Goal: Task Accomplishment & Management: Complete application form

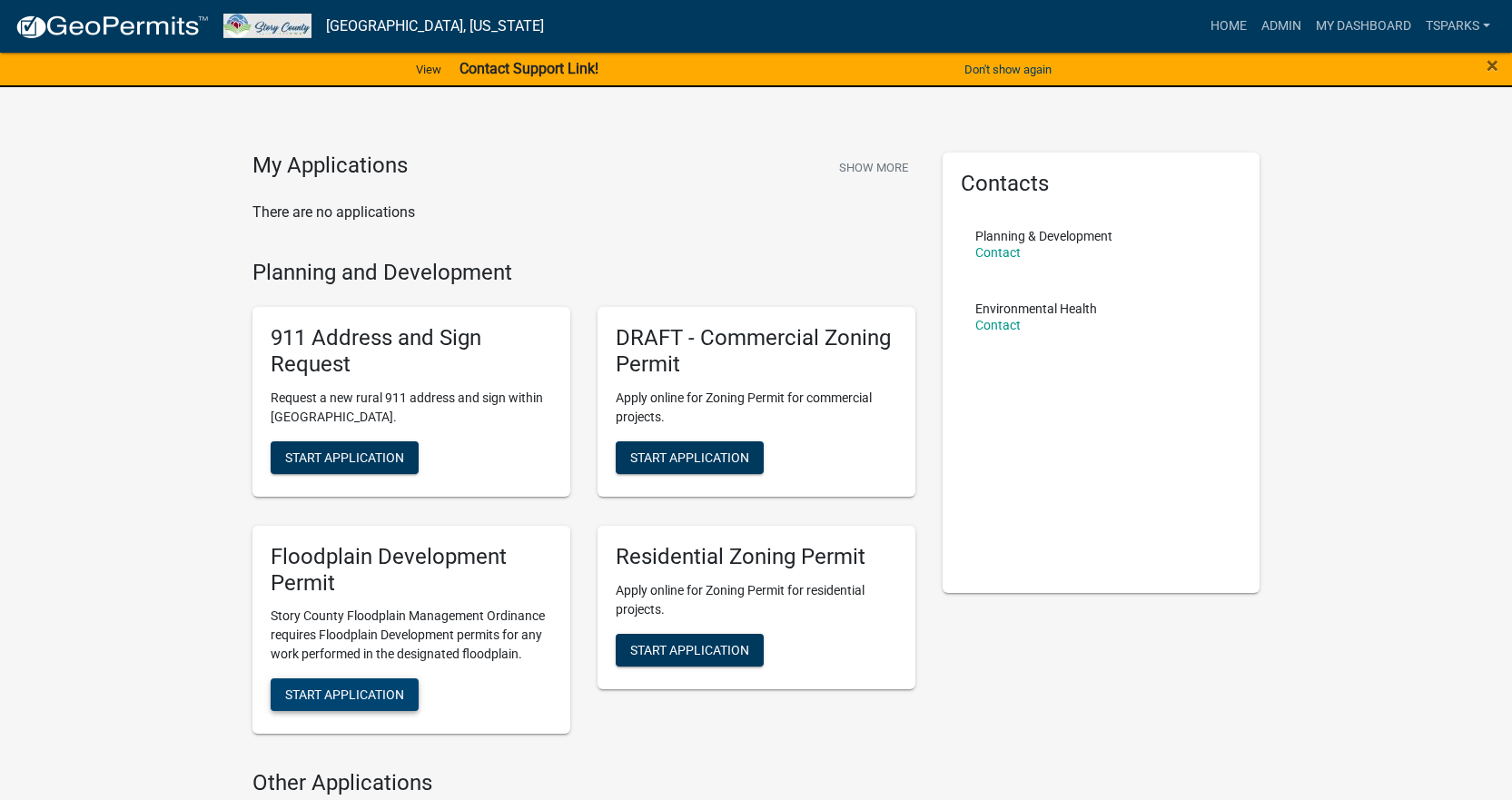
click at [348, 692] on span "Start Application" at bounding box center [344, 694] width 119 height 14
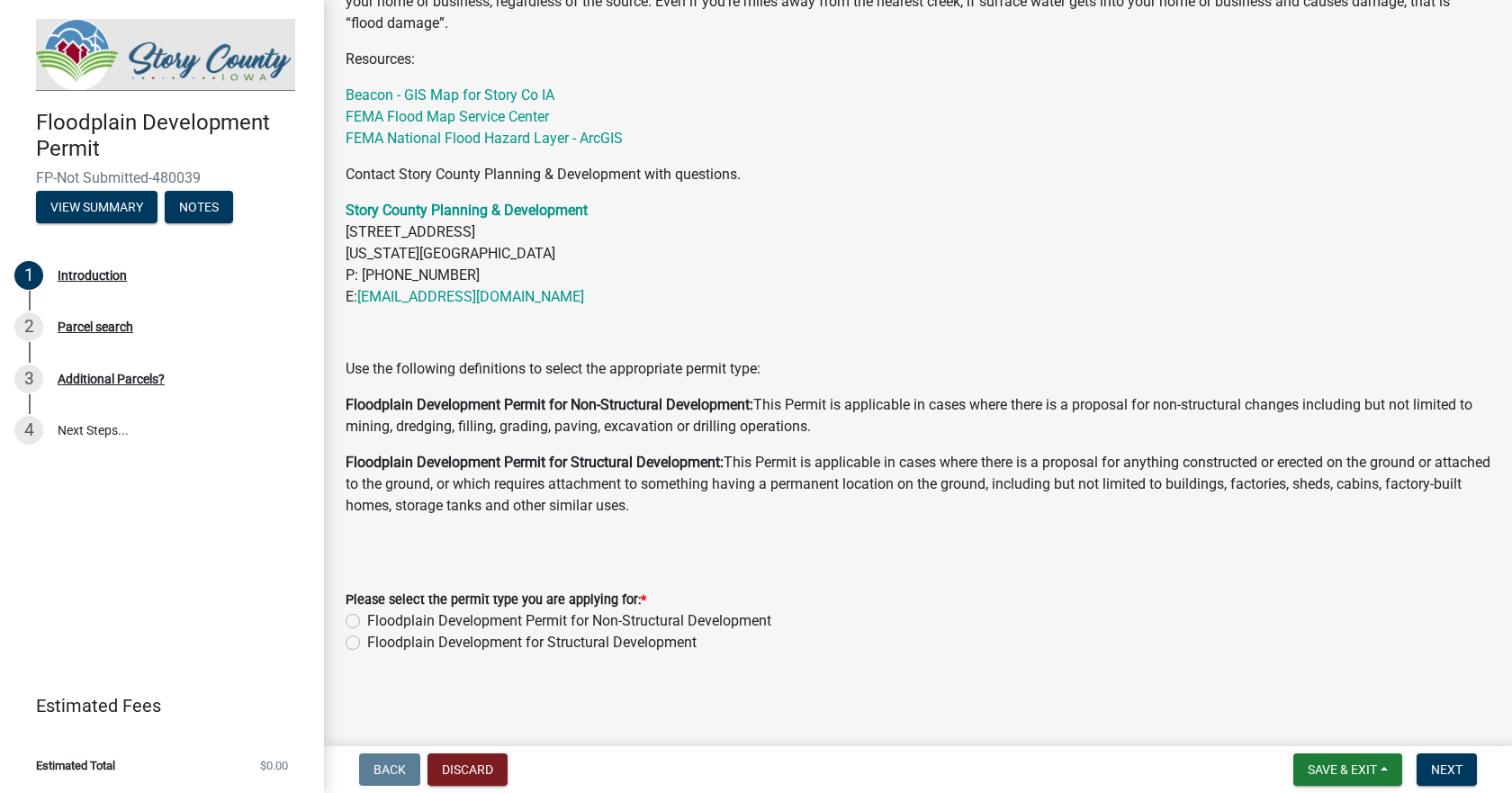
scroll to position [714, 0]
click at [548, 641] on label "Floodplain Development for Structural Development" at bounding box center [532, 641] width 330 height 22
click at [379, 641] on input "Floodplain Development for Structural Development" at bounding box center [373, 637] width 11 height 11
radio input "true"
click at [1457, 769] on span "Next" at bounding box center [1446, 769] width 31 height 14
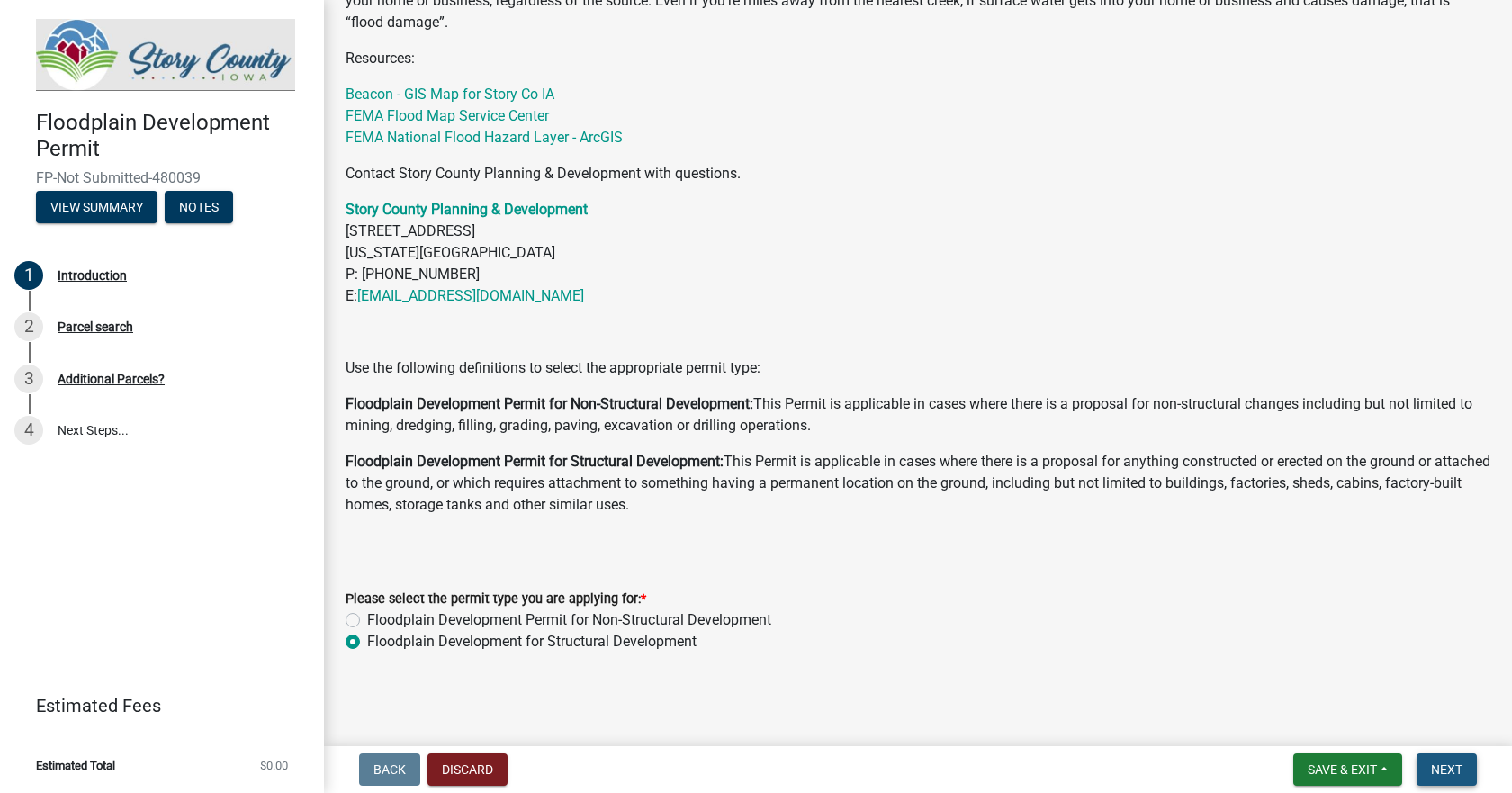
scroll to position [0, 0]
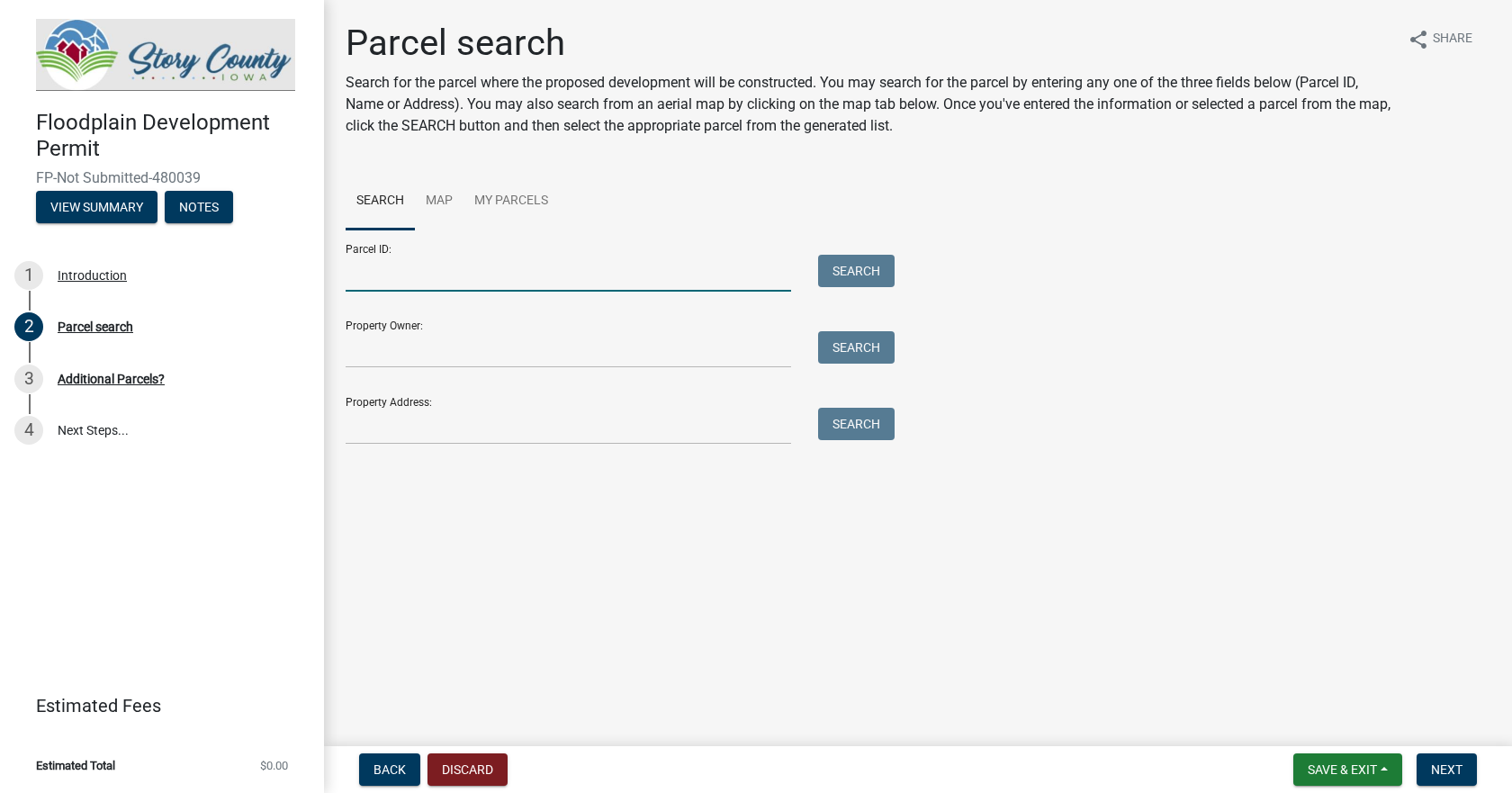
click at [413, 280] on input "Parcel ID:" at bounding box center [568, 272] width 446 height 37
drag, startPoint x: 435, startPoint y: 284, endPoint x: 383, endPoint y: 279, distance: 52.2
click at [383, 279] on input "Parcel ID:" at bounding box center [568, 272] width 446 height 37
drag, startPoint x: 368, startPoint y: 285, endPoint x: 360, endPoint y: 273, distance: 14.4
click at [360, 273] on input "Parcel ID:" at bounding box center [568, 272] width 446 height 37
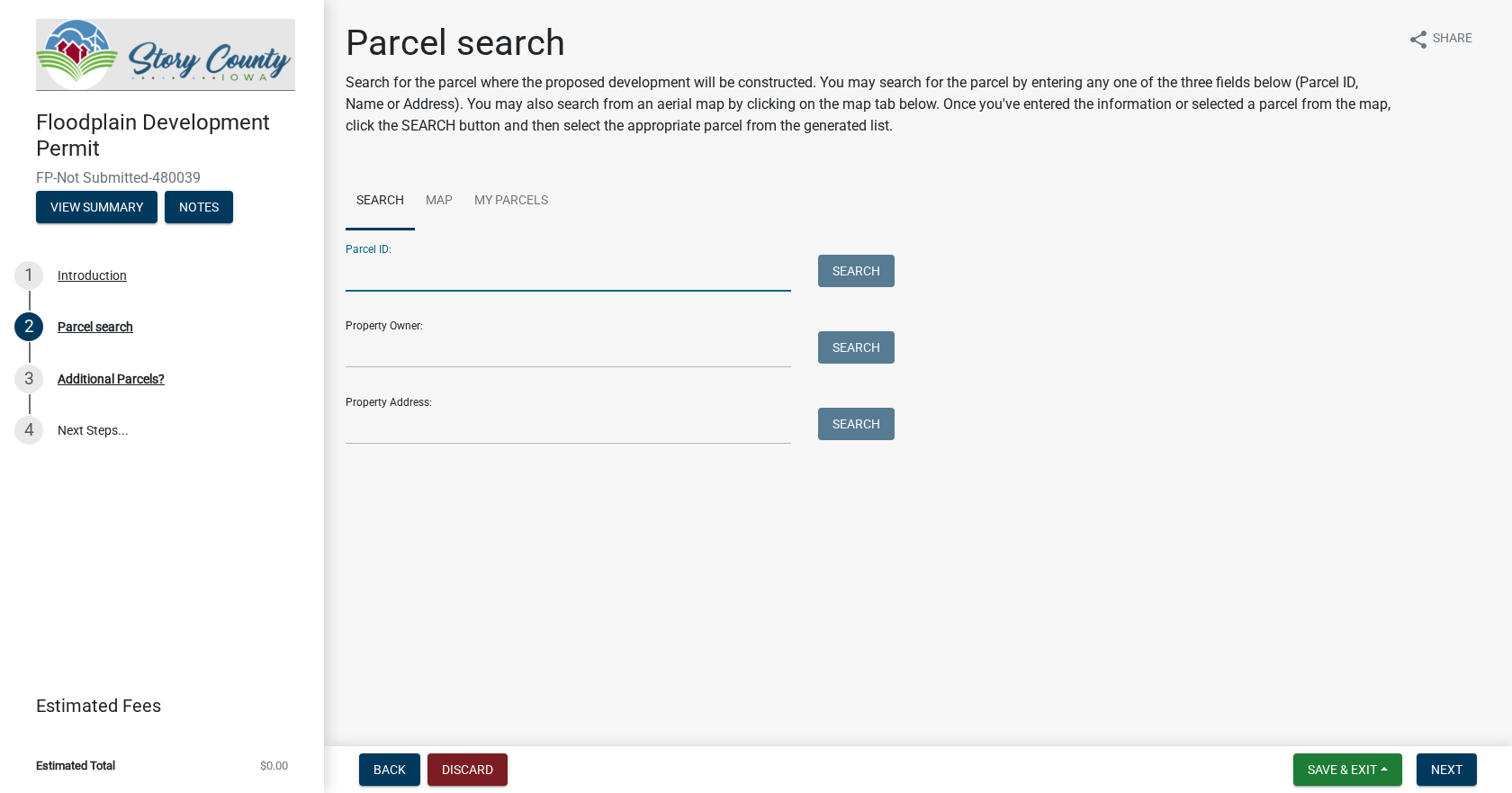
drag, startPoint x: 378, startPoint y: 281, endPoint x: 366, endPoint y: 279, distance: 12.2
click at [366, 279] on input "Parcel ID:" at bounding box center [568, 272] width 446 height 37
click at [366, 279] on input "Parcel ID:" at bounding box center [568, 272] width 446 height 37
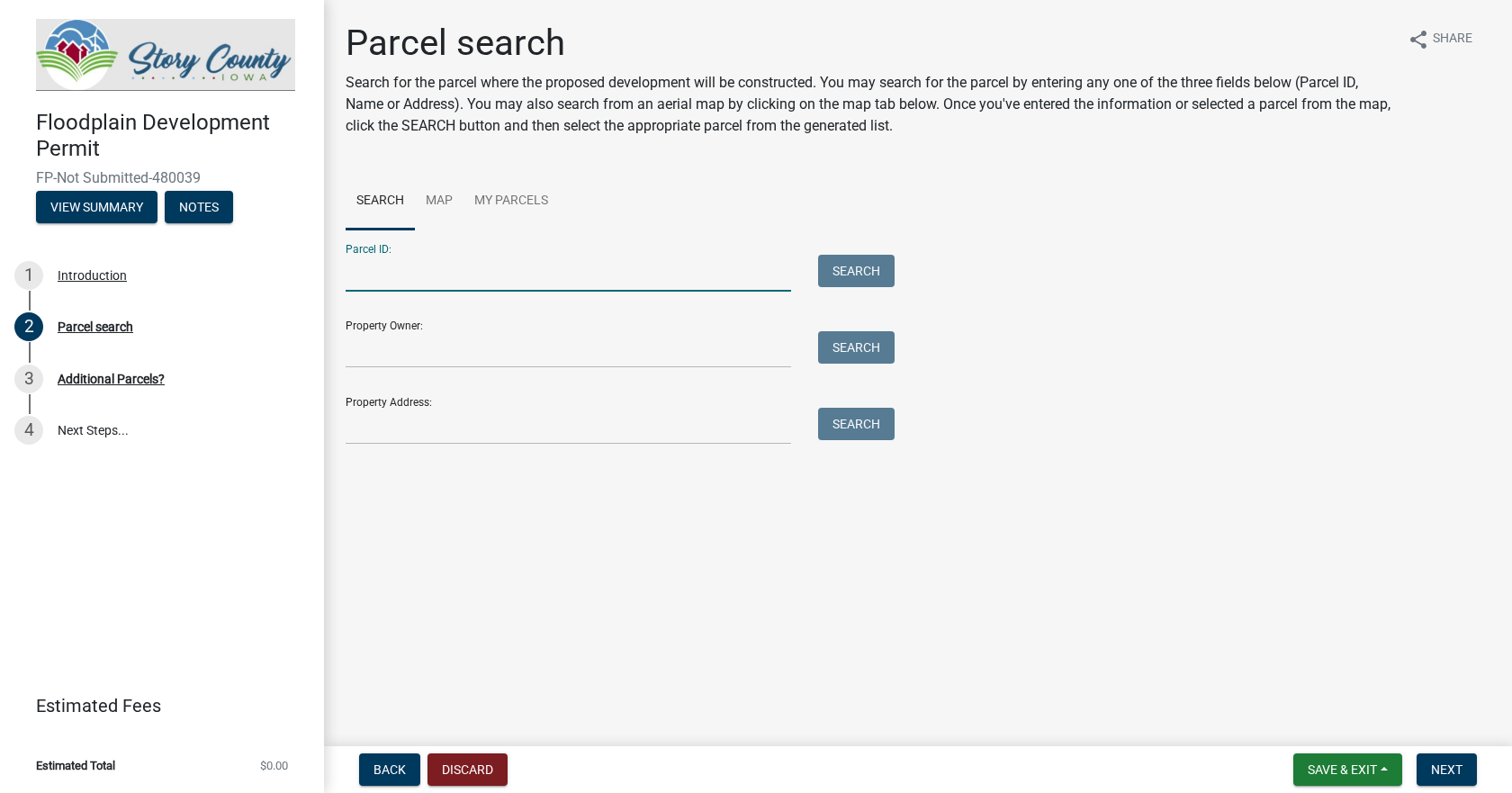
click at [363, 279] on input "Parcel ID:" at bounding box center [568, 272] width 446 height 37
click at [362, 279] on input "Parcel ID:" at bounding box center [568, 272] width 446 height 37
click at [360, 280] on input "Parcel ID:" at bounding box center [568, 272] width 446 height 37
type input "0211100400"
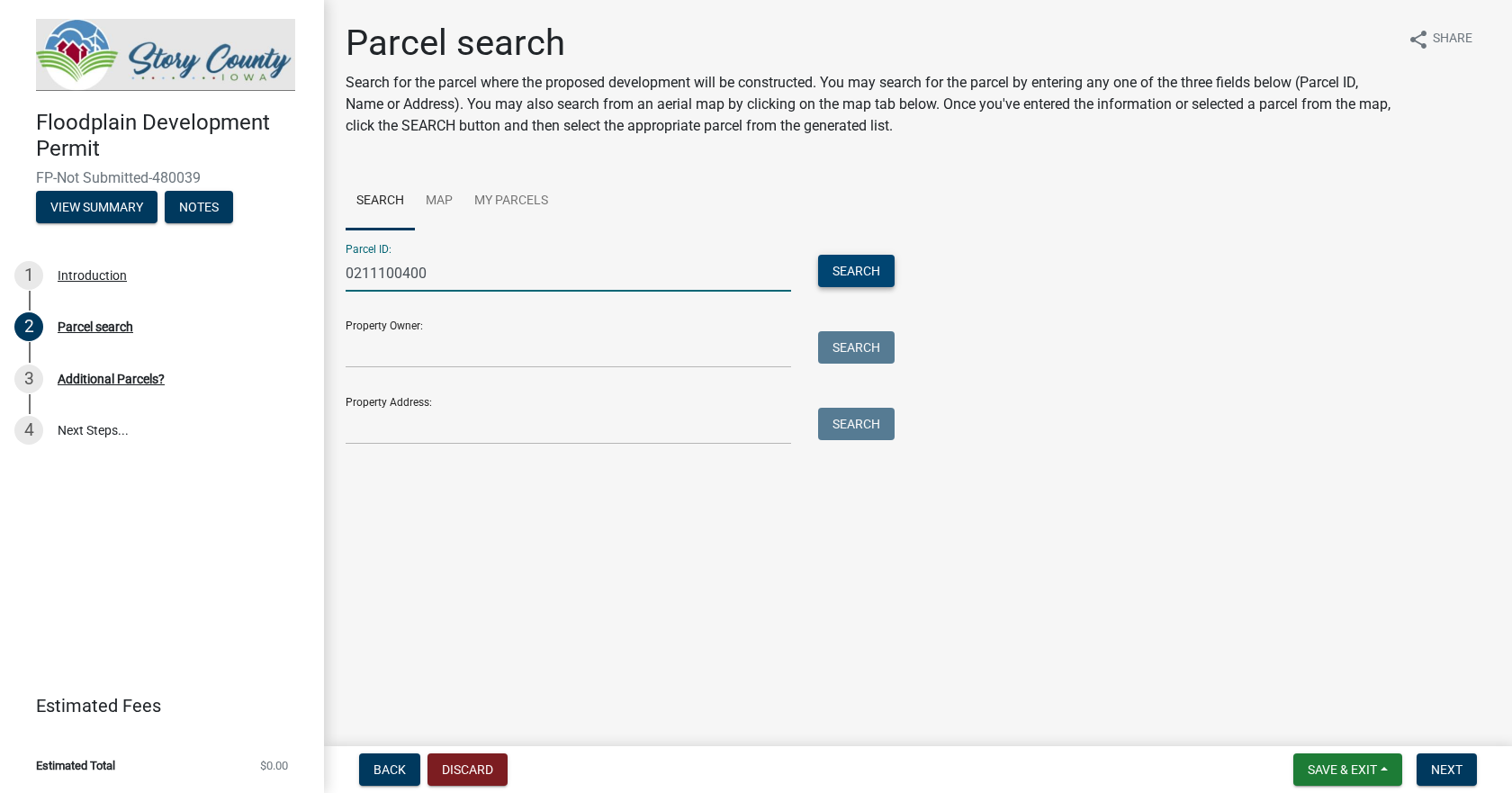
click at [846, 274] on button "Search" at bounding box center [855, 270] width 76 height 32
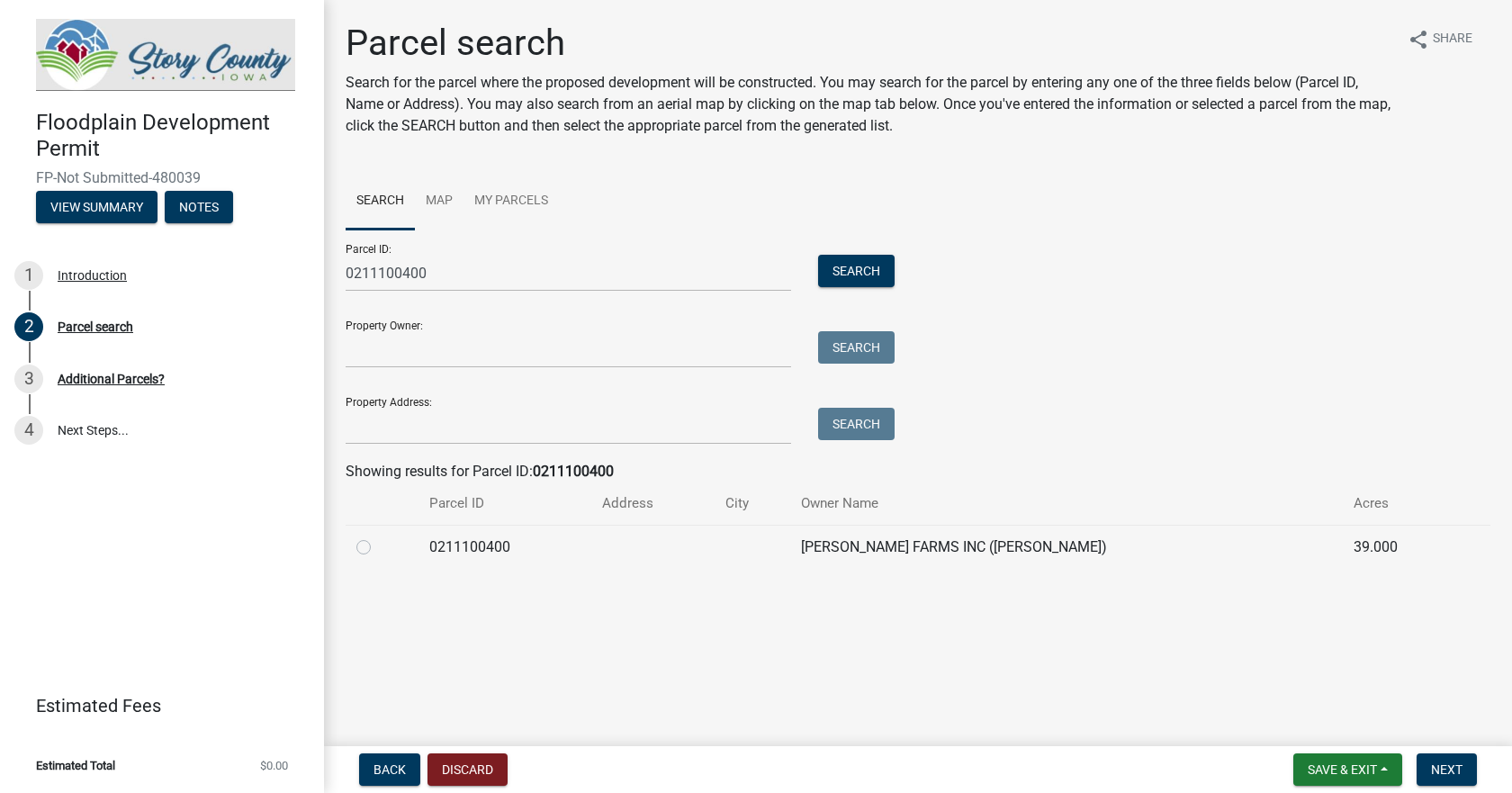
click at [378, 536] on label at bounding box center [378, 536] width 0 height 0
click at [378, 542] on input "radio" at bounding box center [383, 542] width 11 height 11
radio input "true"
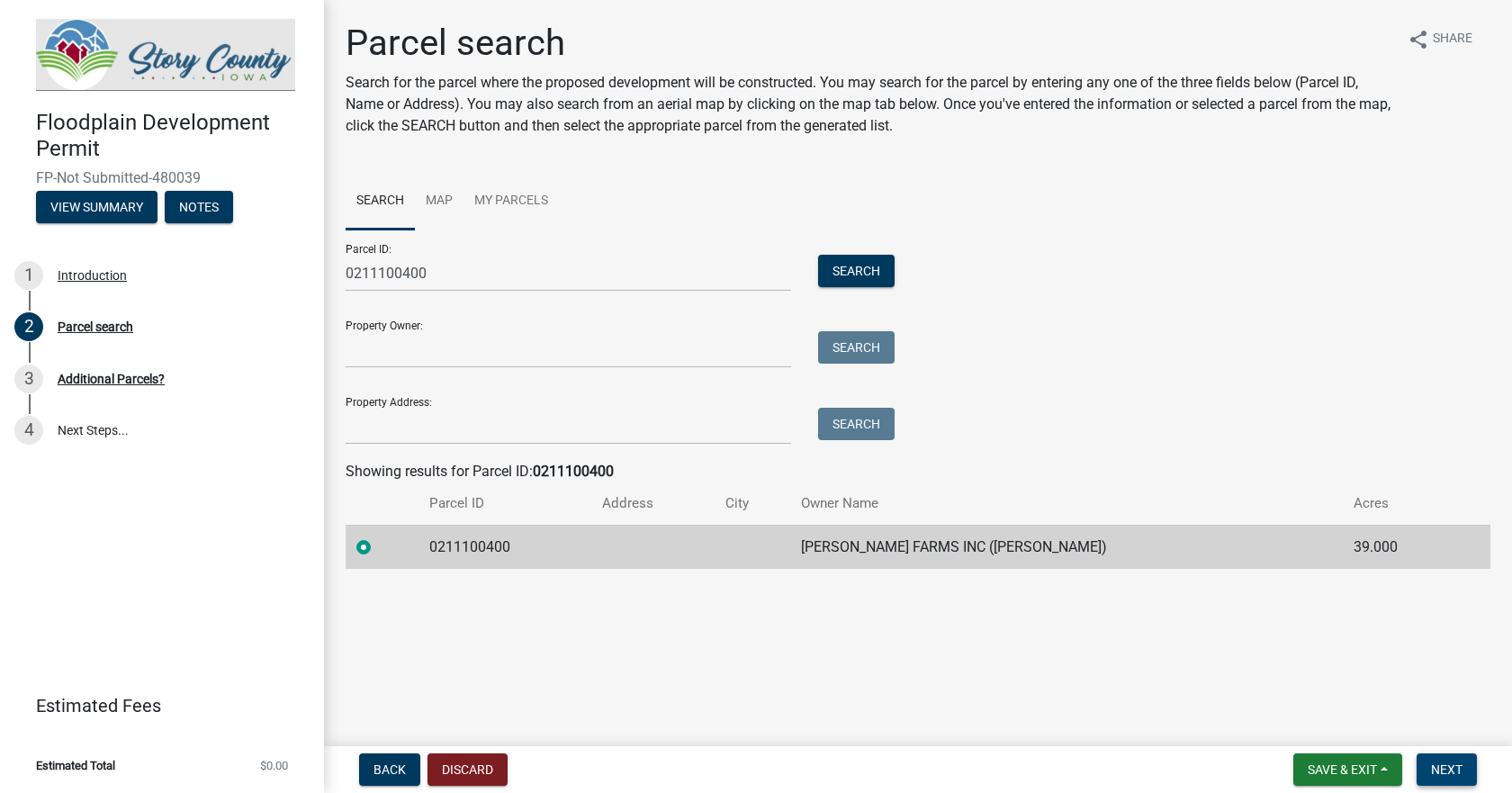
click at [1454, 769] on span "Next" at bounding box center [1446, 769] width 31 height 14
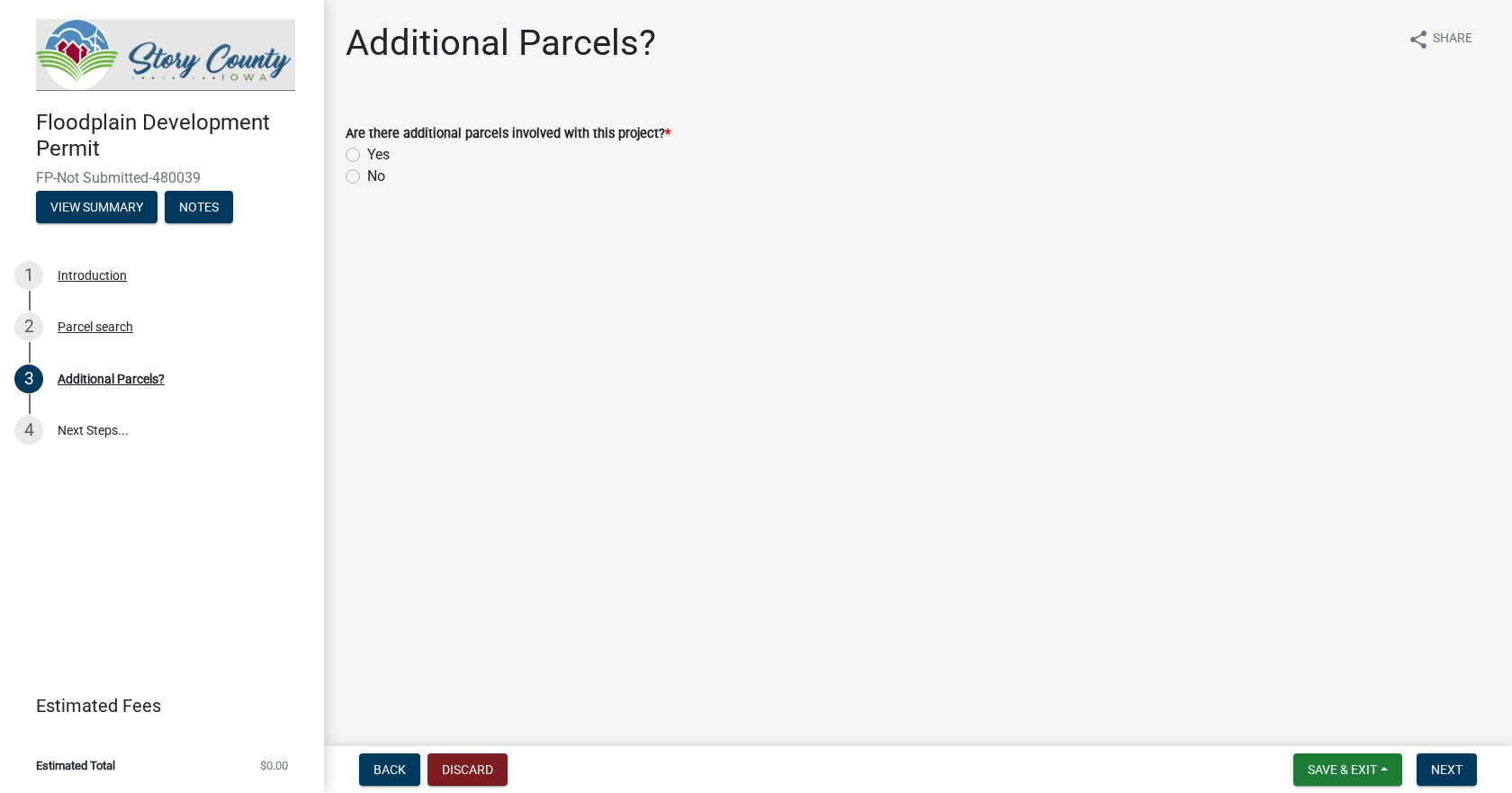
click at [367, 150] on label "Yes" at bounding box center [379, 154] width 23 height 22
click at [367, 150] on input "Yes" at bounding box center [373, 150] width 11 height 11
radio input "true"
click at [1436, 764] on span "Next" at bounding box center [1446, 769] width 31 height 14
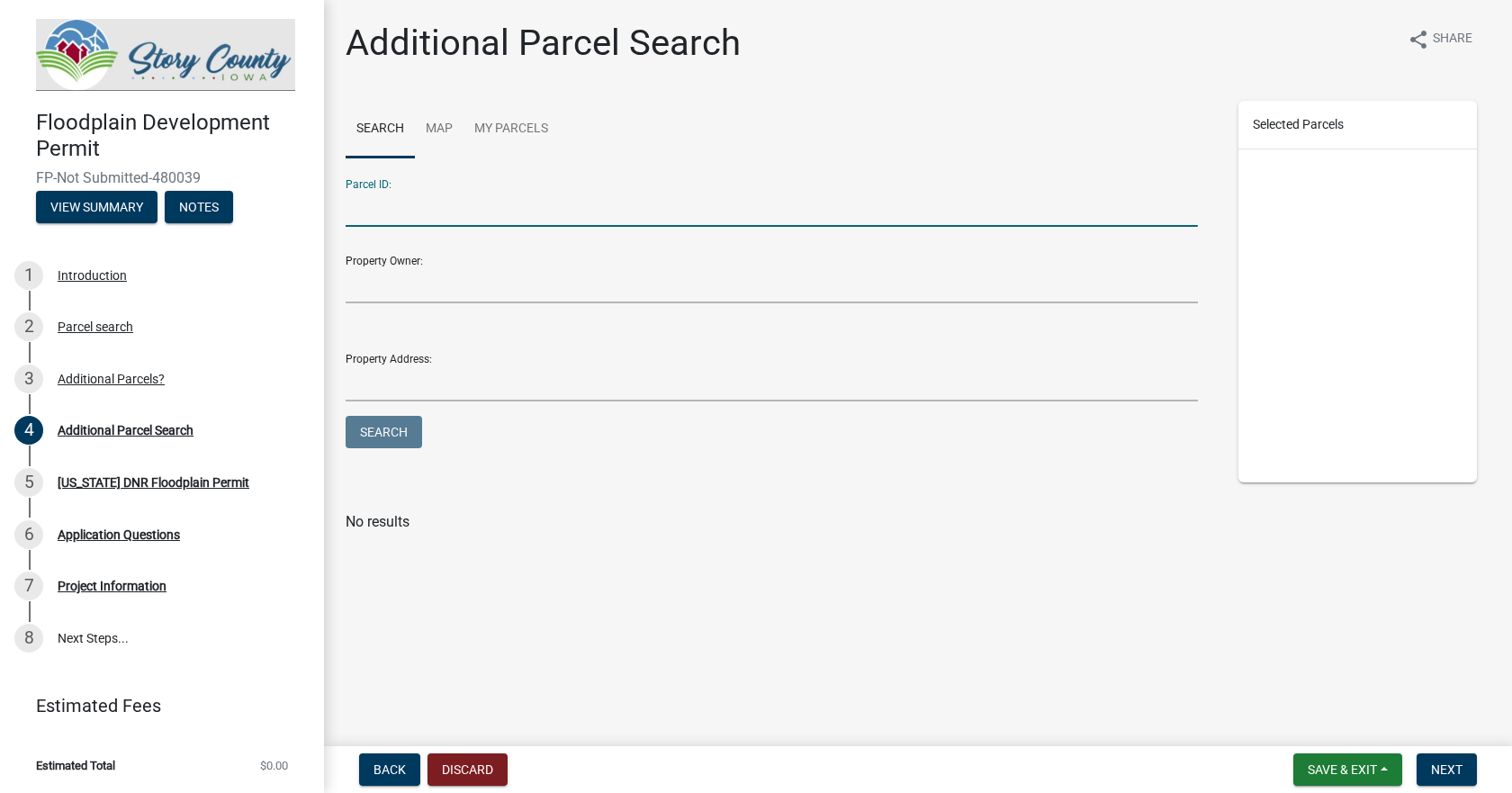
click at [457, 205] on input "Parcel ID:" at bounding box center [772, 208] width 853 height 37
type input "0211300205"
click at [394, 434] on button "Search" at bounding box center [383, 431] width 76 height 32
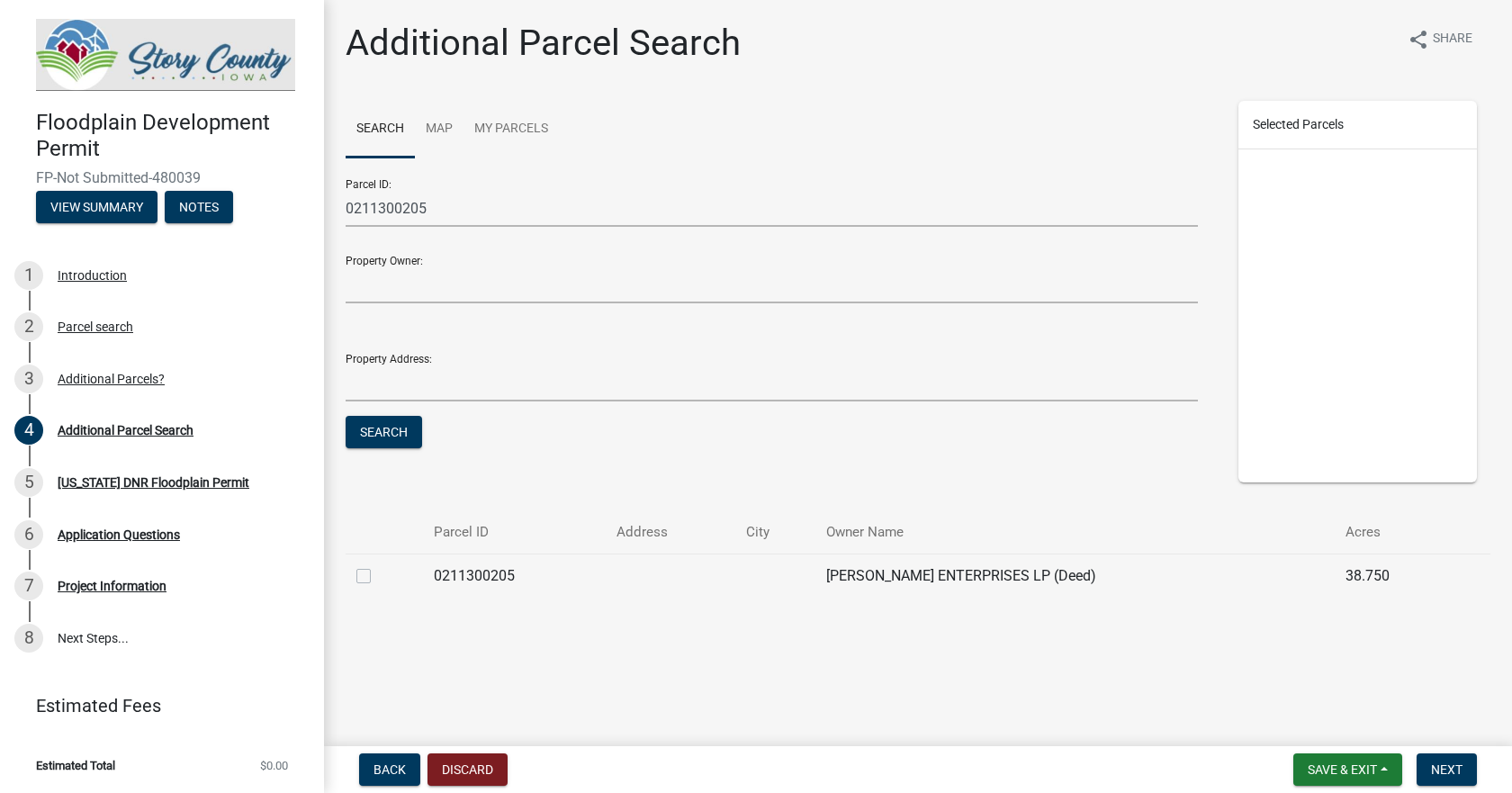
click at [378, 565] on label at bounding box center [378, 565] width 0 height 0
click at [378, 574] on input "checkbox" at bounding box center [383, 571] width 11 height 11
click at [378, 565] on label at bounding box center [378, 565] width 0 height 0
click at [378, 575] on input "checkbox" at bounding box center [383, 571] width 11 height 11
click at [378, 565] on label at bounding box center [378, 565] width 0 height 0
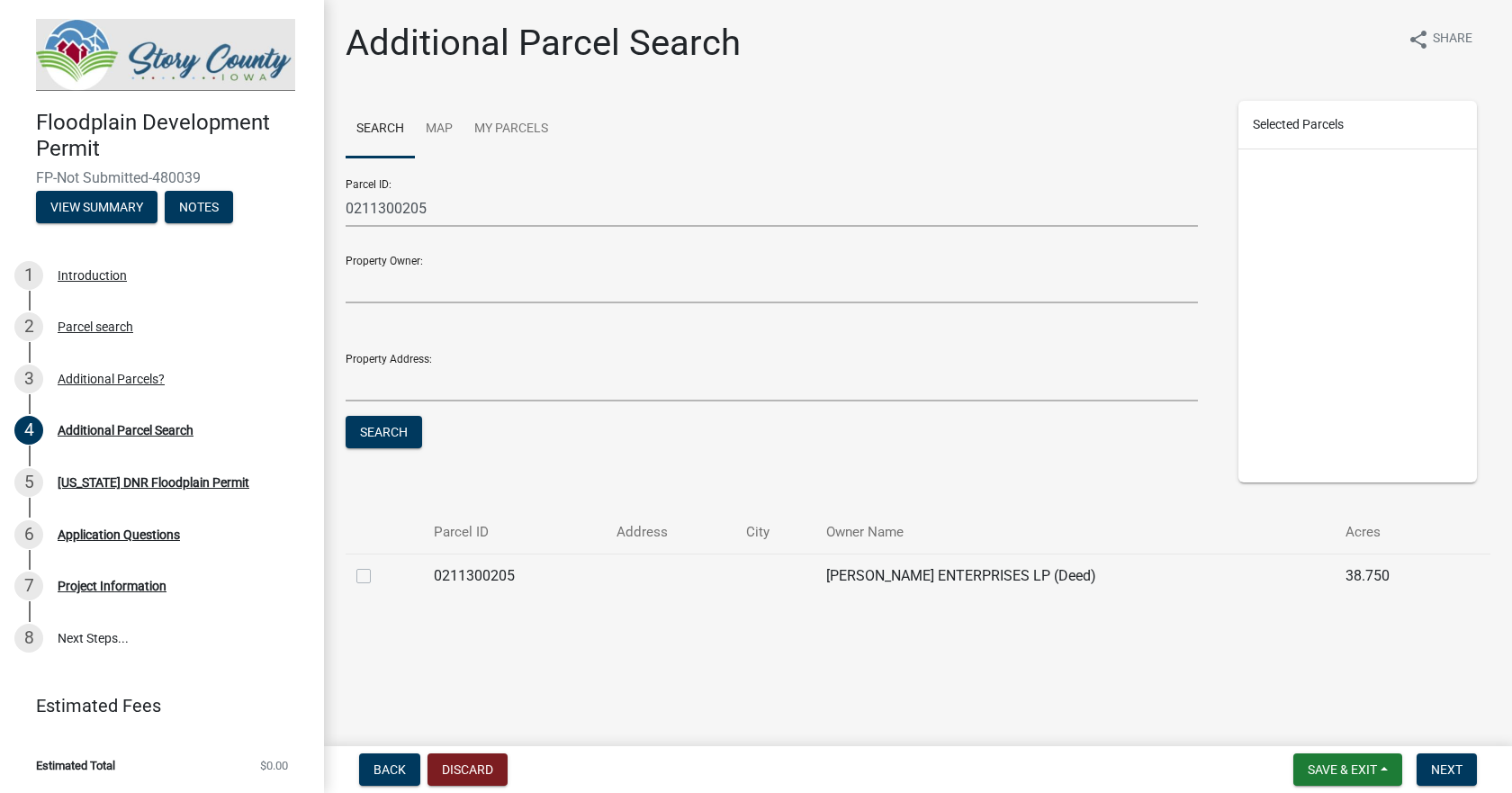
click at [378, 575] on input "checkbox" at bounding box center [383, 571] width 11 height 11
checkbox input "true"
click at [1446, 762] on span "Next" at bounding box center [1446, 769] width 31 height 14
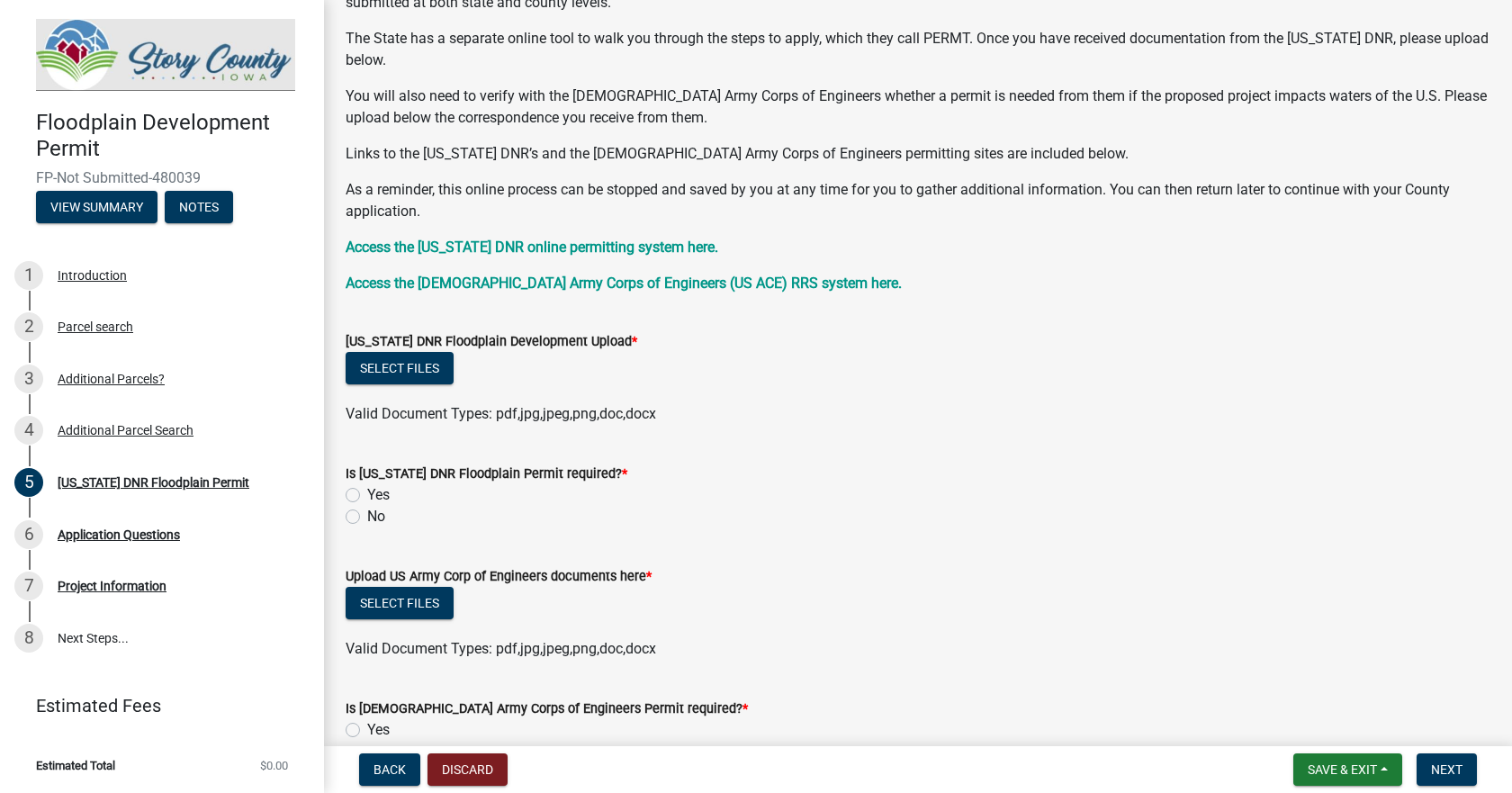
scroll to position [270, 0]
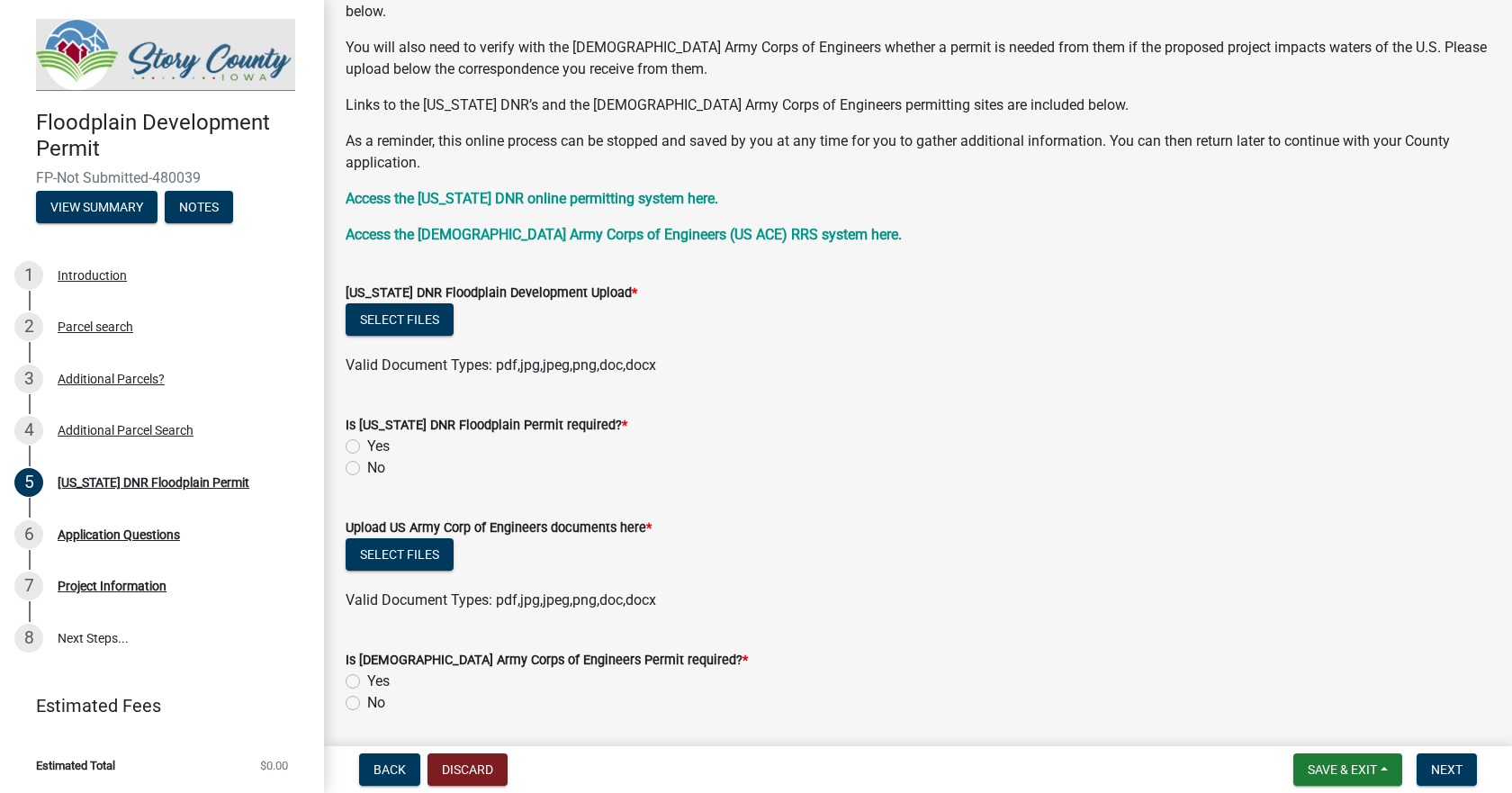
click at [367, 466] on label "No" at bounding box center [376, 467] width 18 height 22
click at [367, 466] on input "No" at bounding box center [373, 462] width 11 height 11
radio input "true"
click at [407, 322] on button "Select files" at bounding box center [399, 319] width 108 height 32
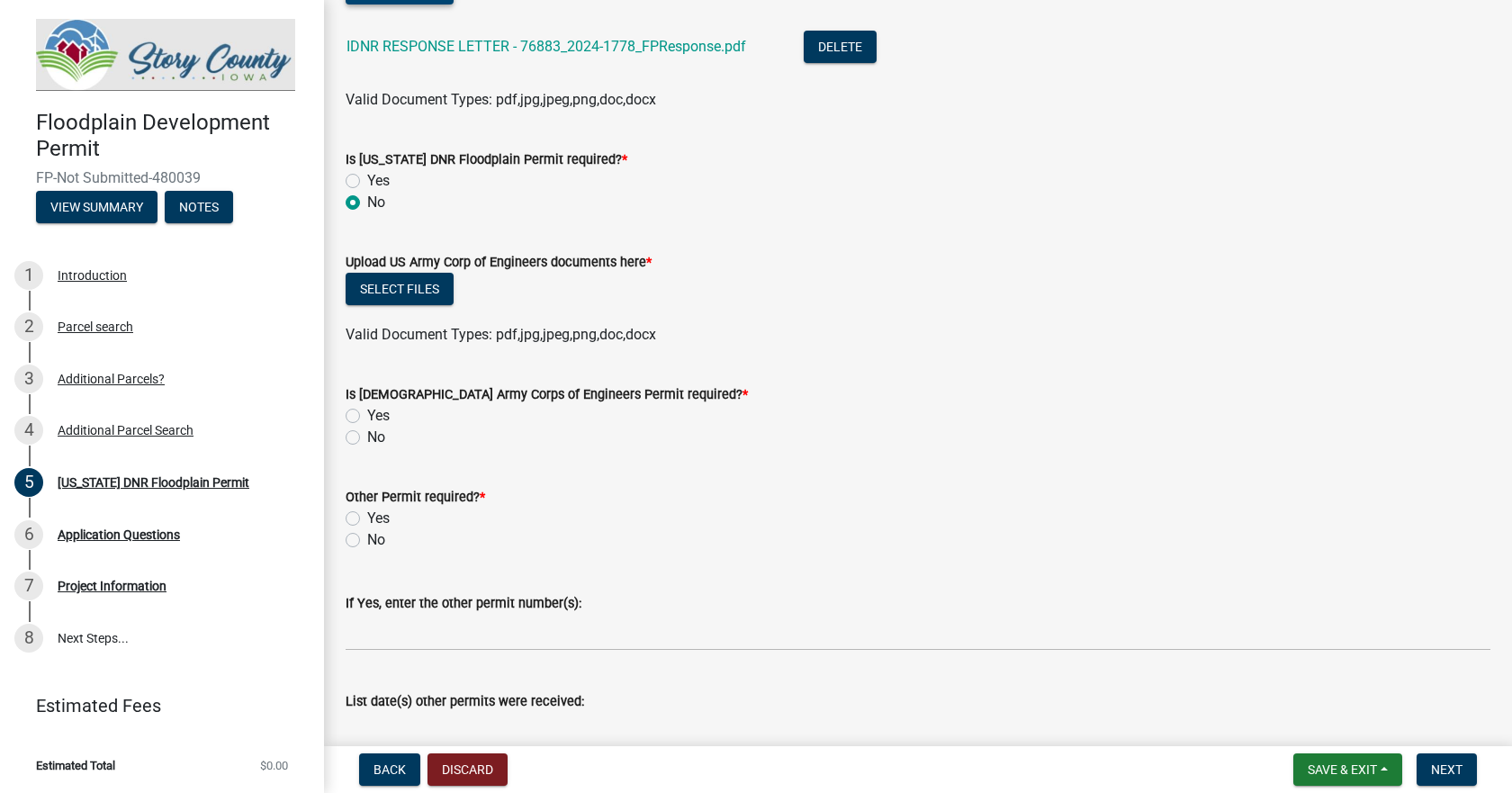
scroll to position [630, 0]
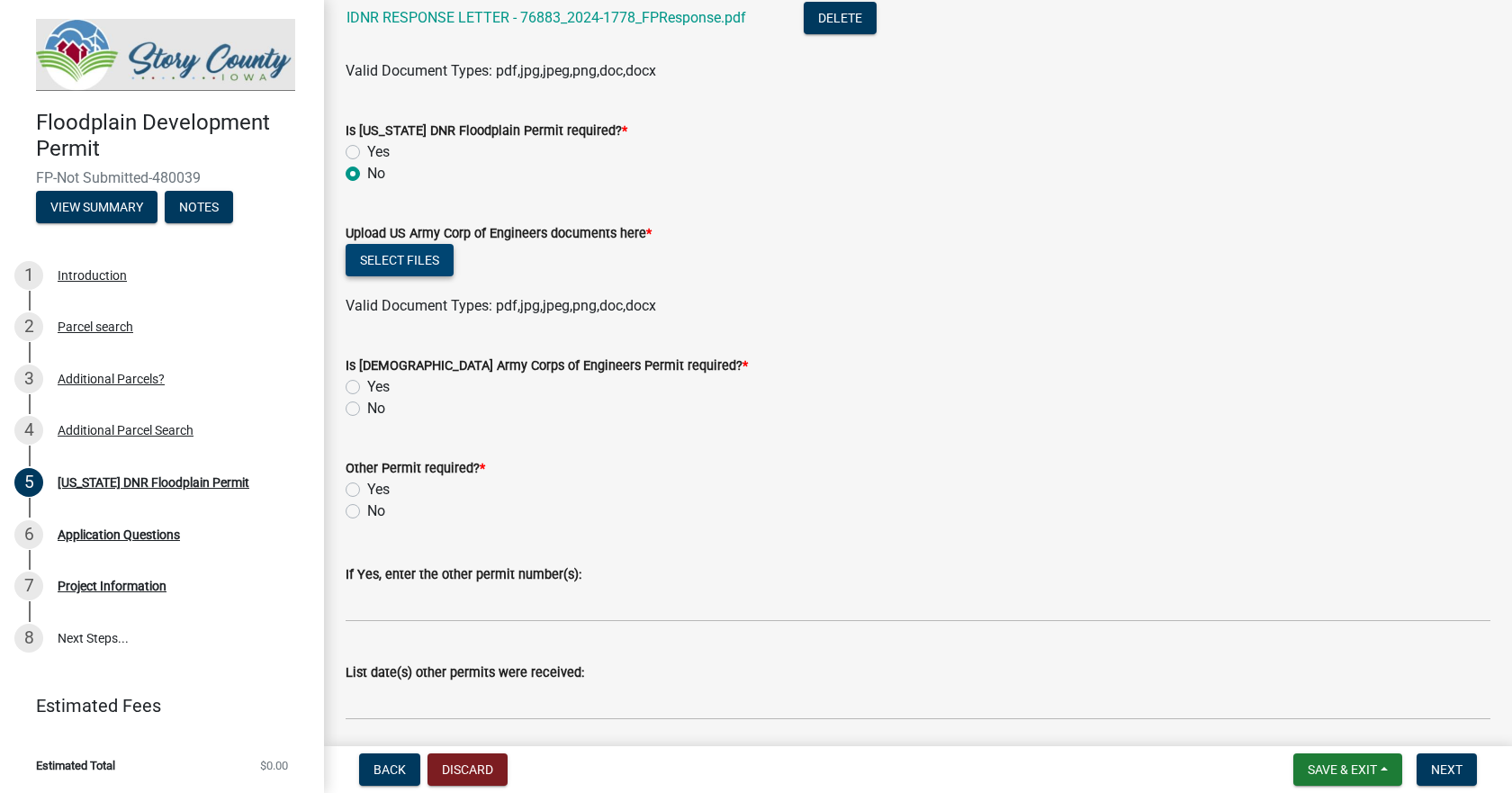
click at [400, 262] on button "Select files" at bounding box center [399, 260] width 108 height 32
click at [411, 259] on button "Select files" at bounding box center [399, 260] width 108 height 32
click at [425, 254] on button "Select files" at bounding box center [399, 260] width 108 height 32
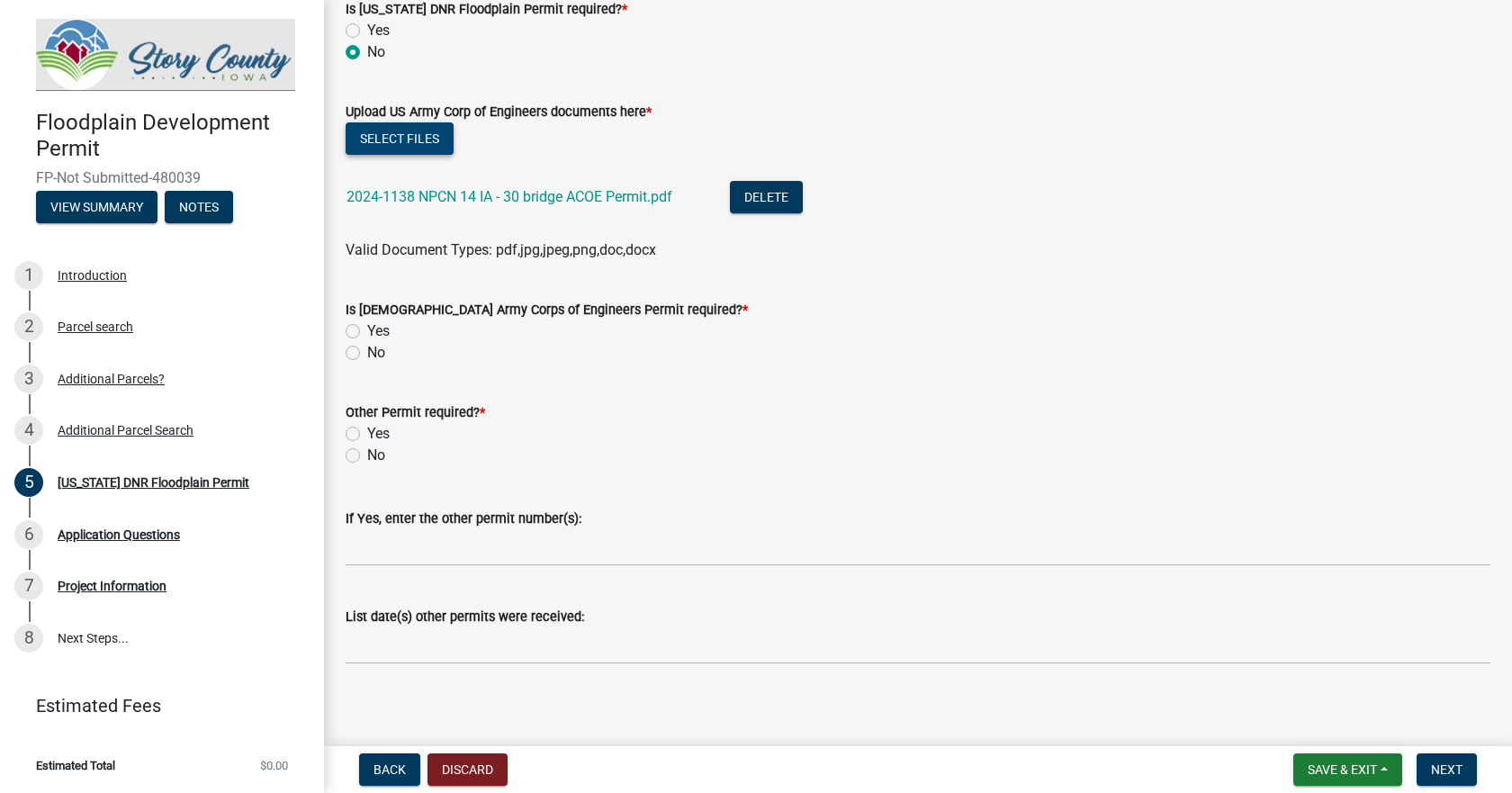
scroll to position [761, 0]
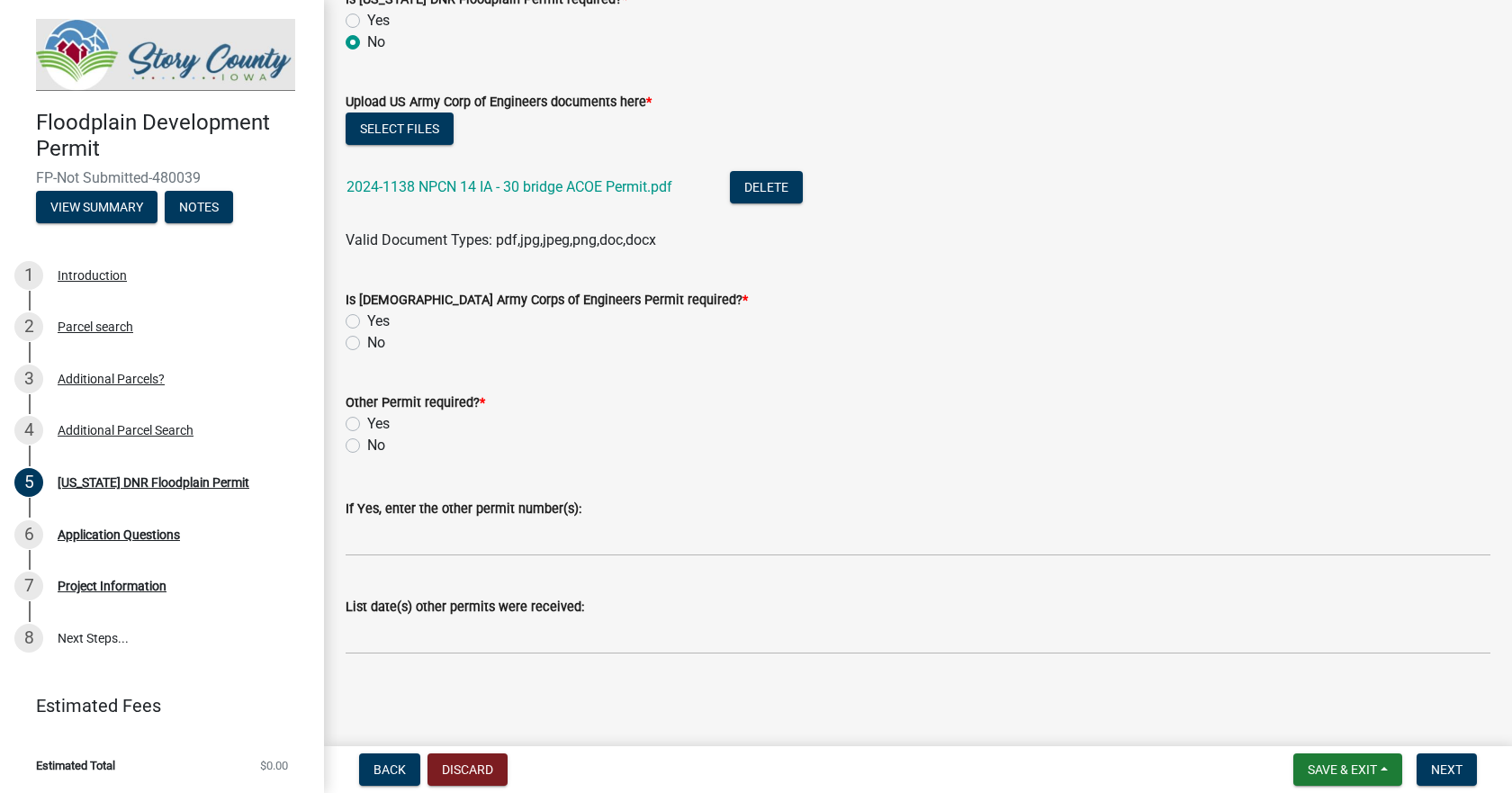
click at [367, 319] on label "Yes" at bounding box center [379, 321] width 23 height 22
click at [367, 319] on input "Yes" at bounding box center [373, 316] width 11 height 11
radio input "true"
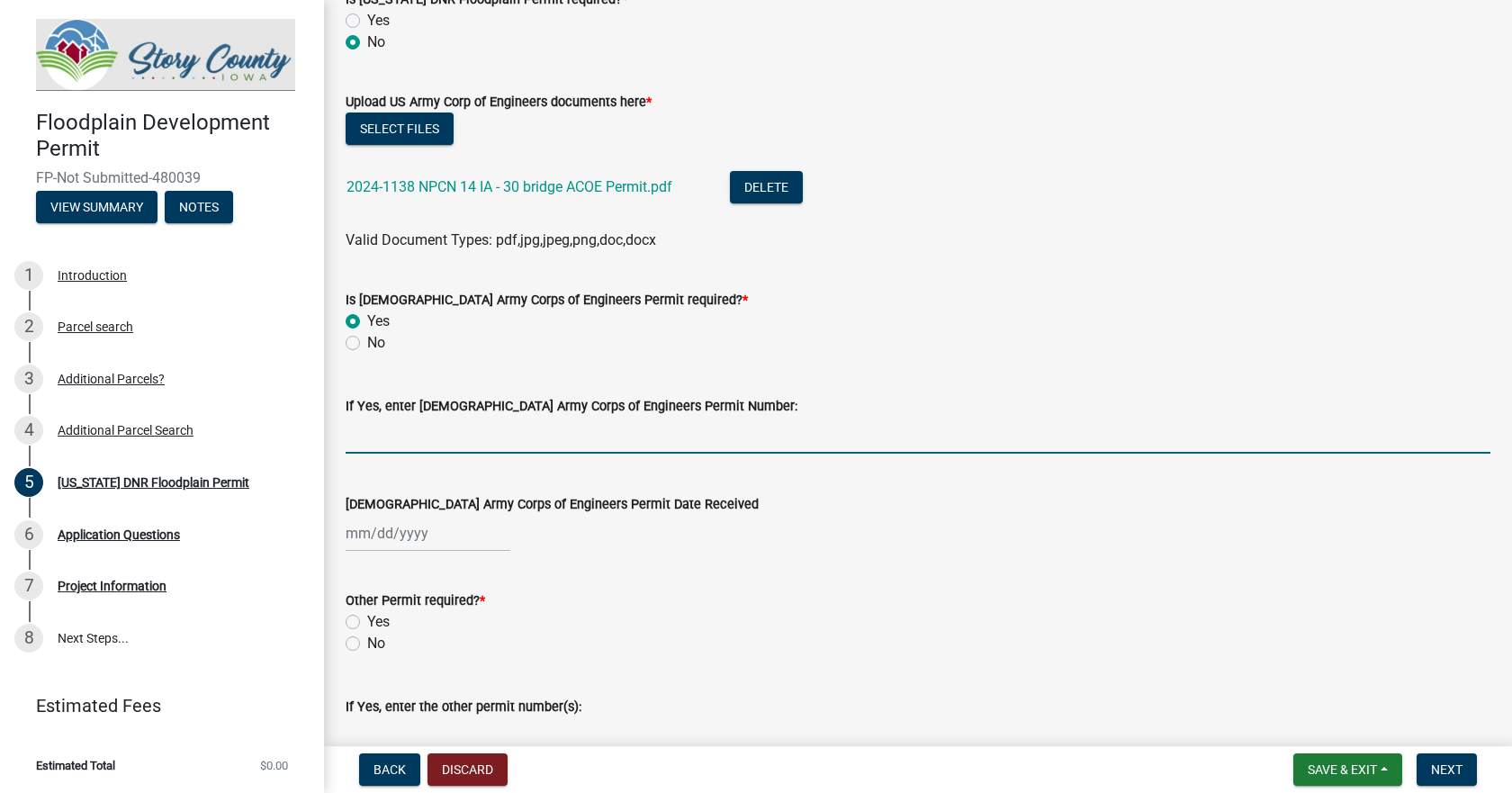
click at [454, 445] on input "If Yes, enter [DEMOGRAPHIC_DATA] Army Corps of Engineers Permit Number:" at bounding box center [918, 434] width 1145 height 37
click at [426, 435] on input "NWP #14" at bounding box center [918, 434] width 1145 height 37
click at [425, 435] on input "NWP #14" at bounding box center [918, 434] width 1145 height 37
paste input "for Linear Transportation Projects"
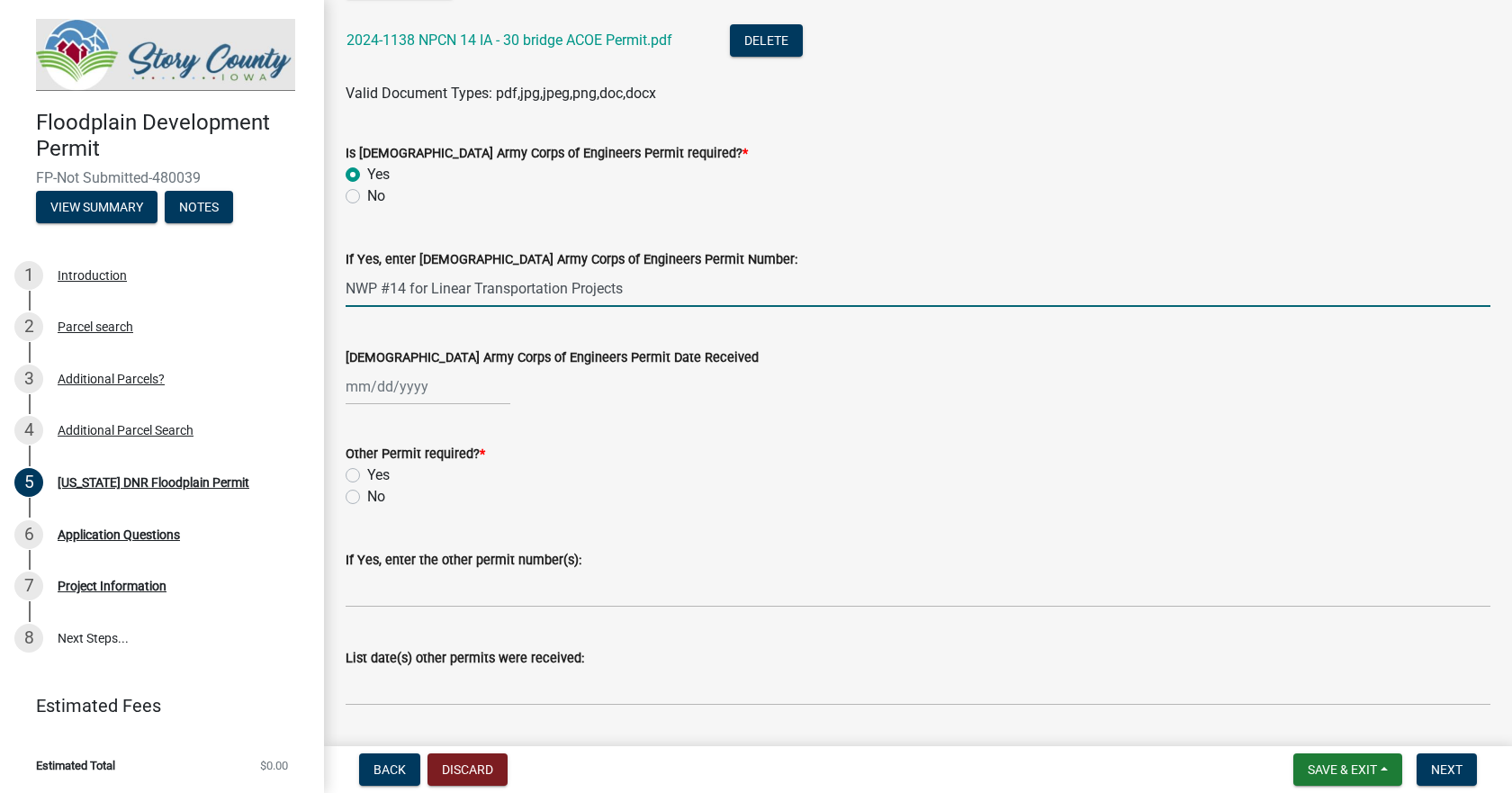
scroll to position [941, 0]
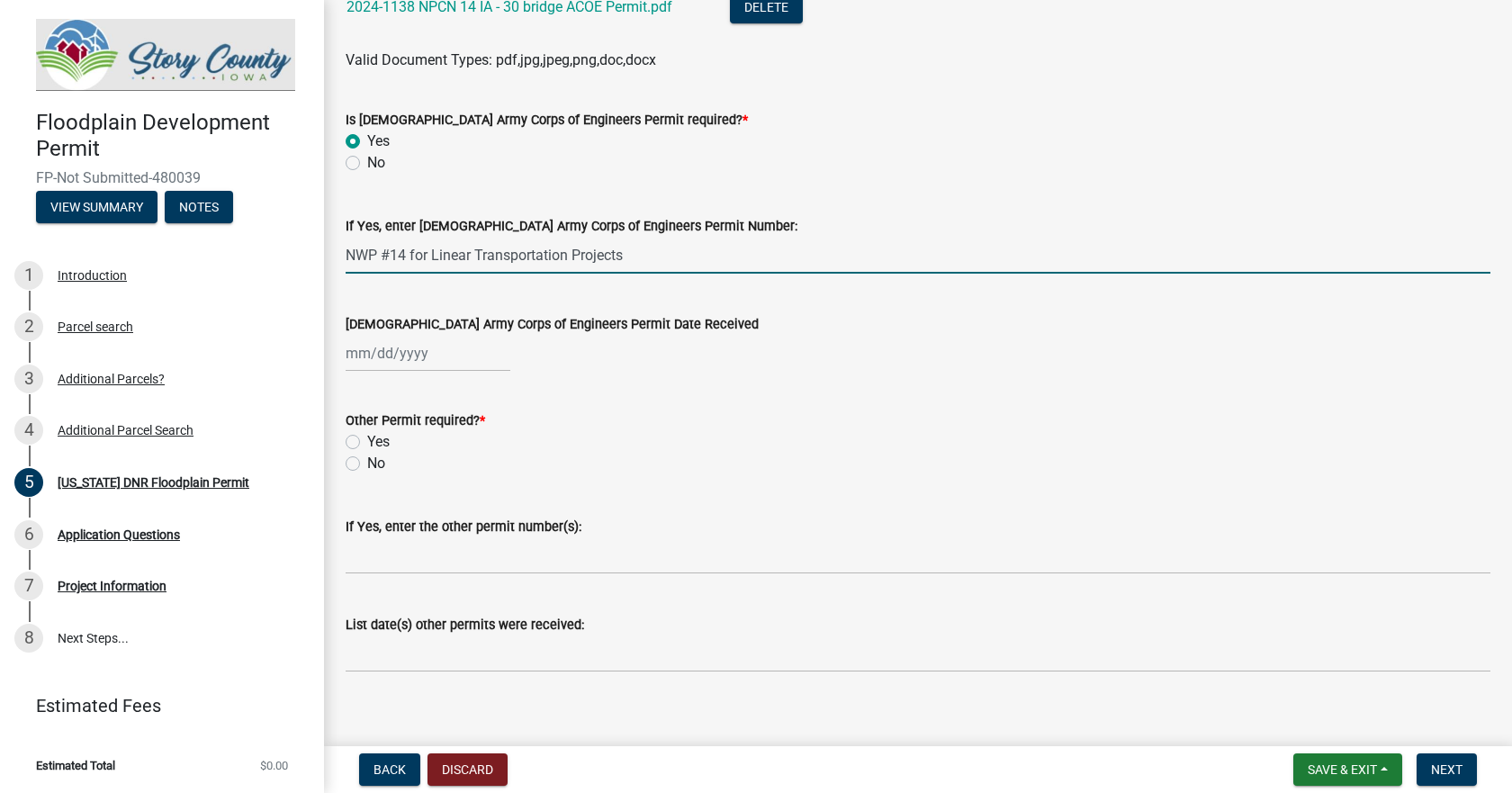
type input "NWP #14 for Linear Transportation Projects"
click at [430, 353] on div at bounding box center [428, 352] width 165 height 37
select select "9"
select select "2025"
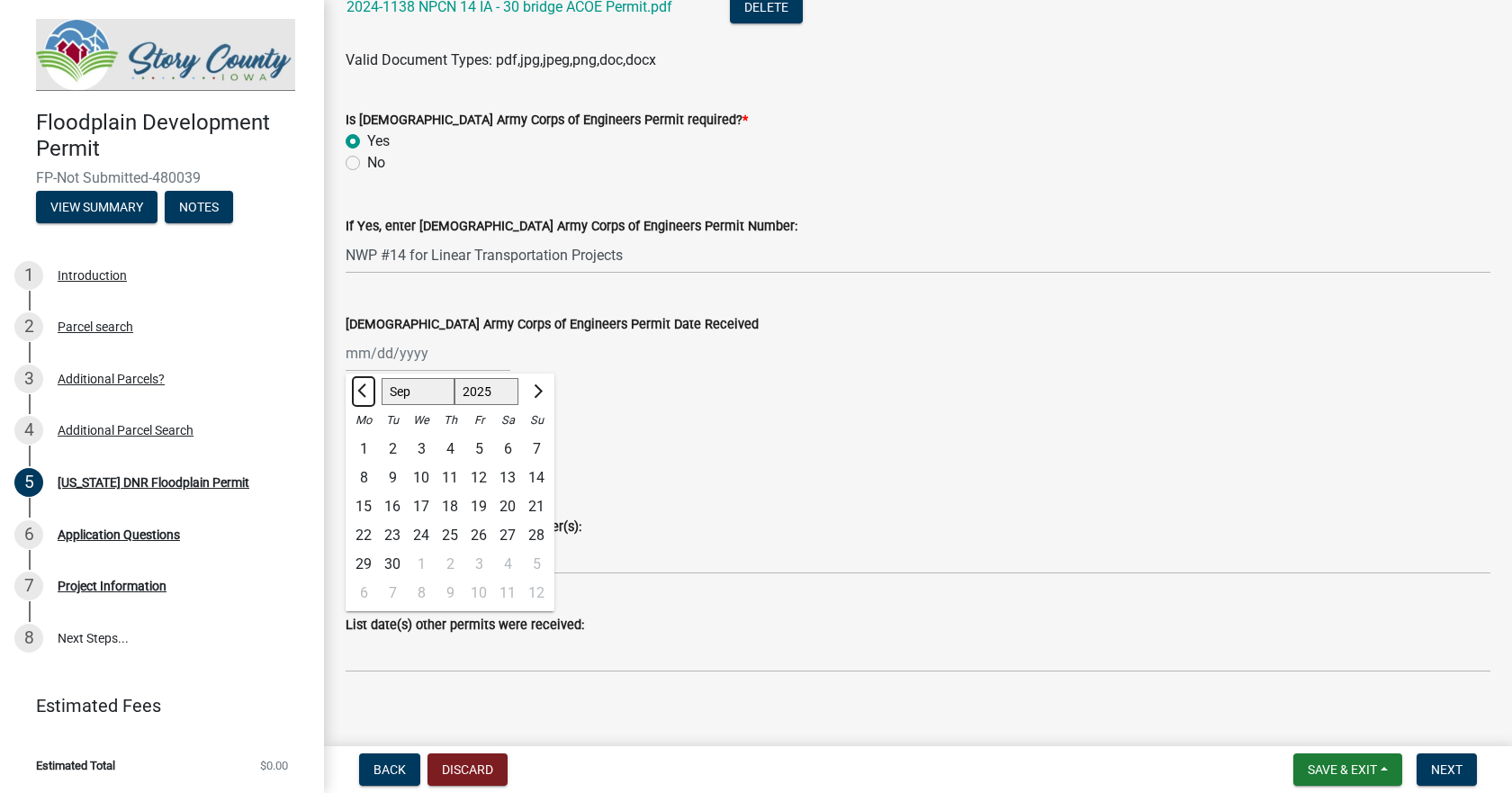
click at [361, 394] on span "Previous month" at bounding box center [364, 391] width 13 height 13
click at [360, 394] on button "Previous month" at bounding box center [364, 391] width 22 height 29
select select "5"
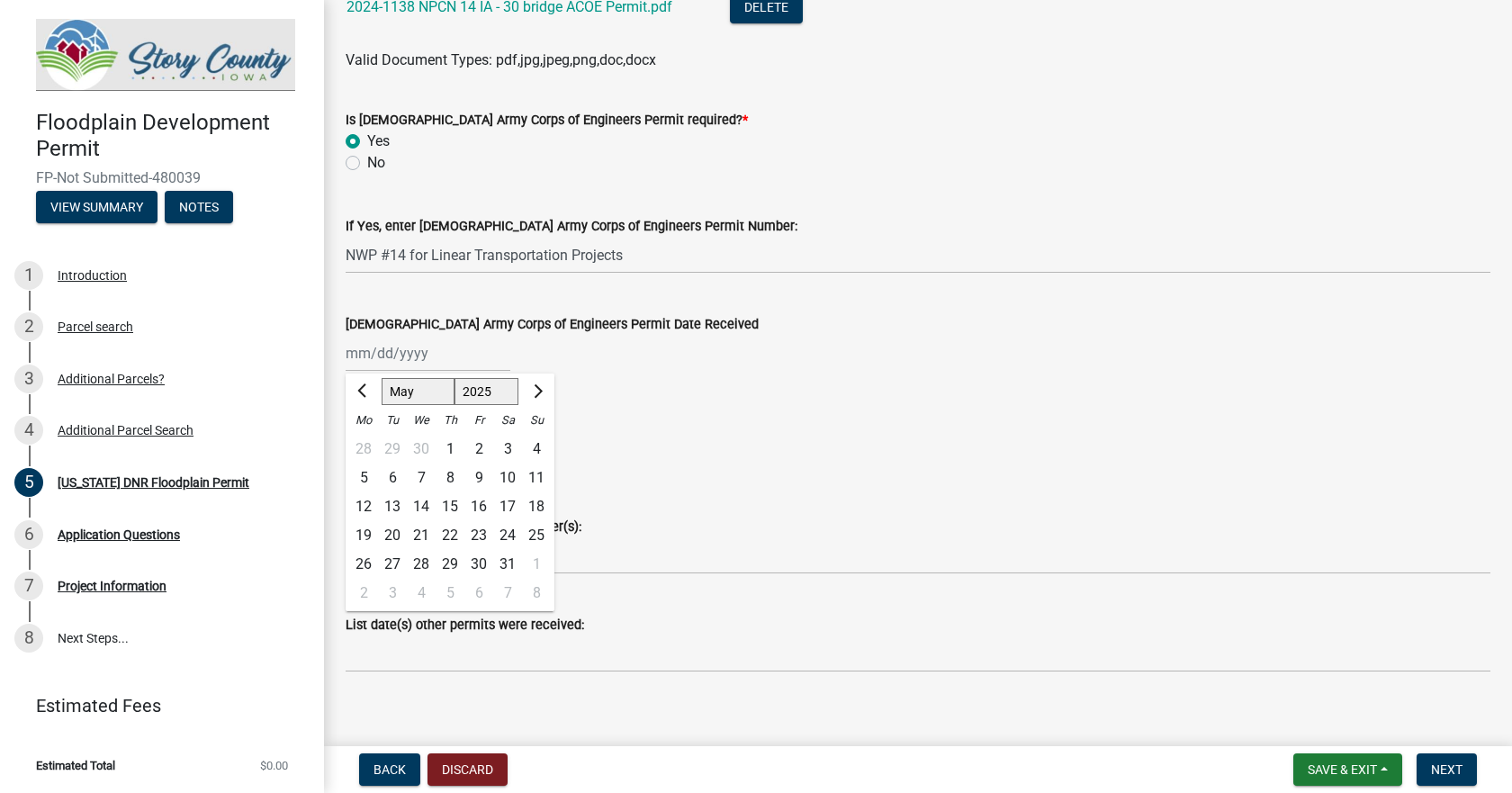
click at [478, 509] on div "16" at bounding box center [479, 507] width 29 height 29
type input "[DATE]"
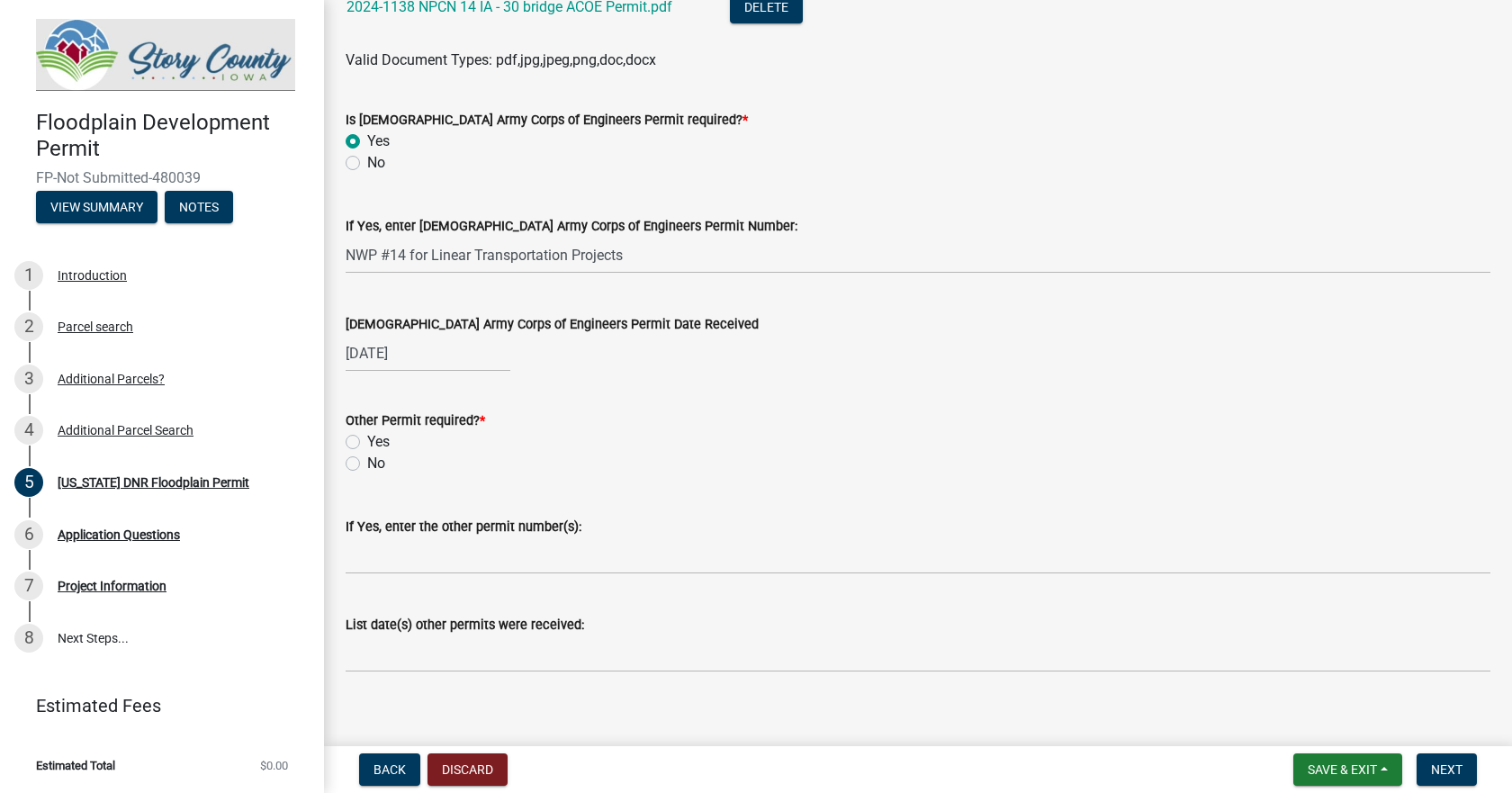
click at [367, 464] on label "No" at bounding box center [376, 463] width 18 height 22
click at [367, 464] on input "No" at bounding box center [373, 459] width 11 height 11
radio input "true"
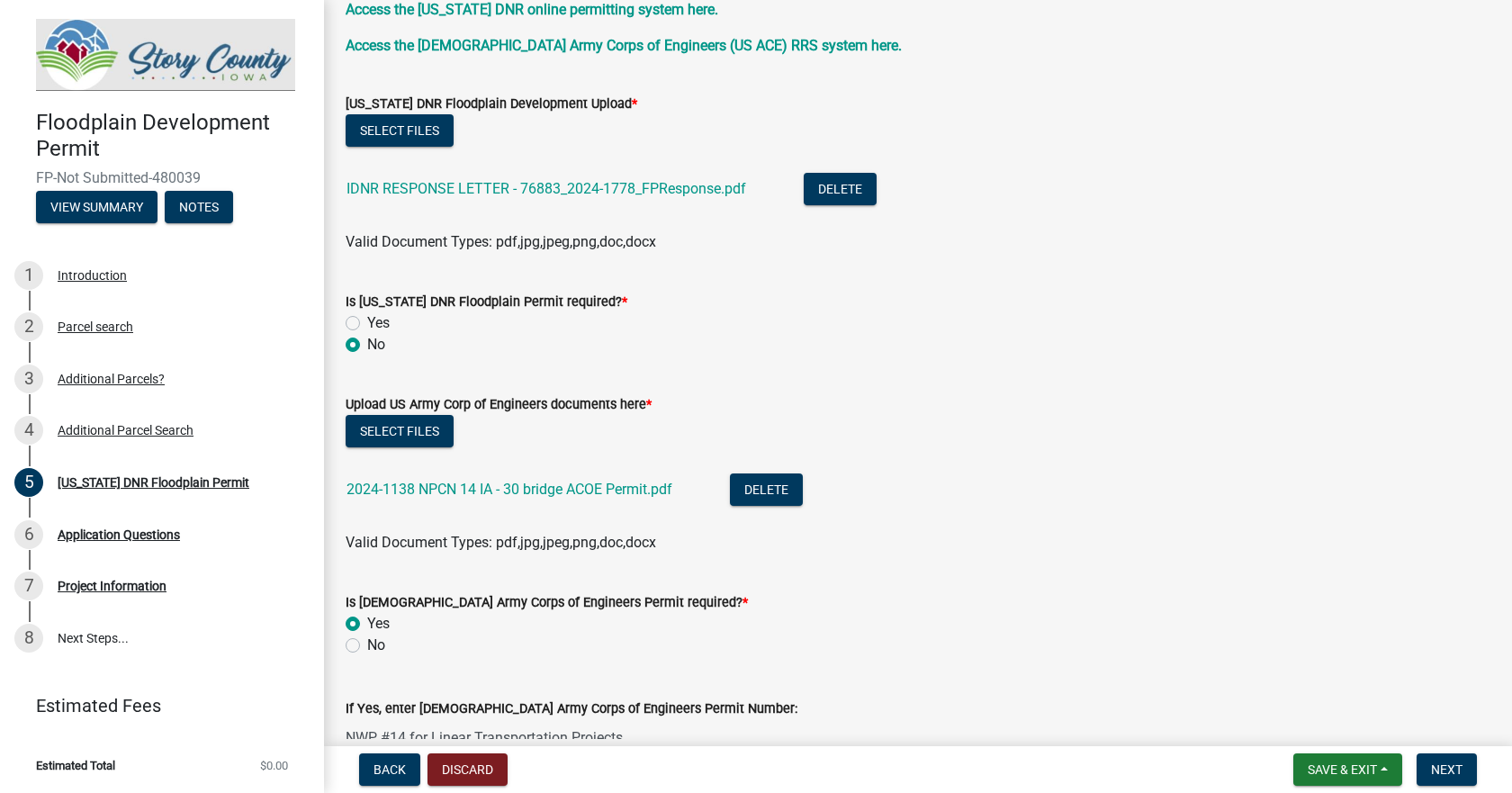
scroll to position [419, 0]
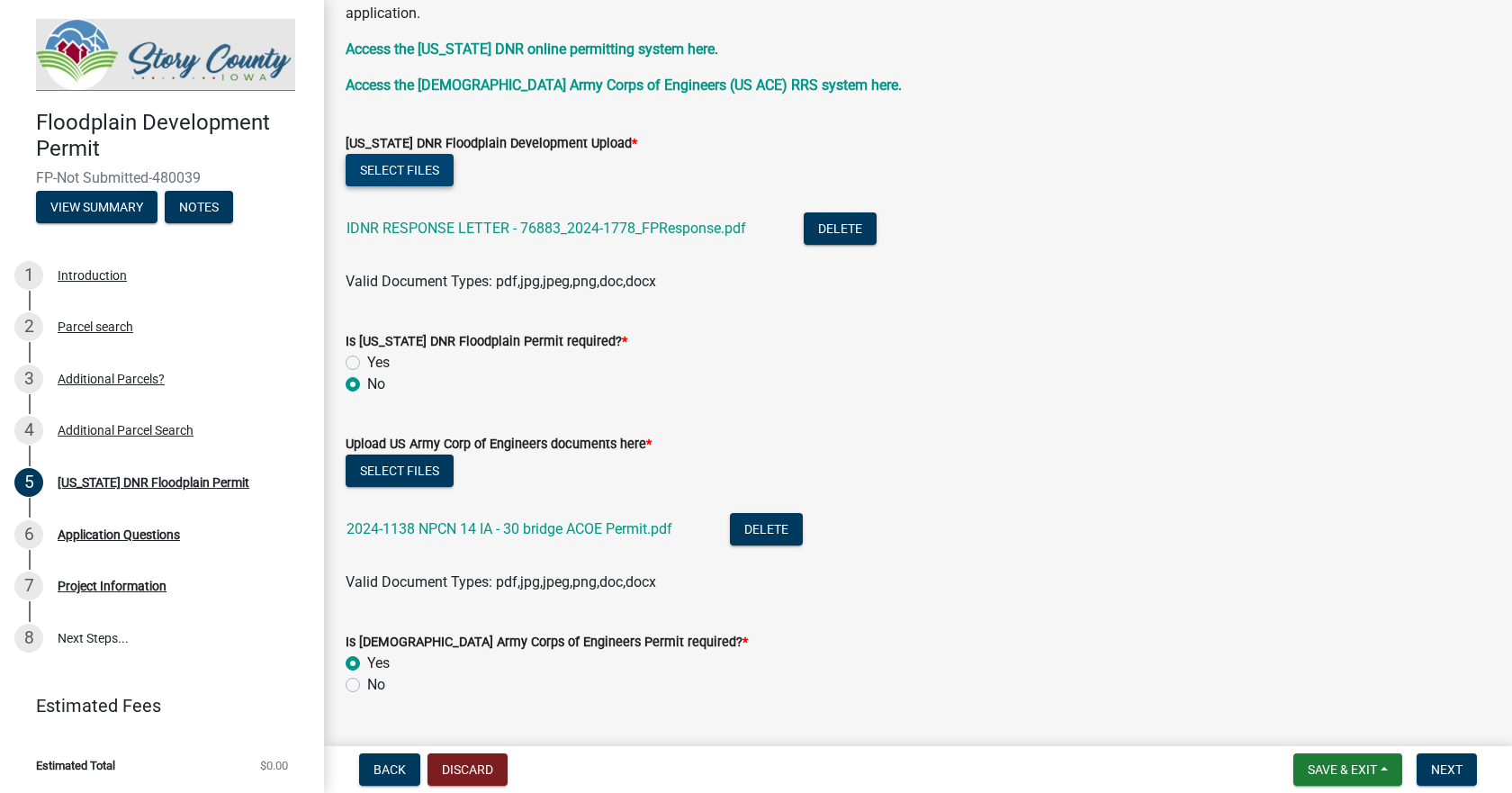
click at [428, 175] on button "Select files" at bounding box center [399, 170] width 108 height 32
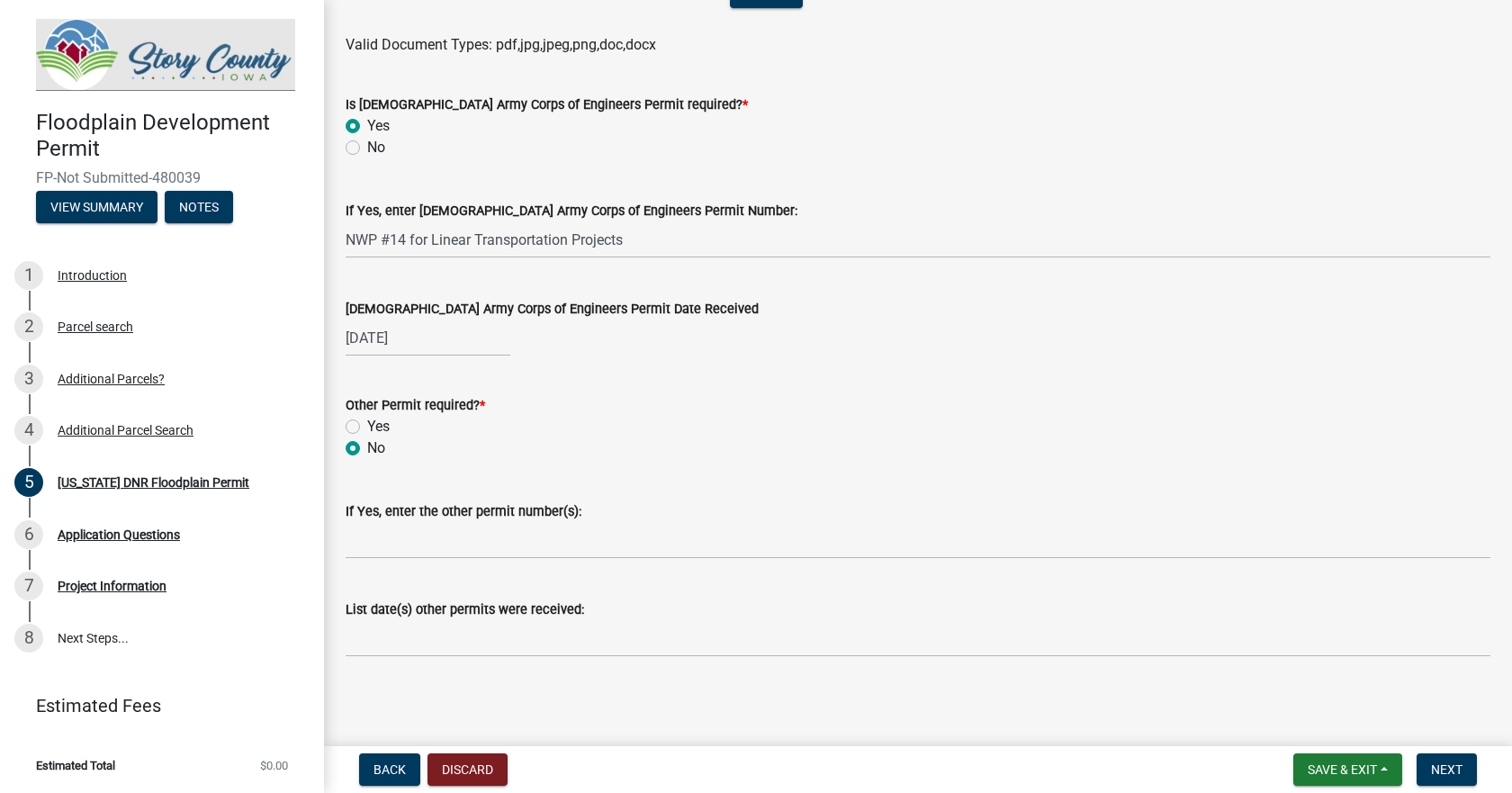
scroll to position [1025, 0]
click at [1457, 770] on span "Next" at bounding box center [1446, 769] width 31 height 14
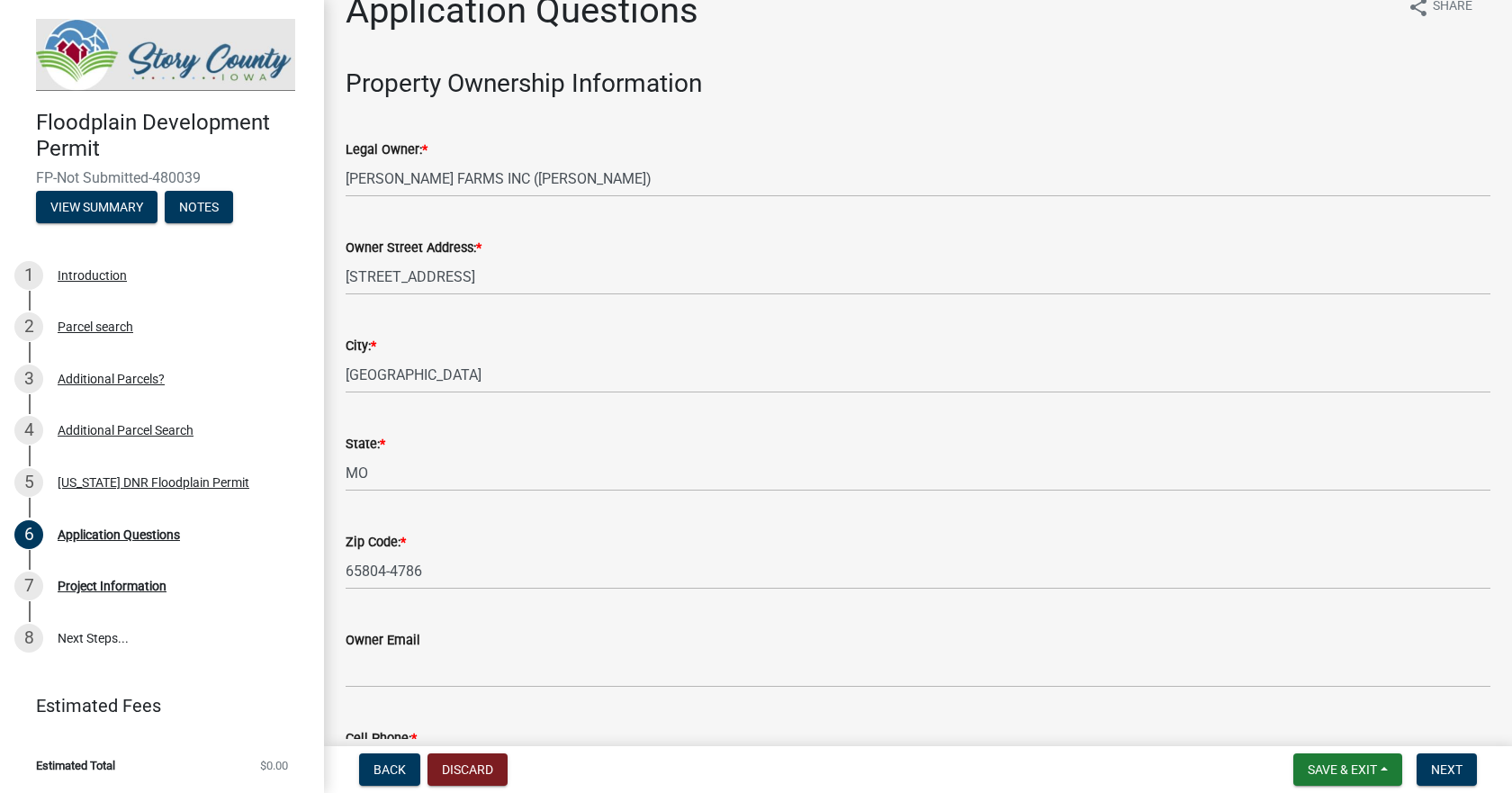
scroll to position [0, 0]
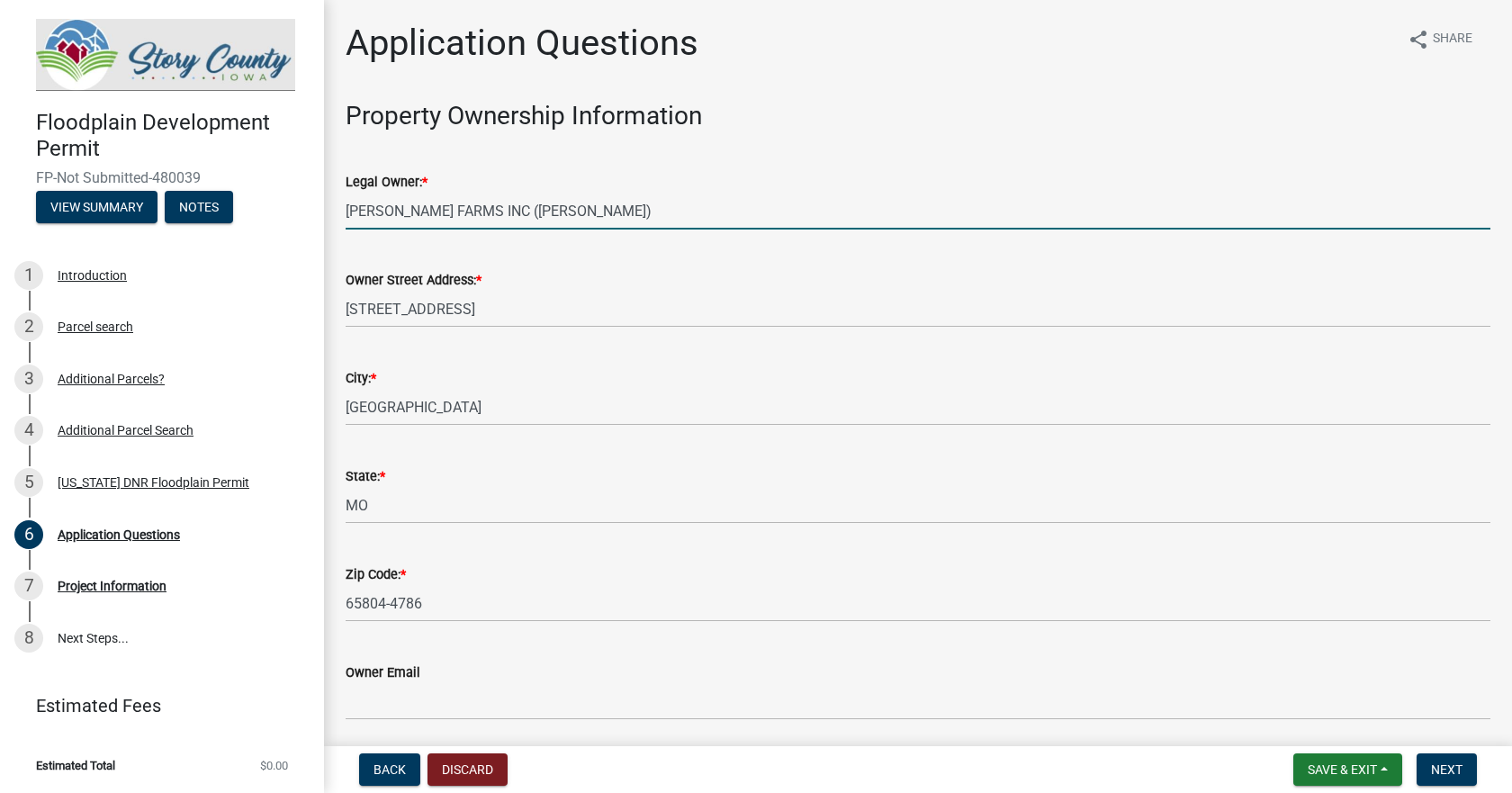
click at [518, 211] on input "[PERSON_NAME] FARMS INC ([PERSON_NAME])" at bounding box center [918, 210] width 1145 height 37
drag, startPoint x: 518, startPoint y: 211, endPoint x: 301, endPoint y: 202, distance: 217.2
click at [301, 202] on div "Floodplain Development Permit FP-Not Submitted-480039 View Summary Notes 1 Intr…" at bounding box center [756, 396] width 1512 height 793
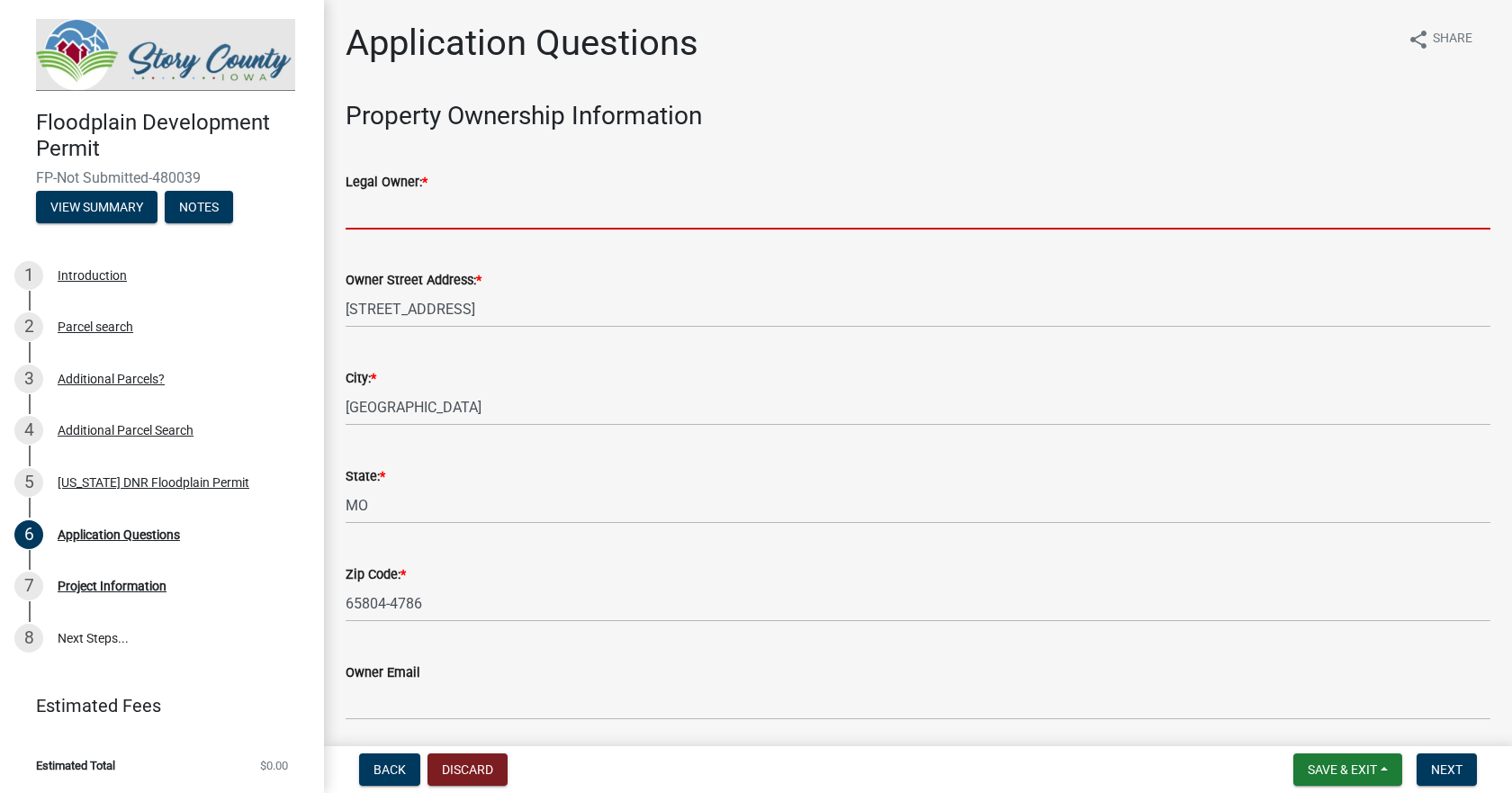
type input "[PERSON_NAME] FARMS INC ([PERSON_NAME])"
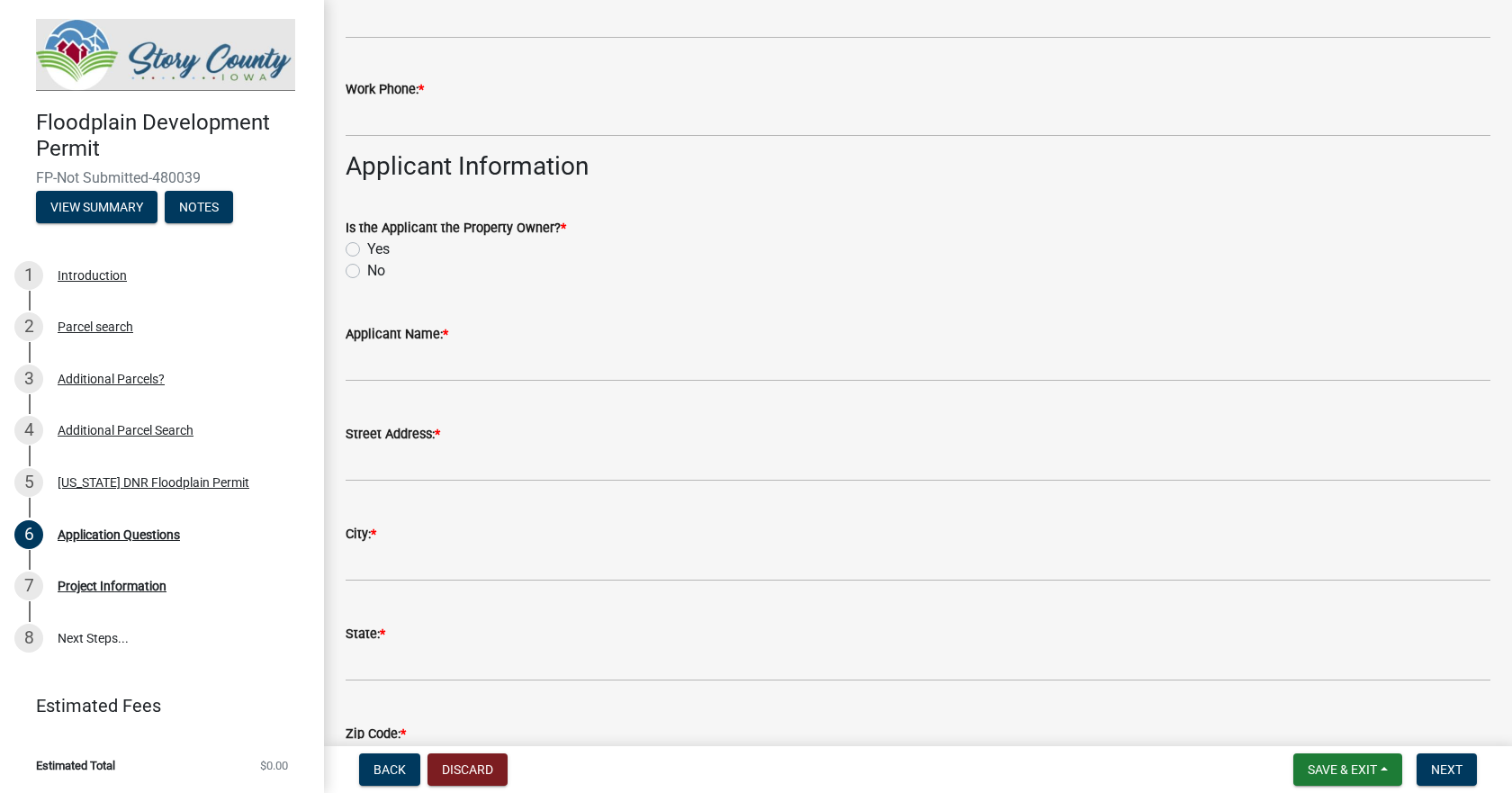
scroll to position [810, 0]
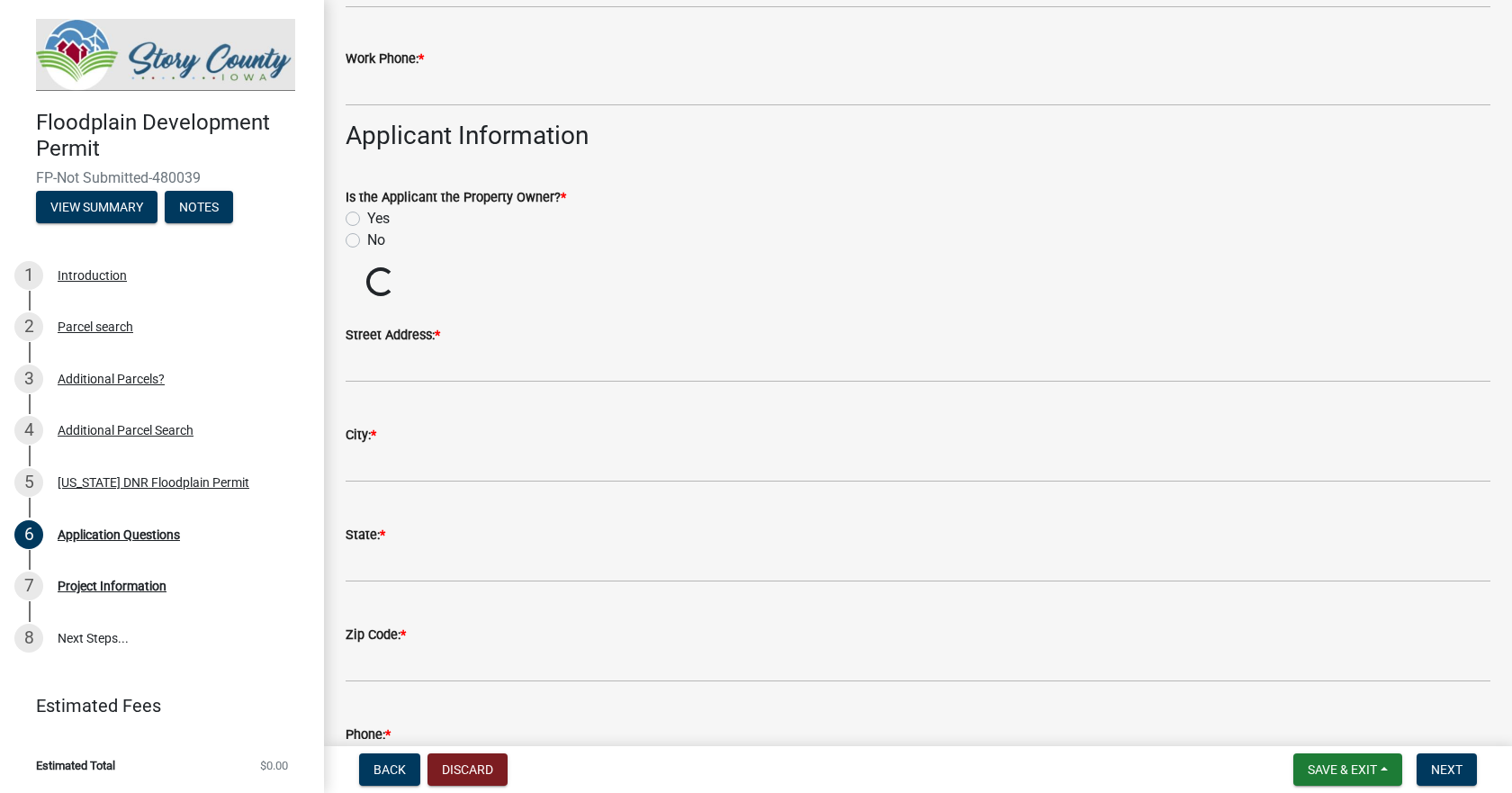
click at [367, 240] on label "No" at bounding box center [376, 240] width 18 height 22
click at [367, 240] on input "No" at bounding box center [373, 235] width 11 height 11
radio input "true"
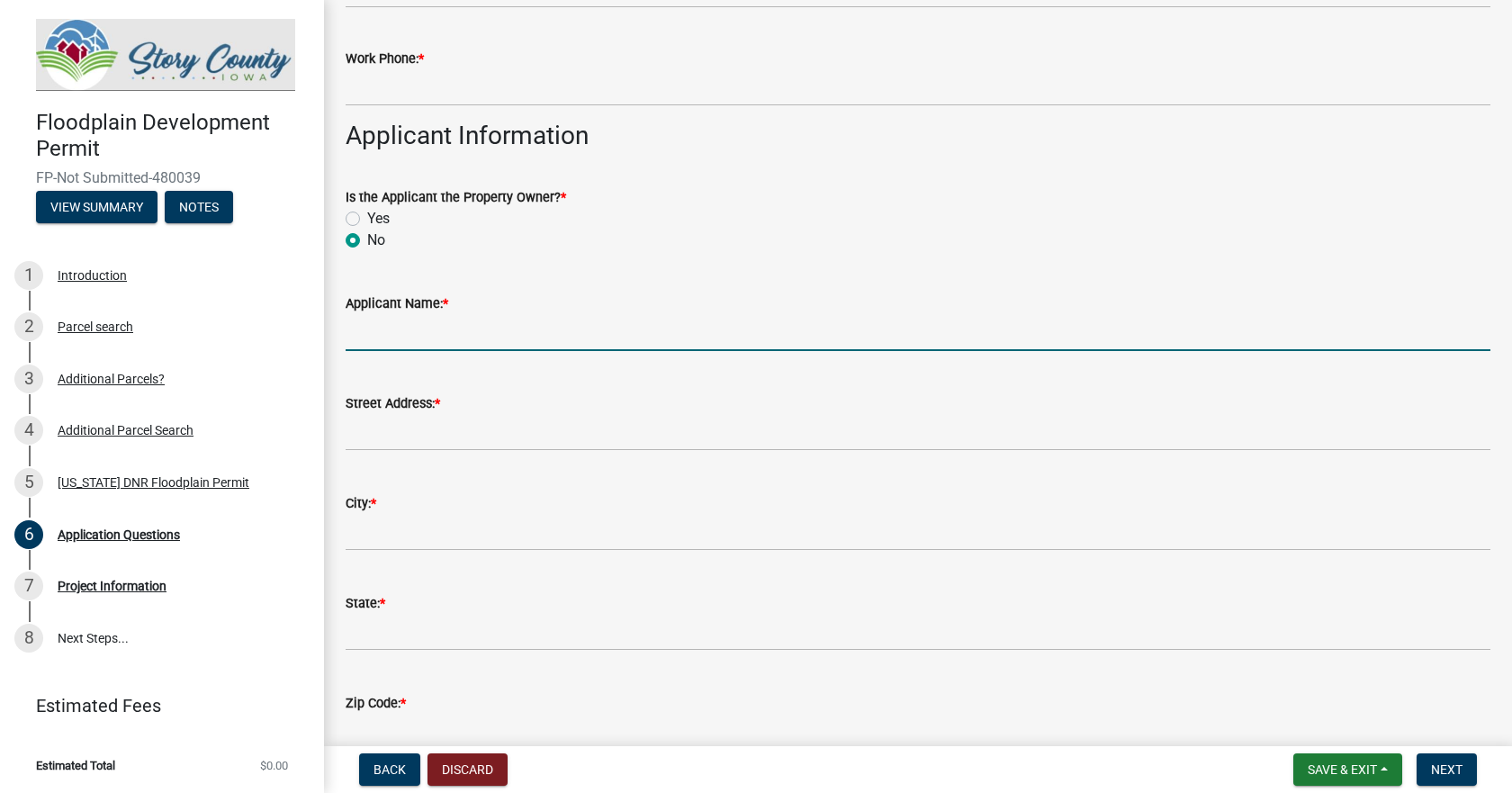
click at [425, 342] on input "Applicant Name: *" at bounding box center [918, 332] width 1145 height 37
type input "Story County (Engineer's Office"
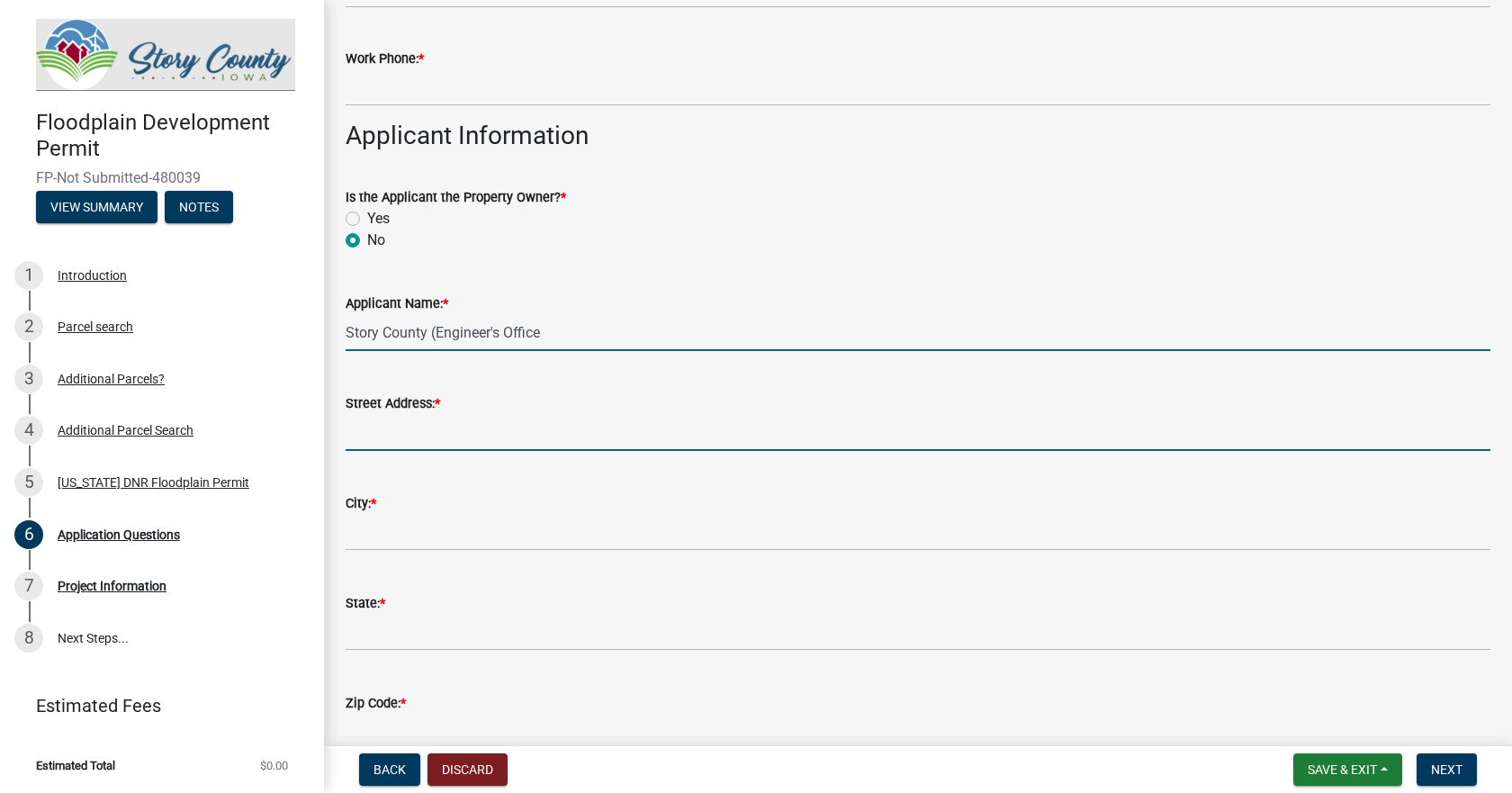
click at [508, 425] on input "Street Address: *" at bounding box center [918, 431] width 1145 height 37
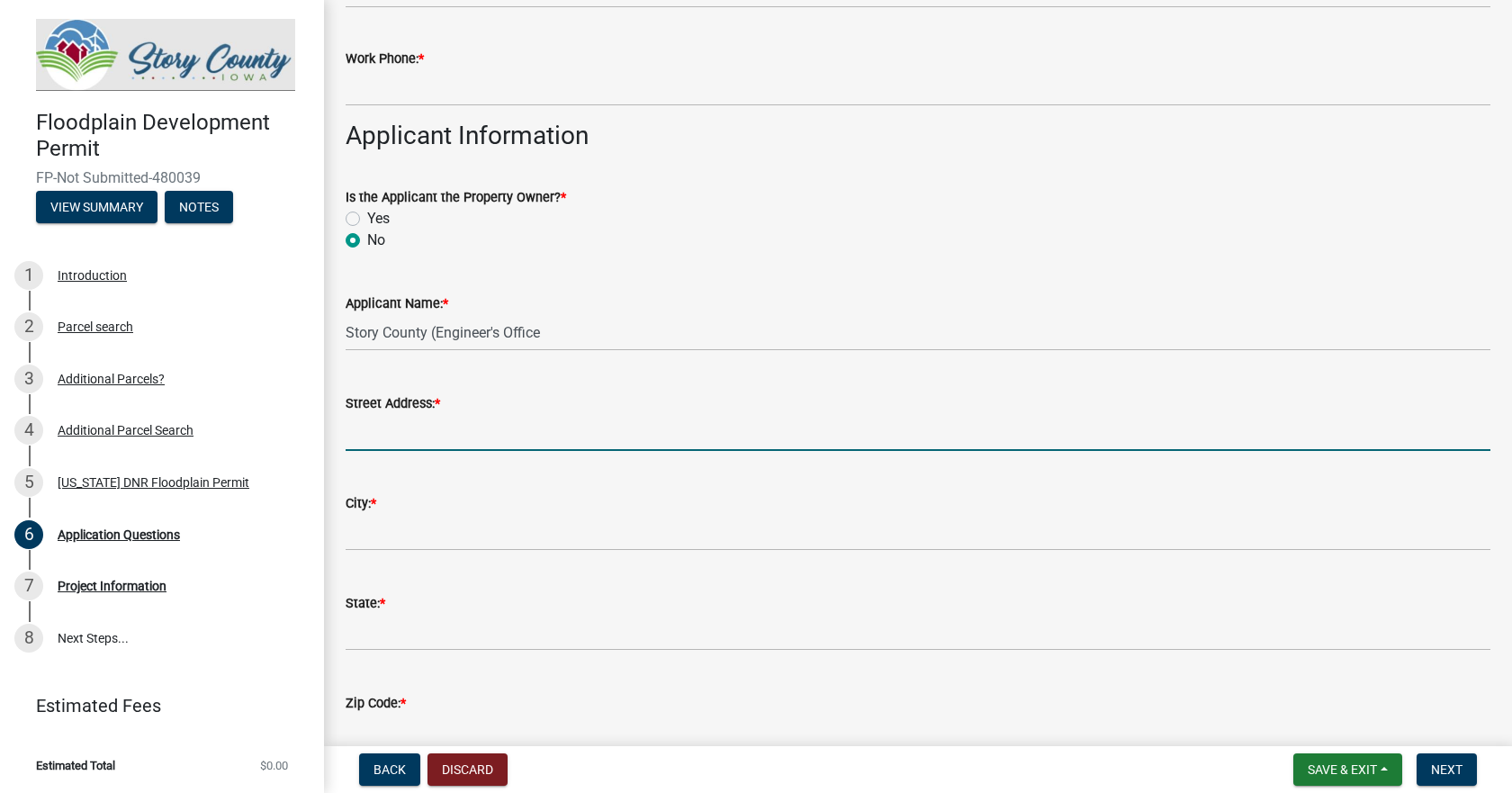
type input "837"
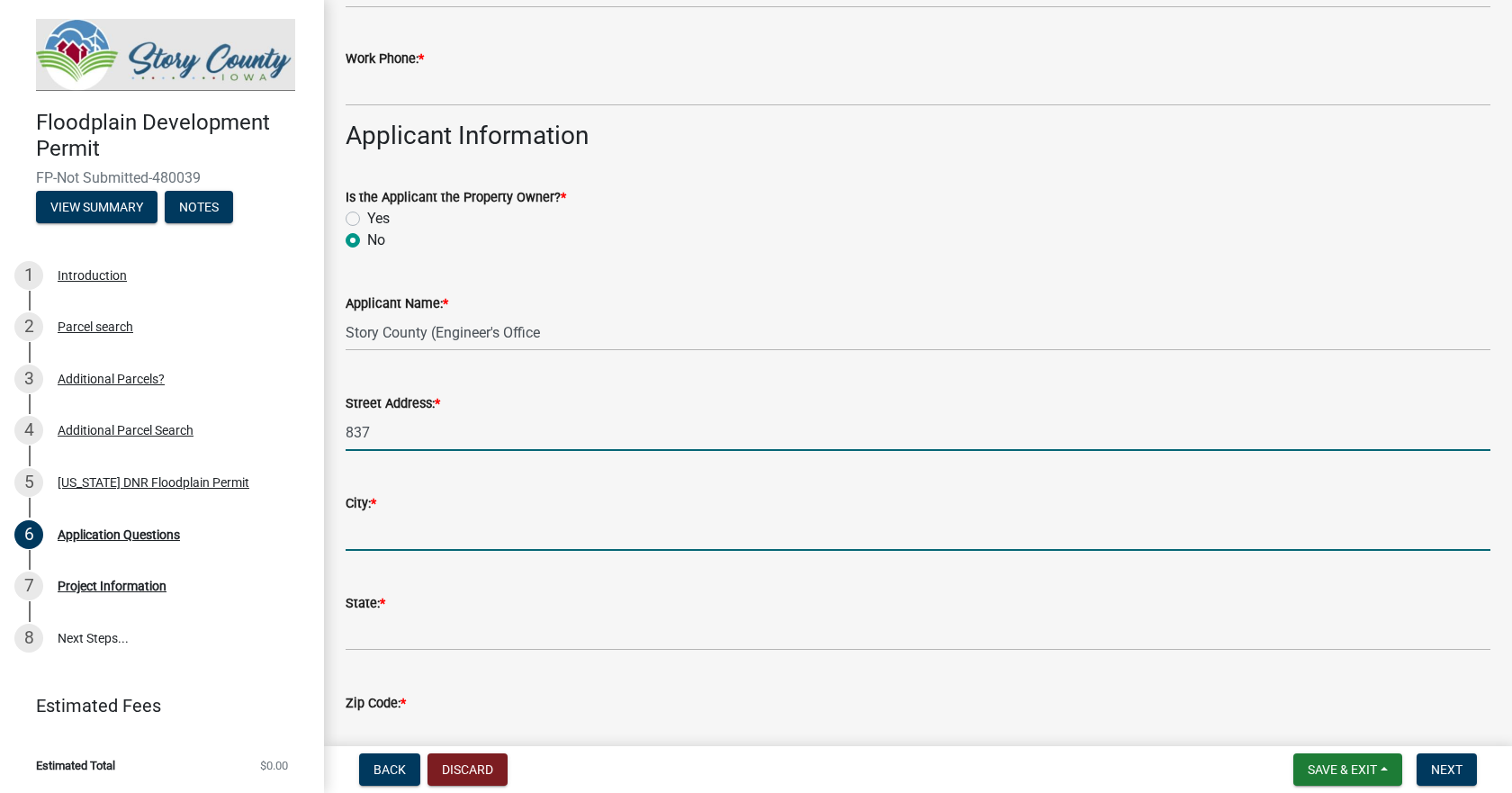
type input "[US_STATE]"
type input "IA"
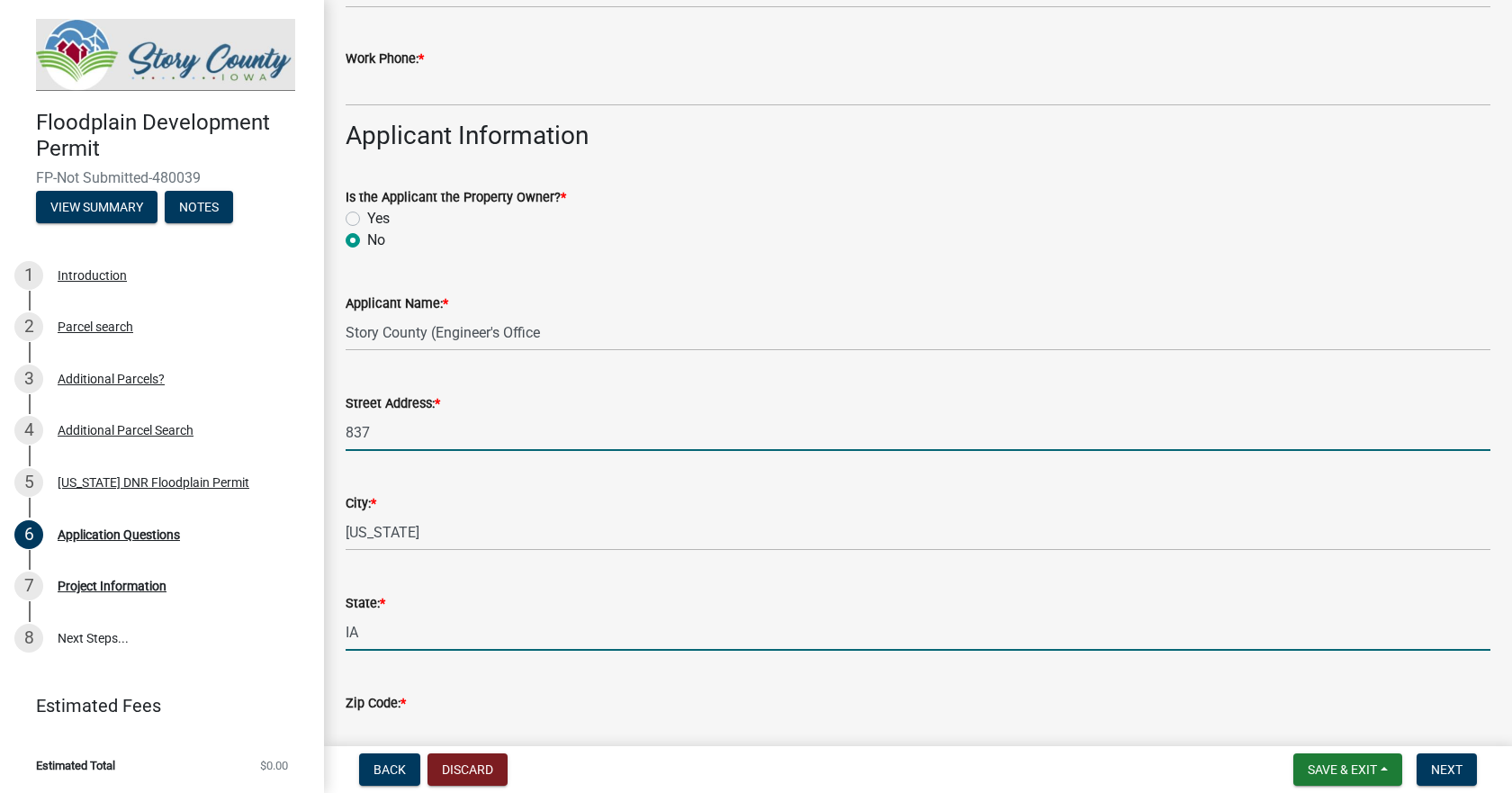
type input "50201"
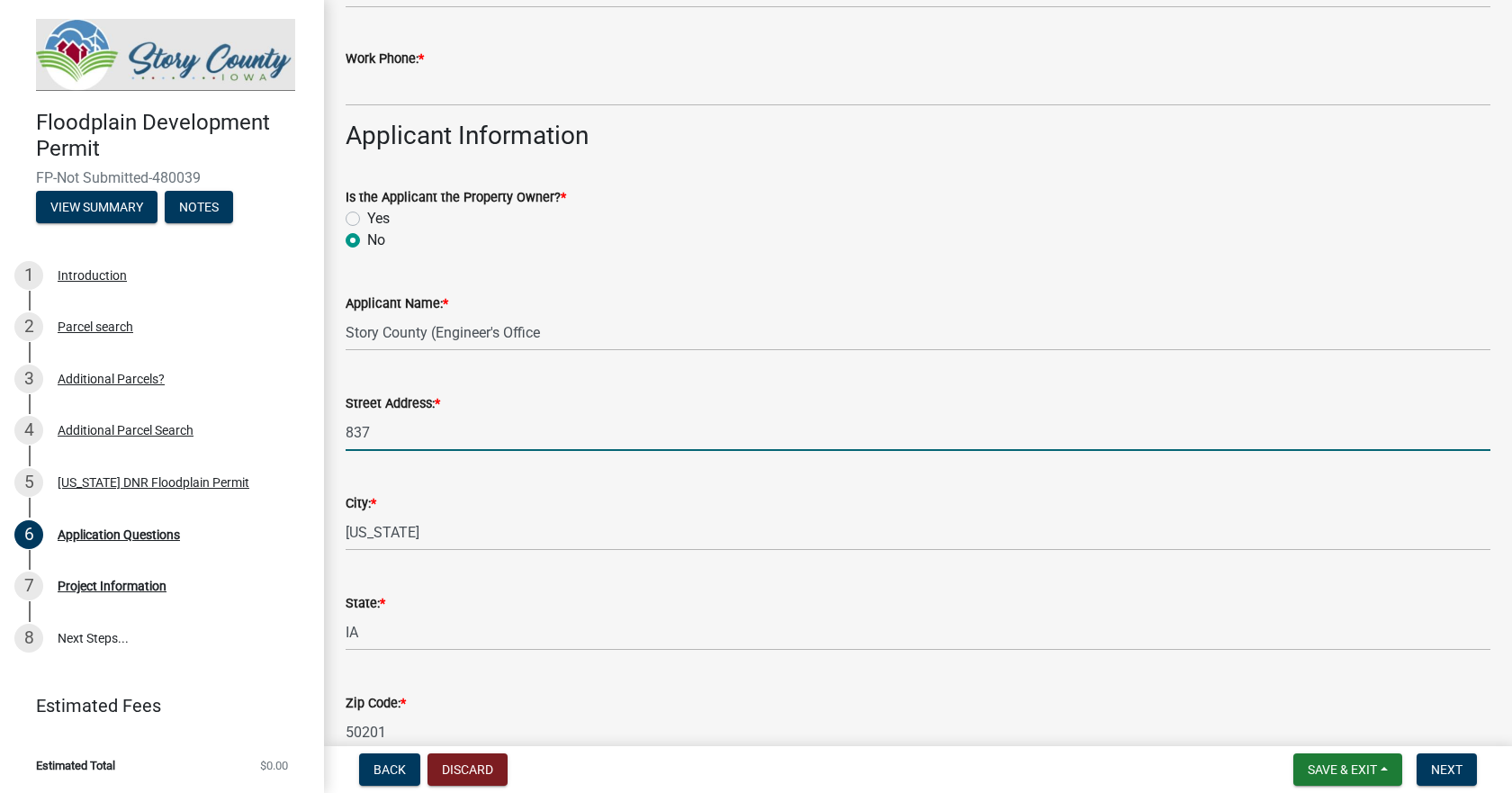
type input "5153827355"
type input "[EMAIL_ADDRESS][DOMAIN_NAME]"
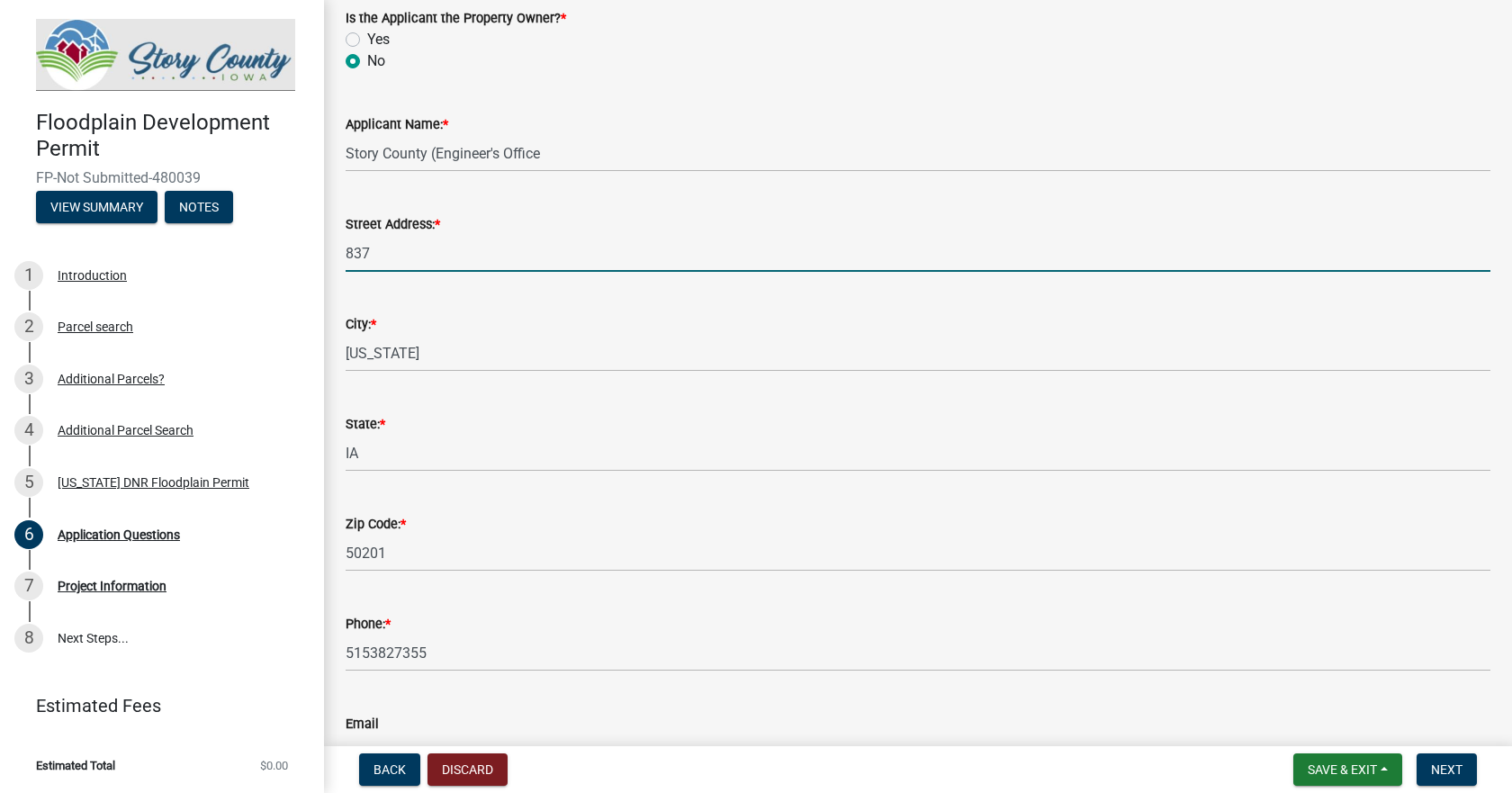
scroll to position [990, 0]
click at [425, 255] on input "837" at bounding box center [918, 251] width 1145 height 37
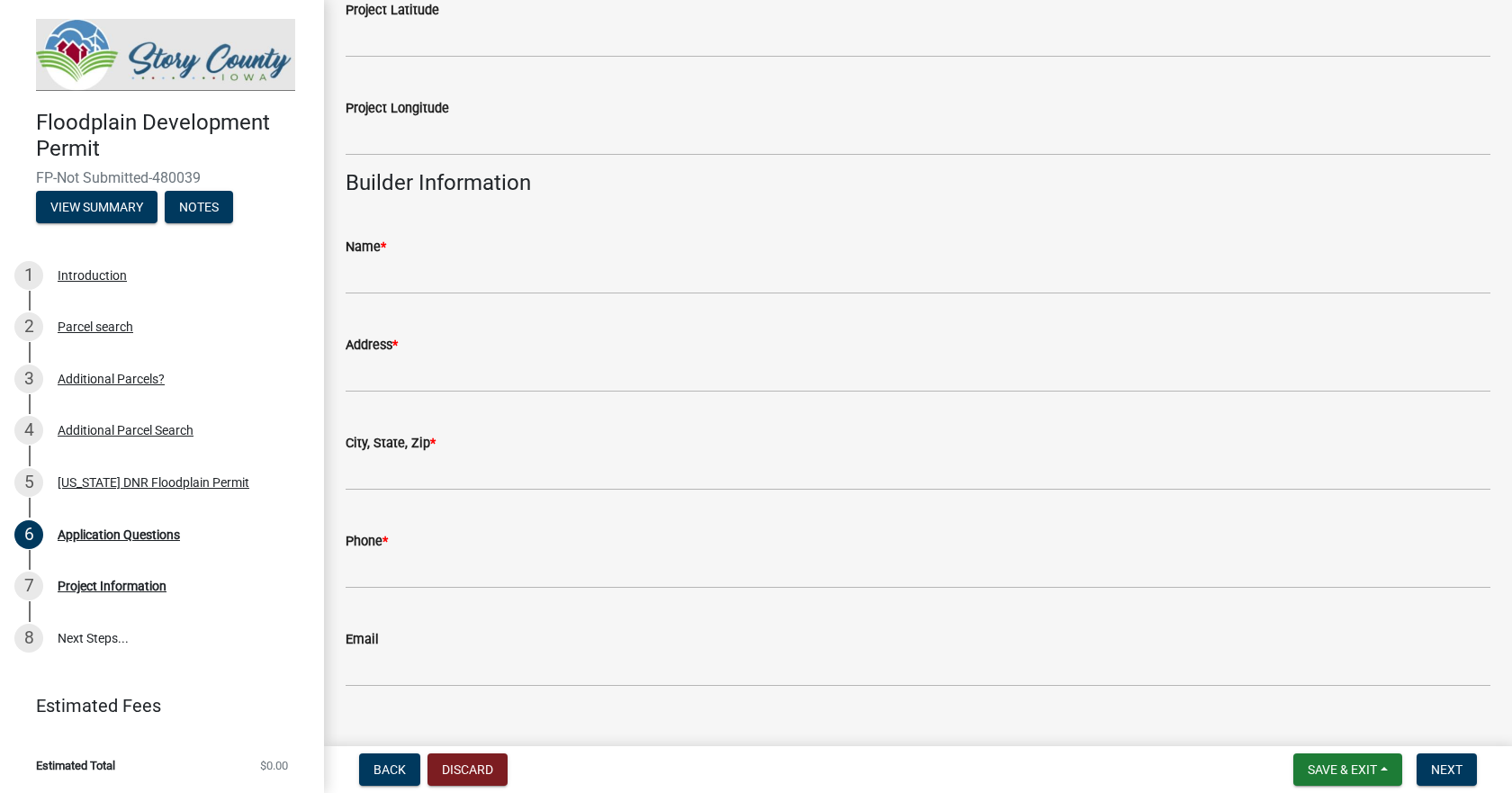
scroll to position [2371, 0]
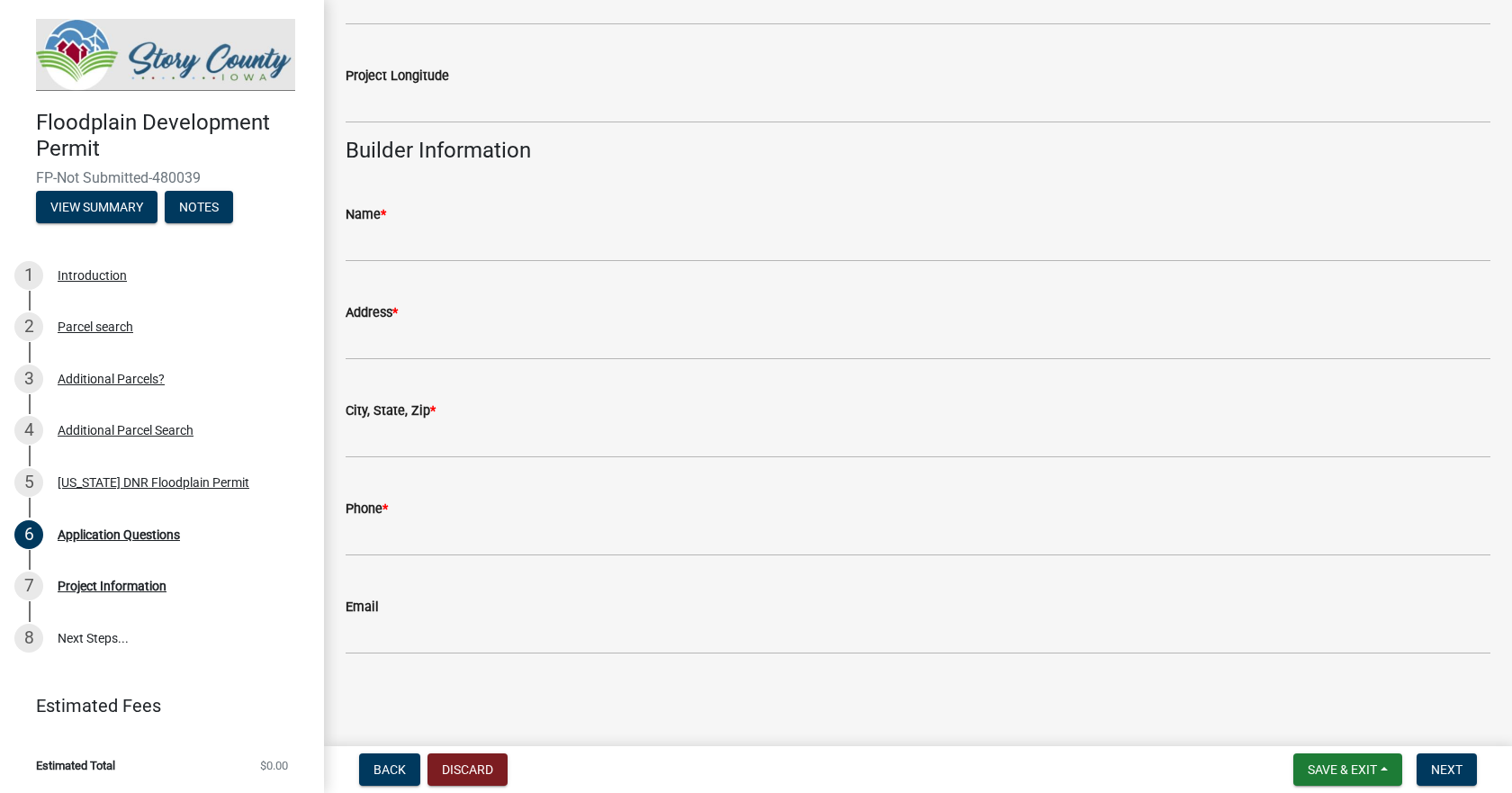
type input "[STREET_ADDRESS]"
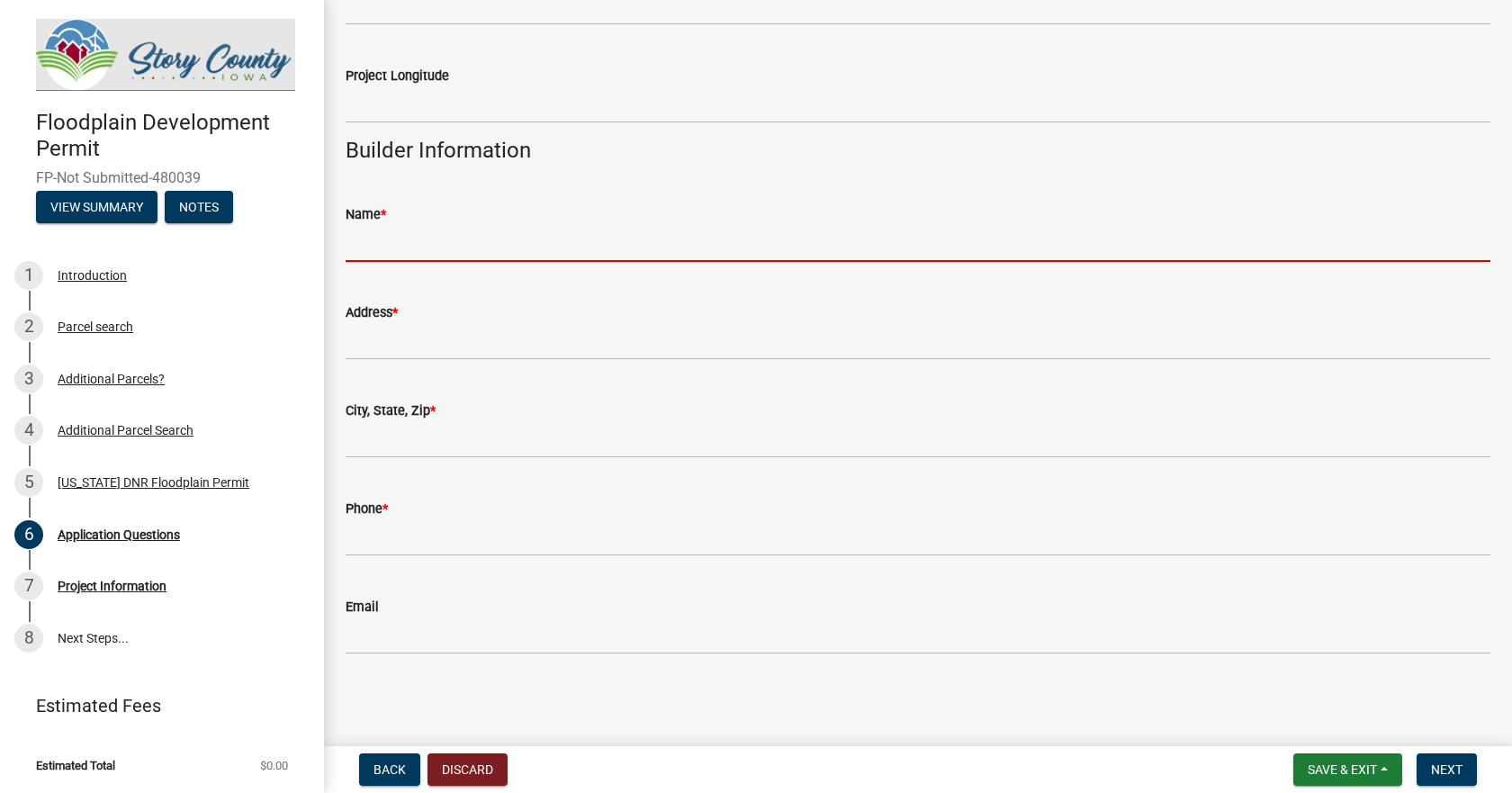
click at [401, 250] on input "Name *" at bounding box center [918, 243] width 1145 height 37
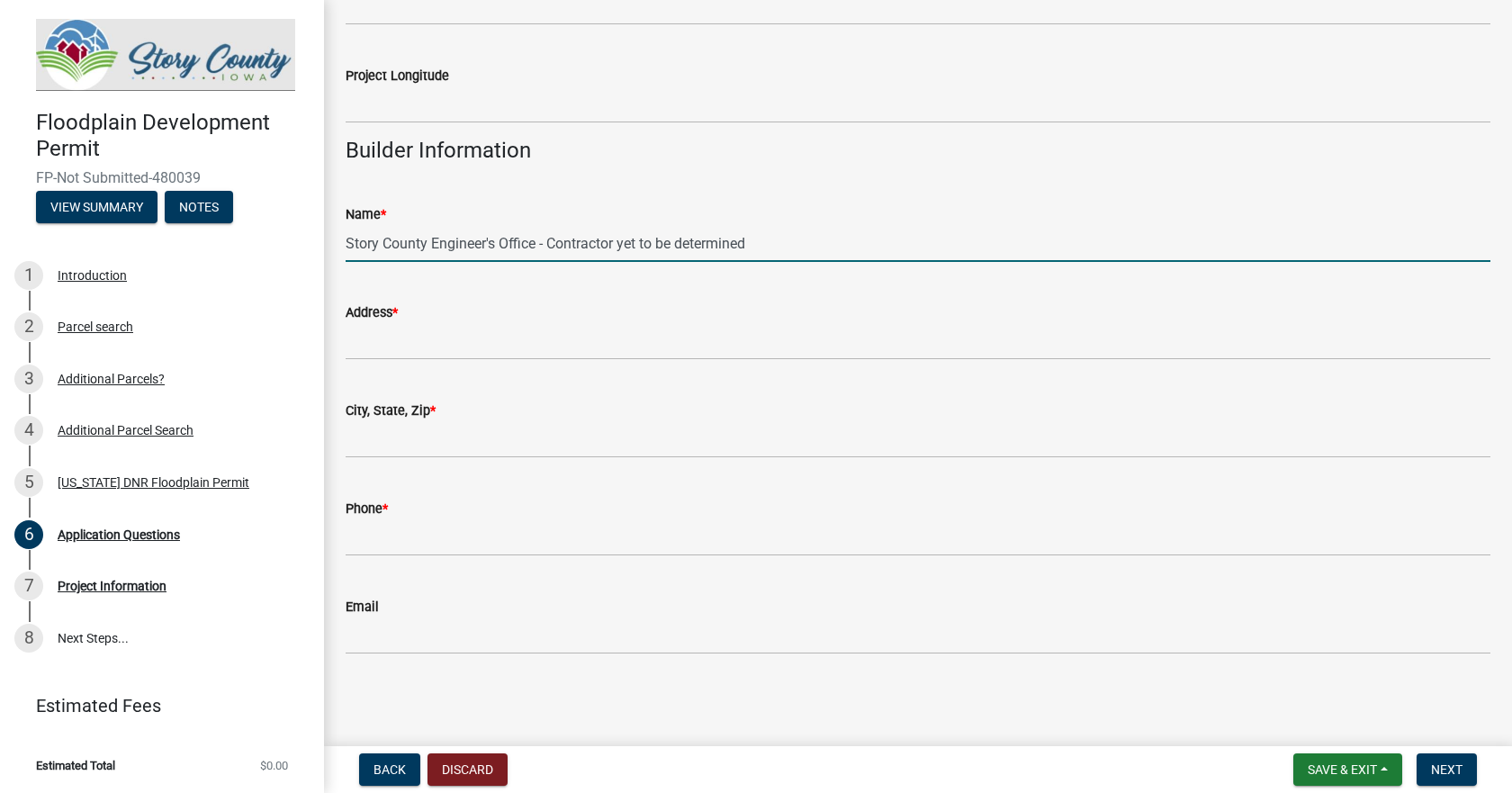
type input "Story County Engineer's Office - Contractor yet to be determined"
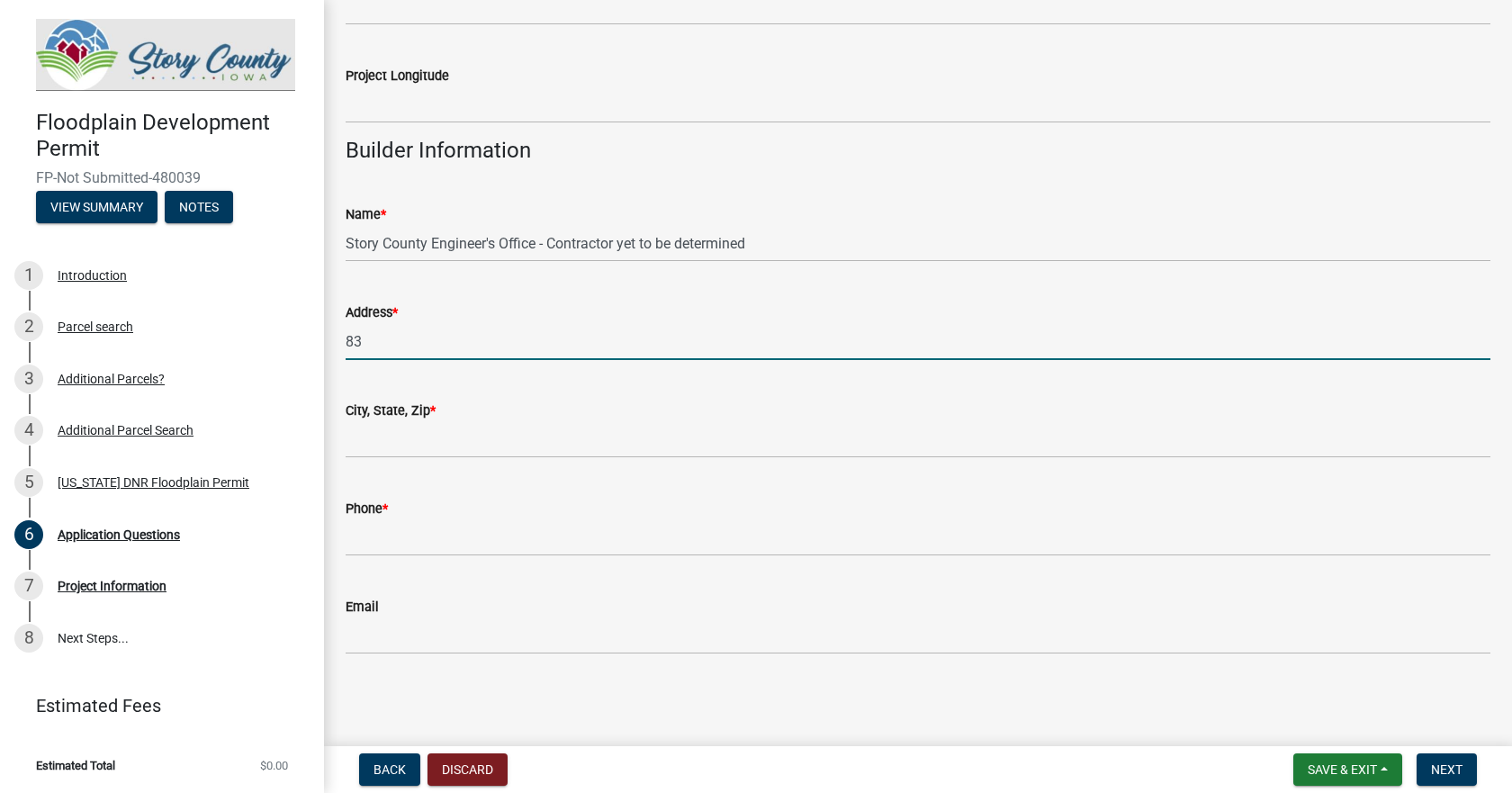
type input "837"
type input "[US_STATE]"
type input "5153827355"
type input "[EMAIL_ADDRESS][DOMAIN_NAME]"
click at [419, 332] on input "837" at bounding box center [918, 341] width 1145 height 37
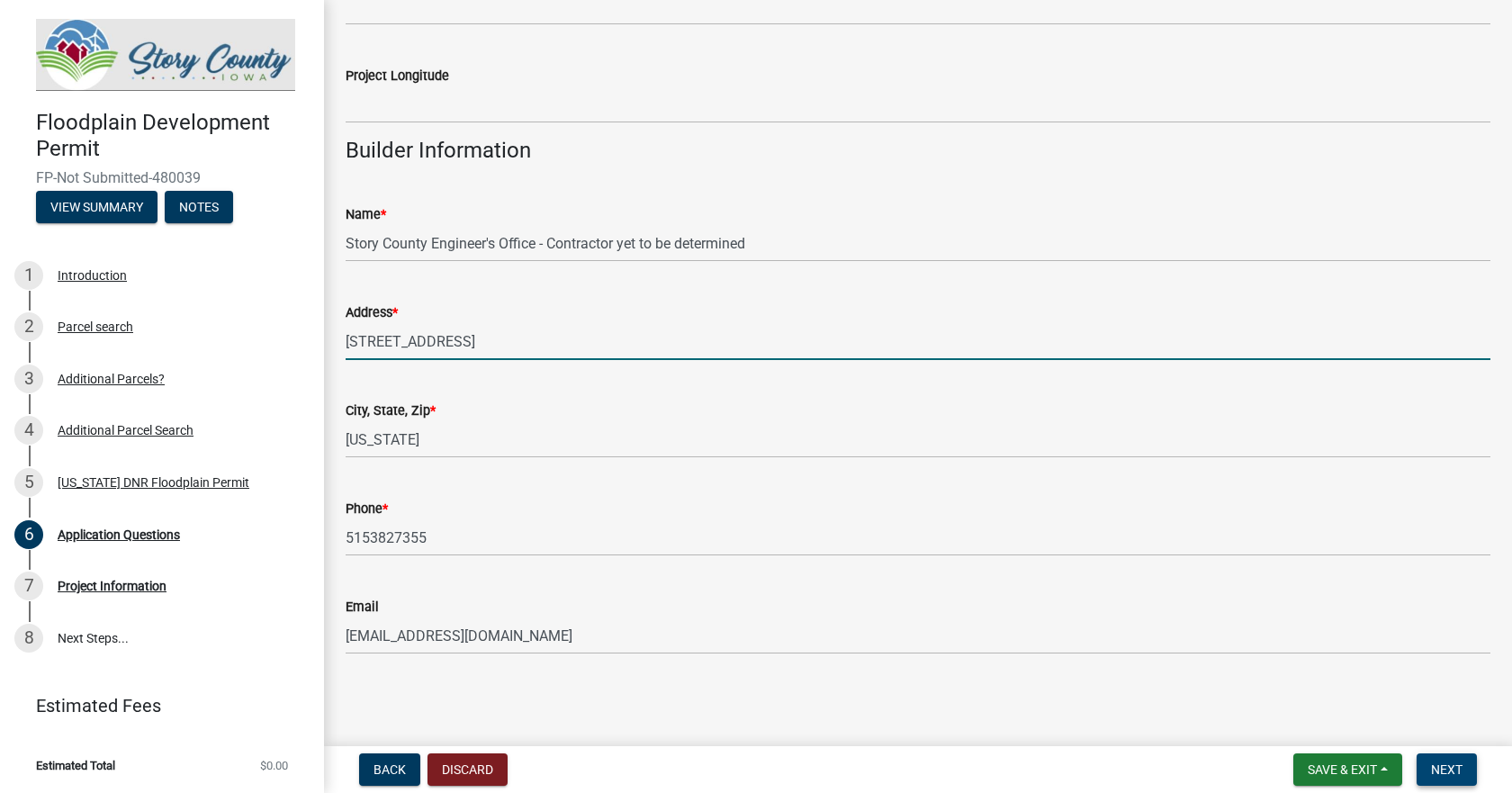
type input "[STREET_ADDRESS]"
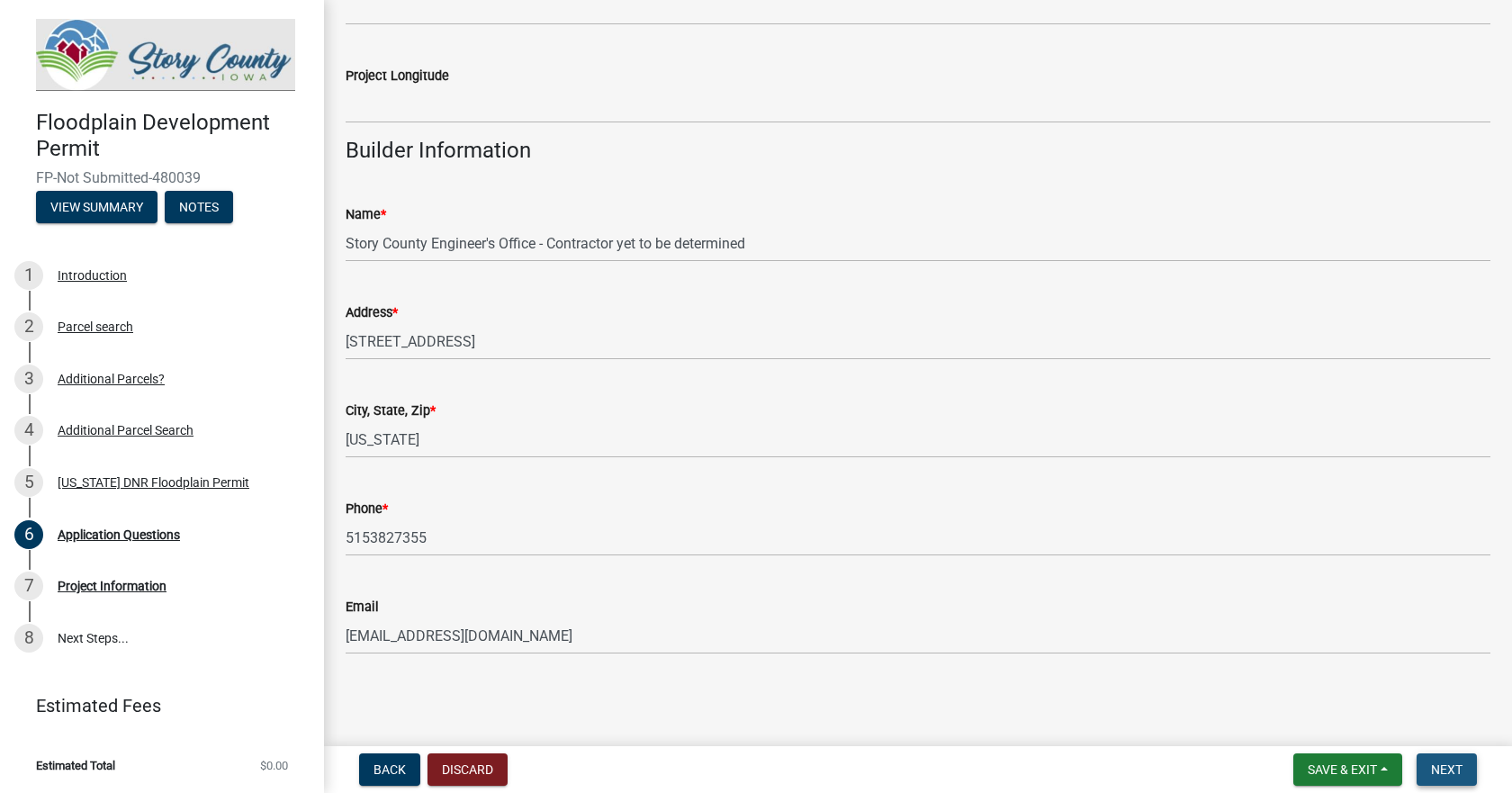
click at [1455, 771] on span "Next" at bounding box center [1446, 769] width 31 height 14
click at [1451, 769] on span "Next" at bounding box center [1446, 769] width 31 height 14
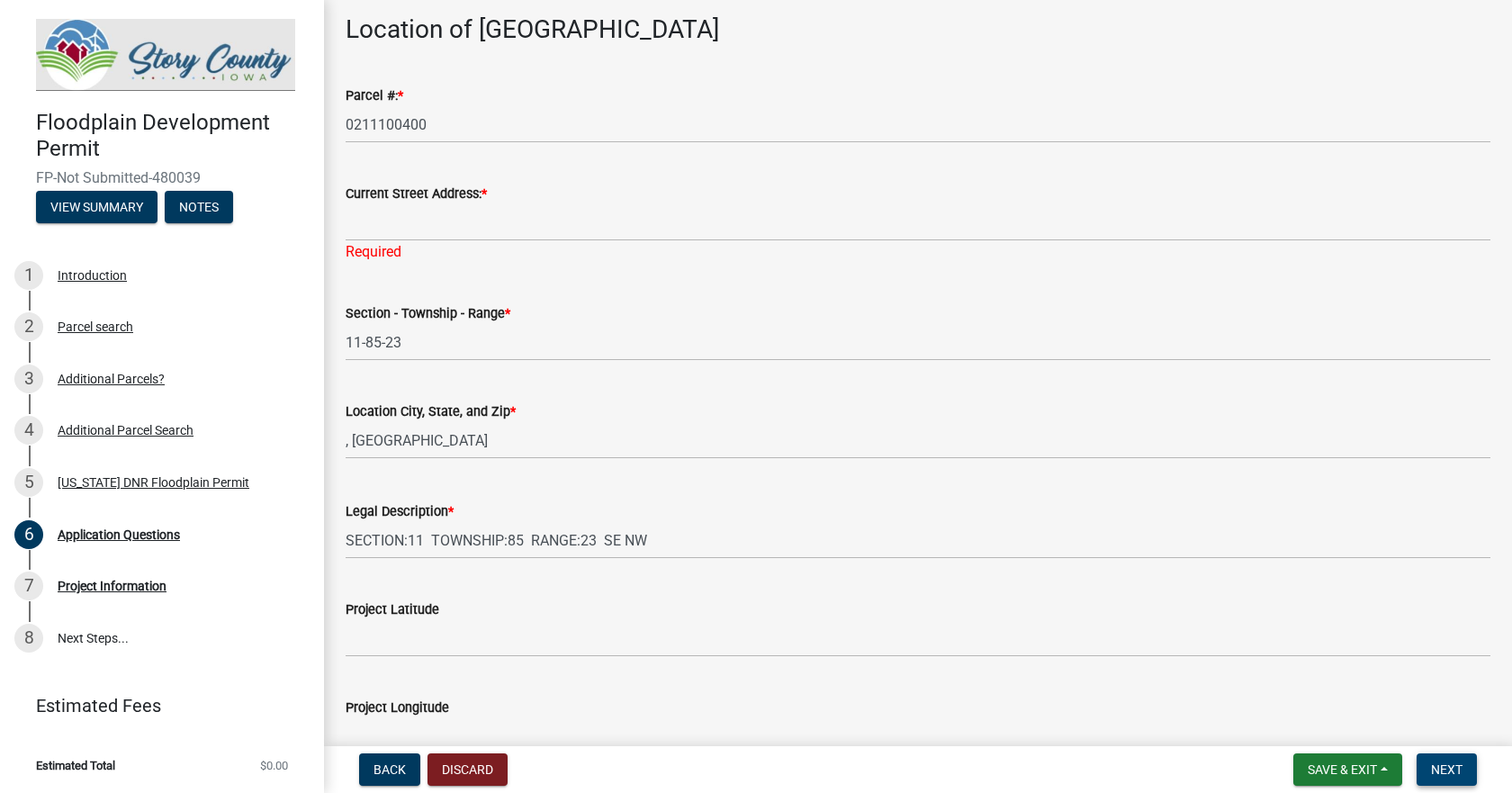
scroll to position [1717, 0]
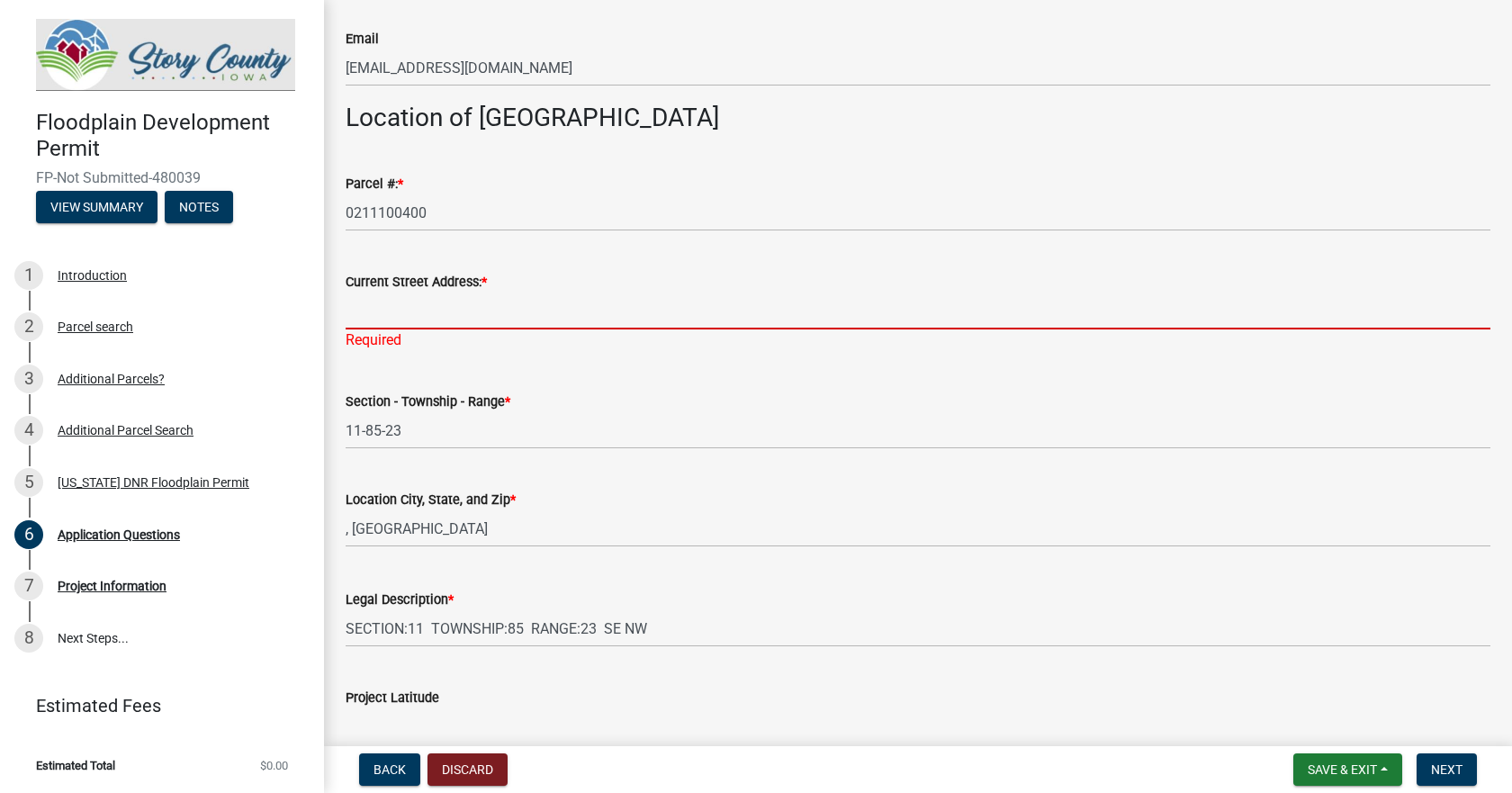
click at [387, 313] on input "Current Street Address: *" at bounding box center [918, 311] width 1145 height 37
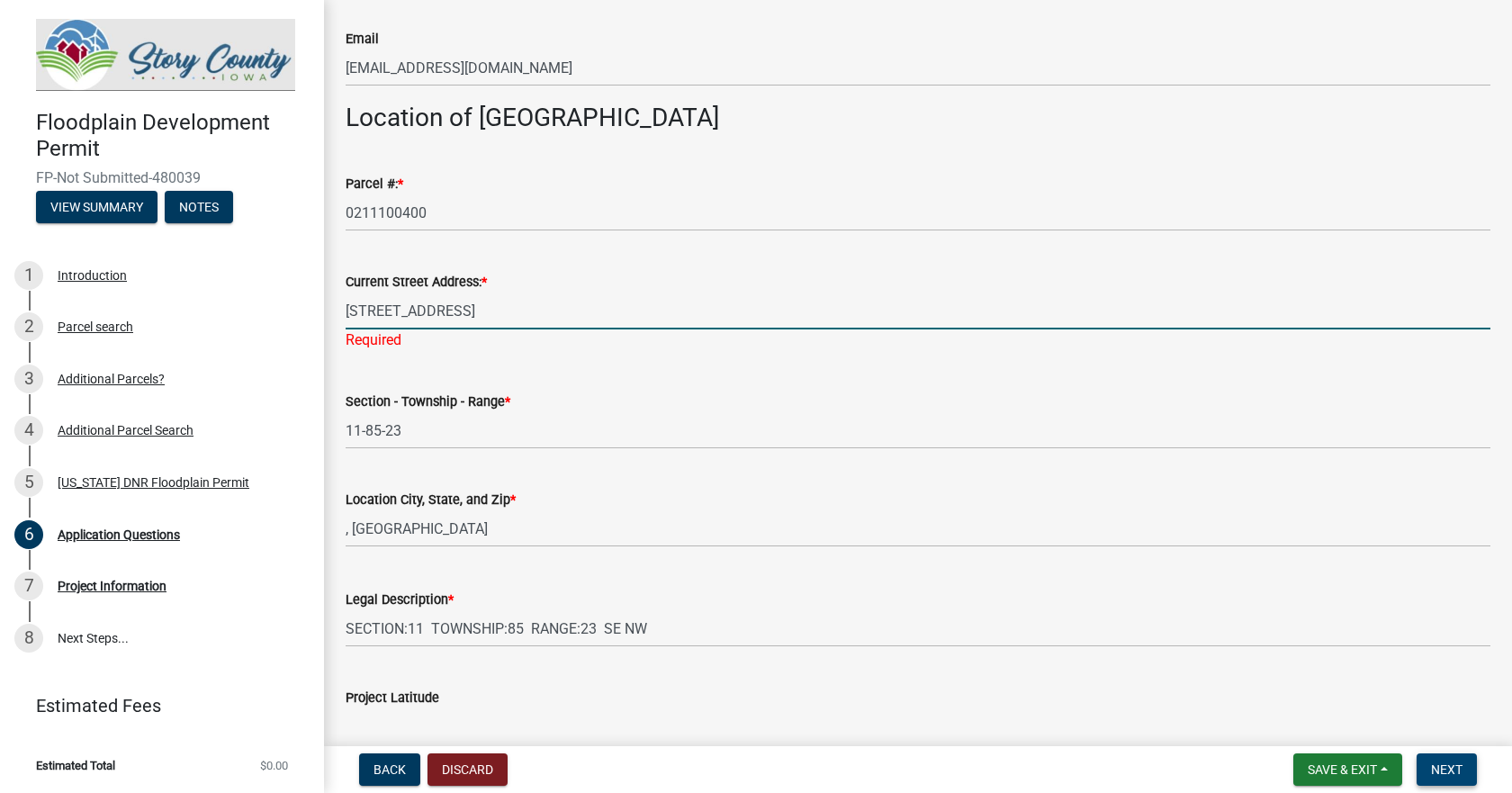
type input "[STREET_ADDRESS]"
click at [1459, 769] on span "Next" at bounding box center [1446, 769] width 31 height 14
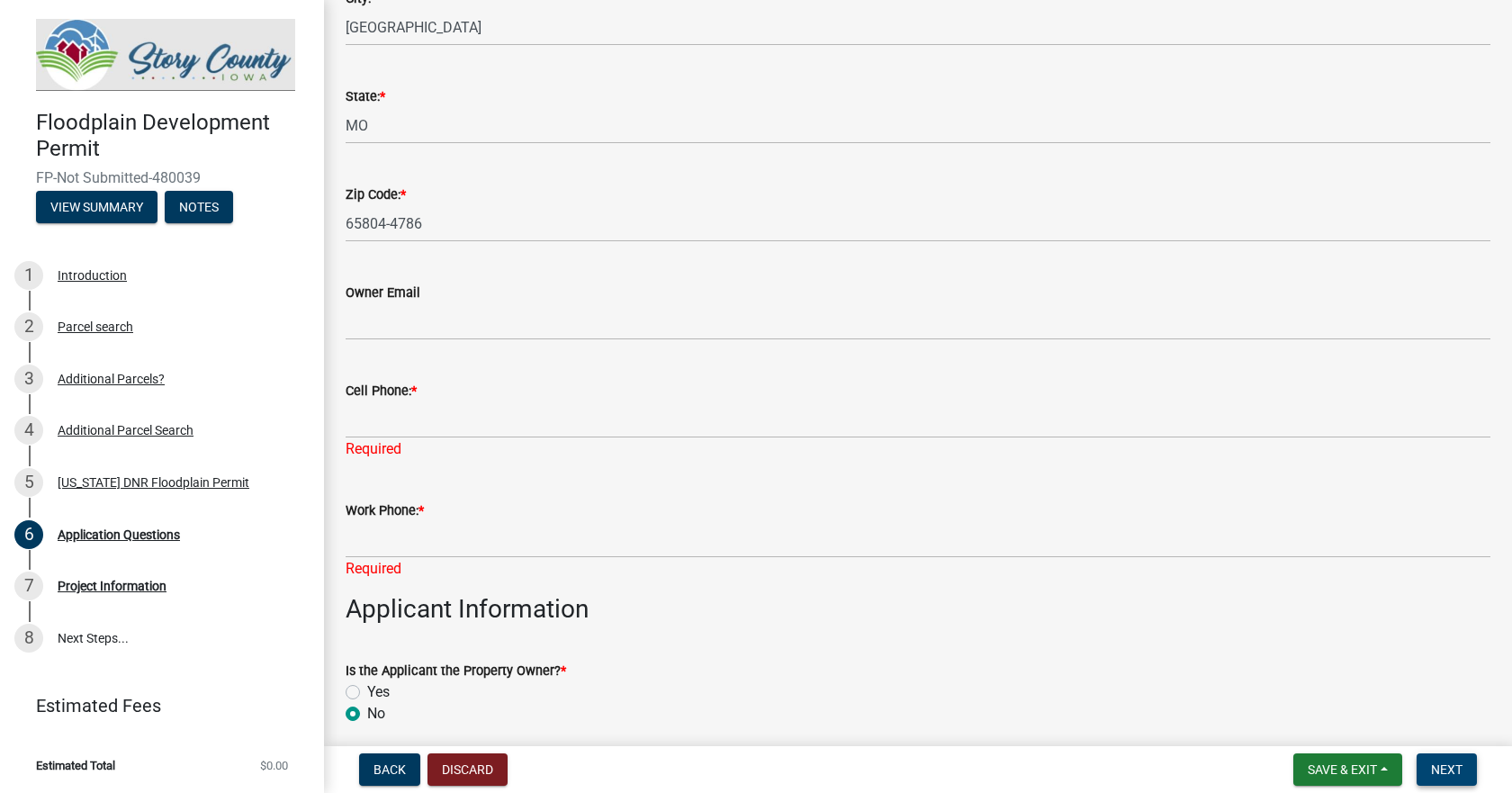
scroll to position [457, 0]
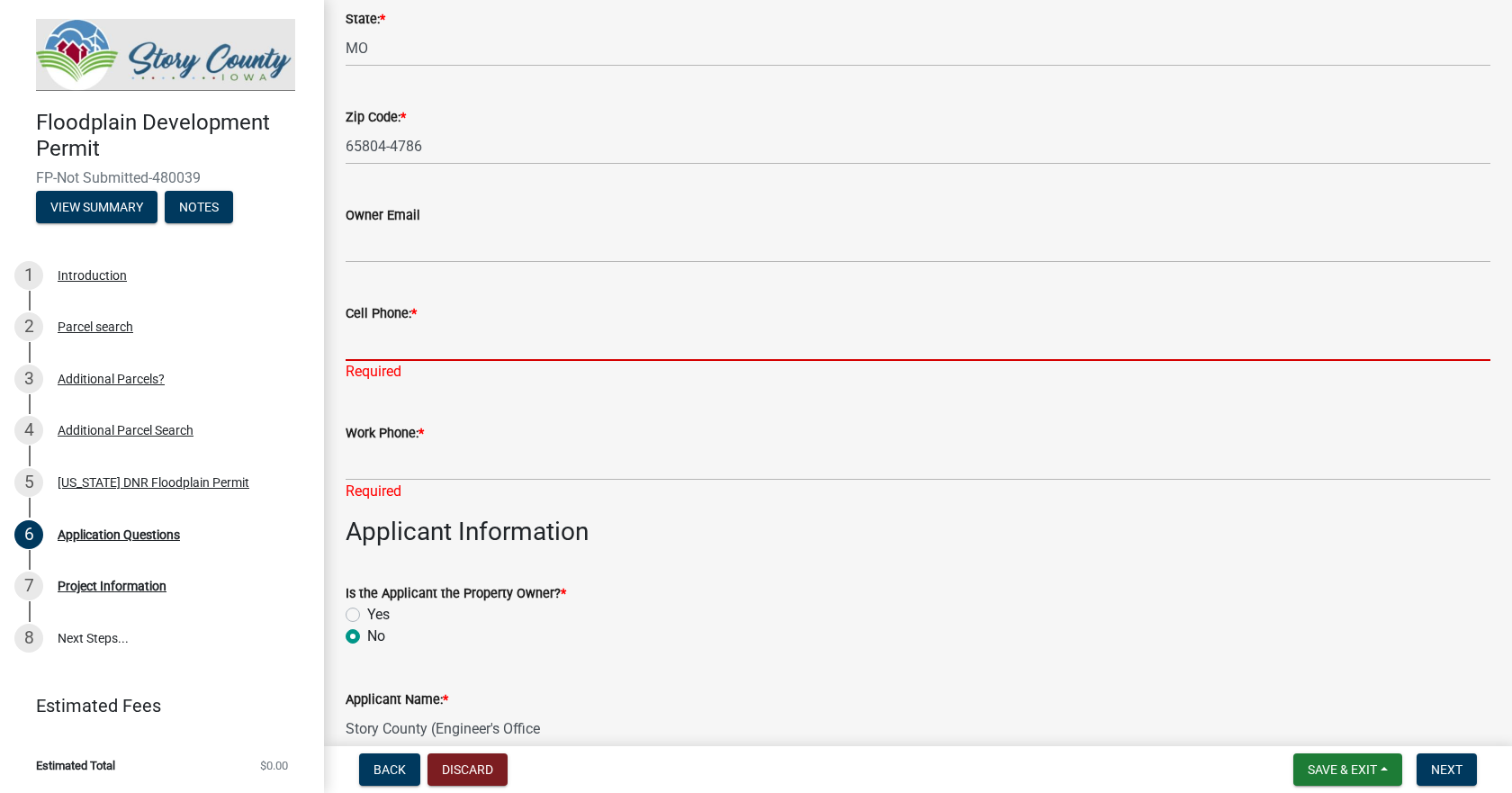
click at [403, 348] on input "Cell Phone: *" at bounding box center [918, 342] width 1145 height 37
type input "5153827355"
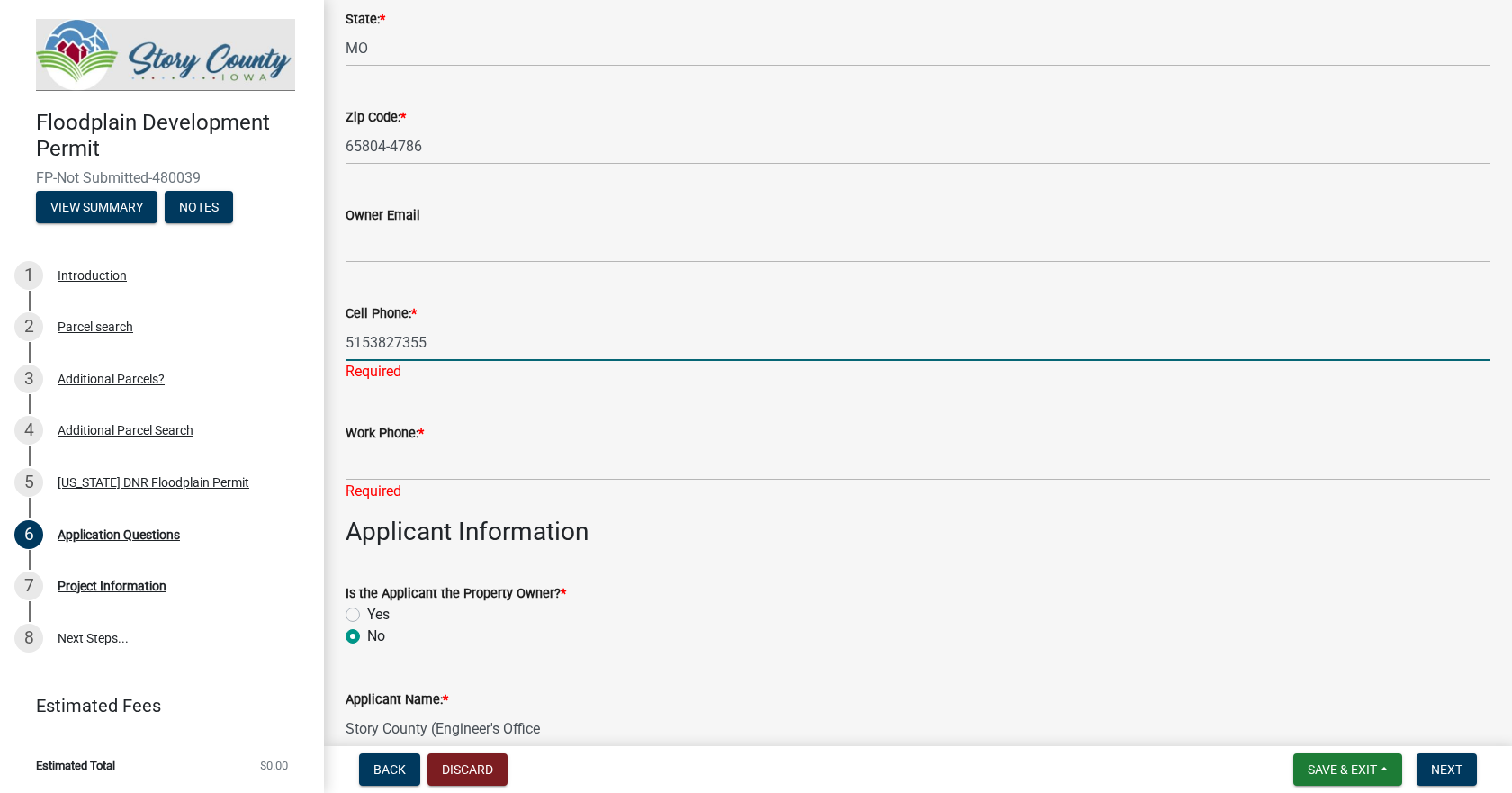
type input "[EMAIL_ADDRESS][DOMAIN_NAME]"
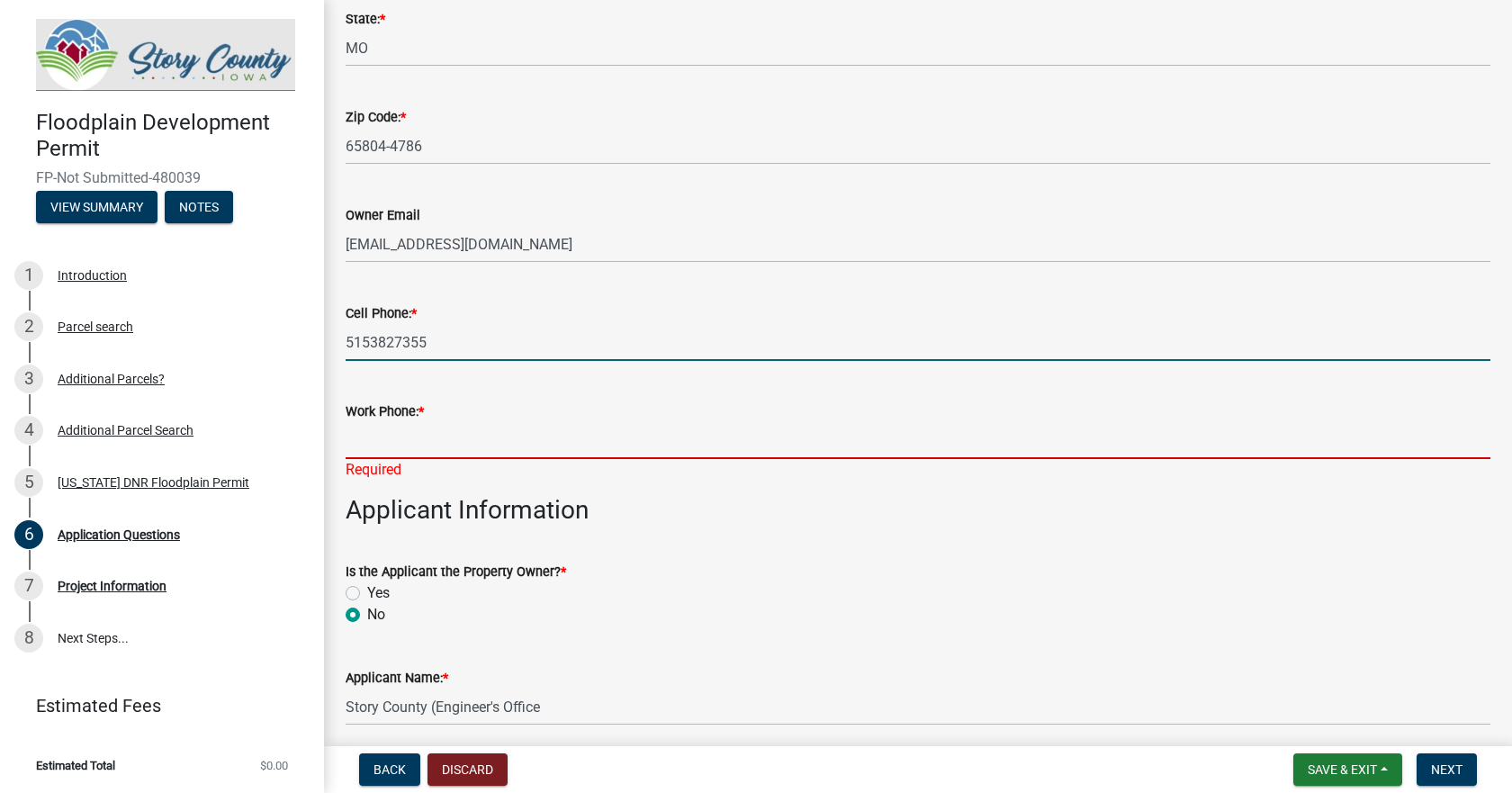
click at [446, 430] on input "Work Phone: *" at bounding box center [918, 440] width 1145 height 37
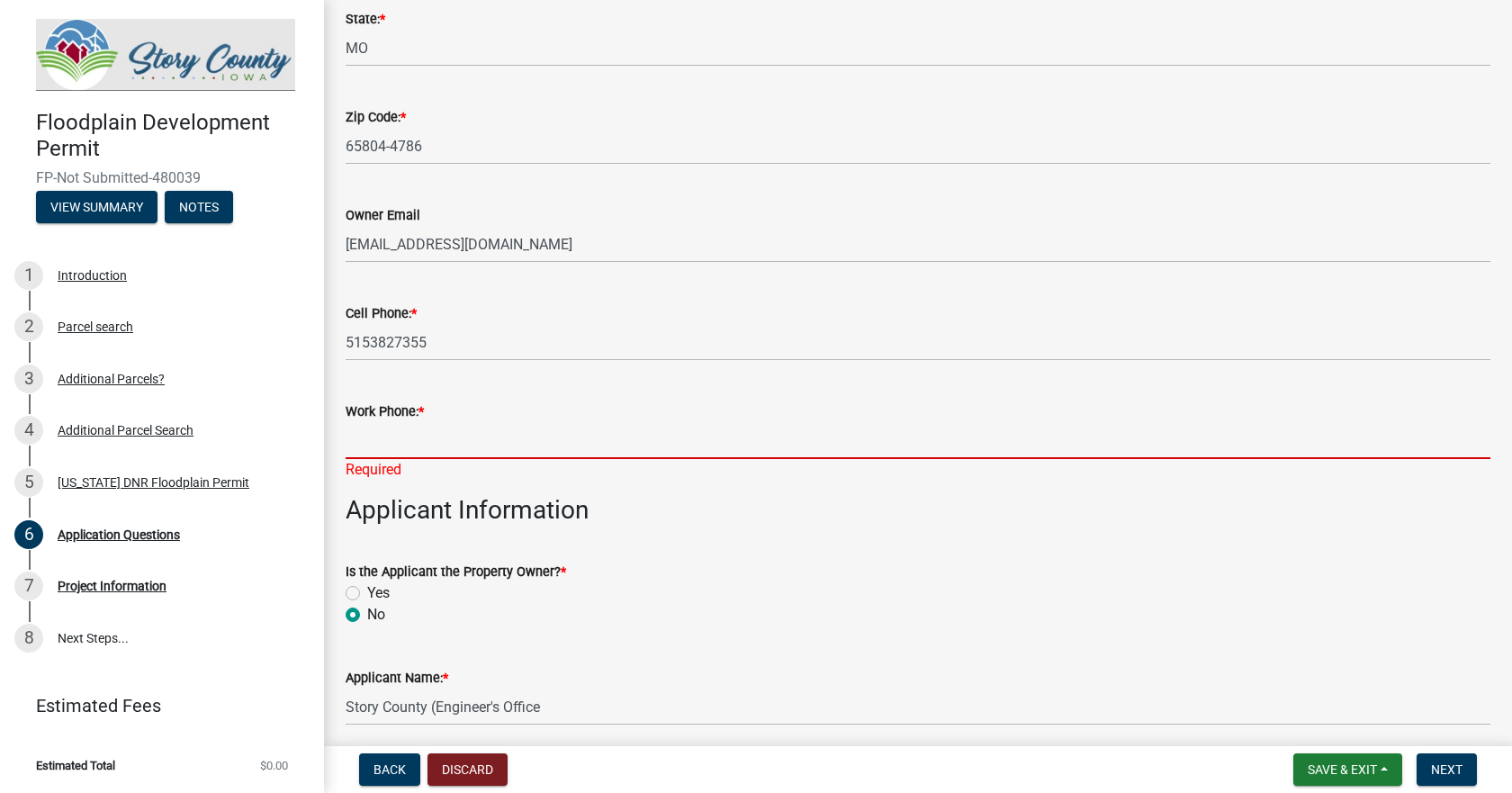
click at [389, 454] on input "Work Phone: *" at bounding box center [918, 440] width 1145 height 37
type input "5153827355"
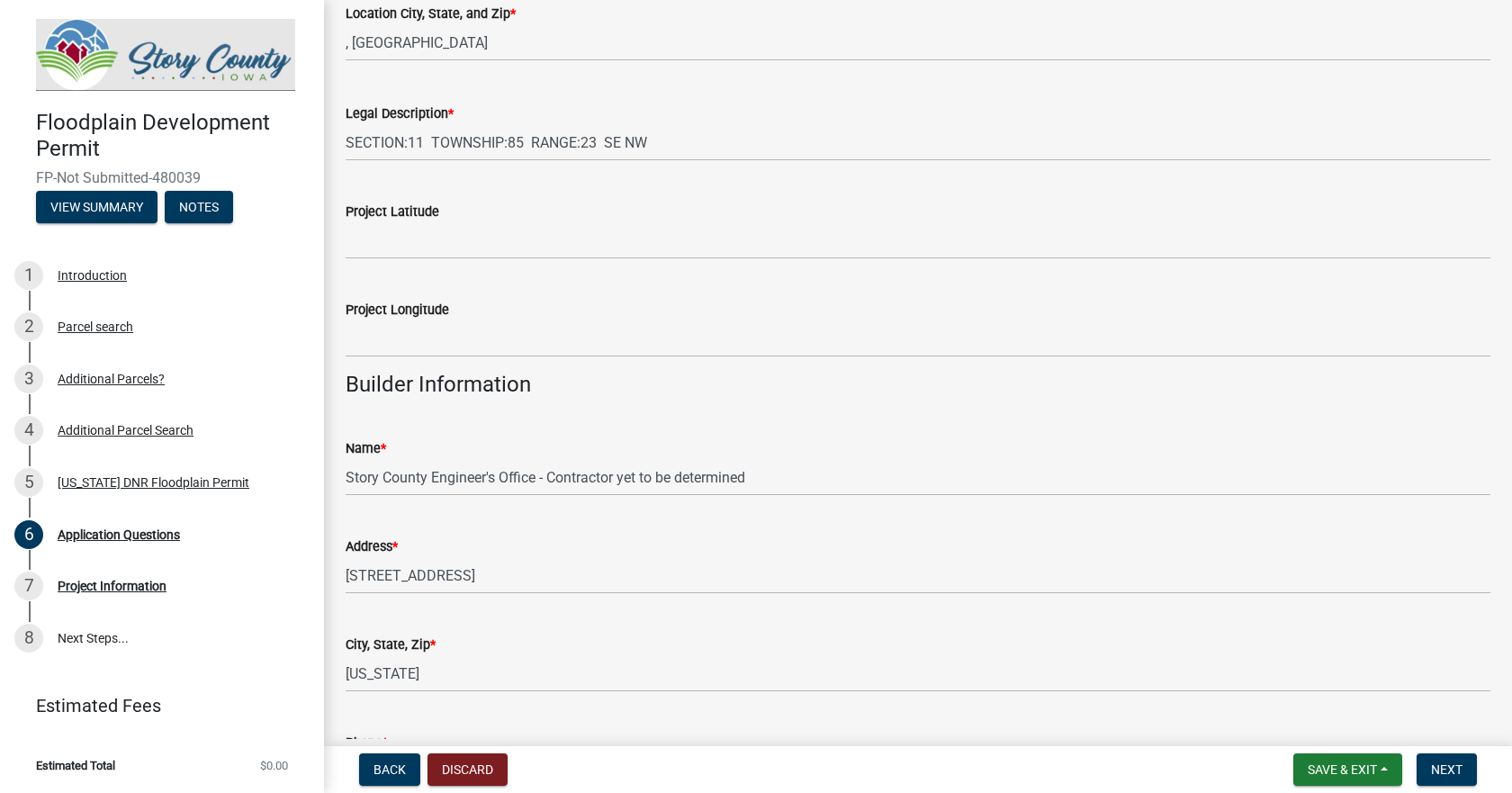
scroll to position [2393, 0]
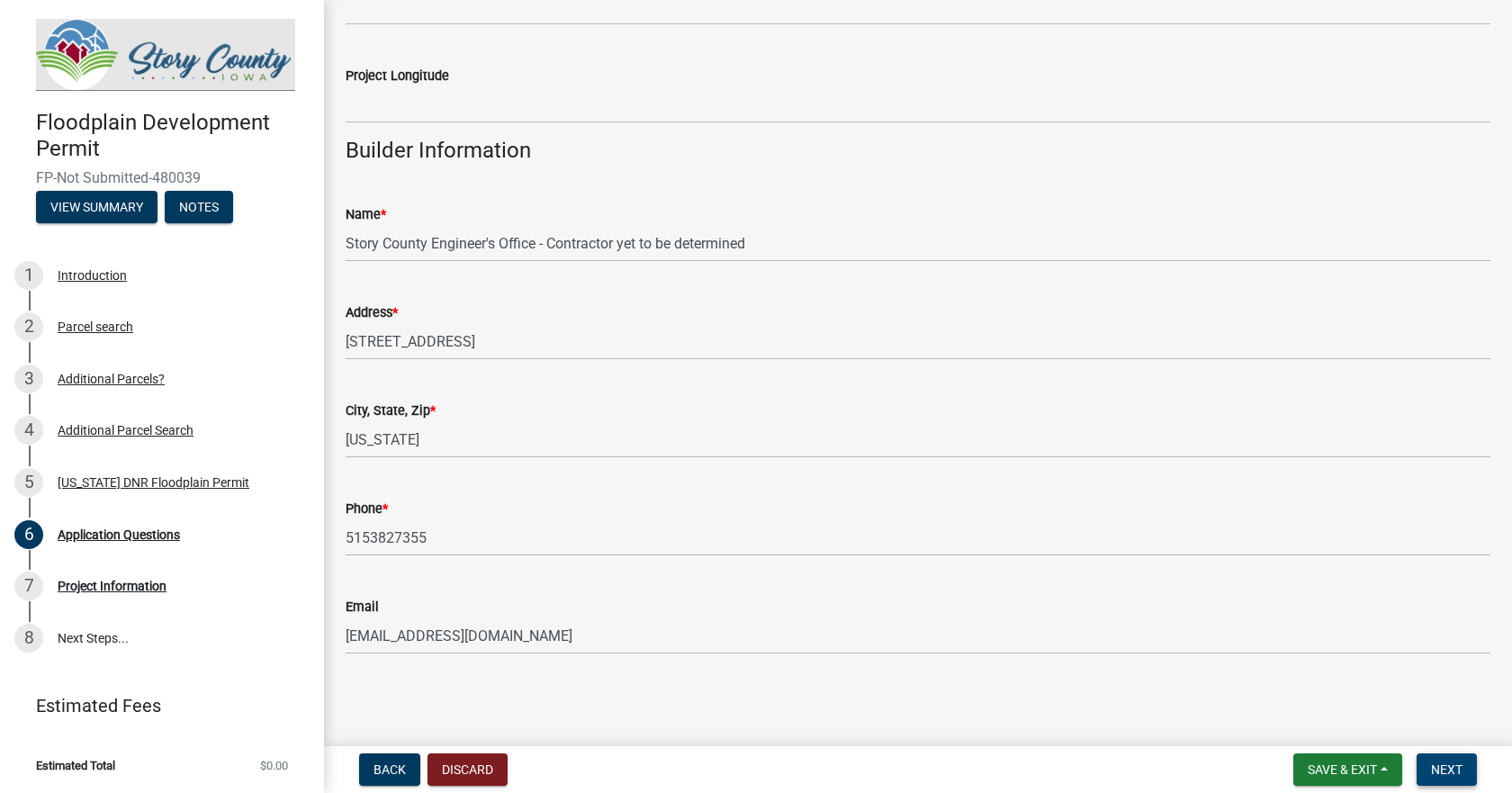
click at [1455, 762] on span "Next" at bounding box center [1446, 769] width 31 height 14
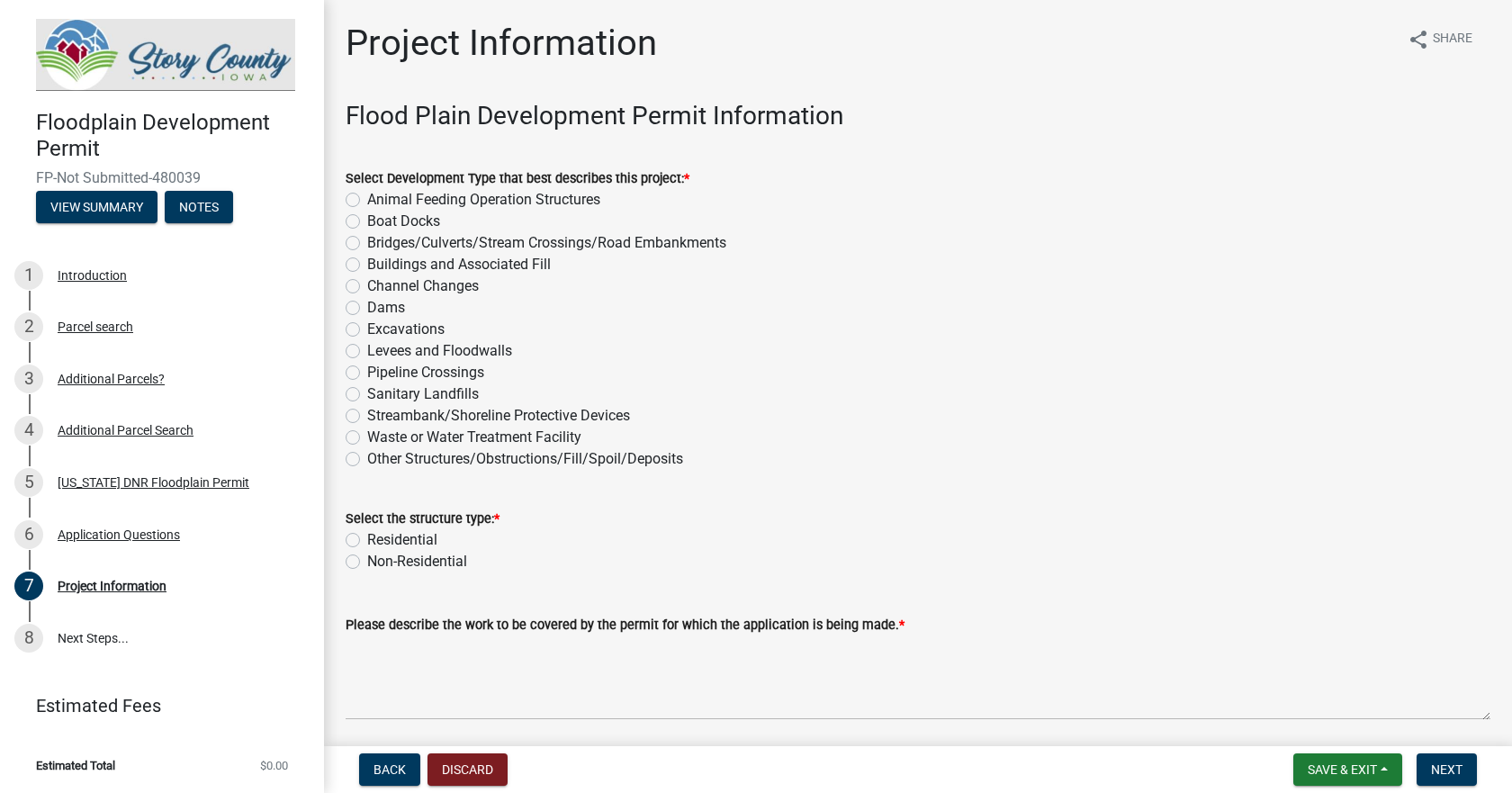
click at [367, 240] on label "Bridges/Culverts/Stream Crossings/Road Embankments" at bounding box center [546, 242] width 359 height 22
click at [367, 240] on input "Bridges/Culverts/Stream Crossings/Road Embankments" at bounding box center [373, 237] width 11 height 11
radio input "true"
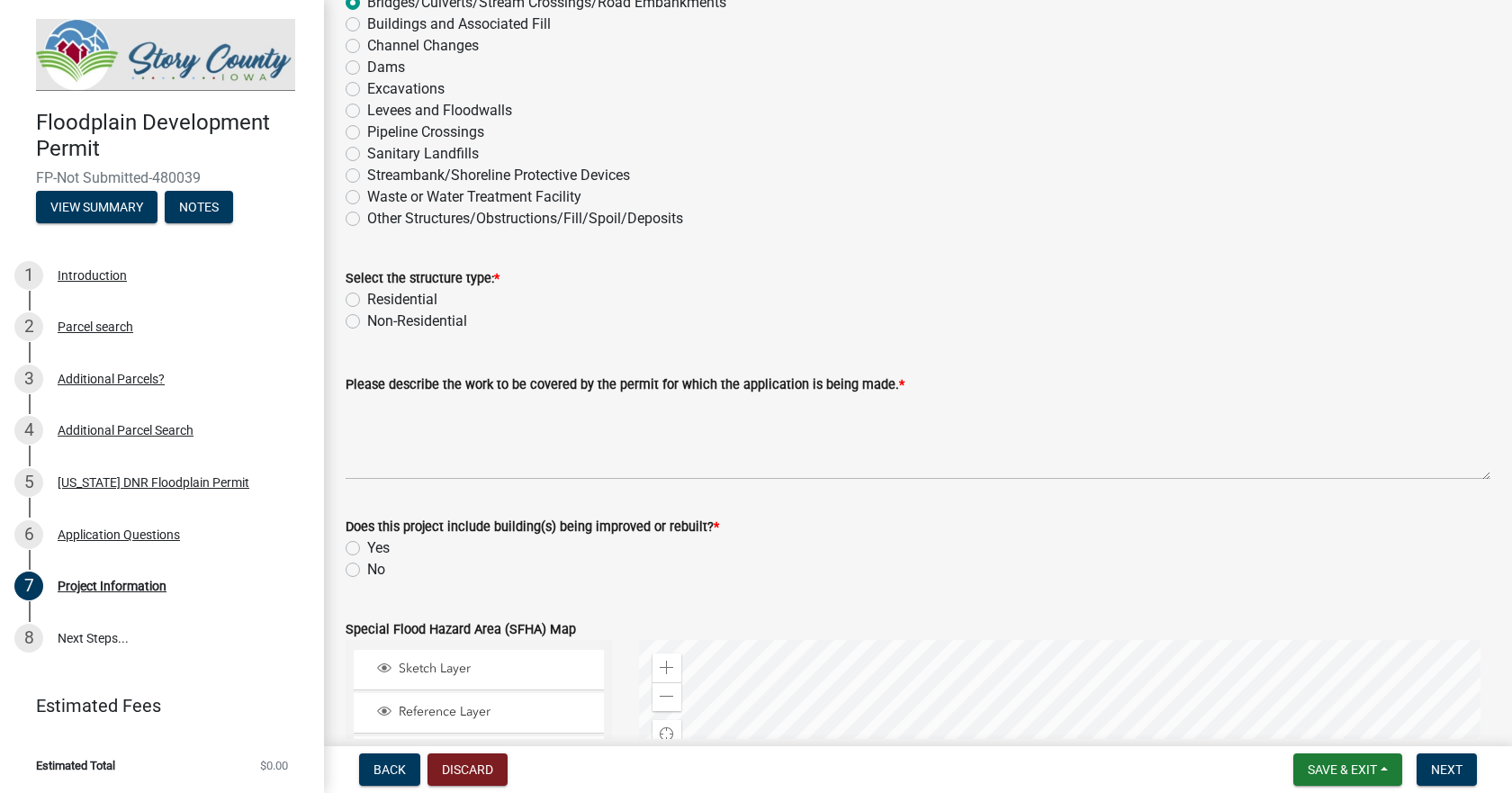
scroll to position [270, 0]
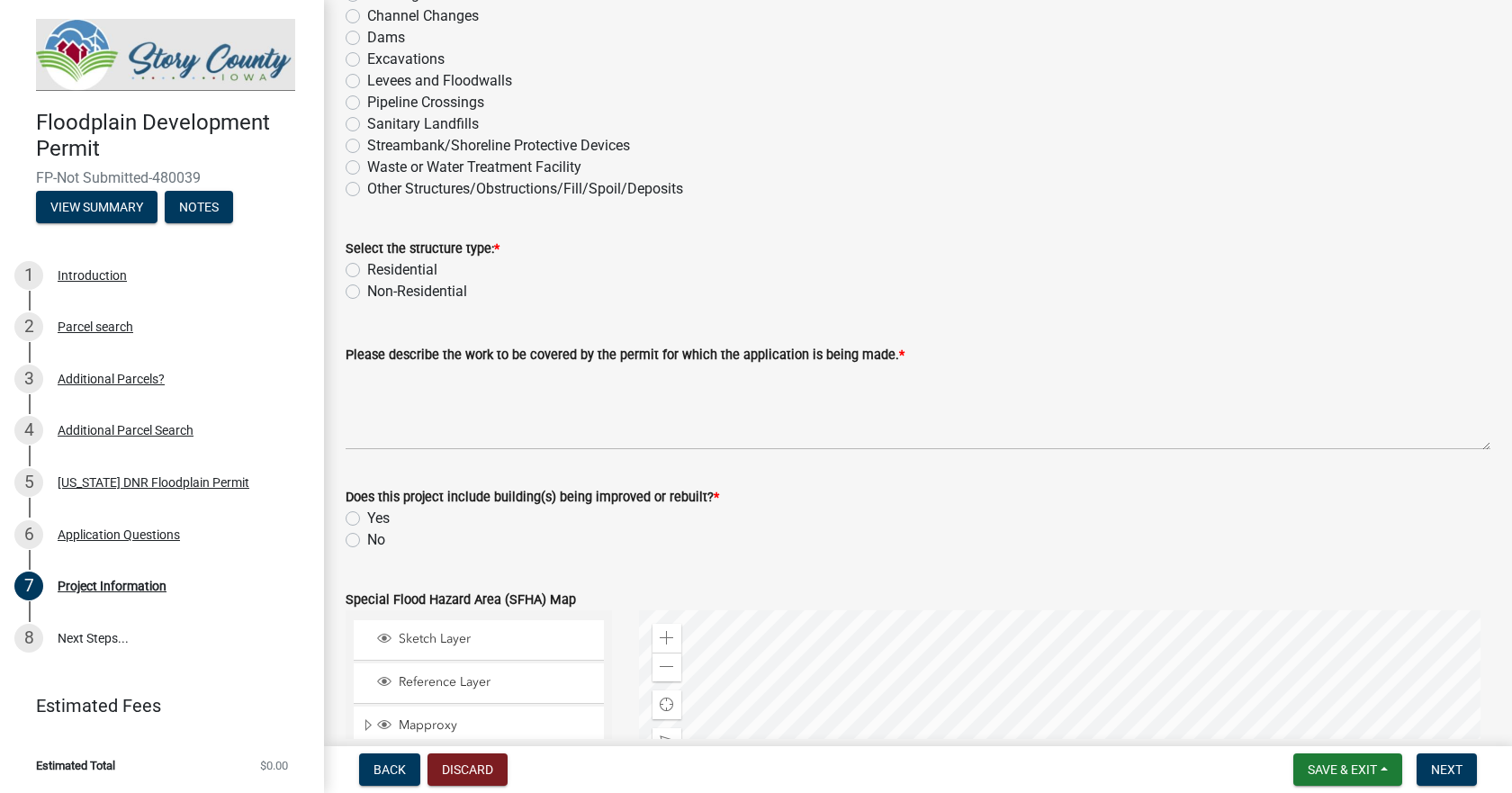
click at [367, 290] on label "Non-Residential" at bounding box center [417, 291] width 100 height 22
click at [367, 290] on input "Non-Residential" at bounding box center [373, 286] width 11 height 11
radio input "true"
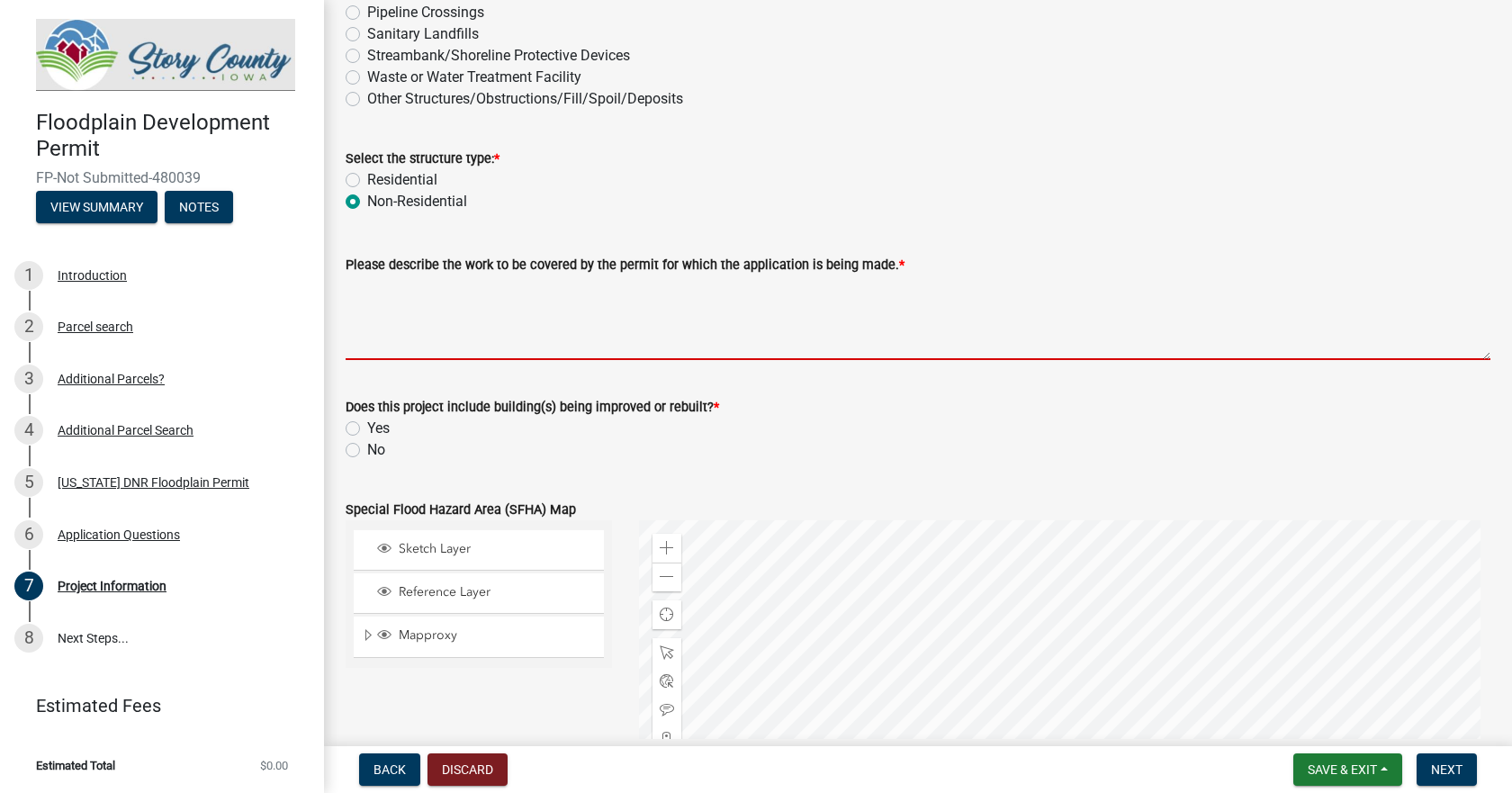
click at [416, 351] on textarea "Please describe the work to be covered by the permit for which the application …" at bounding box center [918, 317] width 1145 height 85
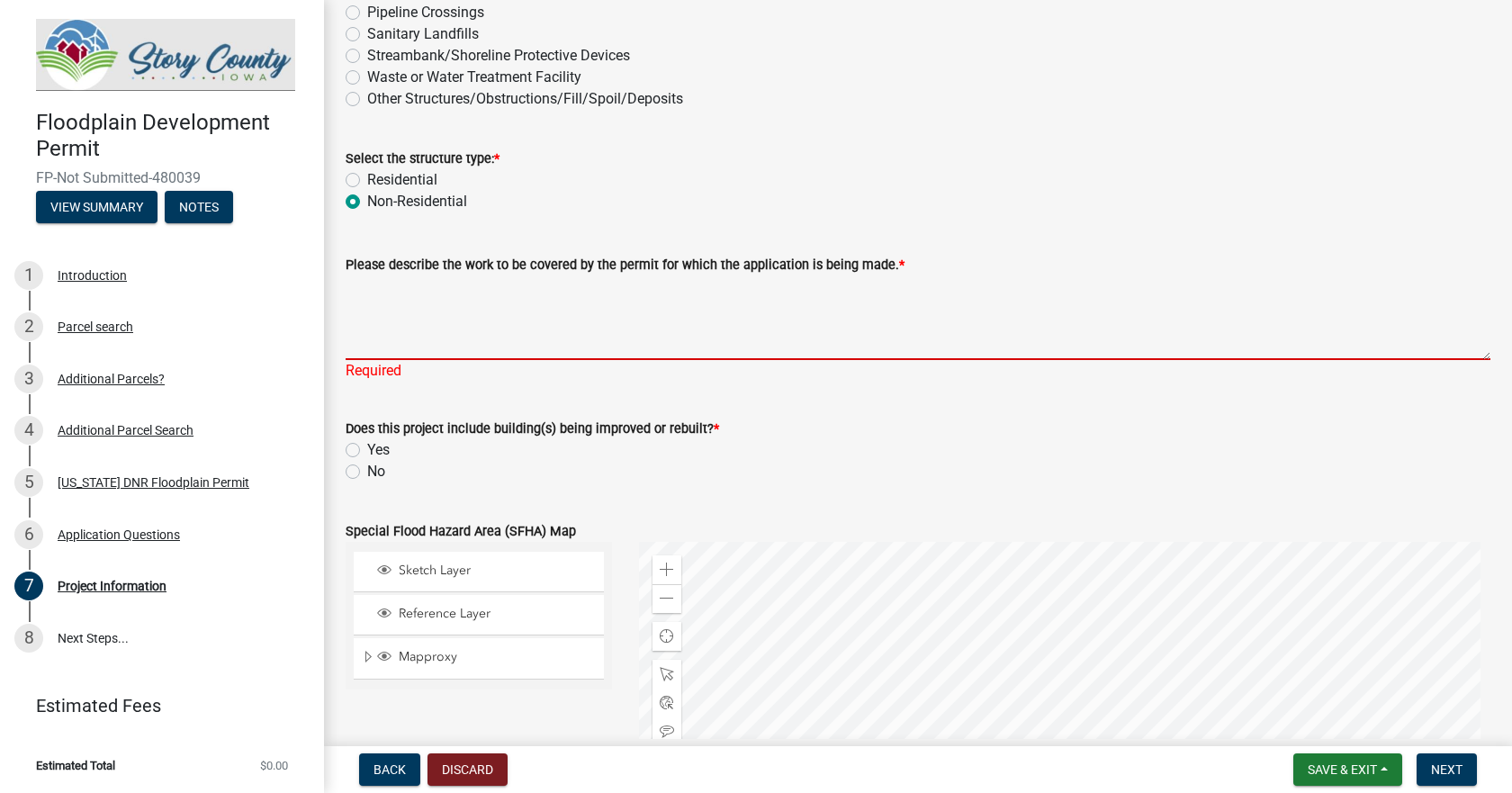
paste textarea "replacement of an existing 32’ x 18’ steel beam bridge with a new 80’ Continuou…"
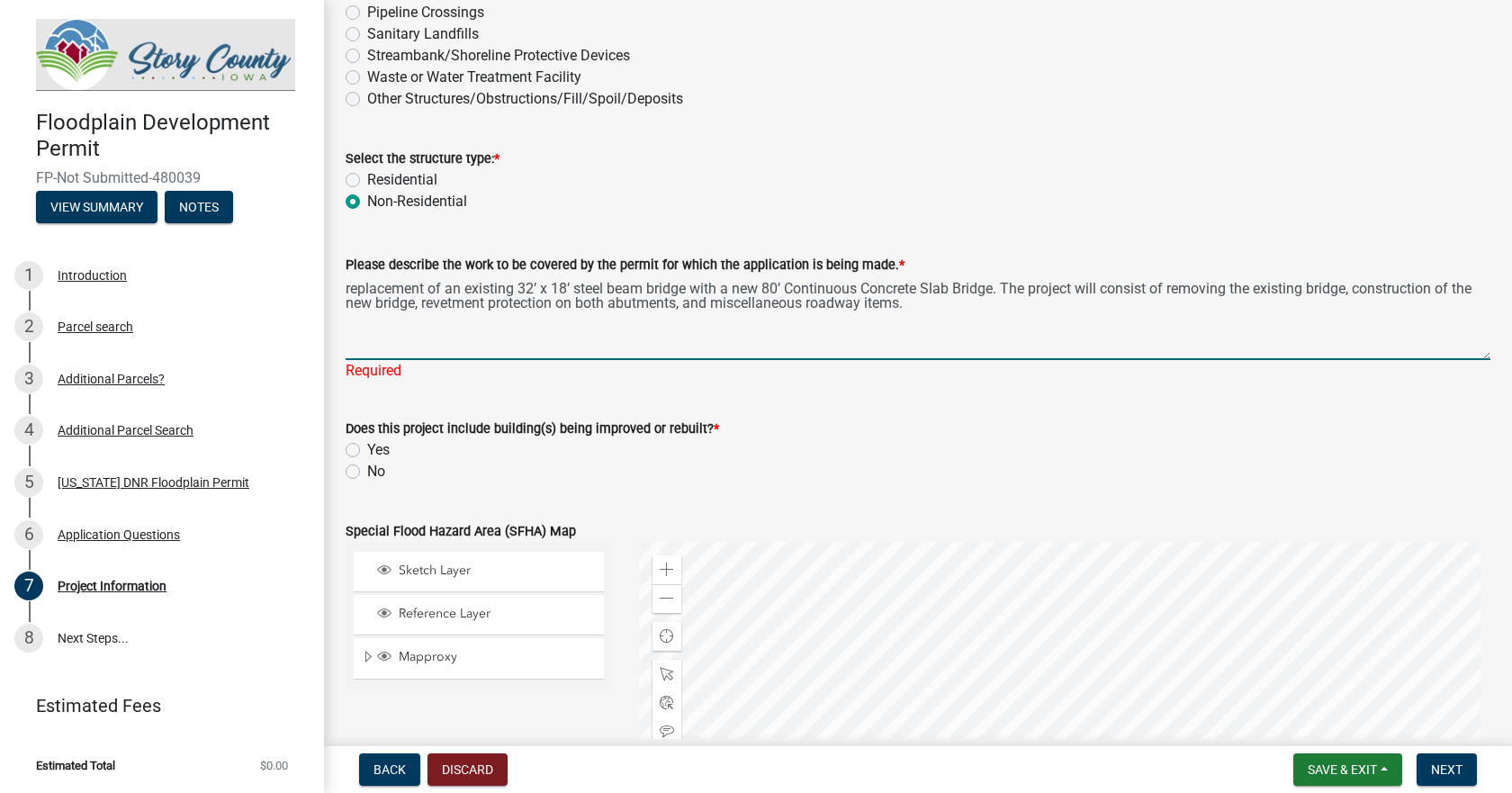
click at [349, 291] on textarea "replacement of an existing 32’ x 18’ steel beam bridge with a new 80’ Continuou…" at bounding box center [918, 317] width 1145 height 85
click at [792, 285] on textarea "Replacement of an existing 32’ x 18’ steel beam bridge with a new 80’ Continuou…" at bounding box center [918, 317] width 1145 height 85
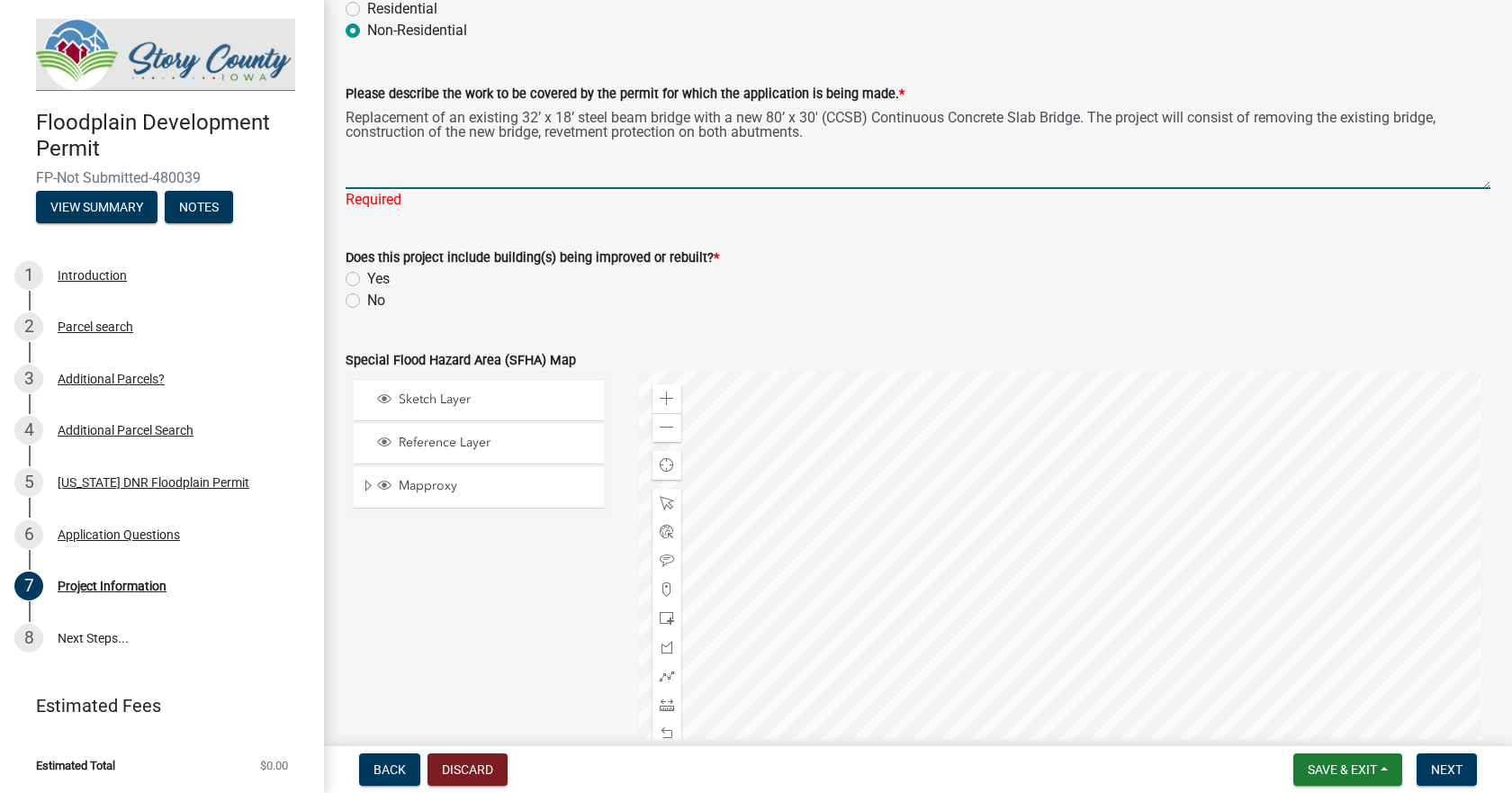
scroll to position [540, 0]
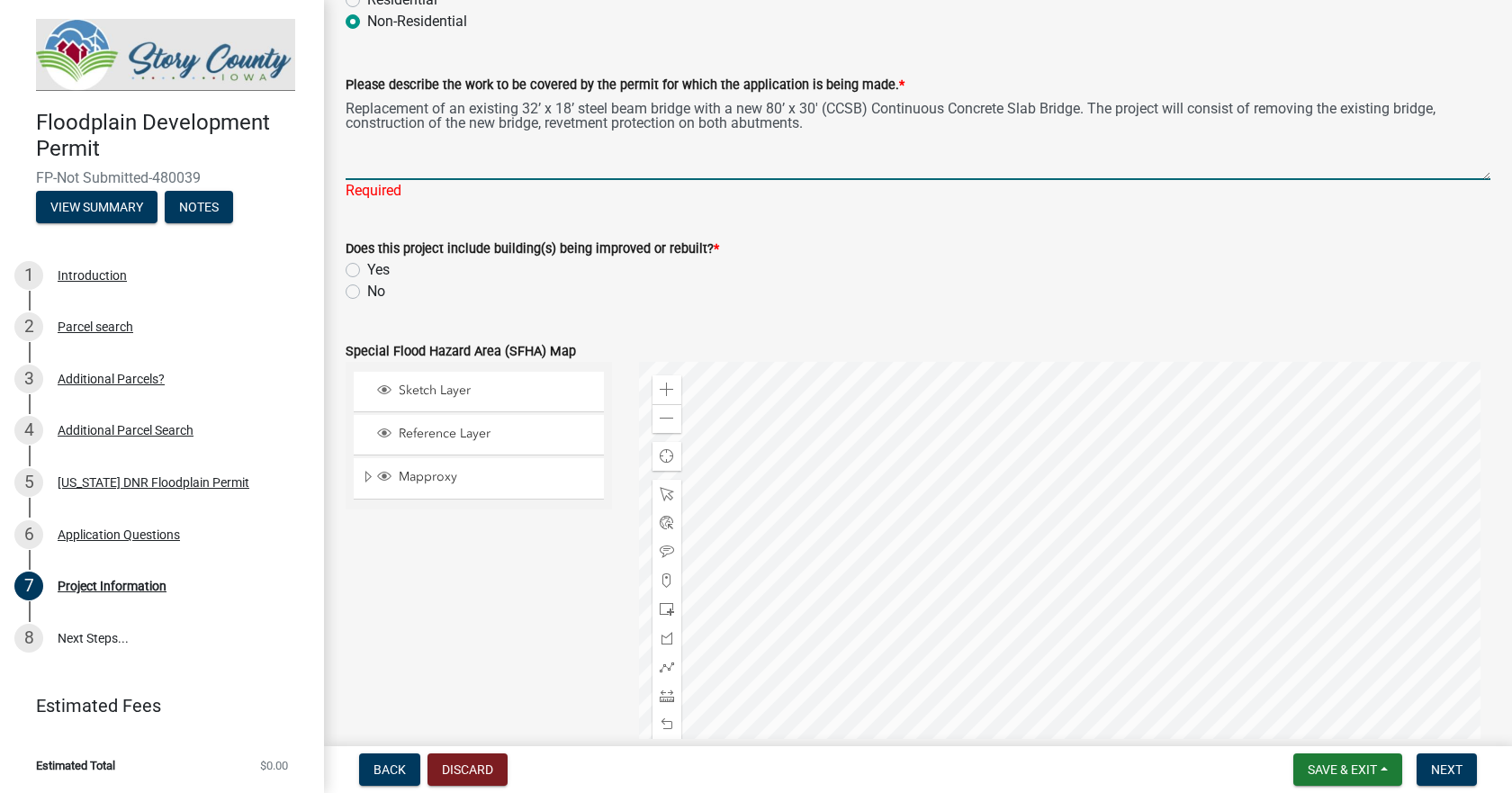
type textarea "Replacement of an existing 32’ x 18’ steel beam bridge with a new 80’ x 30' (CC…"
click at [360, 266] on div "Does this project include building(s) being improved or rebuilt? * Yes No" at bounding box center [918, 269] width 1145 height 65
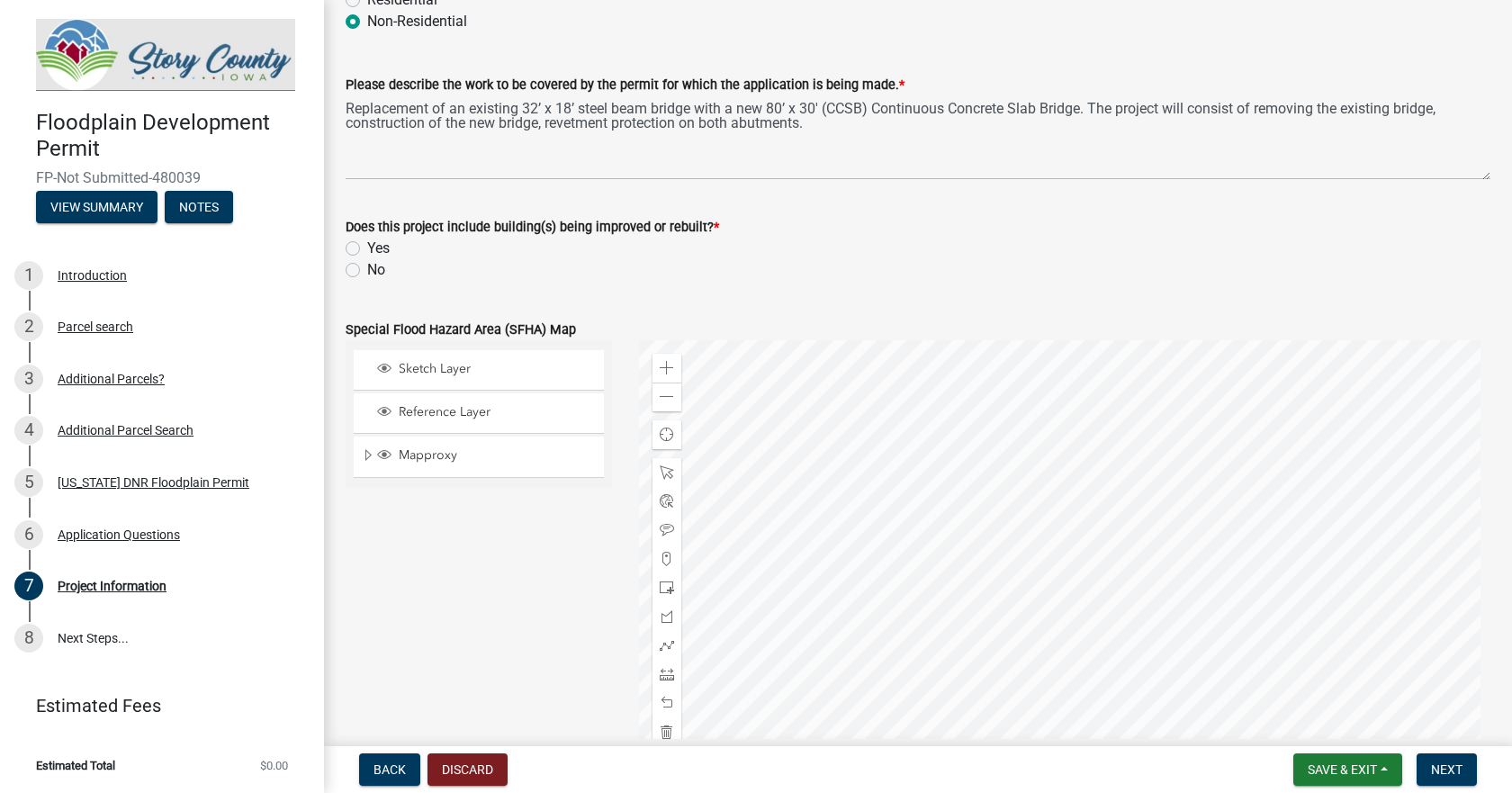
click at [367, 251] on label "Yes" at bounding box center [379, 248] width 23 height 22
click at [367, 250] on input "Yes" at bounding box center [373, 243] width 11 height 11
radio input "true"
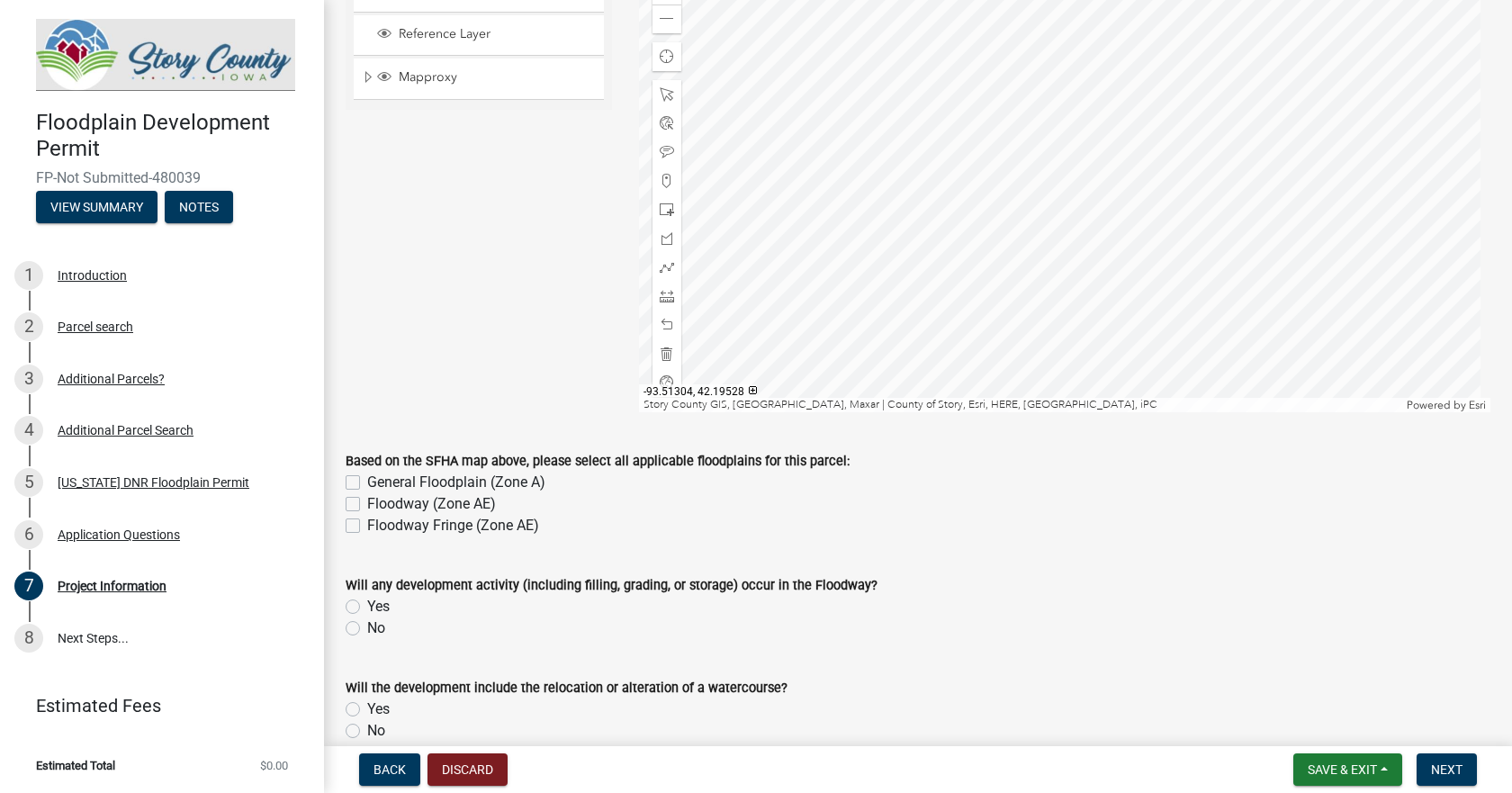
scroll to position [990, 0]
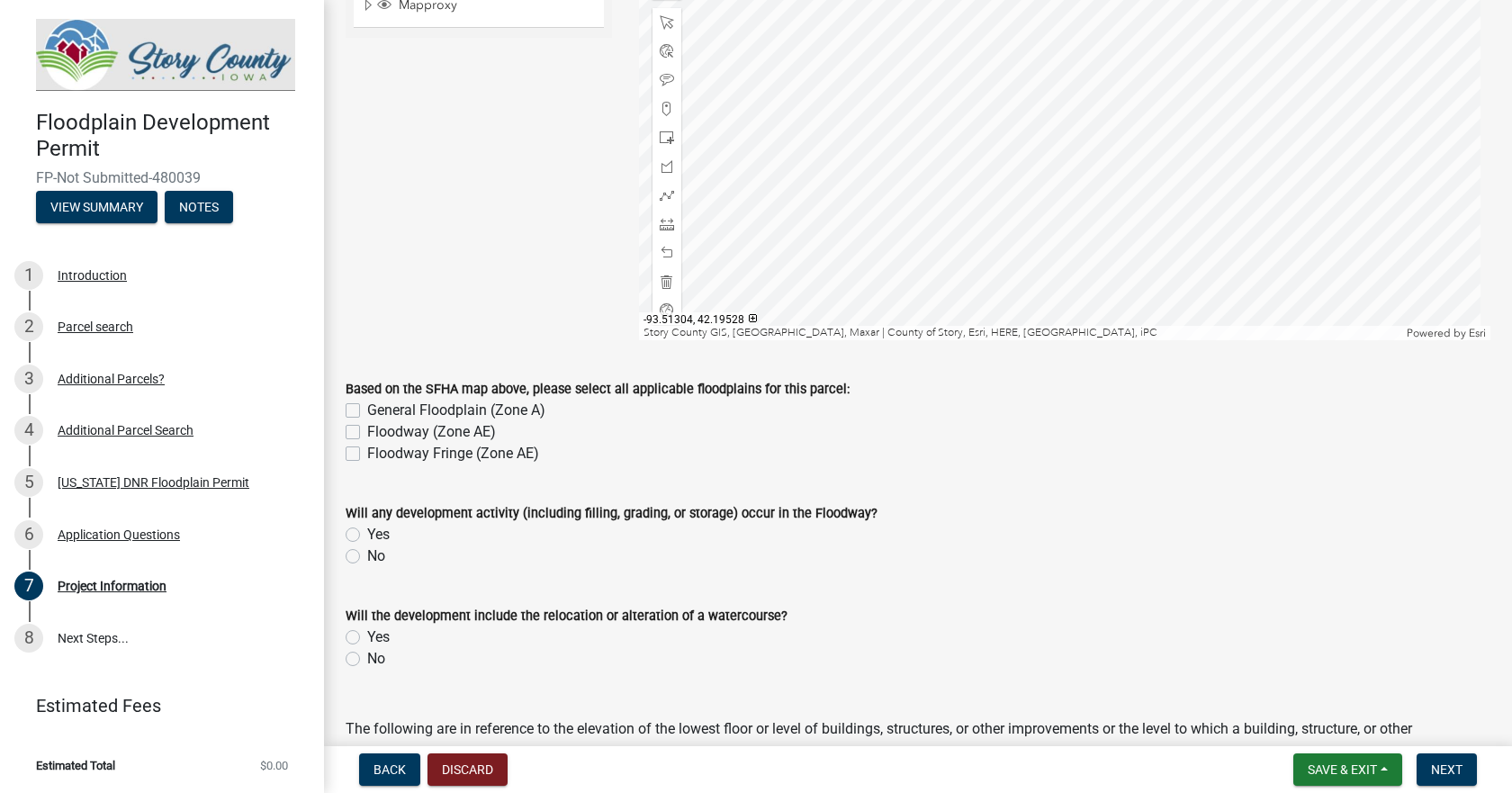
click at [367, 433] on label "Floodway (Zone AE)" at bounding box center [431, 431] width 129 height 22
click at [367, 433] on input "Floodway (Zone AE)" at bounding box center [373, 427] width 11 height 11
checkbox input "true"
checkbox input "false"
checkbox input "true"
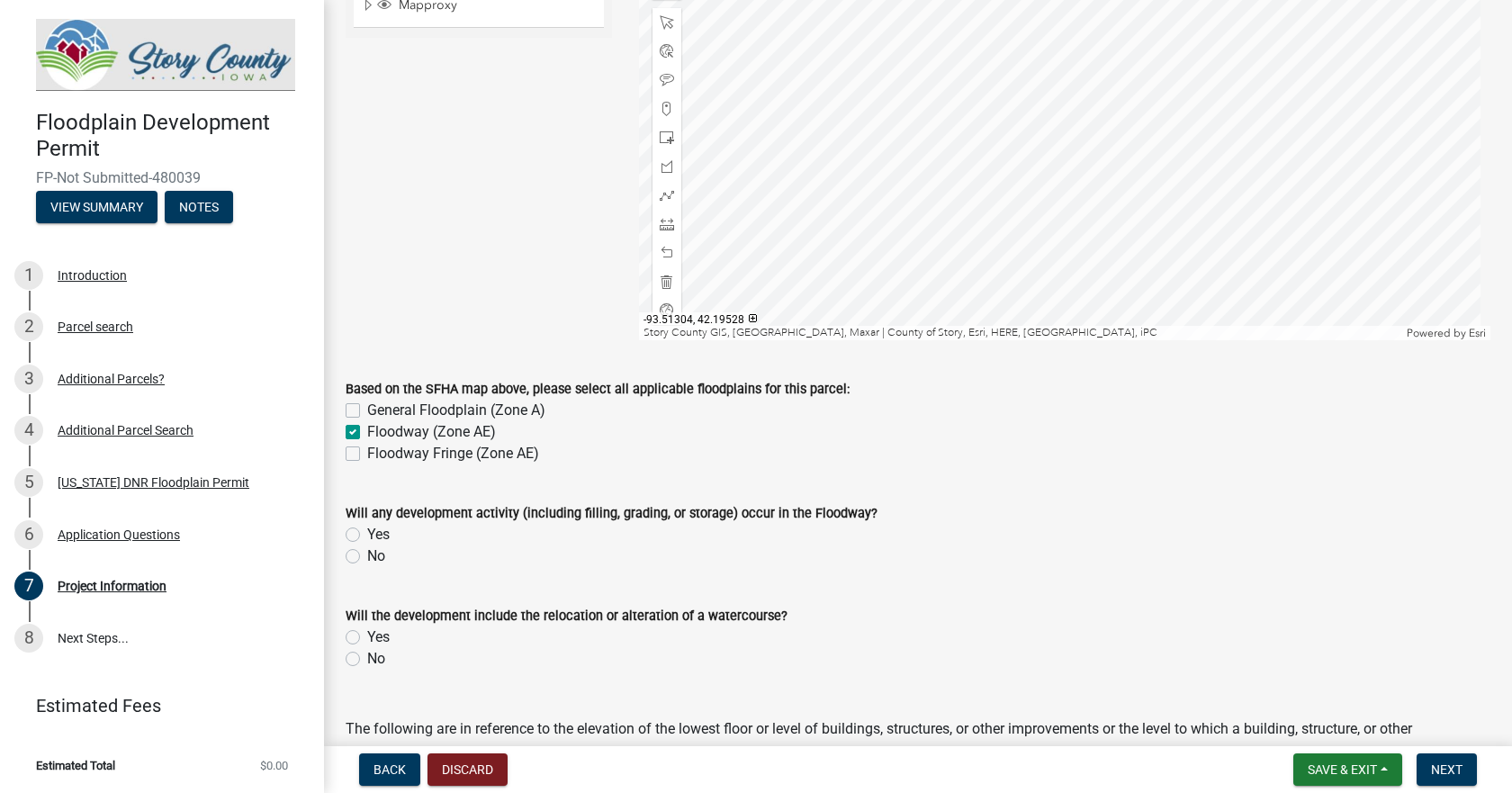
click at [367, 454] on label "Floodway Fringe (Zone AE)" at bounding box center [453, 453] width 171 height 22
click at [367, 454] on input "Floodway Fringe (Zone AE)" at bounding box center [373, 448] width 11 height 11
checkbox input "true"
checkbox input "false"
checkbox input "true"
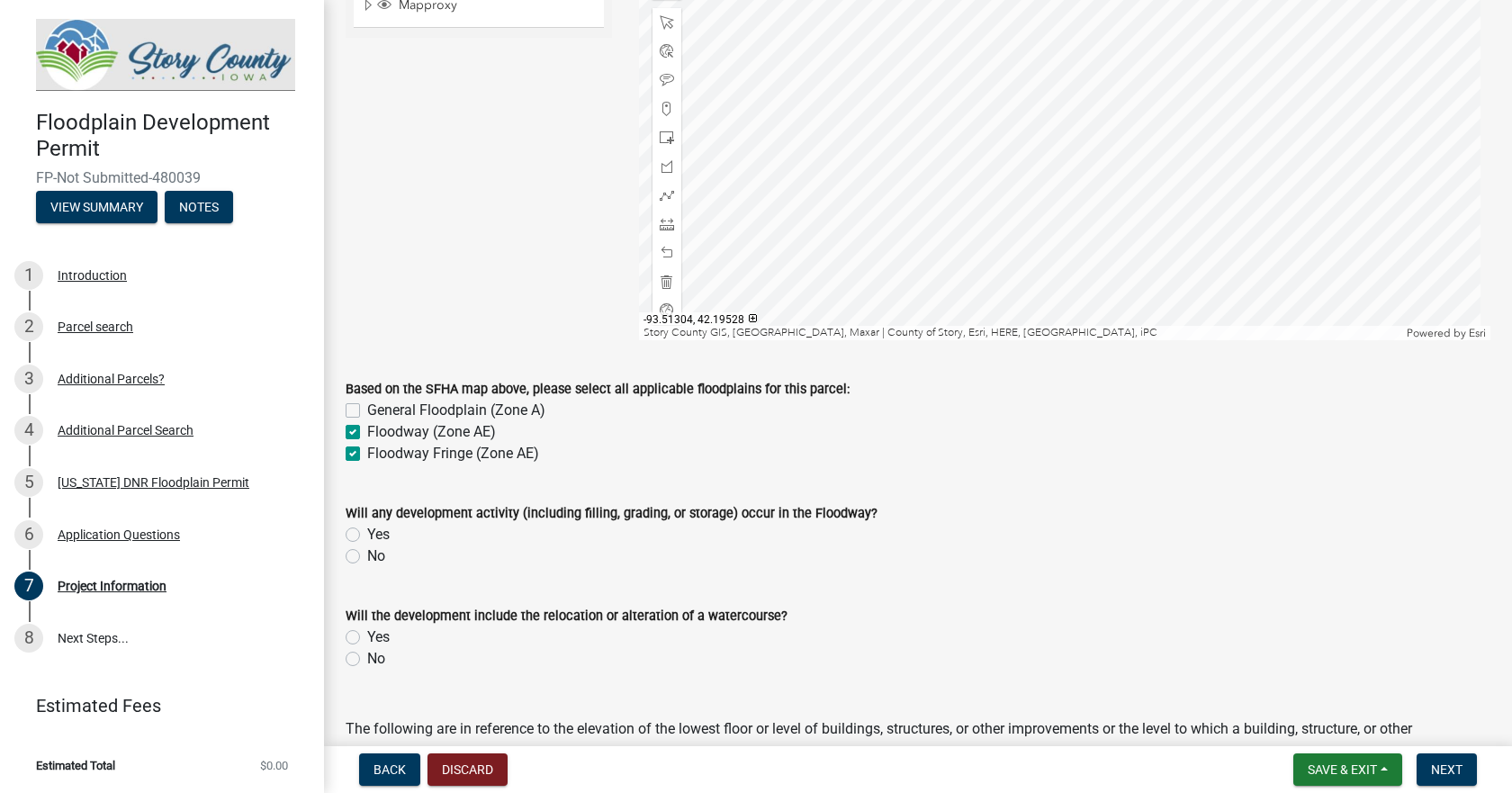
checkbox input "true"
click at [367, 535] on label "Yes" at bounding box center [379, 534] width 23 height 22
click at [367, 535] on input "Yes" at bounding box center [373, 529] width 11 height 11
radio input "true"
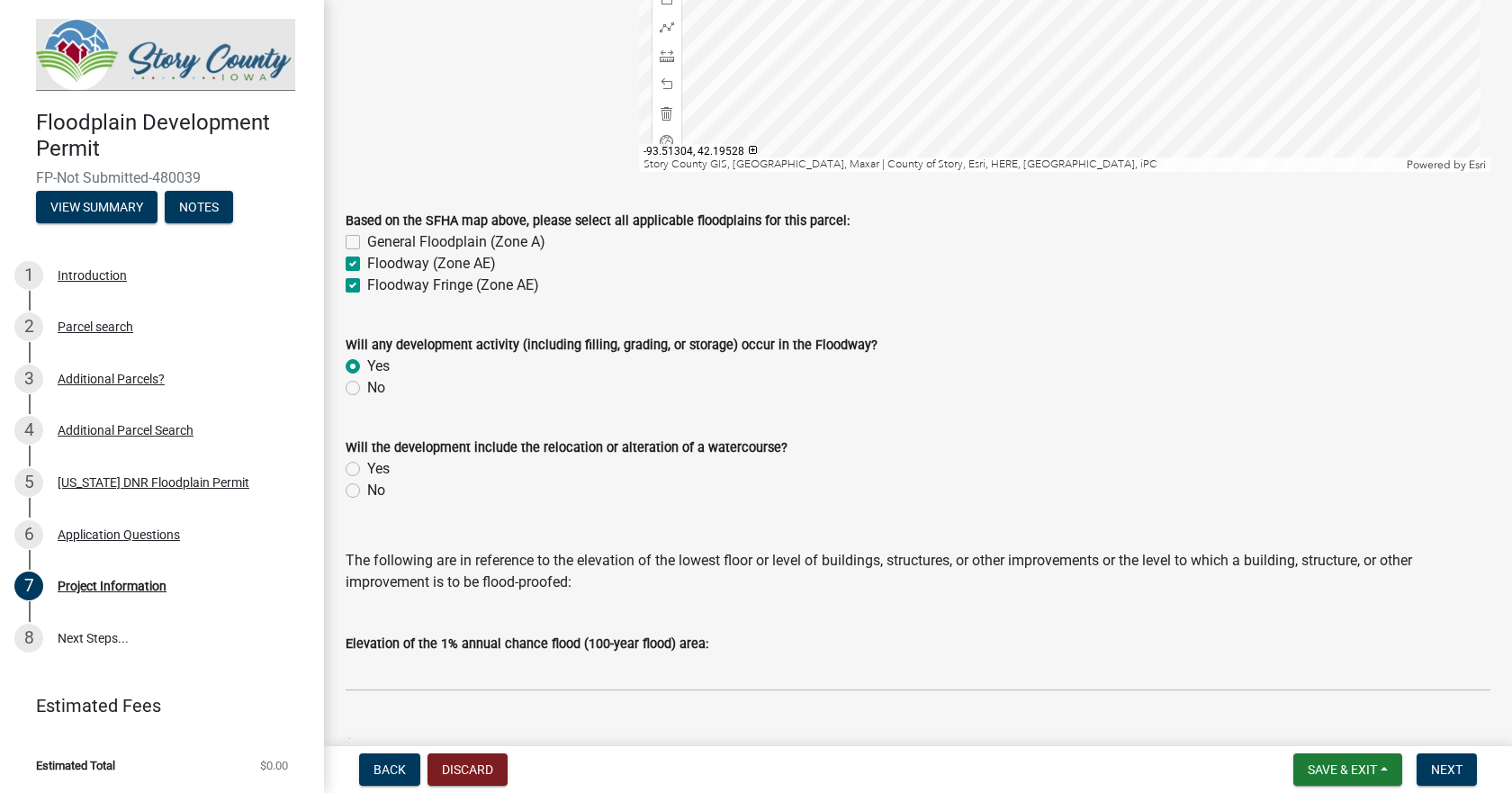
scroll to position [1260, 0]
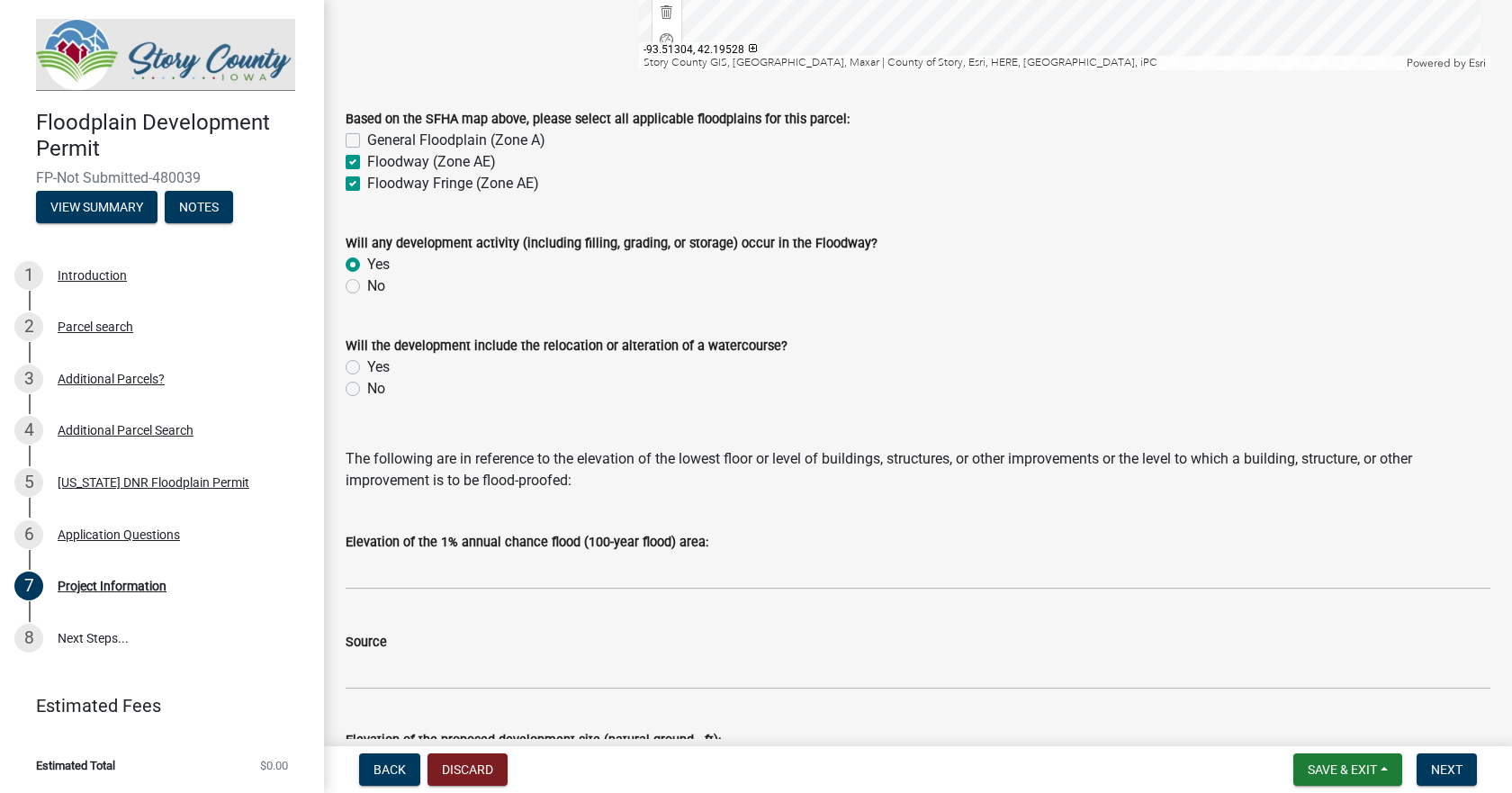
click at [367, 367] on label "Yes" at bounding box center [379, 366] width 23 height 22
click at [367, 367] on input "Yes" at bounding box center [373, 362] width 11 height 11
radio input "true"
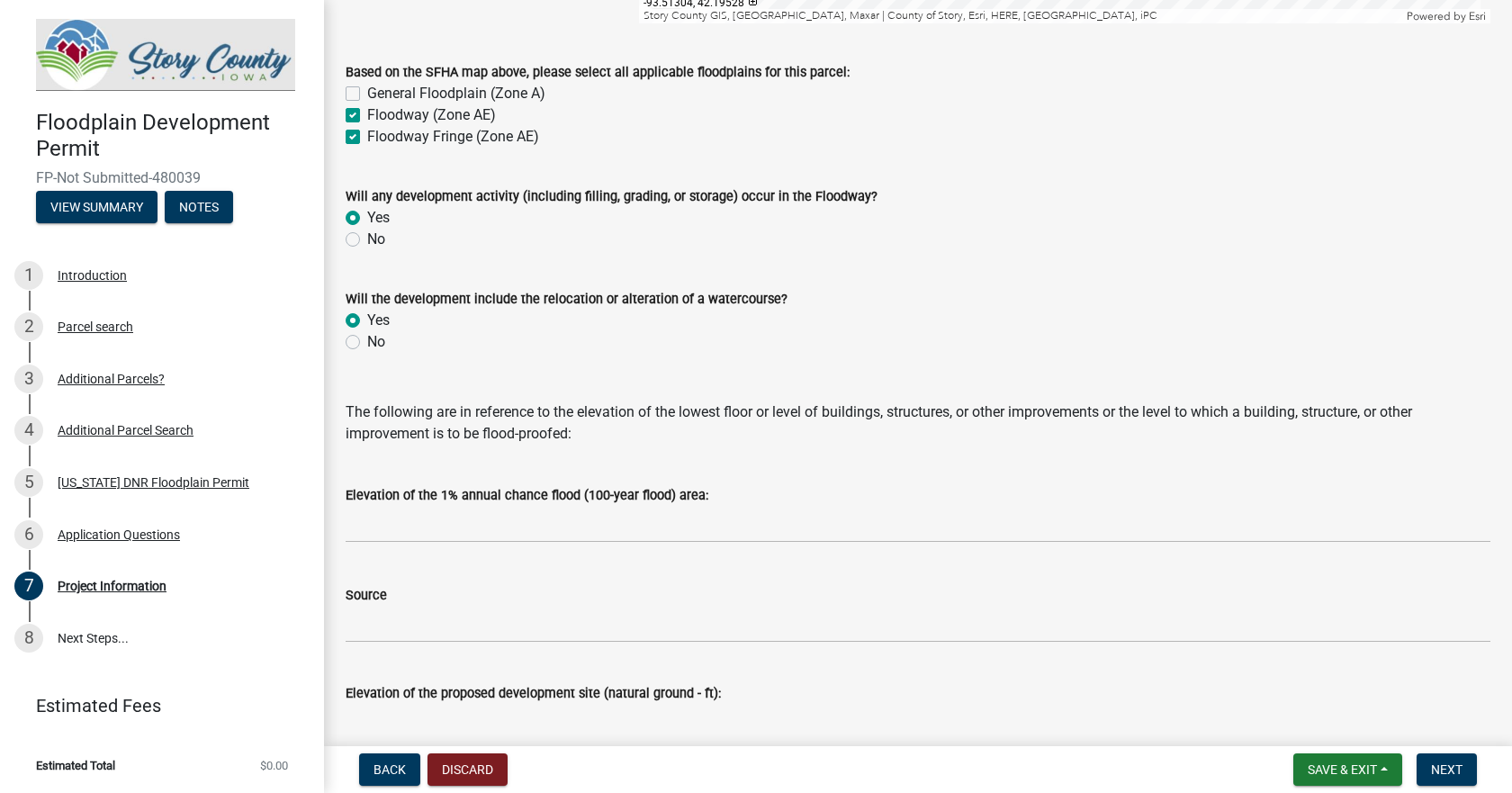
scroll to position [1440, 0]
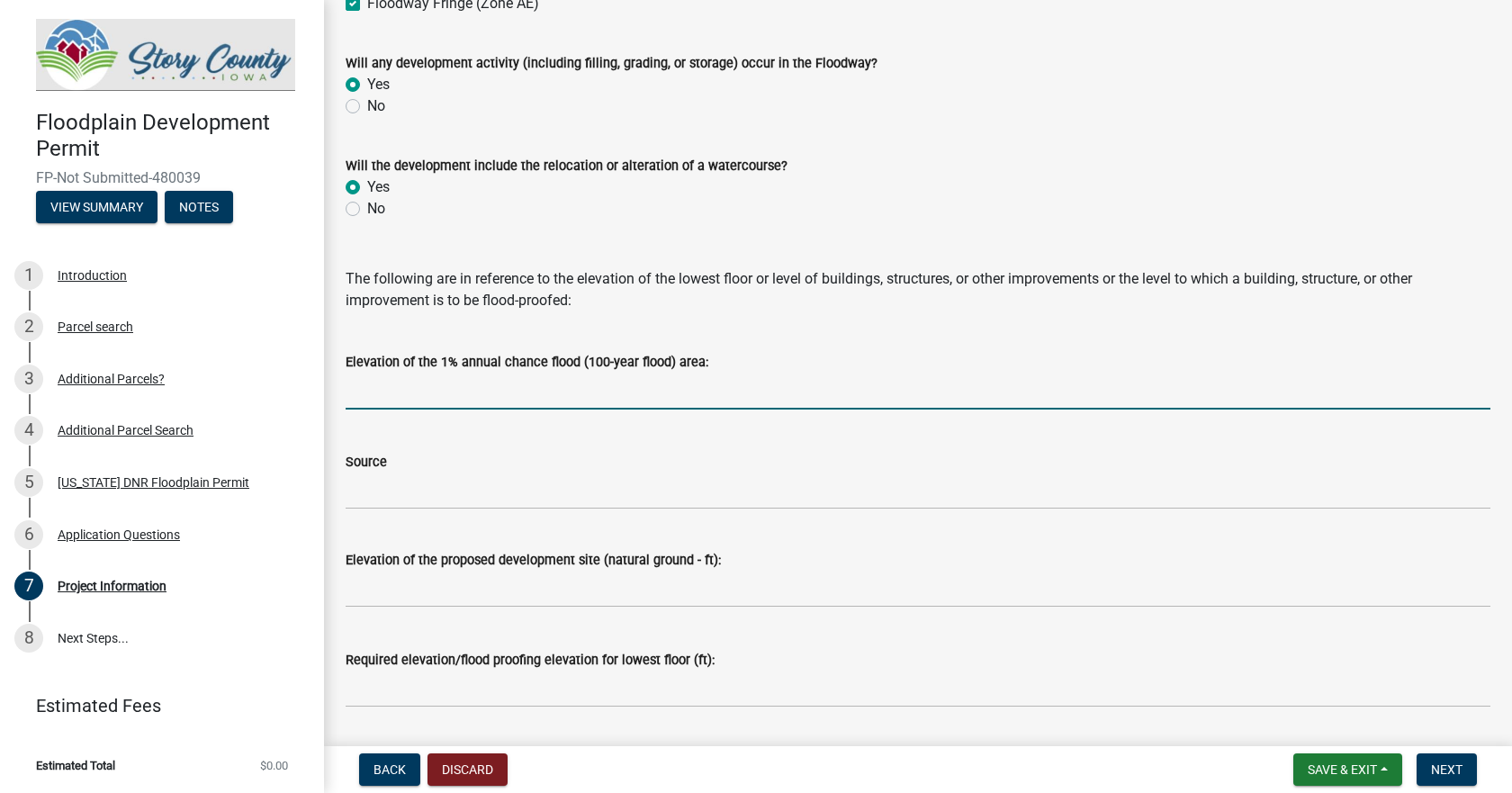
click at [436, 388] on input "text" at bounding box center [918, 391] width 1145 height 37
click at [421, 398] on input "text" at bounding box center [918, 391] width 1145 height 37
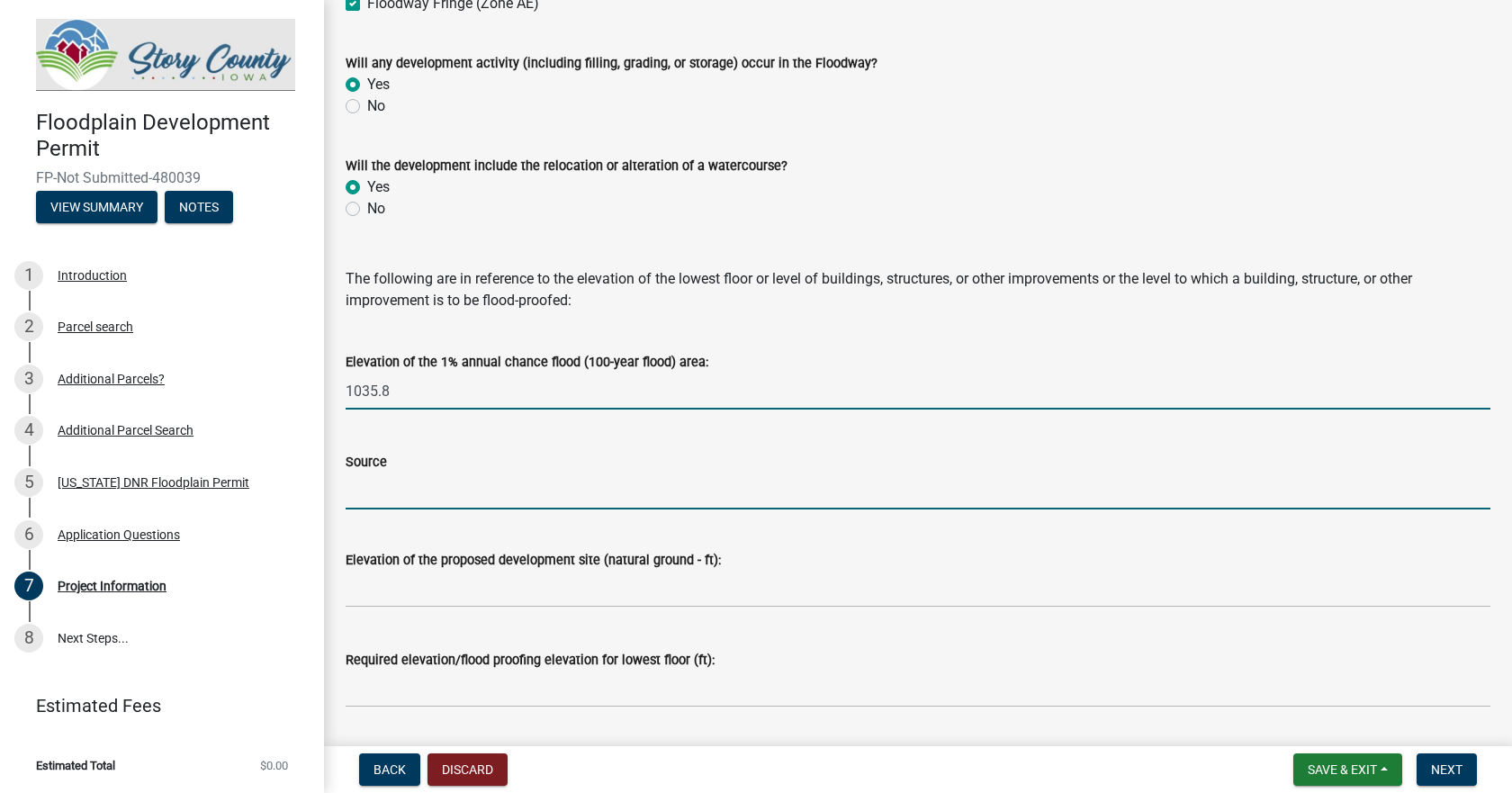
click at [424, 488] on input "Source" at bounding box center [918, 491] width 1145 height 37
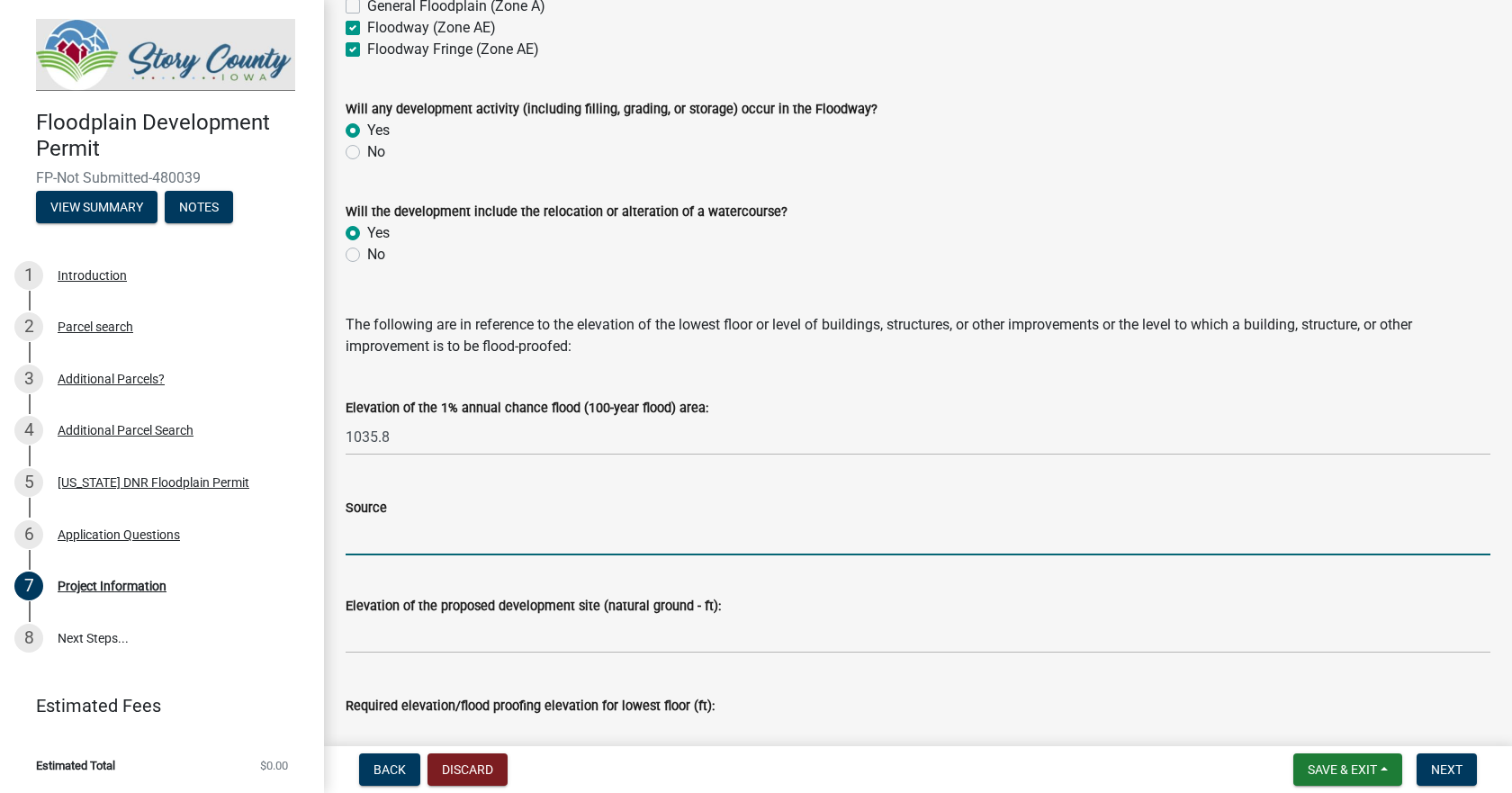
scroll to position [1350, 0]
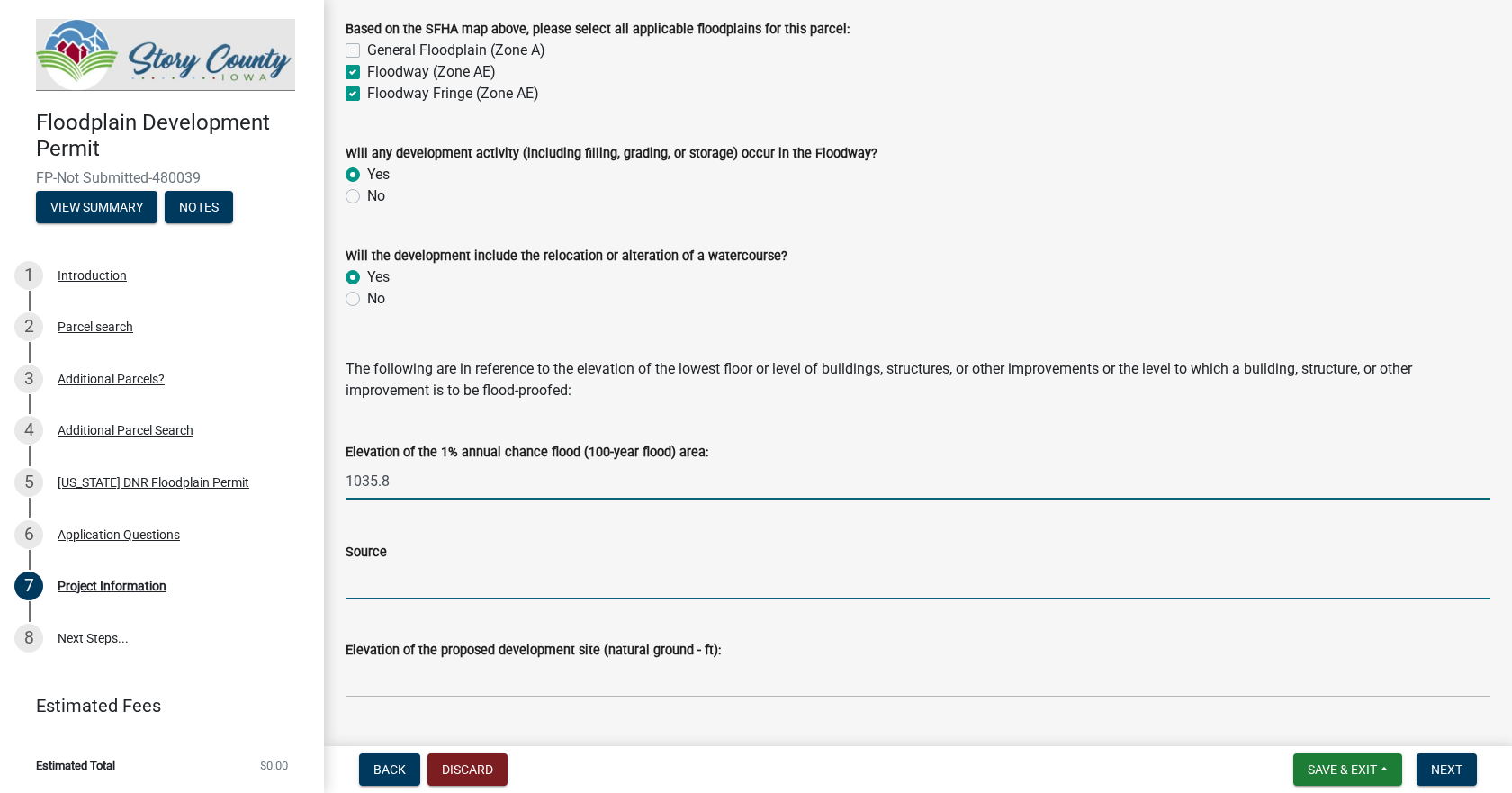
click at [466, 493] on input "1035.8" at bounding box center [918, 480] width 1145 height 37
type input "0"
click at [377, 591] on input "Source" at bounding box center [918, 580] width 1145 height 37
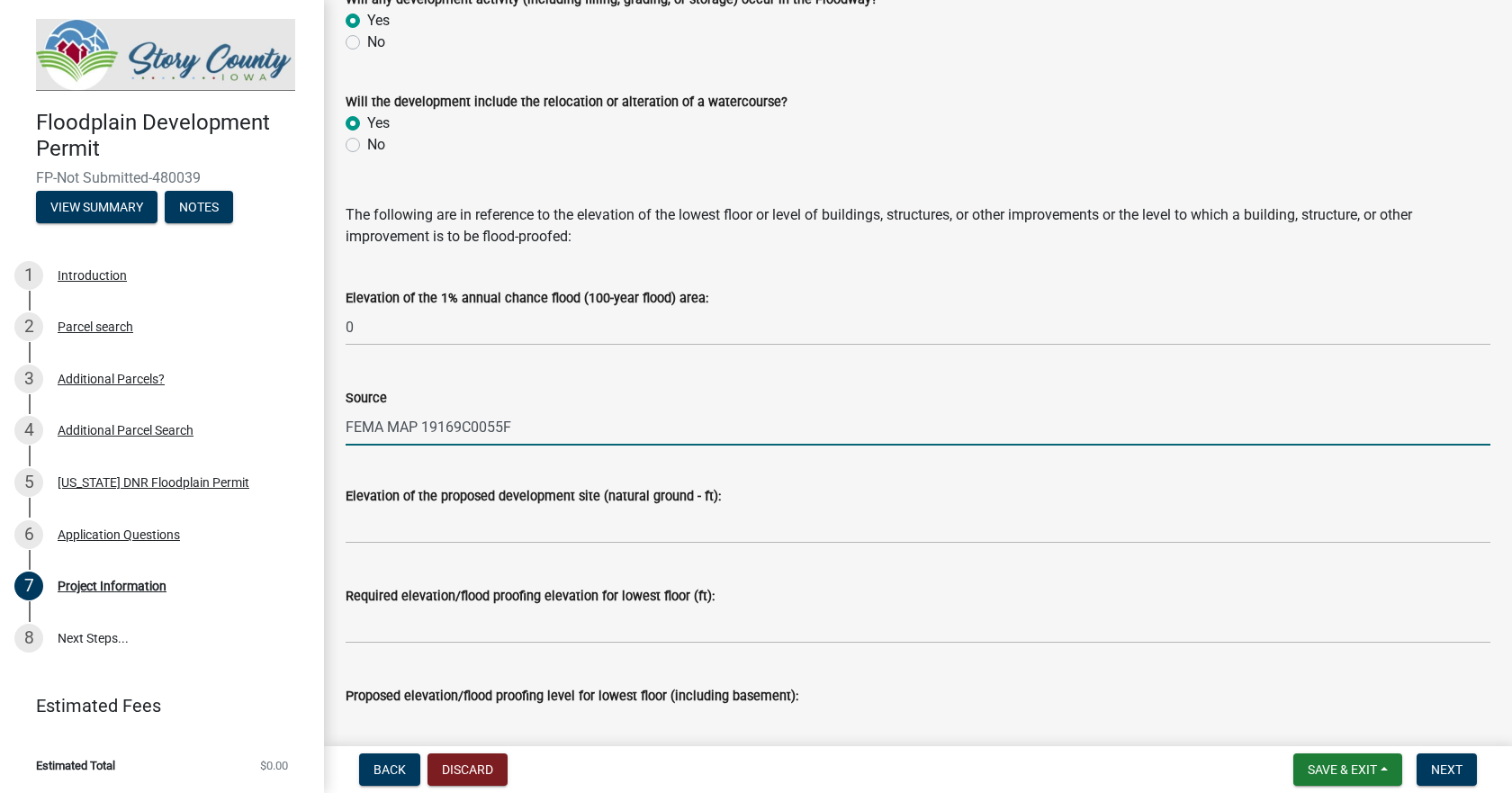
scroll to position [1529, 0]
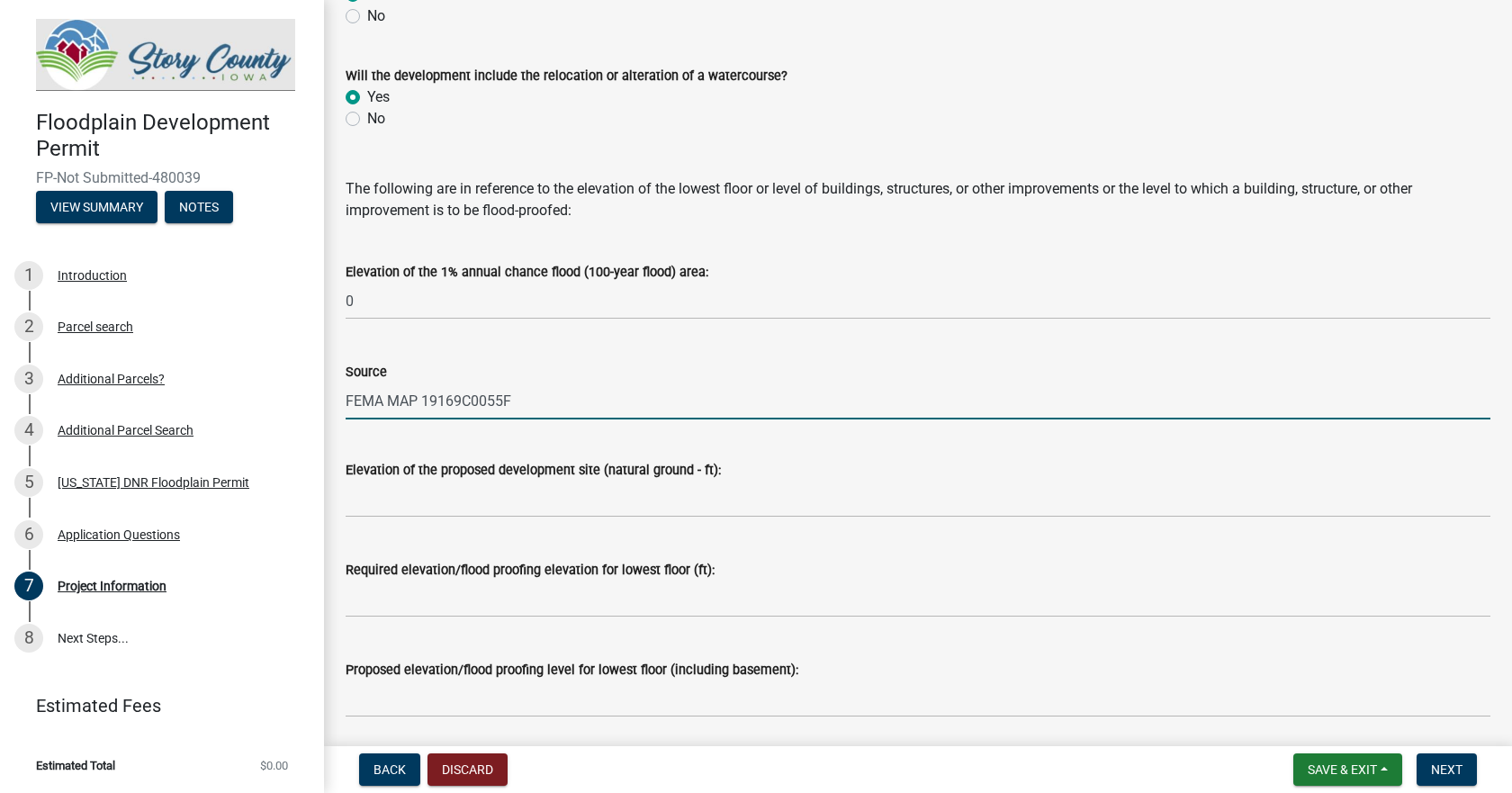
type input "FEMA MAP 19169C0055F"
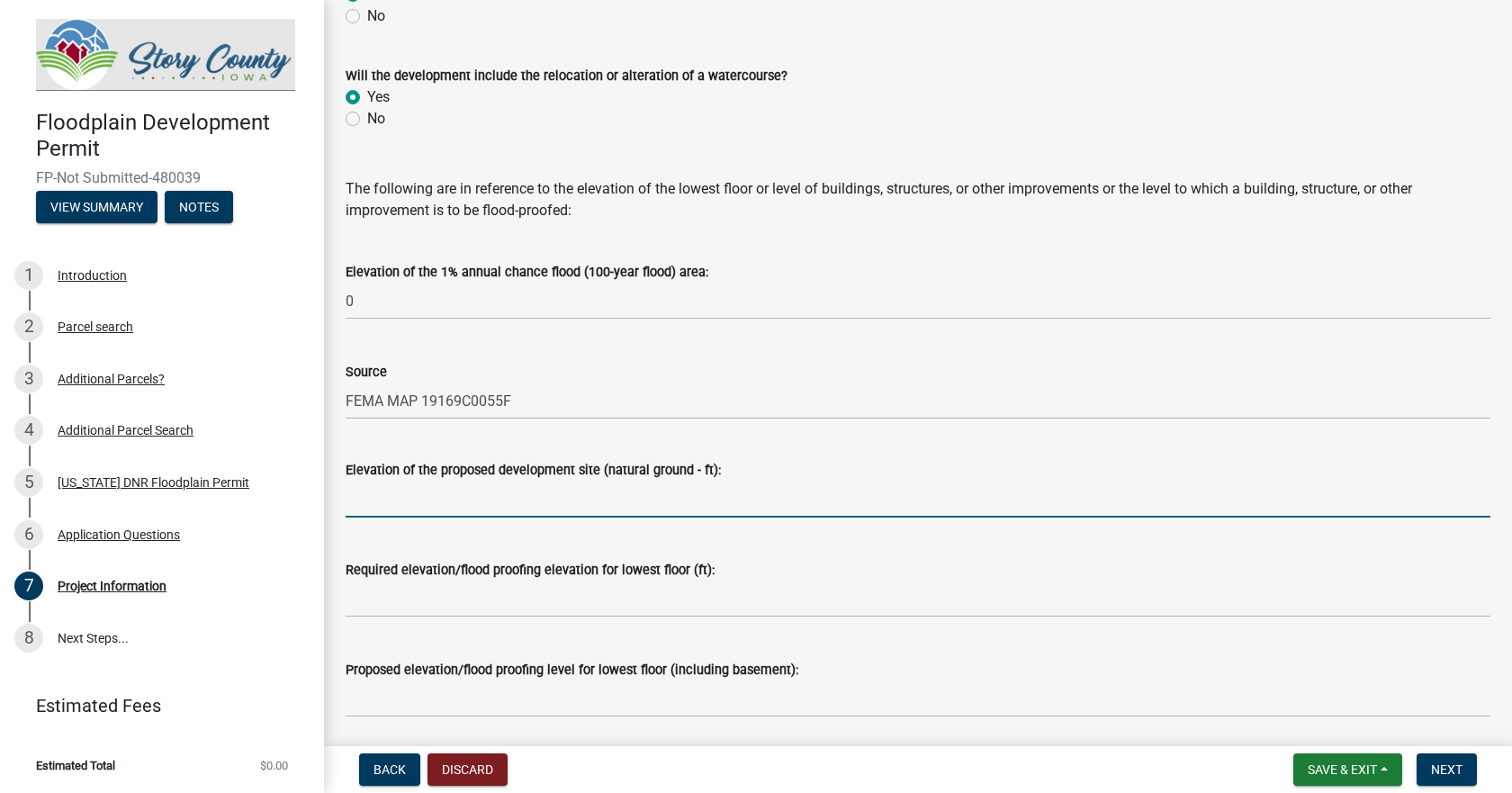
click at [369, 504] on input "text" at bounding box center [918, 498] width 1145 height 37
click at [413, 505] on input "text" at bounding box center [918, 498] width 1145 height 37
type input "B"
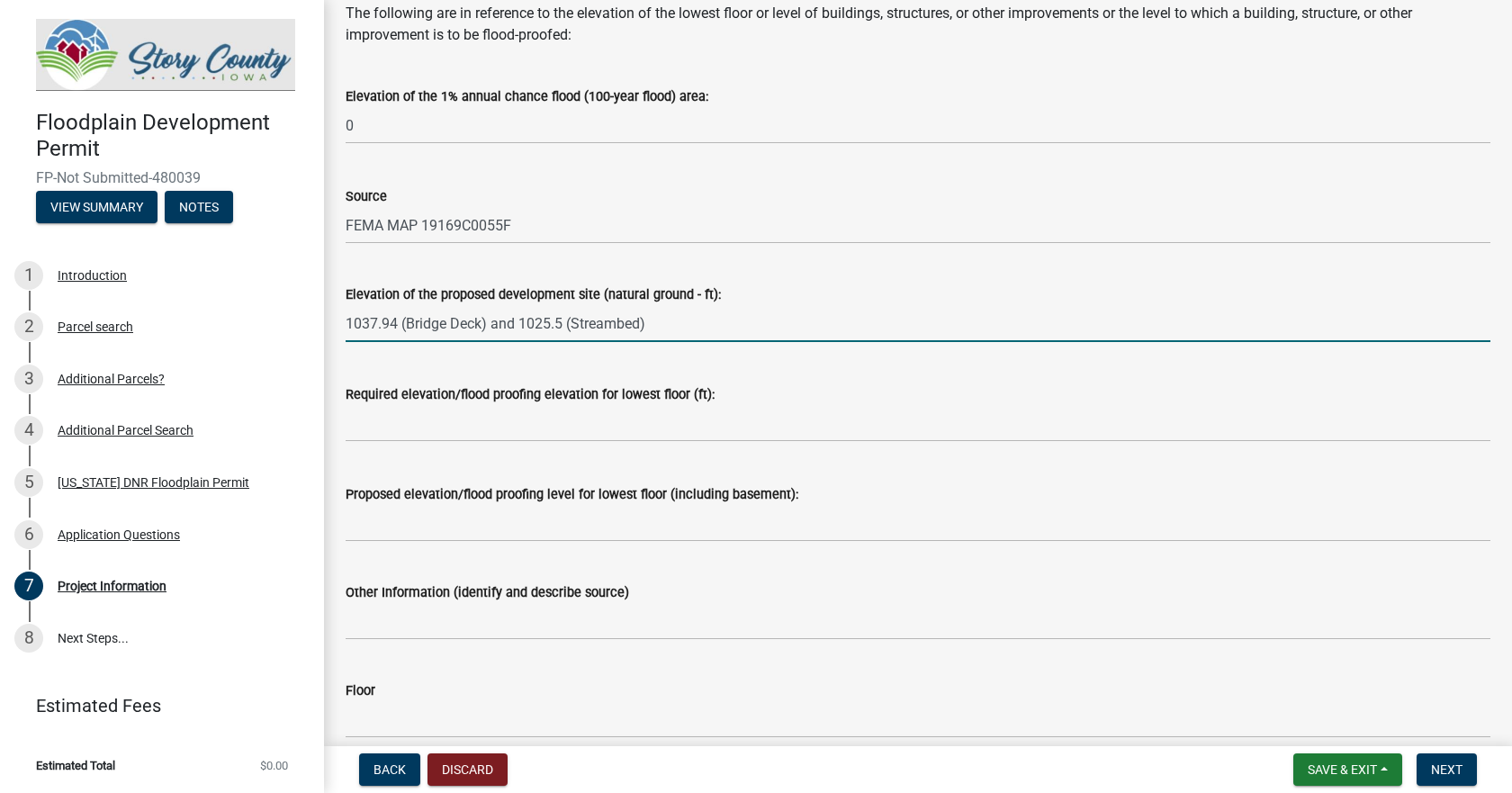
scroll to position [1709, 0]
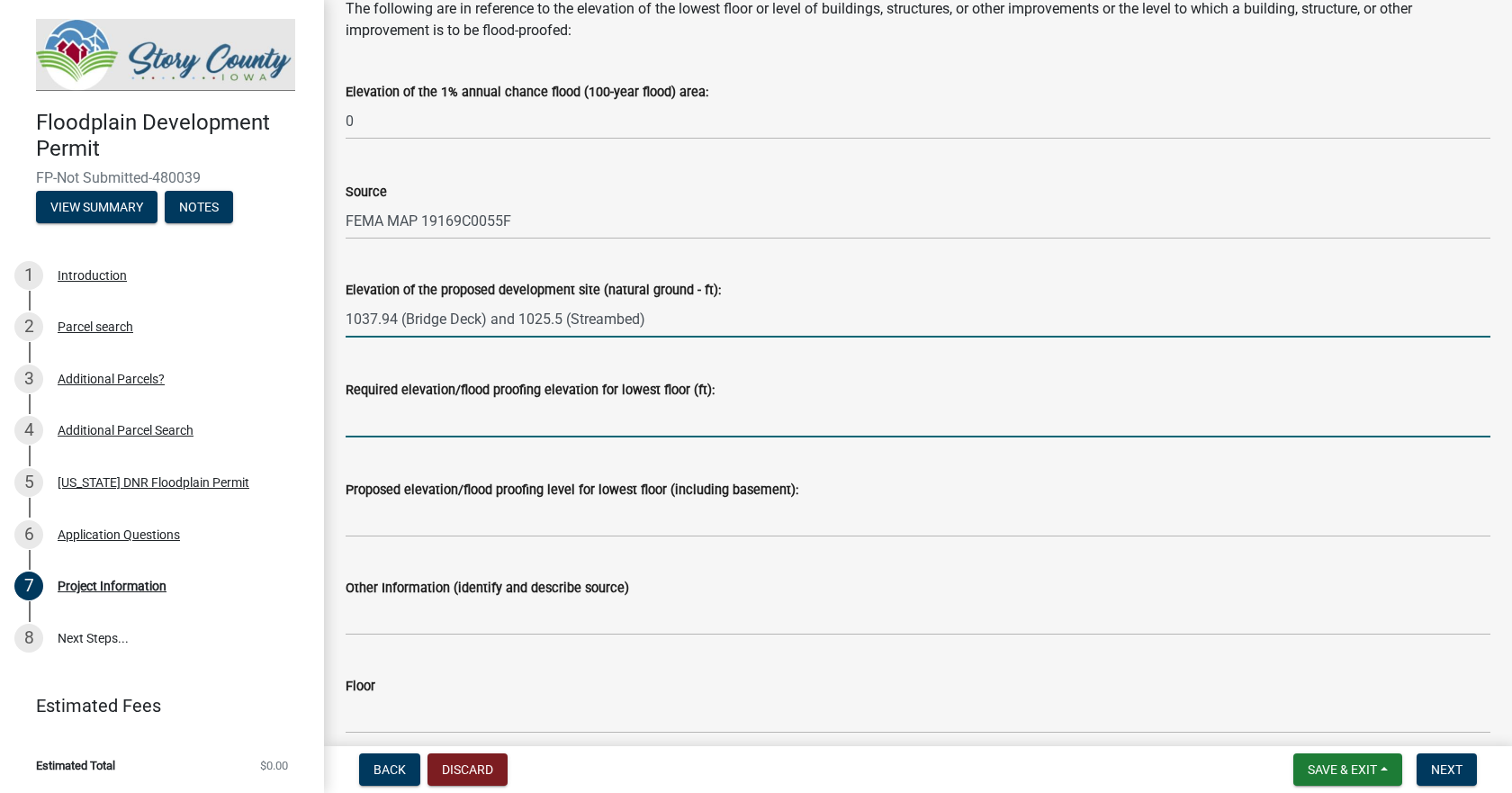
type input "0"
click at [420, 429] on input "text" at bounding box center [918, 418] width 1145 height 37
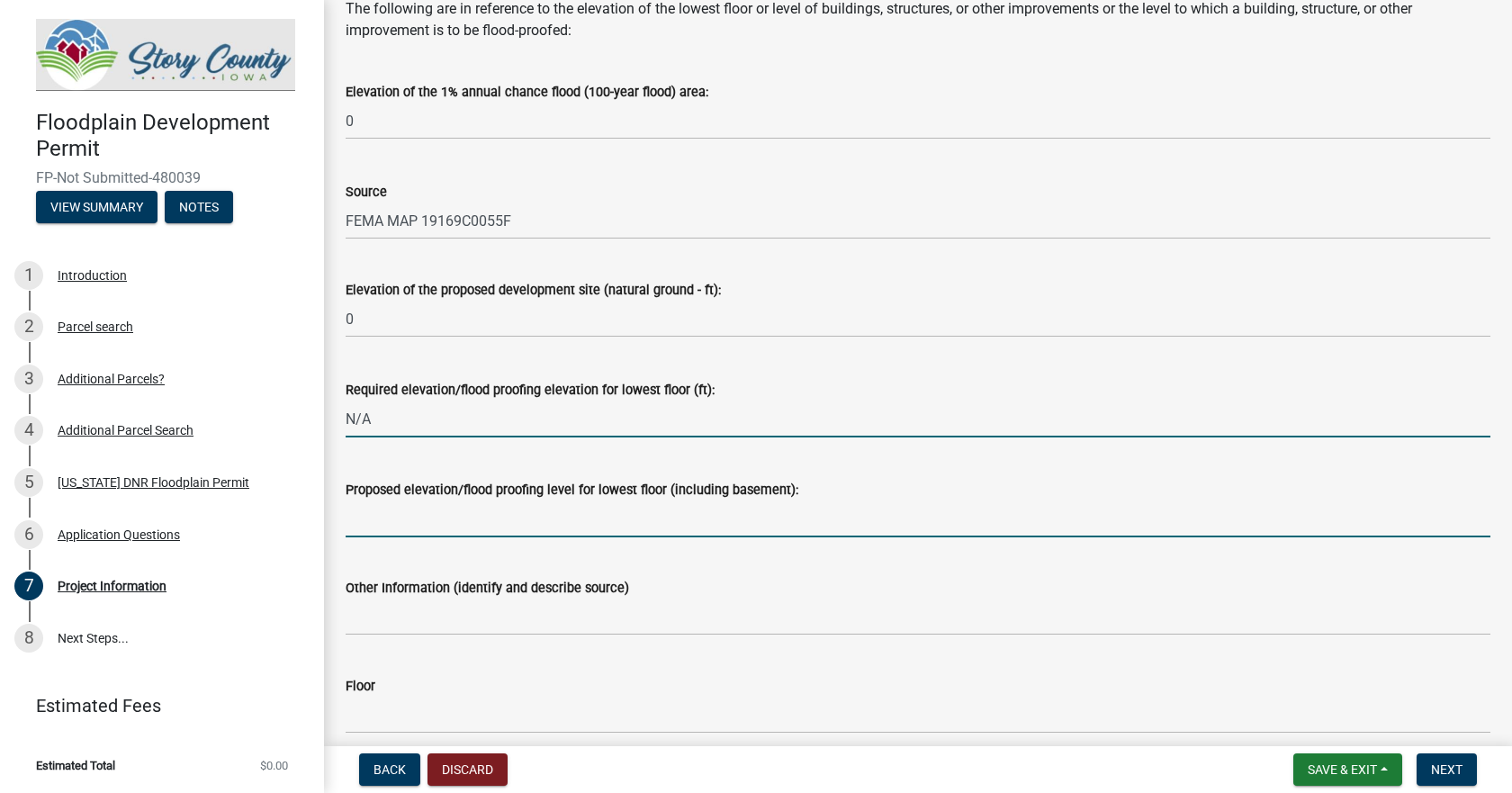
type input "0"
click at [428, 527] on input "Proposed elevation/flood proofing level for lowest floor (including basement):" at bounding box center [918, 518] width 1145 height 37
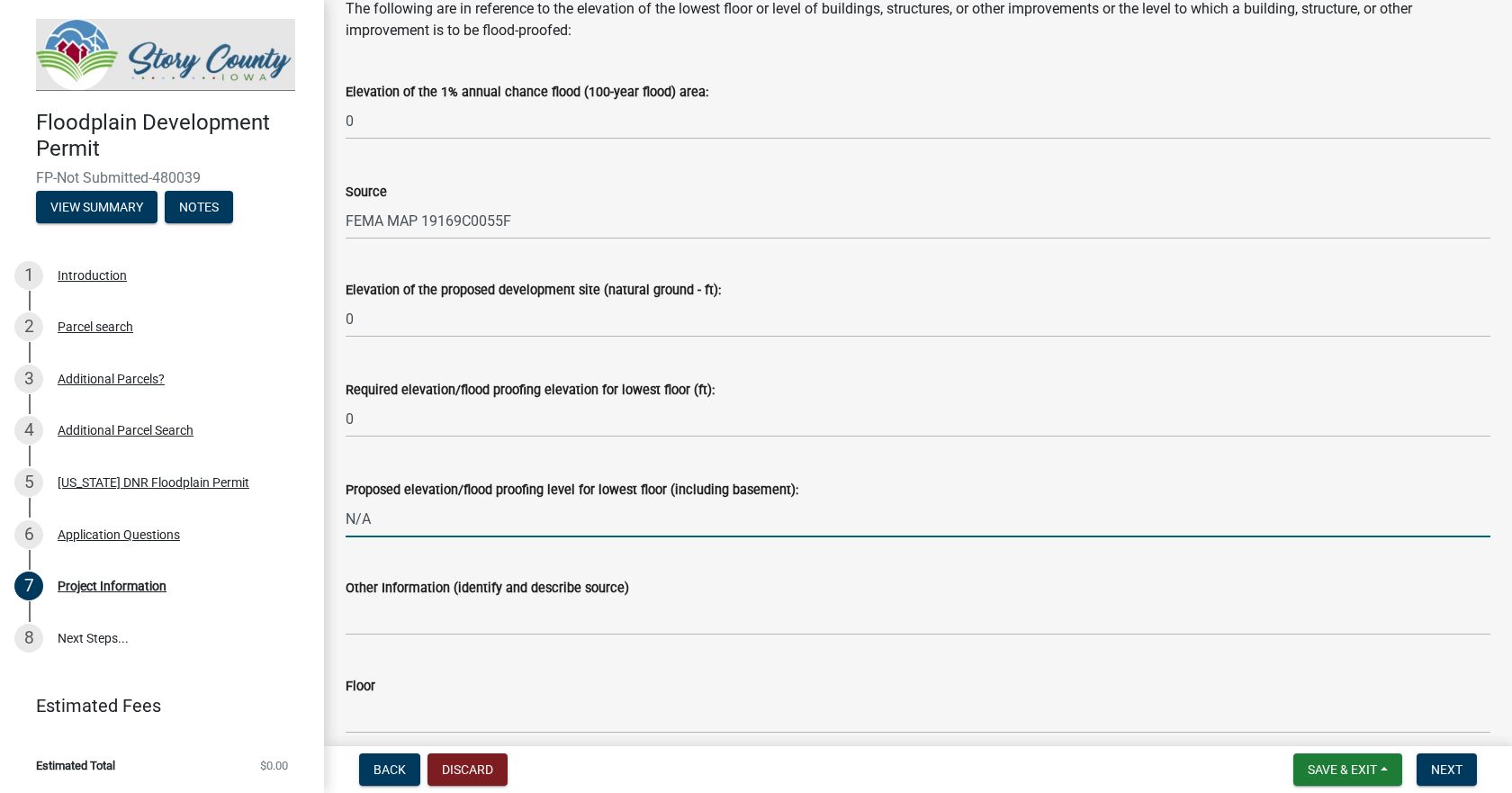
type input "N/A"
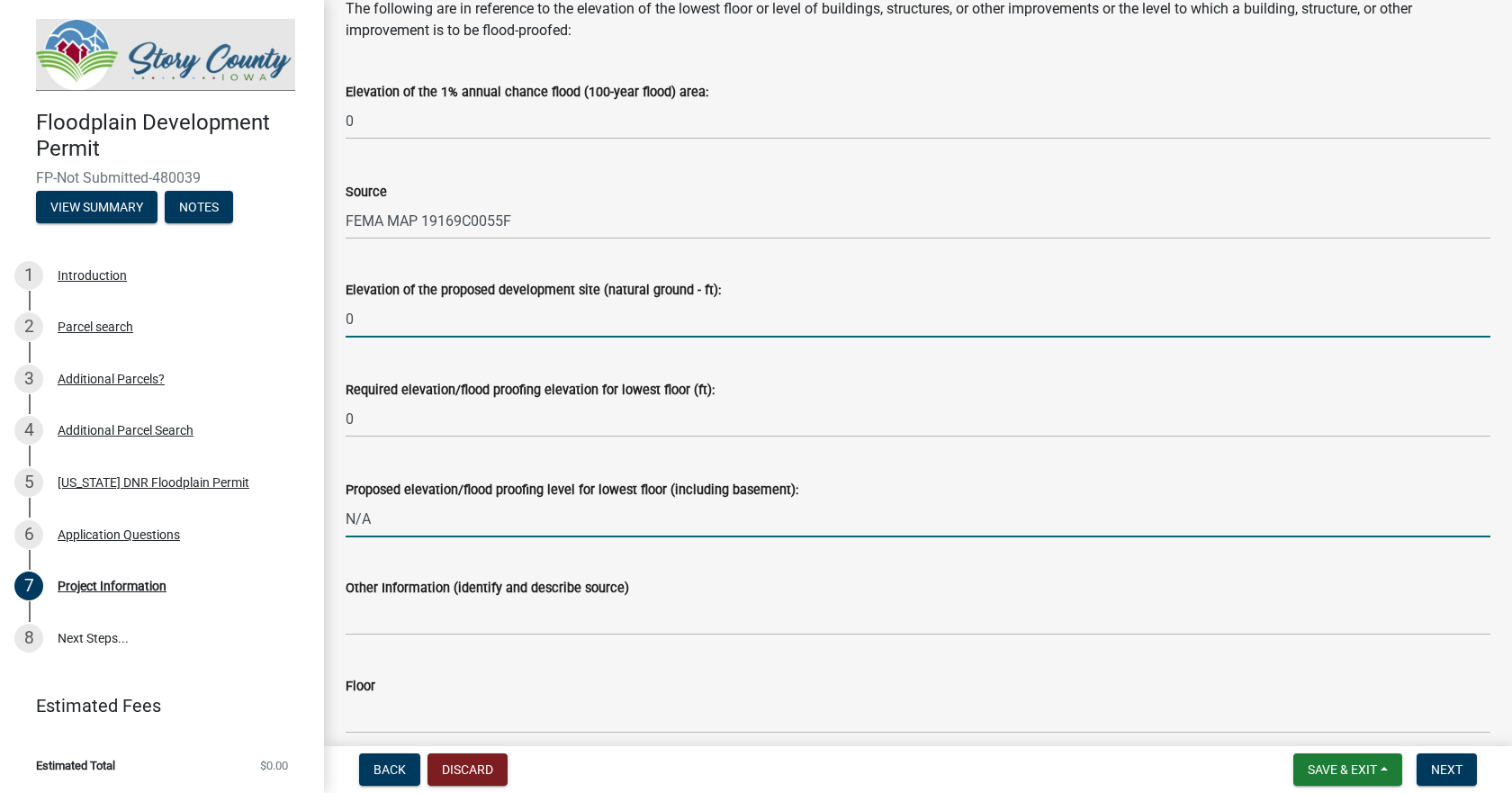
click at [607, 323] on input "0" at bounding box center [918, 318] width 1145 height 37
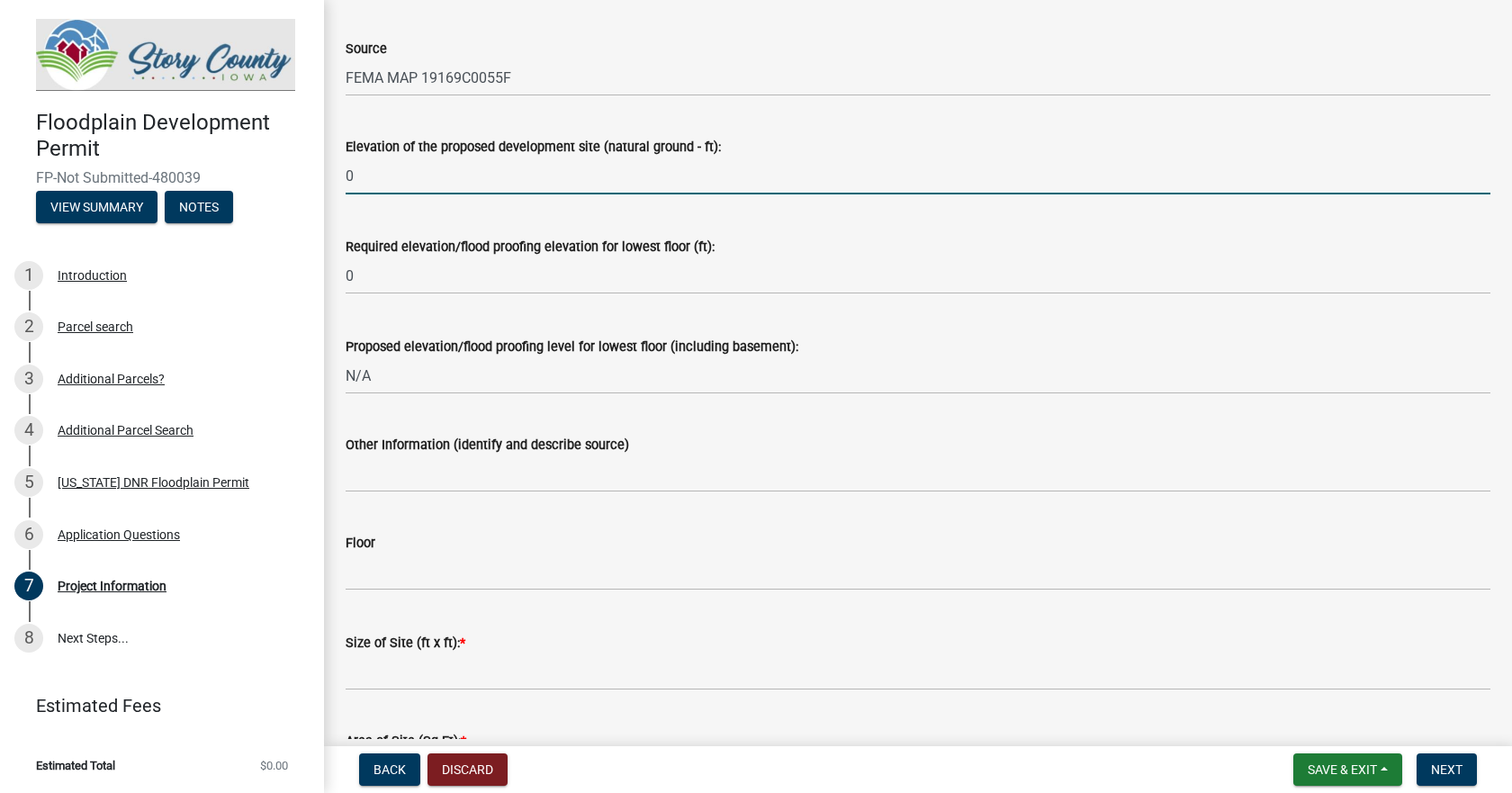
scroll to position [1800, 0]
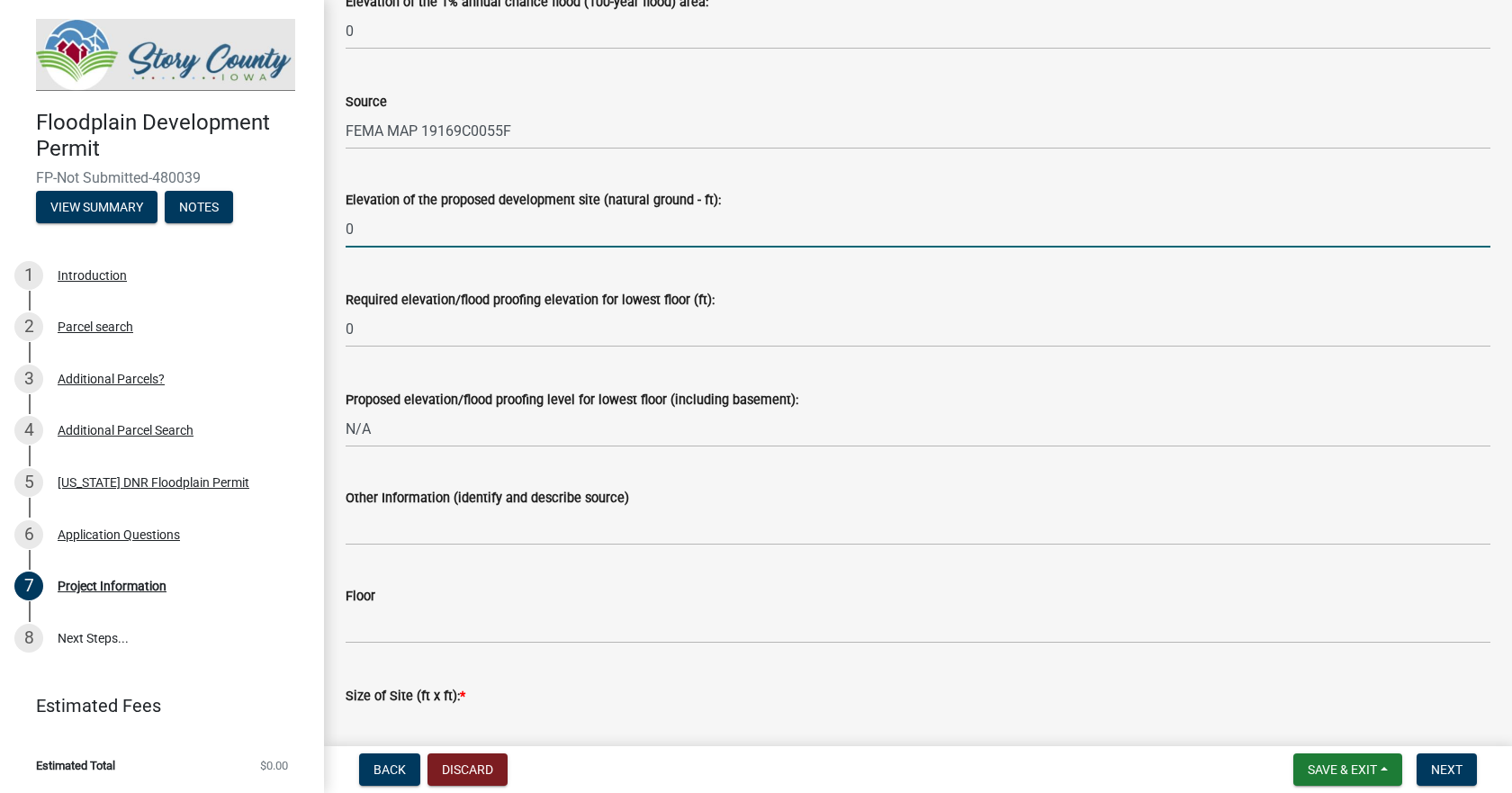
click at [392, 229] on input "0" at bounding box center [918, 229] width 1145 height 37
type input "1025.5"
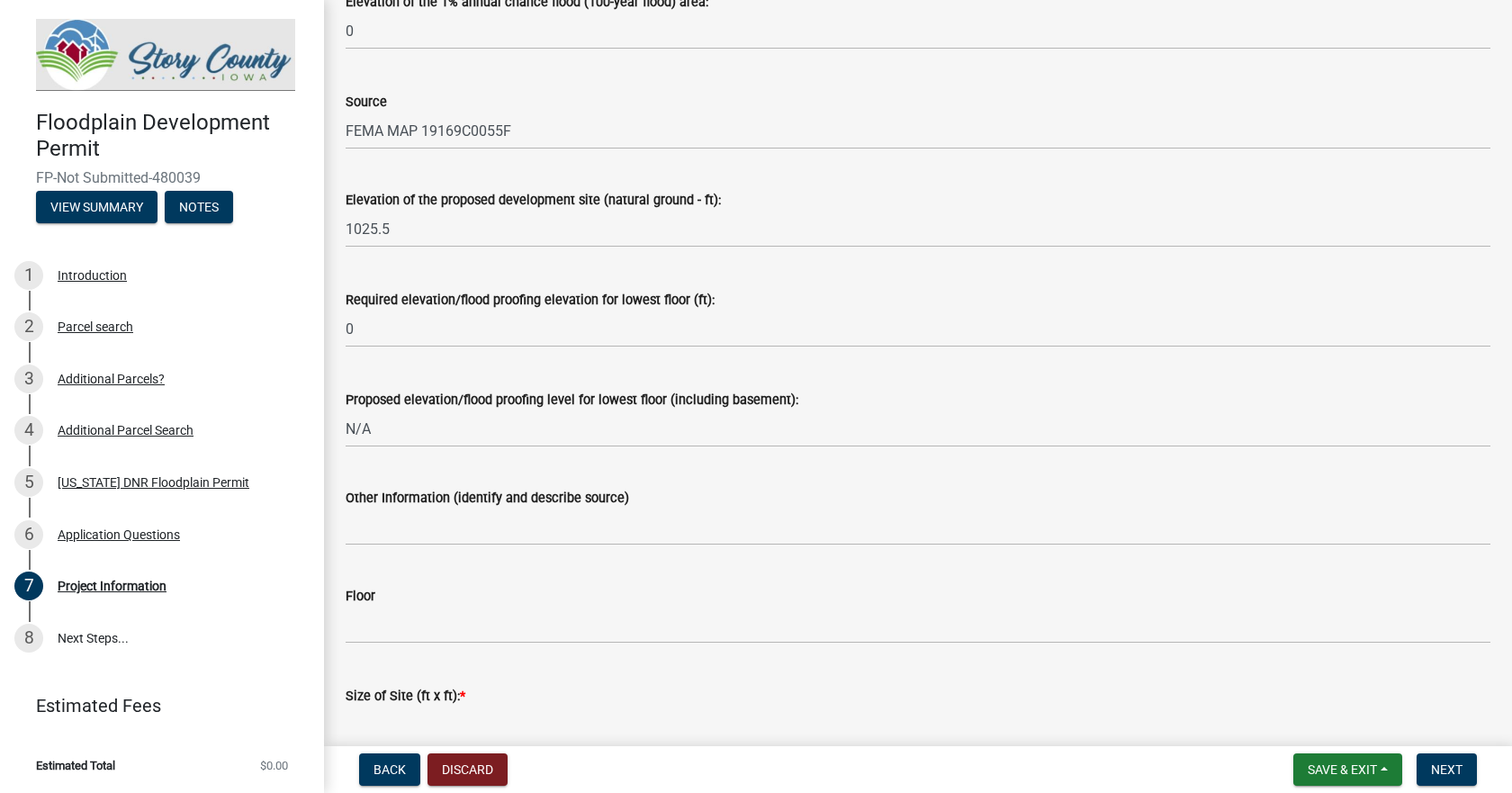
click at [452, 294] on label "Required elevation/flood proofing elevation for lowest floor (ft):" at bounding box center [530, 299] width 369 height 12
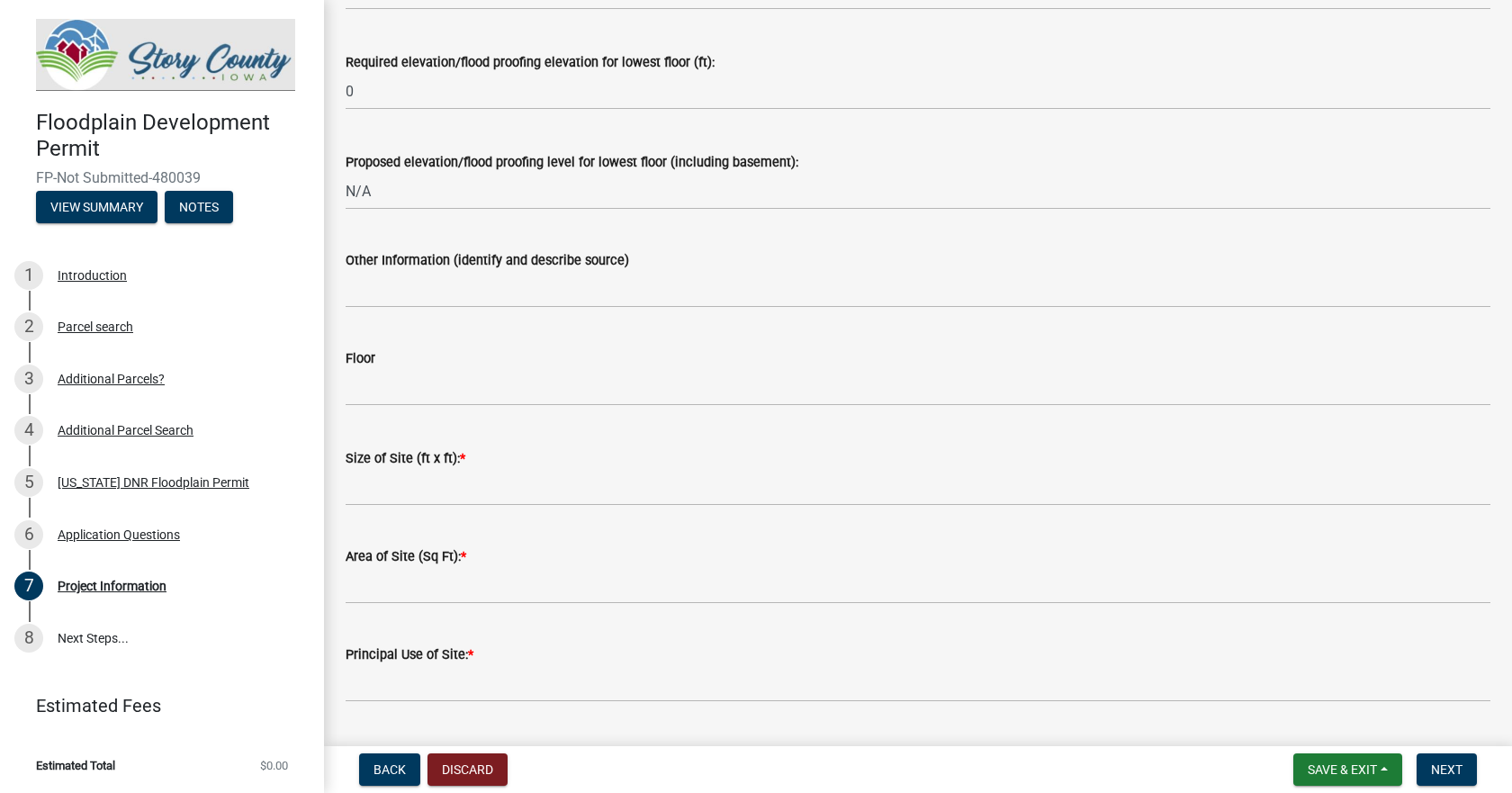
scroll to position [2069, 0]
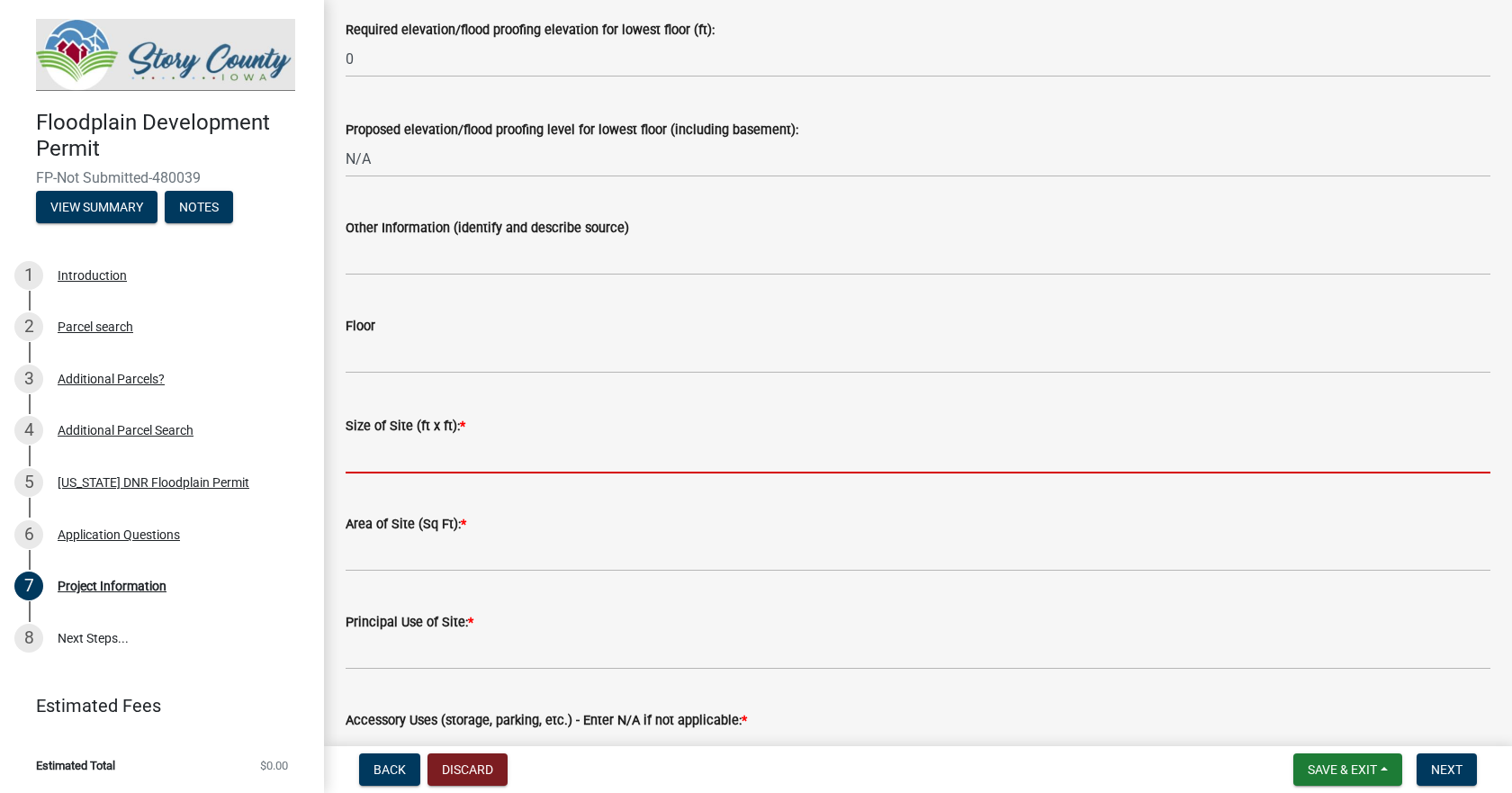
click at [365, 459] on input "Size of Site (ft x ft): *" at bounding box center [918, 454] width 1145 height 37
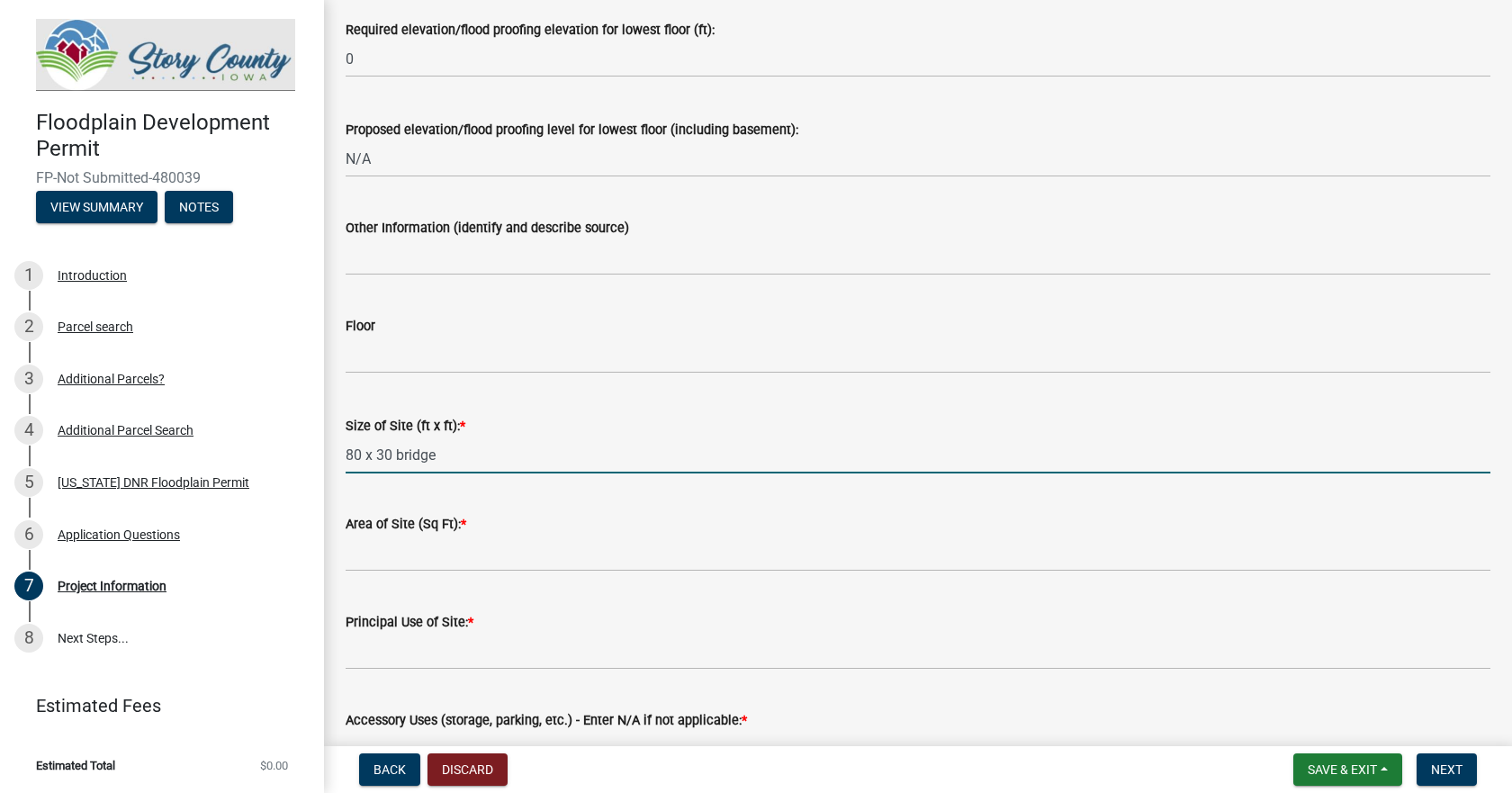
type input "80 x 30 bridge"
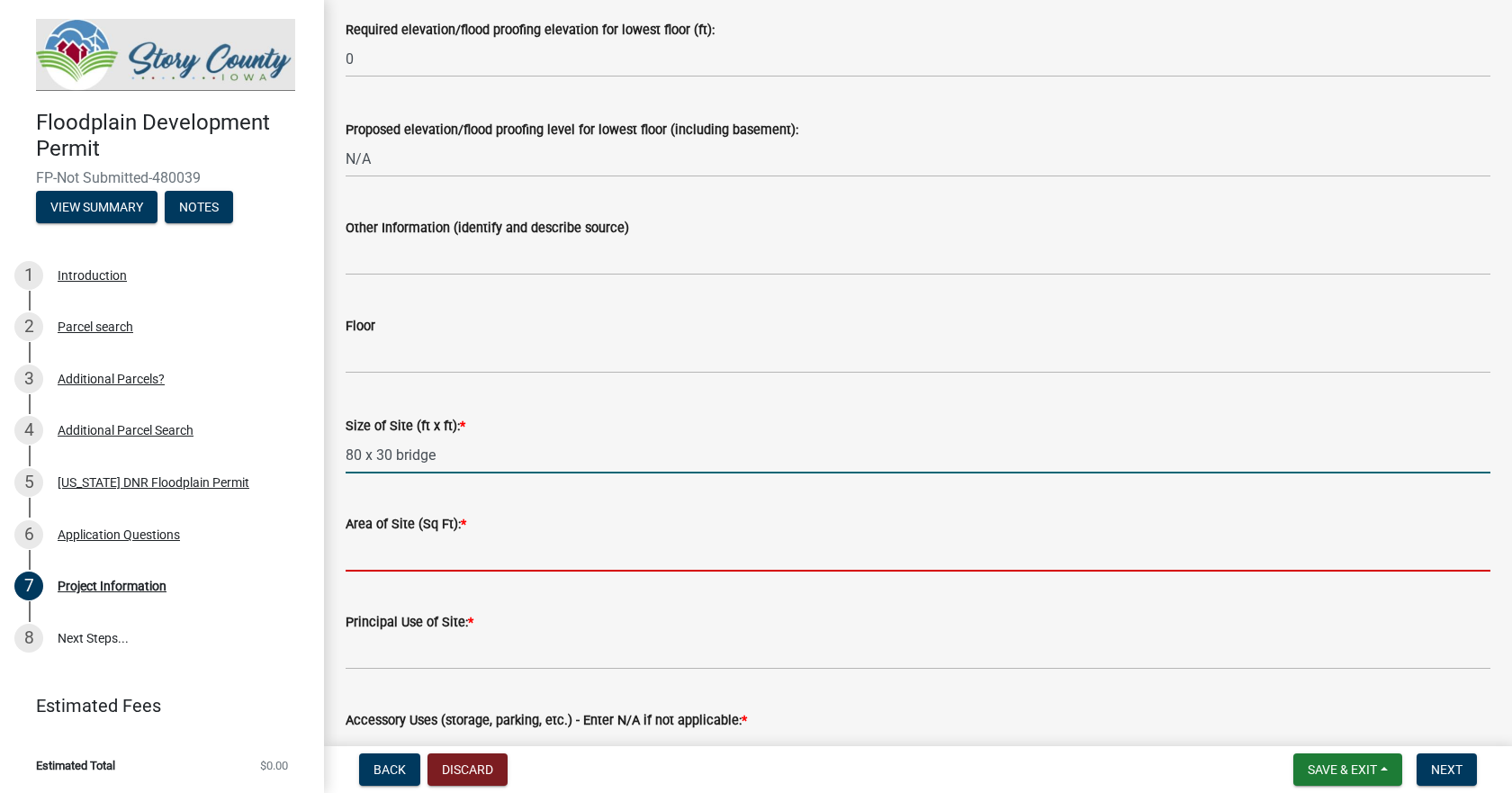
click at [408, 545] on input "Area of Site (Sq Ft): *" at bounding box center [918, 553] width 1145 height 37
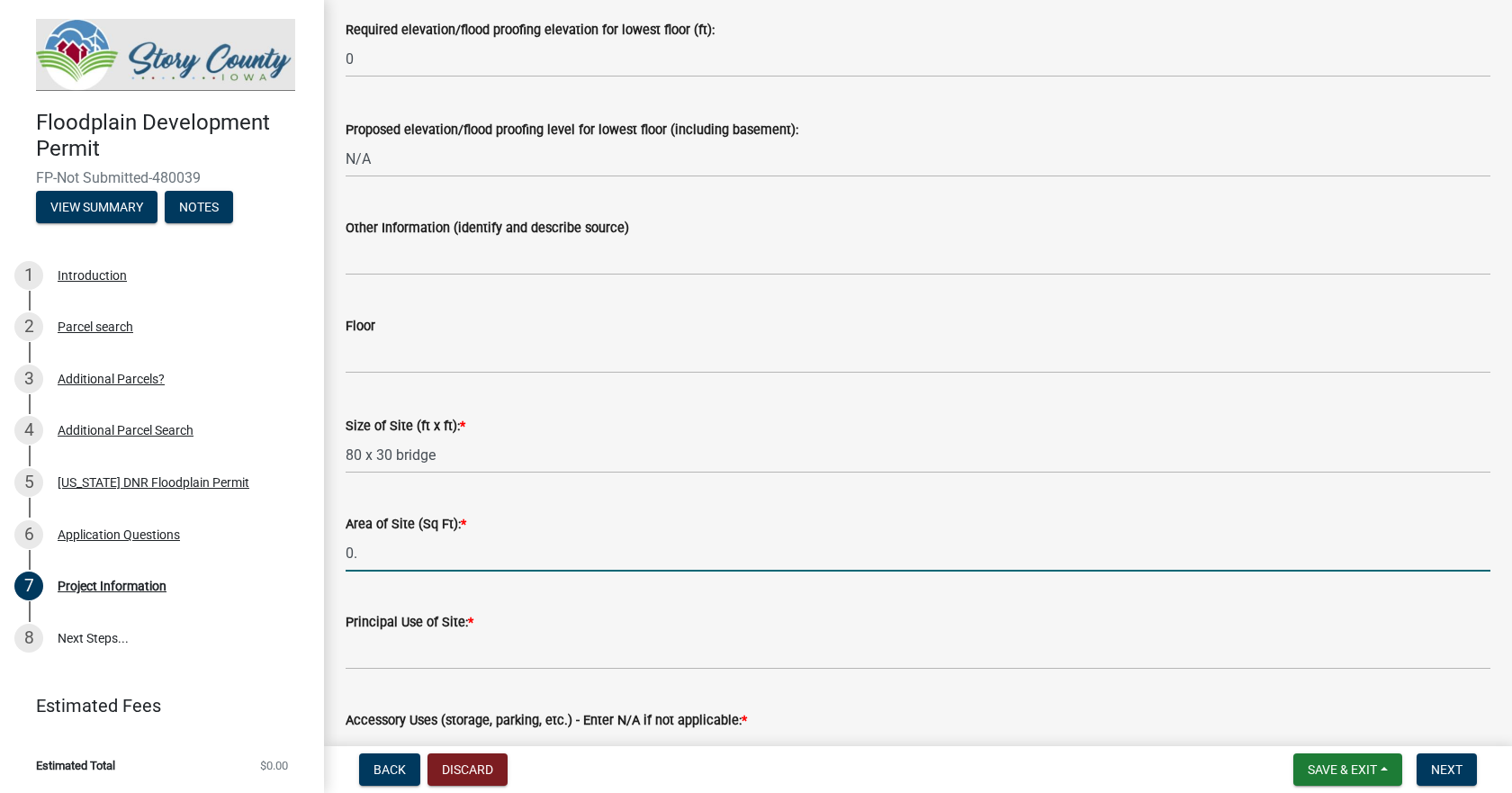
type input "0"
type input "21780"
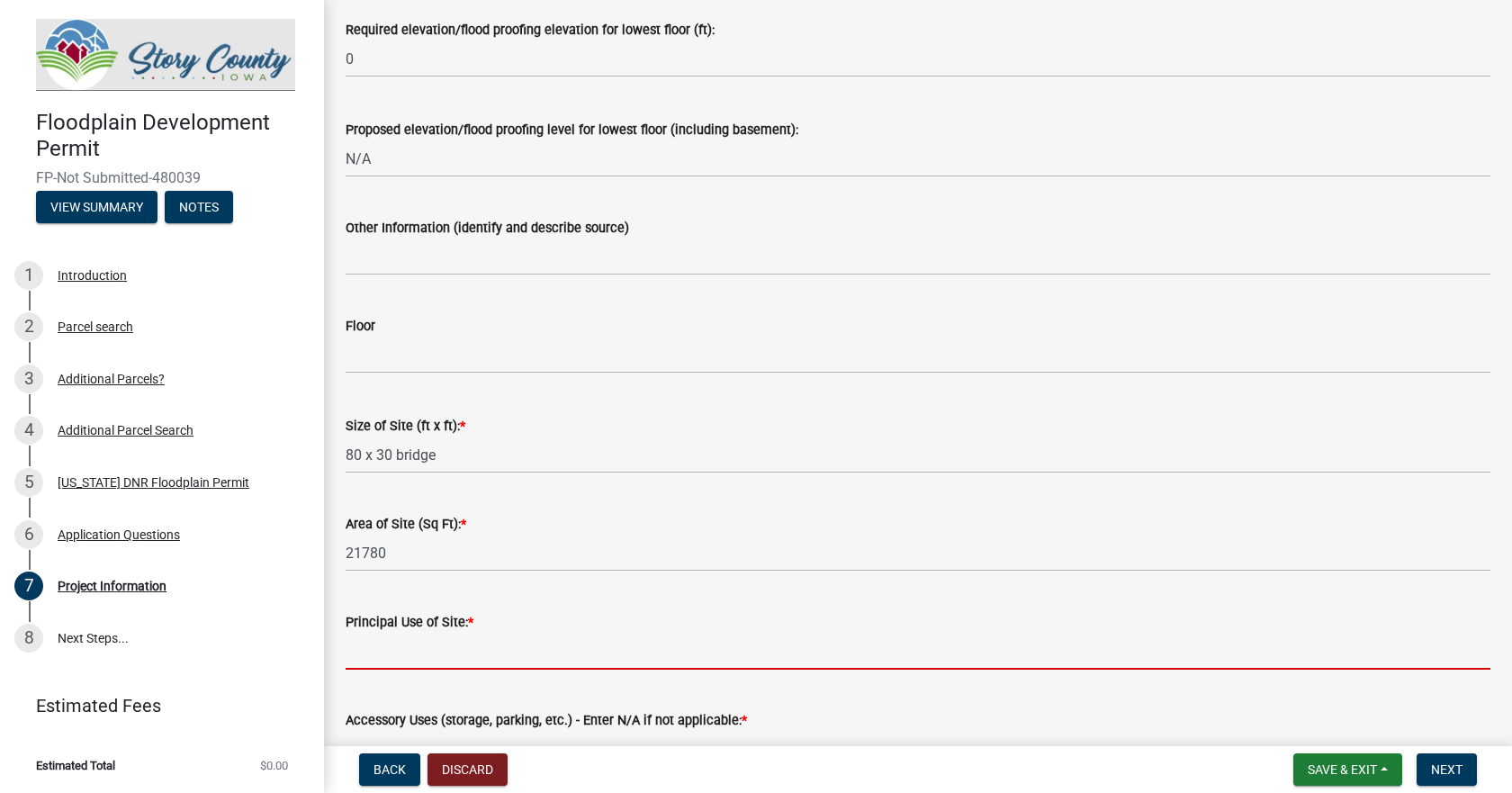
click at [464, 652] on input "Principal Use of Site: *" at bounding box center [918, 651] width 1145 height 37
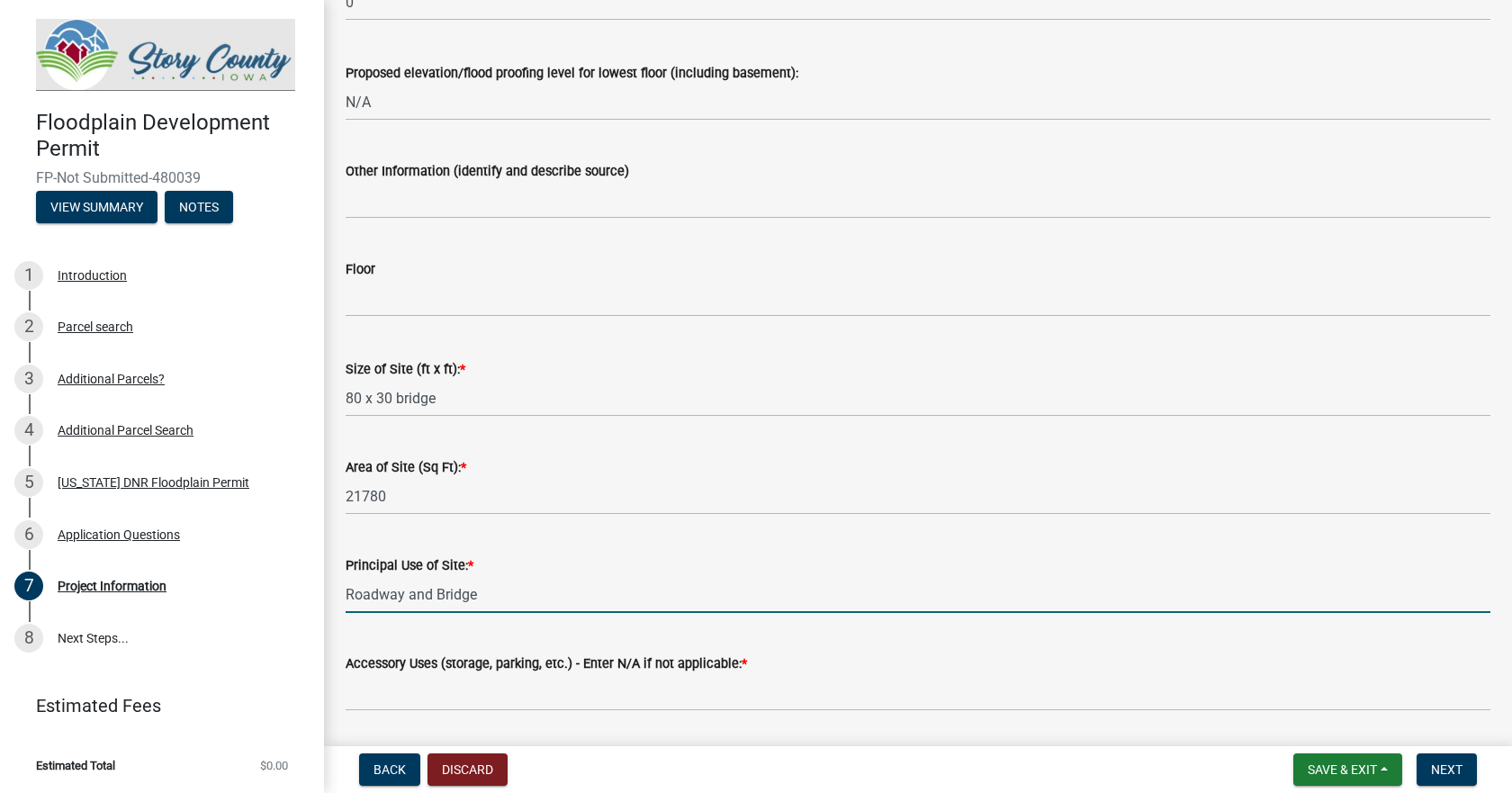
scroll to position [2183, 0]
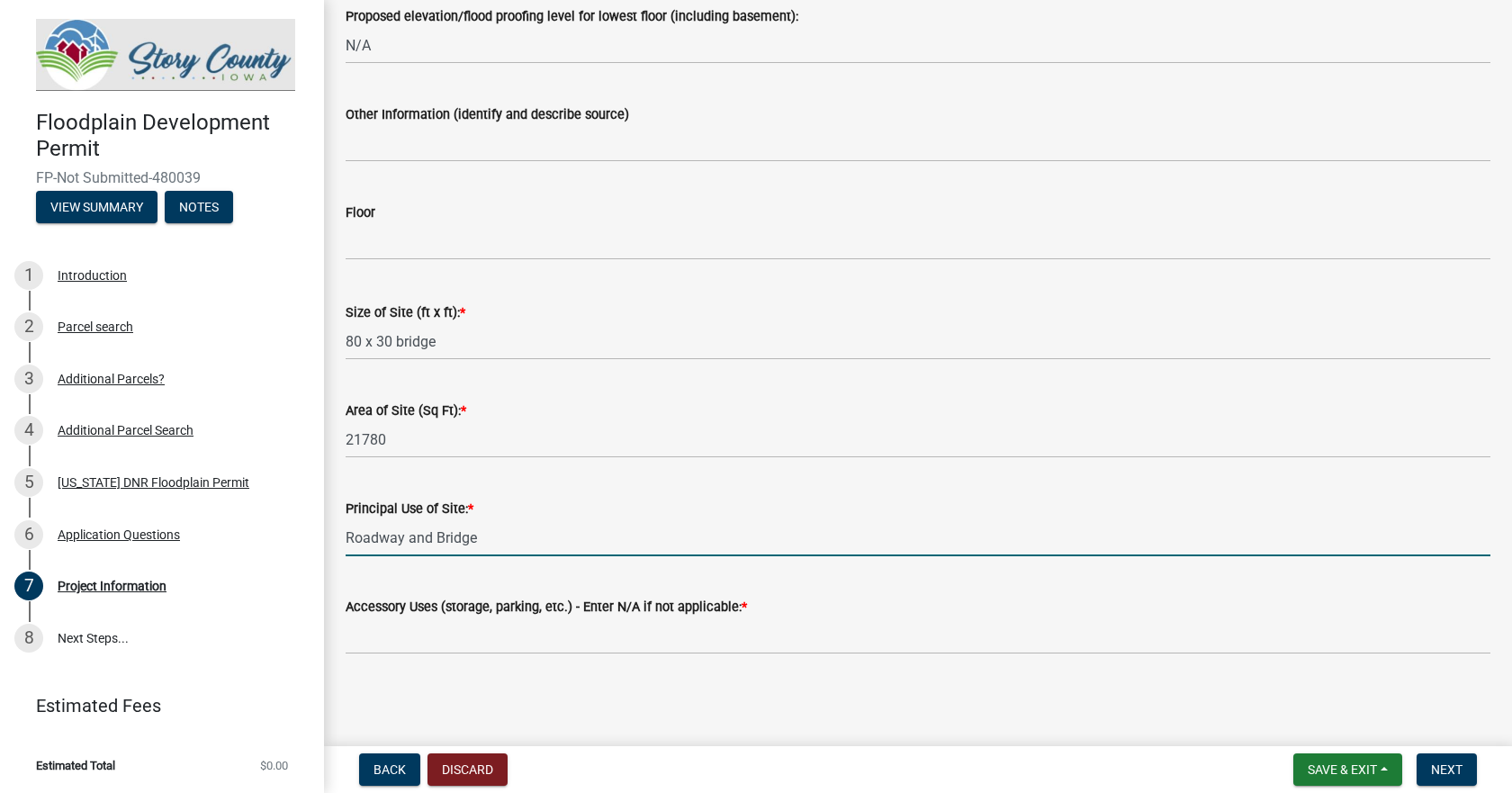
type input "Roadway and Bridge"
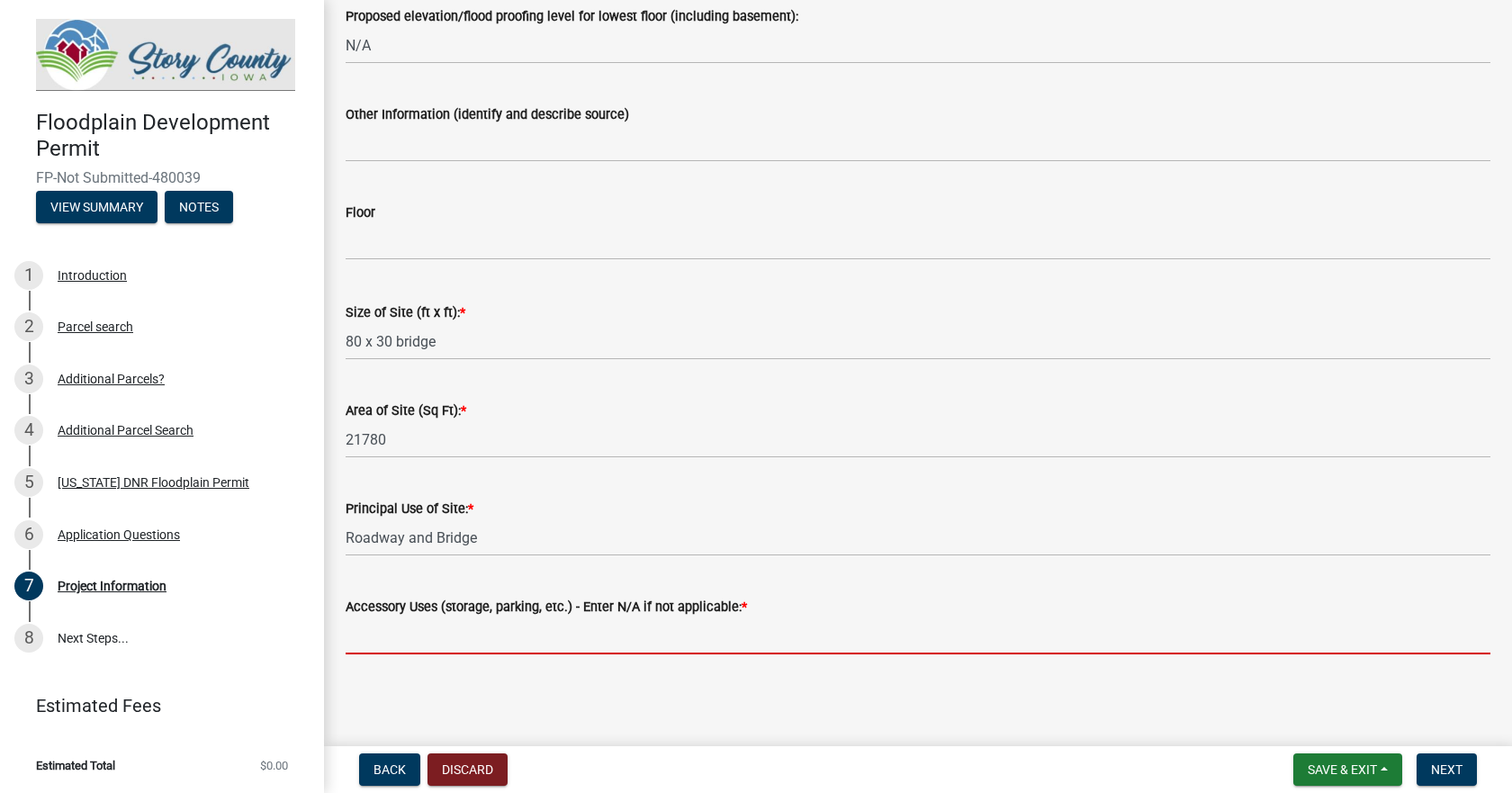
click at [438, 646] on input "Accessory Uses (storage, parking, etc.) - Enter N/A if not applicable: *" at bounding box center [918, 635] width 1145 height 37
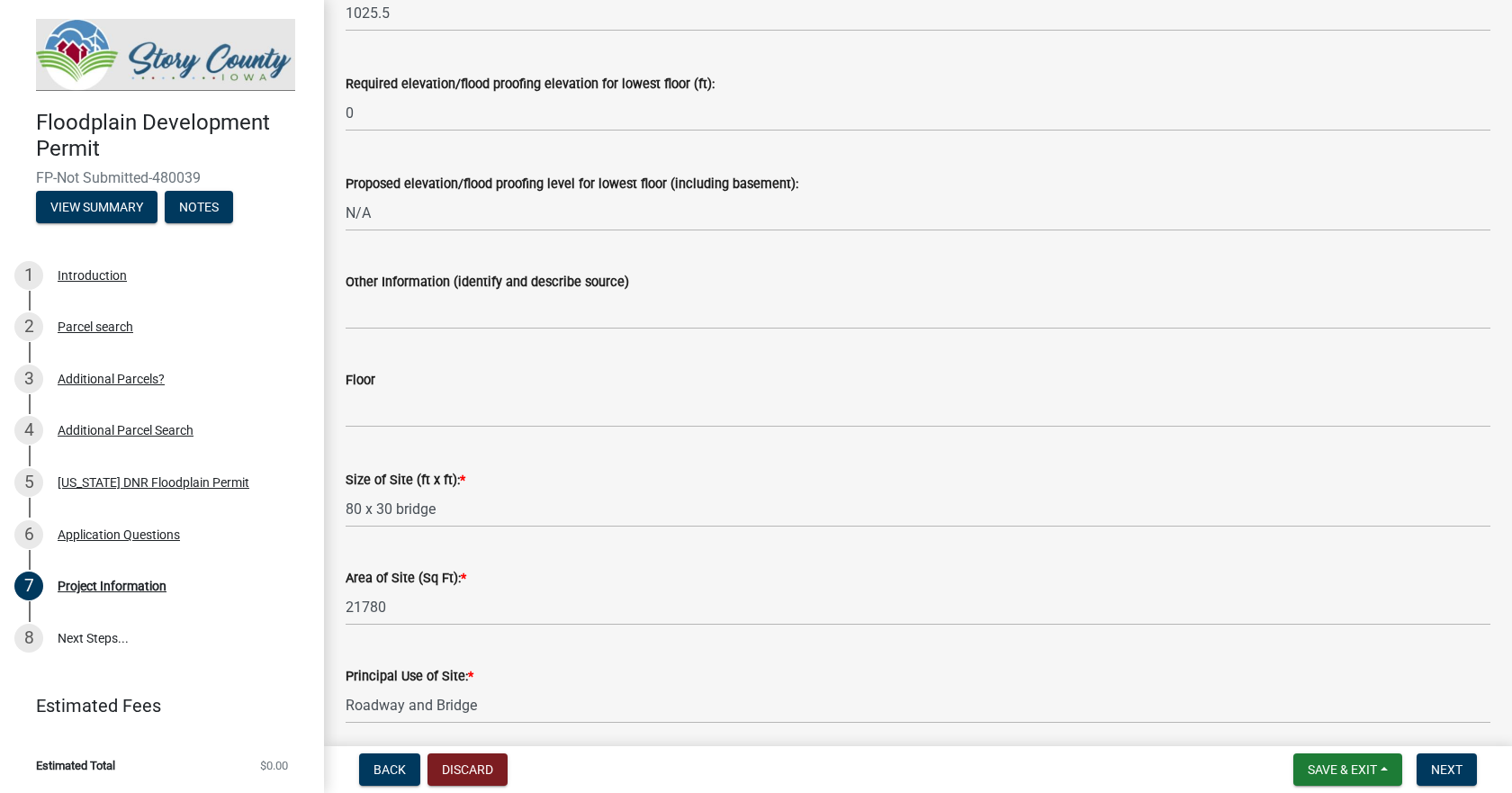
scroll to position [2003, 0]
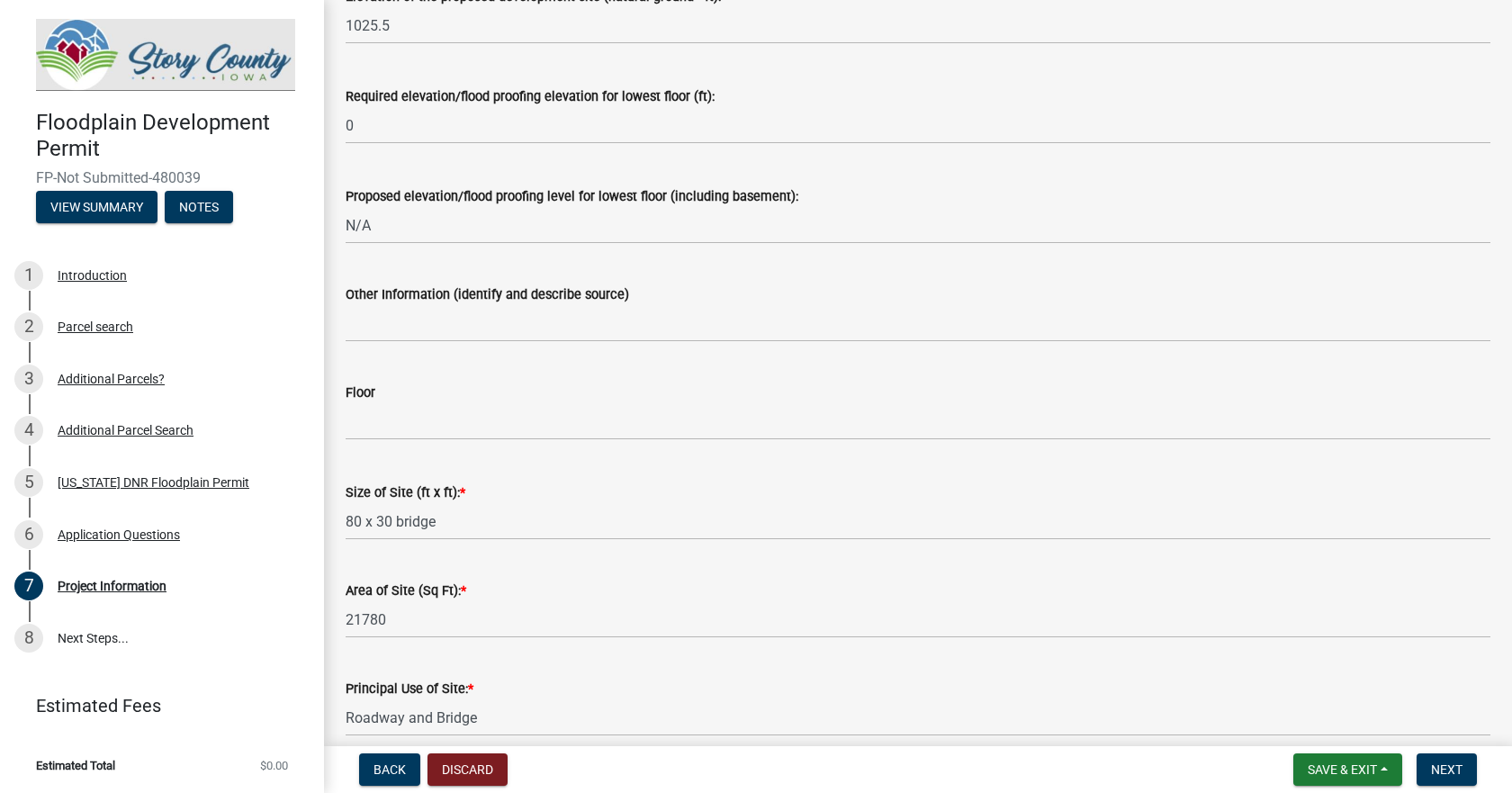
type input "N/A"
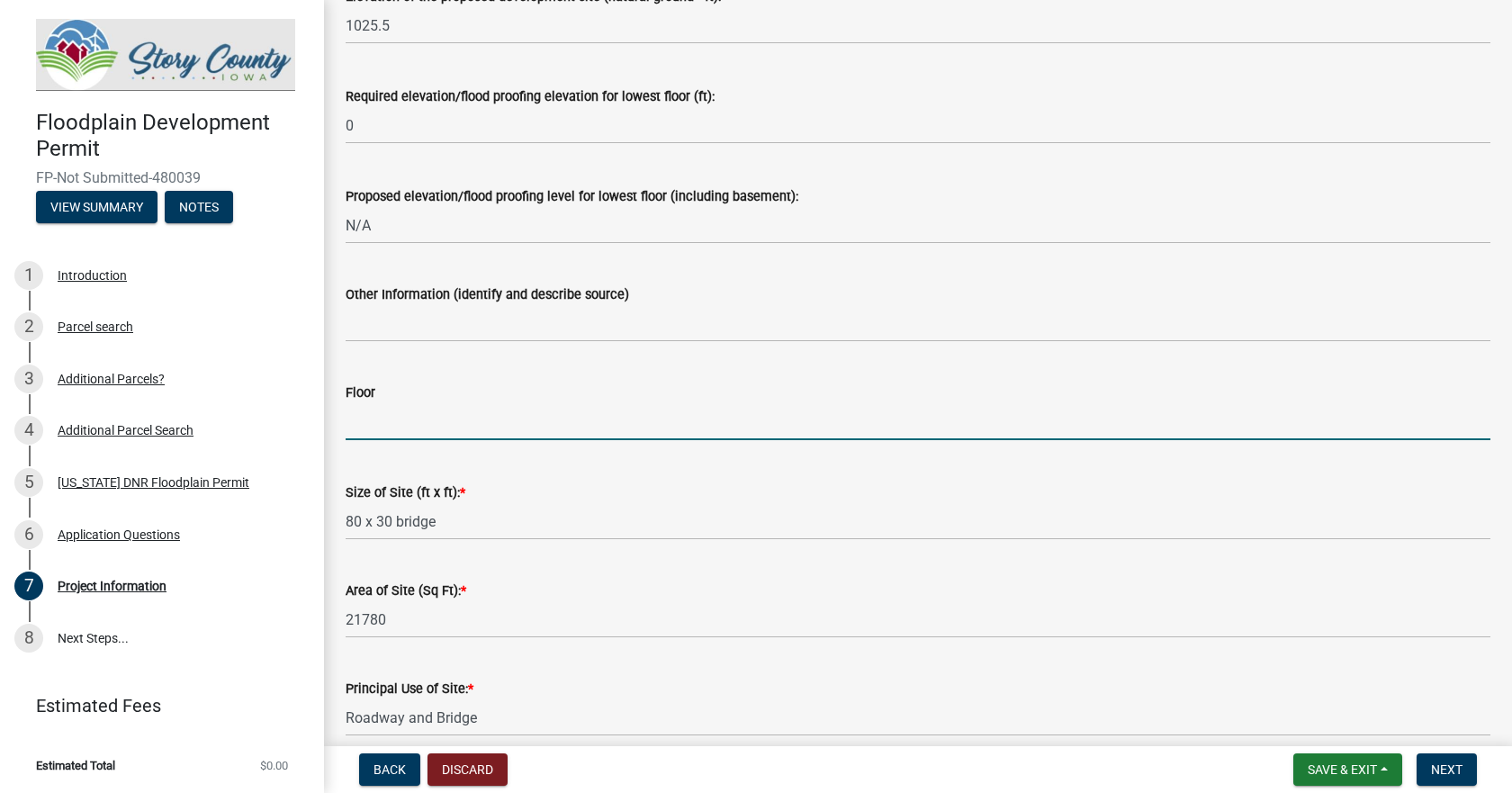
click at [400, 427] on input "text" at bounding box center [918, 421] width 1145 height 37
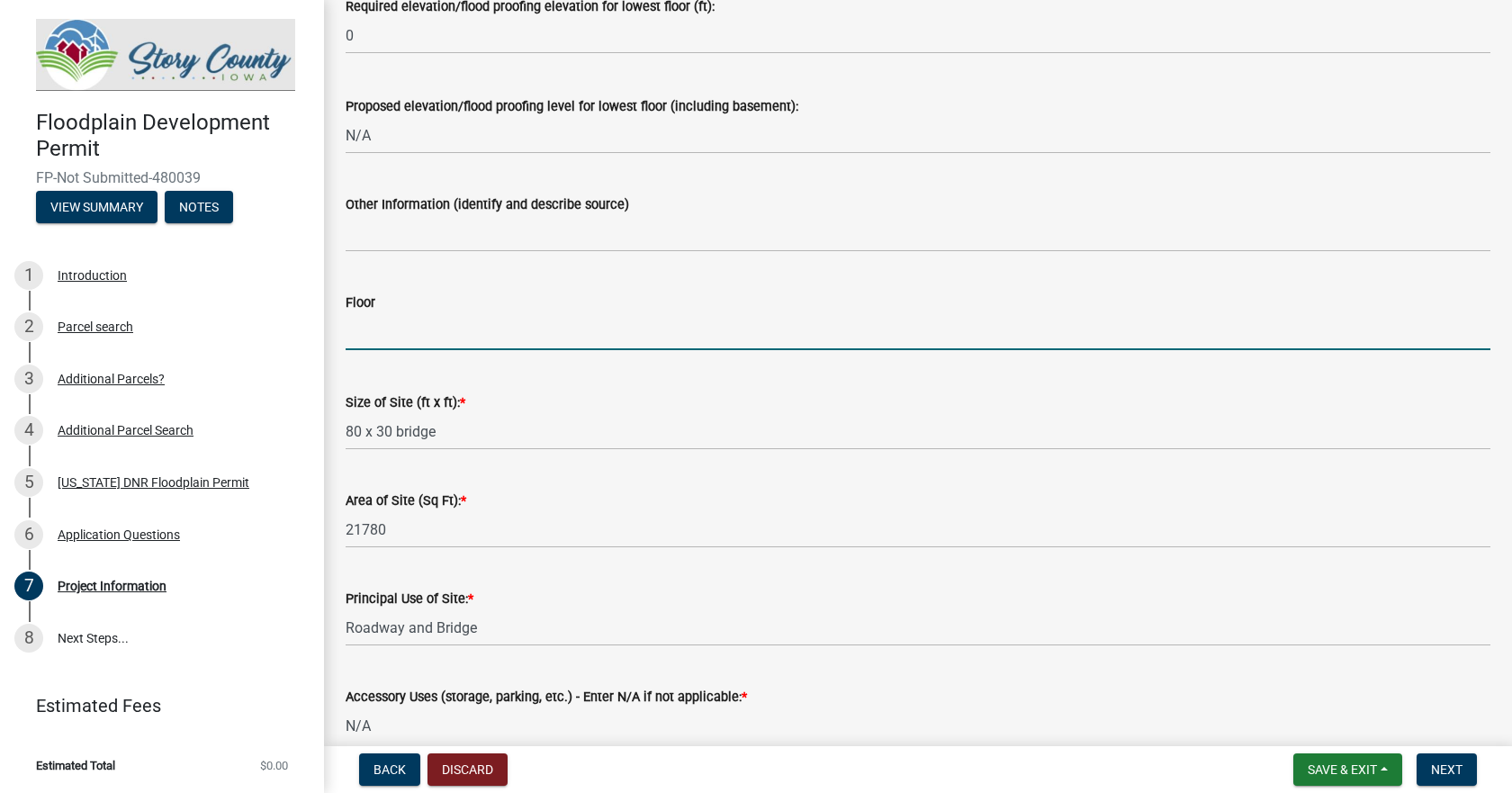
scroll to position [2183, 0]
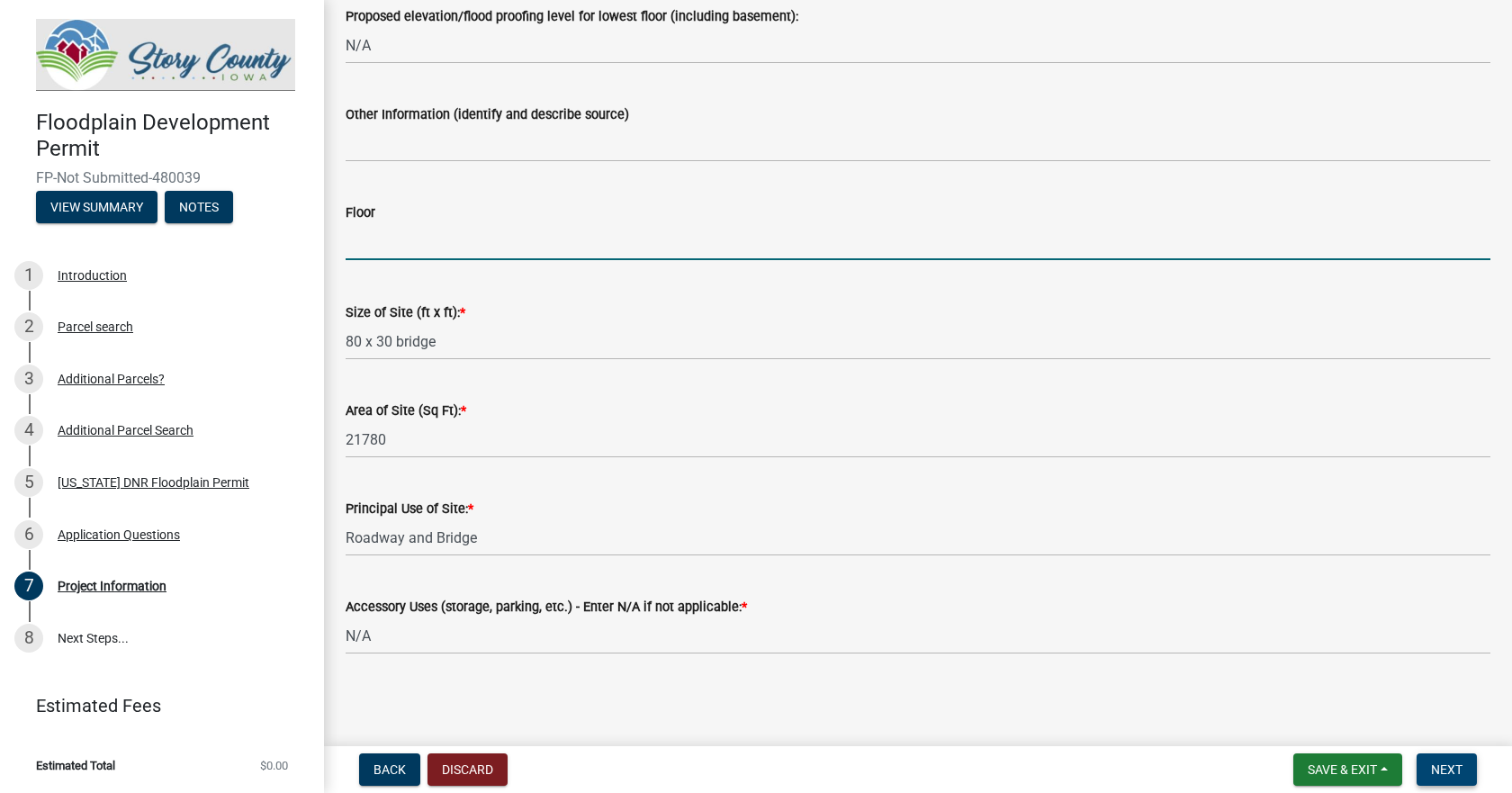
click at [1443, 770] on span "Next" at bounding box center [1446, 769] width 31 height 14
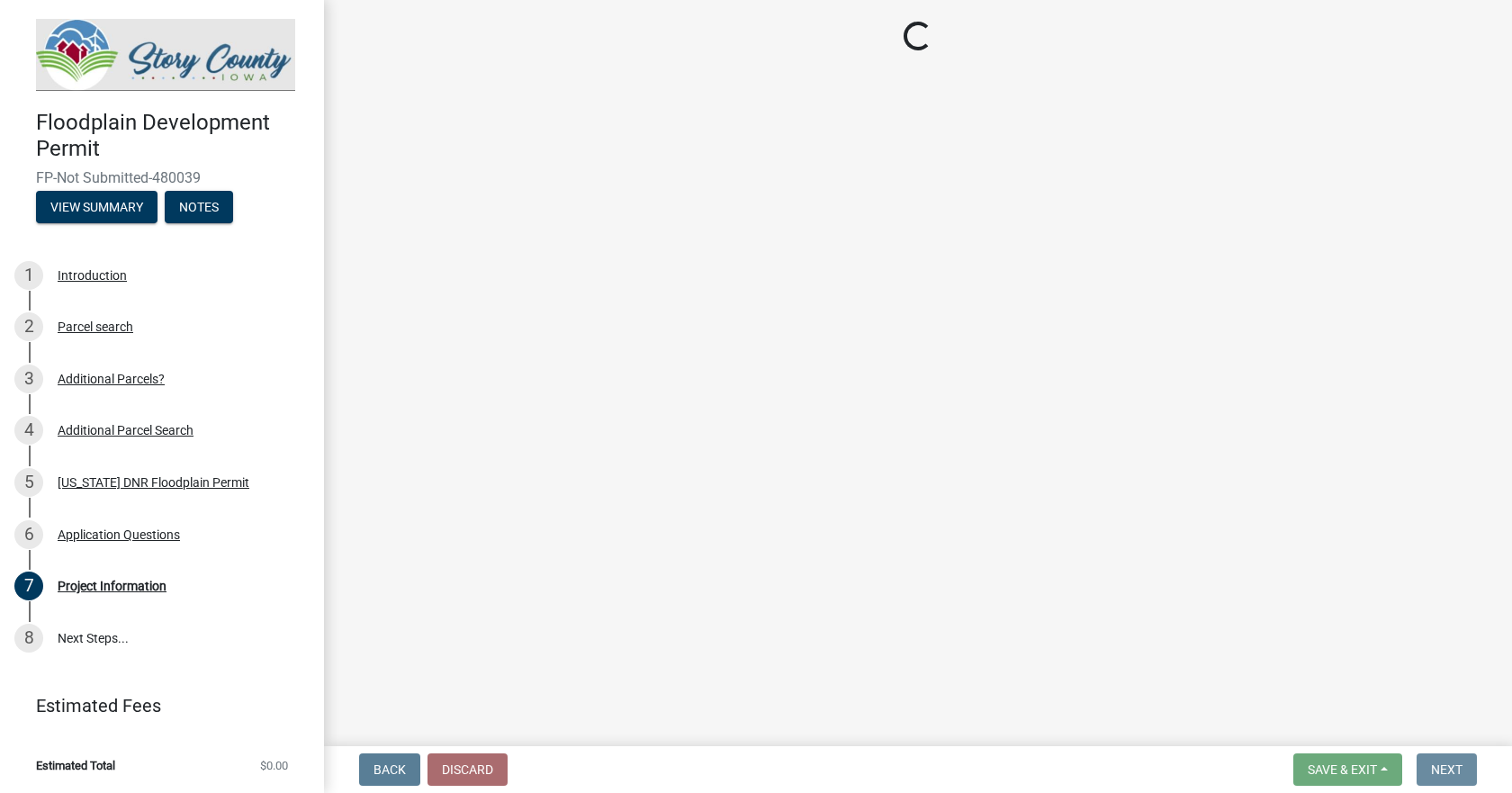
scroll to position [0, 0]
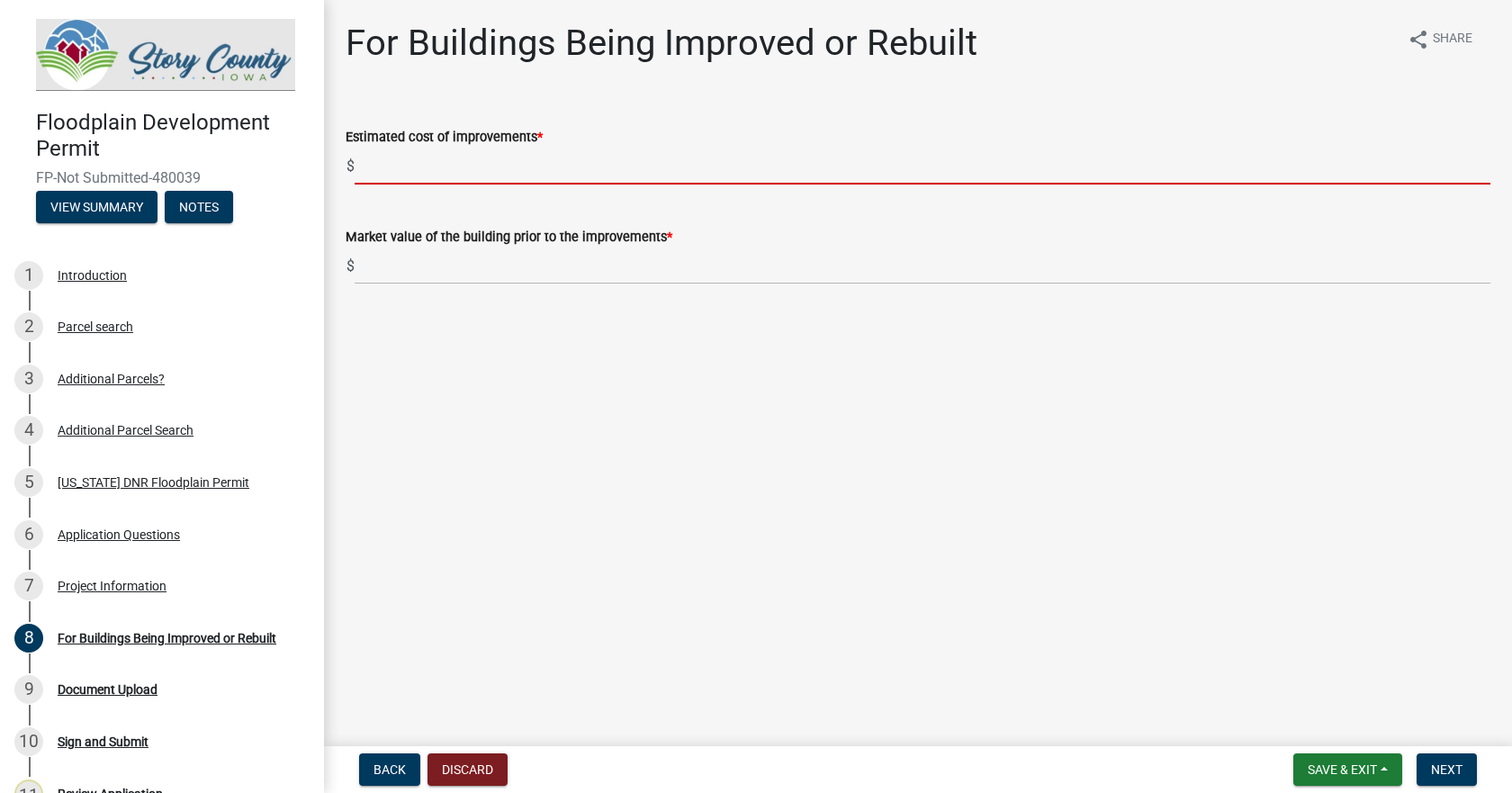
click at [419, 174] on input "text" at bounding box center [922, 166] width 1136 height 37
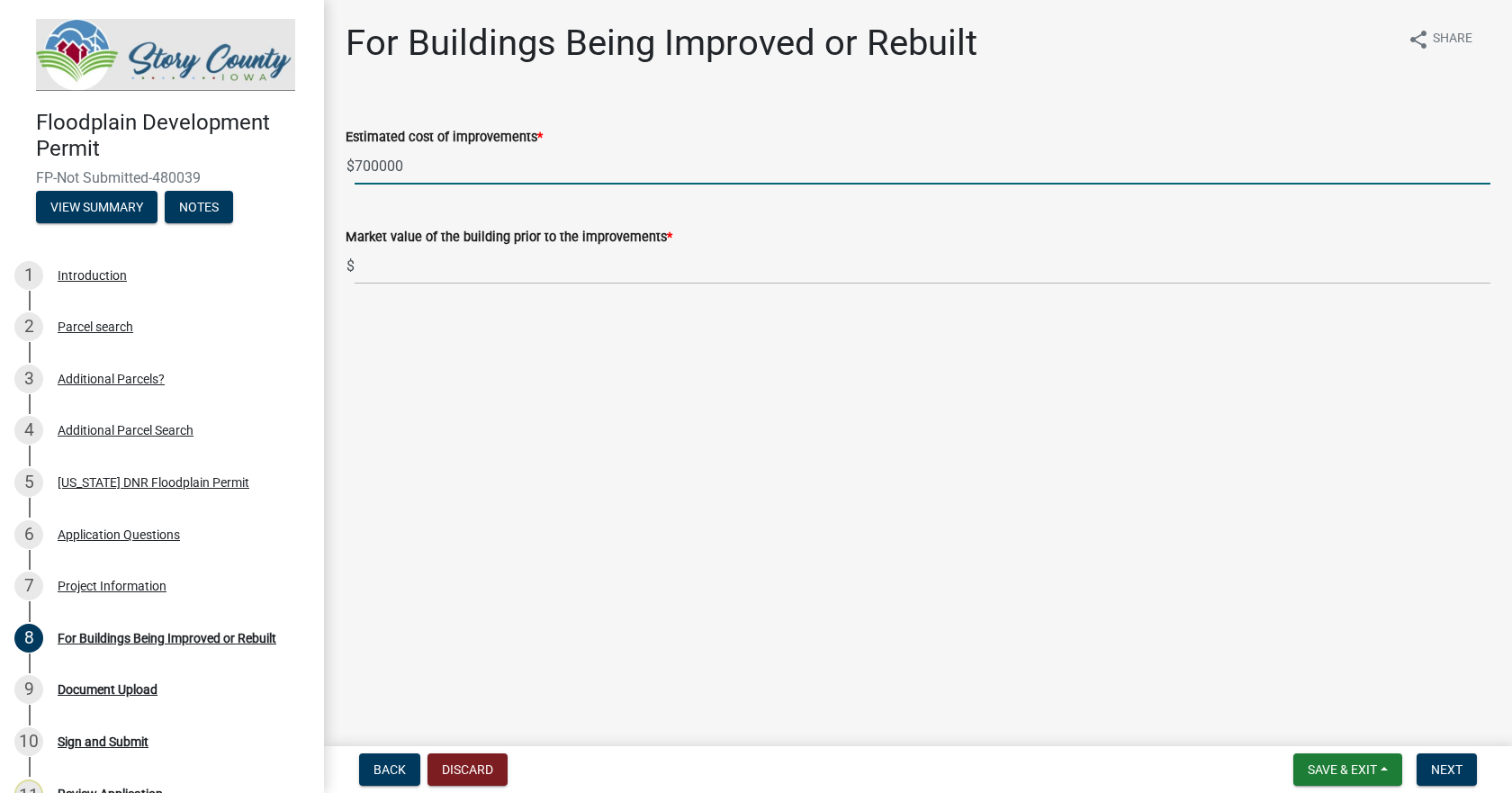
type input "700000"
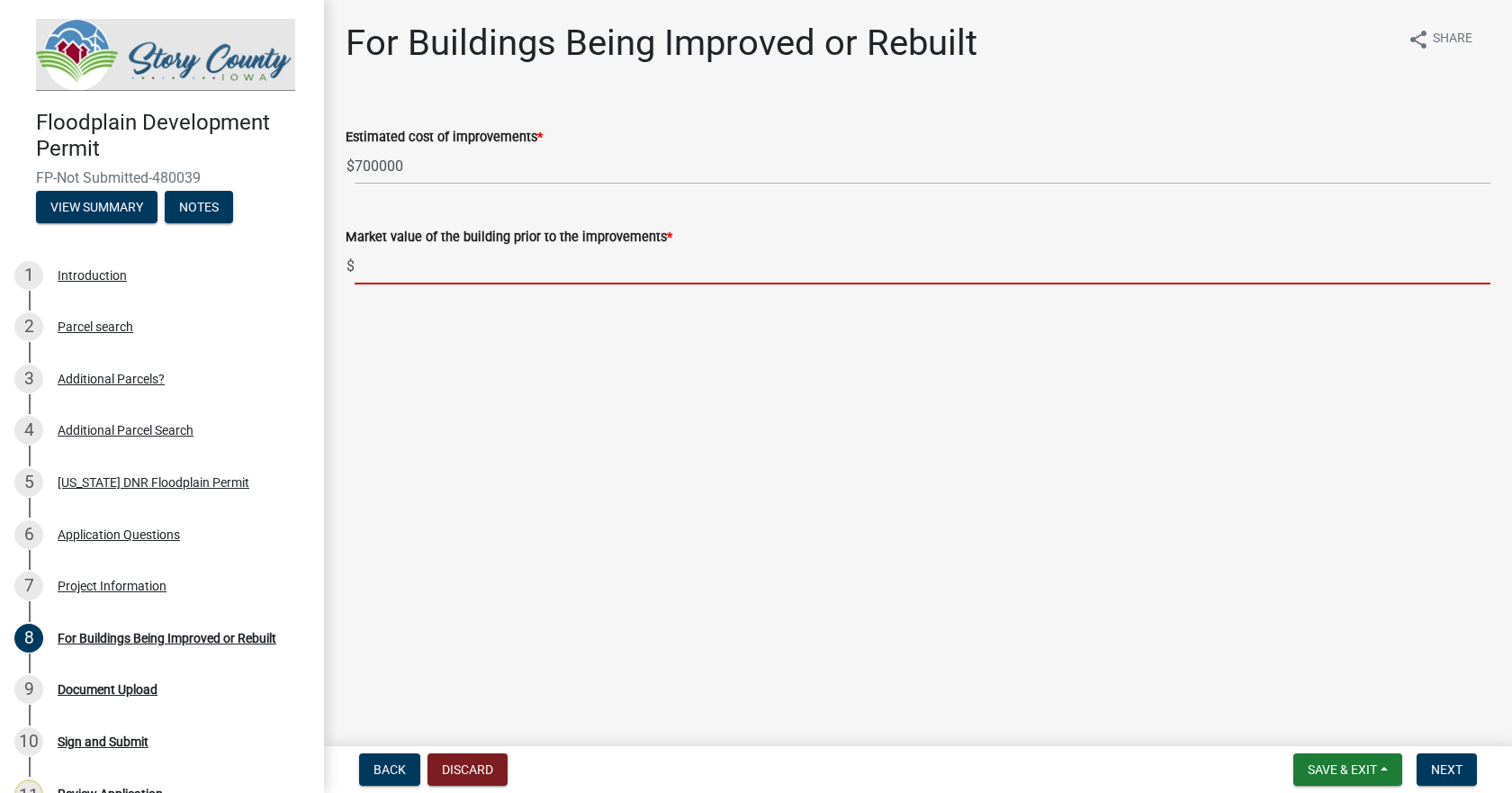
click at [425, 260] on input "text" at bounding box center [922, 266] width 1136 height 37
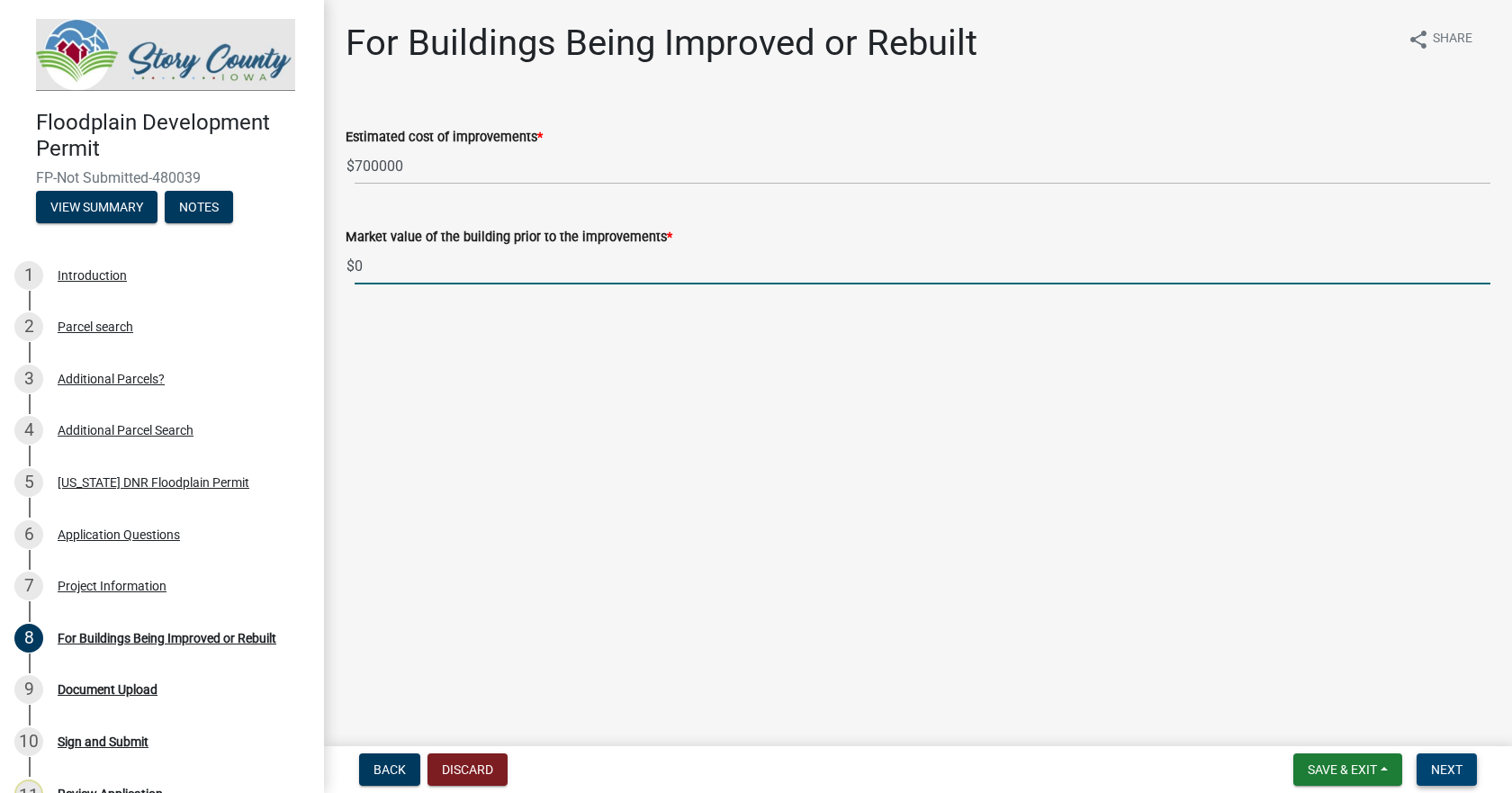
type input "0"
click at [1460, 764] on span "Next" at bounding box center [1446, 769] width 31 height 14
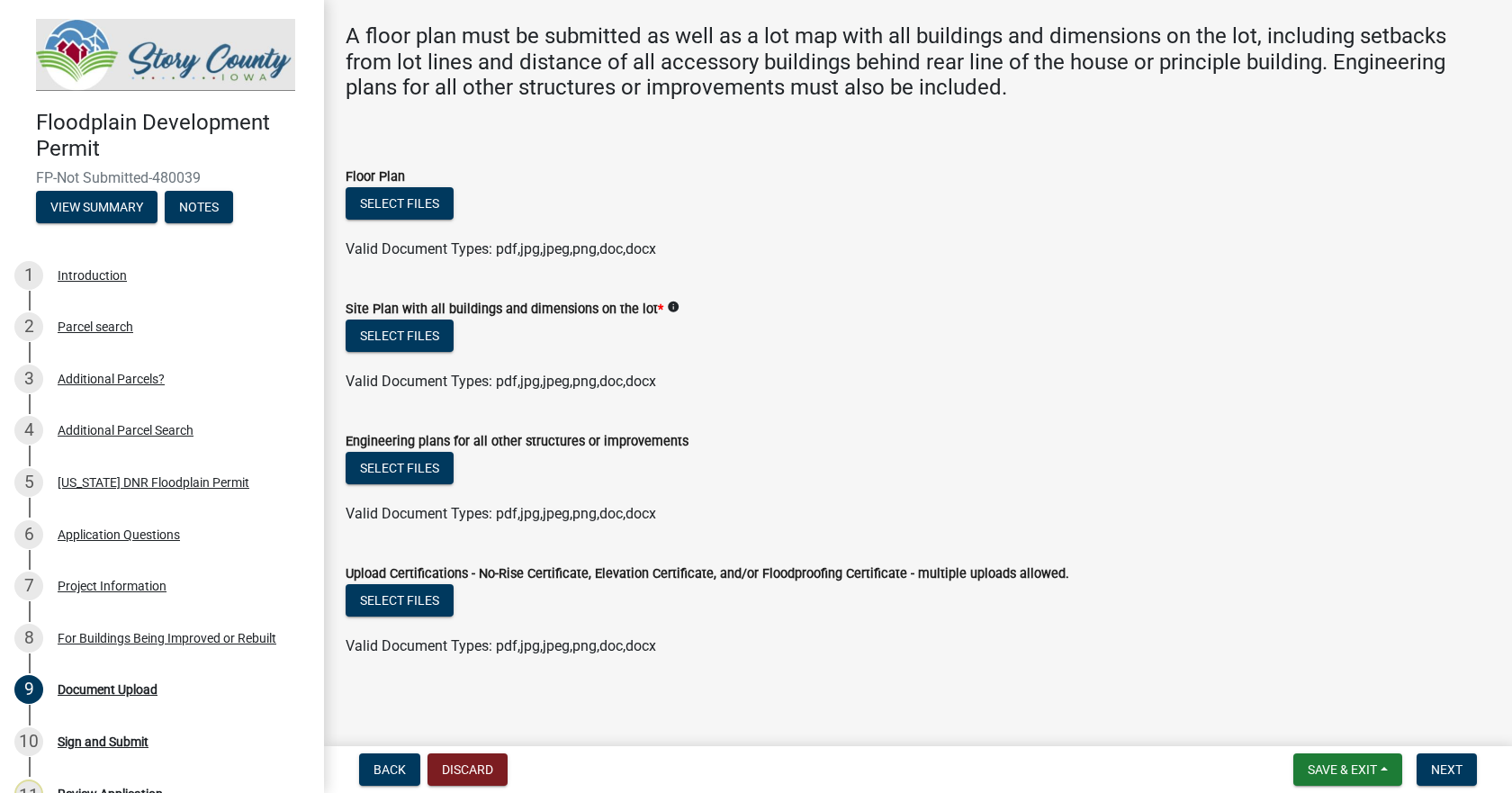
scroll to position [115, 0]
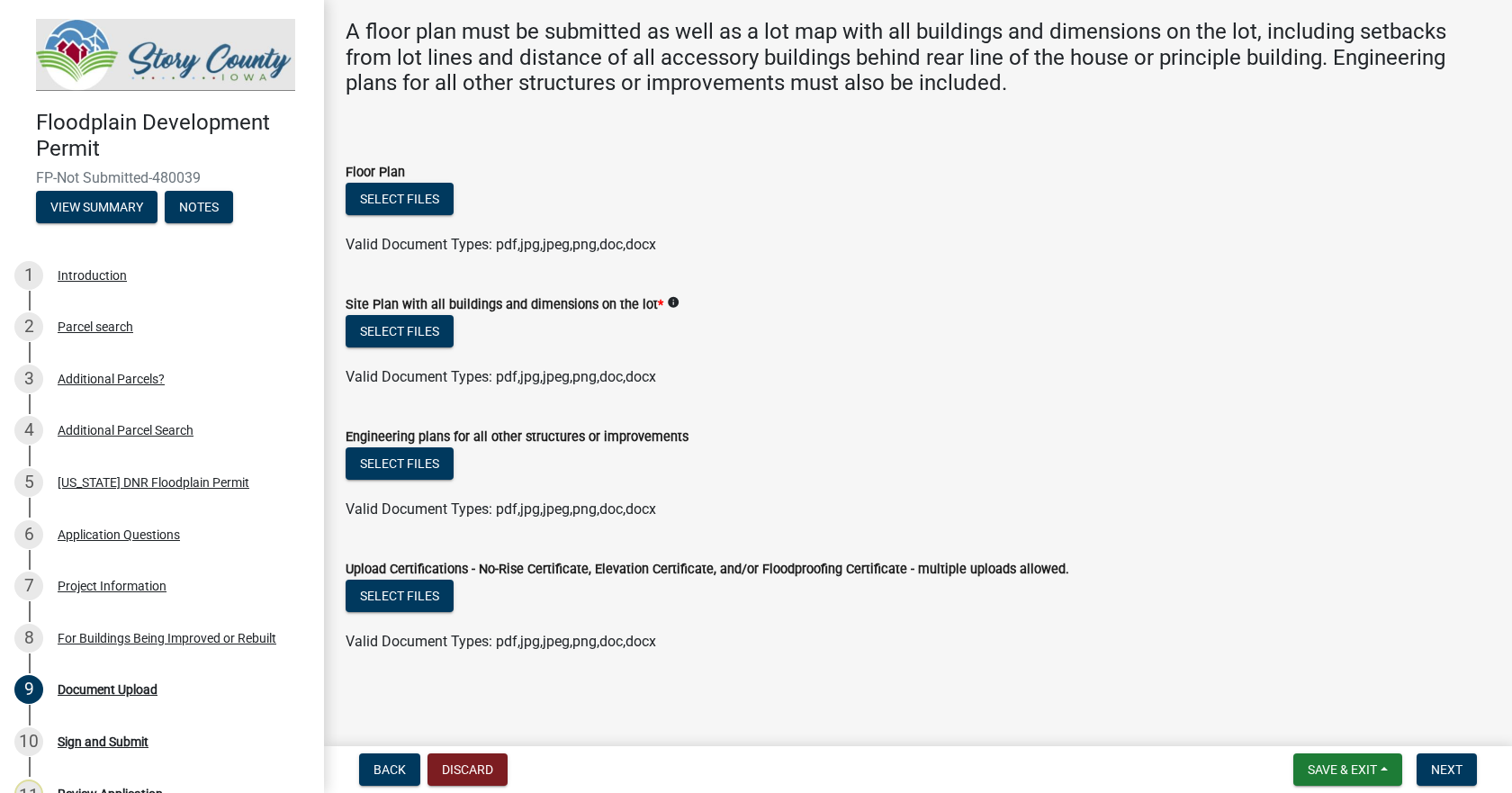
click at [667, 304] on icon "info" at bounding box center [673, 301] width 12 height 12
click at [668, 304] on icon "info" at bounding box center [673, 301] width 12 height 12
click at [418, 329] on button "Select files" at bounding box center [399, 331] width 108 height 32
click at [397, 331] on button "Select files" at bounding box center [399, 331] width 108 height 32
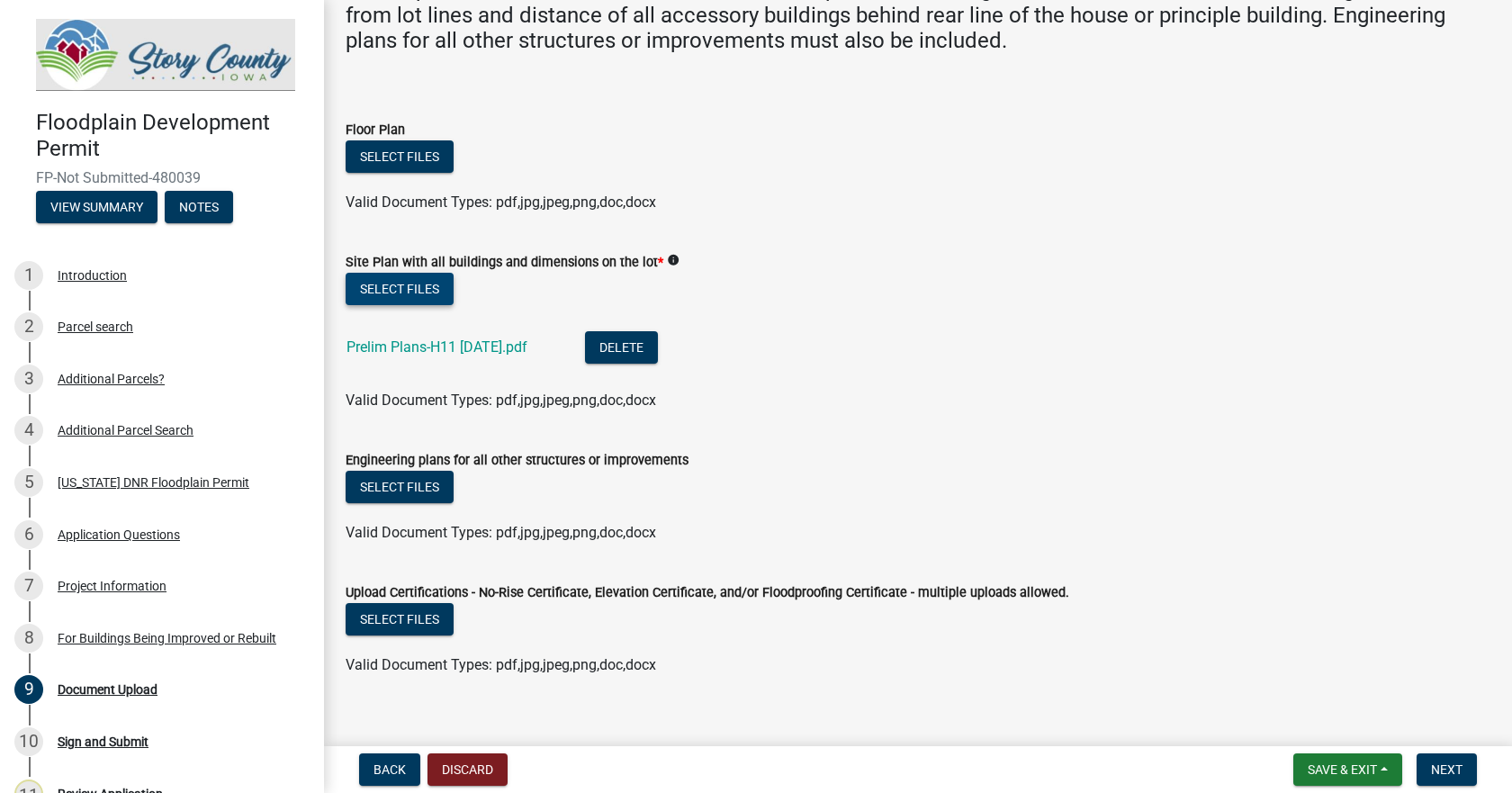
scroll to position [181, 0]
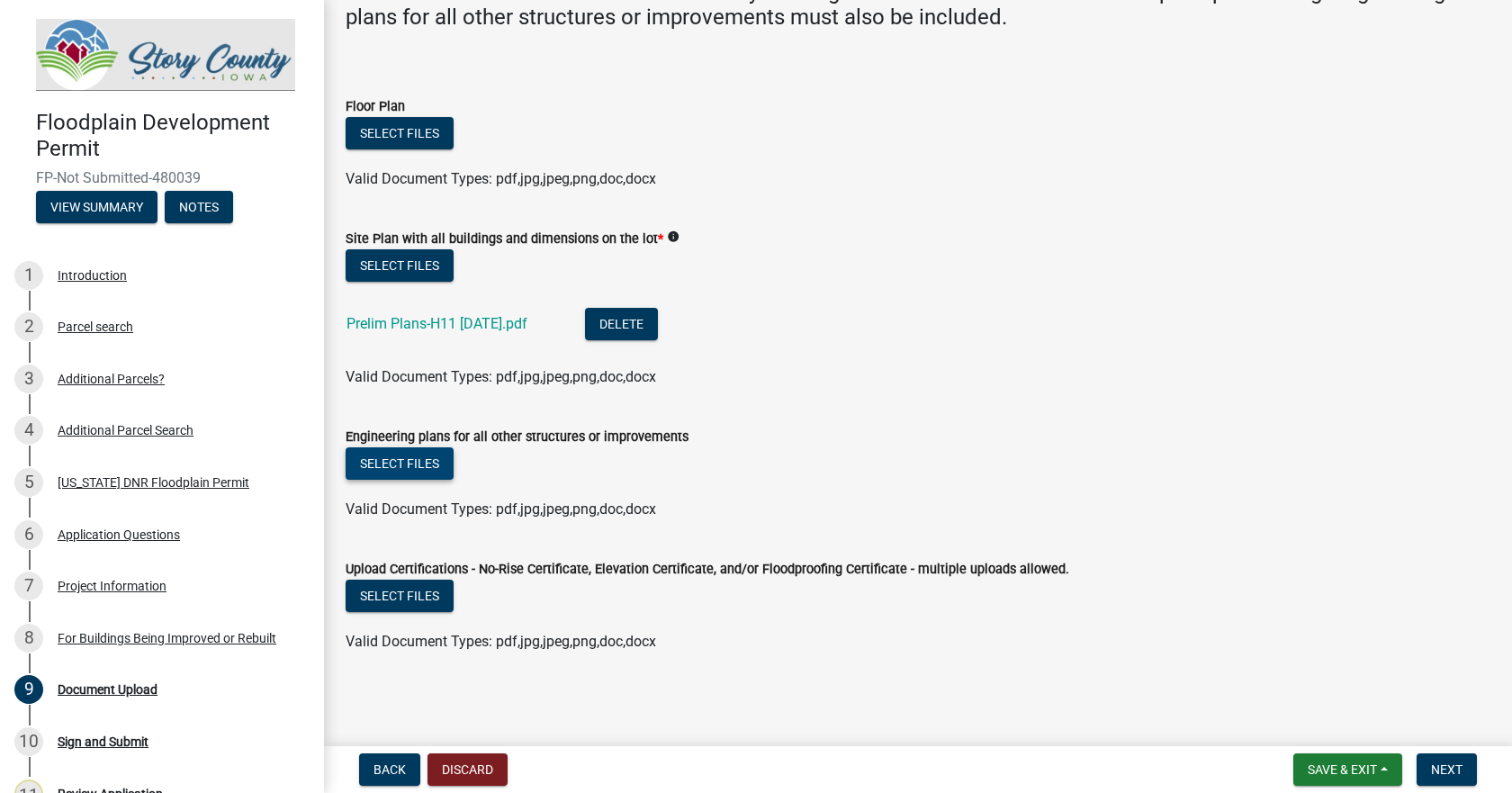
click at [402, 468] on button "Select files" at bounding box center [399, 463] width 108 height 32
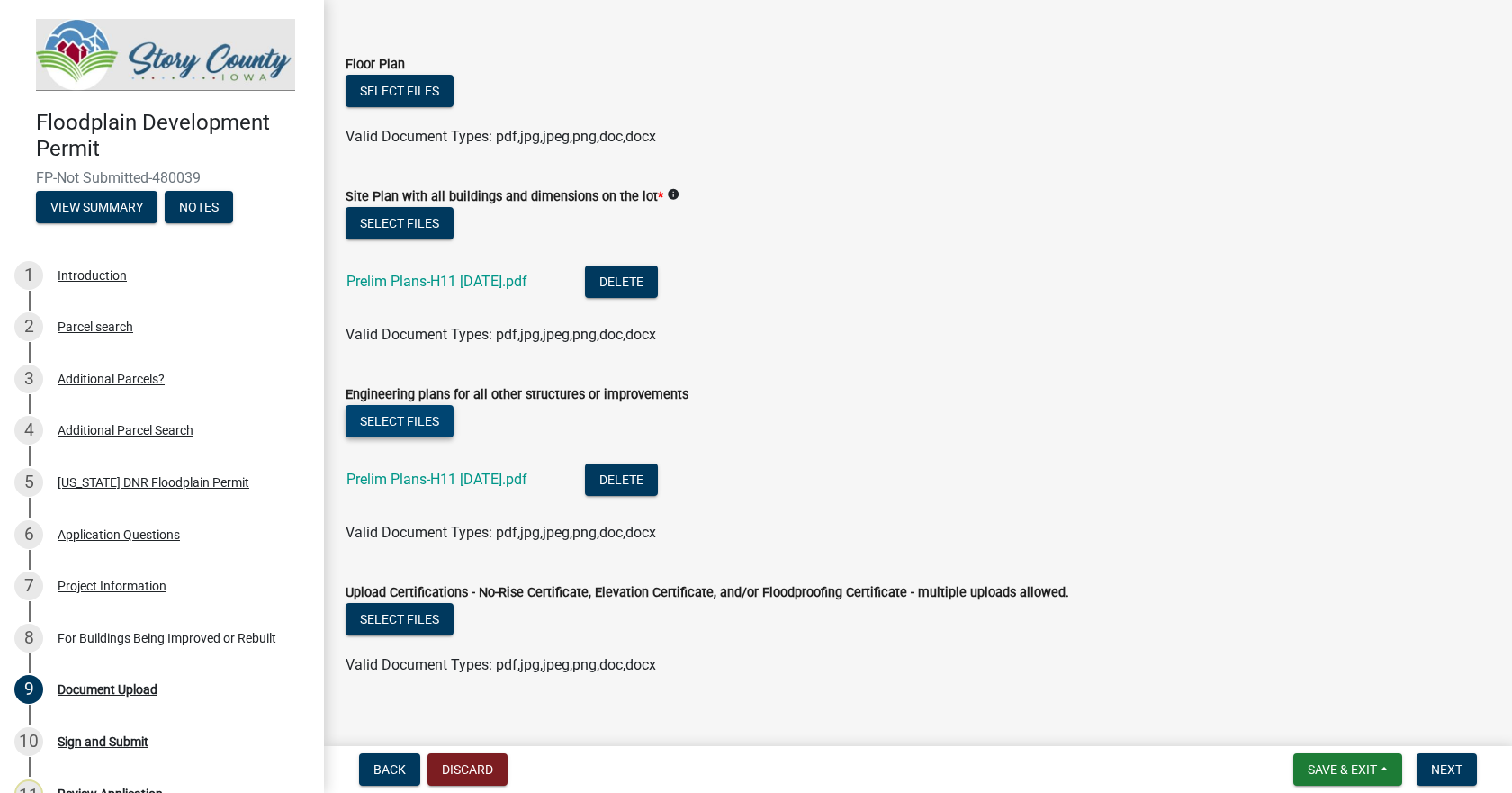
scroll to position [247, 0]
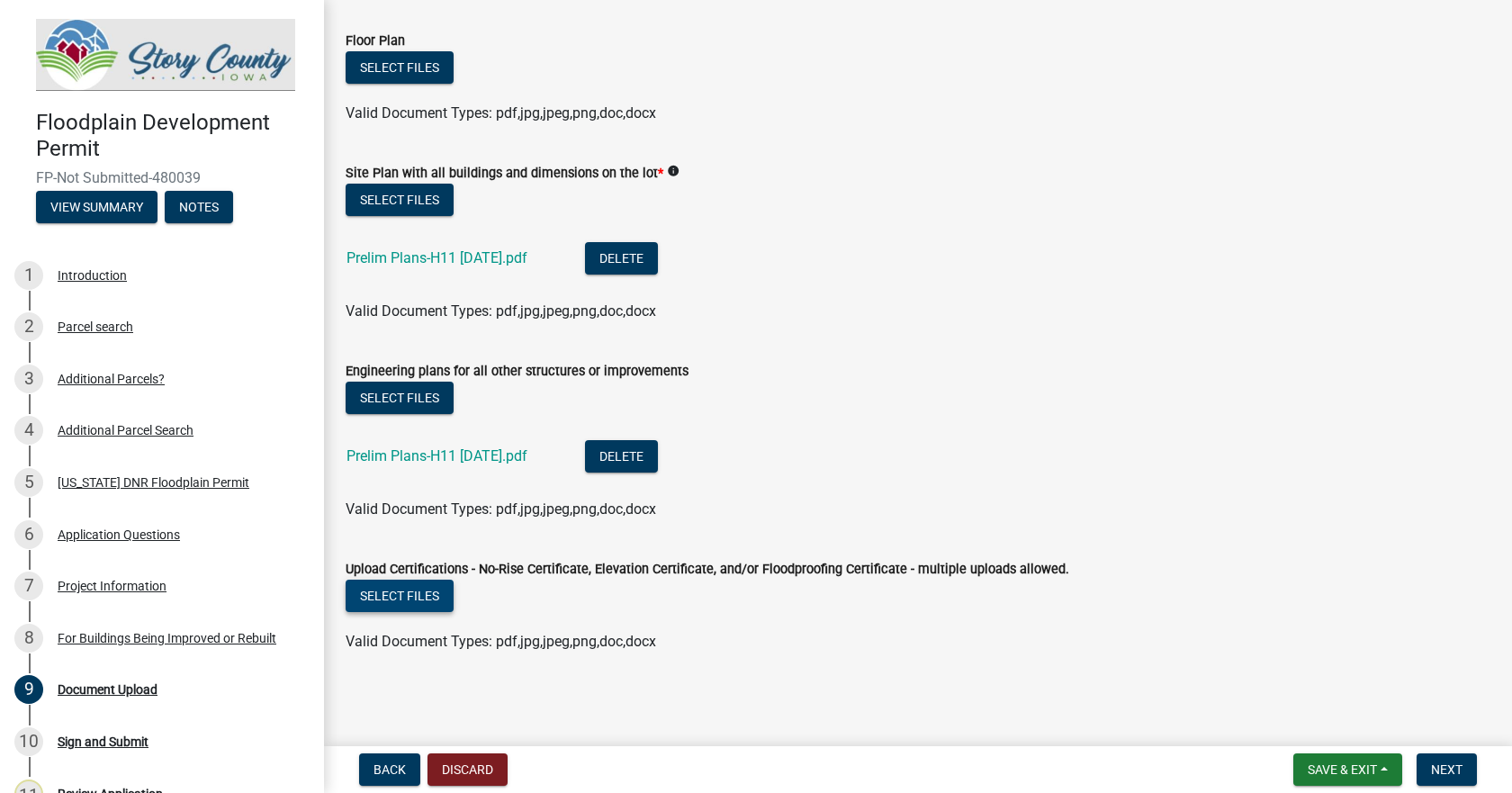
click at [412, 596] on button "Select files" at bounding box center [399, 595] width 108 height 32
click at [404, 603] on button "Select files" at bounding box center [399, 595] width 108 height 32
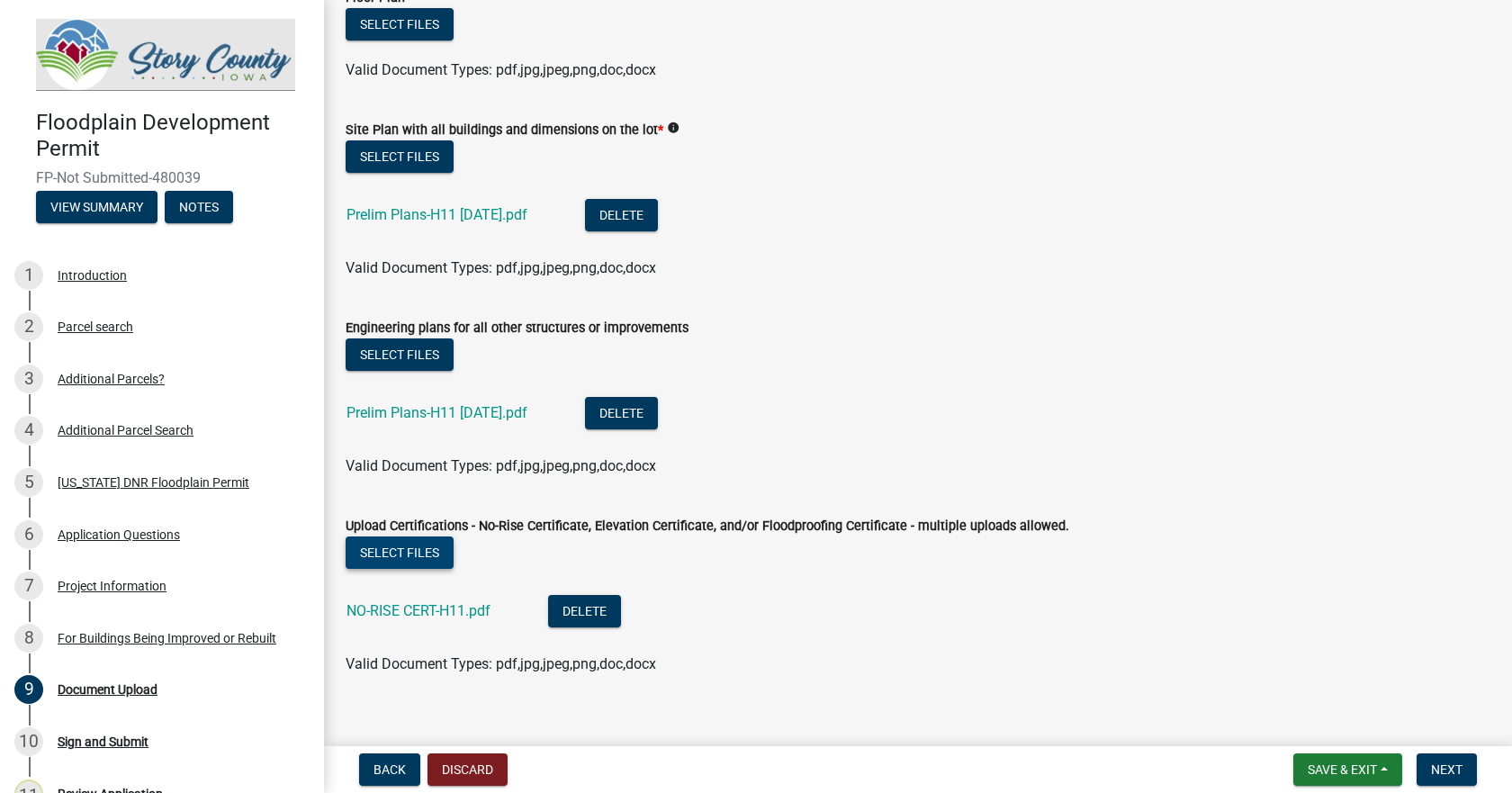
scroll to position [313, 0]
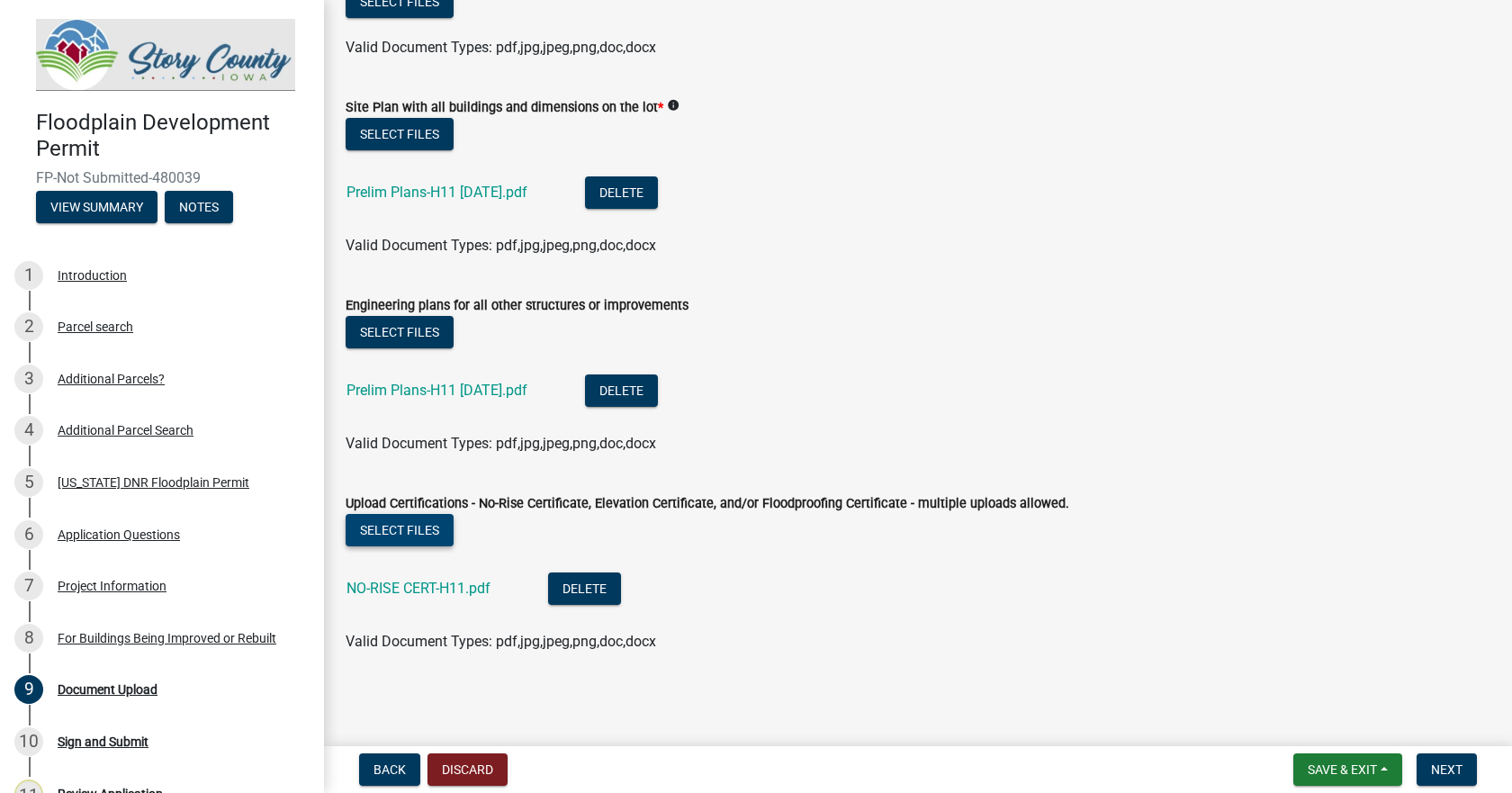
click at [397, 526] on button "Select files" at bounding box center [399, 530] width 108 height 32
click at [396, 535] on button "Select files" at bounding box center [399, 530] width 108 height 32
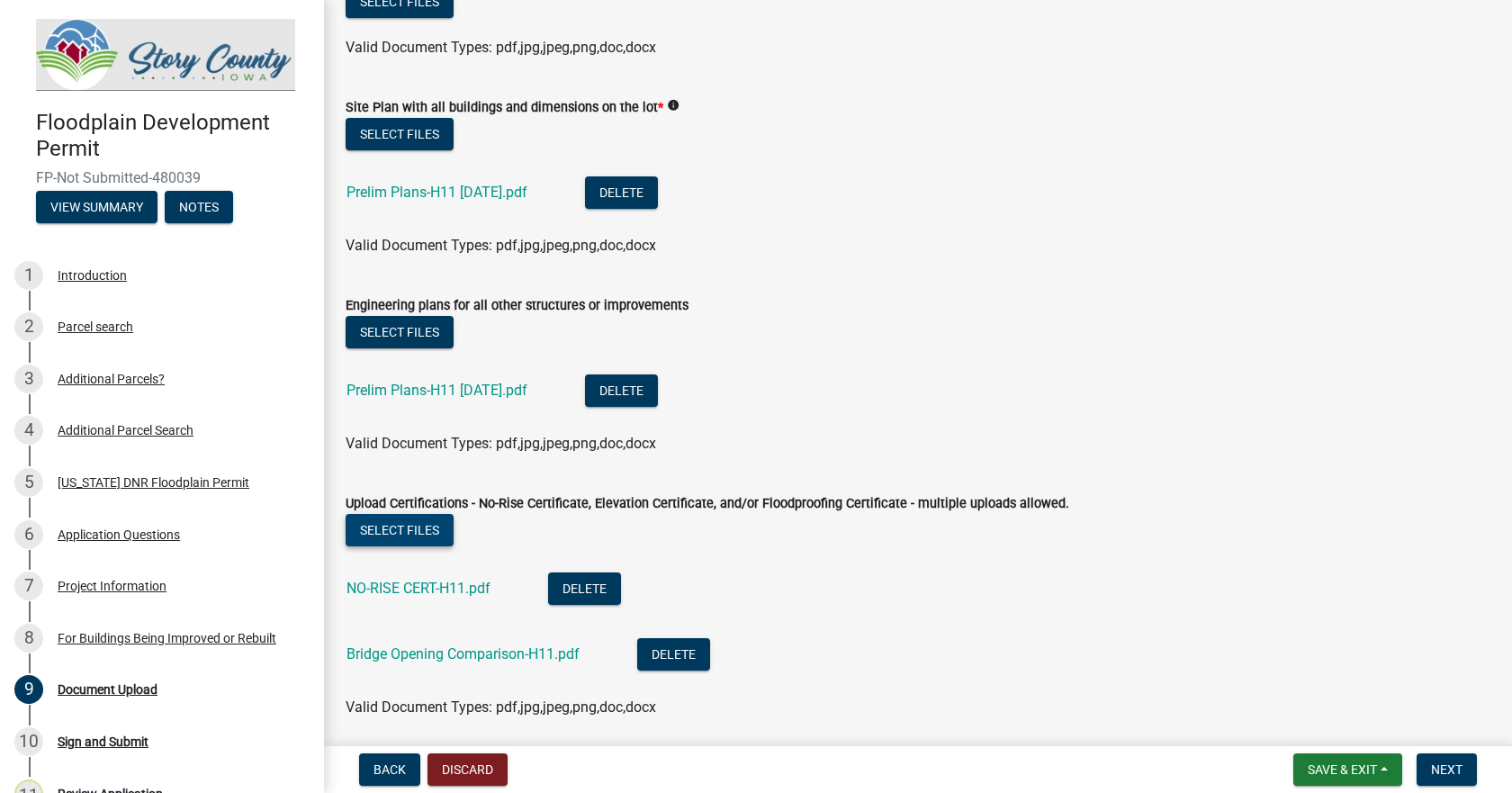
click at [394, 533] on button "Select files" at bounding box center [399, 530] width 108 height 32
click at [422, 535] on button "Select files" at bounding box center [399, 530] width 108 height 32
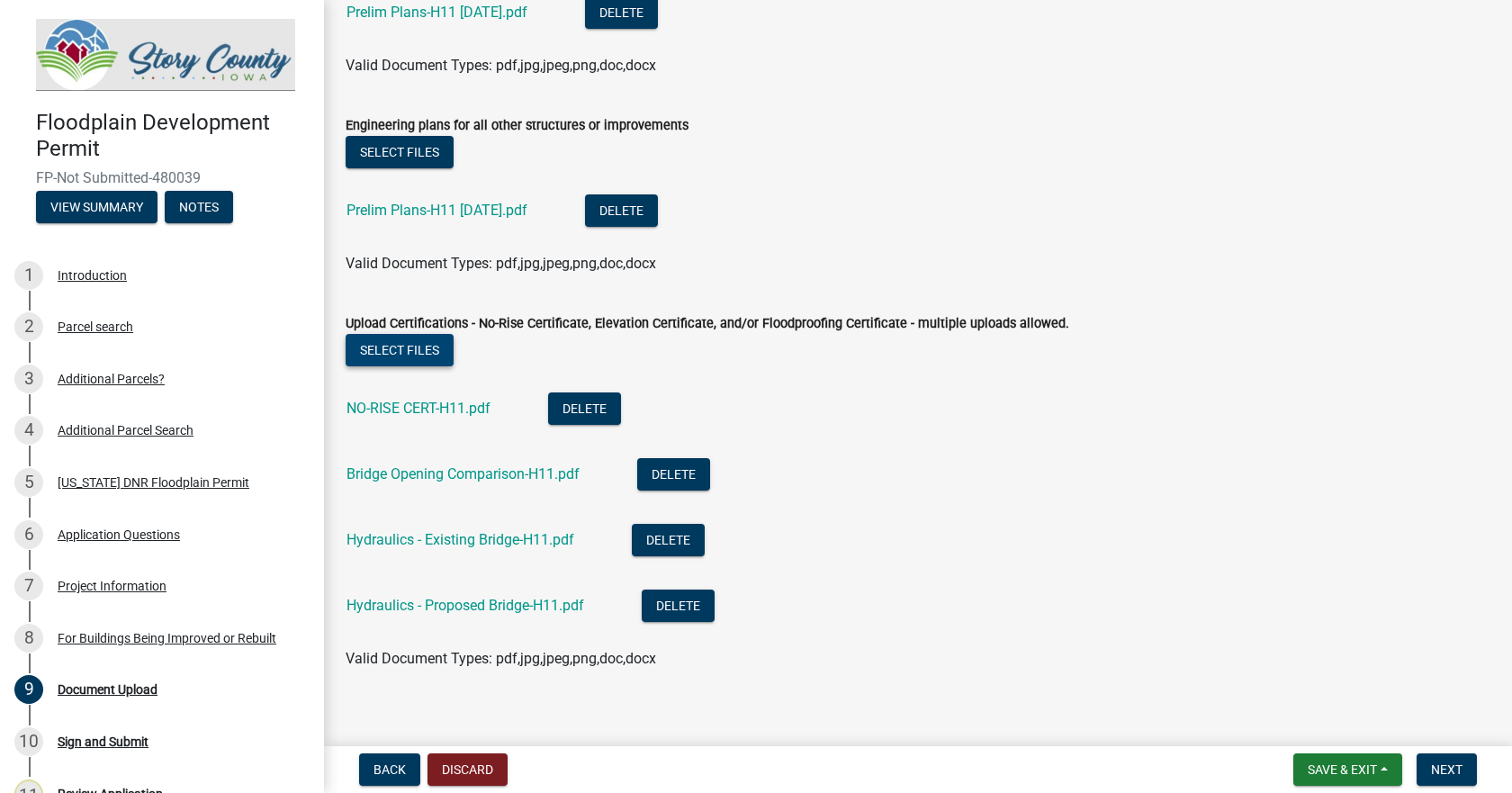
scroll to position [510, 0]
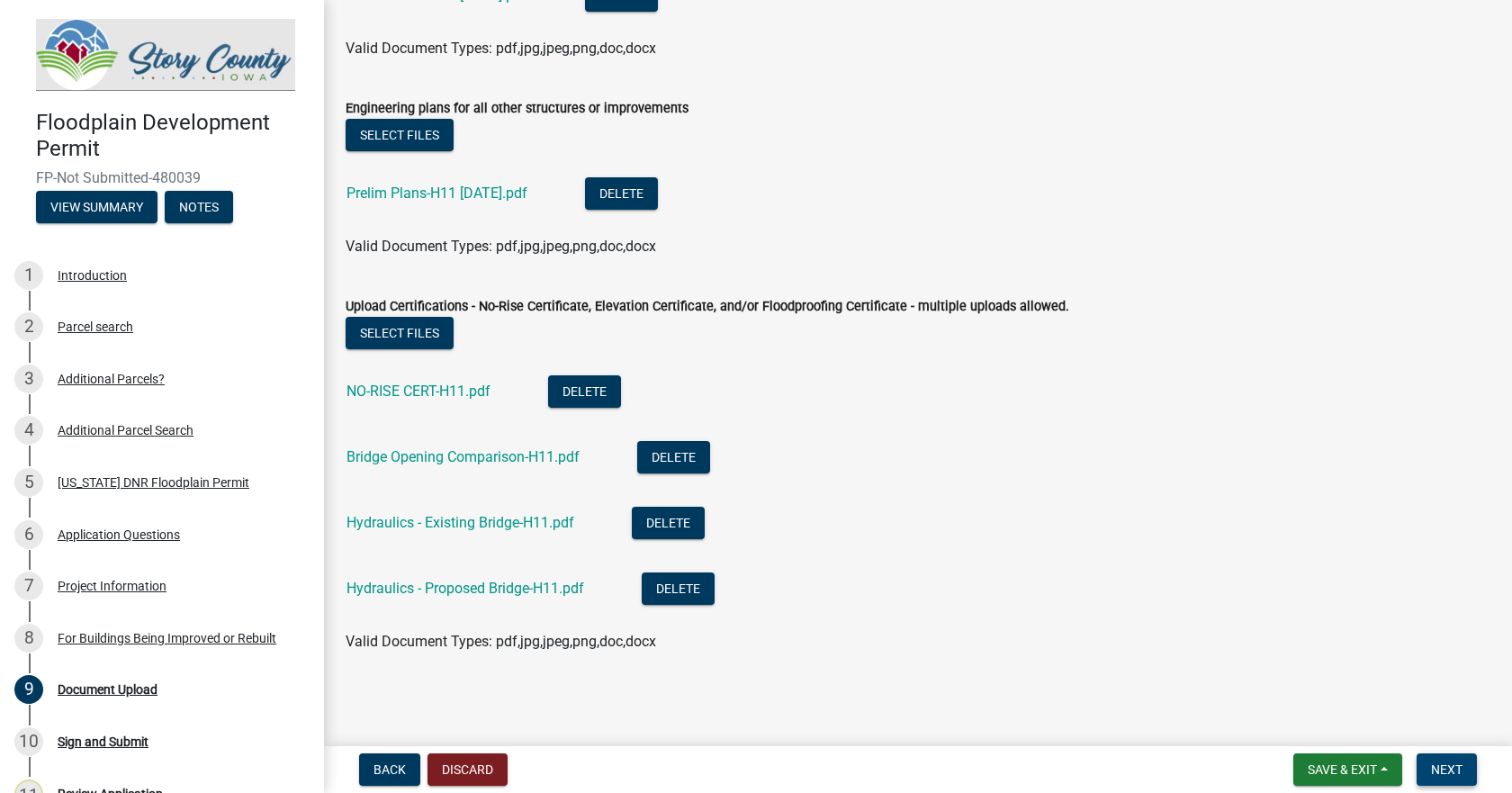
click at [1458, 773] on span "Next" at bounding box center [1446, 769] width 31 height 14
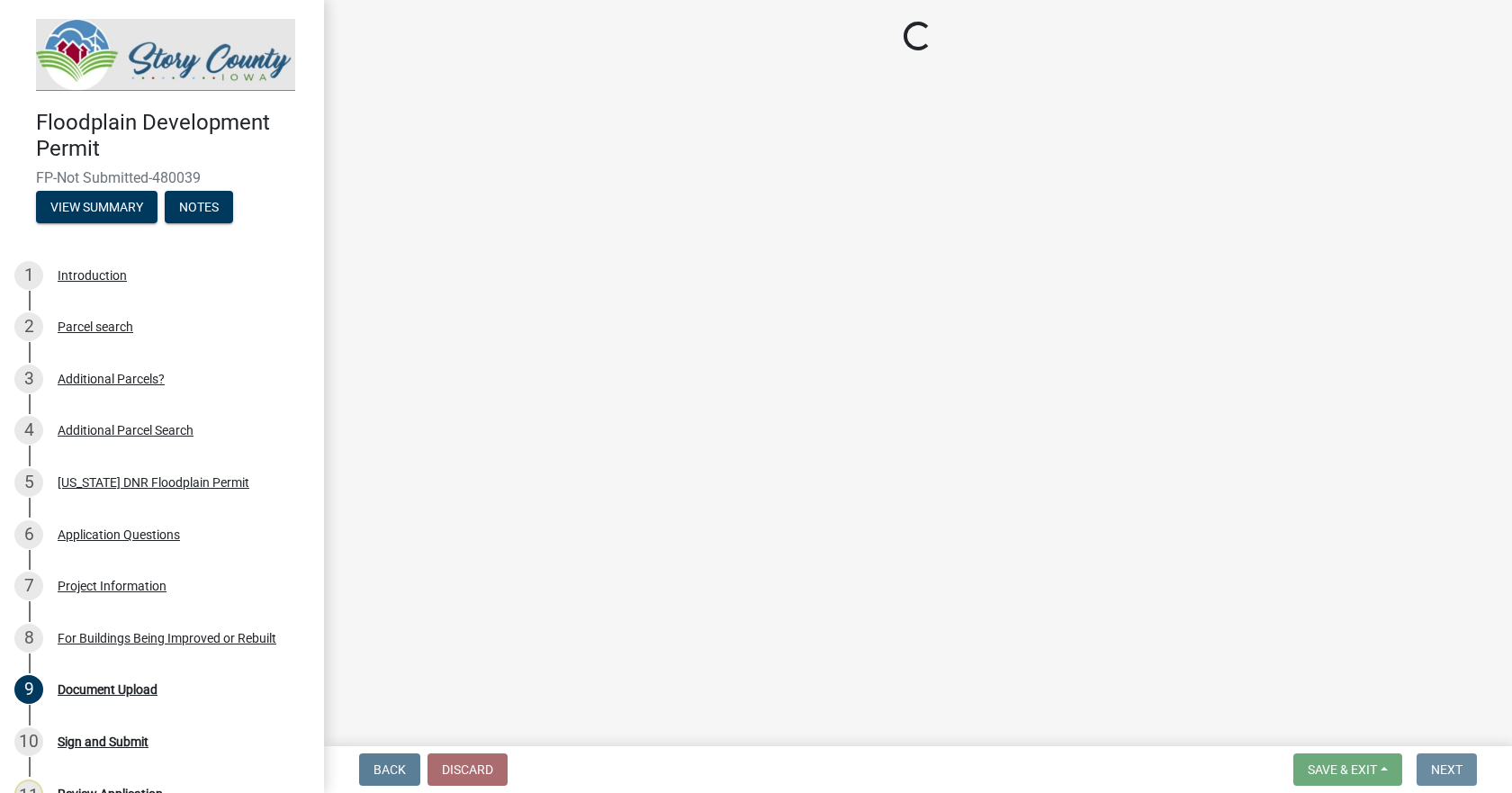
scroll to position [0, 0]
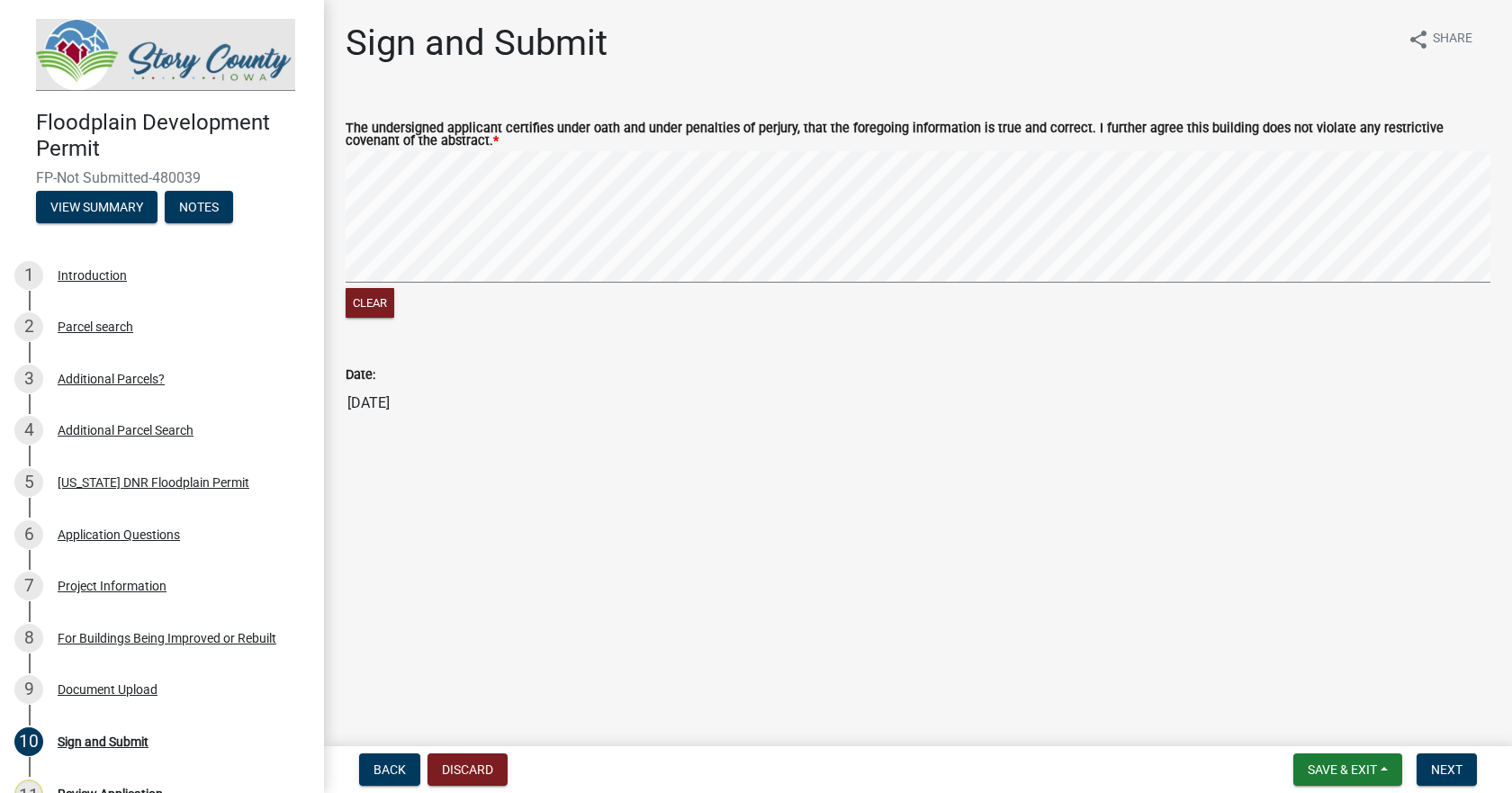
click at [395, 285] on signature-pad at bounding box center [918, 219] width 1145 height 137
click at [1455, 769] on span "Next" at bounding box center [1446, 769] width 31 height 14
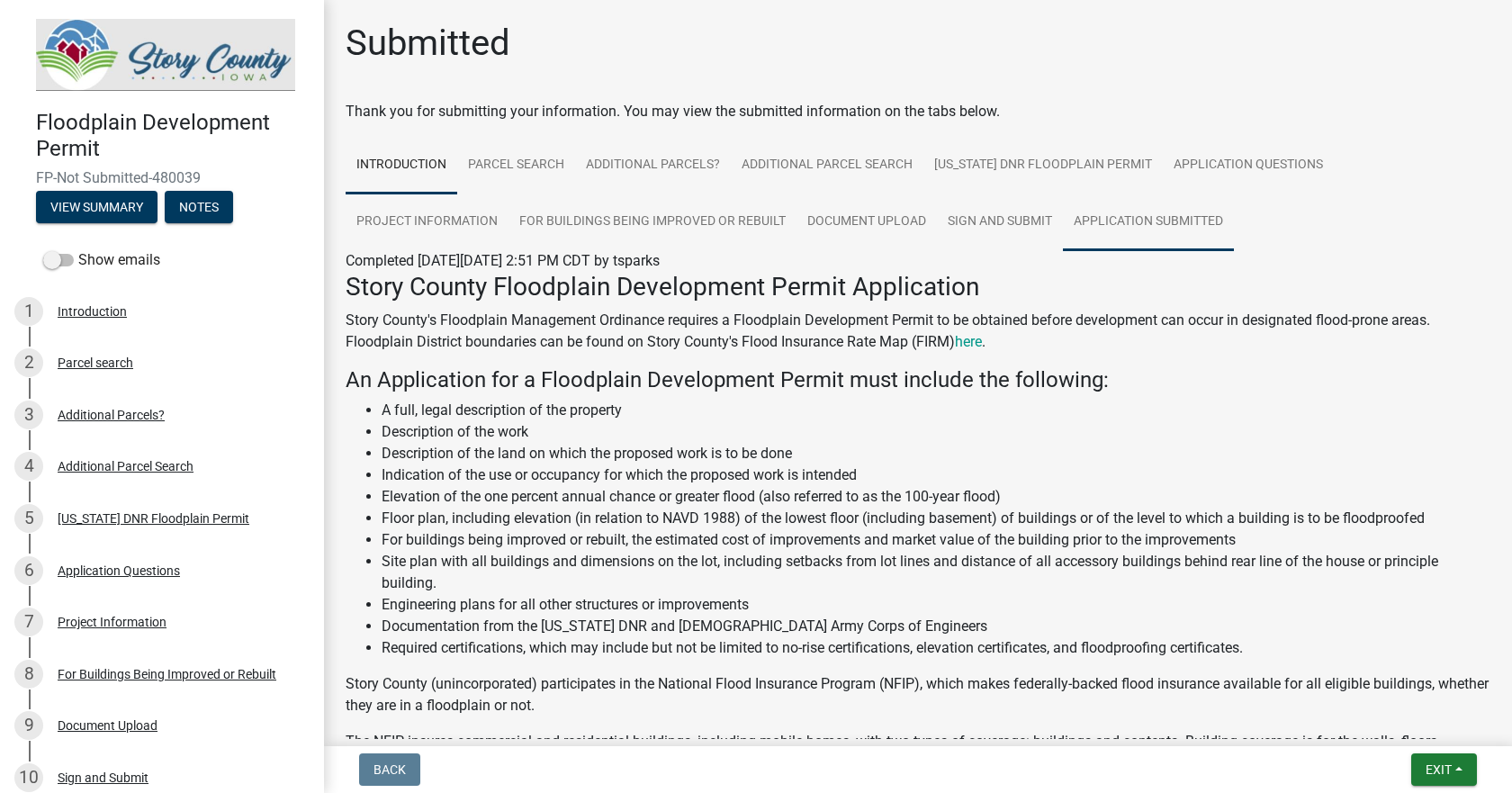
click at [1063, 219] on link "Application Submitted" at bounding box center [1148, 221] width 171 height 57
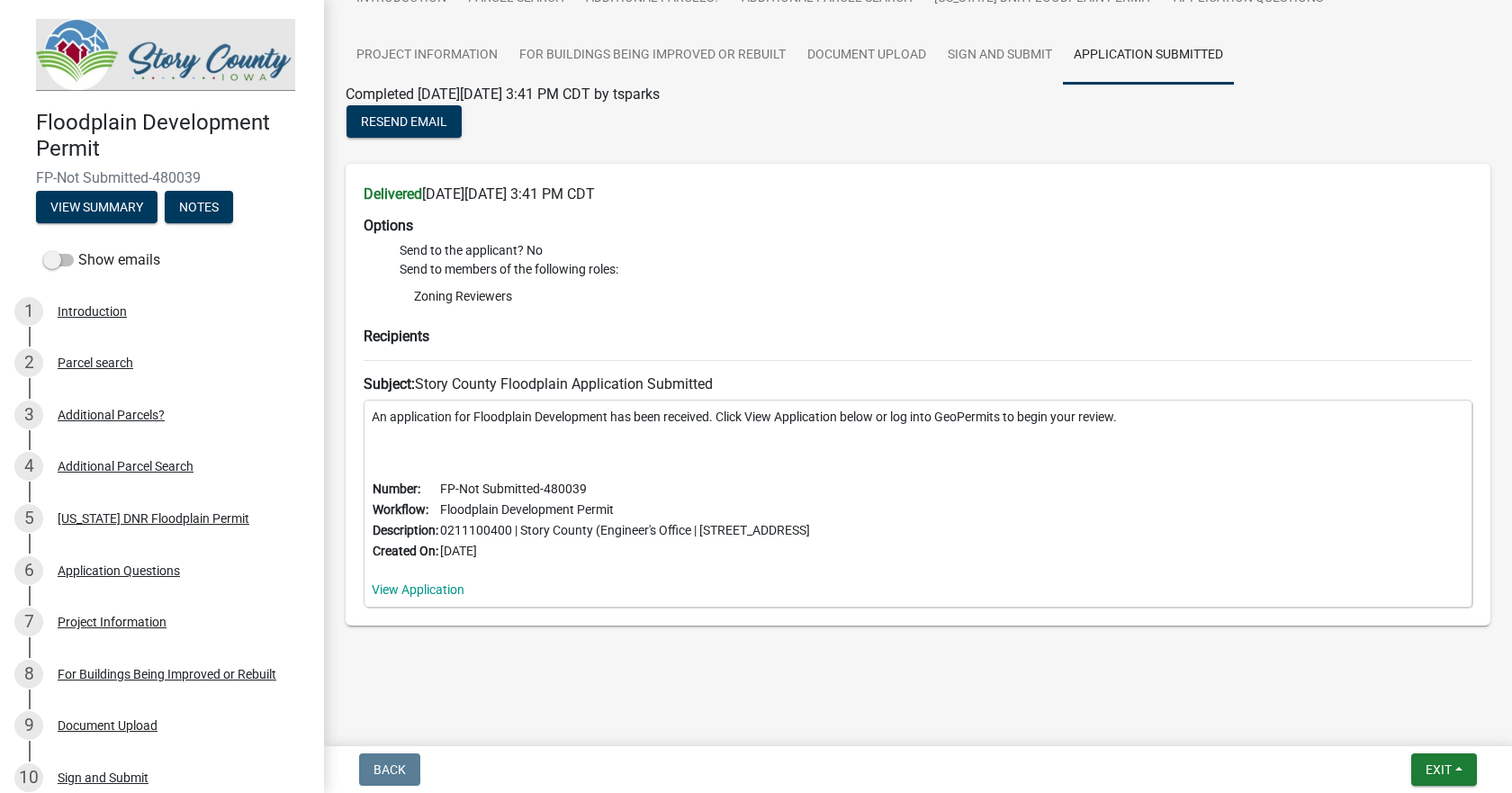
scroll to position [76, 0]
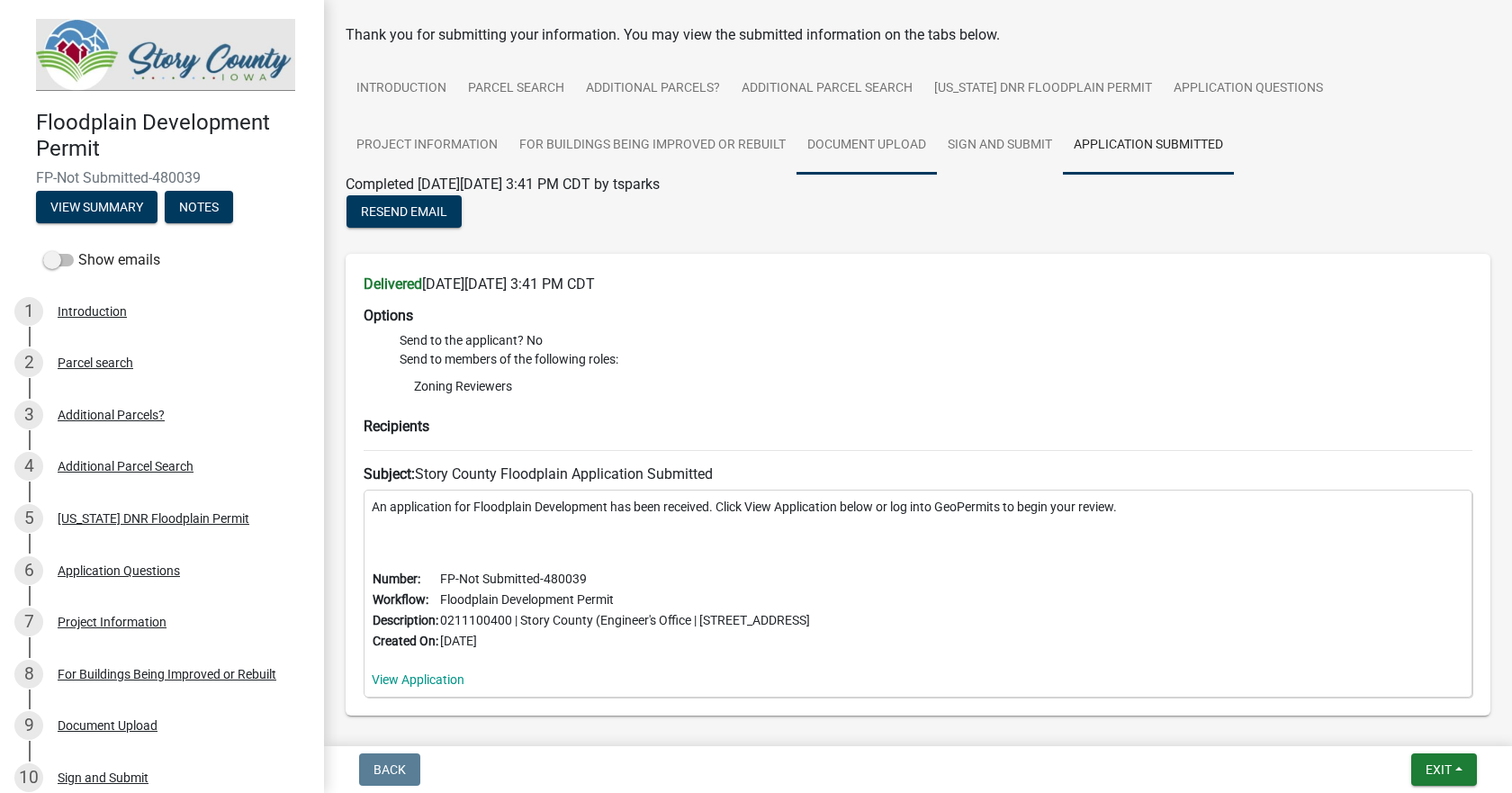
click at [797, 143] on link "Document Upload" at bounding box center [867, 145] width 140 height 57
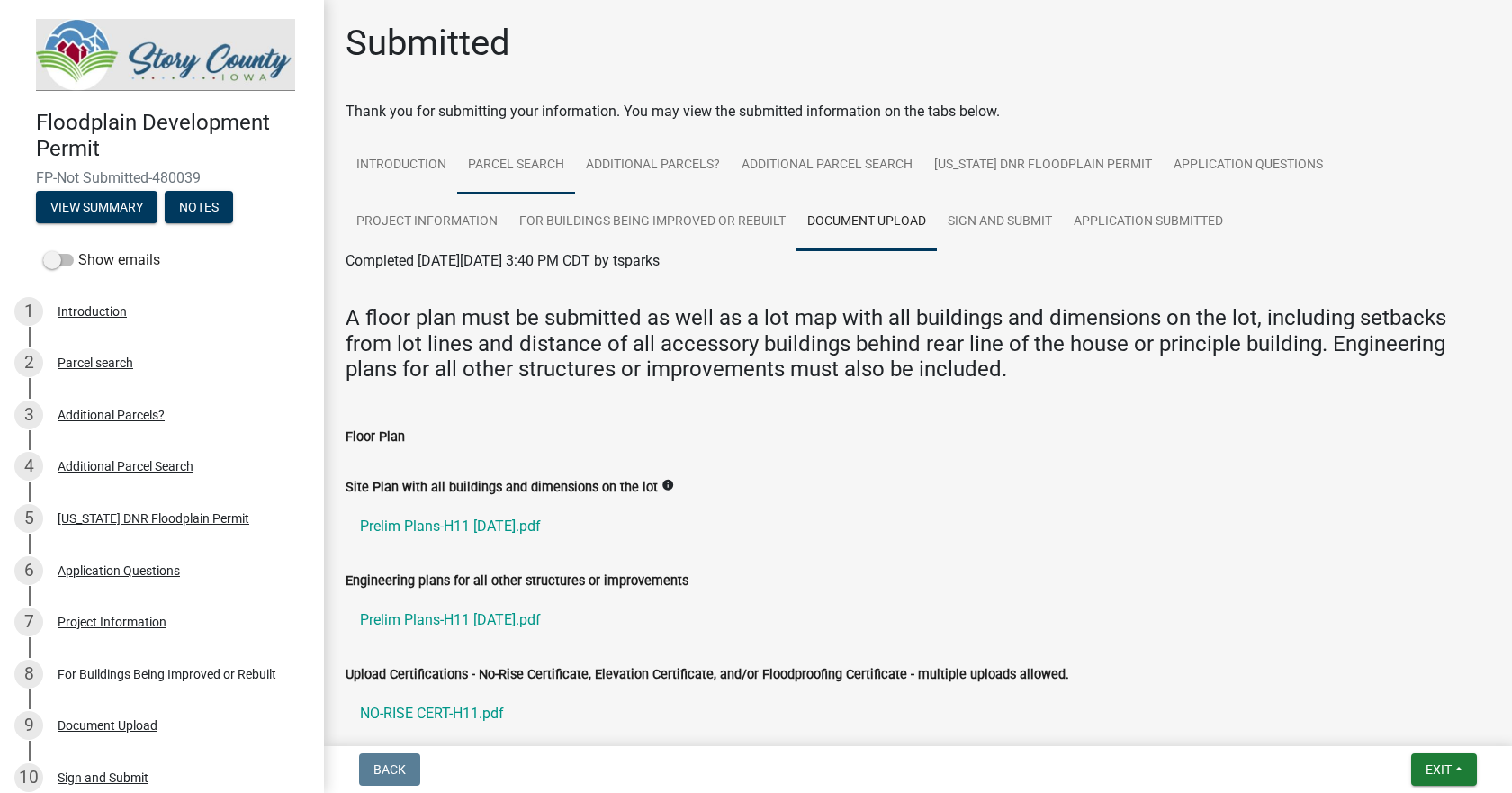
click at [542, 164] on link "Parcel search" at bounding box center [515, 165] width 118 height 57
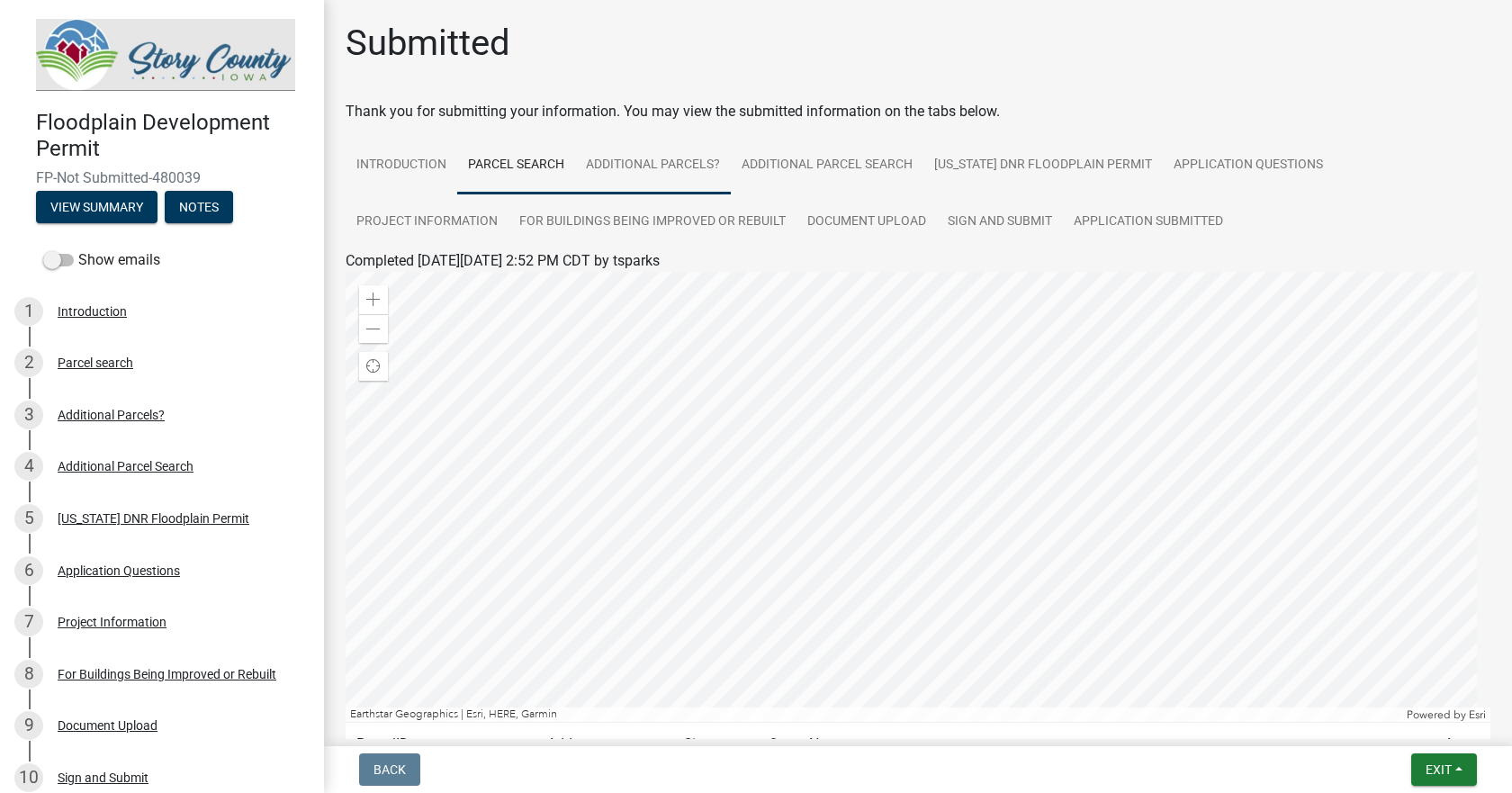
click at [663, 165] on link "Additional Parcels?" at bounding box center [653, 165] width 155 height 57
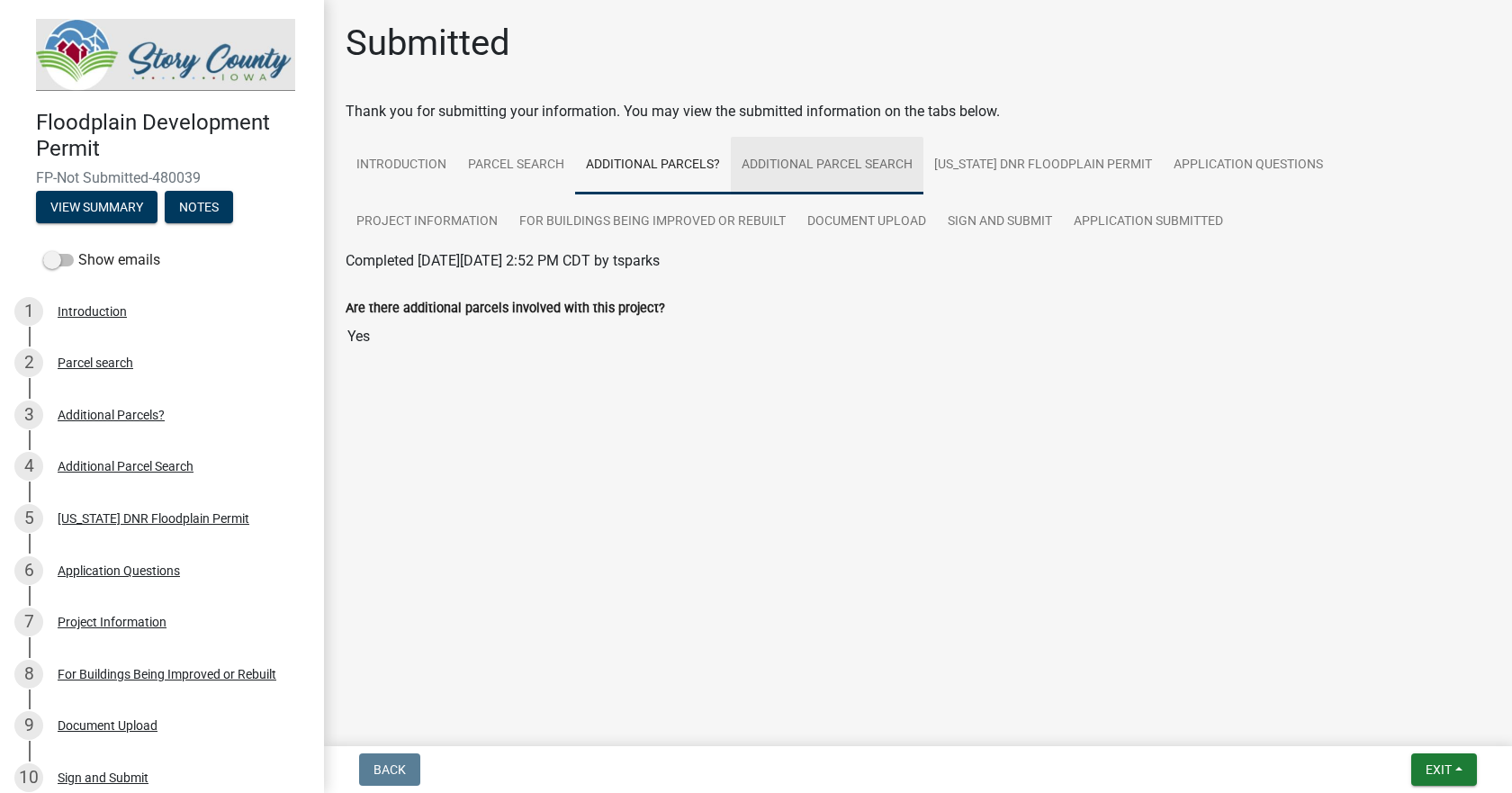
click at [825, 157] on link "Additional Parcel Search" at bounding box center [827, 165] width 192 height 57
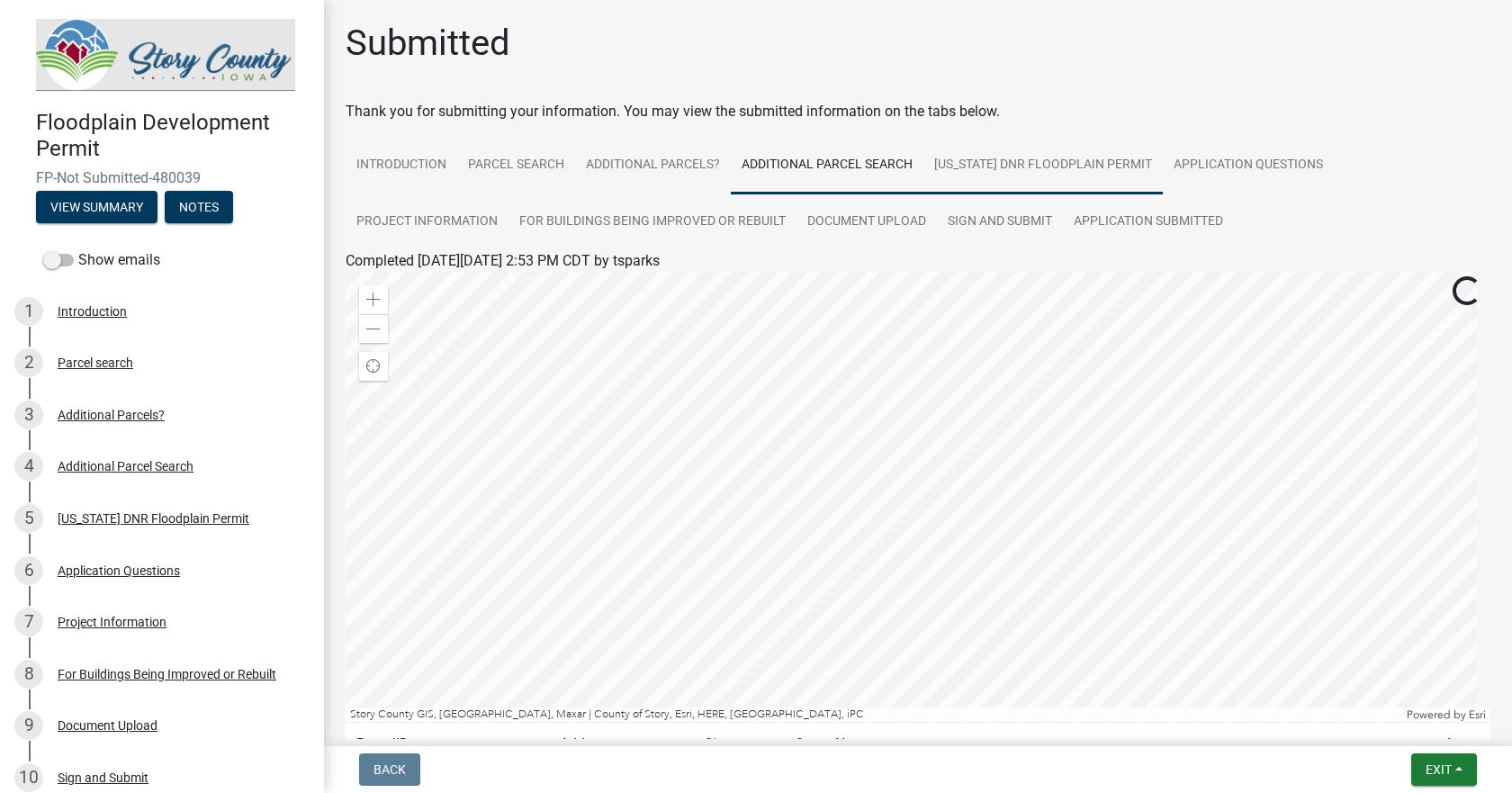
click at [1040, 164] on link "[US_STATE] DNR Floodplain Permit" at bounding box center [1043, 165] width 239 height 57
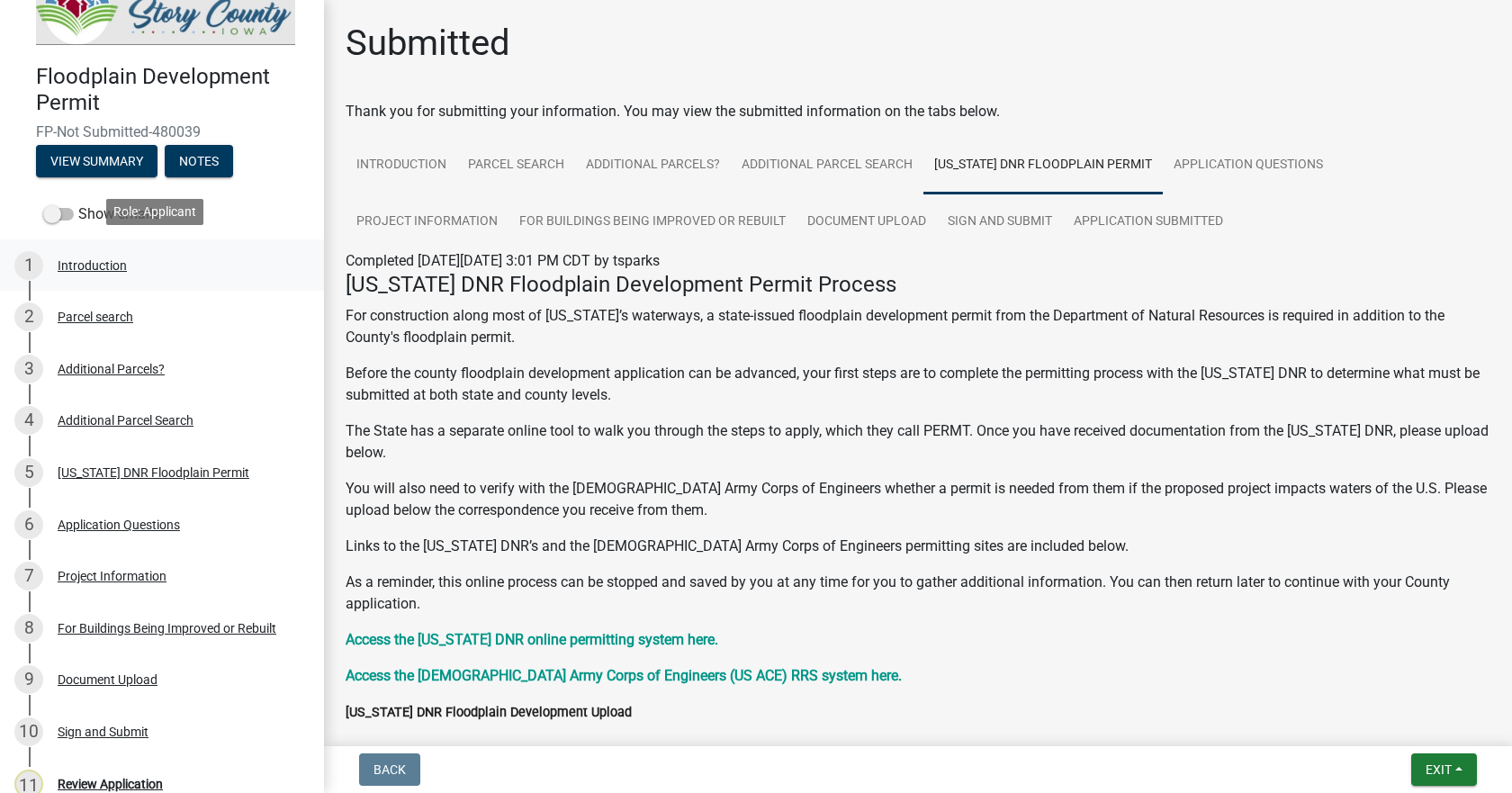
scroll to position [90, 0]
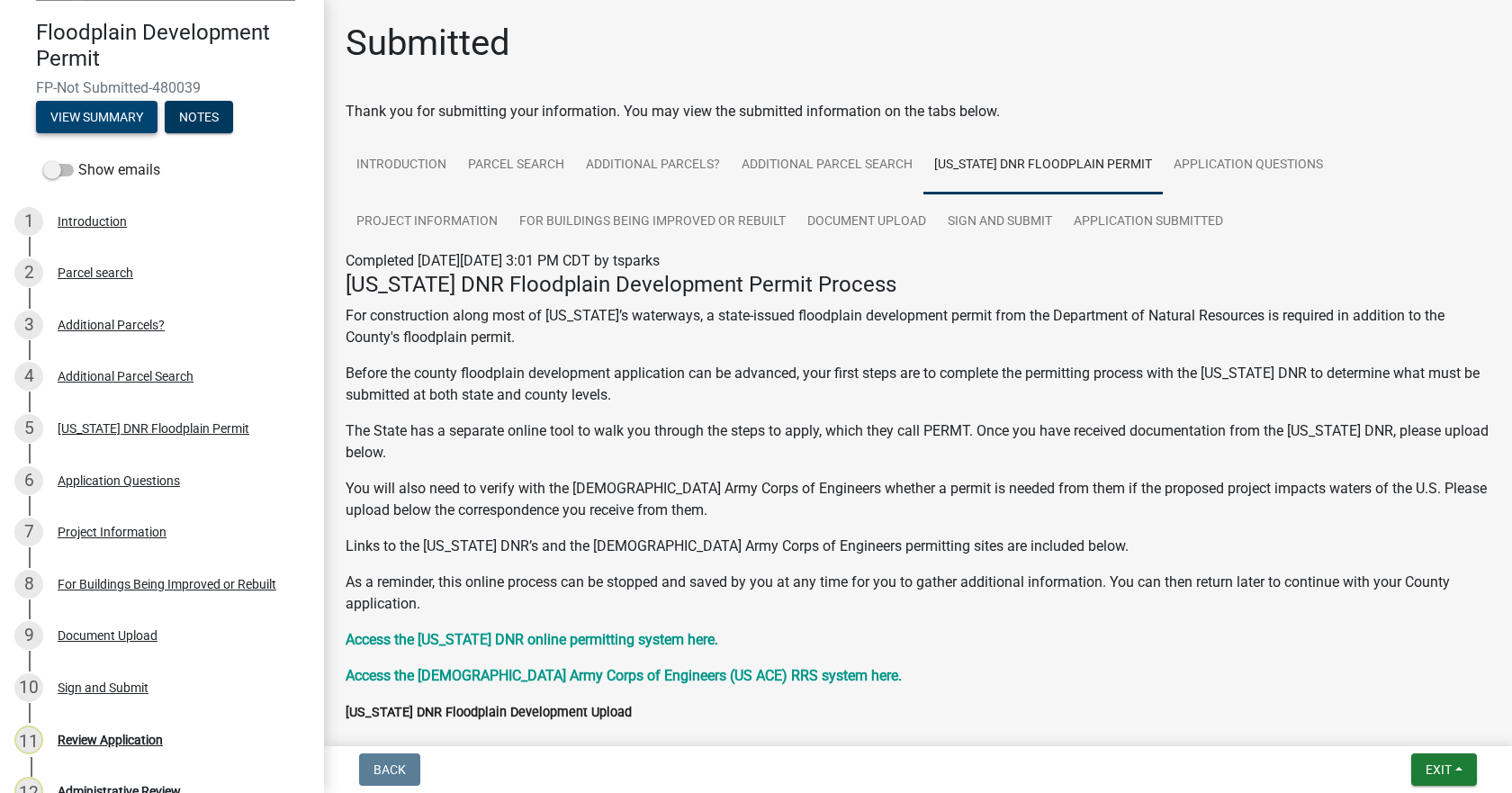
click at [96, 106] on button "View Summary" at bounding box center [96, 117] width 122 height 32
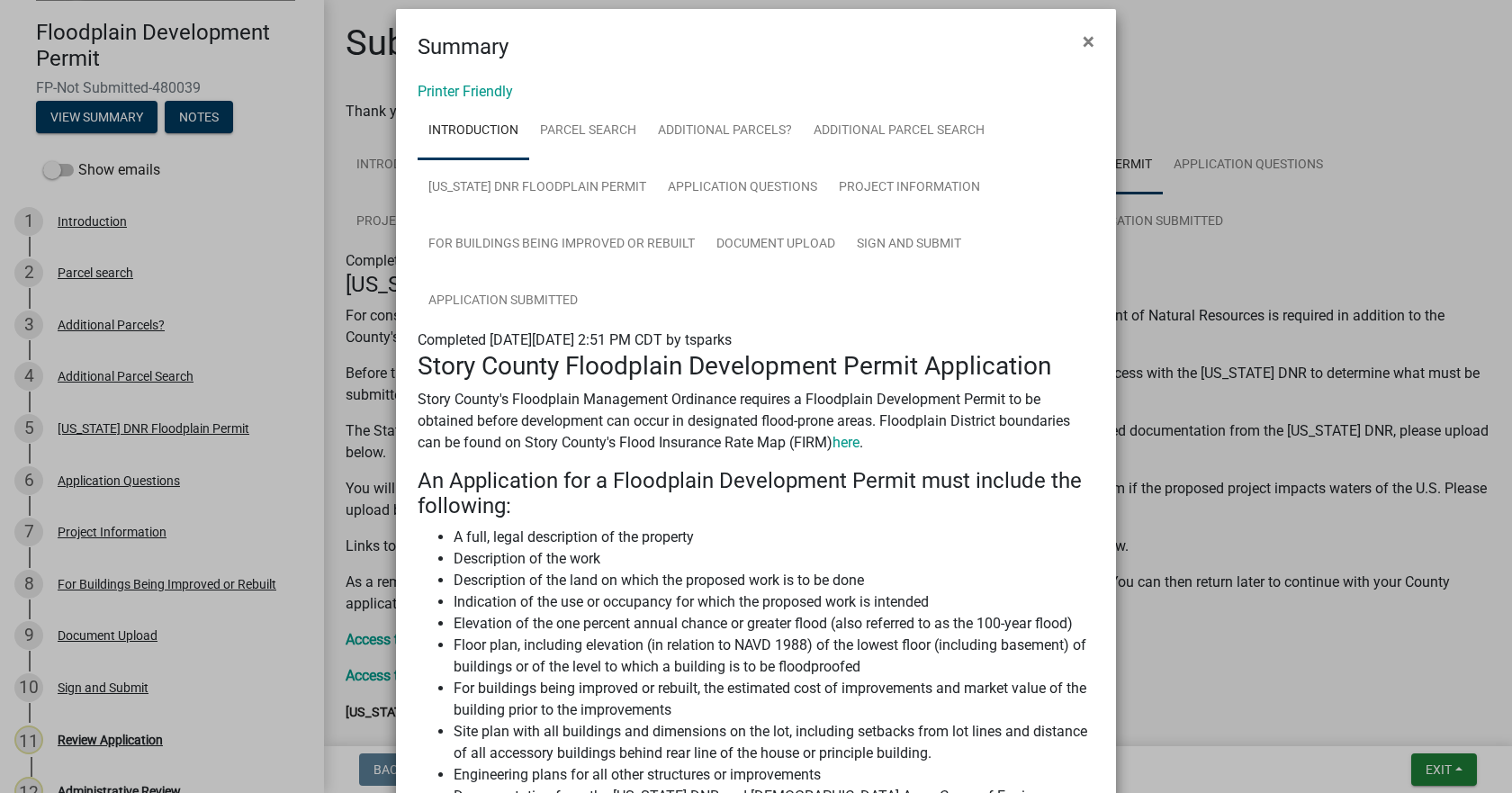
scroll to position [0, 0]
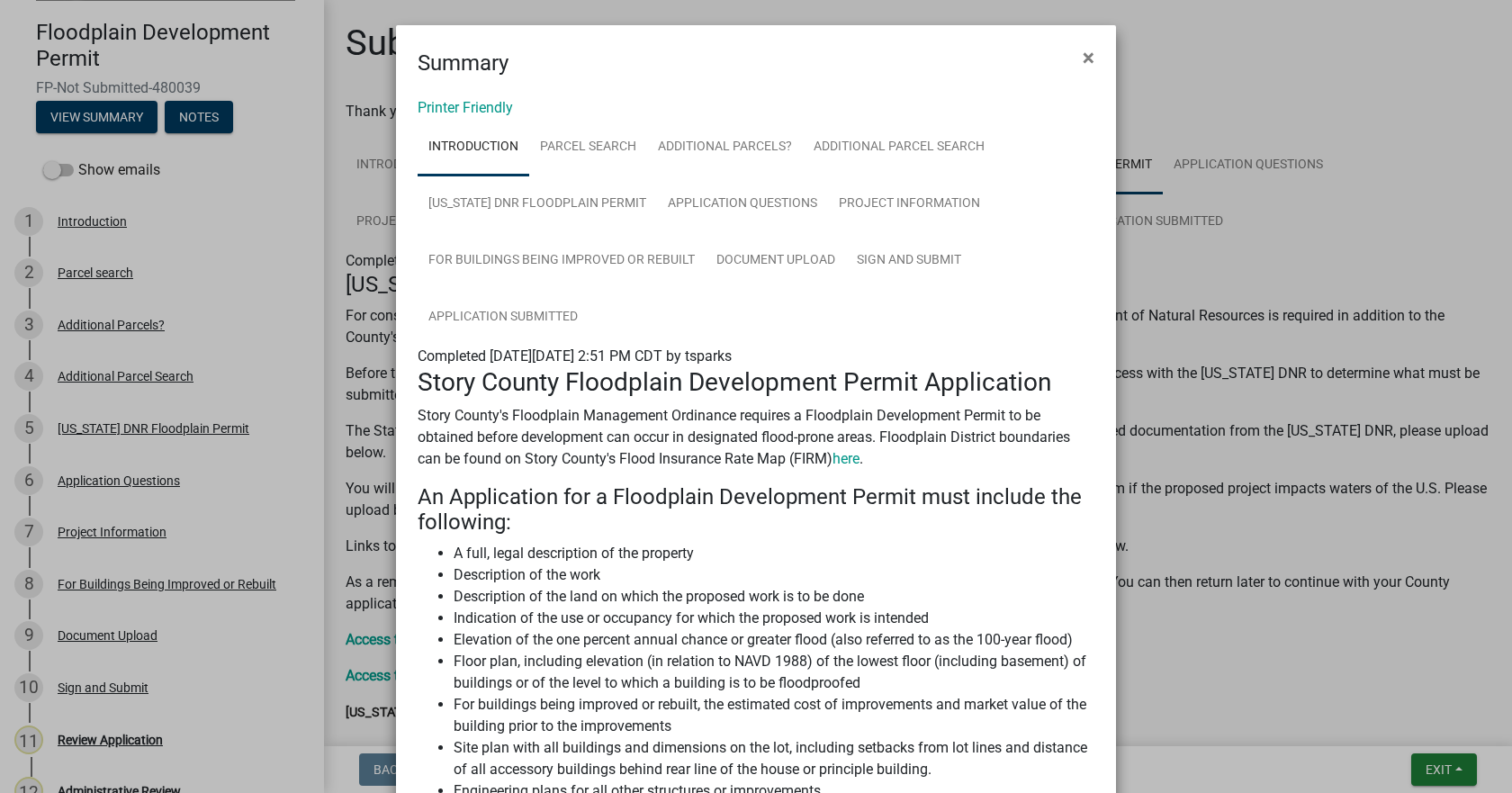
click at [438, 106] on link "Printer Friendly" at bounding box center [464, 107] width 95 height 17
click at [1084, 56] on span "×" at bounding box center [1088, 57] width 11 height 25
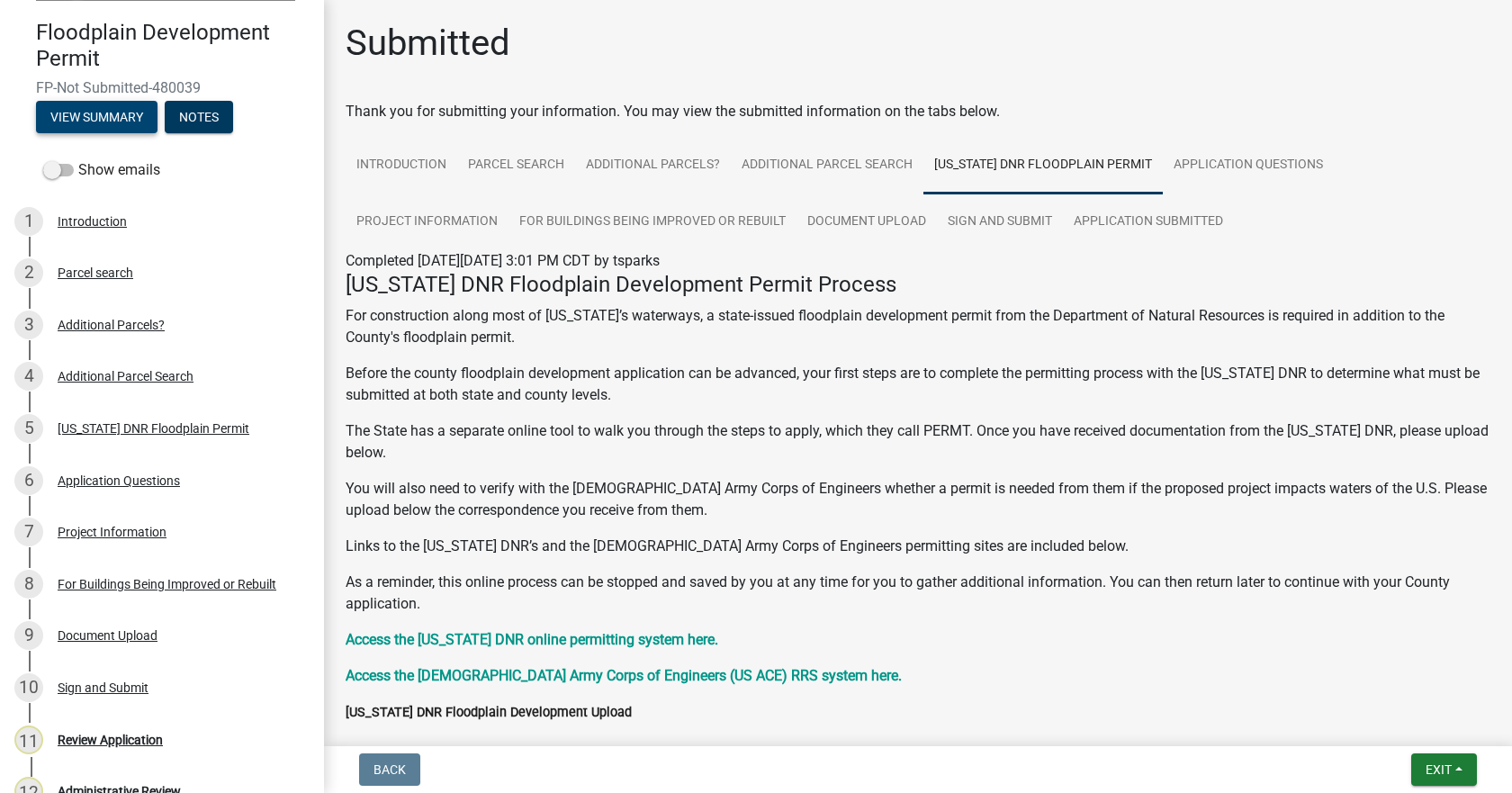
click at [122, 113] on button "View Summary" at bounding box center [96, 117] width 122 height 32
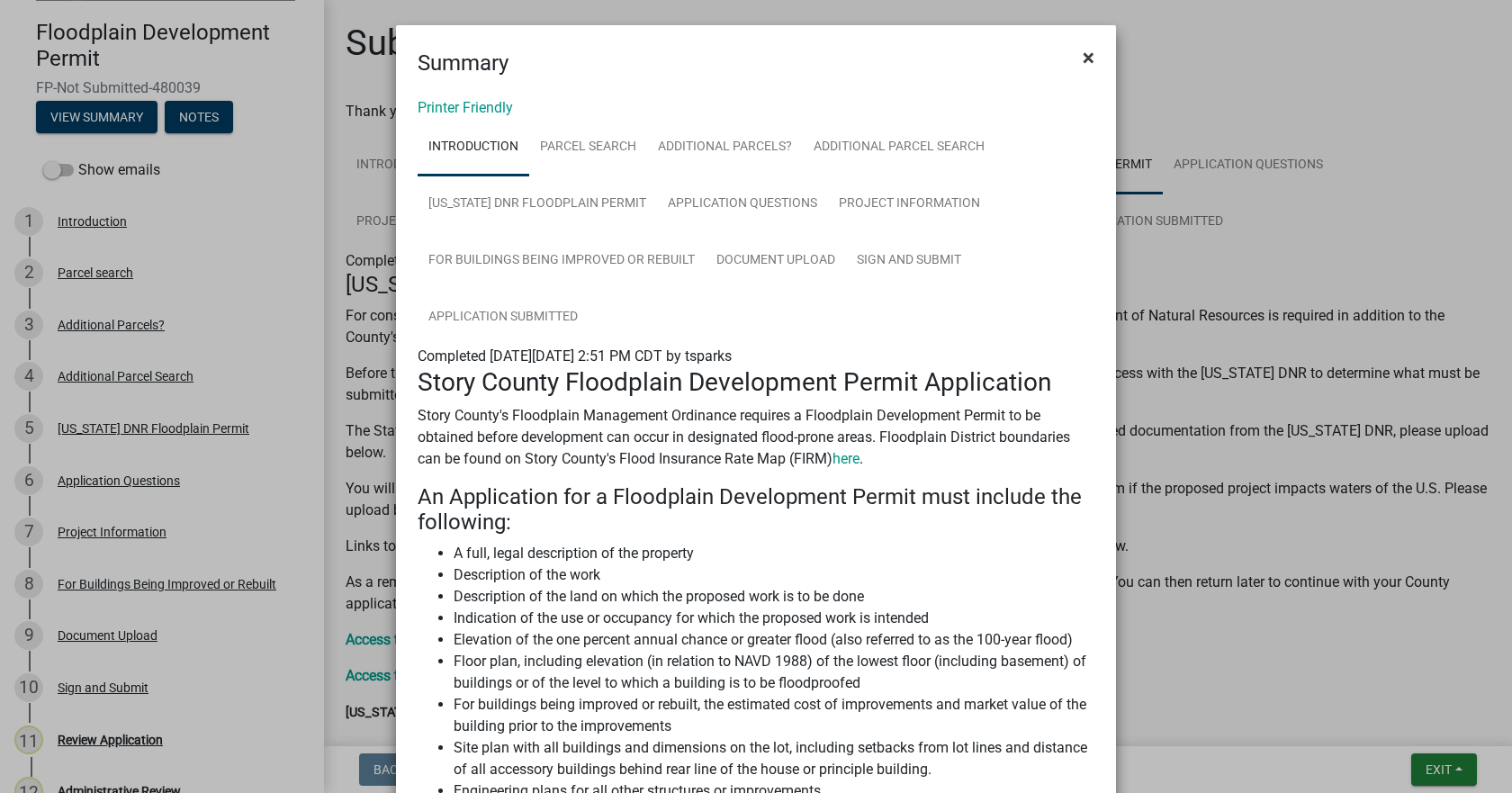
click at [1082, 55] on span "×" at bounding box center [1088, 57] width 11 height 25
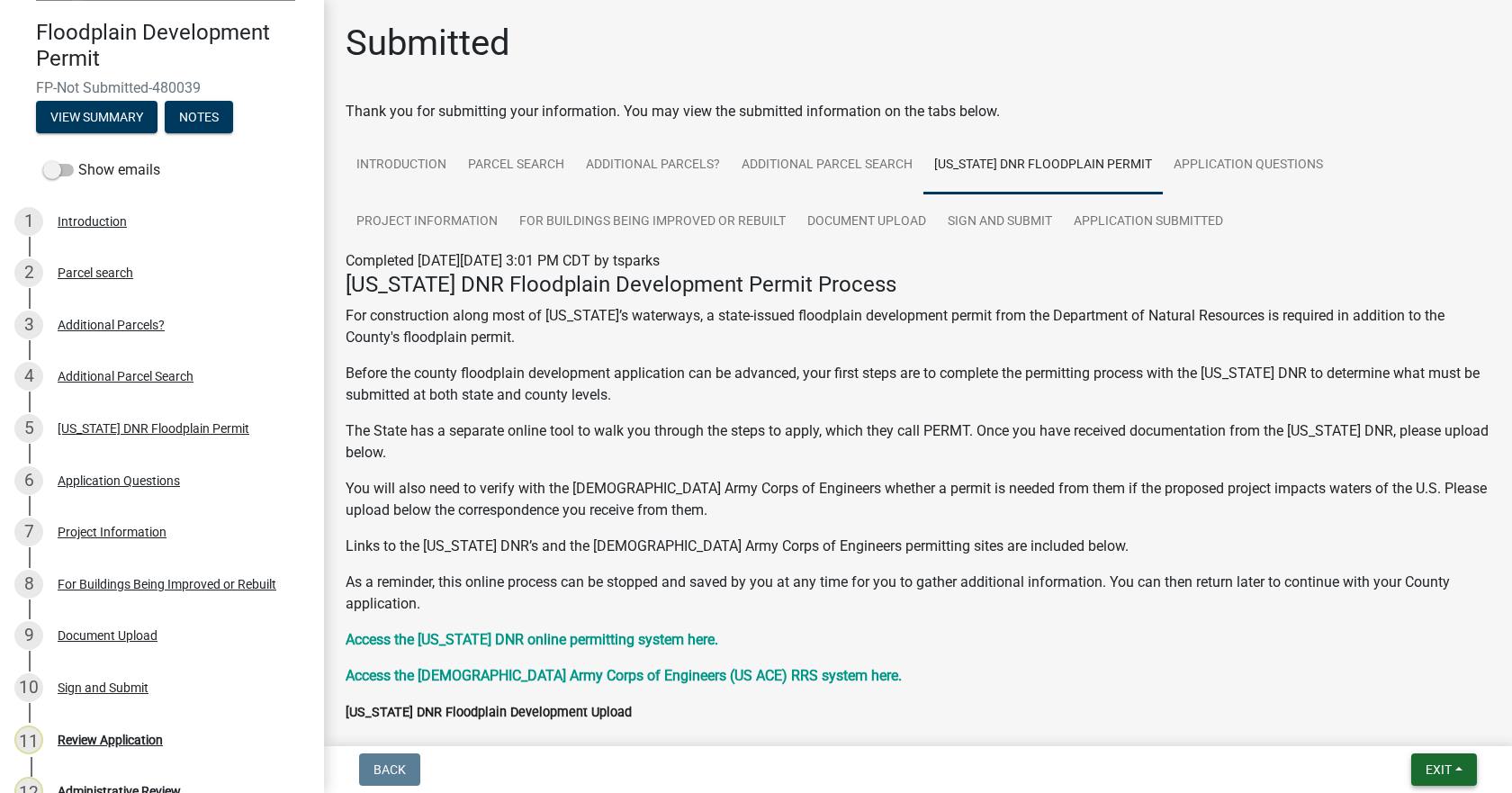
click at [1453, 769] on button "Exit" at bounding box center [1444, 769] width 66 height 32
click at [1387, 722] on button "Save & Exit" at bounding box center [1405, 722] width 144 height 43
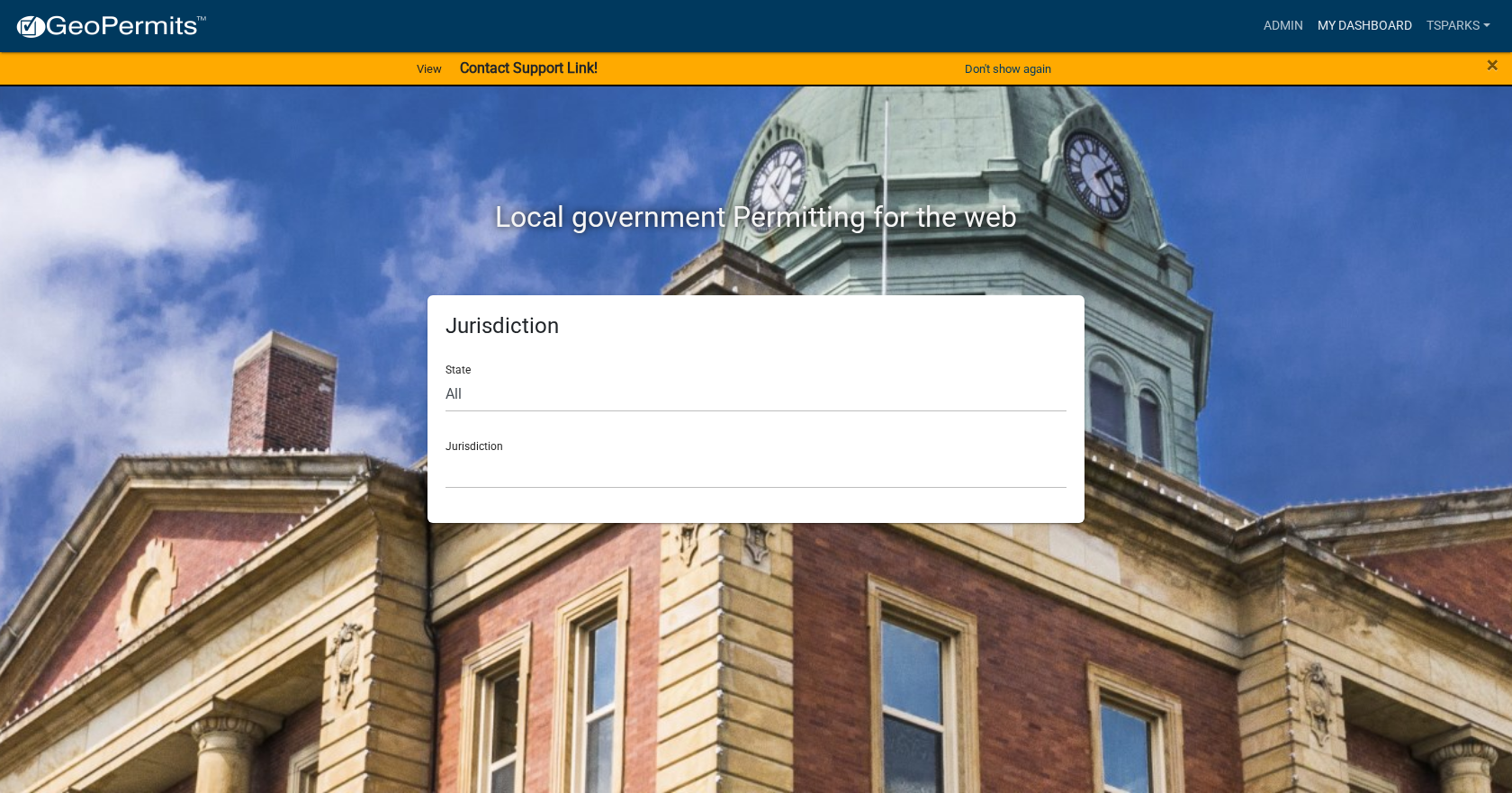
click at [1380, 17] on link "My Dashboard" at bounding box center [1365, 26] width 109 height 34
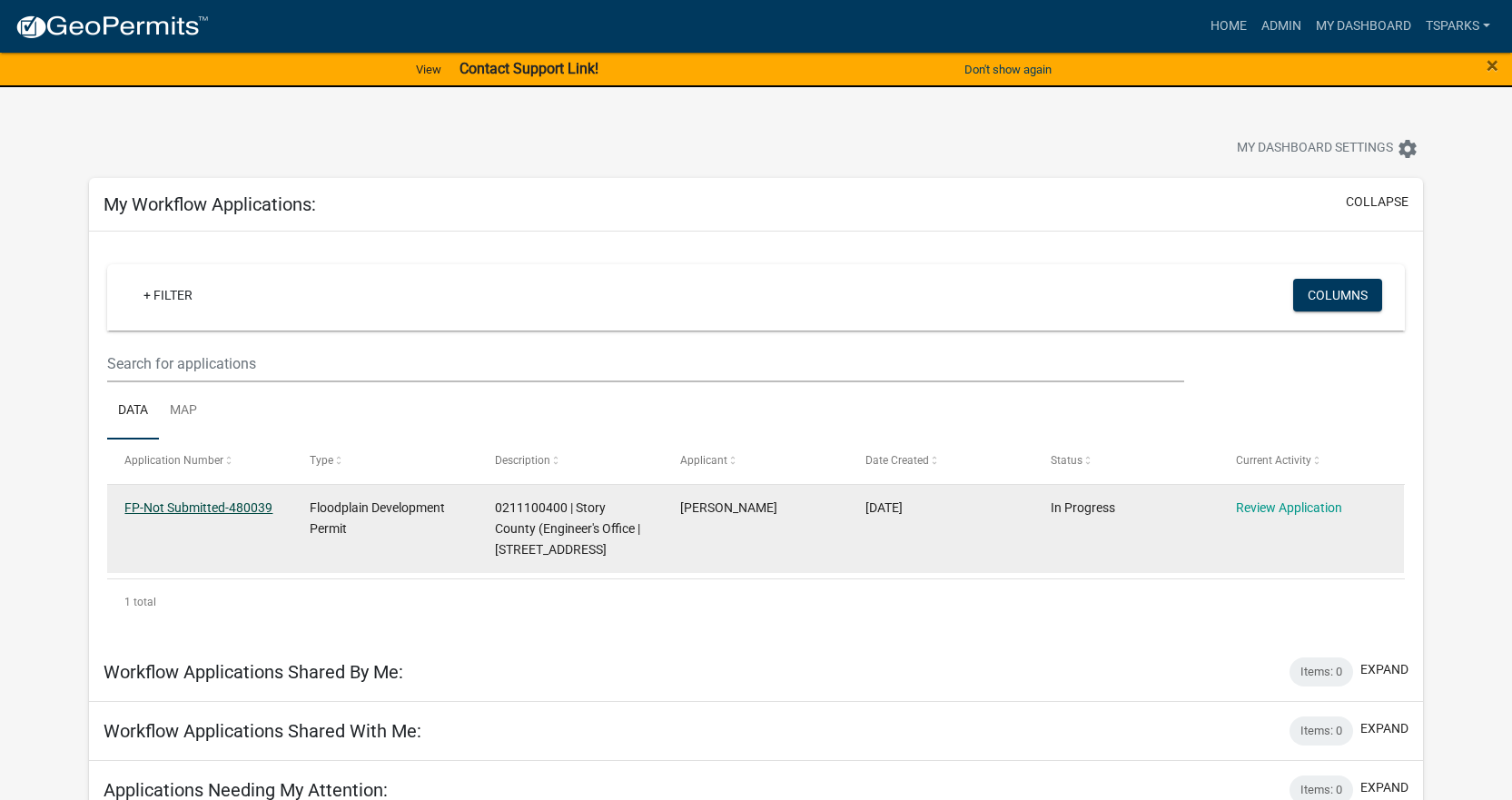
click at [216, 512] on link "FP-Not Submitted-480039" at bounding box center [199, 506] width 148 height 14
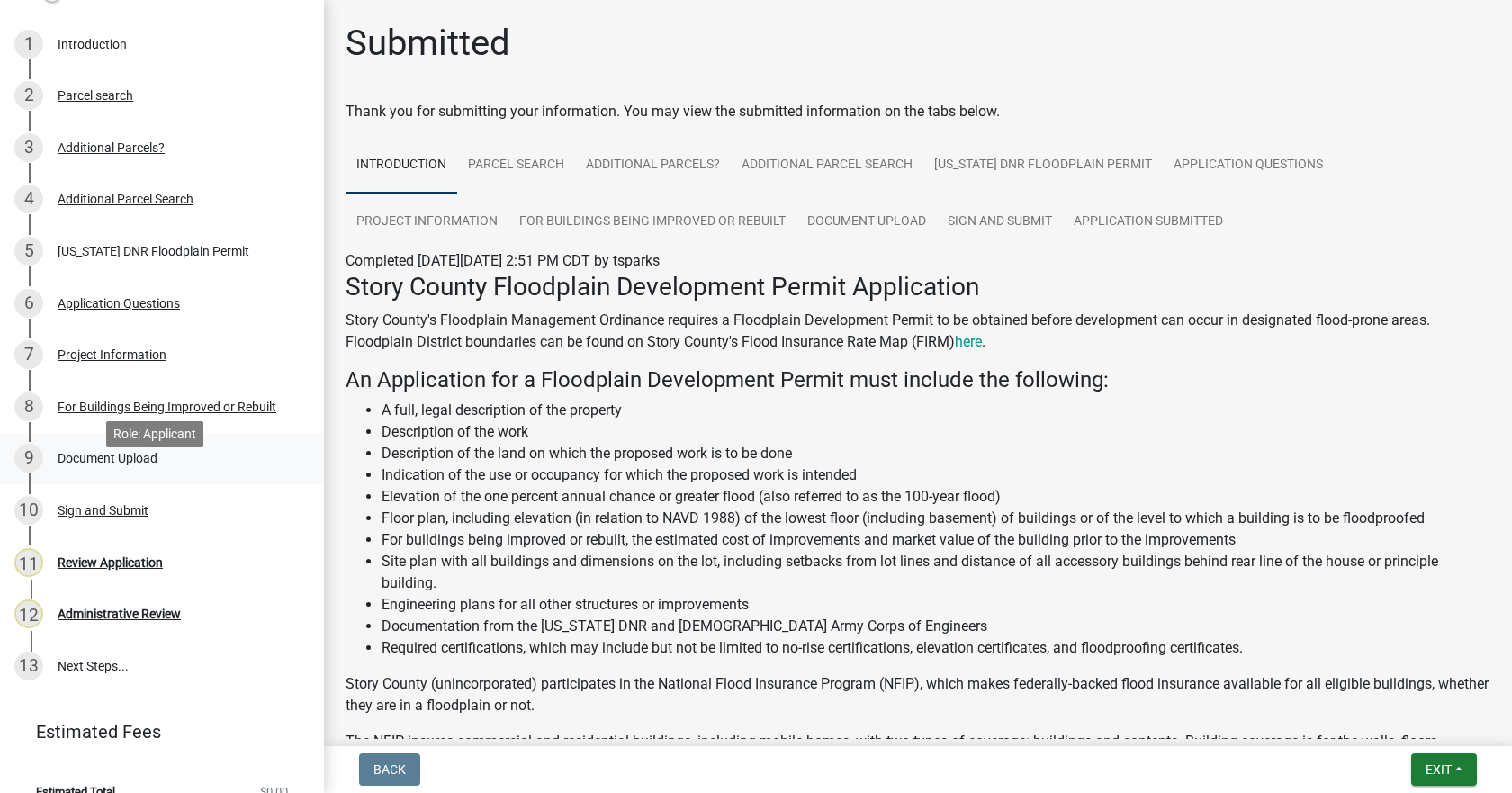
scroll to position [289, 0]
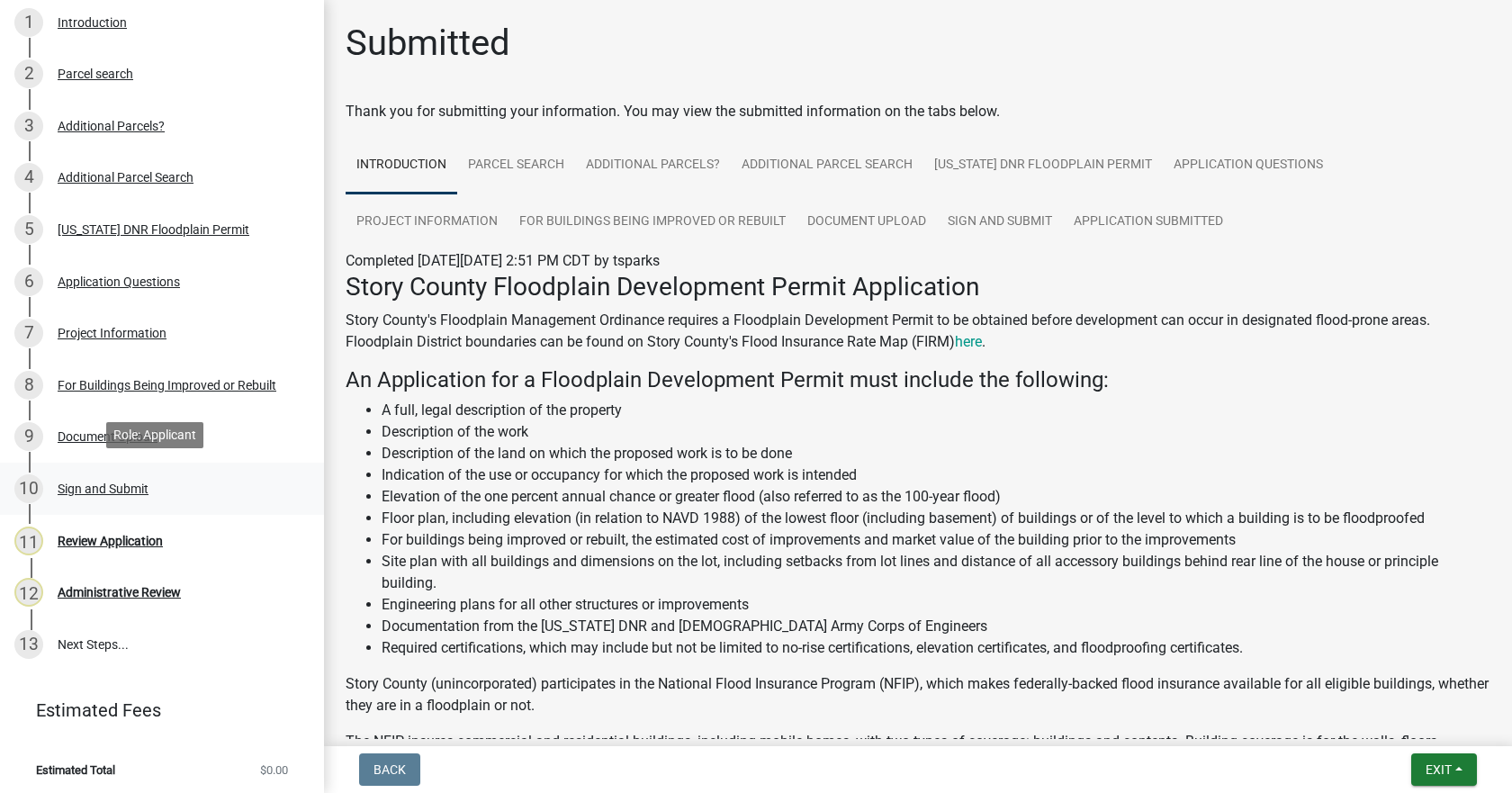
click at [135, 485] on div "Sign and Submit" at bounding box center [103, 488] width 90 height 12
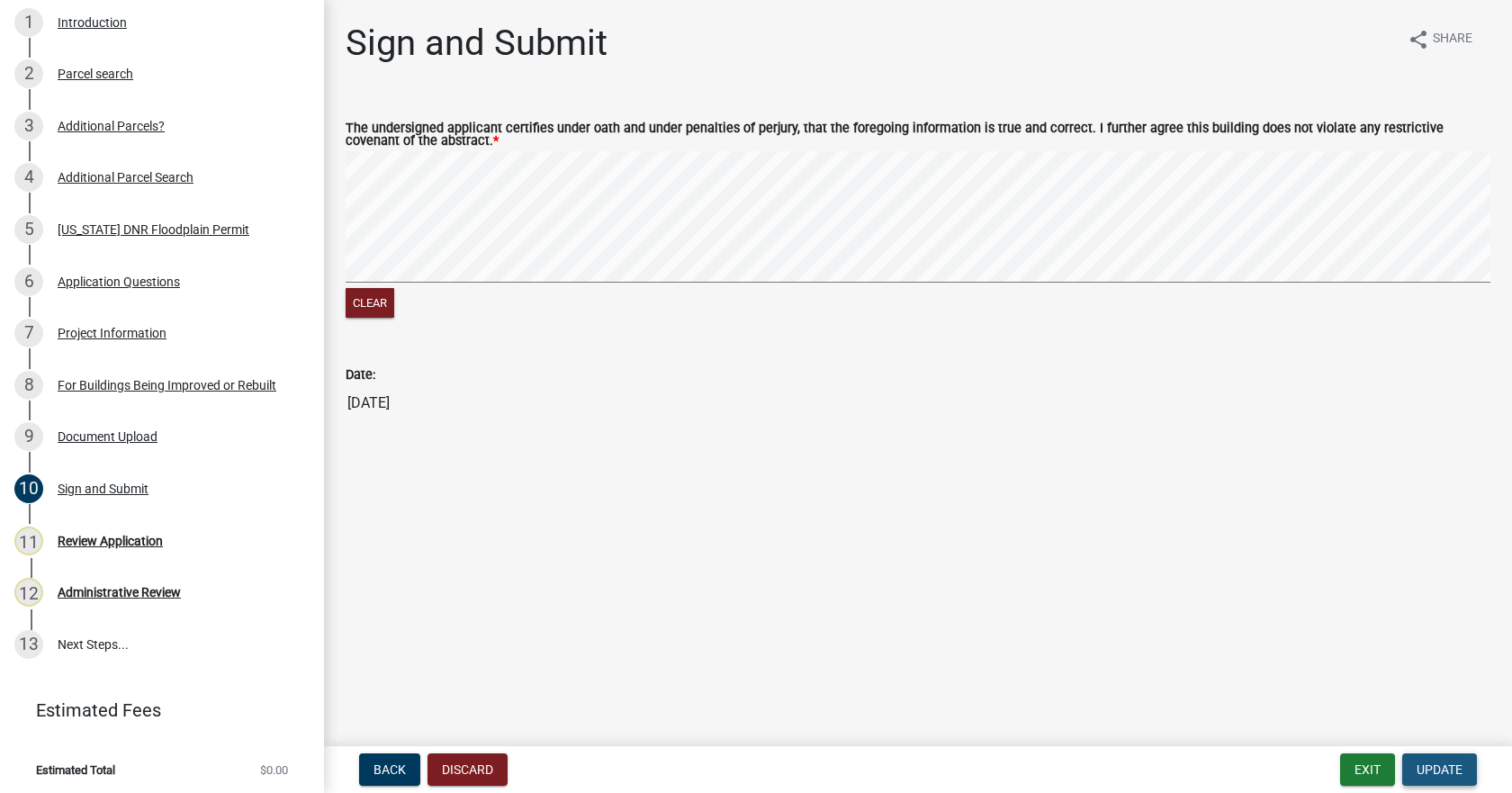
click at [1448, 771] on span "Update" at bounding box center [1439, 769] width 46 height 14
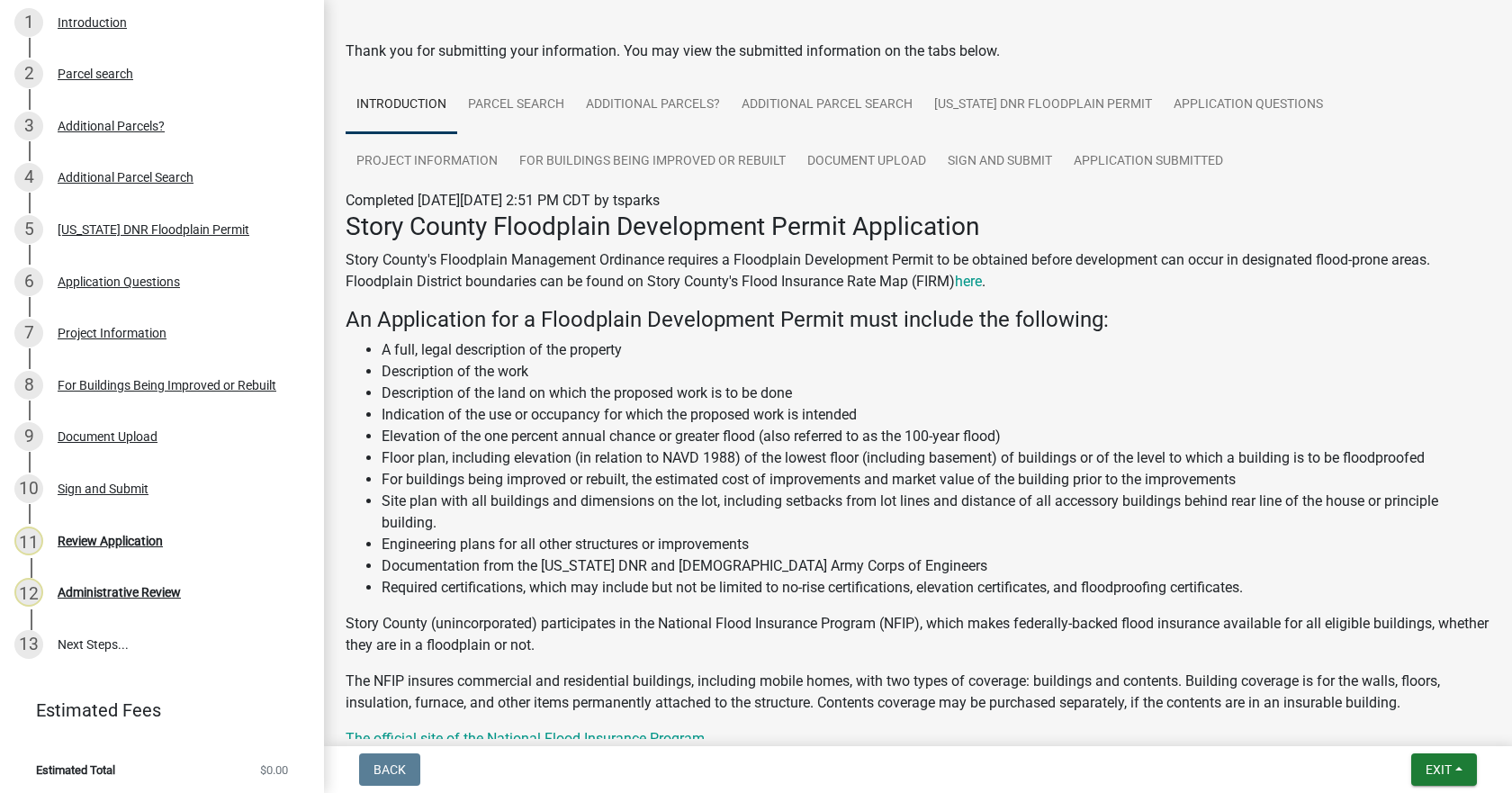
scroll to position [90, 0]
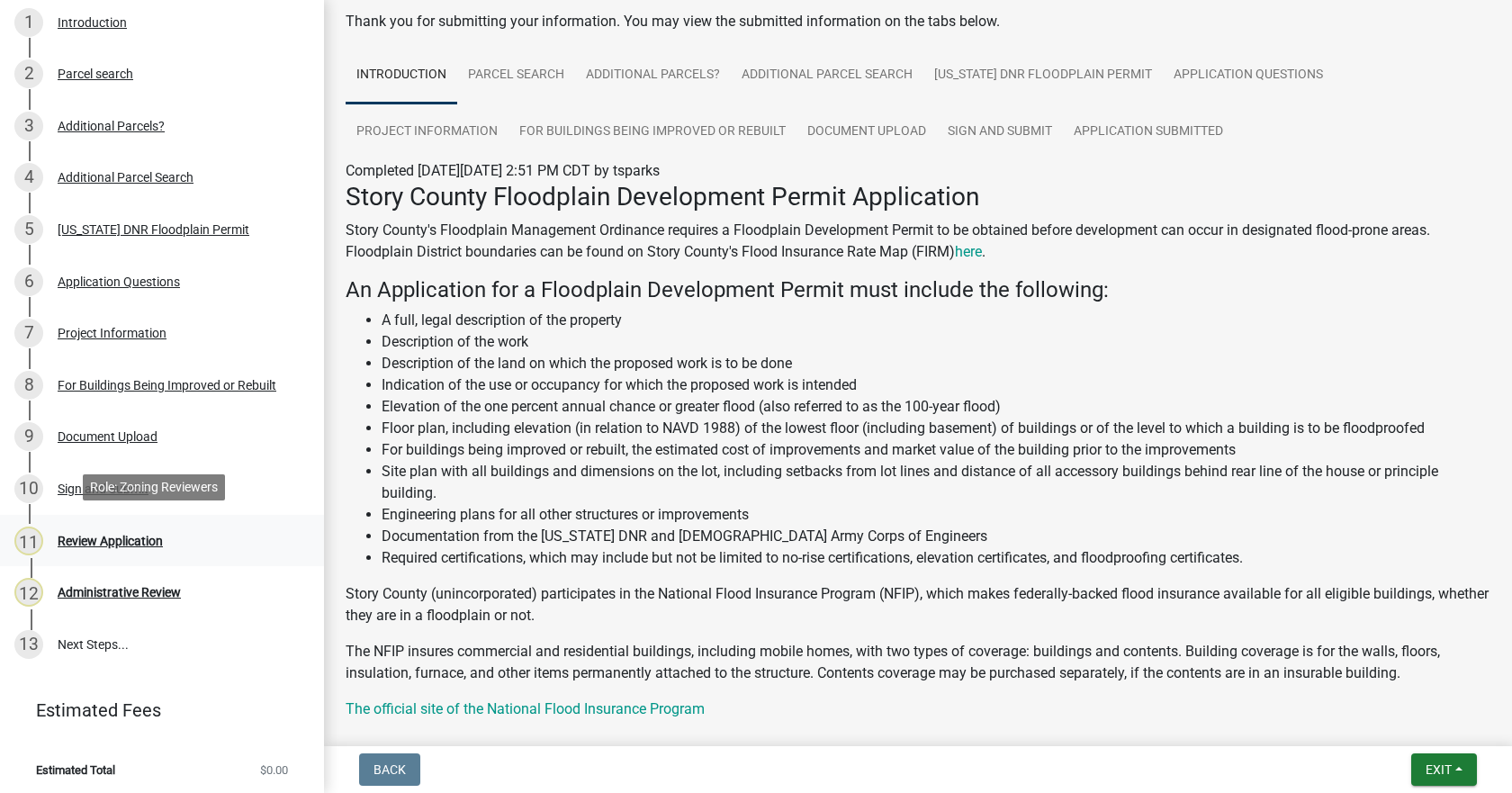
click at [103, 535] on div "Review Application" at bounding box center [110, 541] width 106 height 12
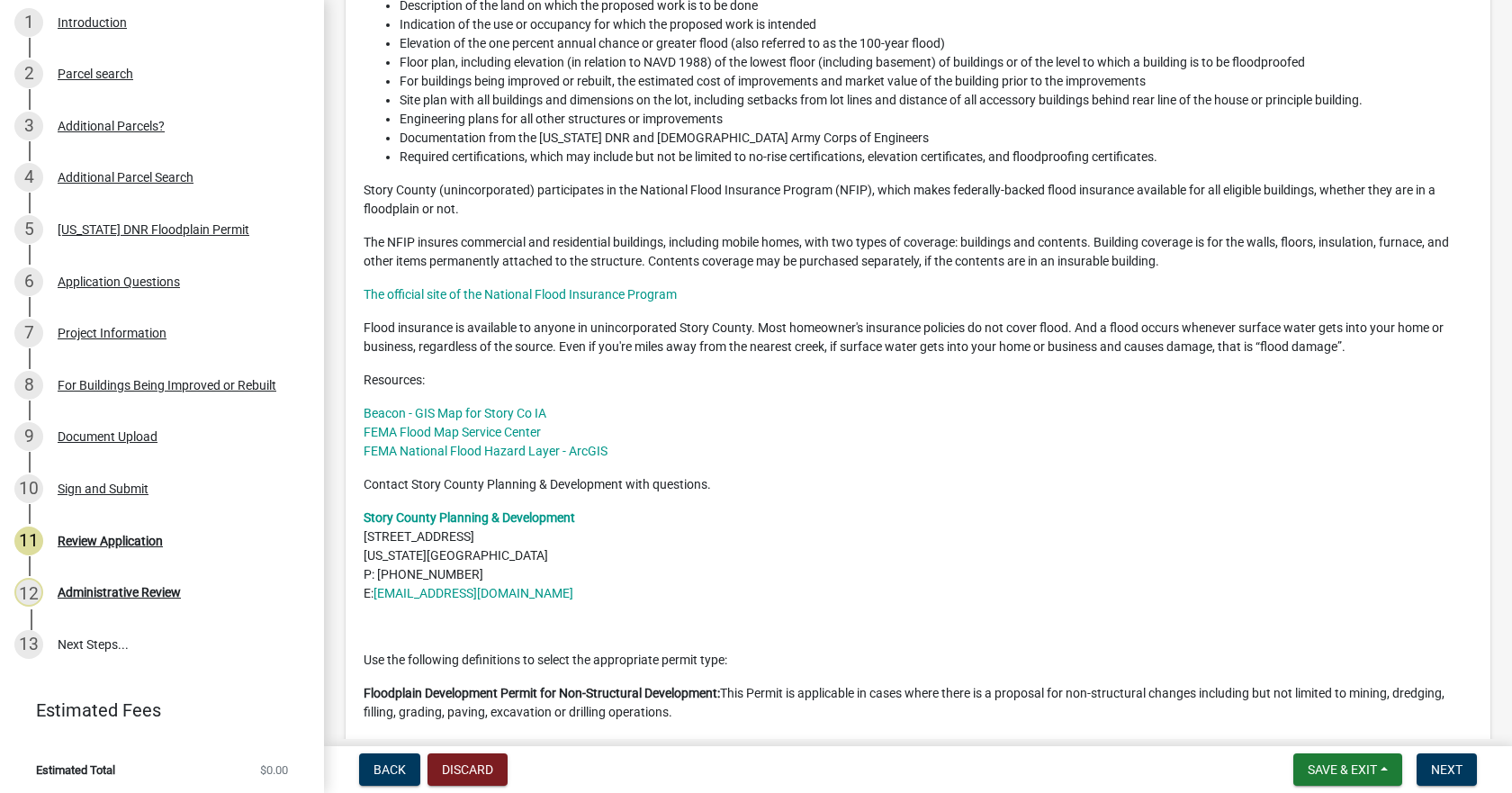
scroll to position [360, 0]
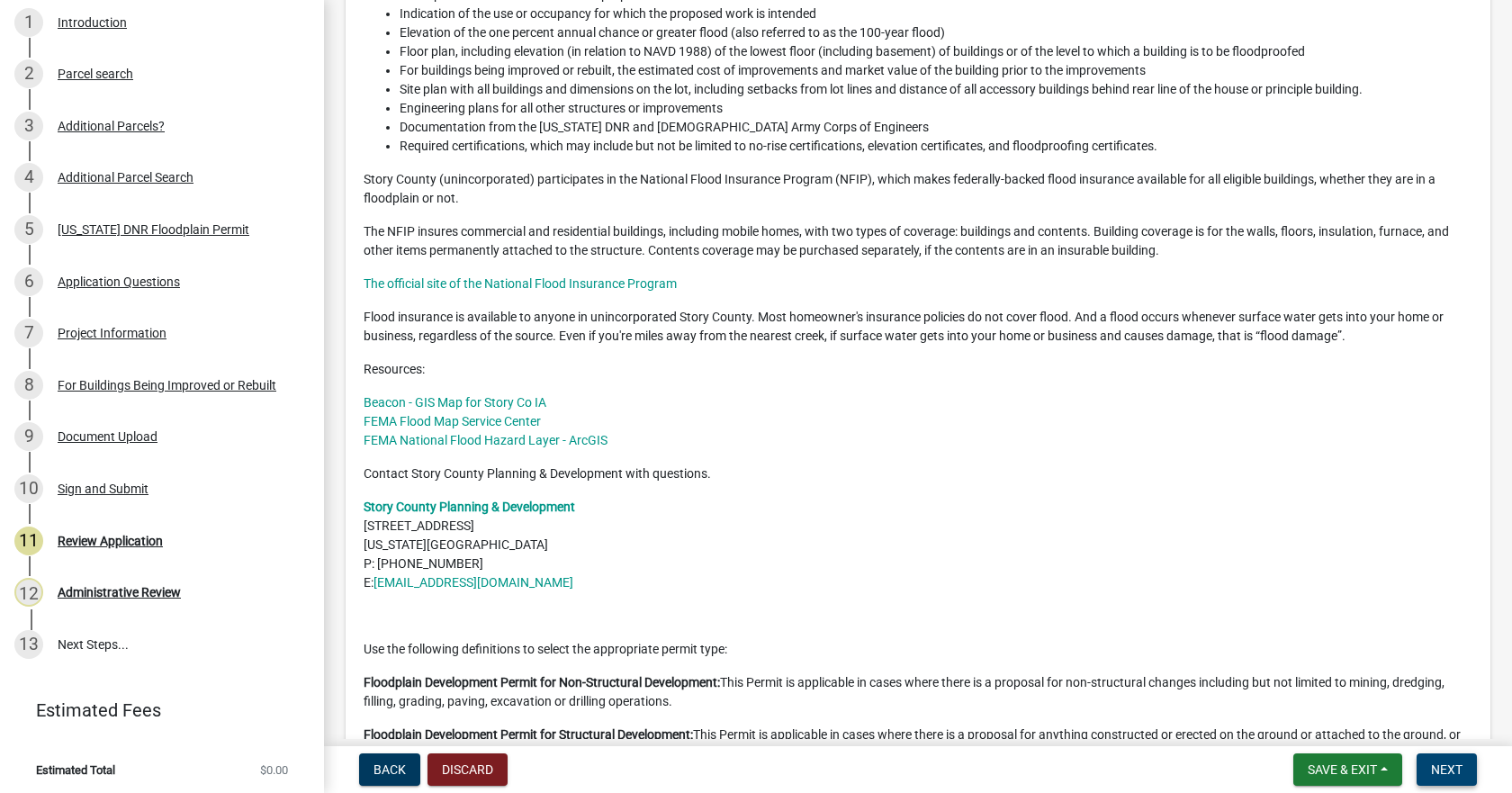
click at [1446, 774] on span "Next" at bounding box center [1446, 769] width 31 height 14
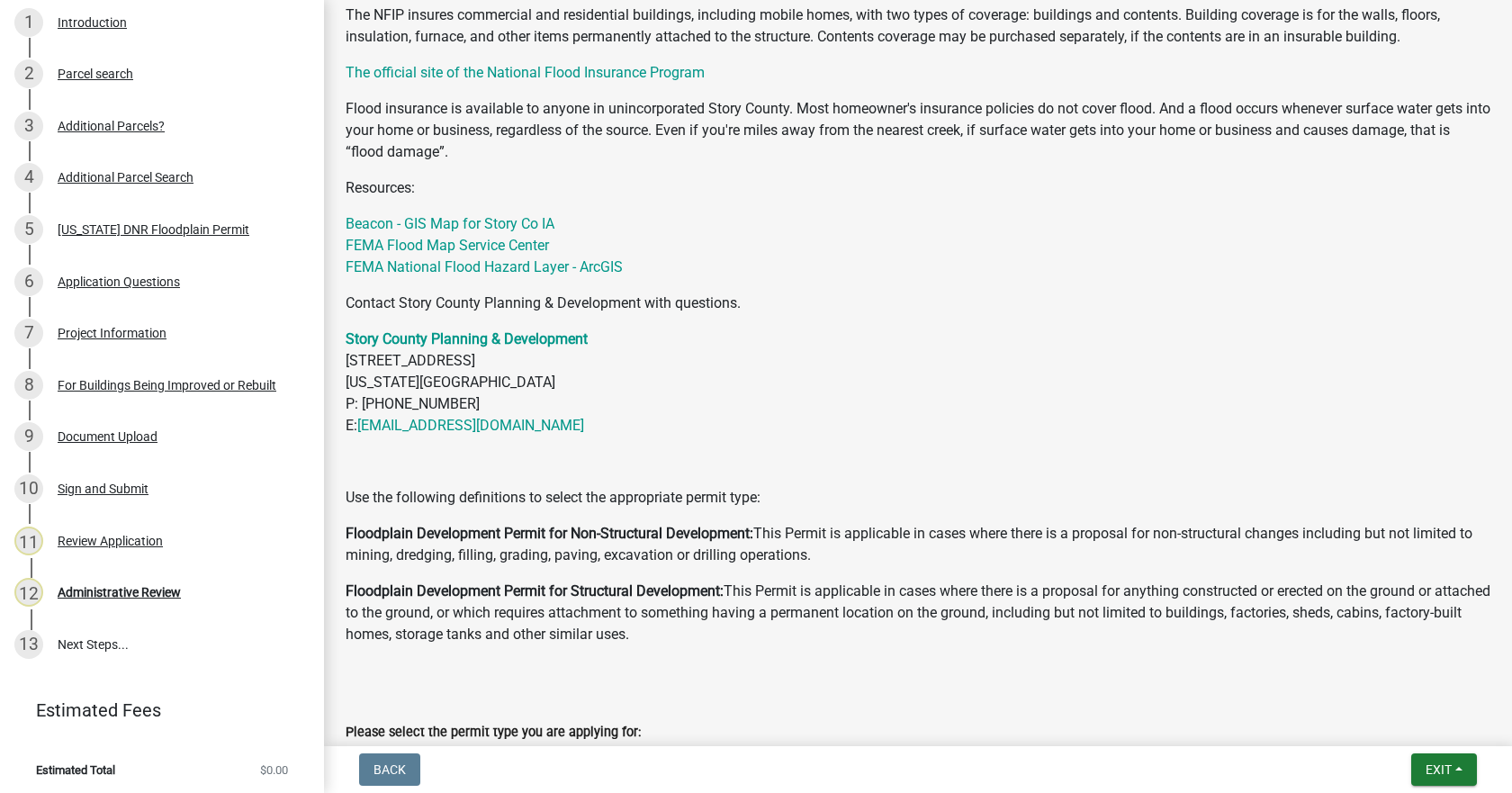
scroll to position [872, 0]
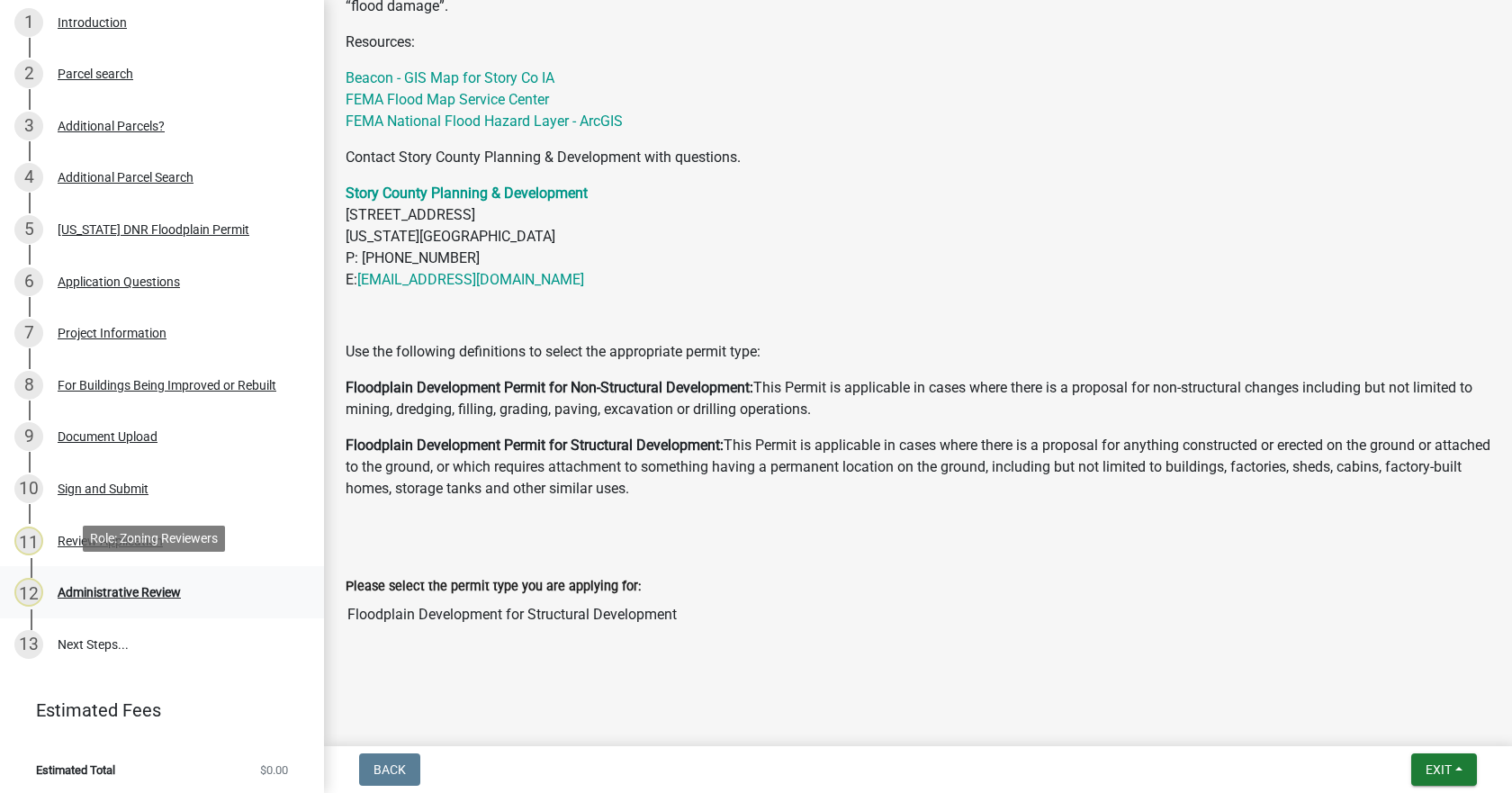
click at [136, 589] on div "Administrative Review" at bounding box center [119, 591] width 123 height 12
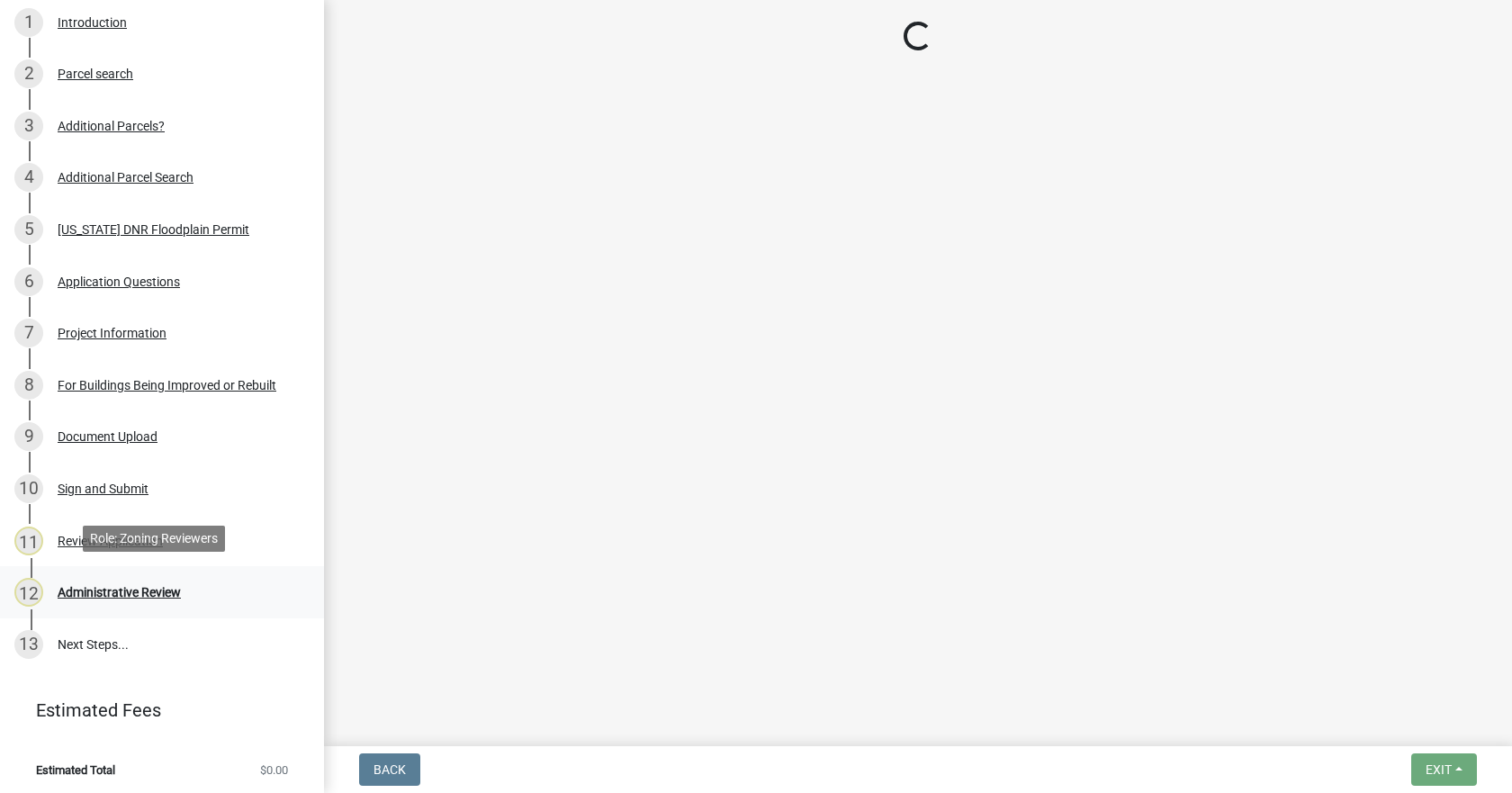
scroll to position [0, 0]
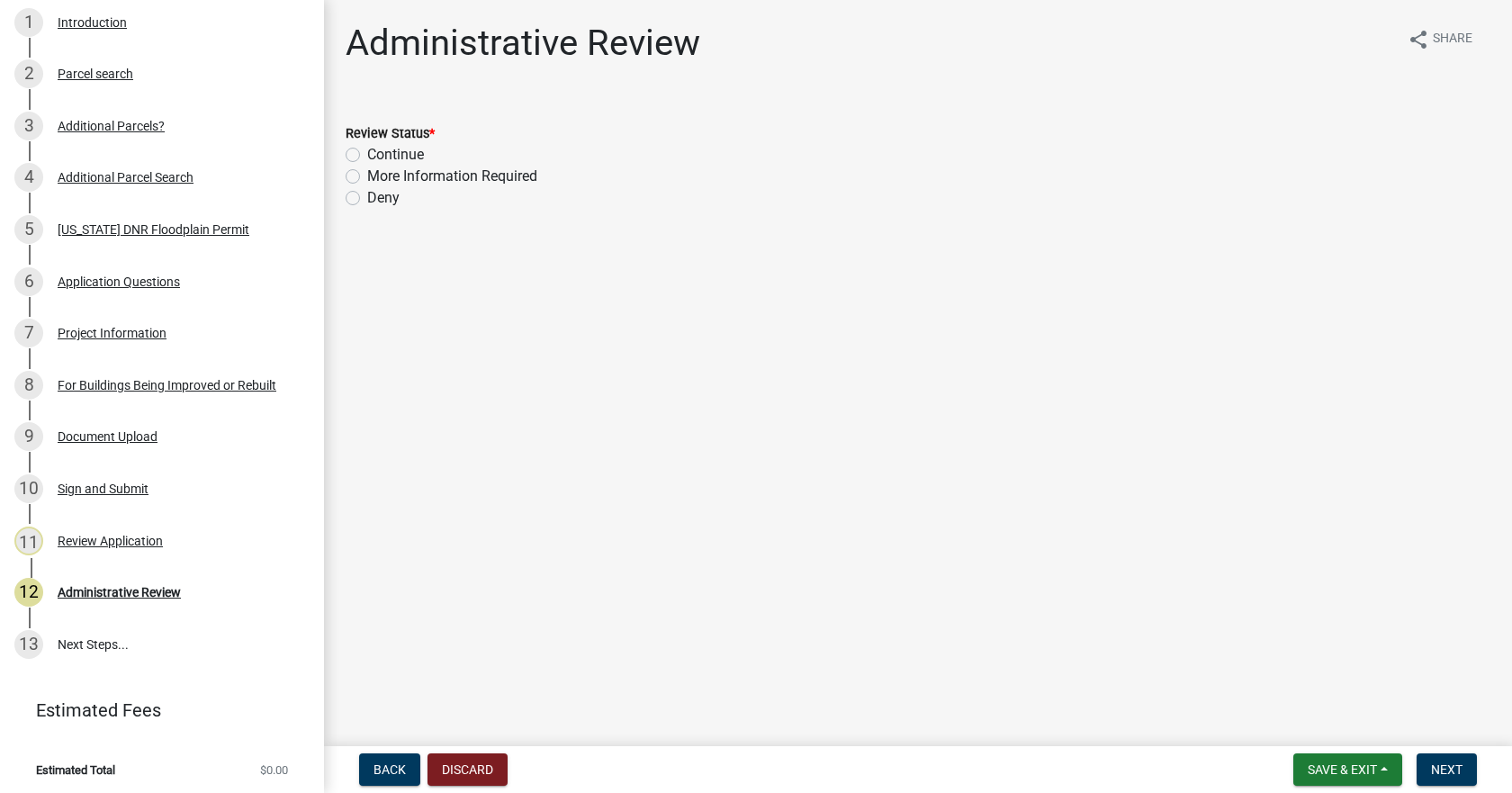
click at [382, 155] on label "Continue" at bounding box center [396, 154] width 57 height 22
click at [379, 155] on input "Continue" at bounding box center [373, 150] width 11 height 11
radio input "true"
click at [1451, 775] on span "Next" at bounding box center [1446, 769] width 31 height 14
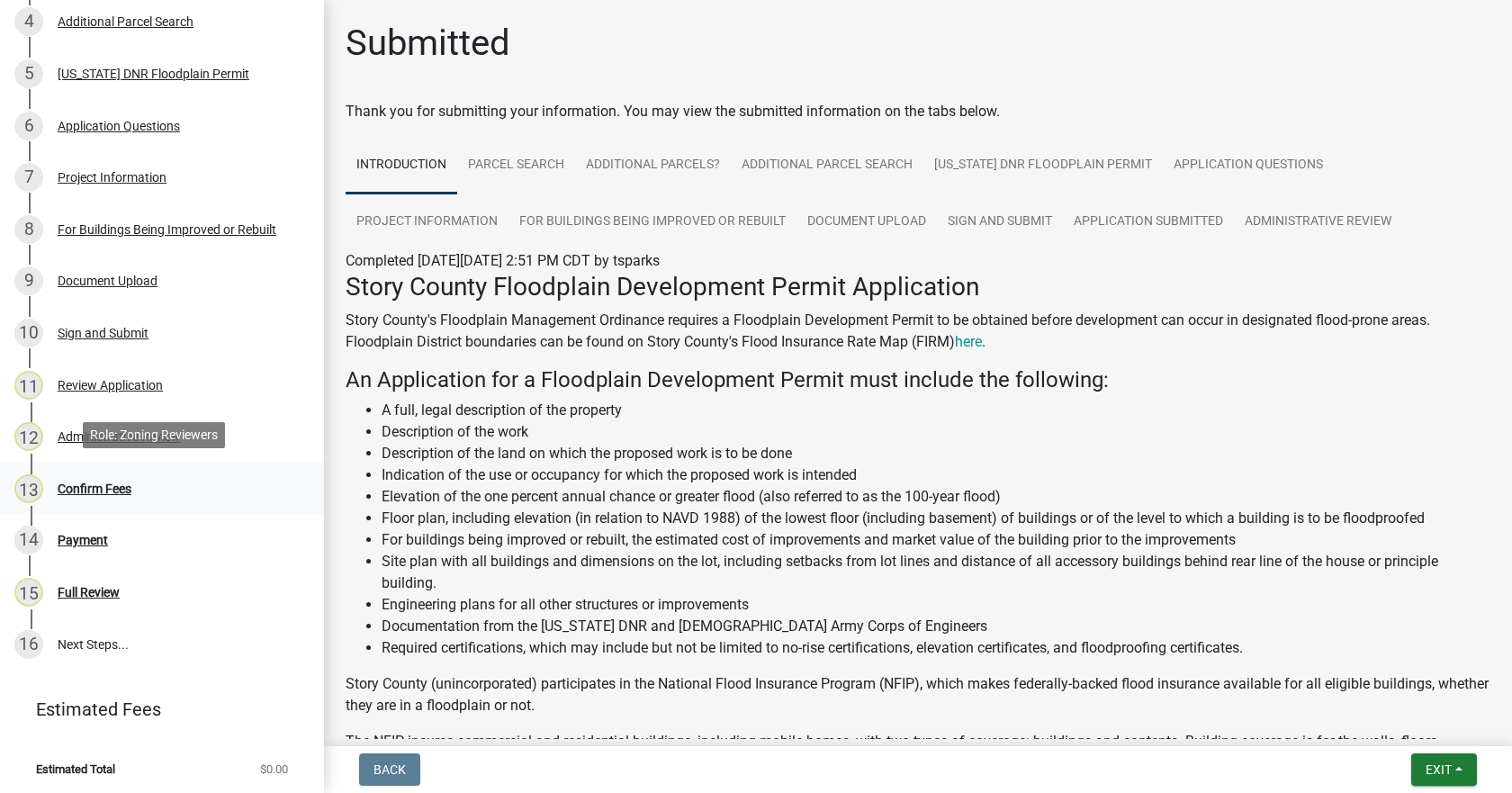
click at [98, 483] on div "Confirm Fees" at bounding box center [94, 488] width 73 height 12
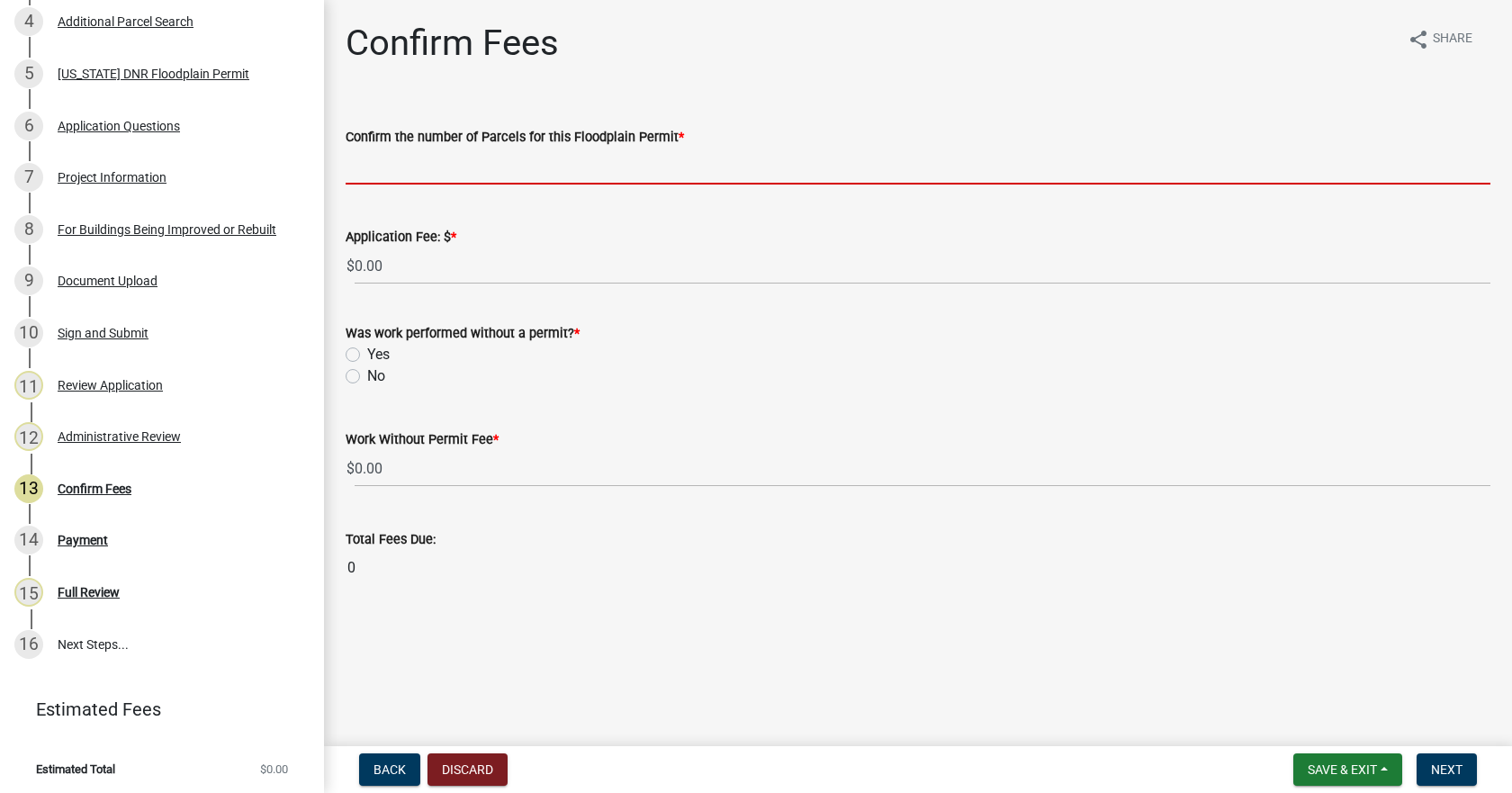
click at [439, 177] on input "text" at bounding box center [918, 166] width 1145 height 37
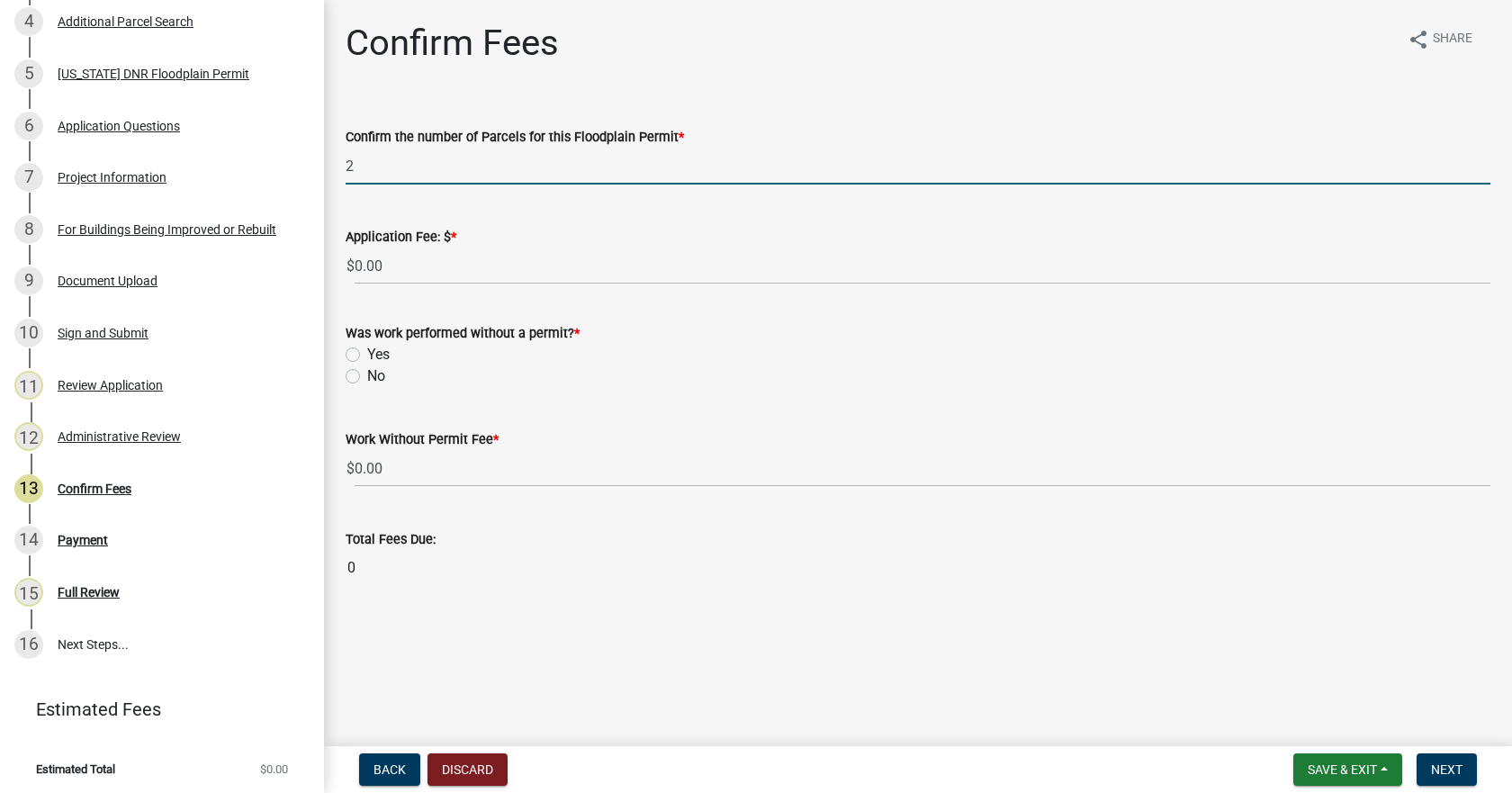
type input "2"
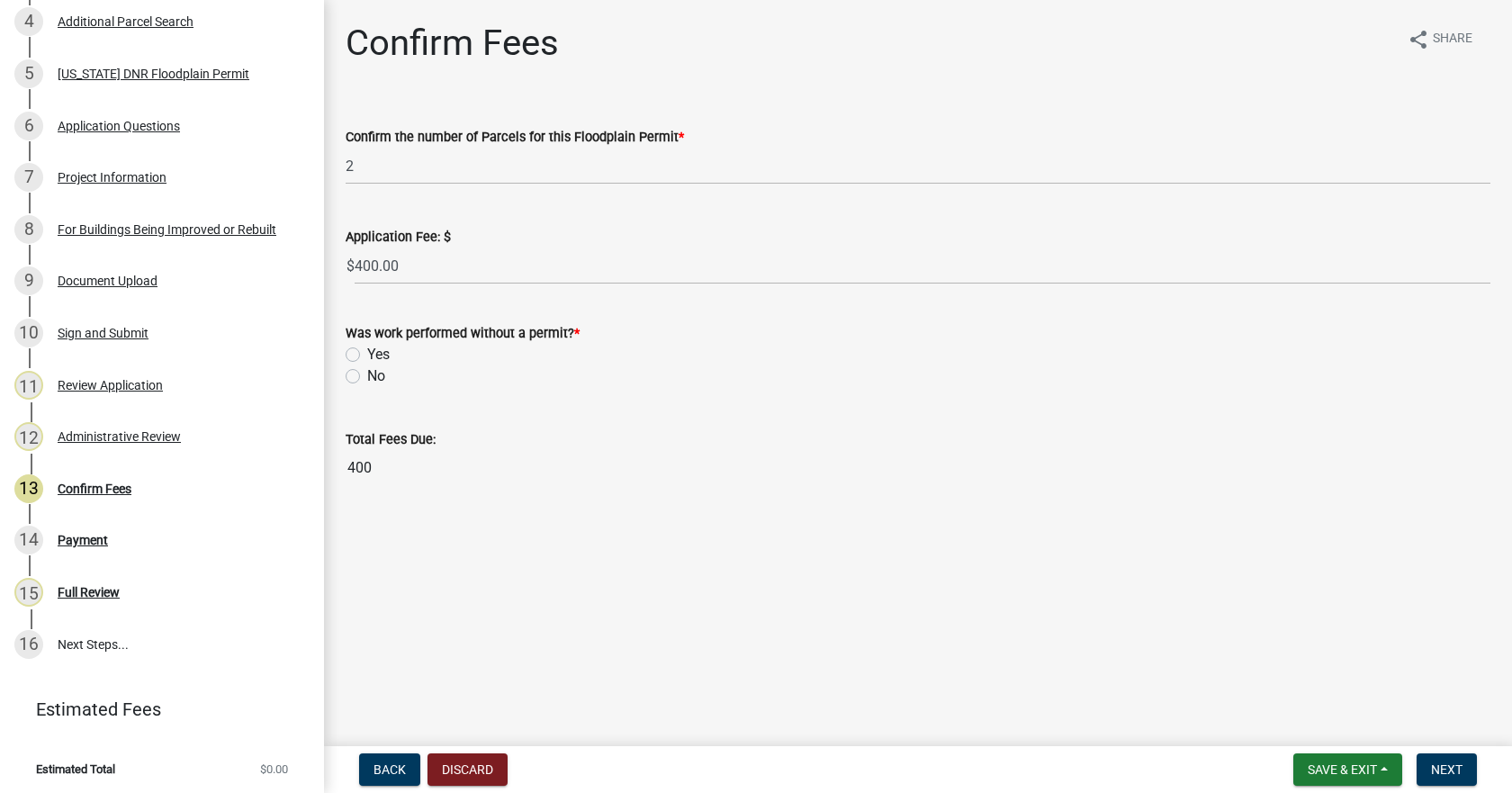
click at [367, 374] on label "No" at bounding box center [376, 376] width 18 height 22
click at [367, 374] on input "No" at bounding box center [373, 371] width 11 height 11
radio input "true"
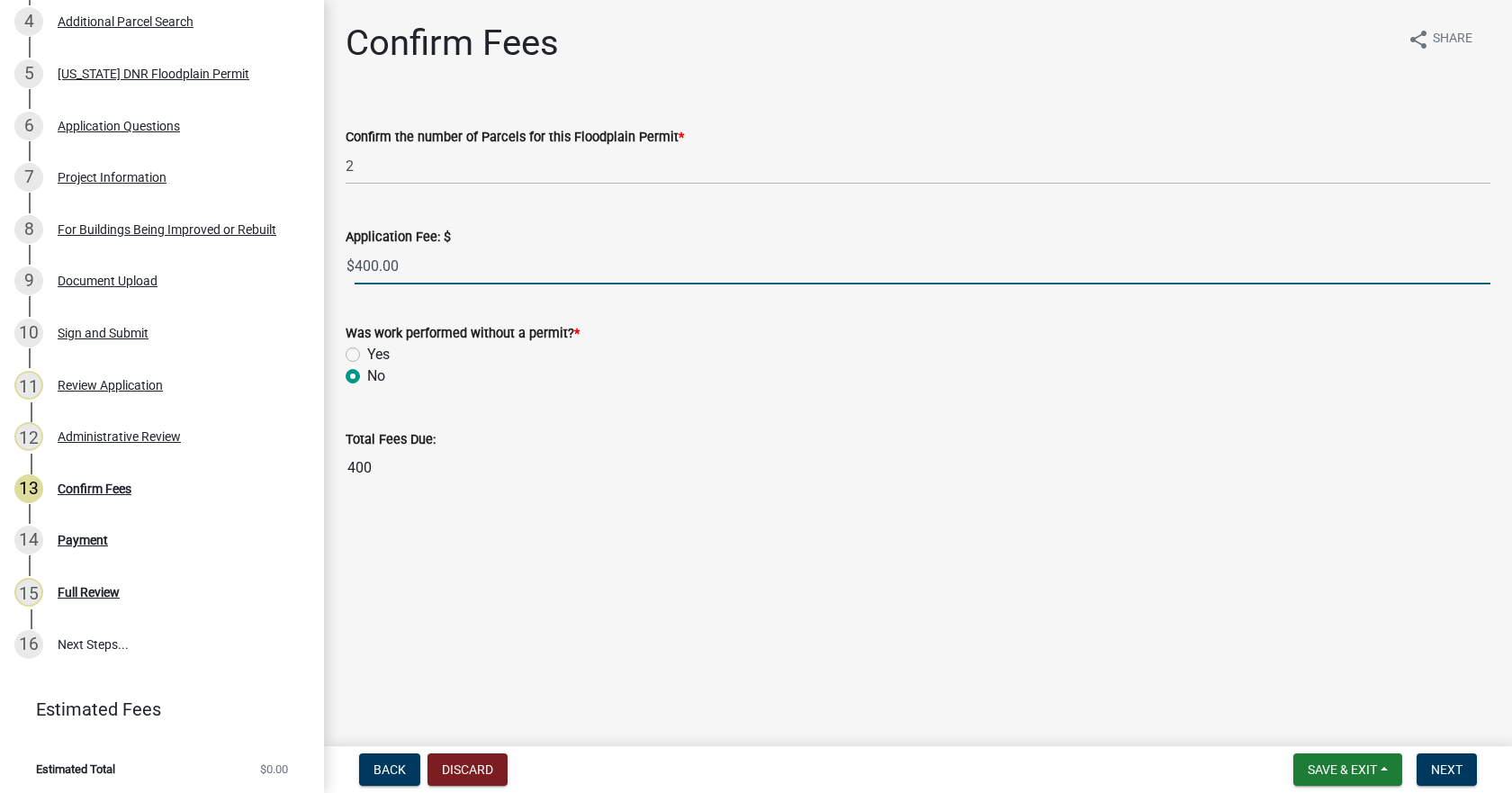
drag, startPoint x: 400, startPoint y: 267, endPoint x: 314, endPoint y: 263, distance: 86.1
click at [314, 263] on div "Floodplain Development Permit FP-Not Submitted-480039 View Summary Notes Show e…" at bounding box center [756, 396] width 1512 height 793
type input "0"
click at [504, 322] on div "Was work performed without a permit? *" at bounding box center [918, 332] width 1145 height 22
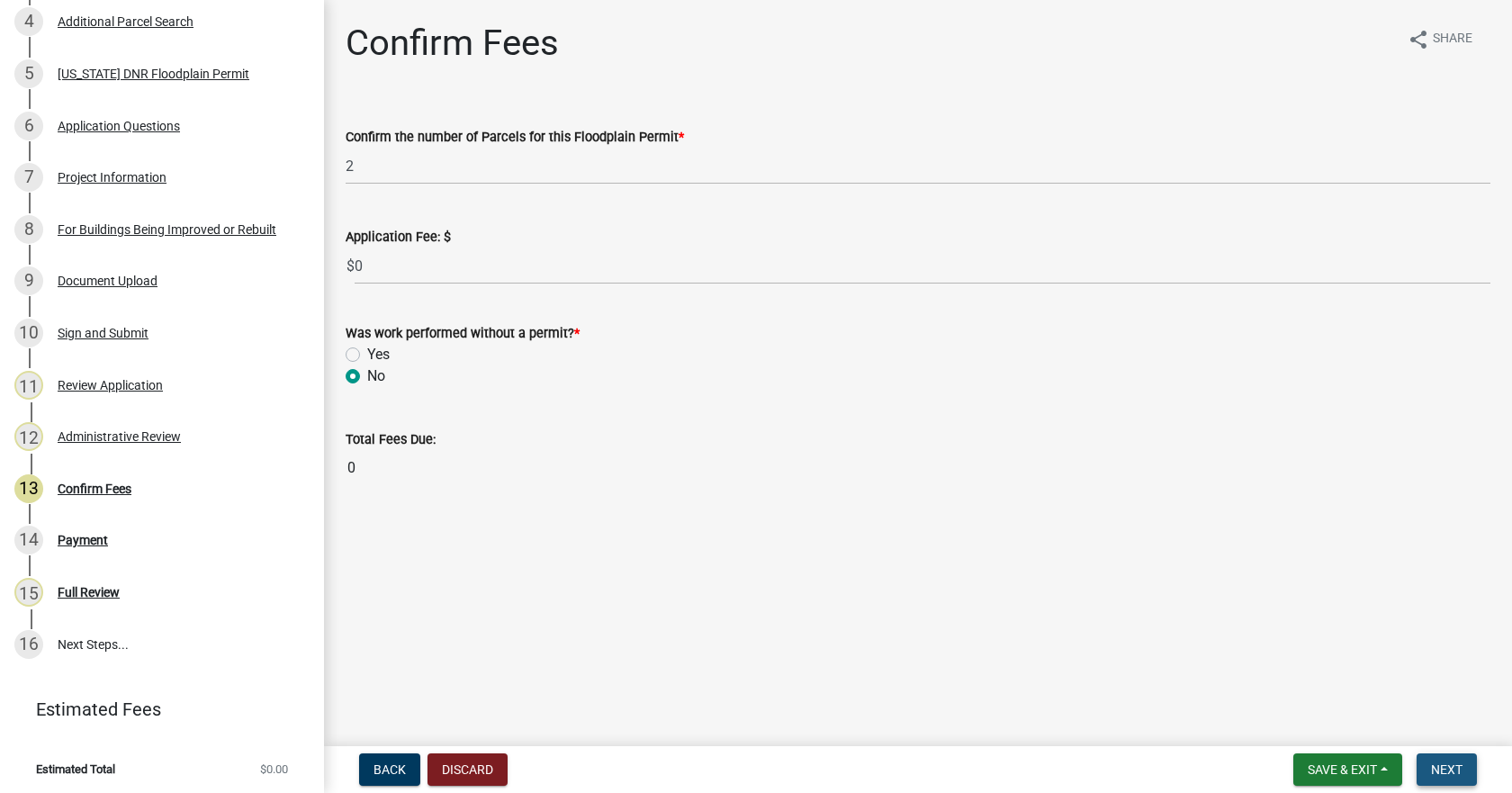
click at [1449, 767] on span "Next" at bounding box center [1446, 769] width 31 height 14
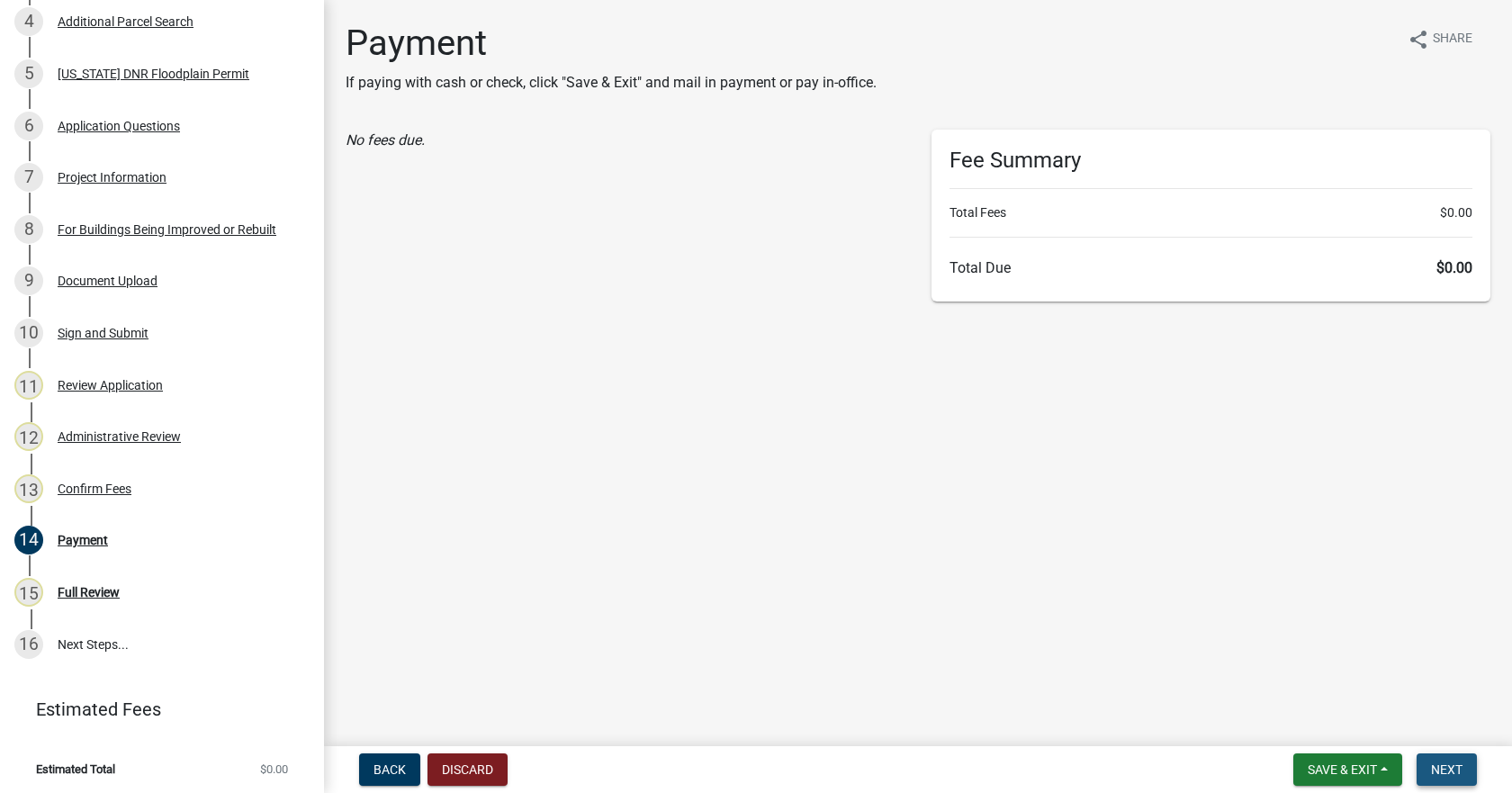
click at [1455, 764] on span "Next" at bounding box center [1446, 769] width 31 height 14
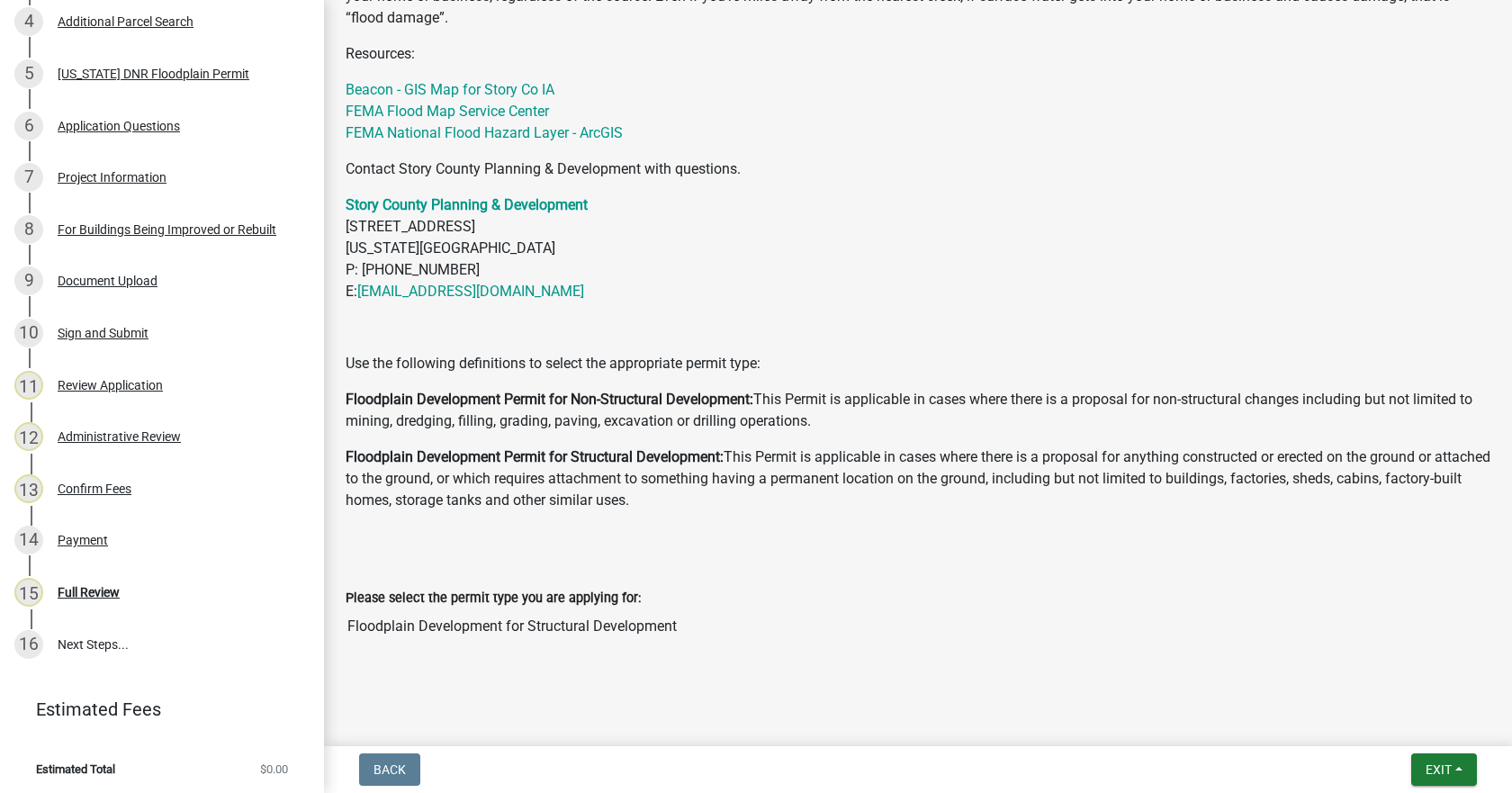
scroll to position [929, 0]
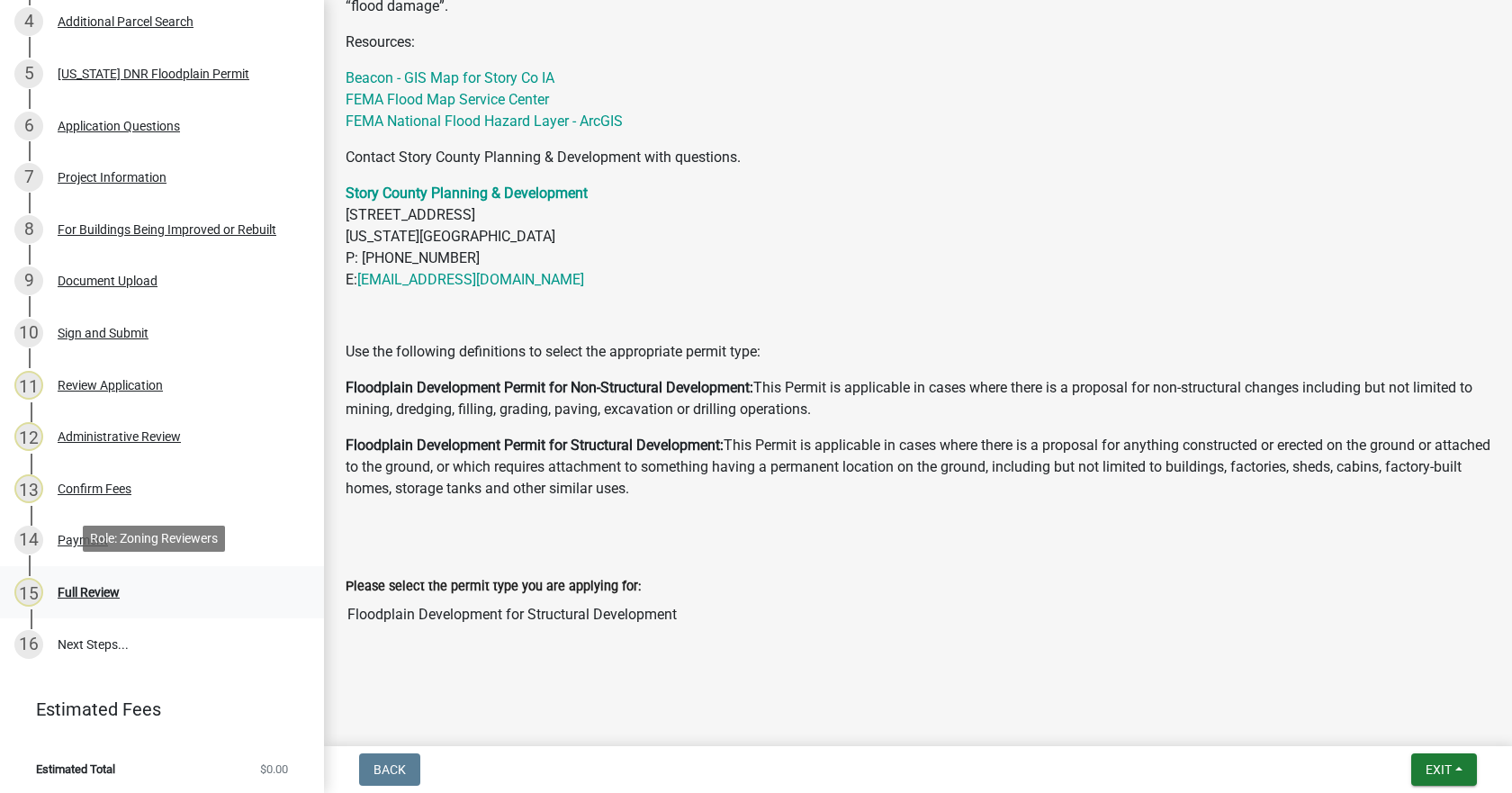
click at [99, 587] on div "Full Review" at bounding box center [89, 591] width 62 height 12
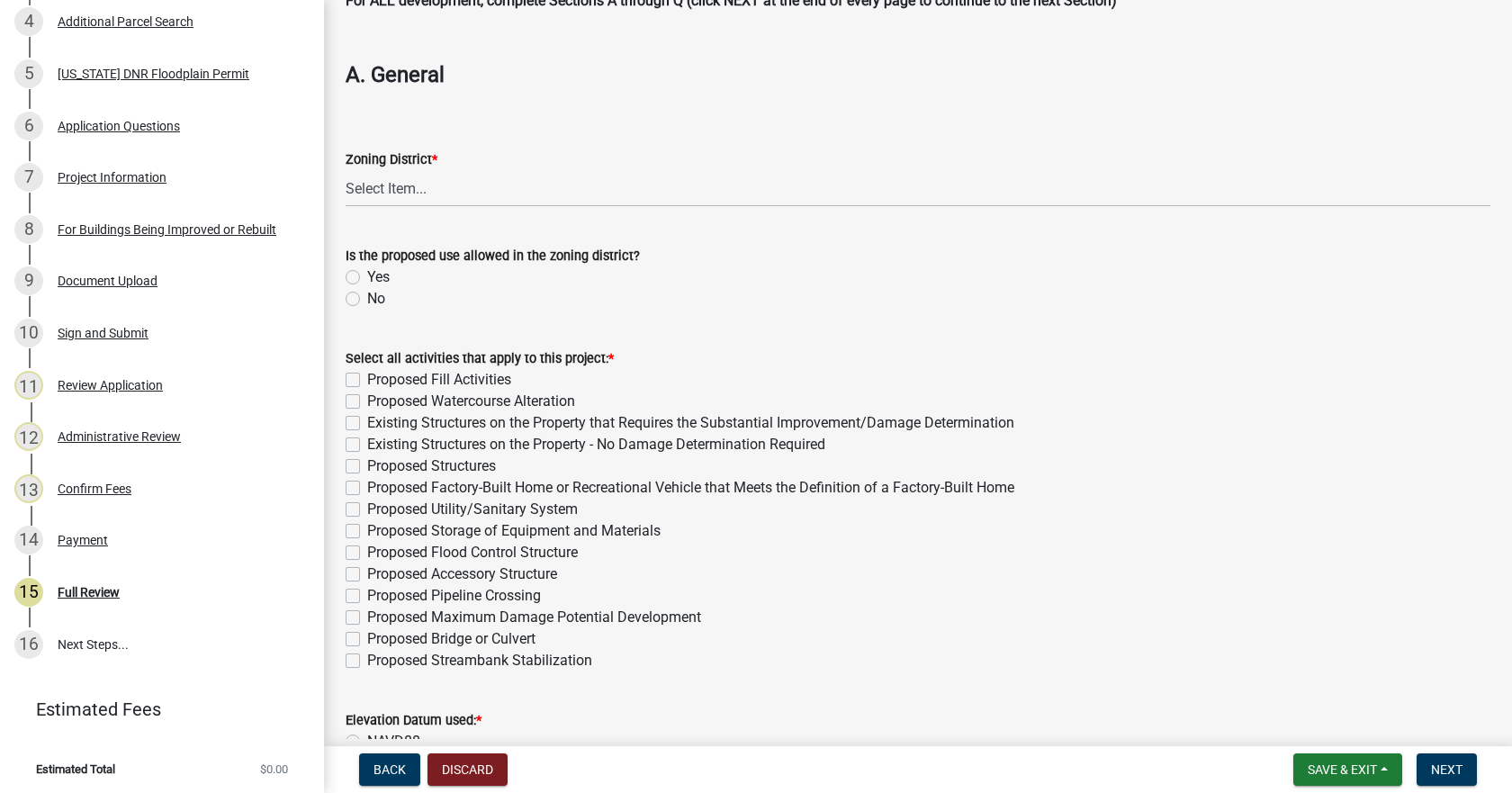
scroll to position [180, 0]
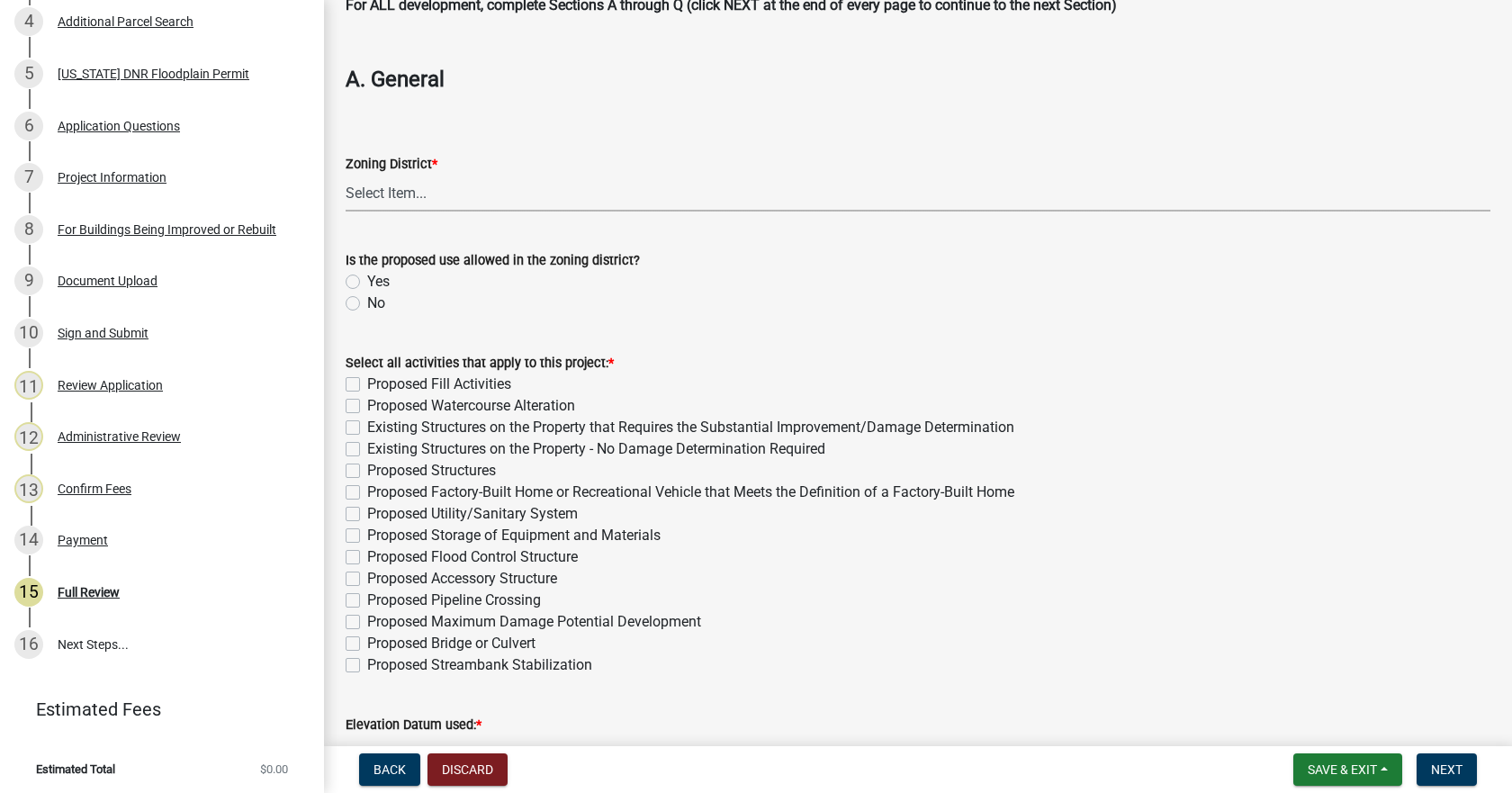
click at [414, 198] on select "Select Item... A-1 Agricultural A-2 Agribusiness District A-R Agricultural/Resi…" at bounding box center [918, 192] width 1145 height 37
click at [346, 174] on select "Select Item... A-1 Agricultural A-2 Agribusiness District A-R Agricultural/Resi…" at bounding box center [918, 192] width 1145 height 37
select select "b3e47abb-8732-4309-ae9f-2b0c278144c3"
click at [376, 282] on label "Yes" at bounding box center [379, 282] width 23 height 22
click at [376, 282] on input "Yes" at bounding box center [373, 277] width 11 height 11
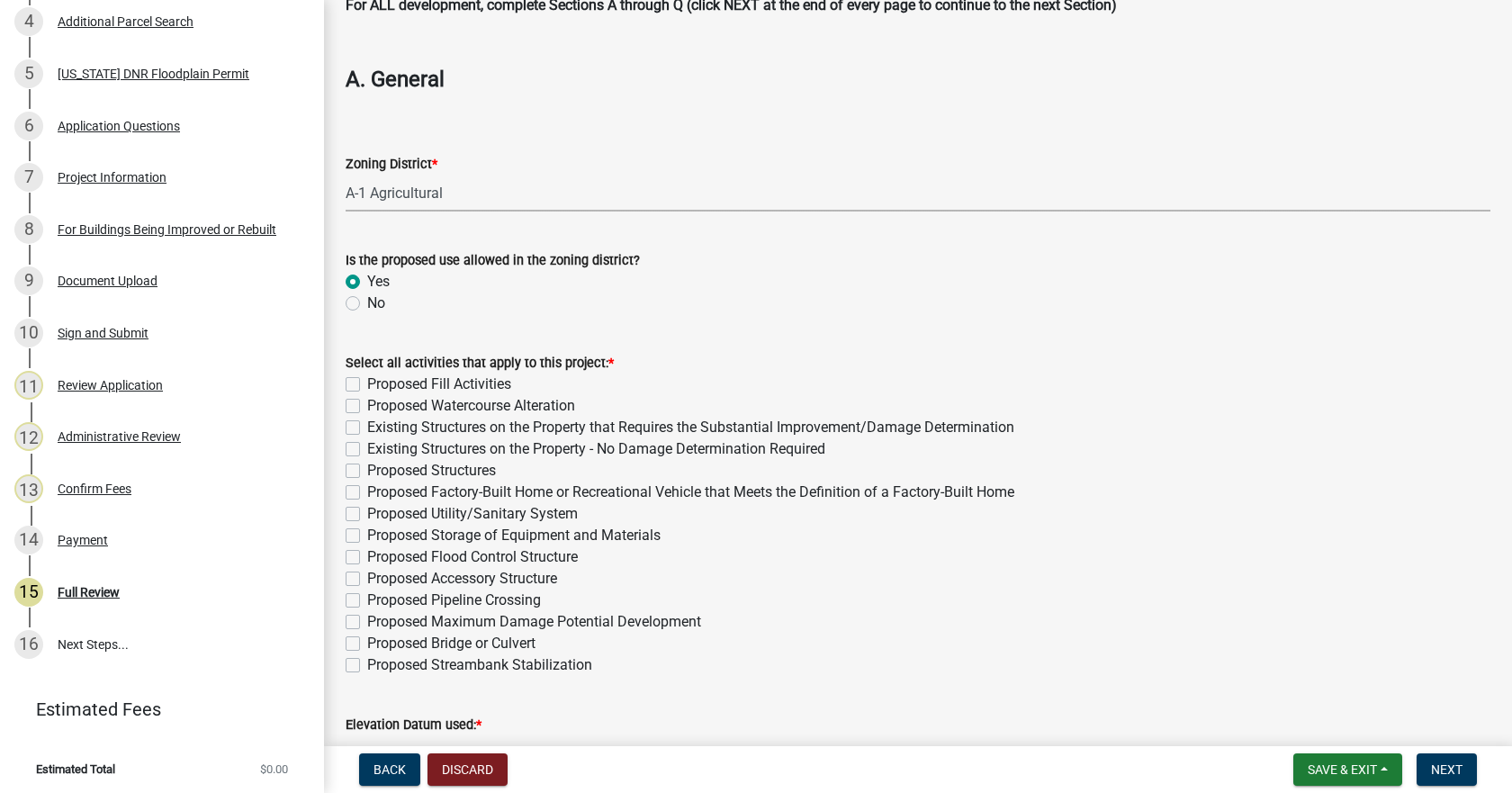
radio input "true"
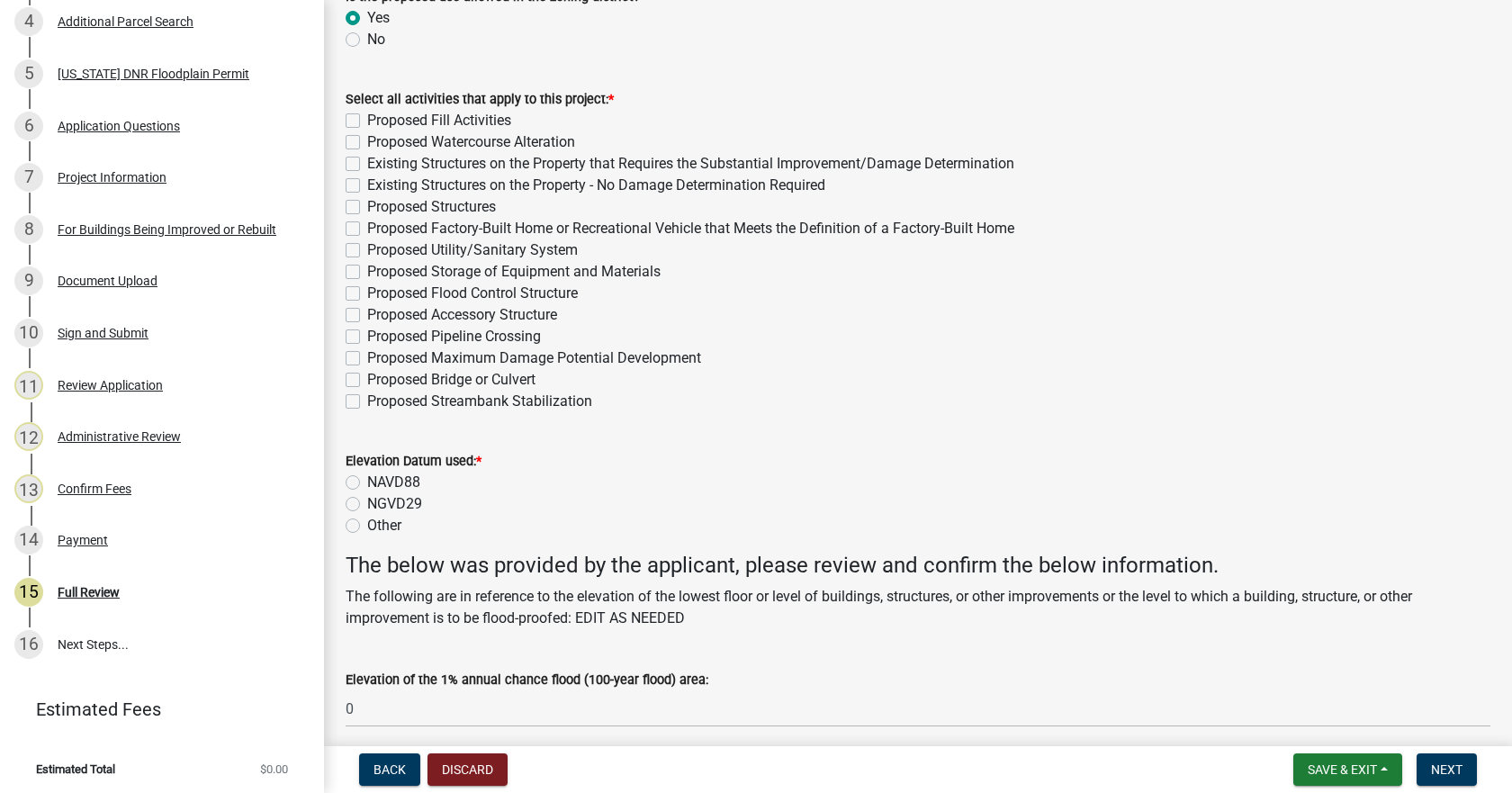
scroll to position [450, 0]
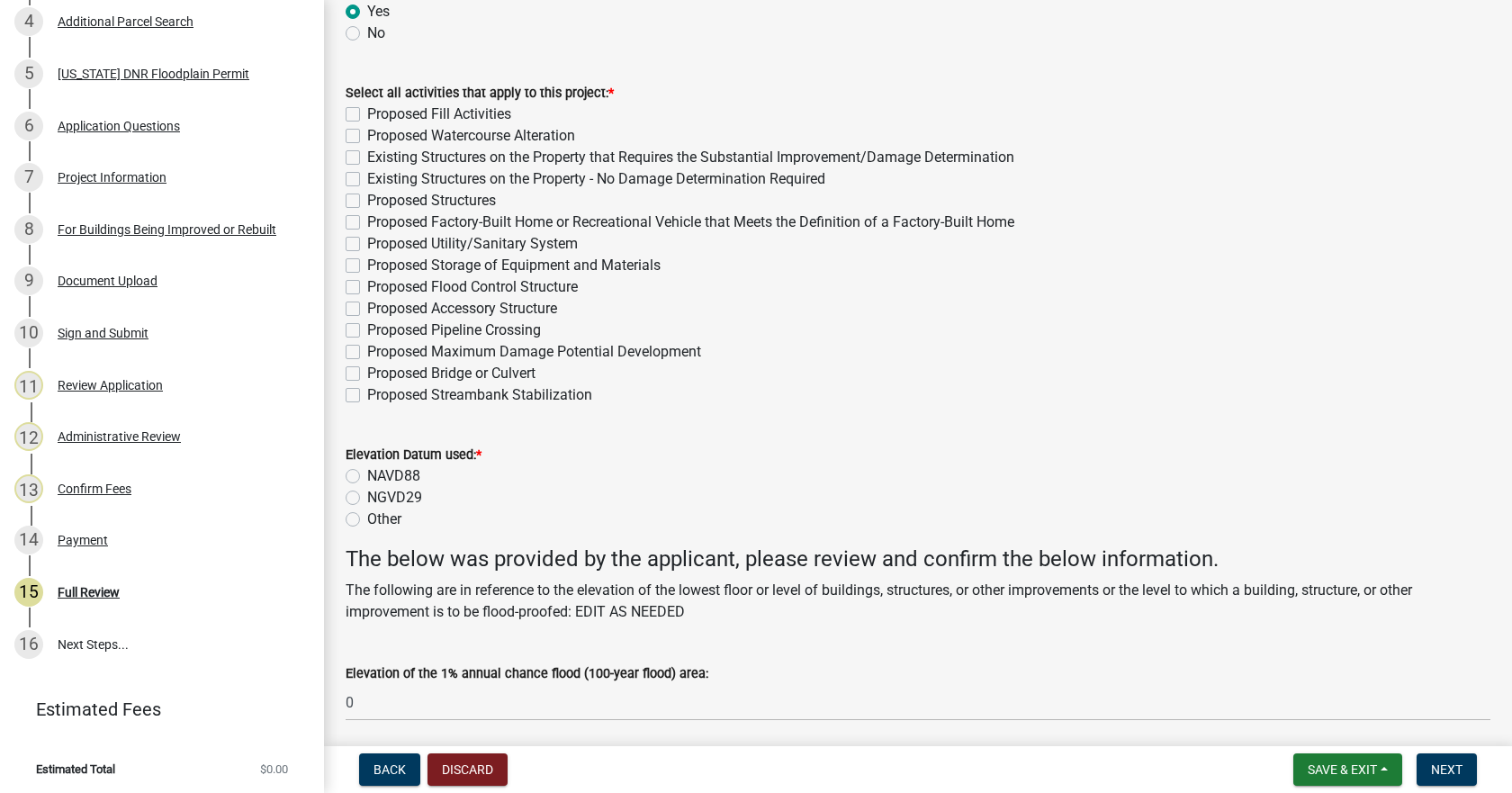
drag, startPoint x: 352, startPoint y: 111, endPoint x: 350, endPoint y: 134, distance: 23.1
click at [367, 111] on label "Proposed Fill Activities" at bounding box center [439, 114] width 144 height 22
click at [367, 111] on input "Proposed Fill Activities" at bounding box center [373, 109] width 11 height 11
checkbox input "true"
checkbox input "false"
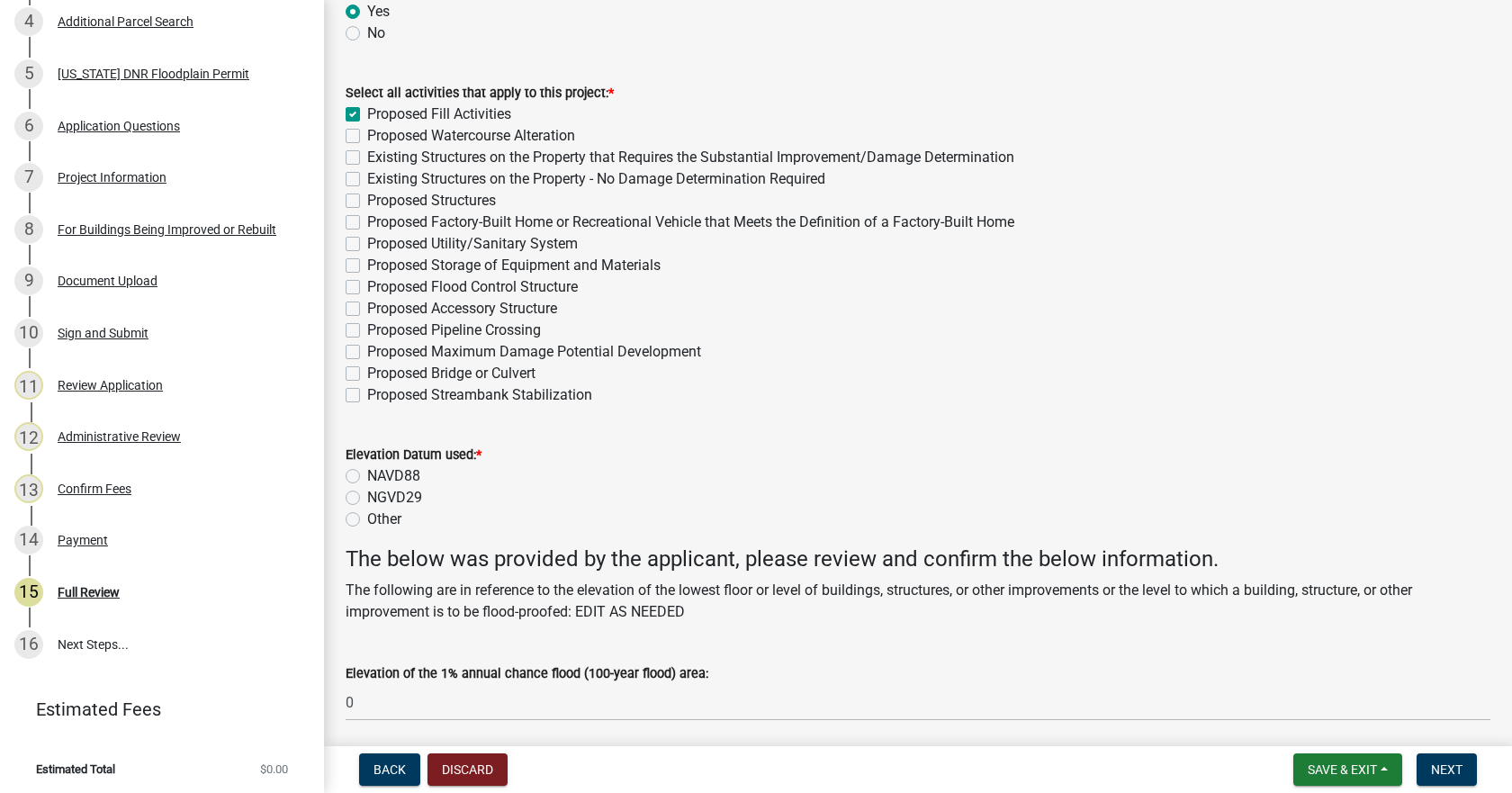
checkbox input "false"
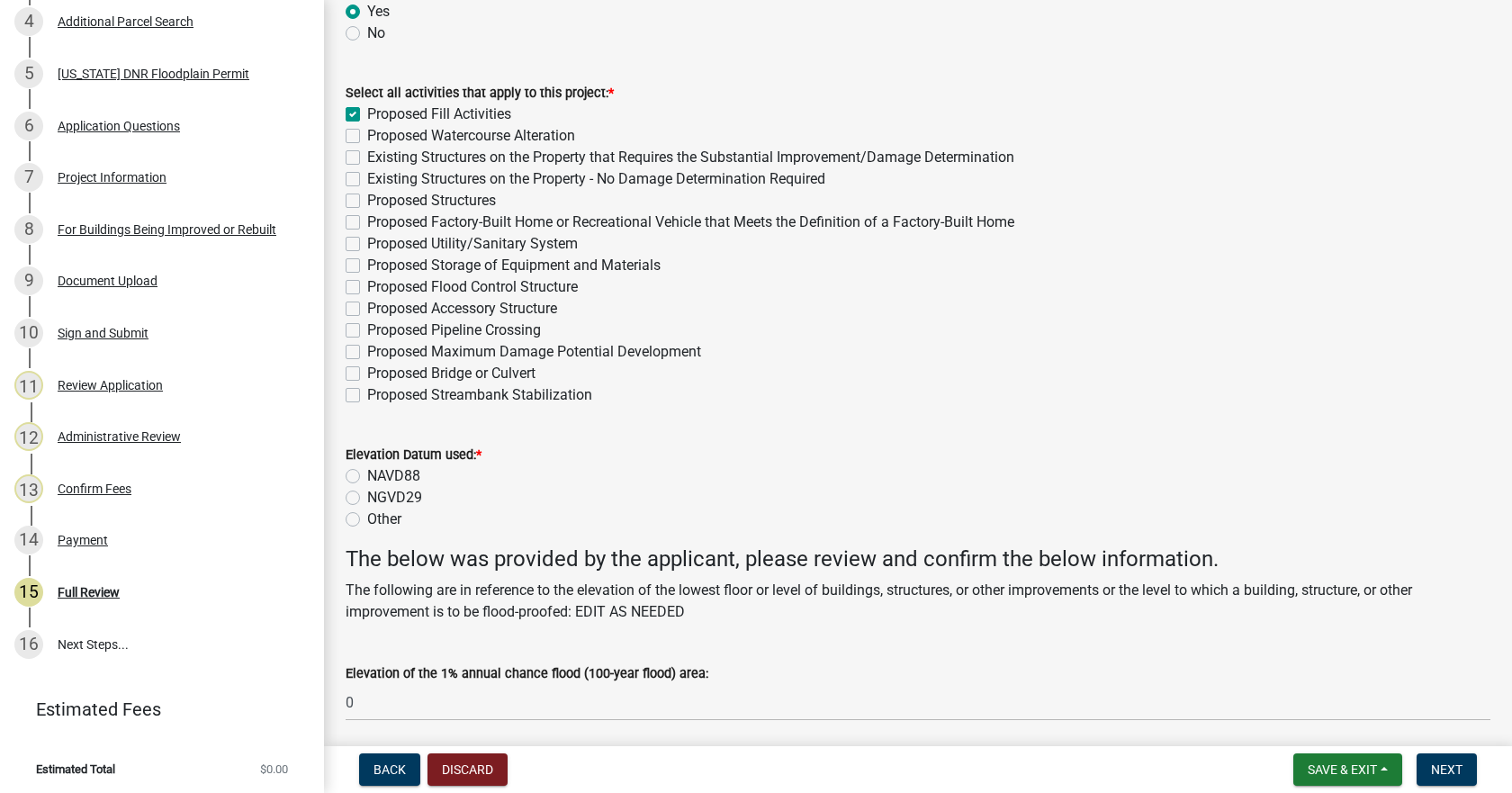
checkbox input "false"
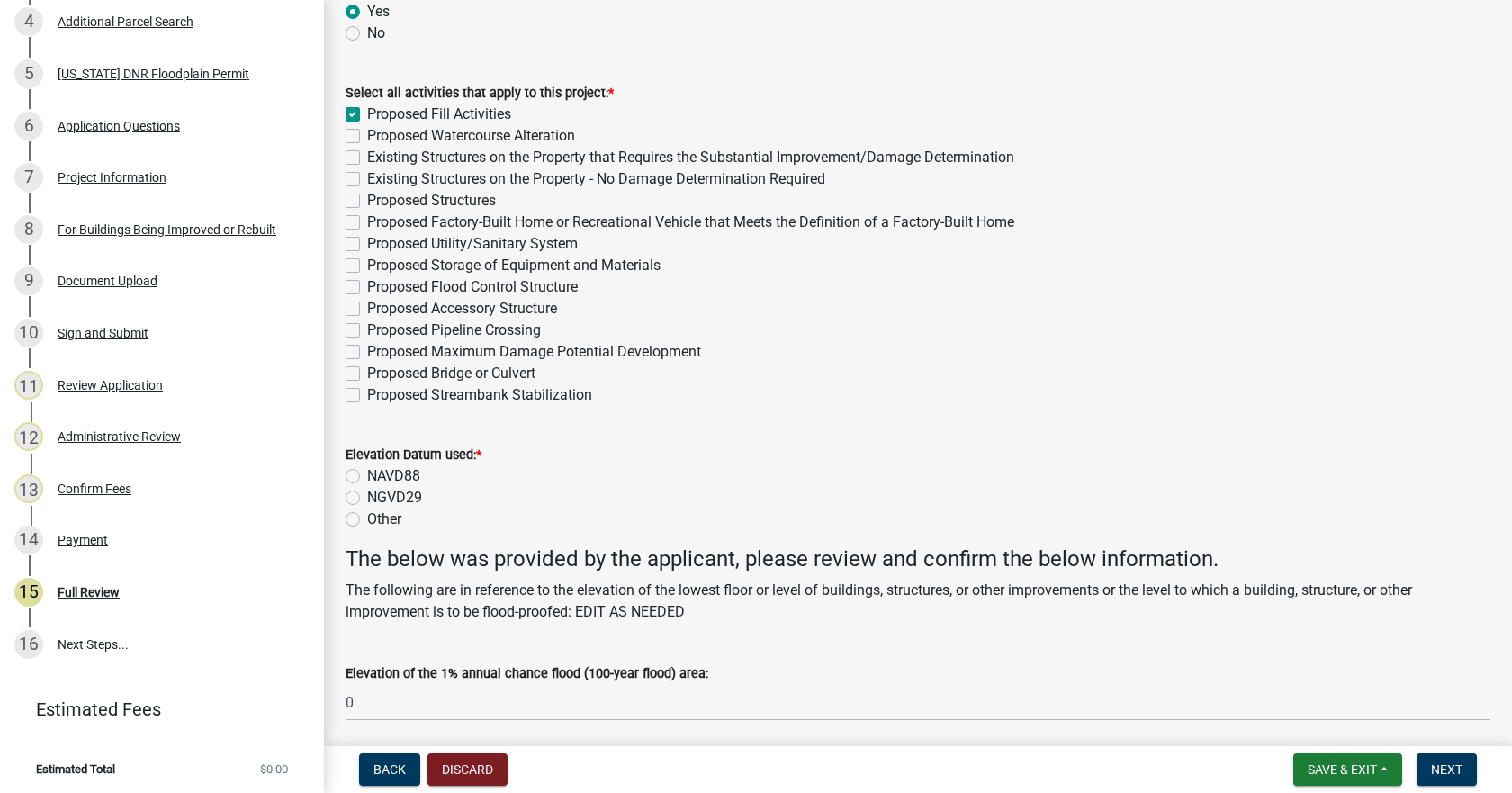
checkbox input "false"
click at [367, 134] on label "Proposed Watercourse Alteration" at bounding box center [471, 136] width 208 height 22
click at [367, 134] on input "Proposed Watercourse Alteration" at bounding box center [373, 131] width 11 height 11
checkbox input "true"
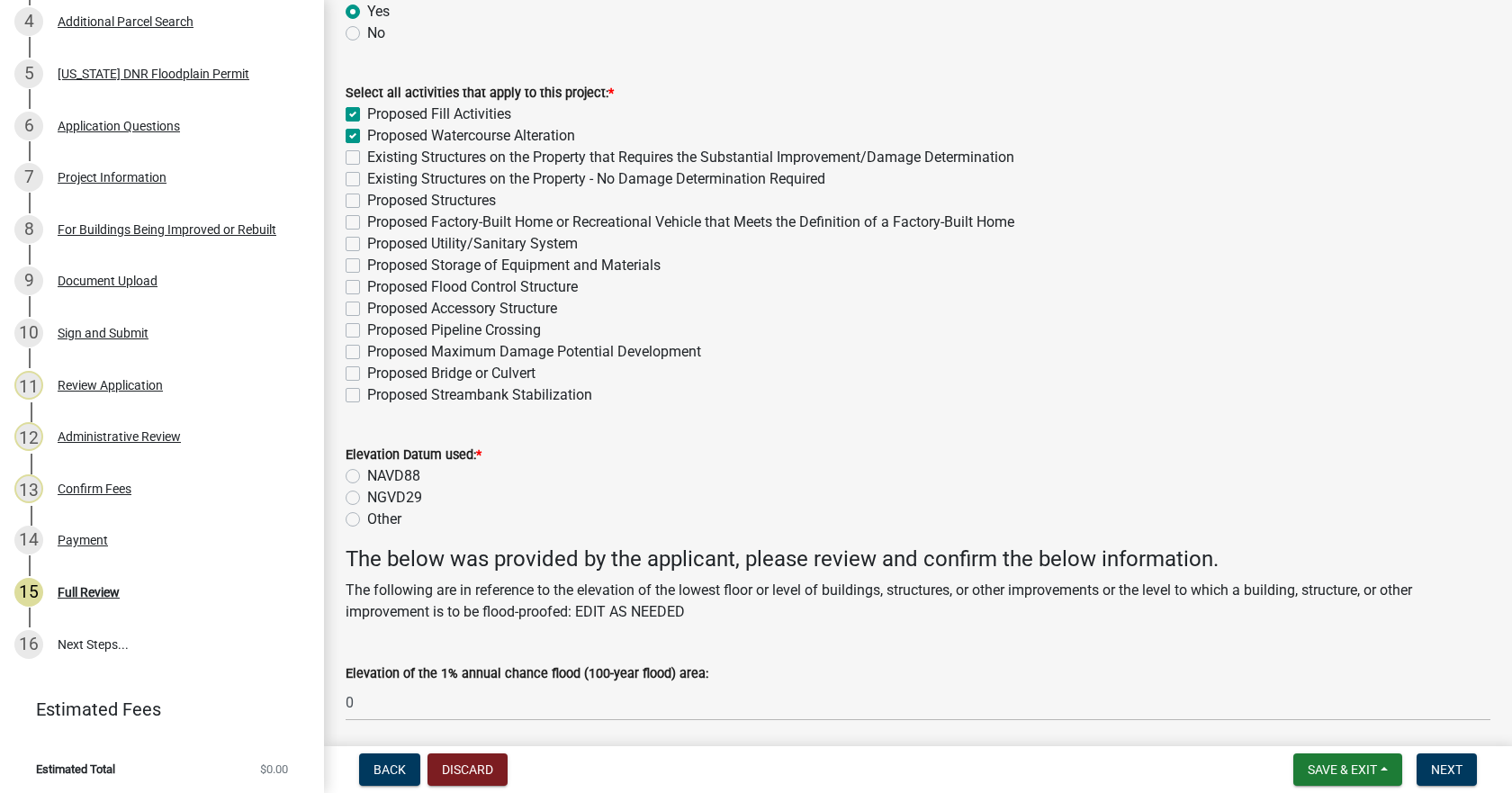
checkbox input "true"
checkbox input "false"
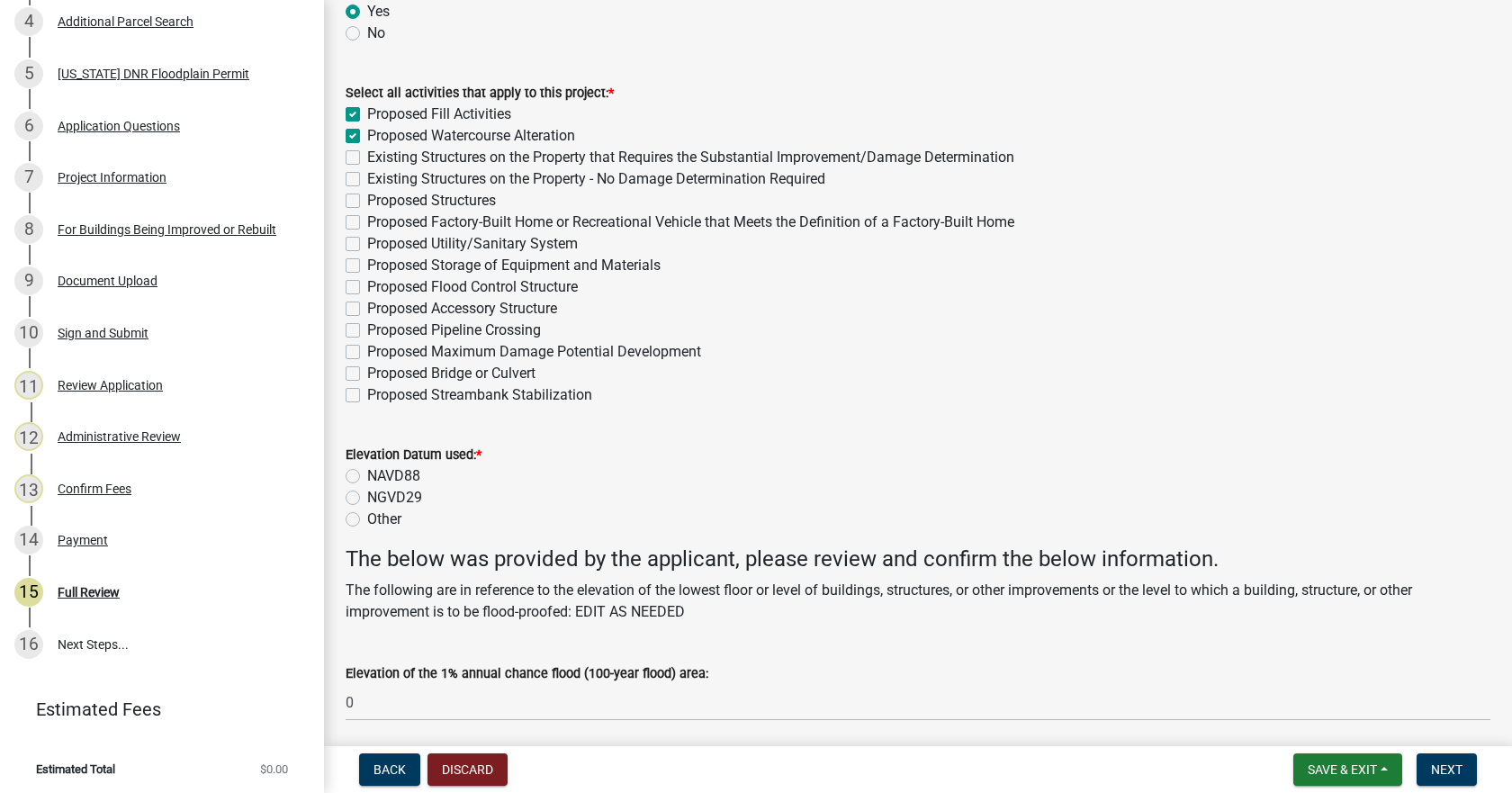
checkbox input "false"
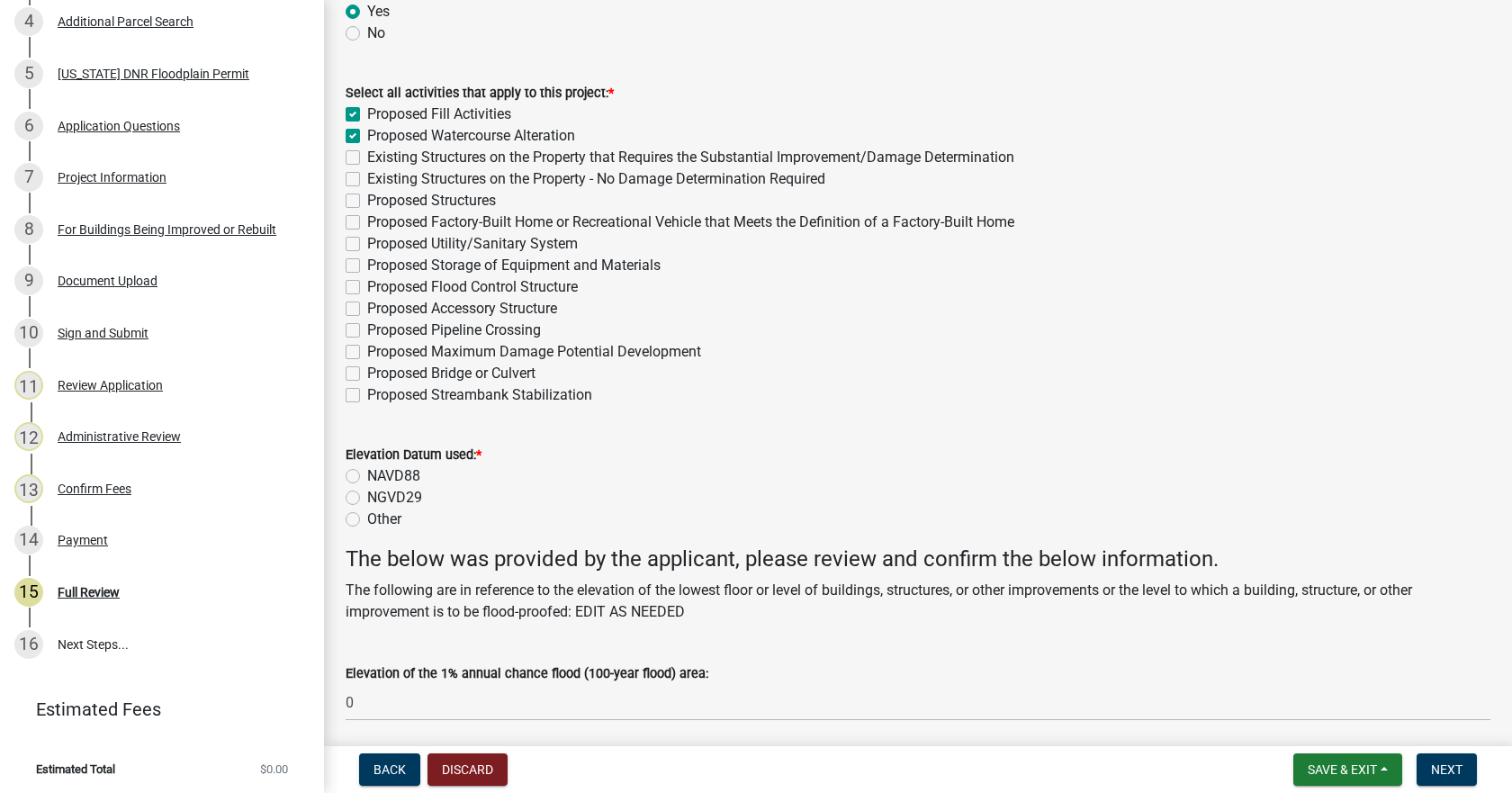
checkbox input "false"
click at [367, 198] on label "Proposed Structures" at bounding box center [431, 201] width 129 height 22
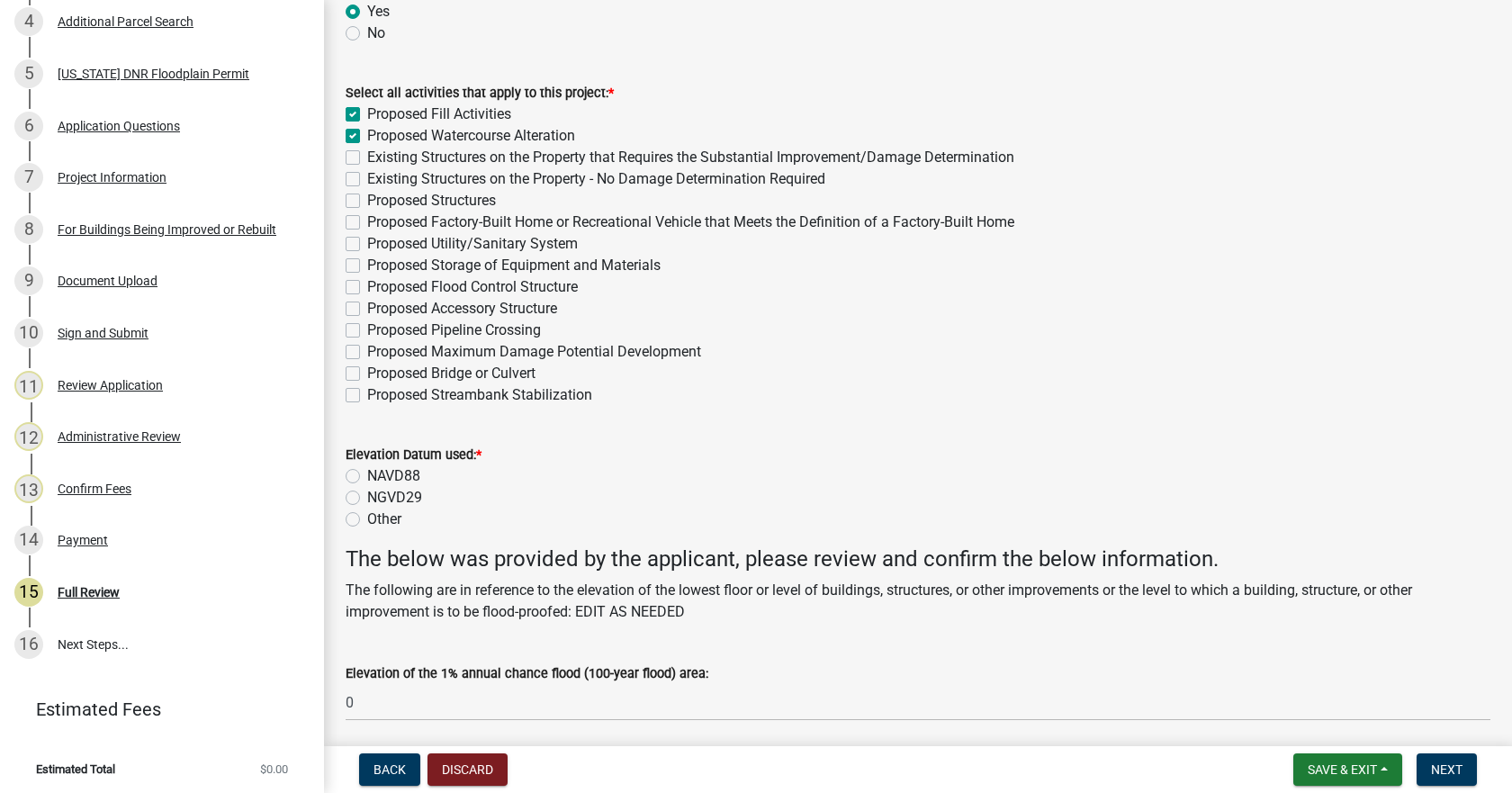
click at [367, 198] on input "Proposed Structures" at bounding box center [373, 196] width 11 height 11
checkbox input "true"
checkbox input "false"
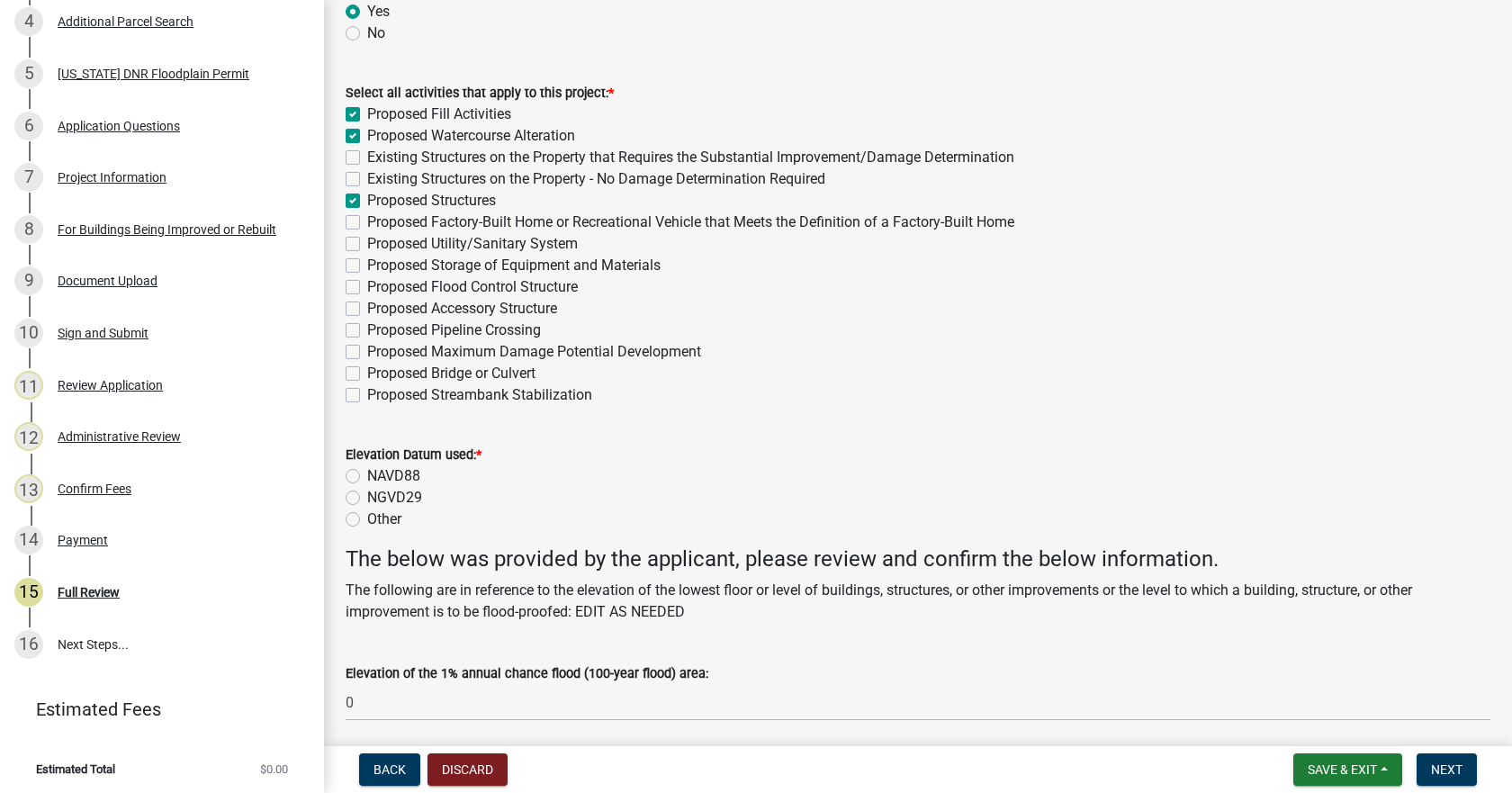
checkbox input "false"
checkbox input "true"
checkbox input "false"
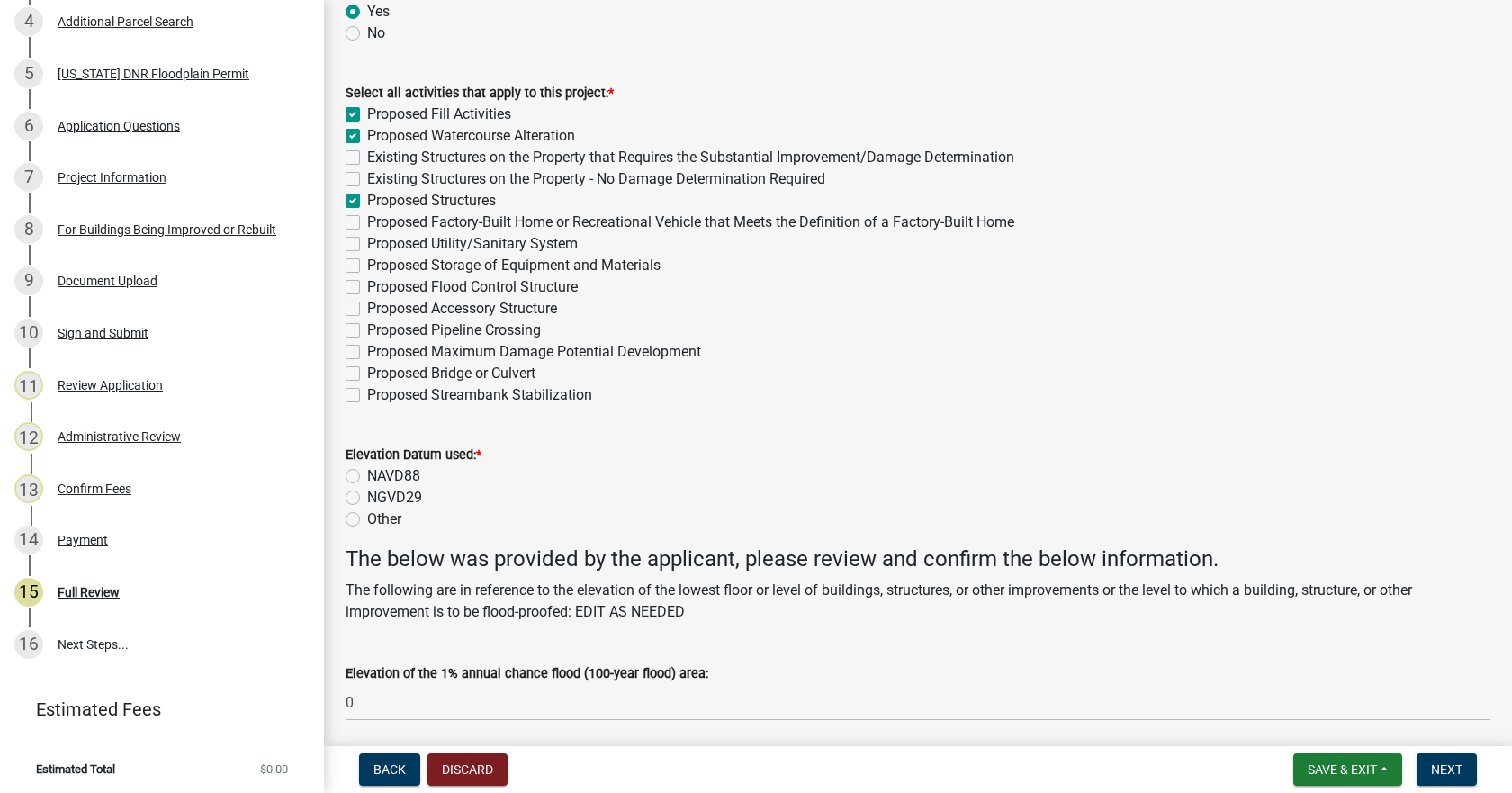
checkbox input "false"
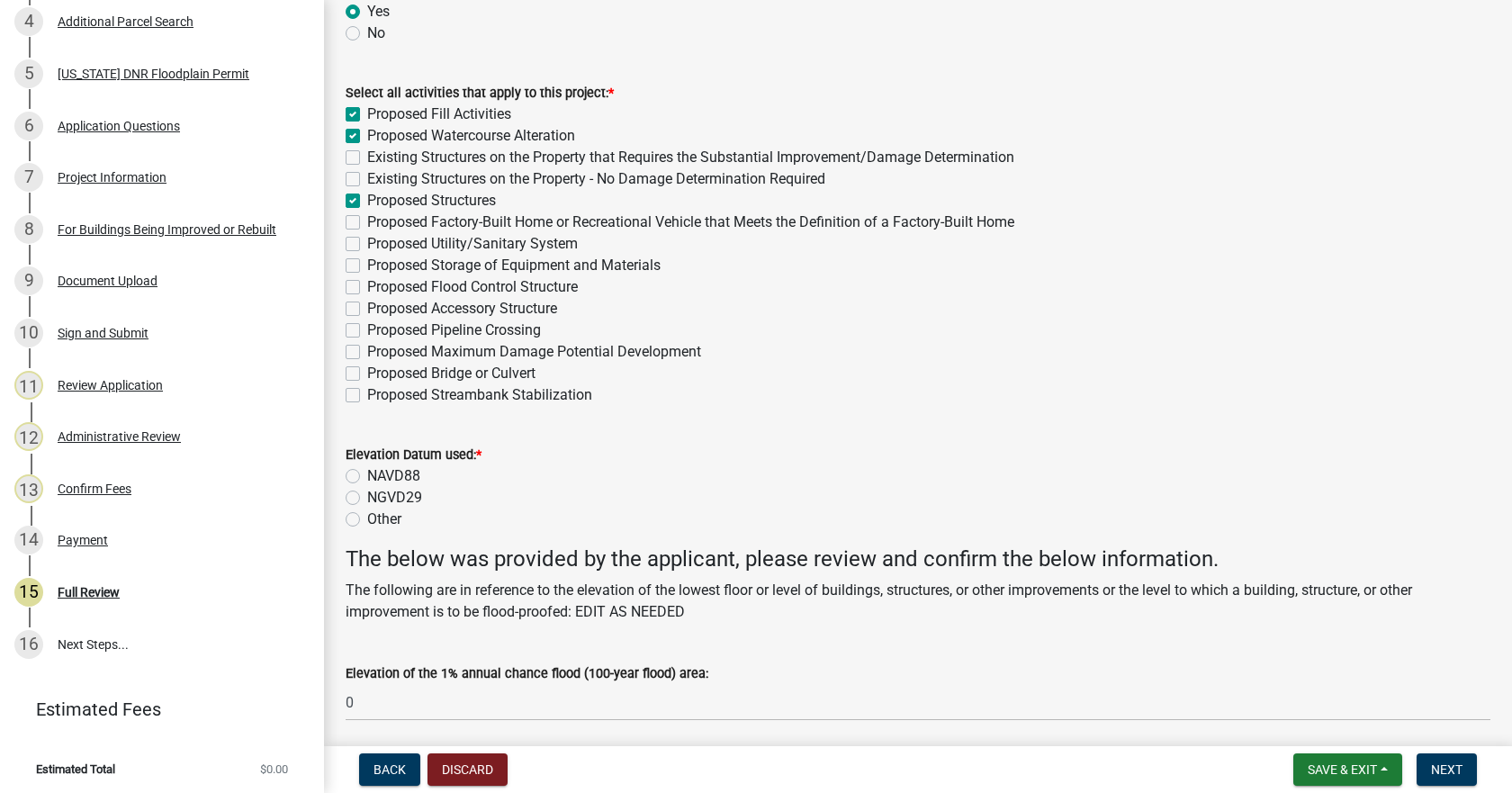
checkbox input "false"
click at [367, 373] on label "Proposed Bridge or Culvert" at bounding box center [451, 373] width 169 height 22
click at [367, 373] on input "Proposed Bridge or Culvert" at bounding box center [373, 368] width 11 height 11
checkbox input "true"
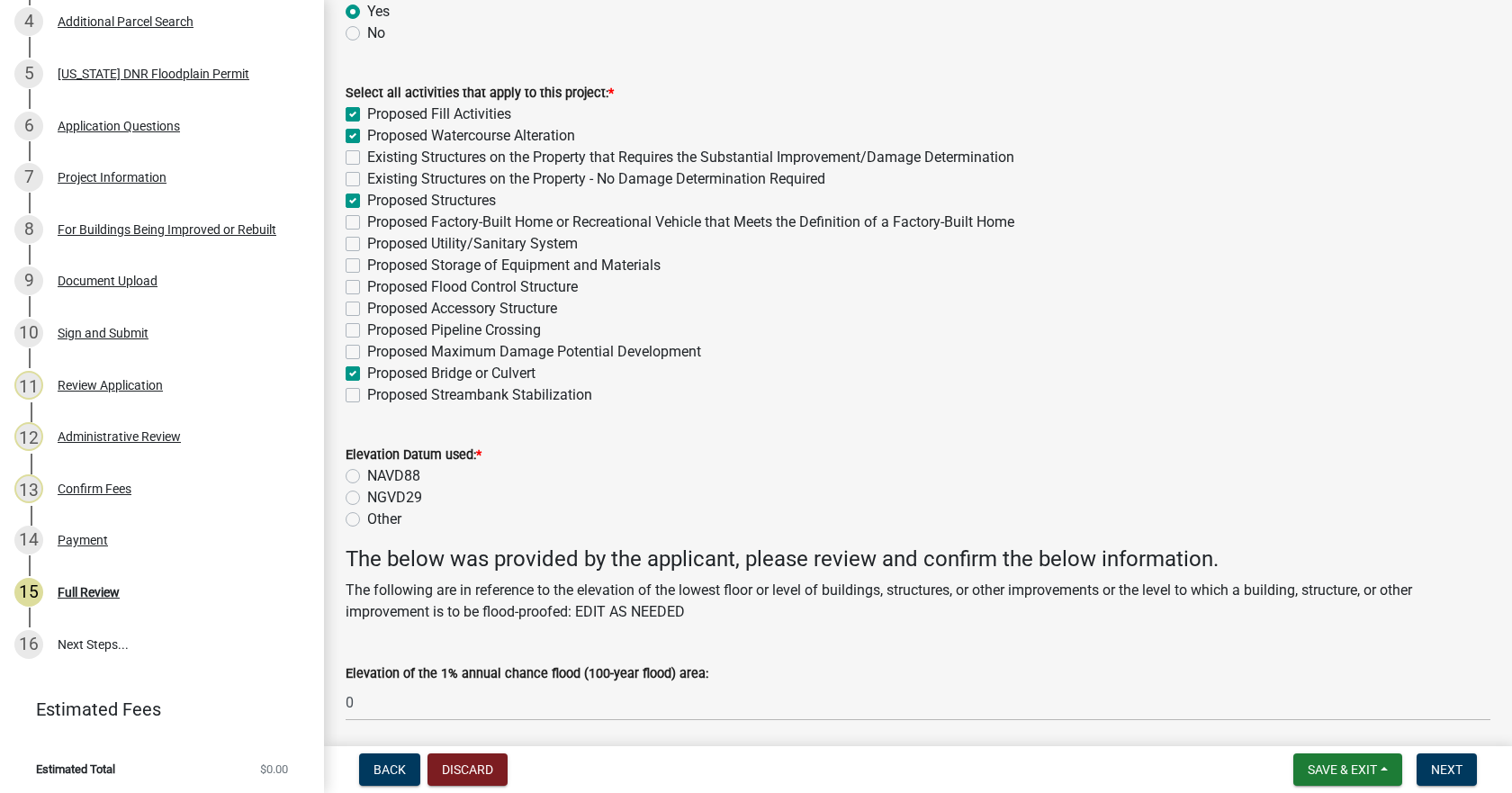
checkbox input "true"
checkbox input "false"
checkbox input "true"
checkbox input "false"
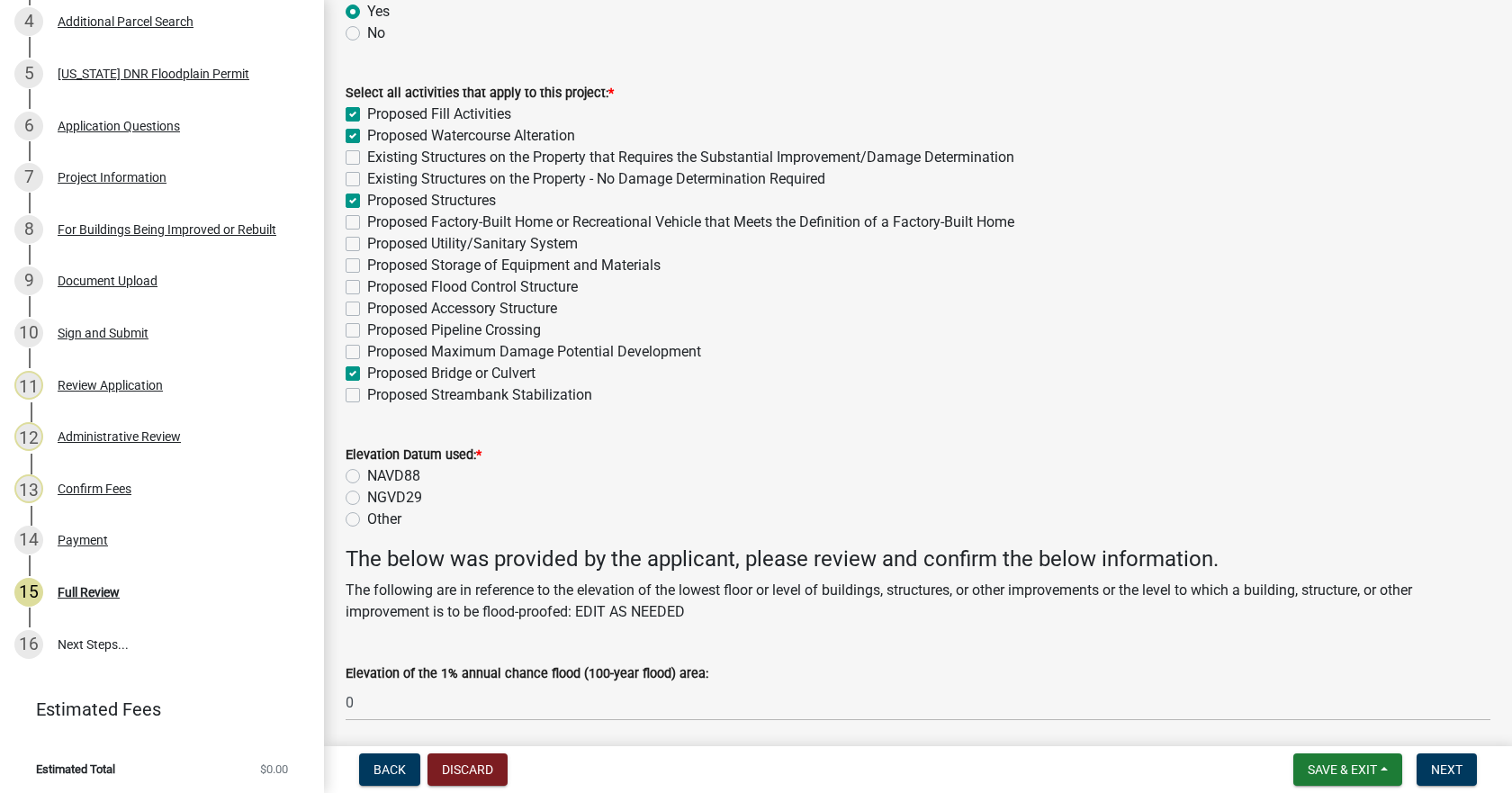
checkbox input "false"
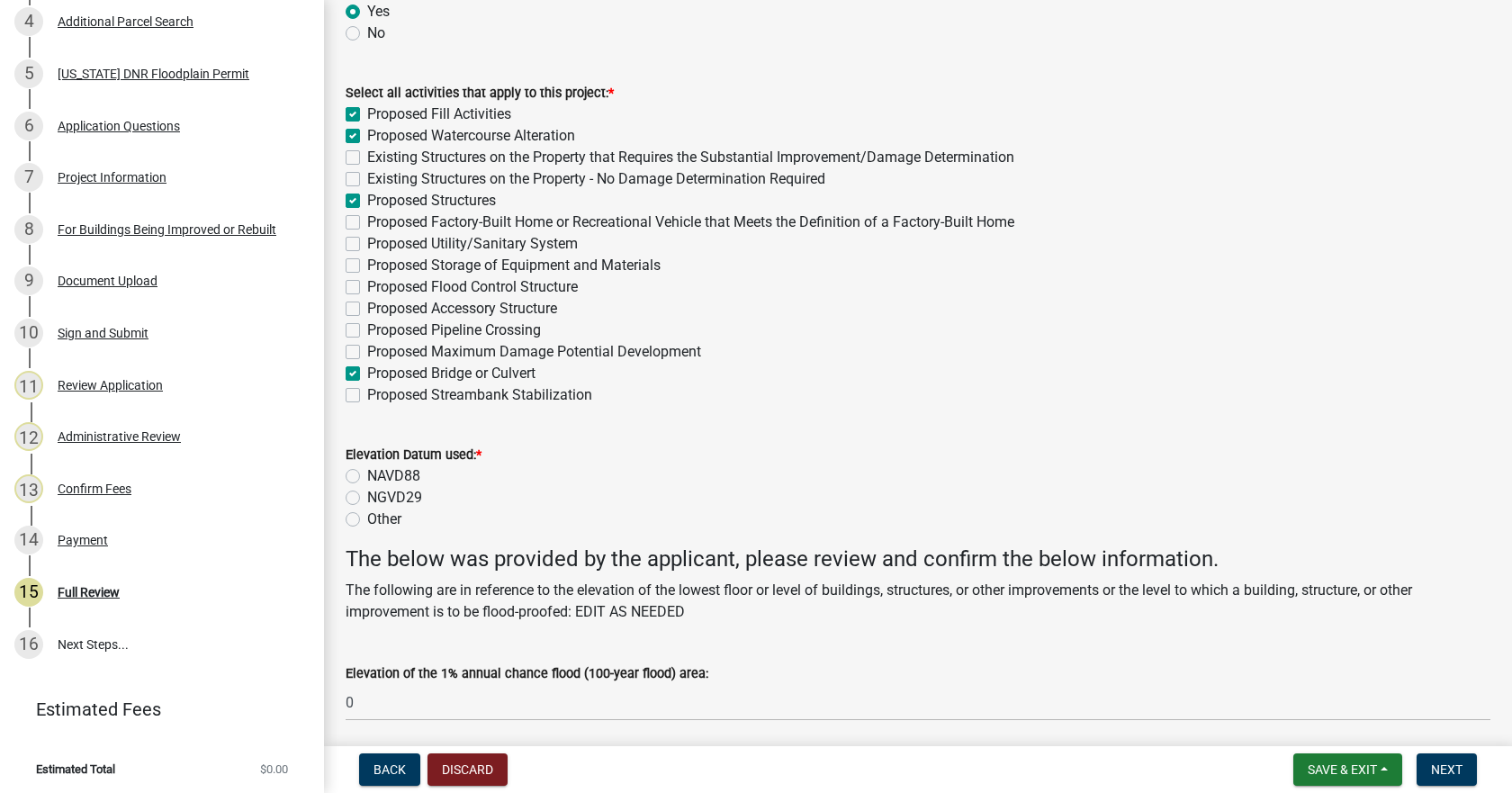
checkbox input "false"
checkbox input "true"
checkbox input "false"
click at [367, 198] on label "Proposed Structures" at bounding box center [431, 201] width 129 height 22
click at [367, 198] on input "Proposed Structures" at bounding box center [373, 196] width 11 height 11
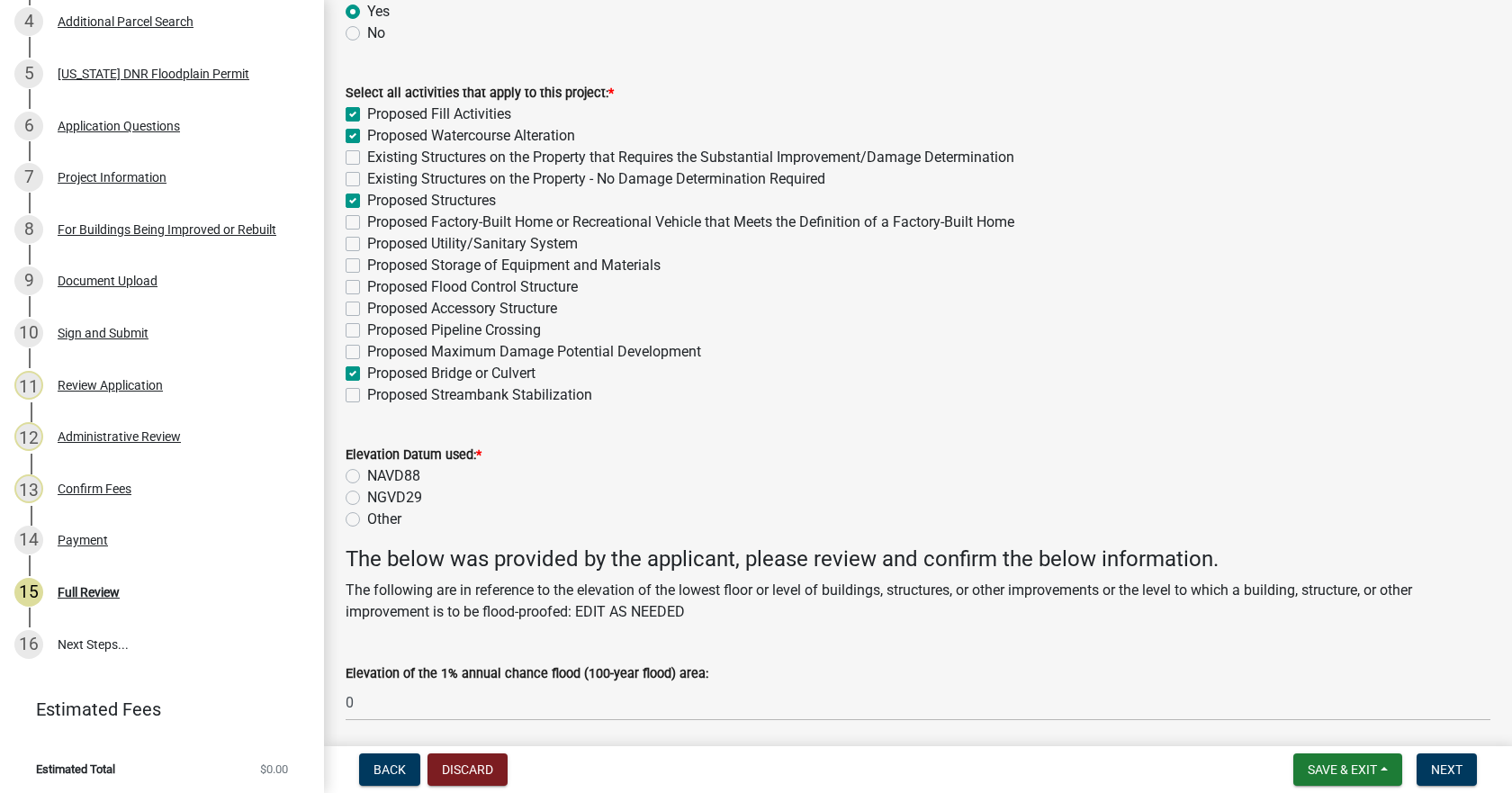
checkbox input "false"
checkbox input "true"
checkbox input "false"
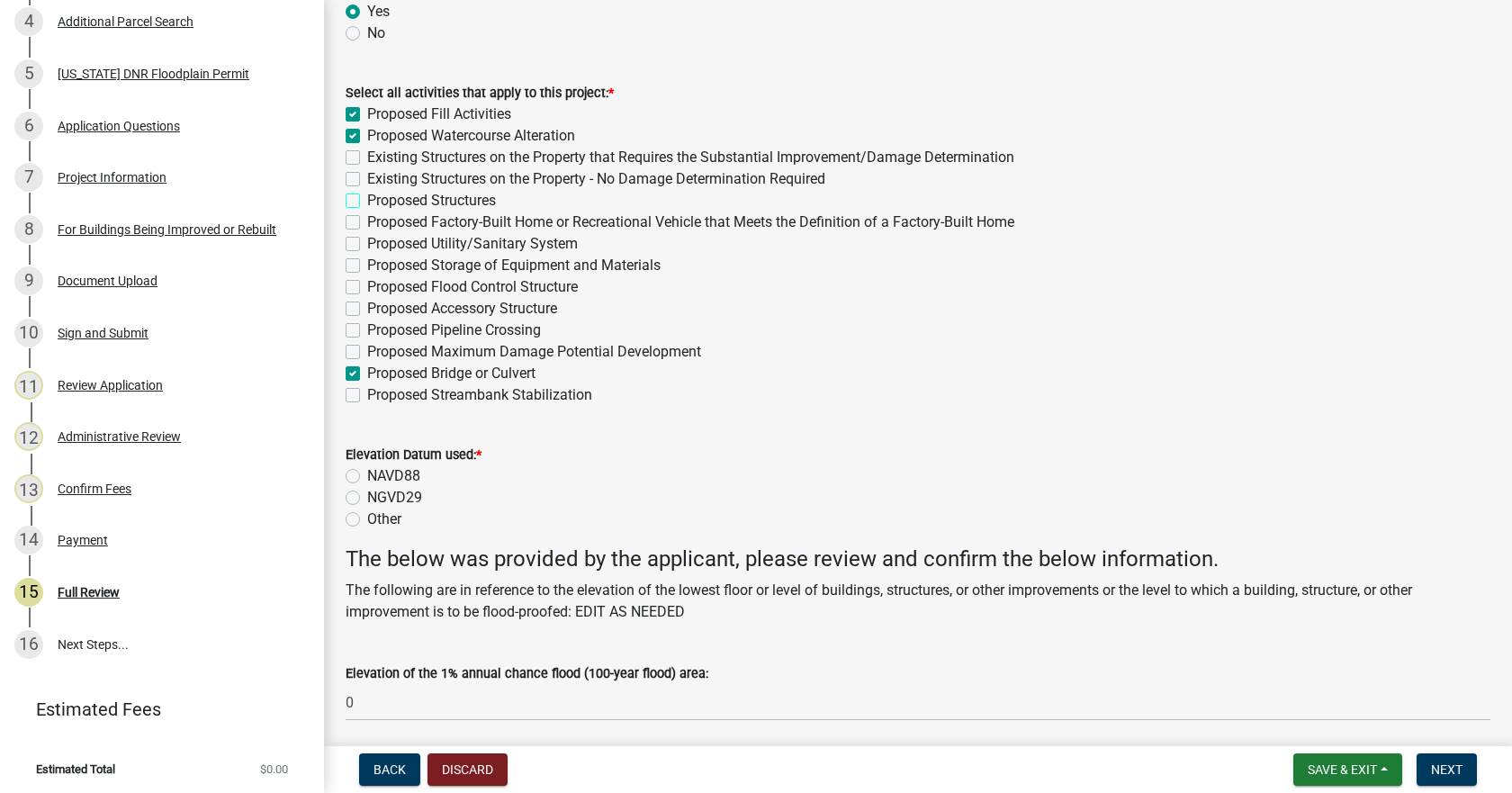
checkbox input "false"
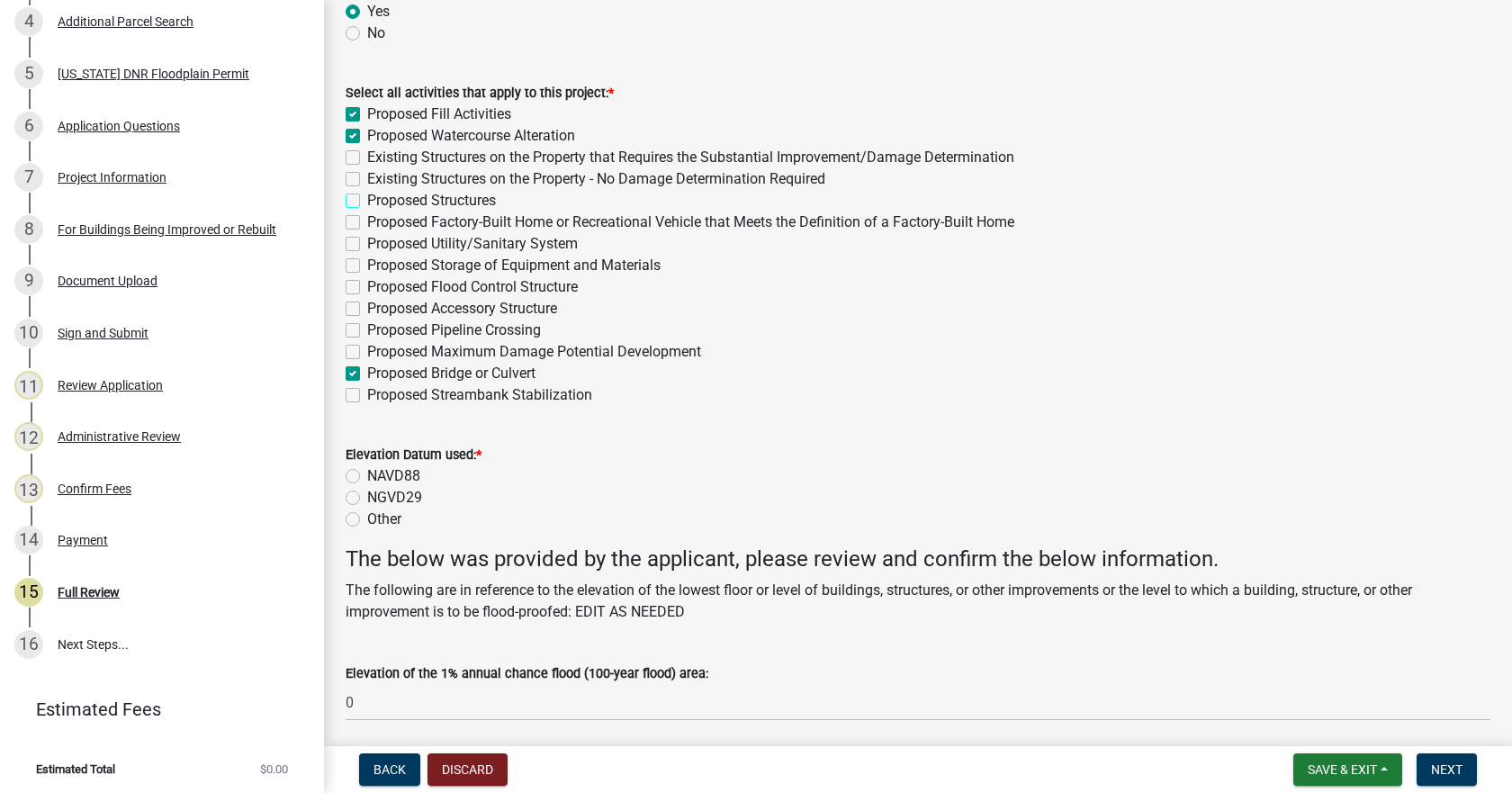
checkbox input "false"
checkbox input "true"
click at [367, 397] on label "Proposed Streambank Stabilization" at bounding box center [480, 395] width 225 height 22
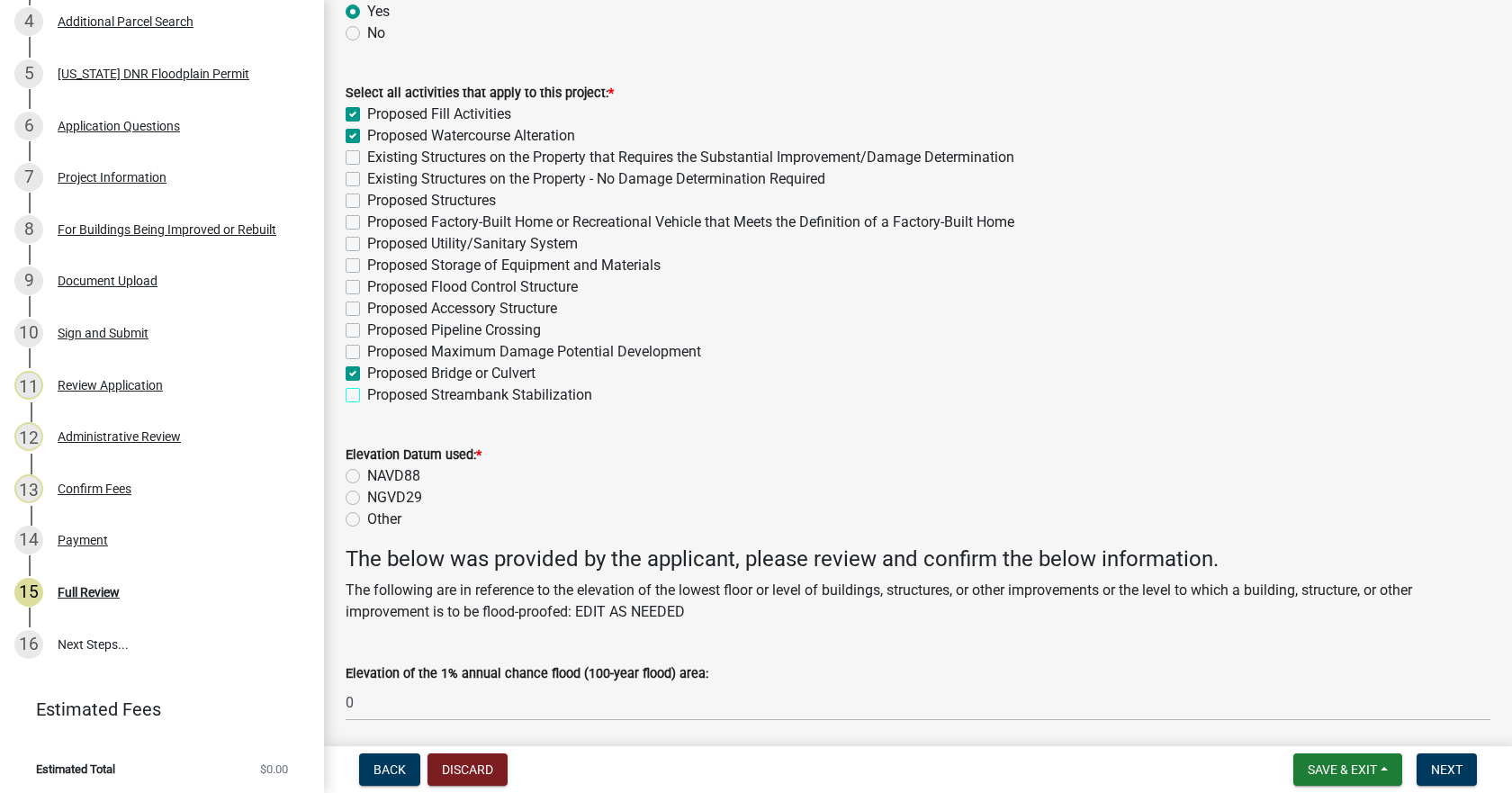
click at [367, 396] on input "Proposed Streambank Stabilization" at bounding box center [373, 390] width 11 height 11
checkbox input "true"
checkbox input "false"
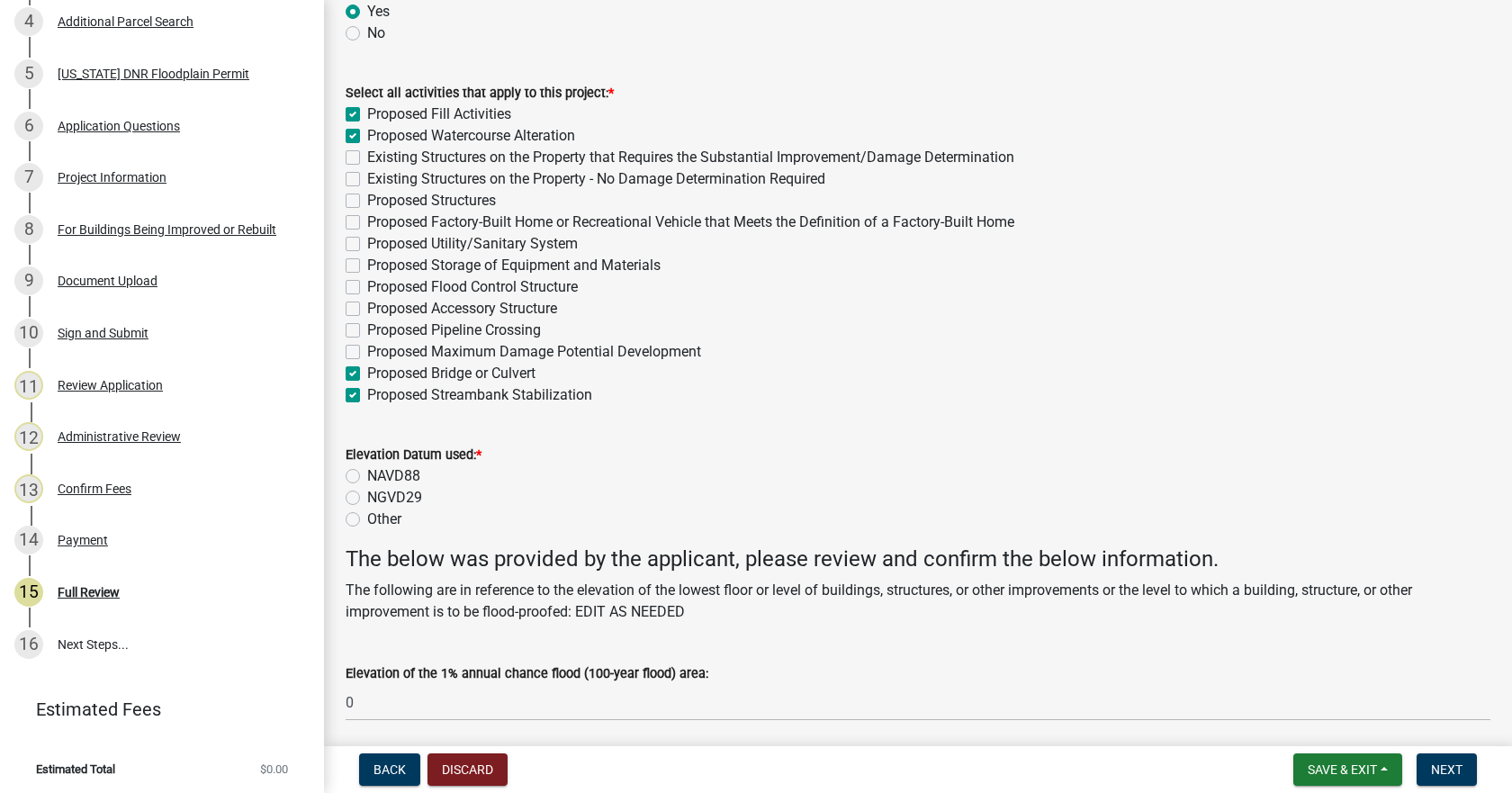
checkbox input "false"
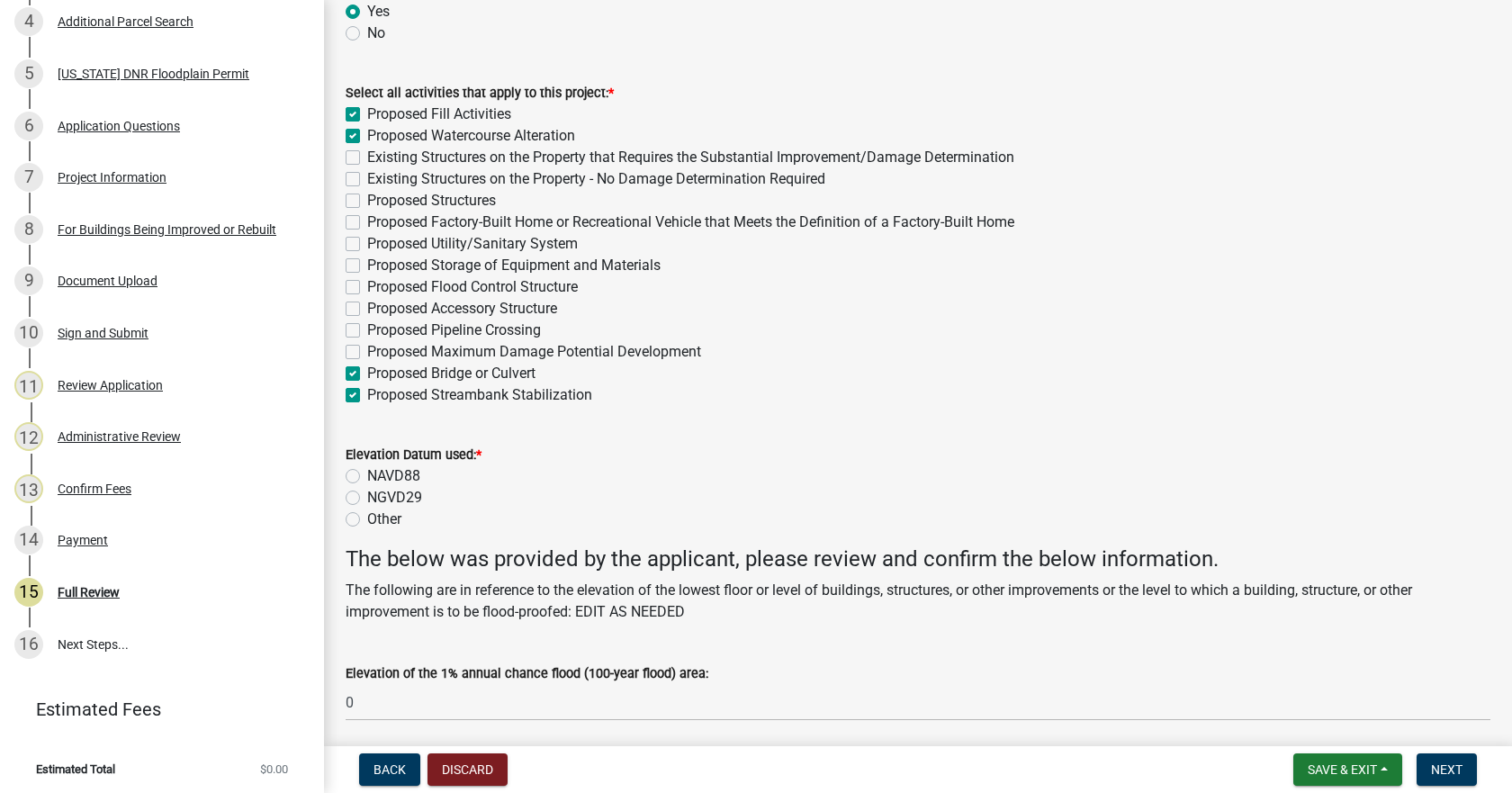
checkbox input "false"
checkbox input "true"
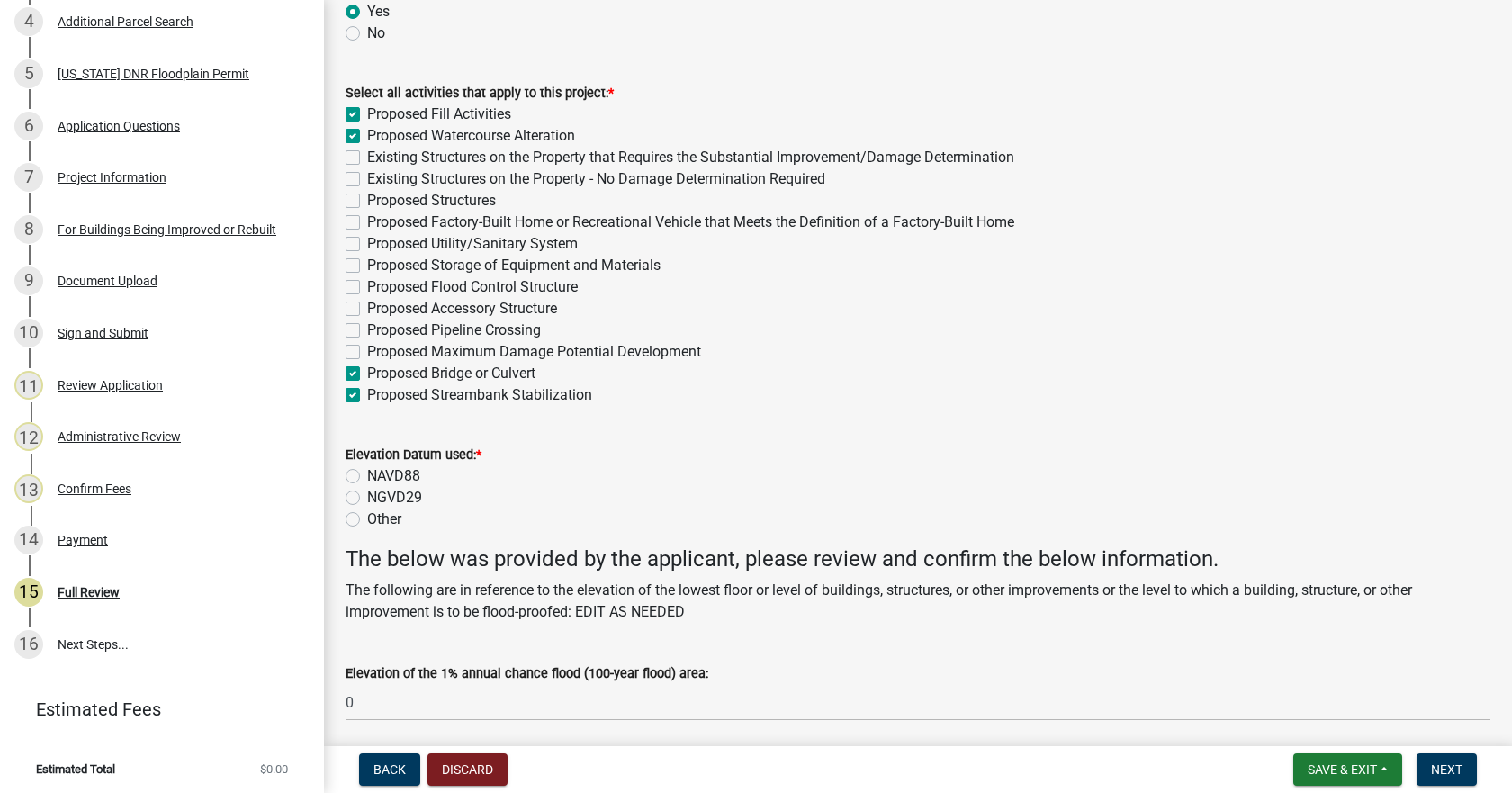
checkbox input "true"
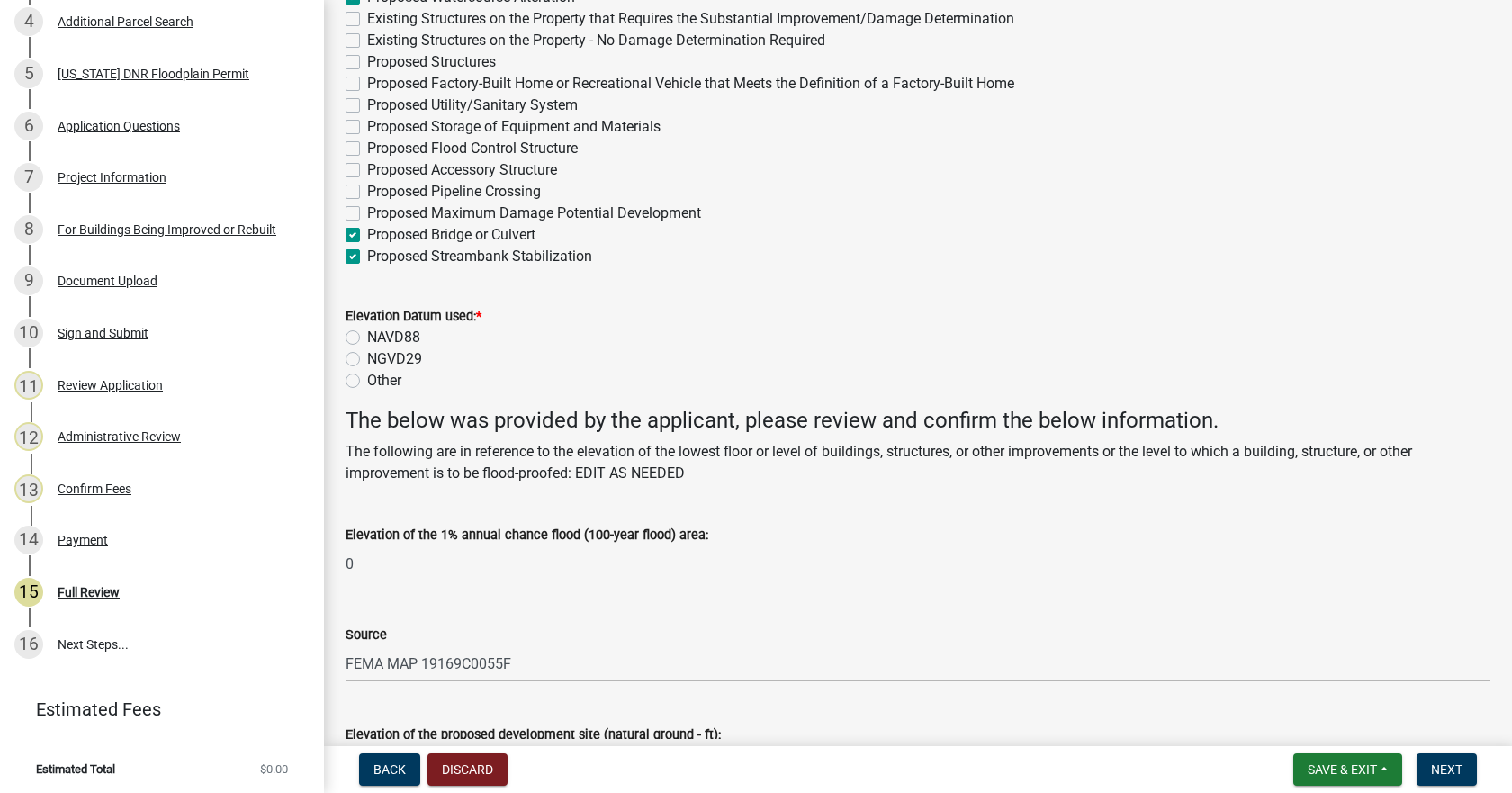
scroll to position [630, 0]
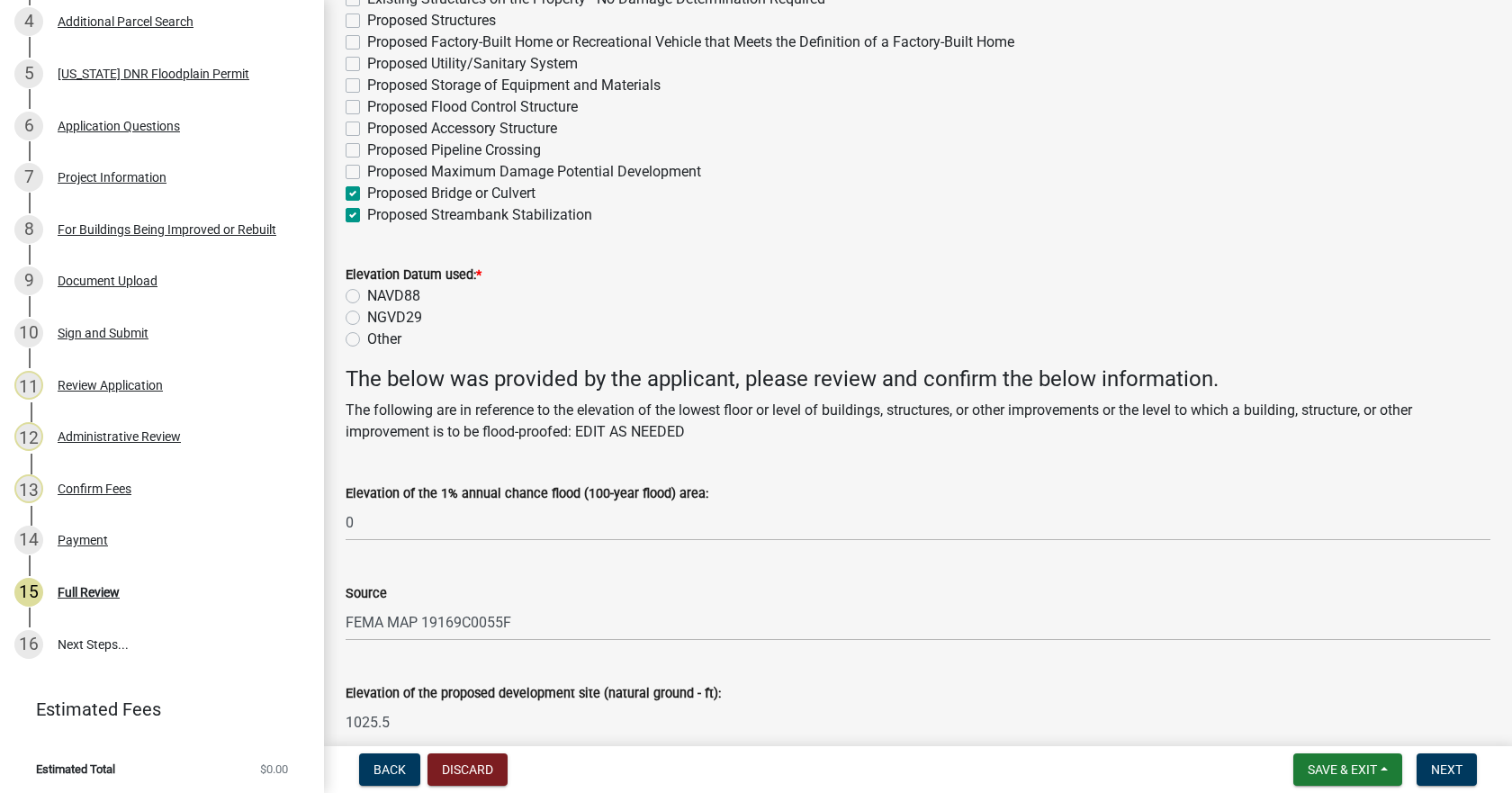
click at [391, 318] on label "NGVD29" at bounding box center [395, 317] width 55 height 22
click at [379, 318] on input "NGVD29" at bounding box center [373, 313] width 11 height 11
radio input "true"
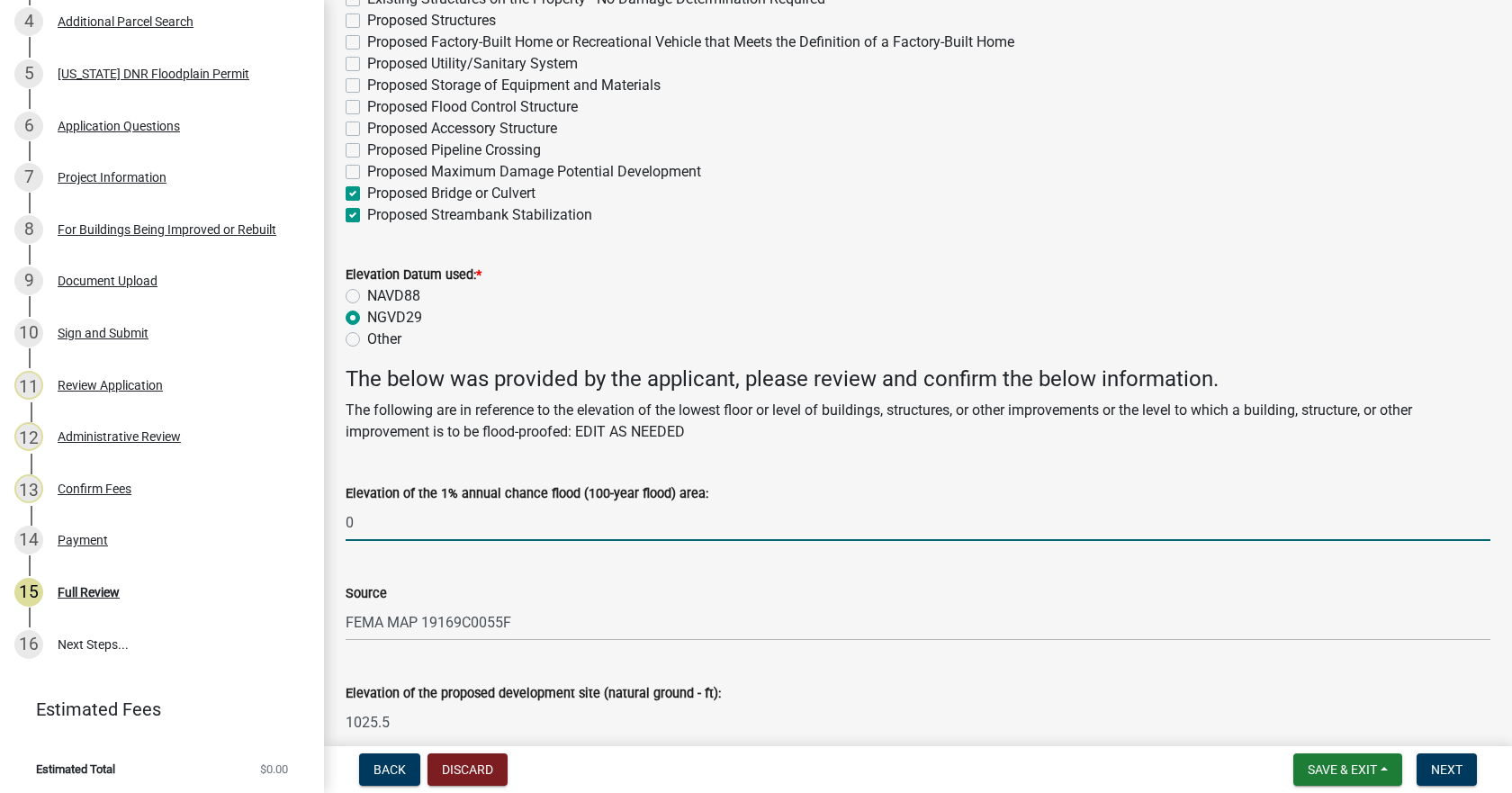
click at [492, 535] on input "0" at bounding box center [918, 522] width 1145 height 37
click at [672, 577] on div "Source FEMA MAP 19169C0055F" at bounding box center [918, 598] width 1145 height 84
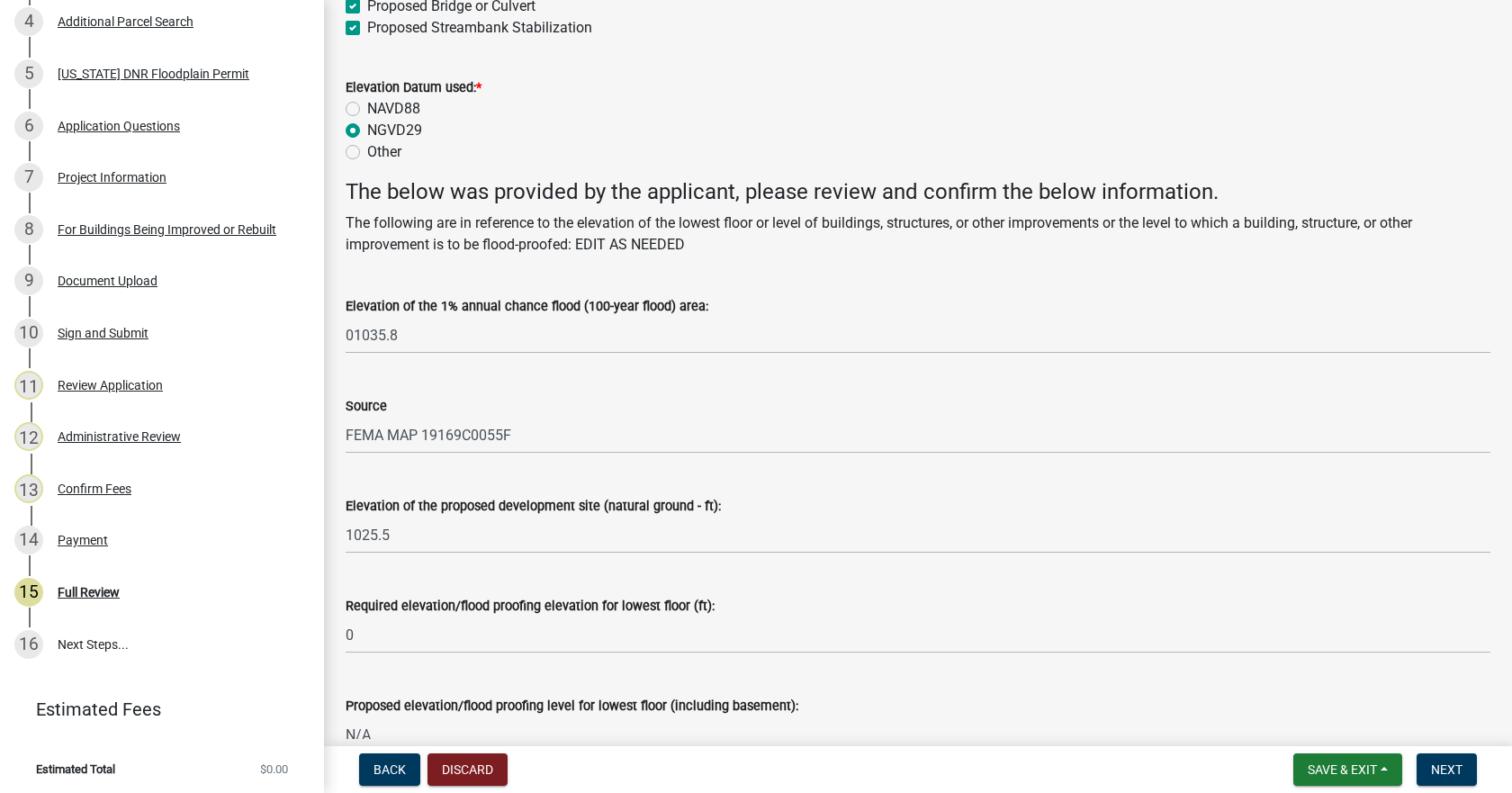
scroll to position [899, 0]
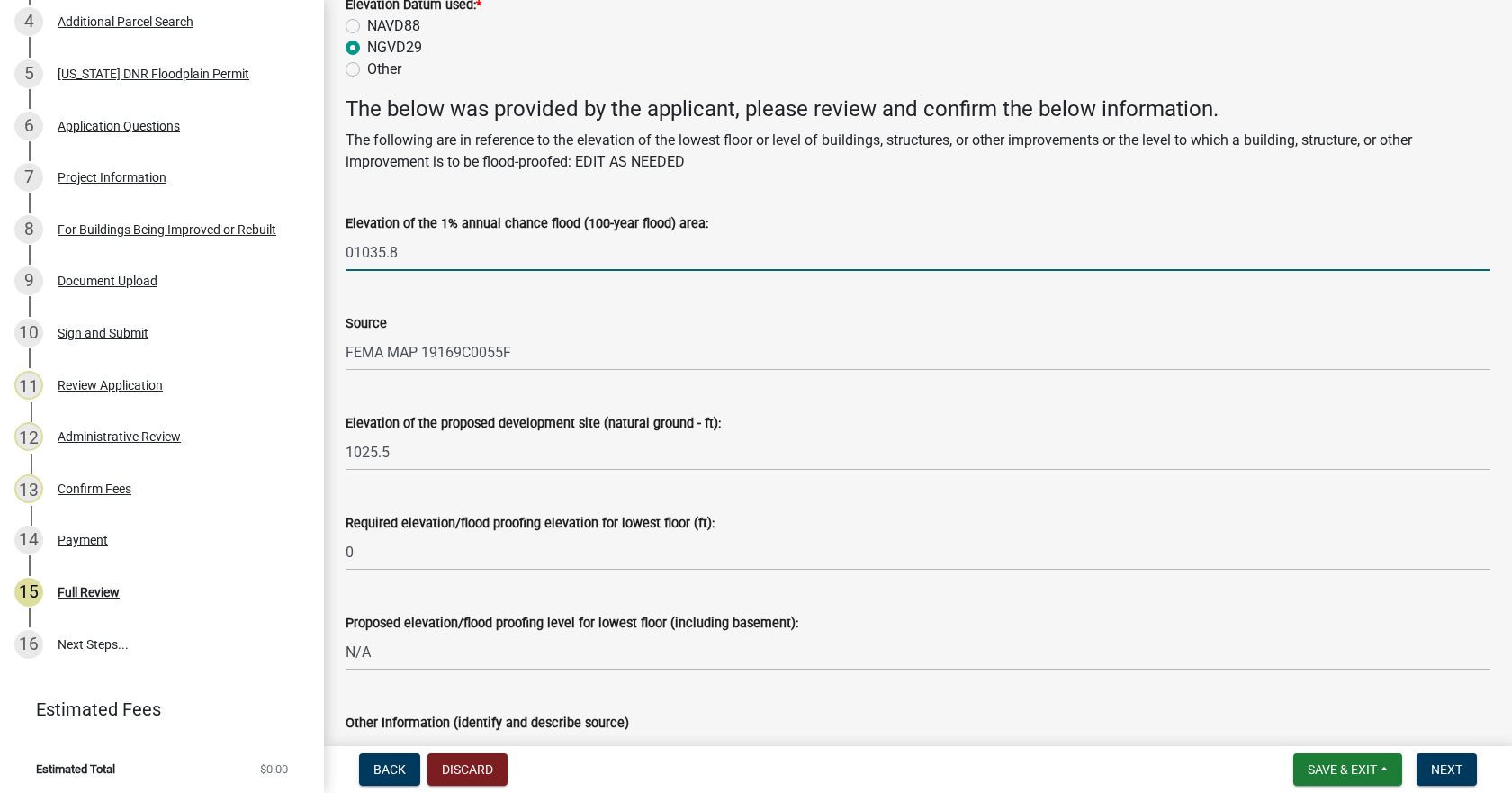
drag, startPoint x: 353, startPoint y: 251, endPoint x: 330, endPoint y: 251, distance: 23.0
click at [341, 251] on div "Elevation of the 1% annual chance flood (100-year flood) area: 01035.8" at bounding box center [919, 229] width 1172 height 84
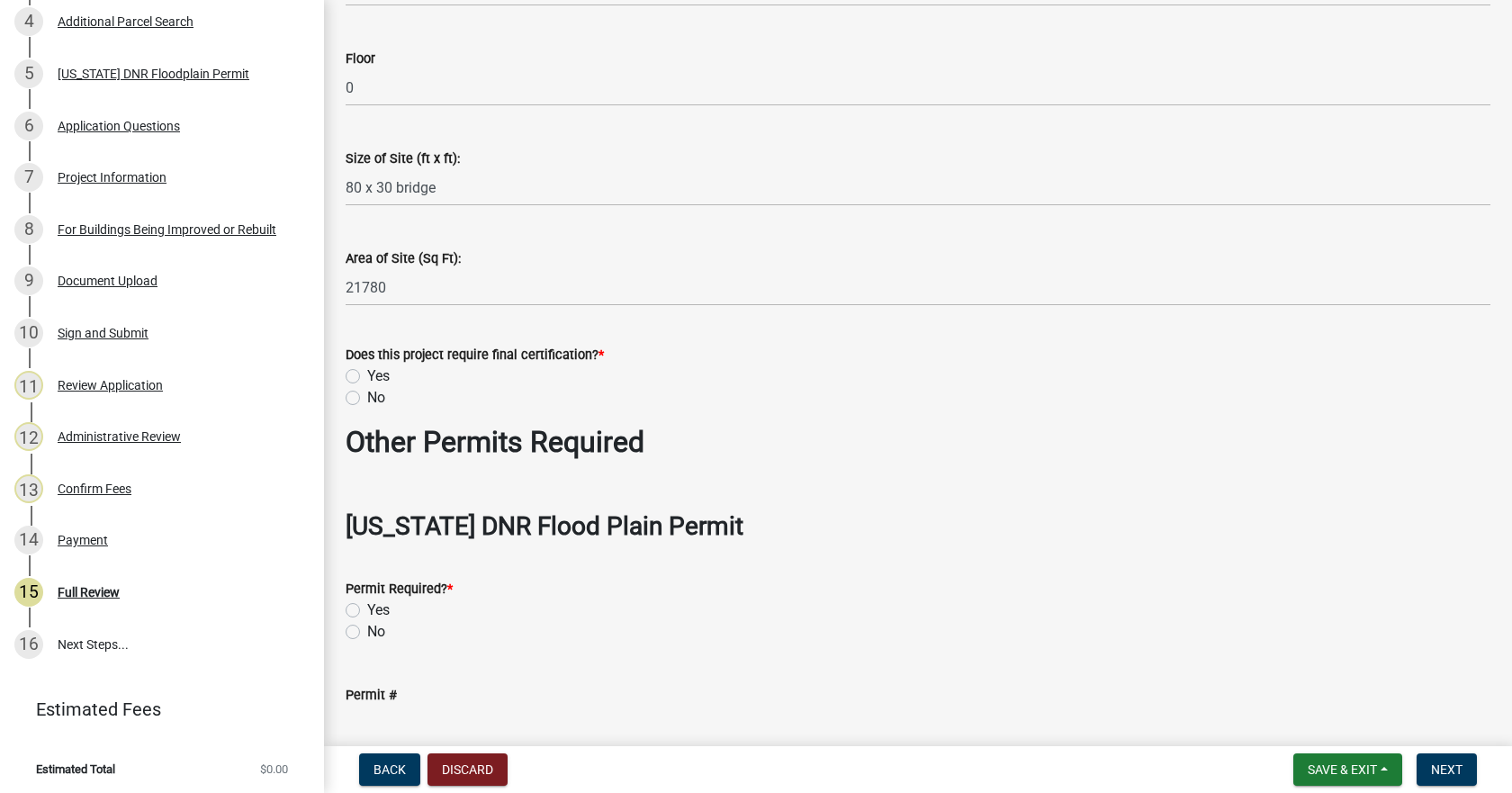
scroll to position [1709, 0]
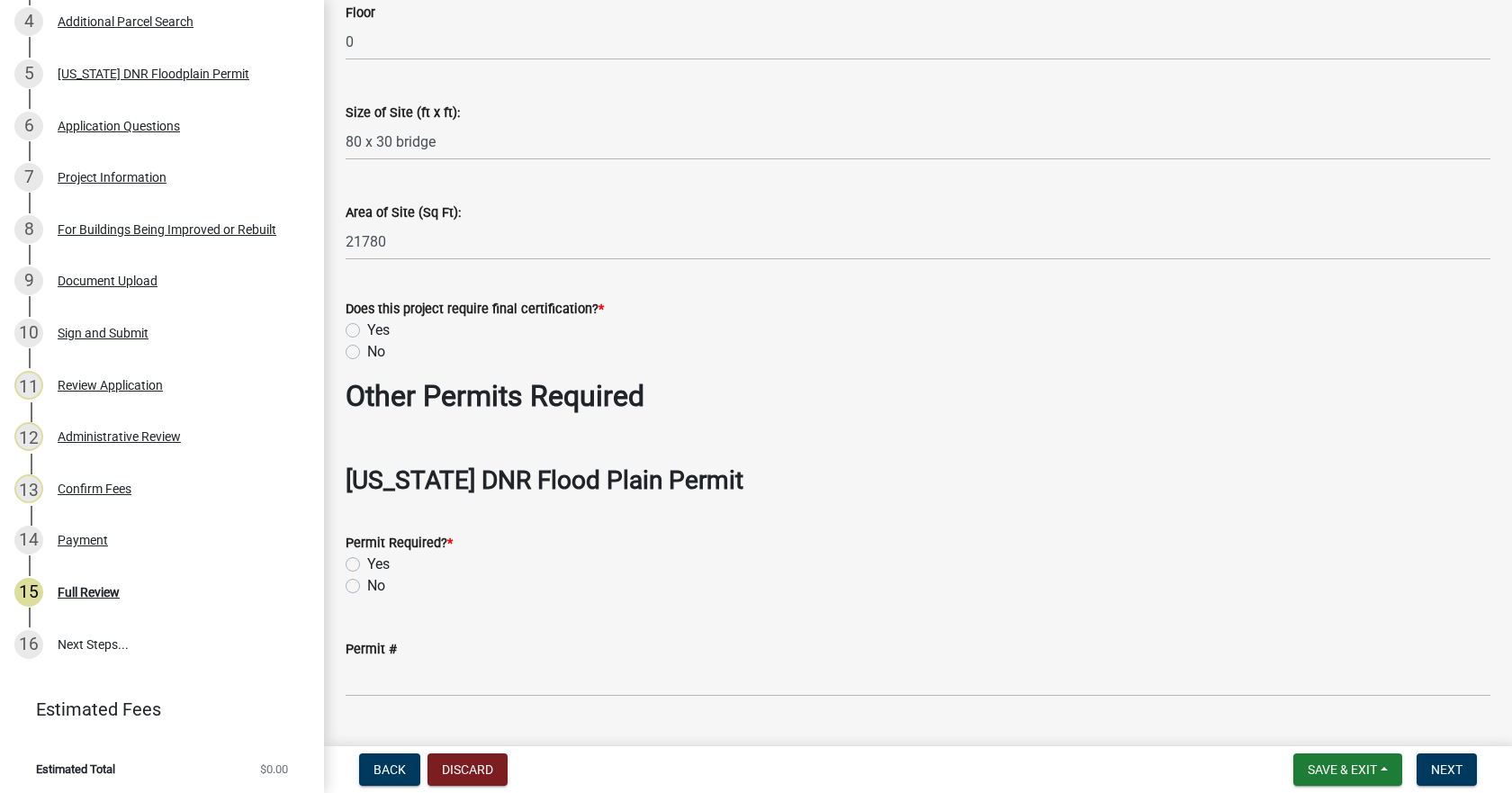
type input "1035.8"
click at [369, 326] on label "Yes" at bounding box center [379, 330] width 23 height 22
click at [369, 326] on input "Yes" at bounding box center [373, 325] width 11 height 11
radio input "true"
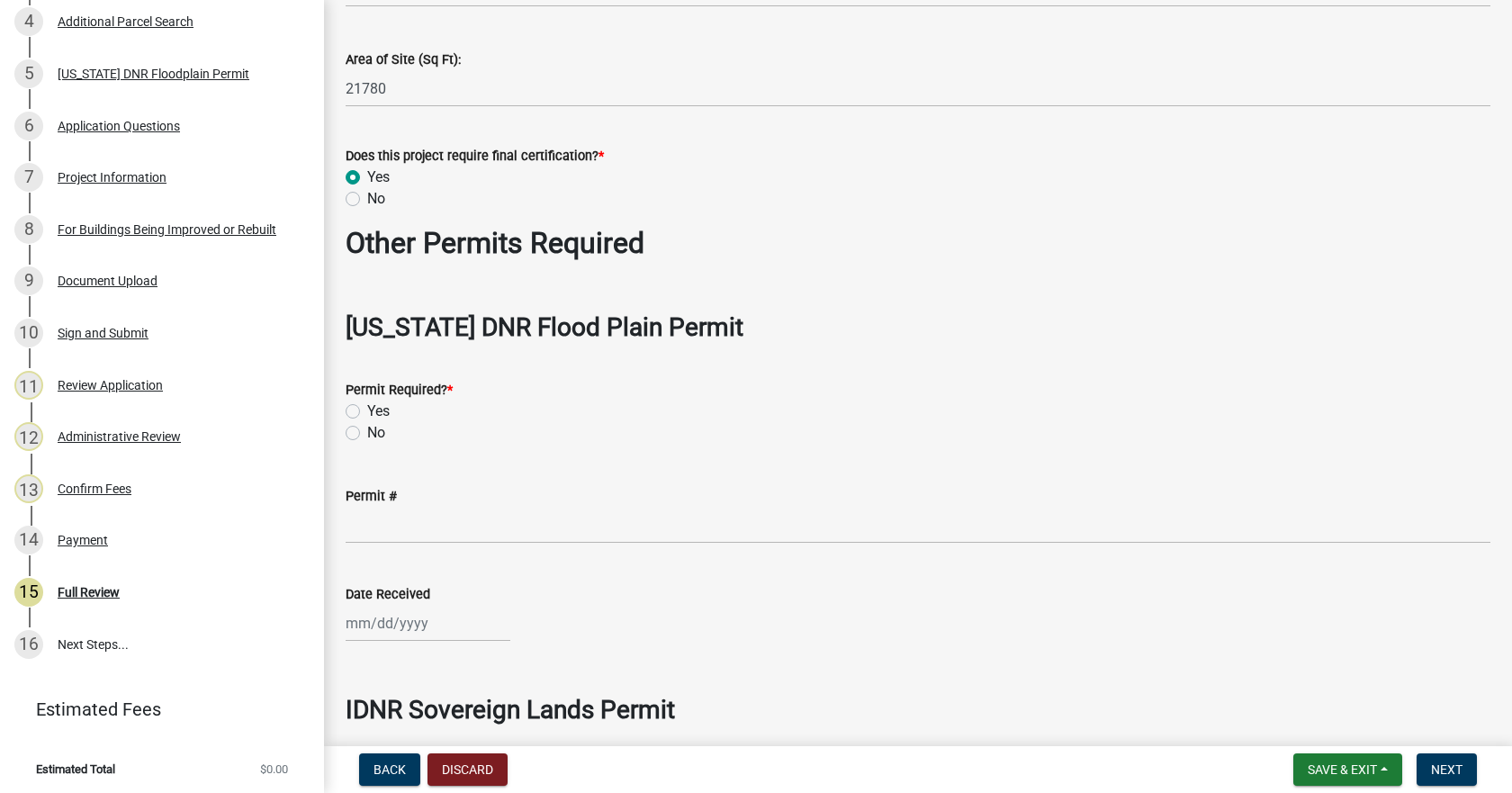
scroll to position [1889, 0]
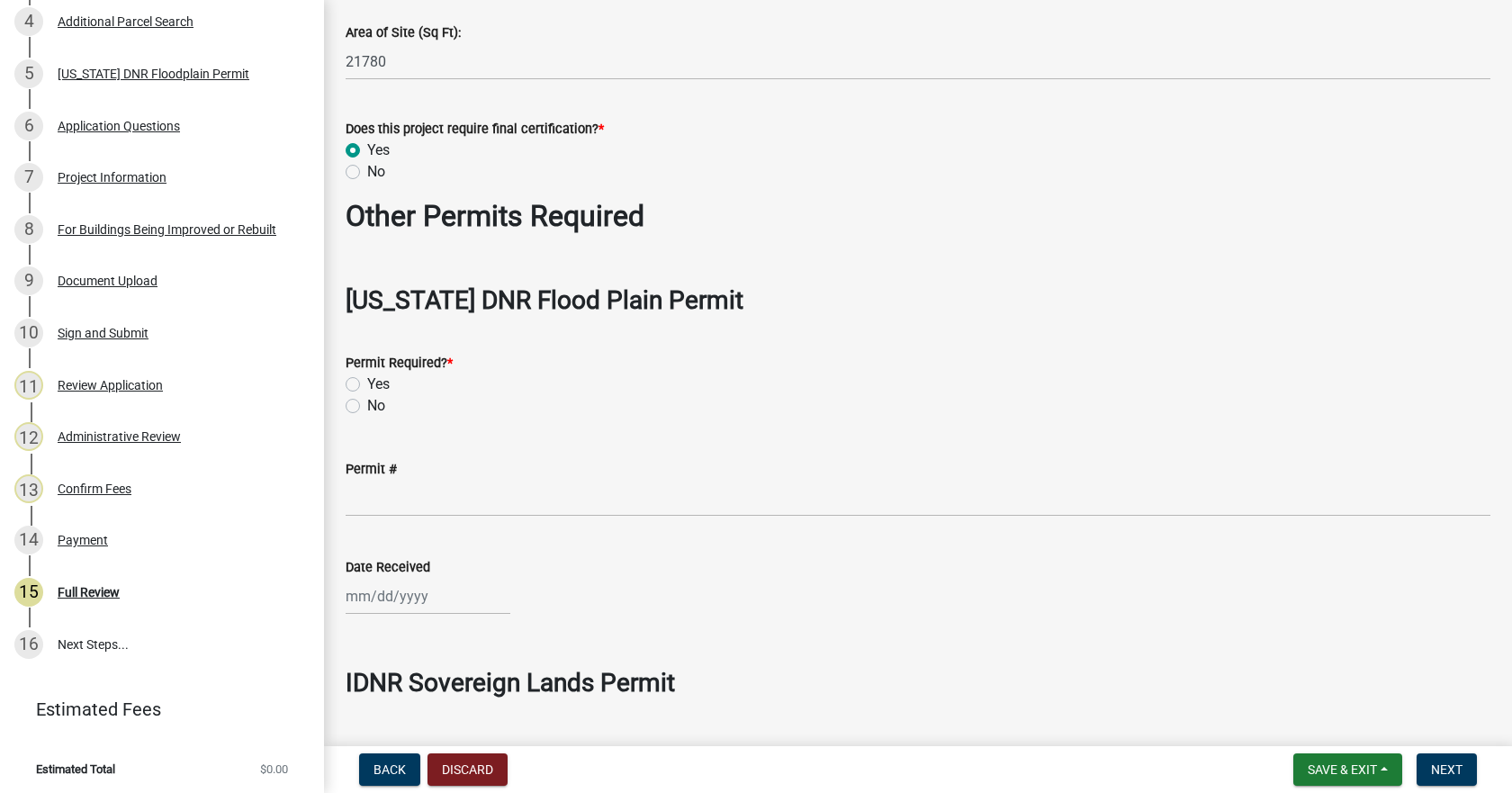
click at [367, 403] on label "No" at bounding box center [376, 405] width 18 height 22
click at [367, 403] on input "No" at bounding box center [373, 400] width 11 height 11
radio input "true"
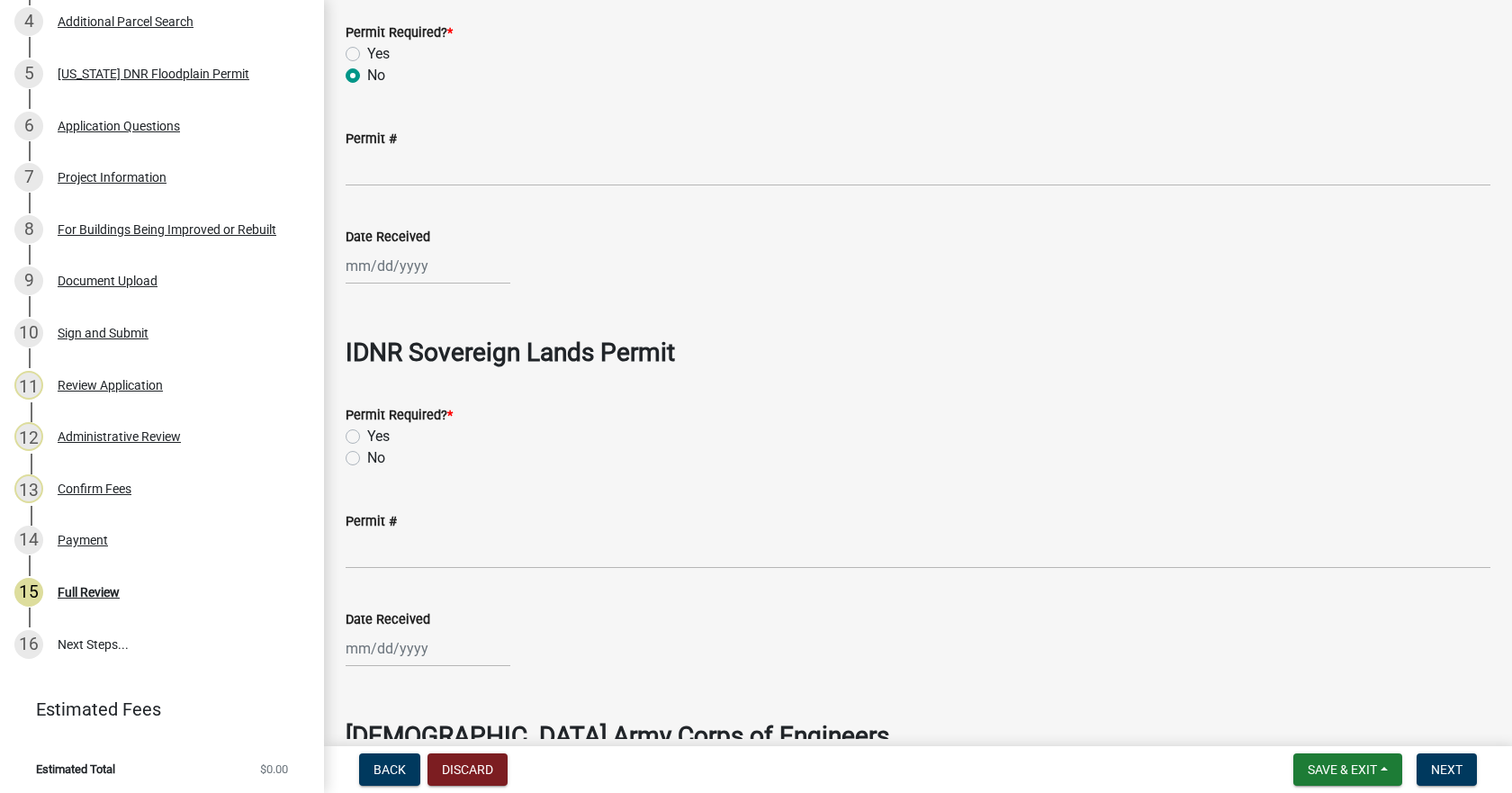
scroll to position [2250, 0]
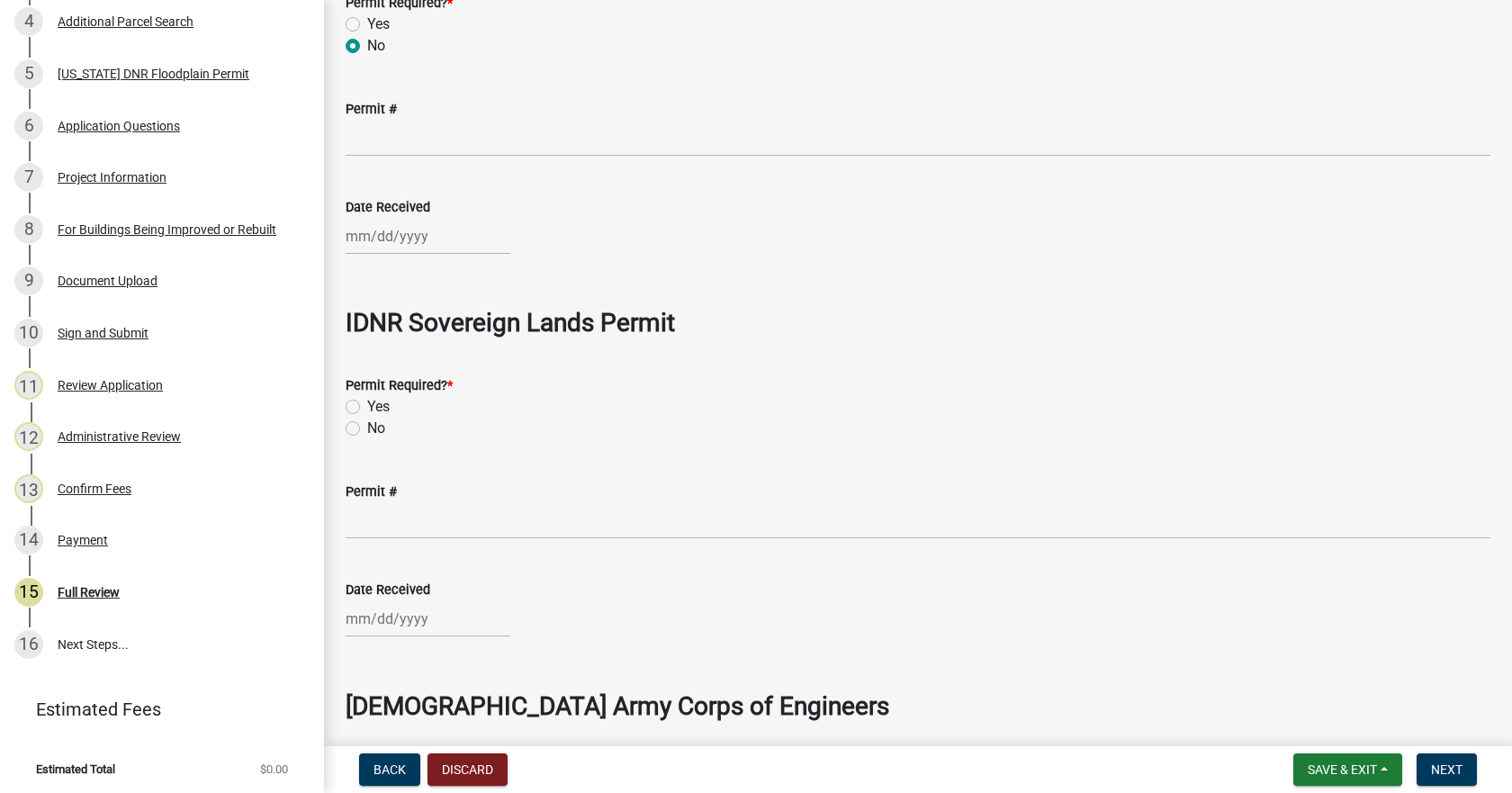
click at [367, 427] on label "No" at bounding box center [376, 428] width 18 height 22
click at [367, 427] on input "No" at bounding box center [373, 423] width 11 height 11
radio input "true"
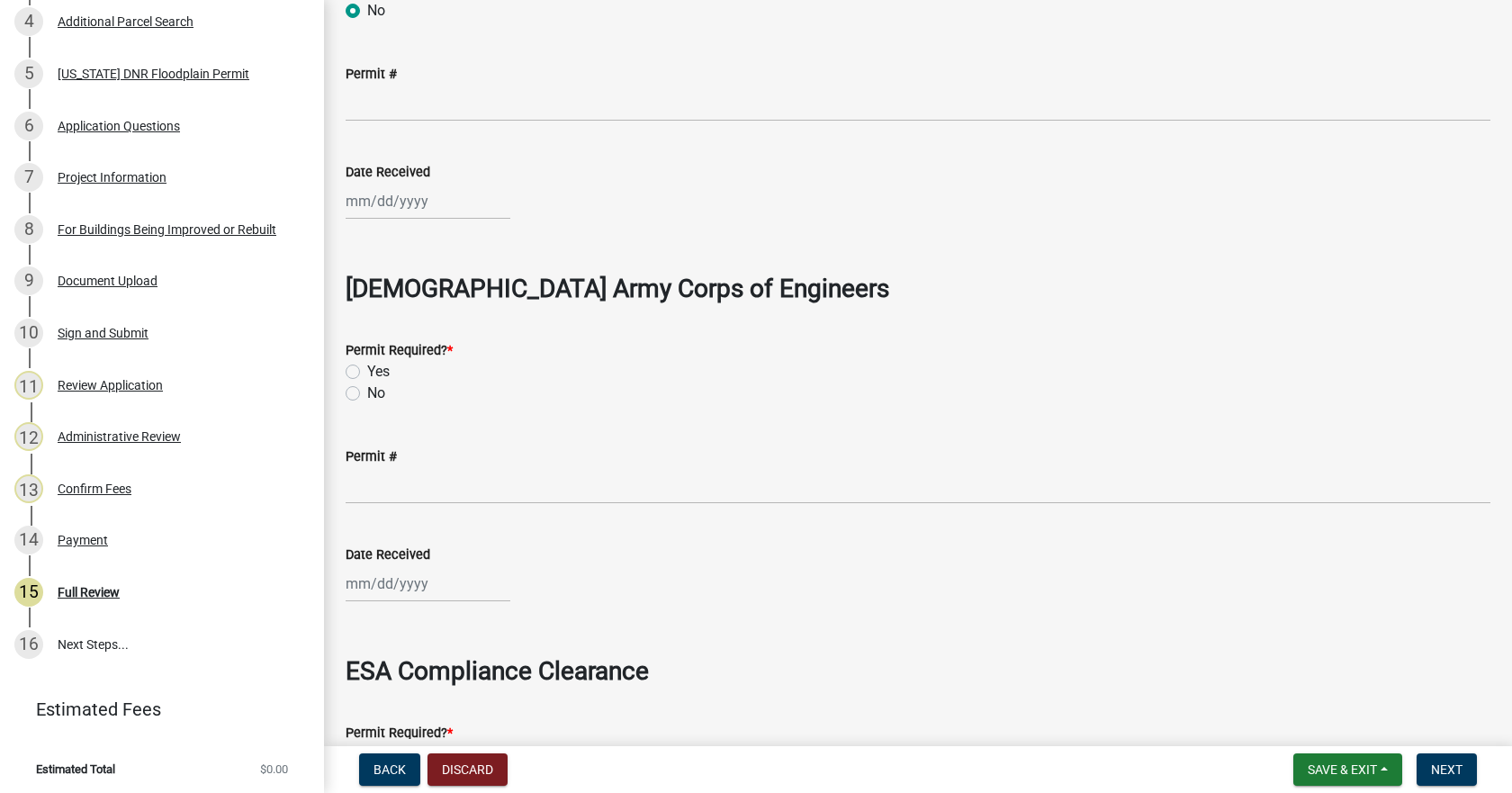
scroll to position [2699, 0]
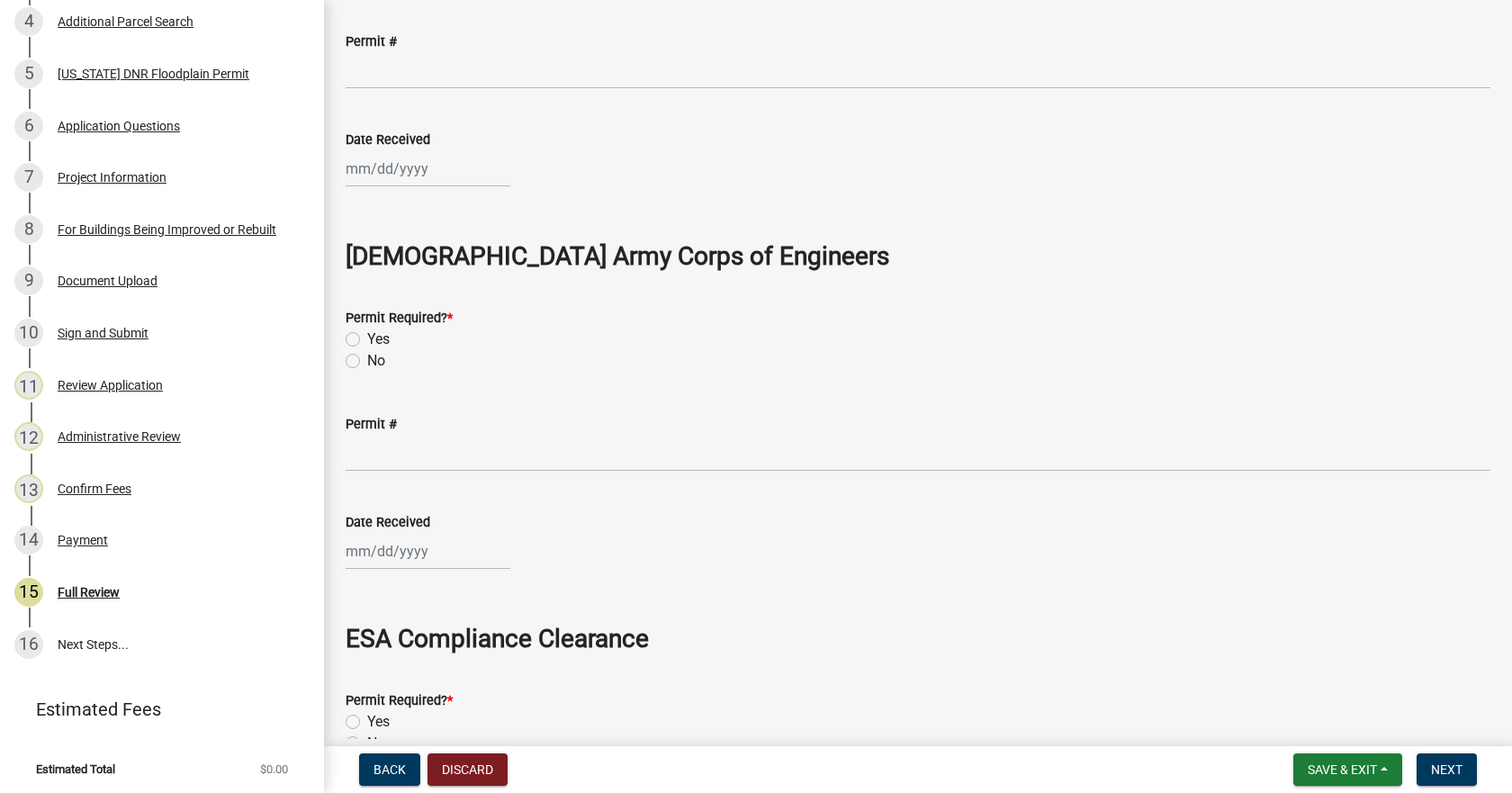
click at [367, 338] on label "Yes" at bounding box center [379, 339] width 23 height 22
click at [367, 338] on input "Yes" at bounding box center [373, 334] width 11 height 11
radio input "true"
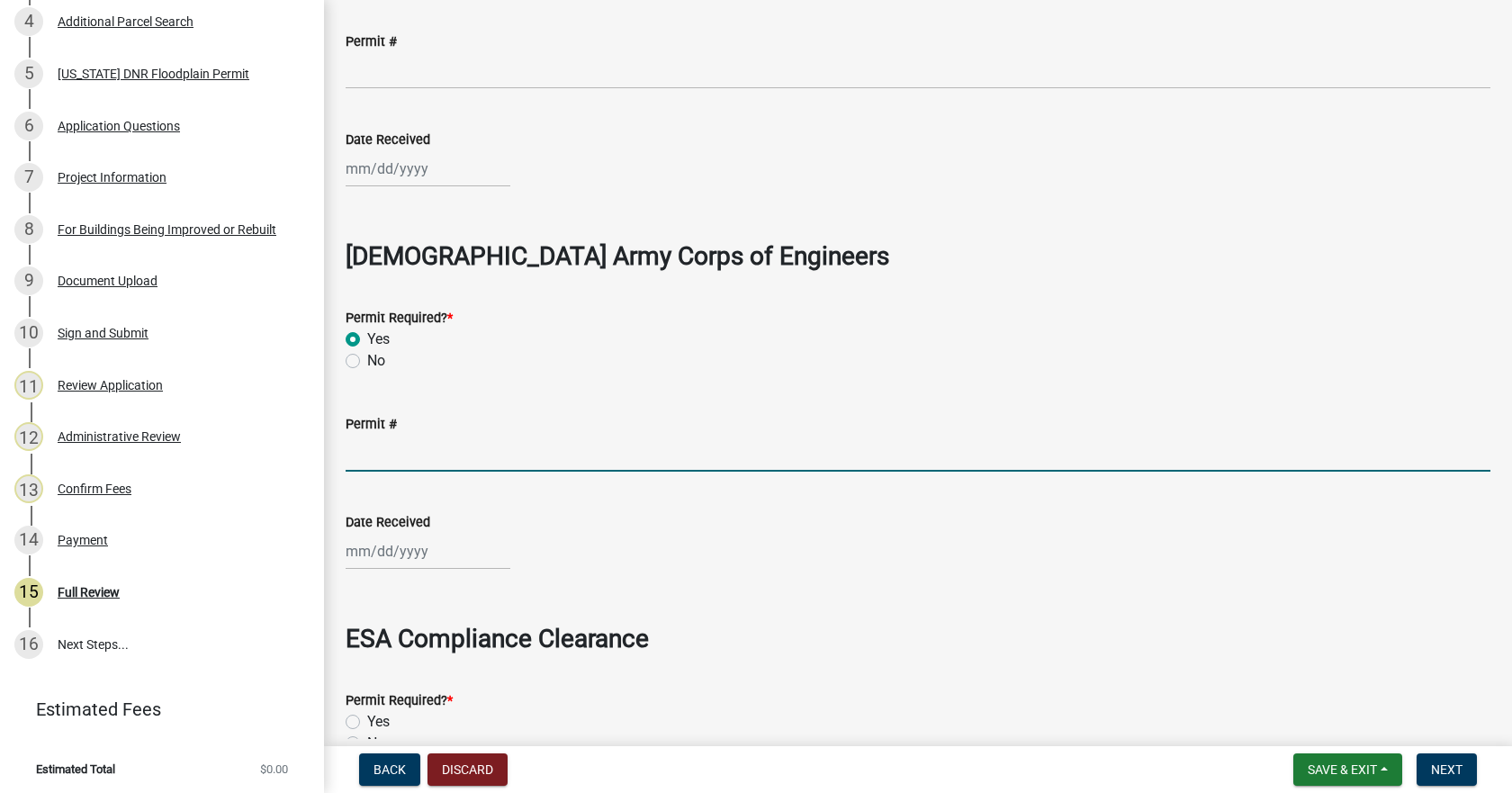
click at [407, 460] on input "Permit #" at bounding box center [918, 452] width 1145 height 37
type input "NWP #14"
click at [404, 555] on div at bounding box center [428, 551] width 165 height 37
select select "9"
select select "2025"
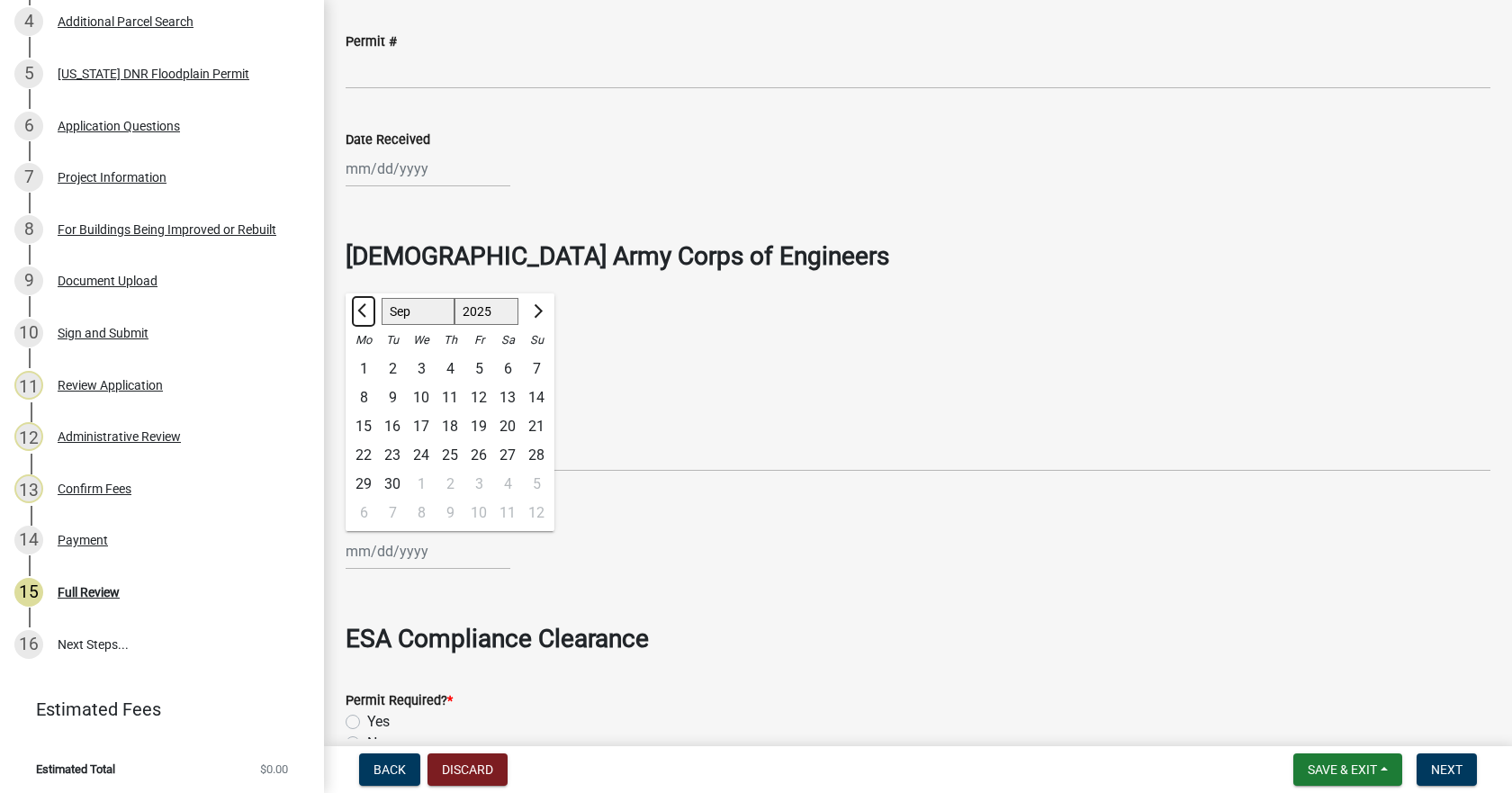
click at [361, 311] on span "Previous month" at bounding box center [364, 311] width 13 height 13
select select "5"
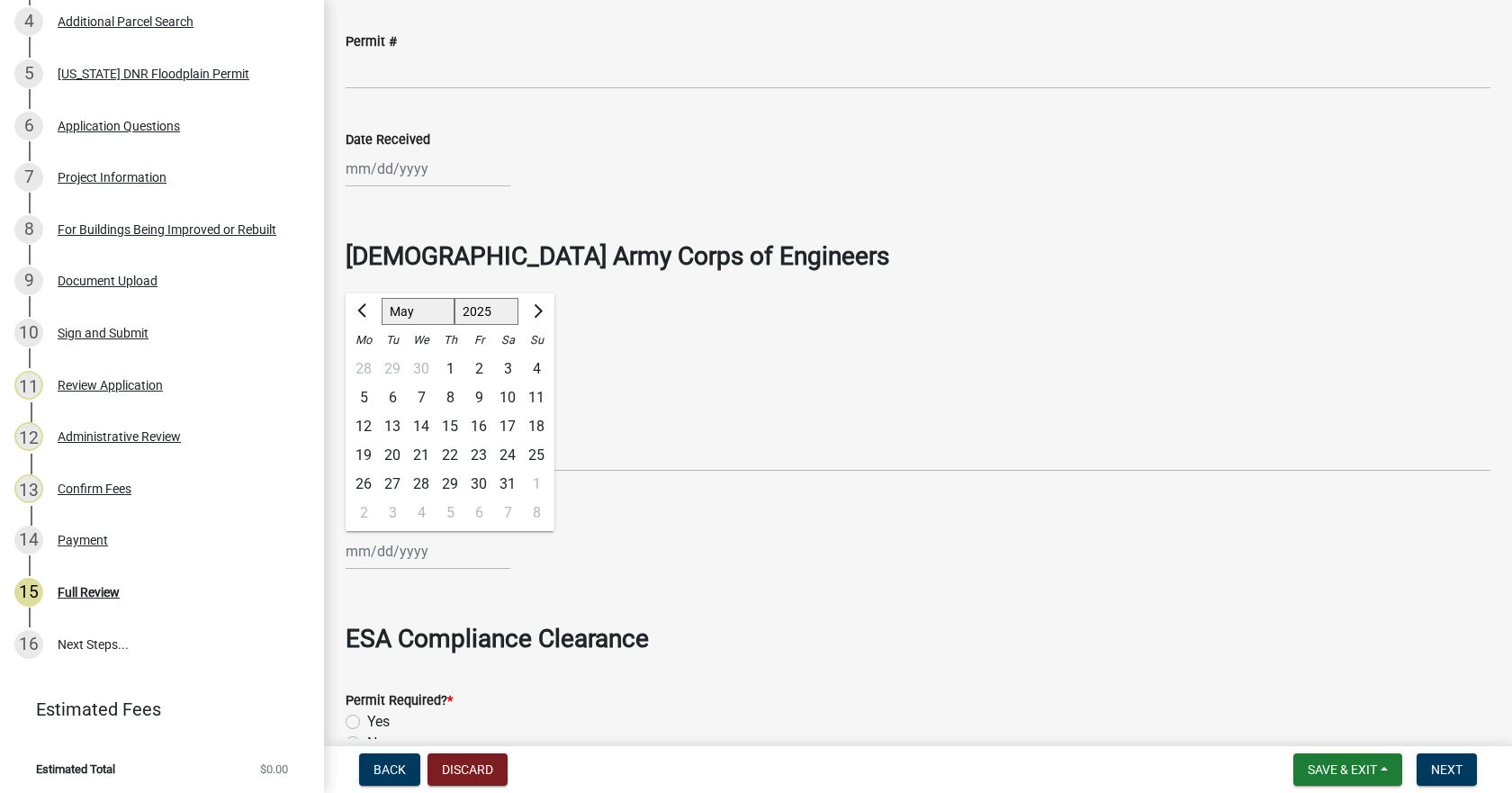
click at [479, 424] on div "16" at bounding box center [479, 427] width 29 height 29
type input "[DATE]"
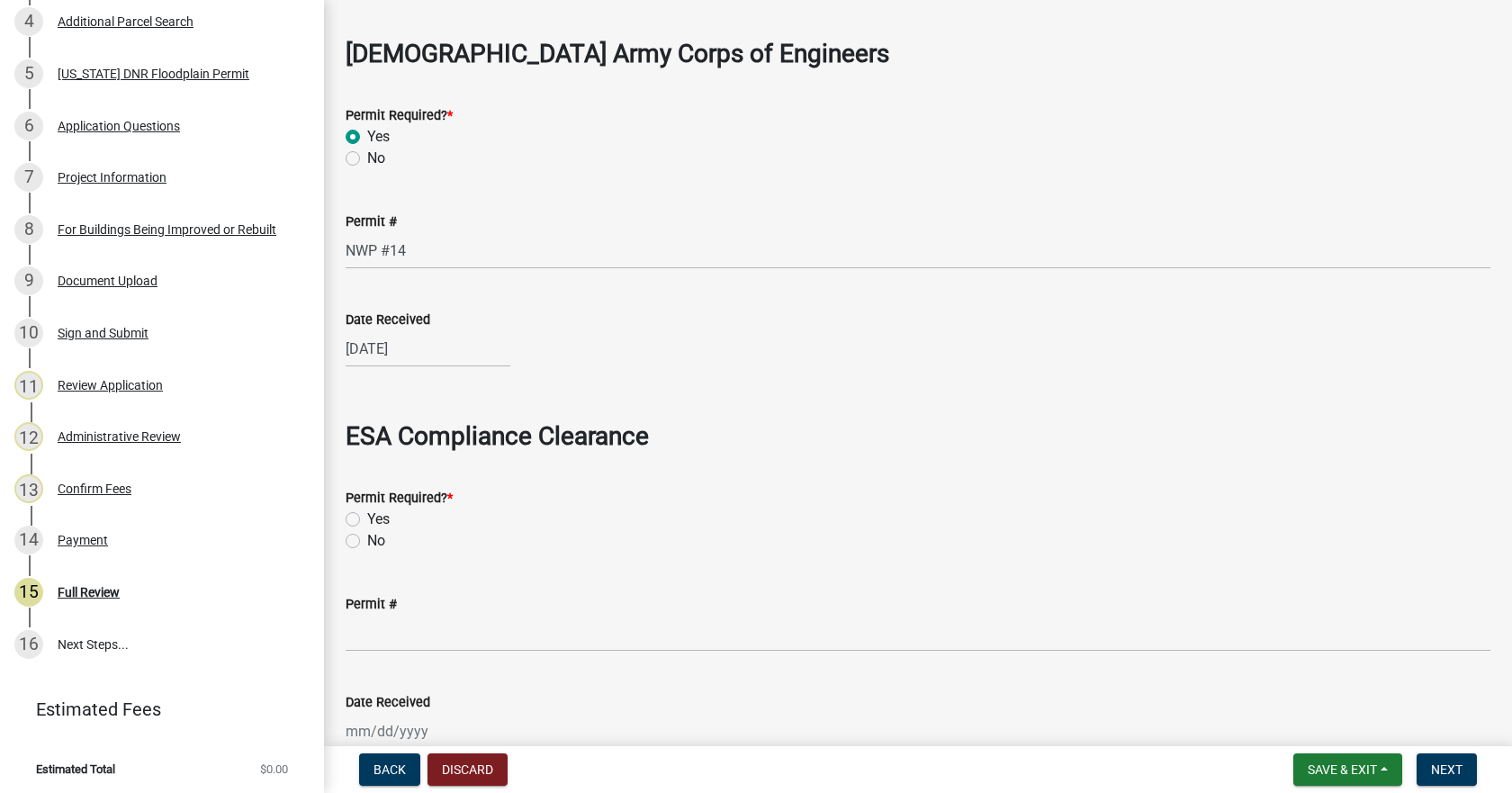
scroll to position [2970, 0]
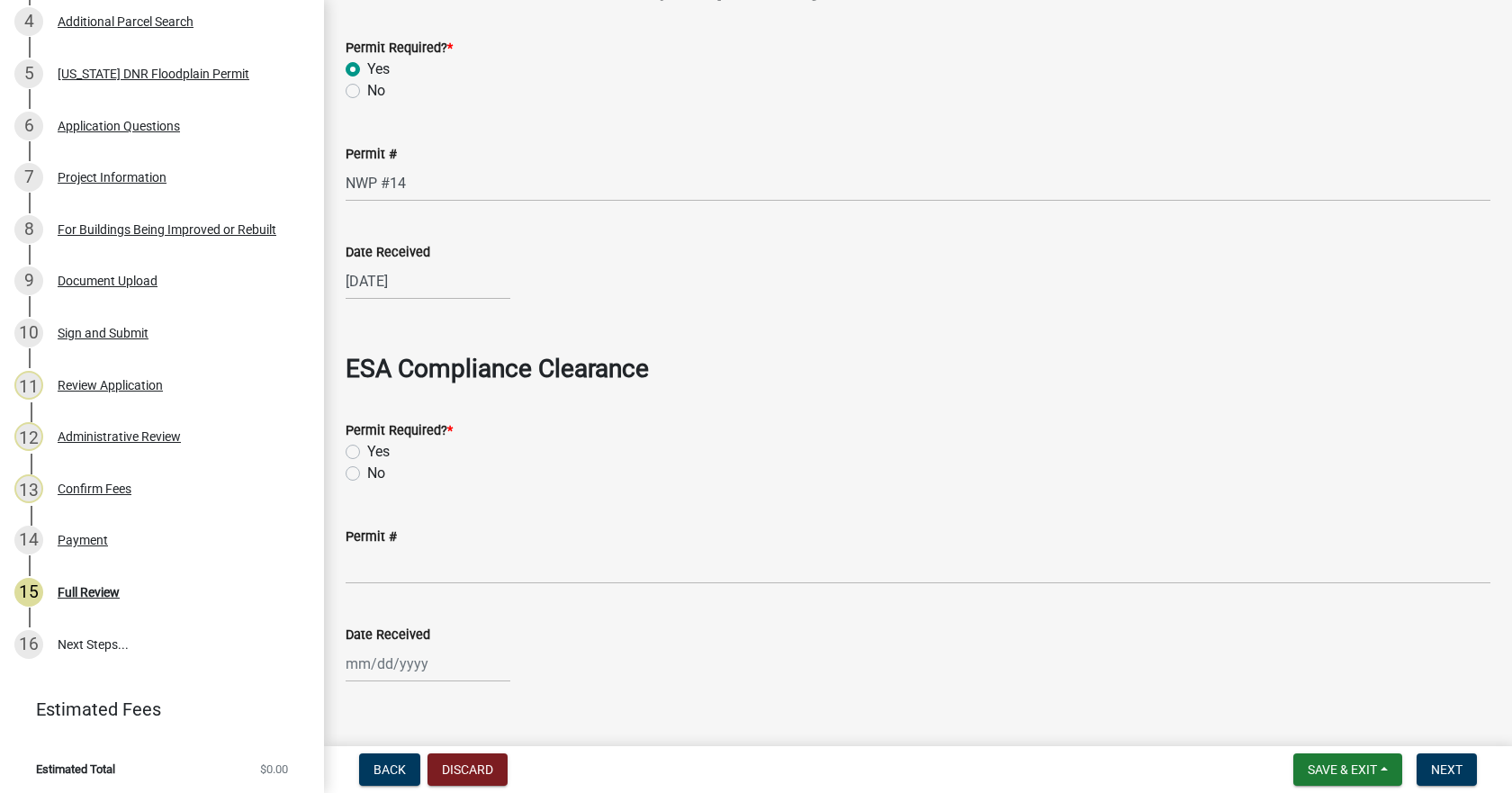
click at [367, 477] on label "No" at bounding box center [376, 473] width 18 height 22
click at [367, 475] on input "No" at bounding box center [373, 468] width 11 height 11
radio input "true"
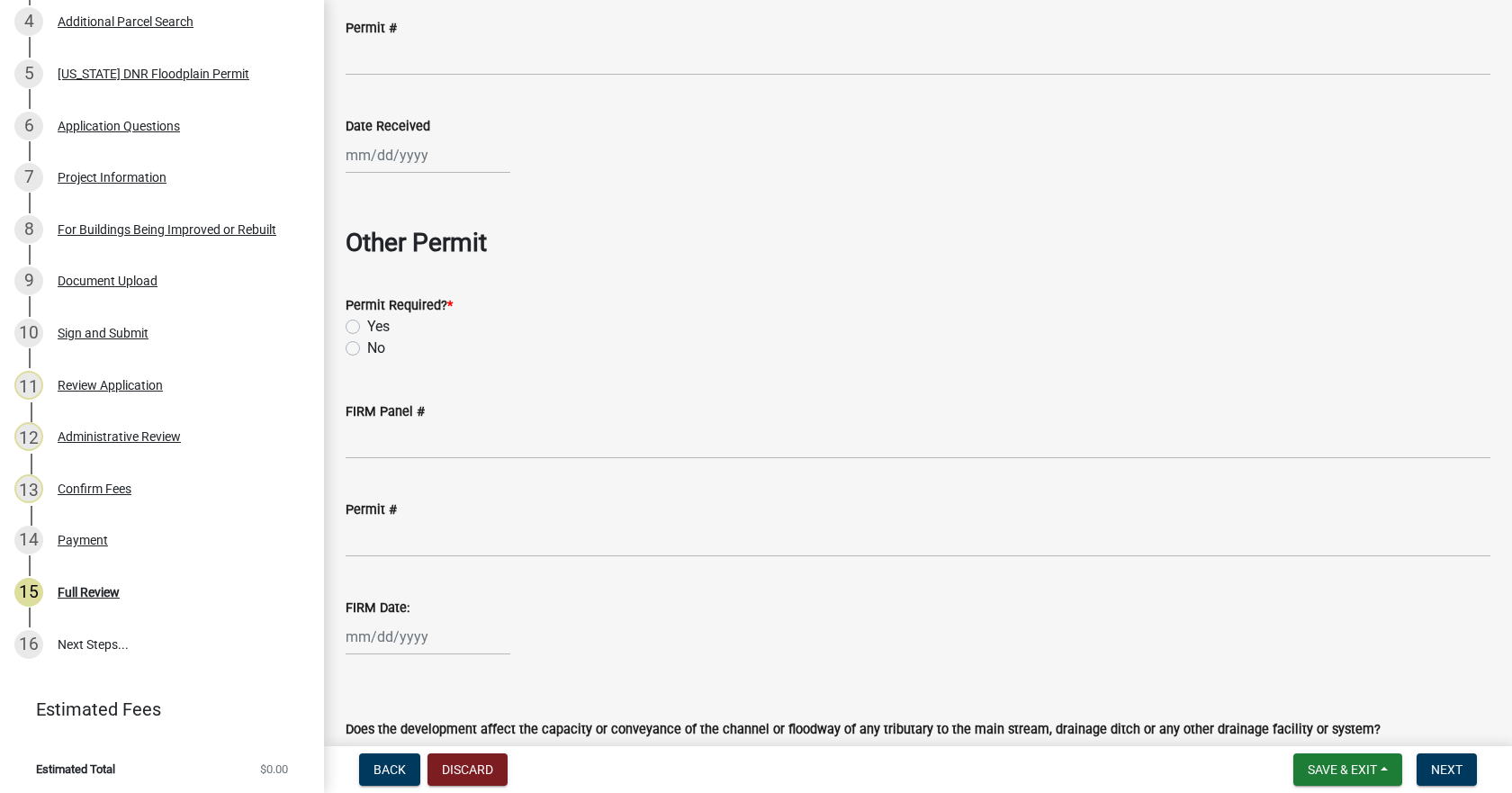
scroll to position [3509, 0]
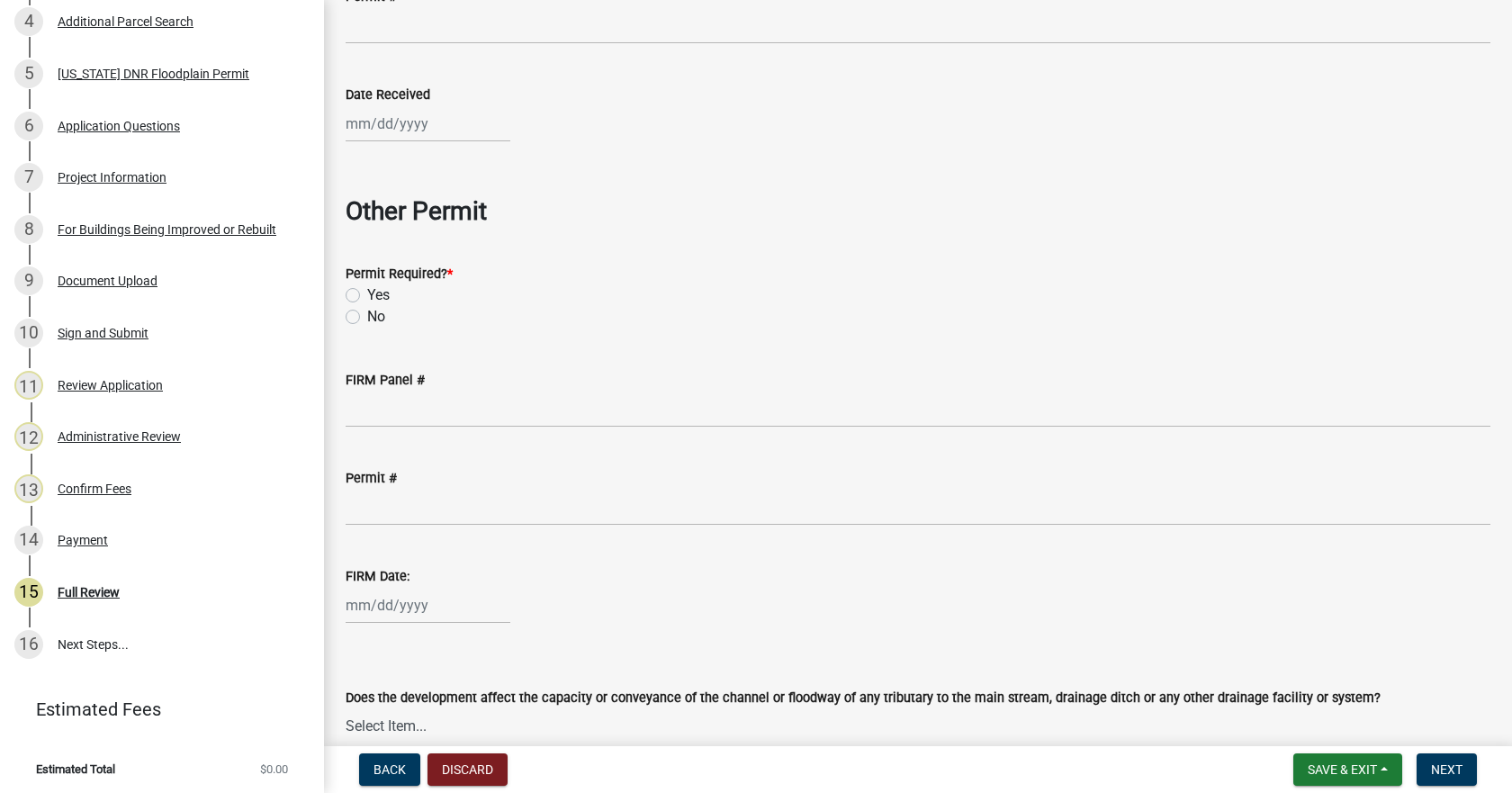
click at [367, 316] on label "No" at bounding box center [376, 316] width 18 height 22
click at [367, 316] on input "No" at bounding box center [373, 312] width 11 height 11
radio input "true"
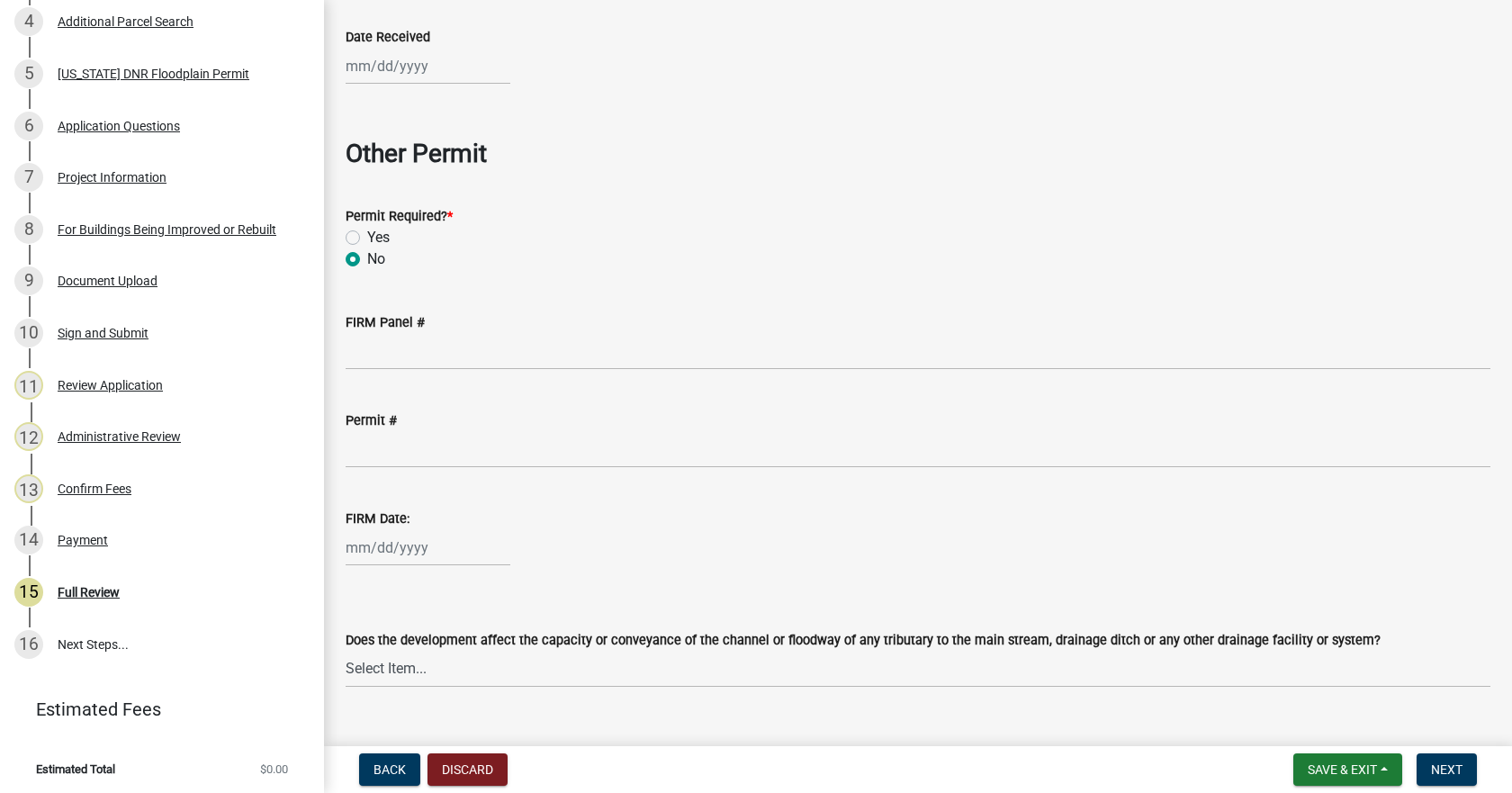
scroll to position [3600, 0]
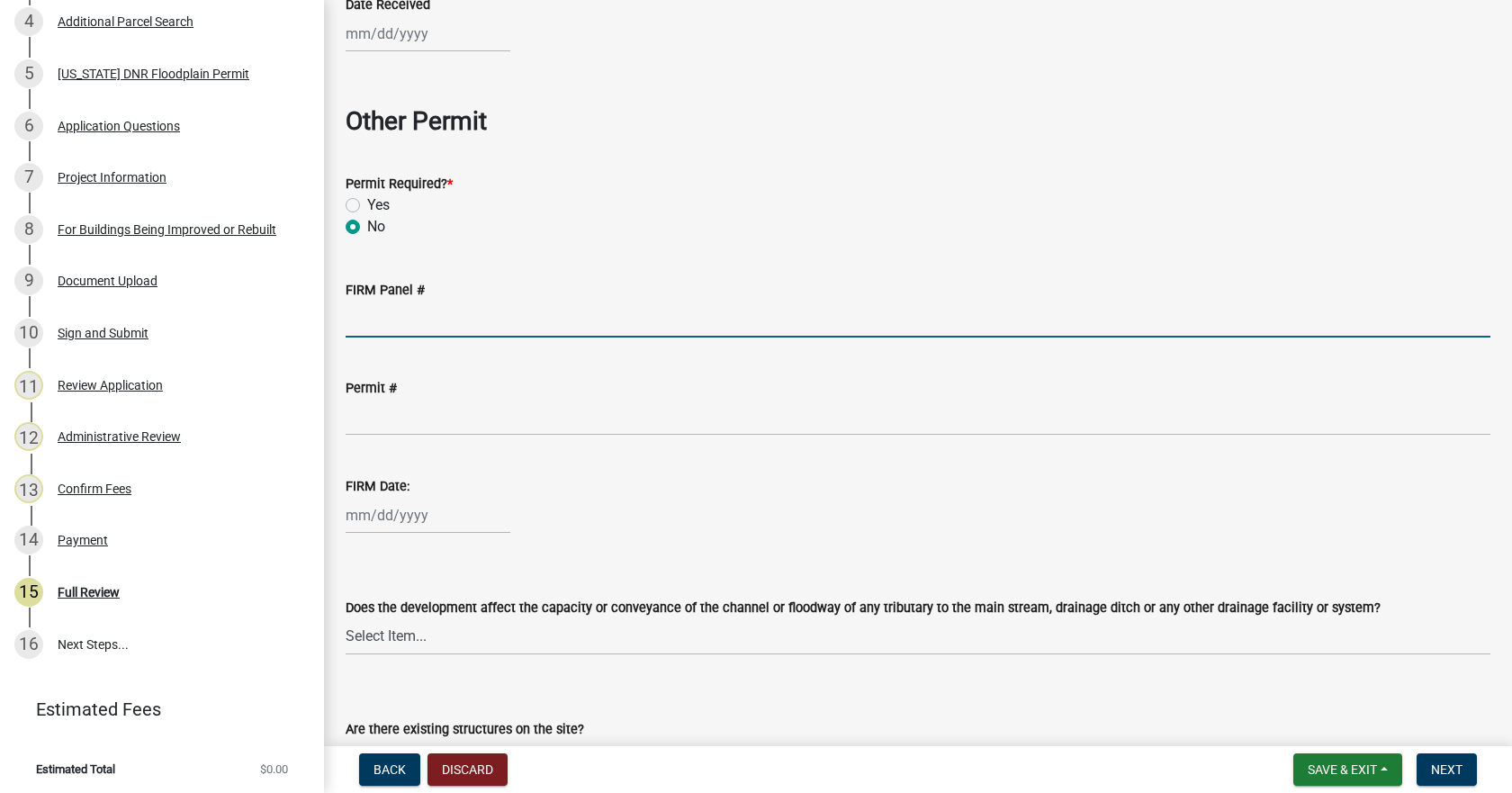
click at [398, 334] on input "FIRM Panel #" at bounding box center [918, 318] width 1145 height 37
type input "19169C0055F"
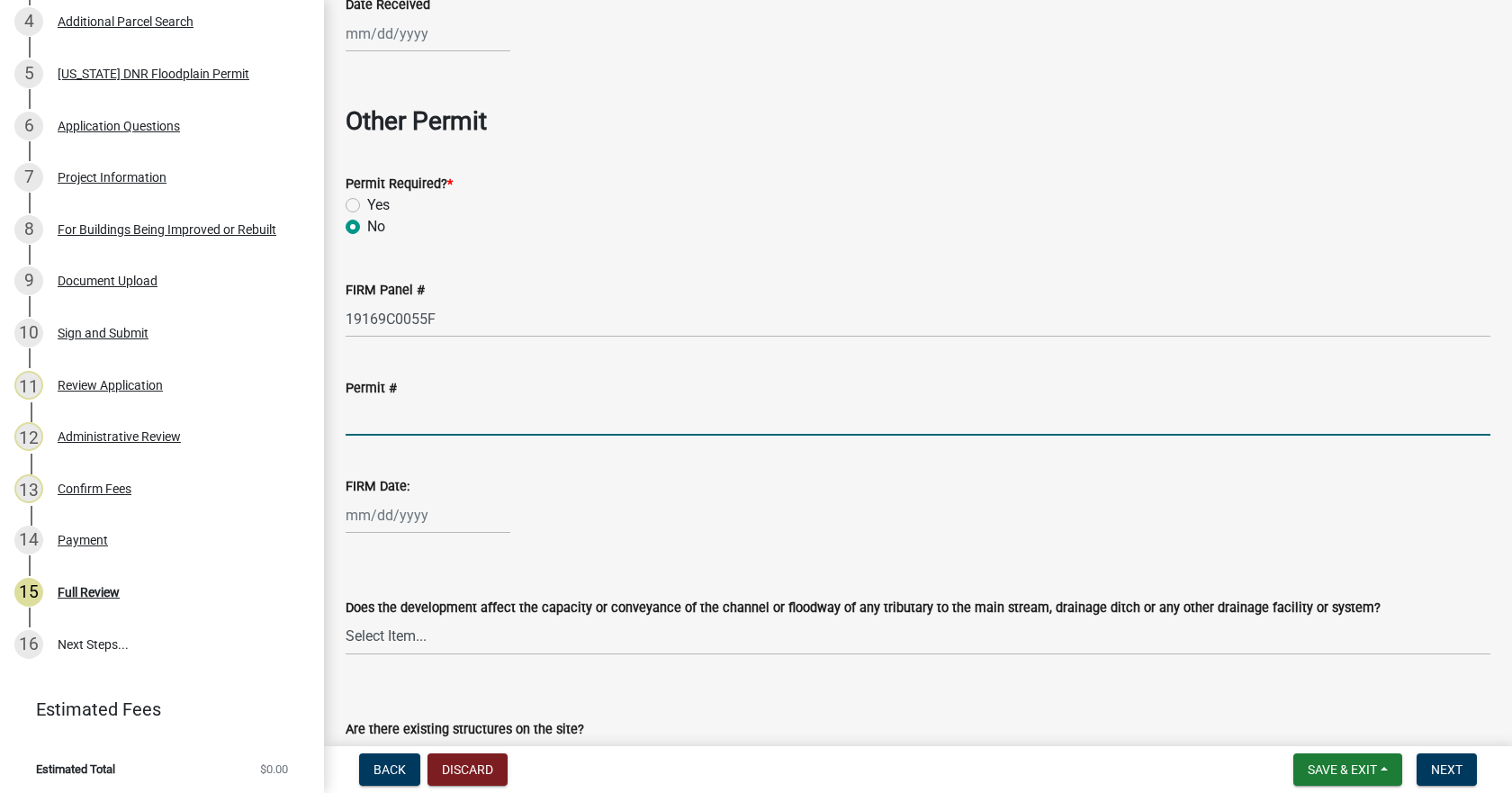
click at [448, 428] on input "Permit #" at bounding box center [918, 416] width 1145 height 37
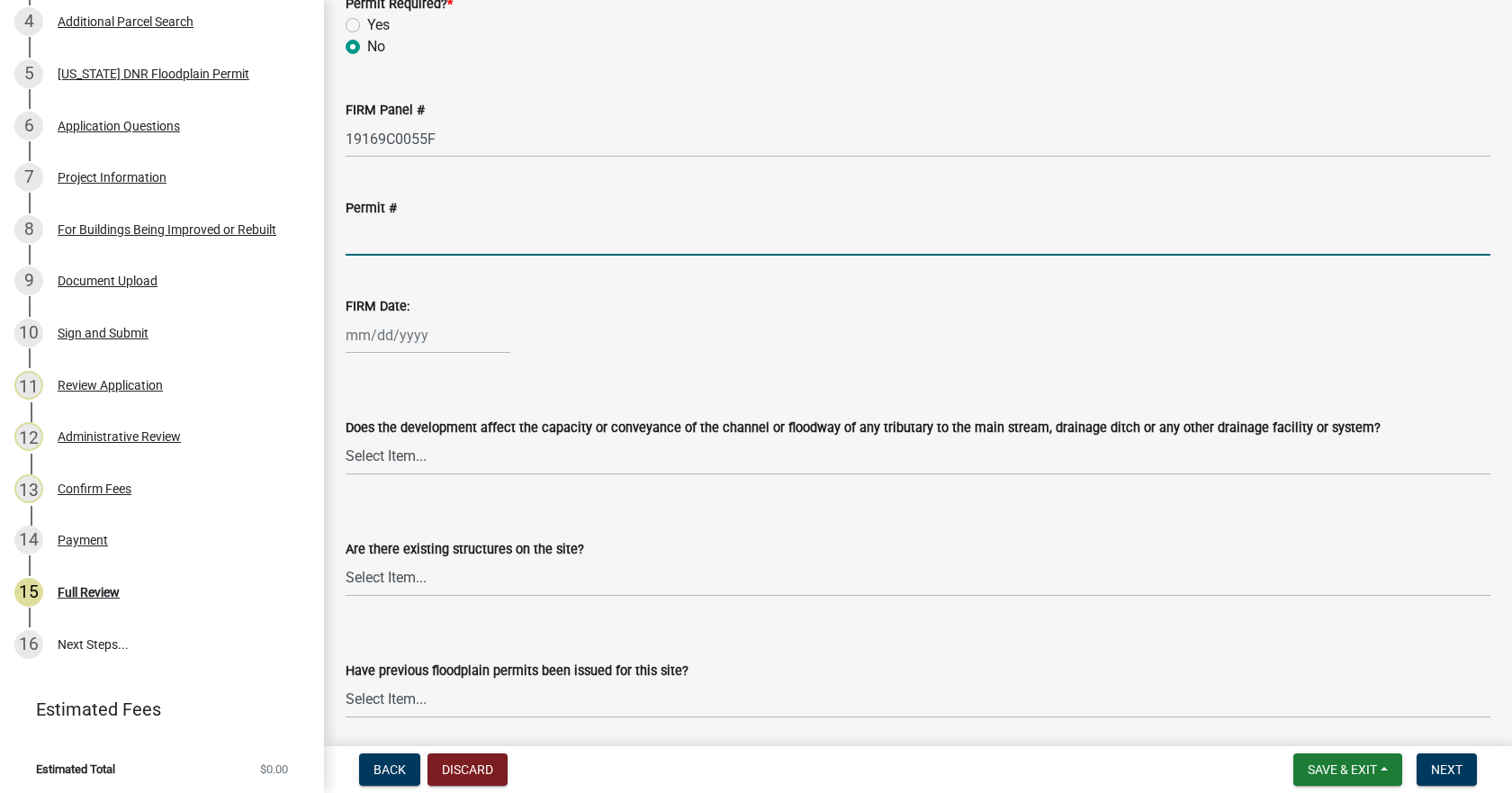
scroll to position [3869, 0]
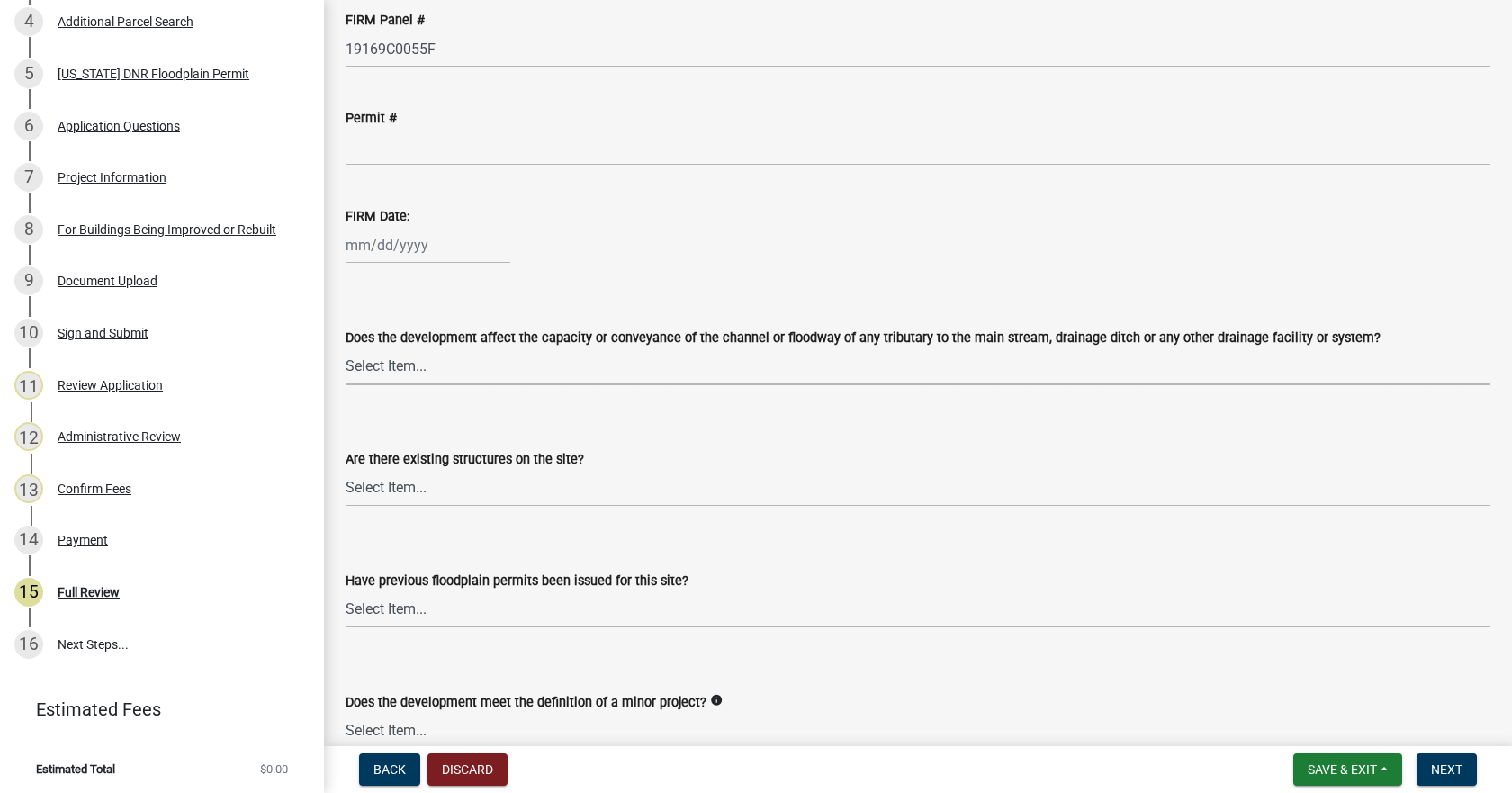
click at [381, 369] on select "Select Item... Yes No" at bounding box center [918, 366] width 1145 height 37
click at [346, 348] on select "Select Item... Yes No" at bounding box center [918, 366] width 1145 height 37
select select "1e3e6450-de9f-4035-948b-ec731cda3474"
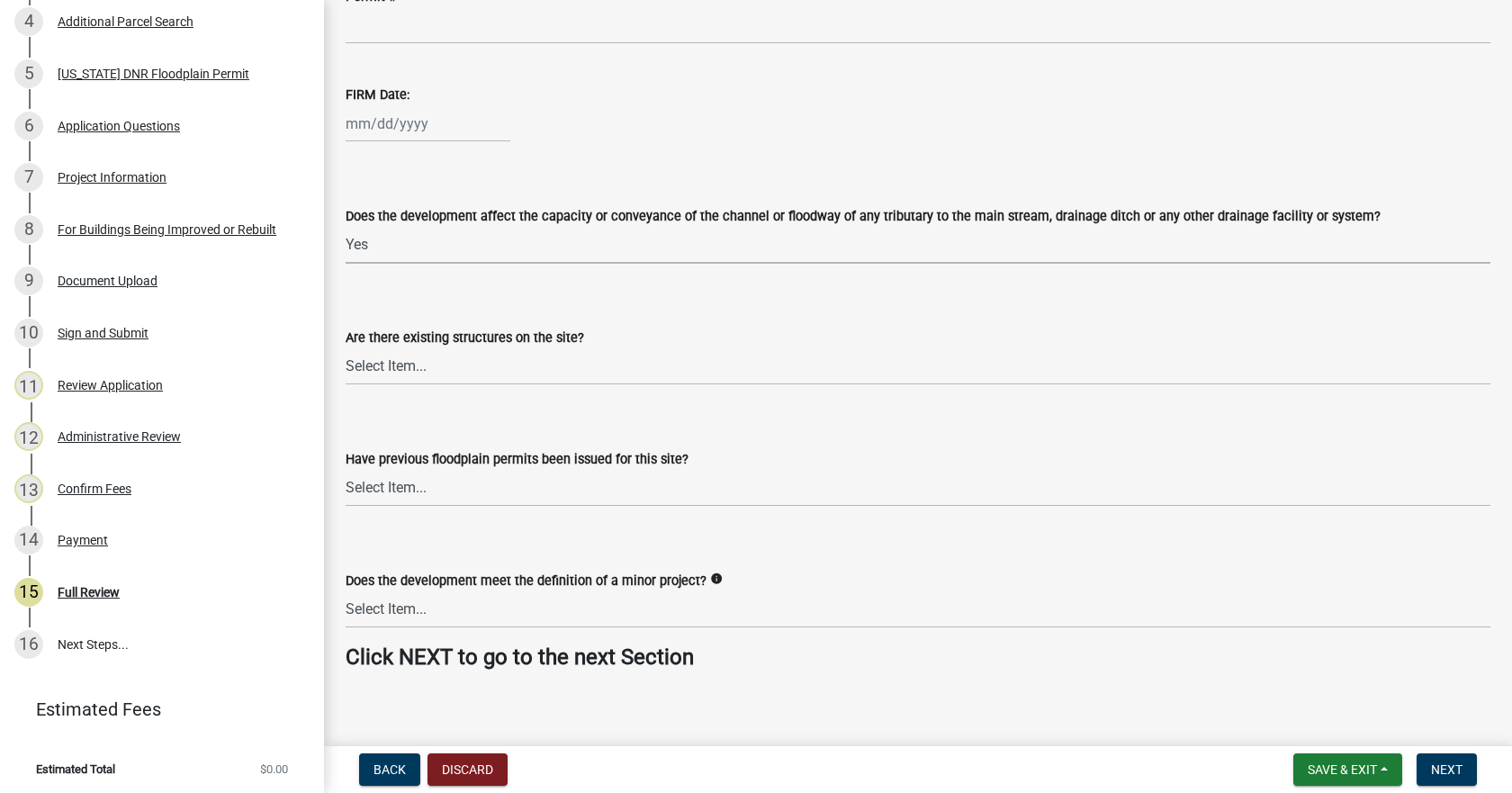
scroll to position [4006, 0]
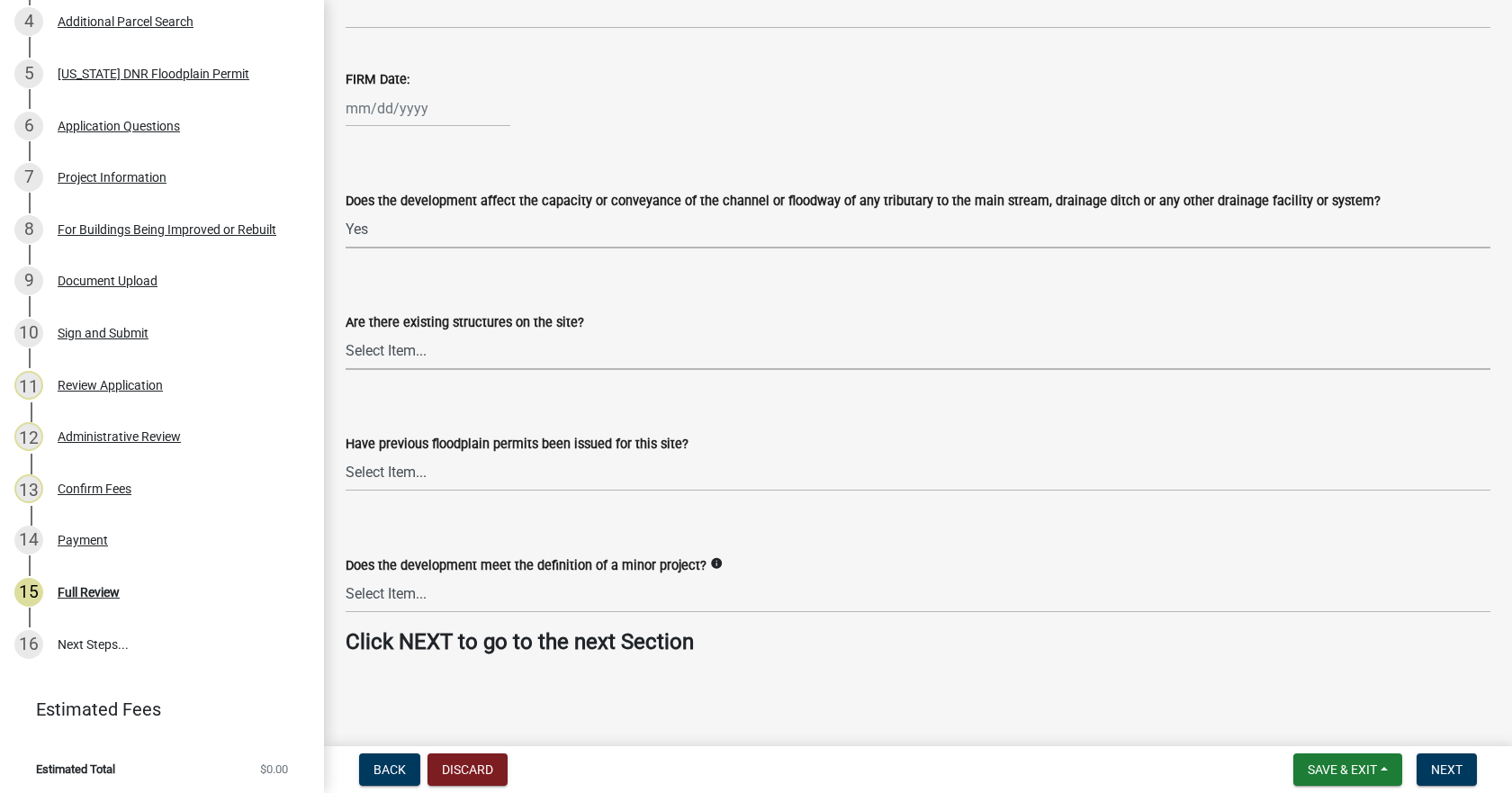
click at [396, 354] on select "Select Item... Yes No" at bounding box center [918, 351] width 1145 height 37
click at [346, 333] on select "Select Item... Yes No" at bounding box center [918, 351] width 1145 height 37
select select "0601dc9c-2215-4da3-b842-85beec67dfad"
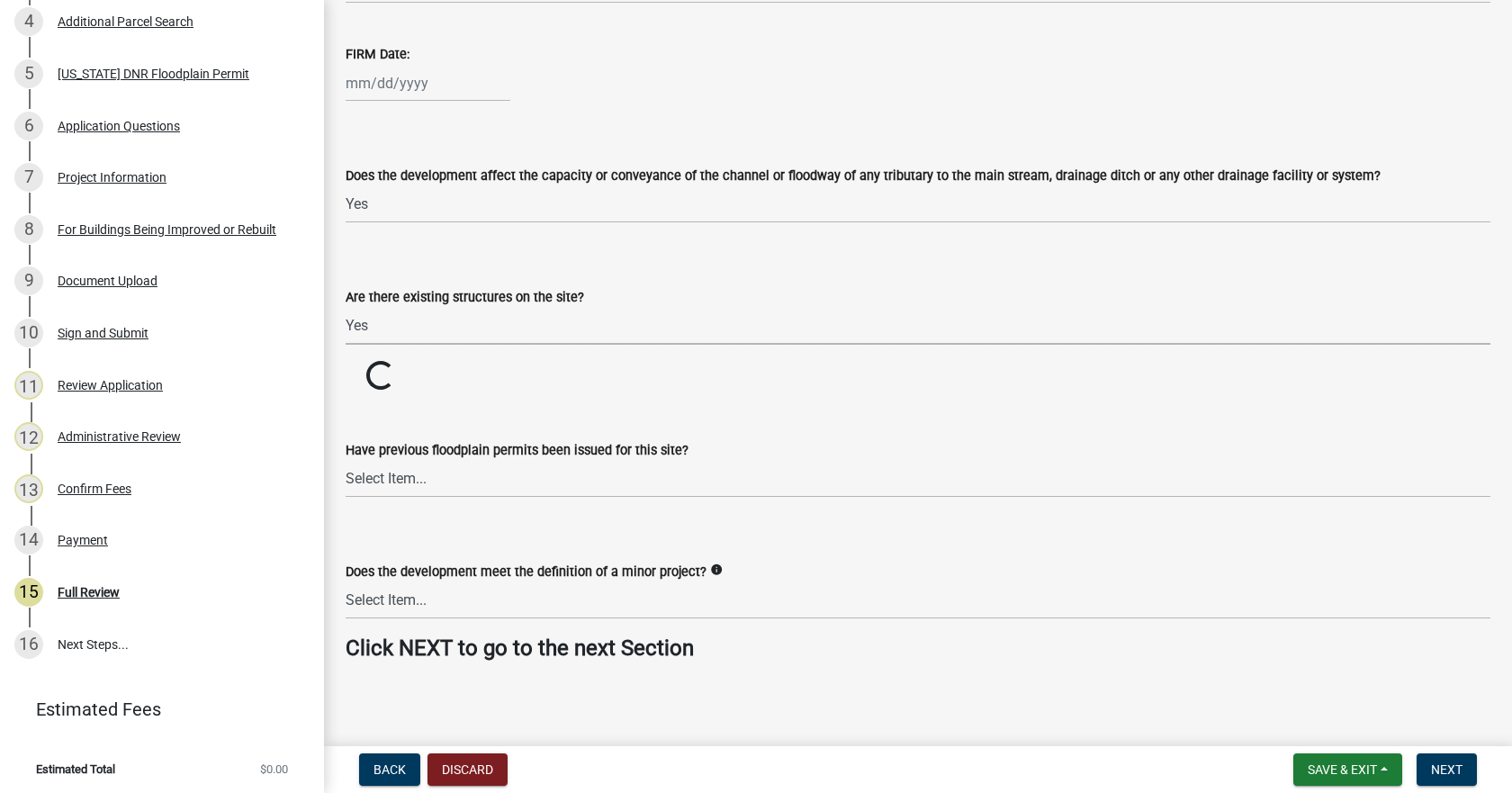
scroll to position [4038, 0]
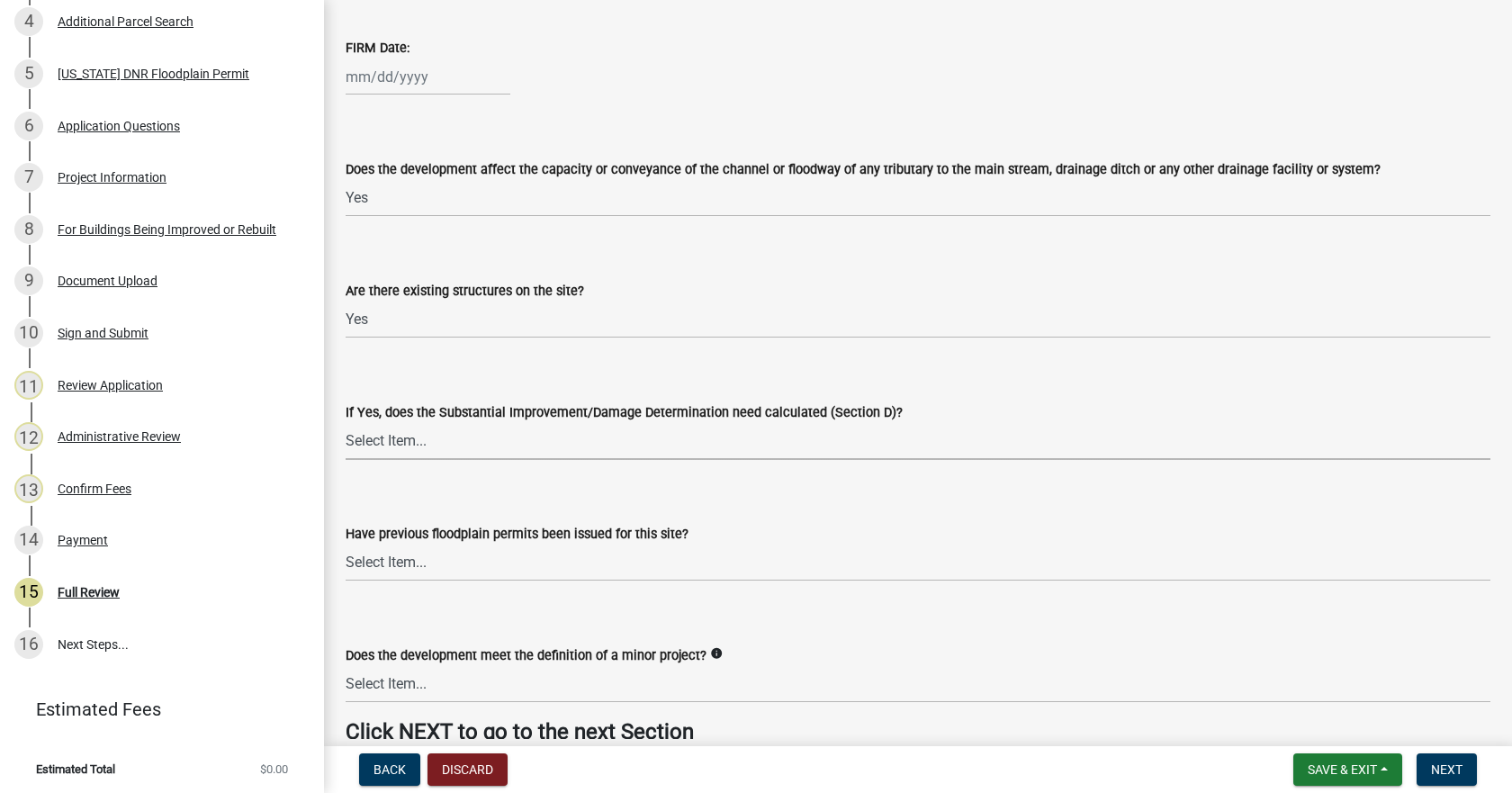
click at [368, 443] on select "Select Item... Yes No" at bounding box center [918, 441] width 1145 height 37
click at [346, 423] on select "Select Item... Yes No" at bounding box center [918, 441] width 1145 height 37
select select "096110bc-bed7-4c75-b878-3ce843f70a4c"
click at [435, 552] on select "Select Item... Yes No" at bounding box center [918, 562] width 1145 height 37
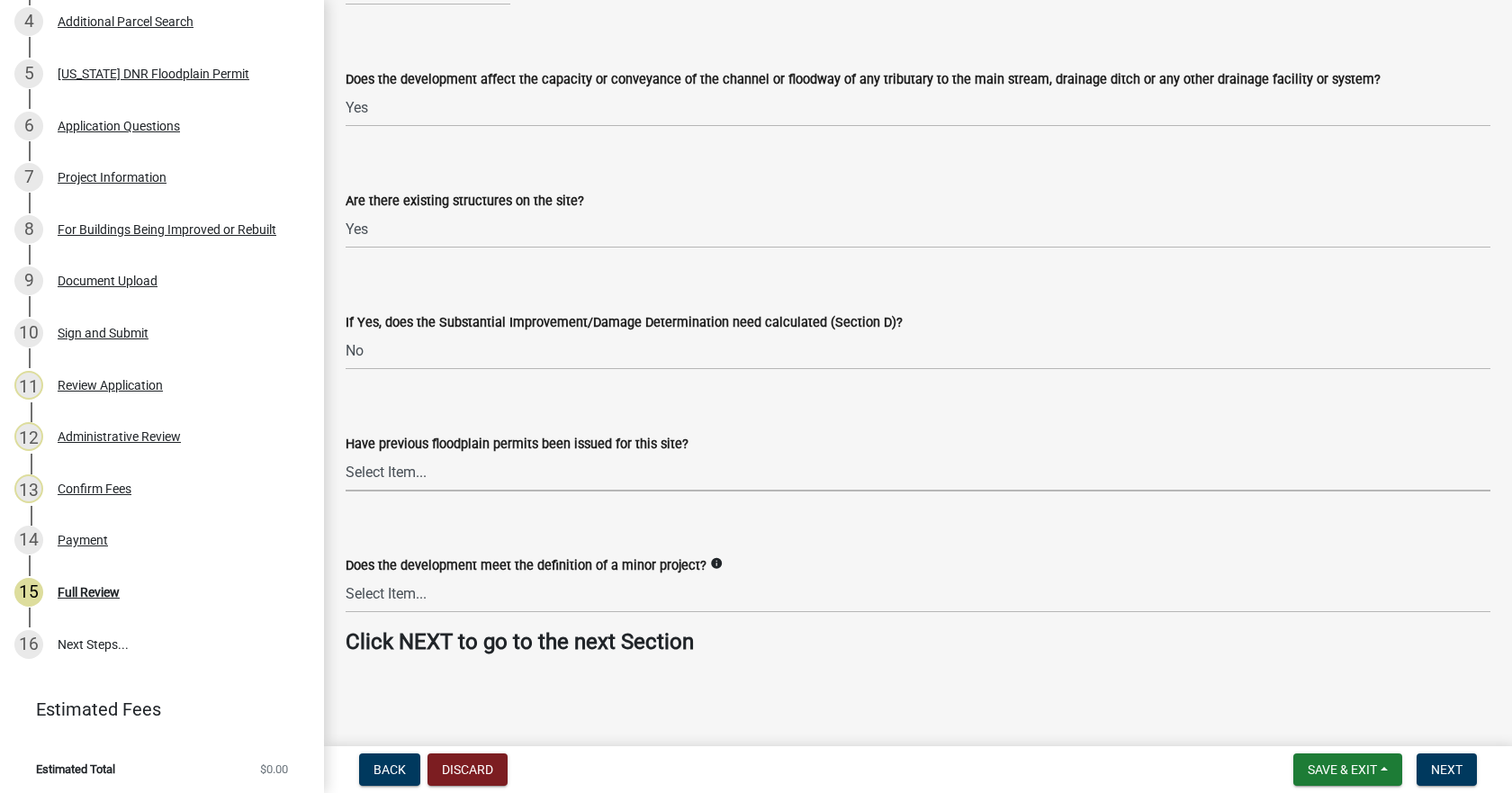
click at [472, 483] on select "Select Item... Yes No" at bounding box center [918, 472] width 1145 height 37
click at [346, 454] on select "Select Item... Yes No" at bounding box center [918, 472] width 1145 height 37
select select "11f7c09e-67ef-490e-a86f-1a58c259c8ff"
click at [710, 563] on icon "info" at bounding box center [716, 562] width 12 height 12
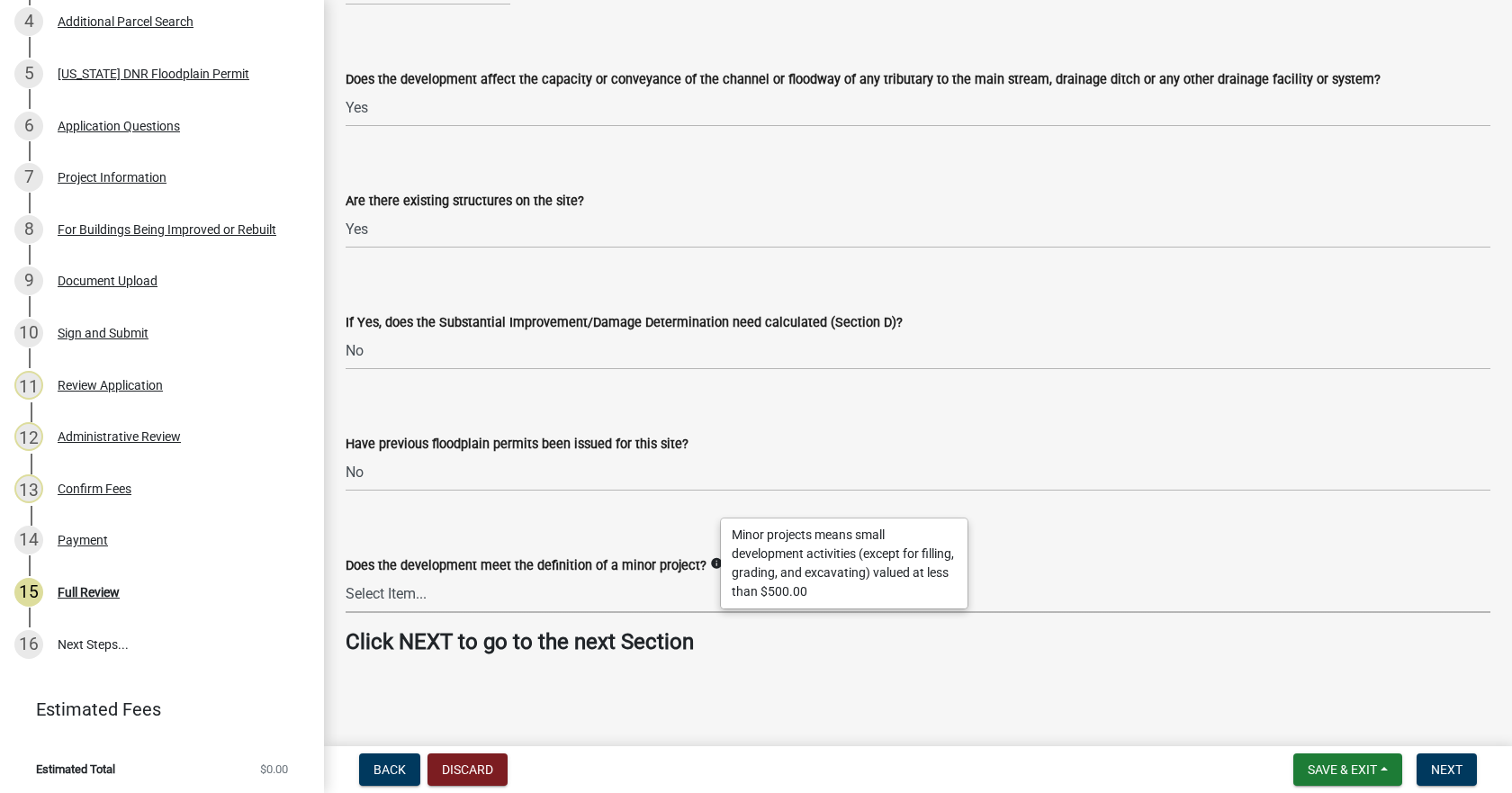
click at [521, 586] on select "Select Item... Yes No" at bounding box center [918, 593] width 1145 height 37
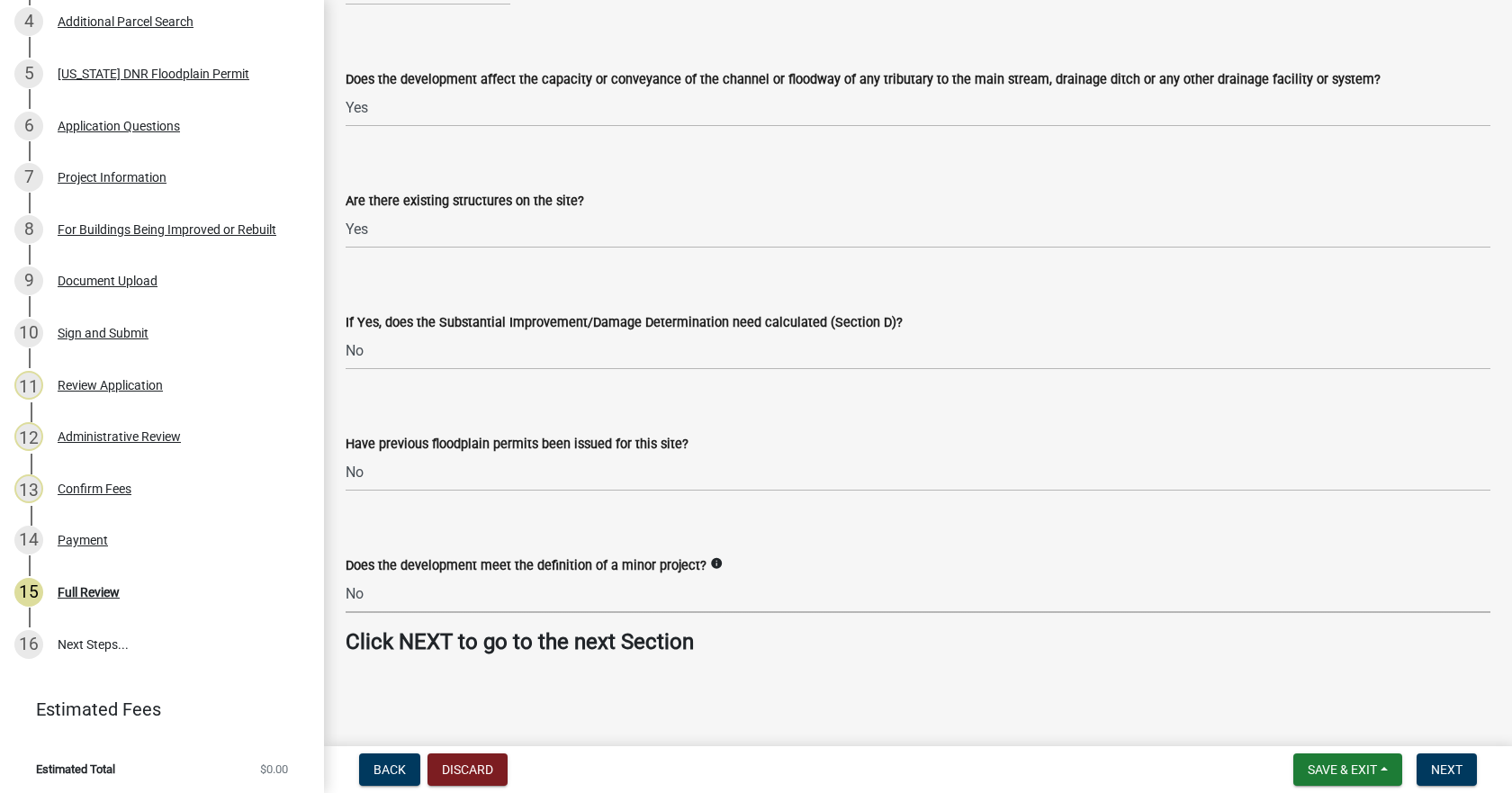
click at [346, 575] on select "Select Item... Yes No" at bounding box center [918, 593] width 1145 height 37
select select "1cf9d8fc-a67d-4f2d-bfda-14afd013b9fa"
click at [1445, 766] on span "Next" at bounding box center [1446, 769] width 31 height 14
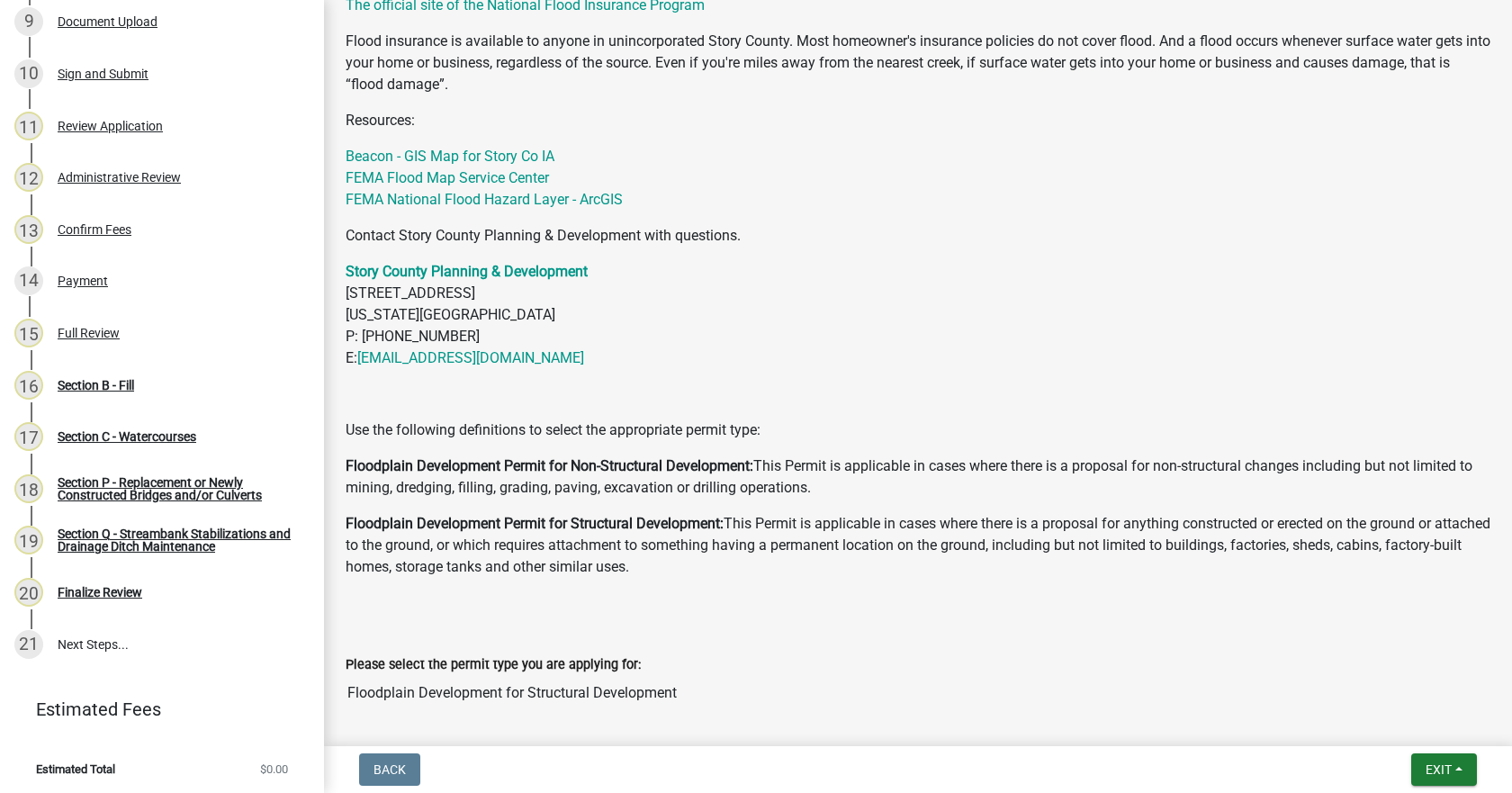
scroll to position [929, 0]
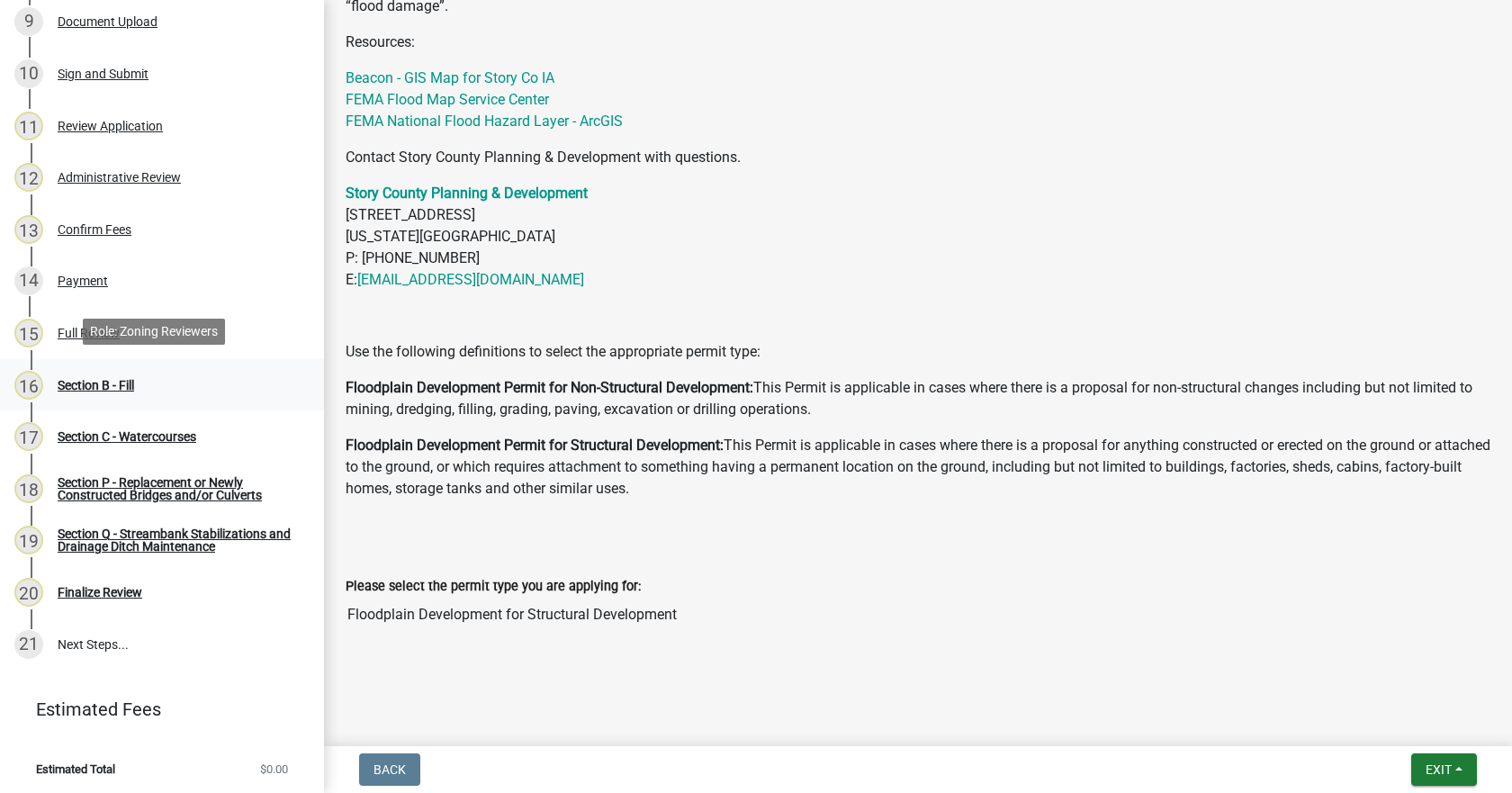
click at [94, 382] on div "Section B - Fill" at bounding box center [95, 384] width 76 height 12
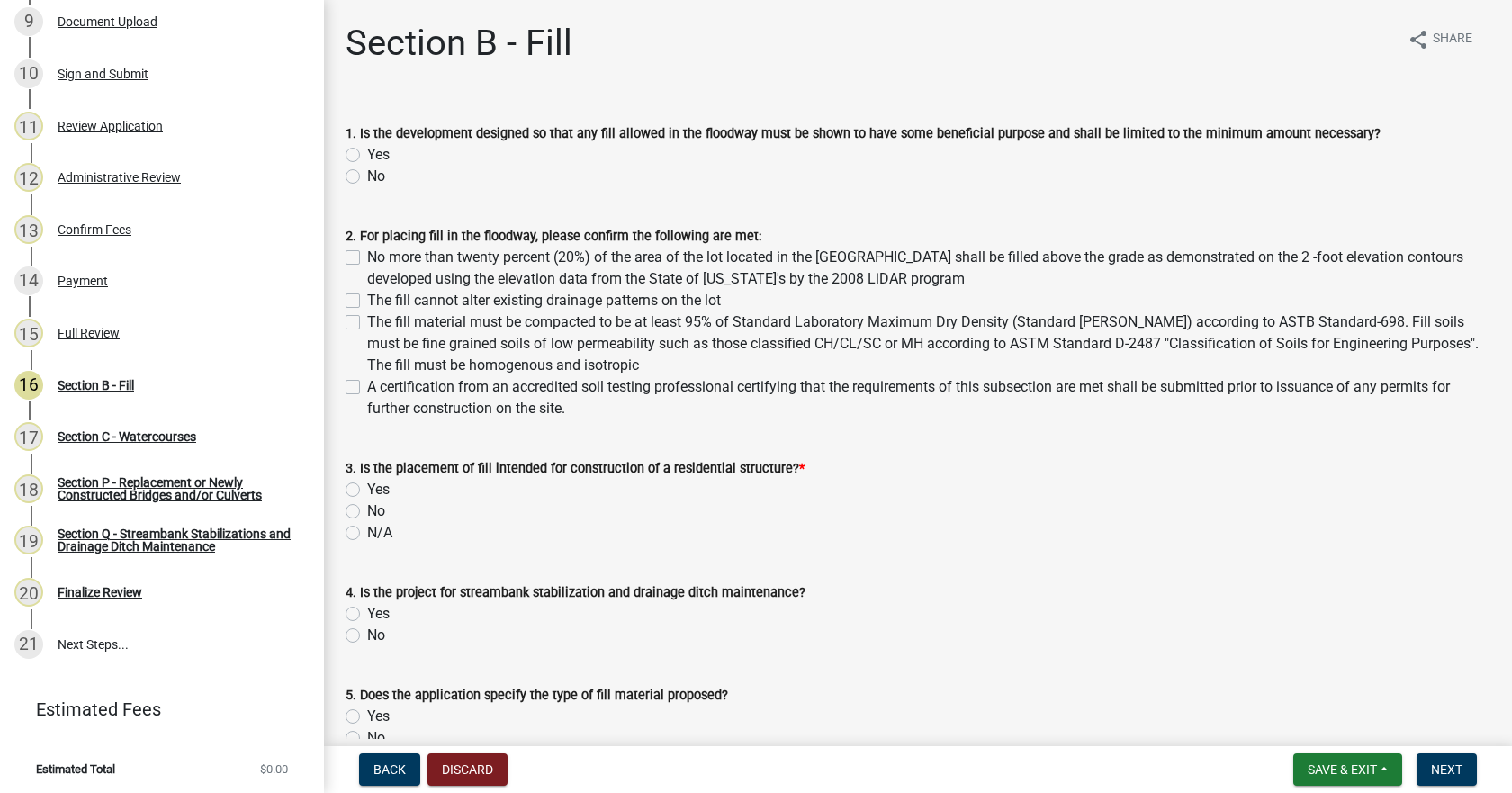
click at [367, 152] on label "Yes" at bounding box center [379, 154] width 23 height 22
click at [367, 152] on input "Yes" at bounding box center [373, 150] width 11 height 11
radio input "true"
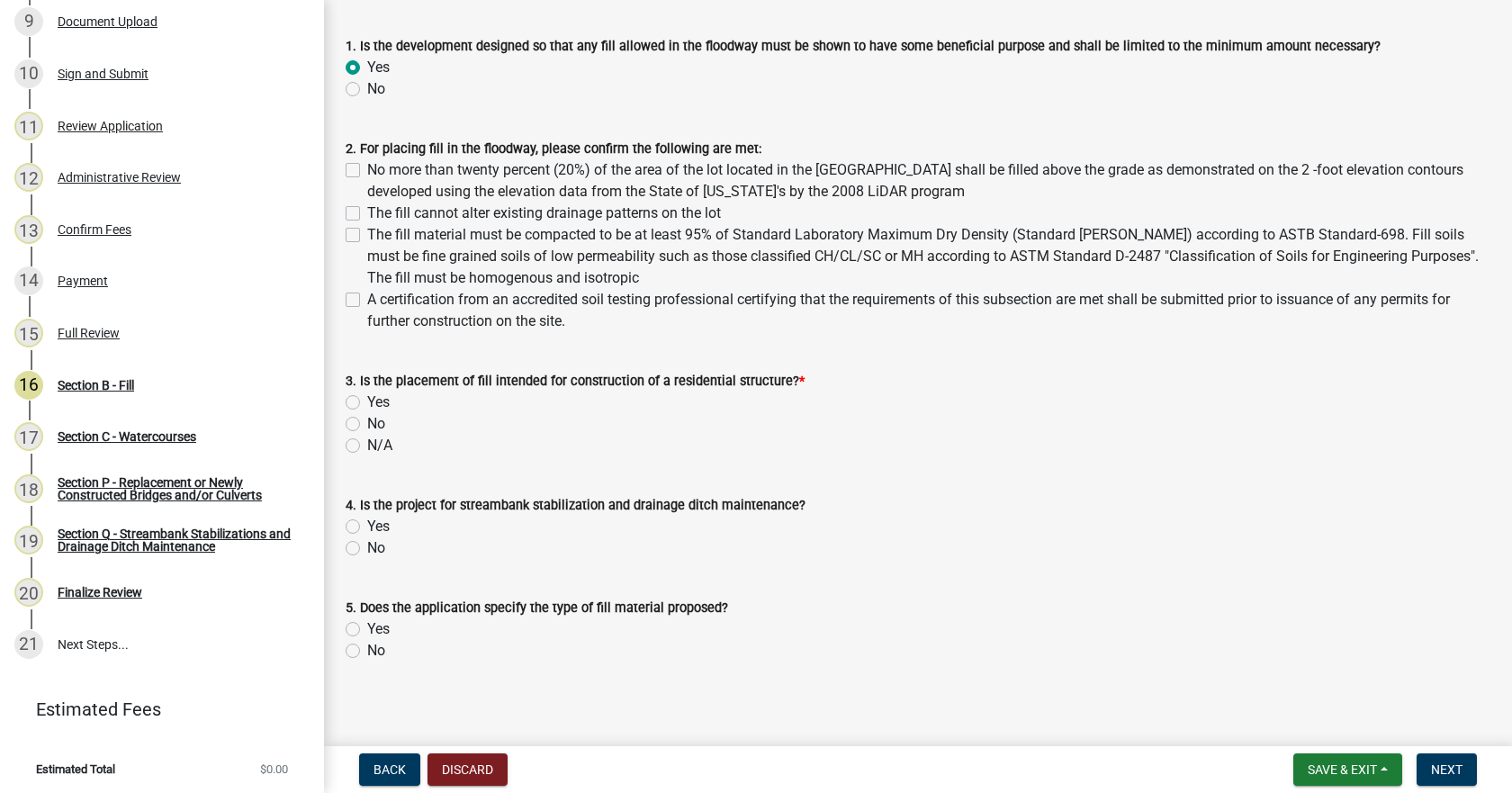
scroll to position [96, 0]
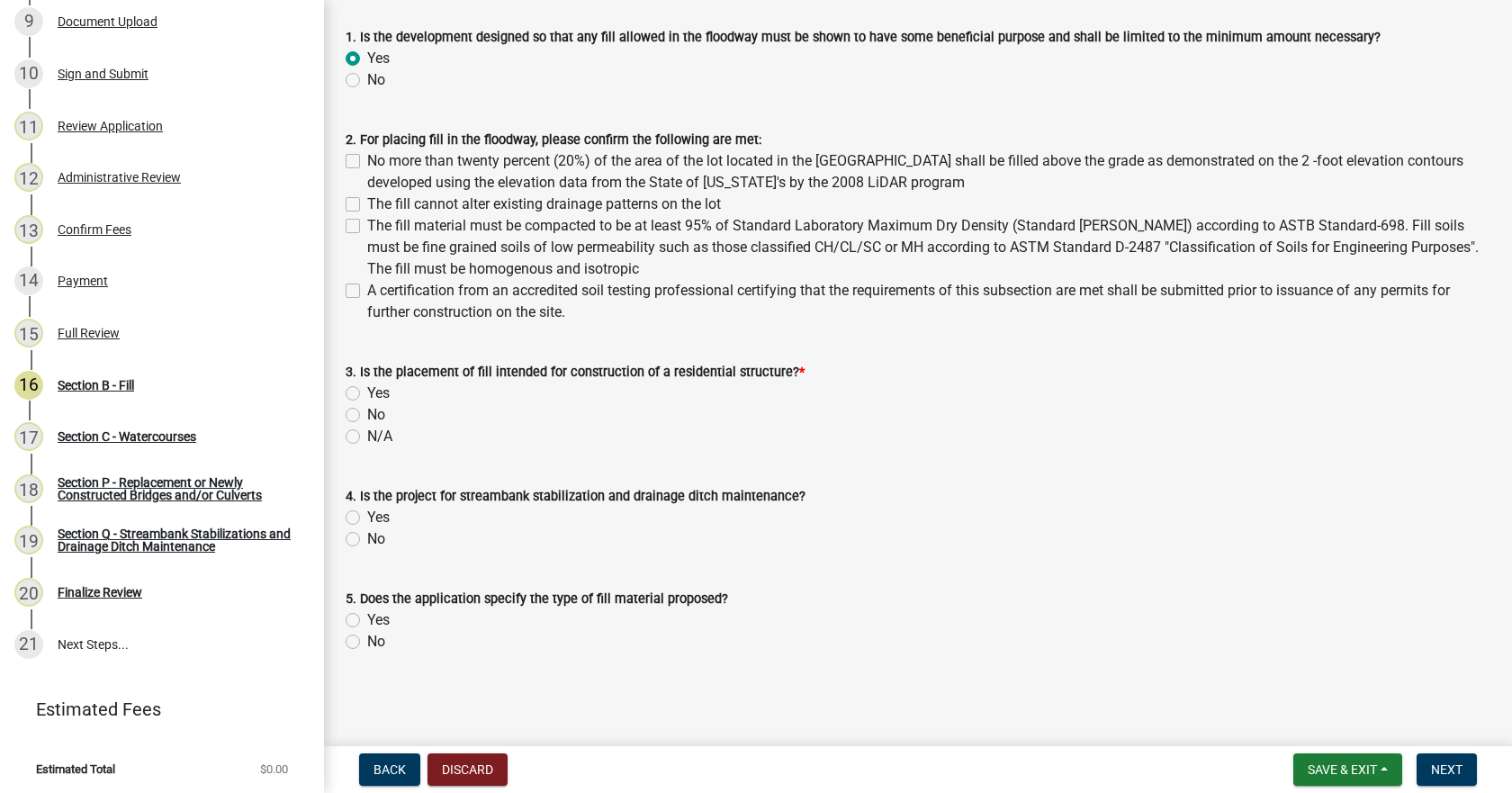
click at [367, 203] on label "The fill cannot alter existing drainage patterns on the lot" at bounding box center [544, 203] width 353 height 22
click at [367, 203] on input "The fill cannot alter existing drainage patterns on the lot" at bounding box center [373, 199] width 11 height 11
checkbox input "true"
checkbox input "false"
checkbox input "true"
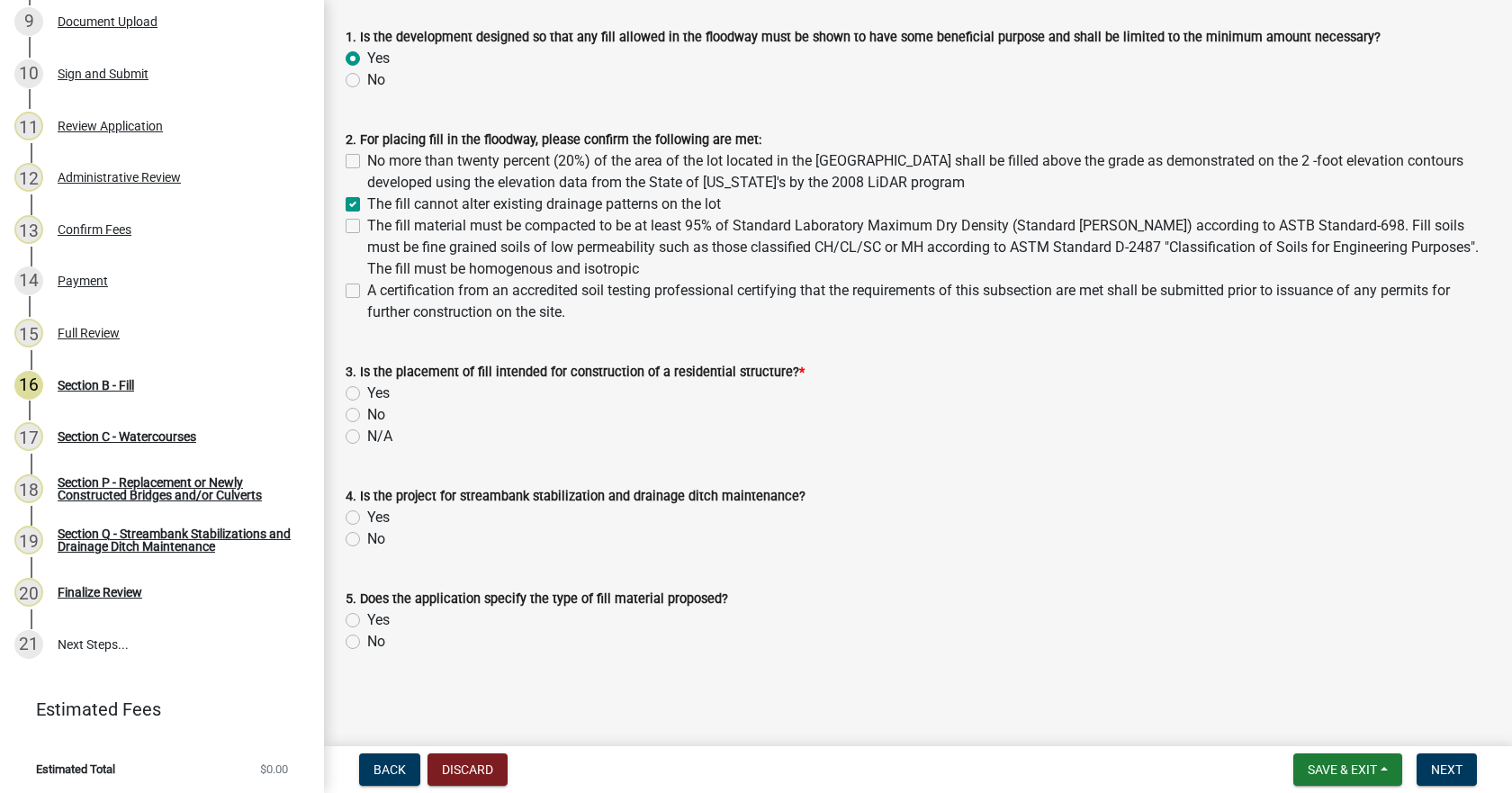
checkbox input "false"
click at [367, 164] on label "No more than twenty percent (20%) of the area of the lot located in the Floodwa…" at bounding box center [929, 172] width 1123 height 43
click at [367, 162] on input "No more than twenty percent (20%) of the area of the lot located in the Floodwa…" at bounding box center [373, 156] width 11 height 11
checkbox input "true"
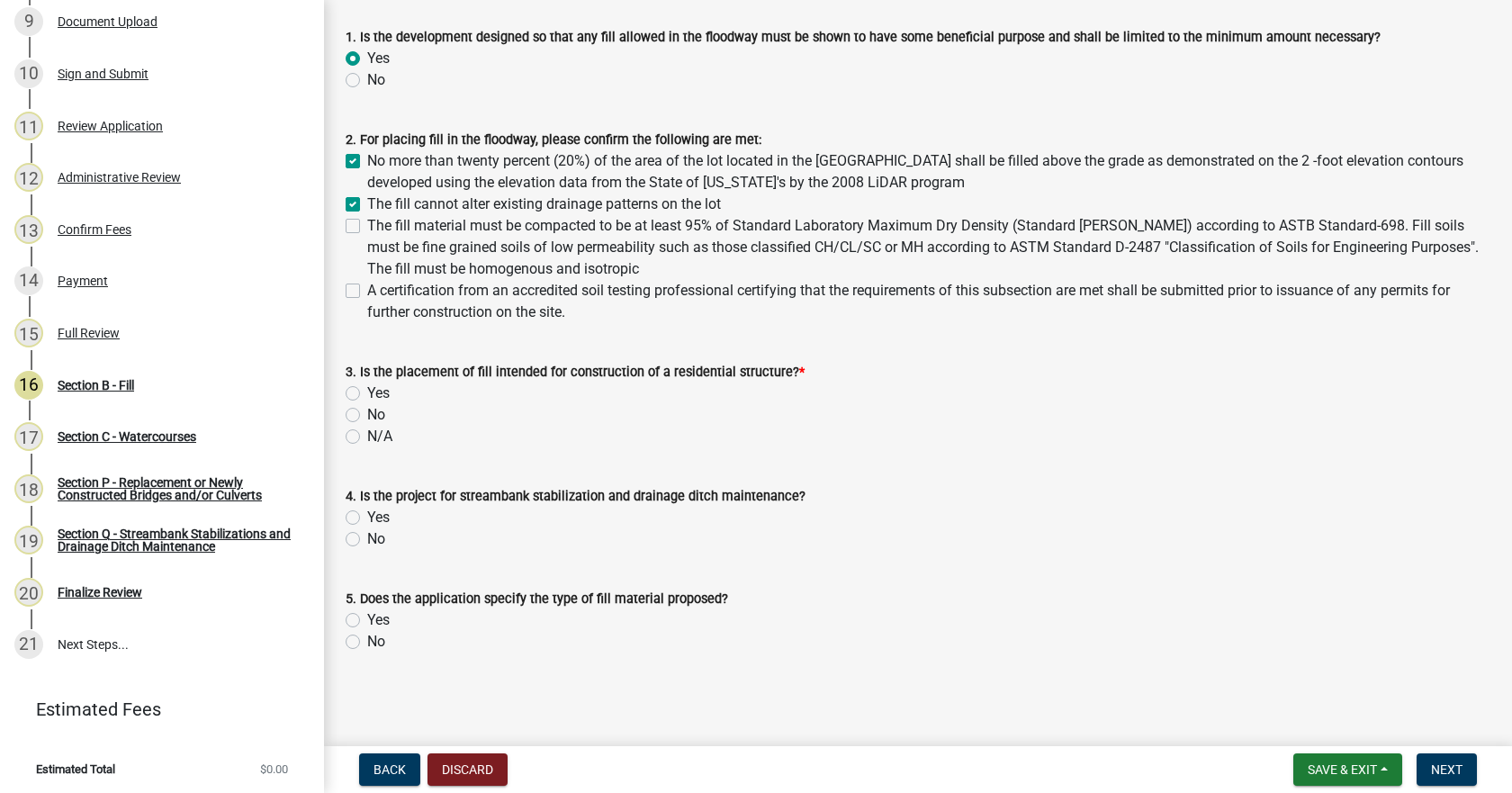
checkbox input "true"
checkbox input "false"
click at [367, 223] on label "The fill material must be compacted to be at least 95% of Standard Laboratory M…" at bounding box center [929, 247] width 1123 height 65
click at [367, 223] on input "The fill material must be compacted to be at least 95% of Standard Laboratory M…" at bounding box center [373, 220] width 11 height 11
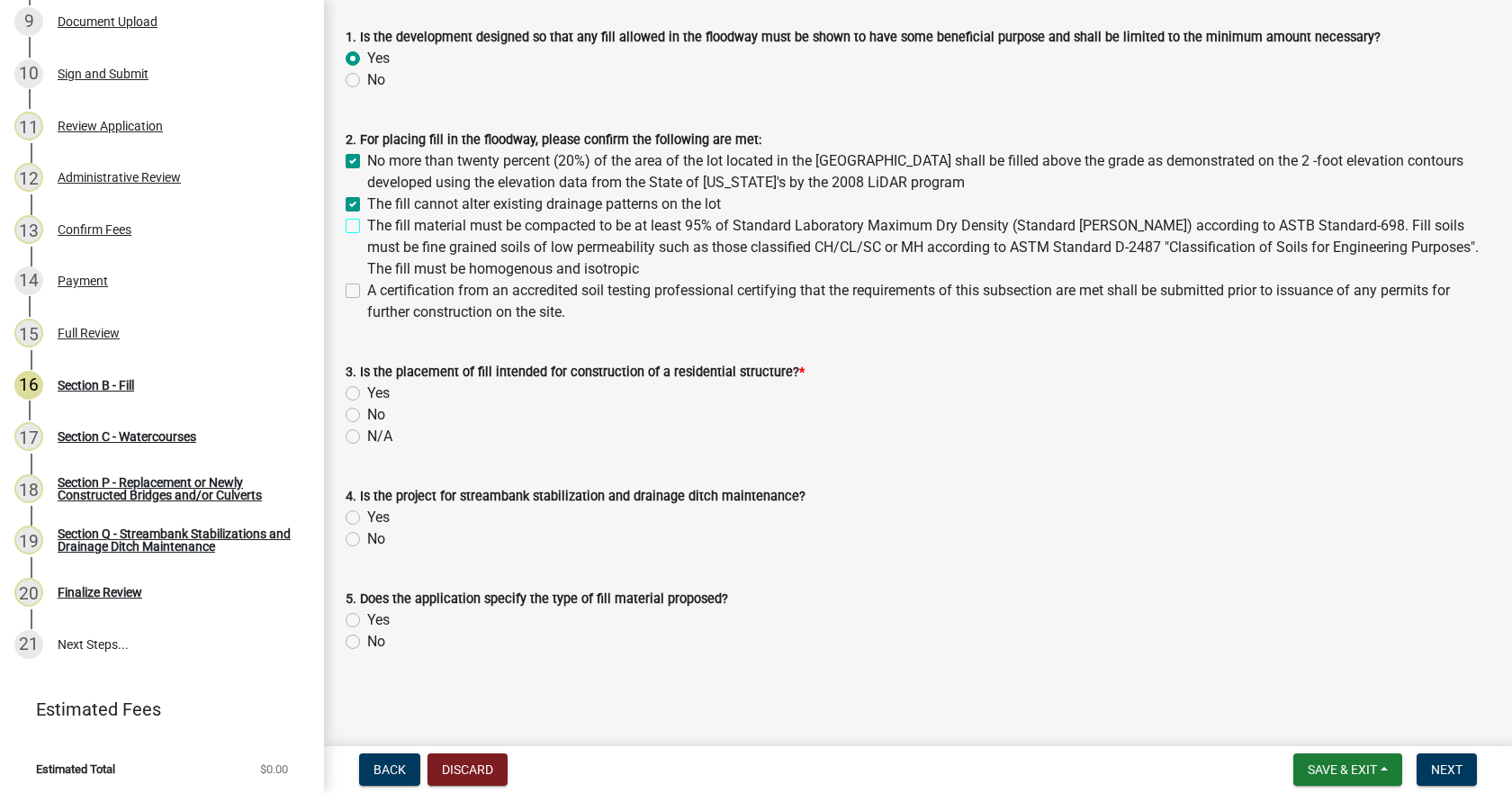
checkbox input "true"
click at [367, 289] on label "A certification from an accredited soil testing professional certifying that th…" at bounding box center [929, 301] width 1123 height 43
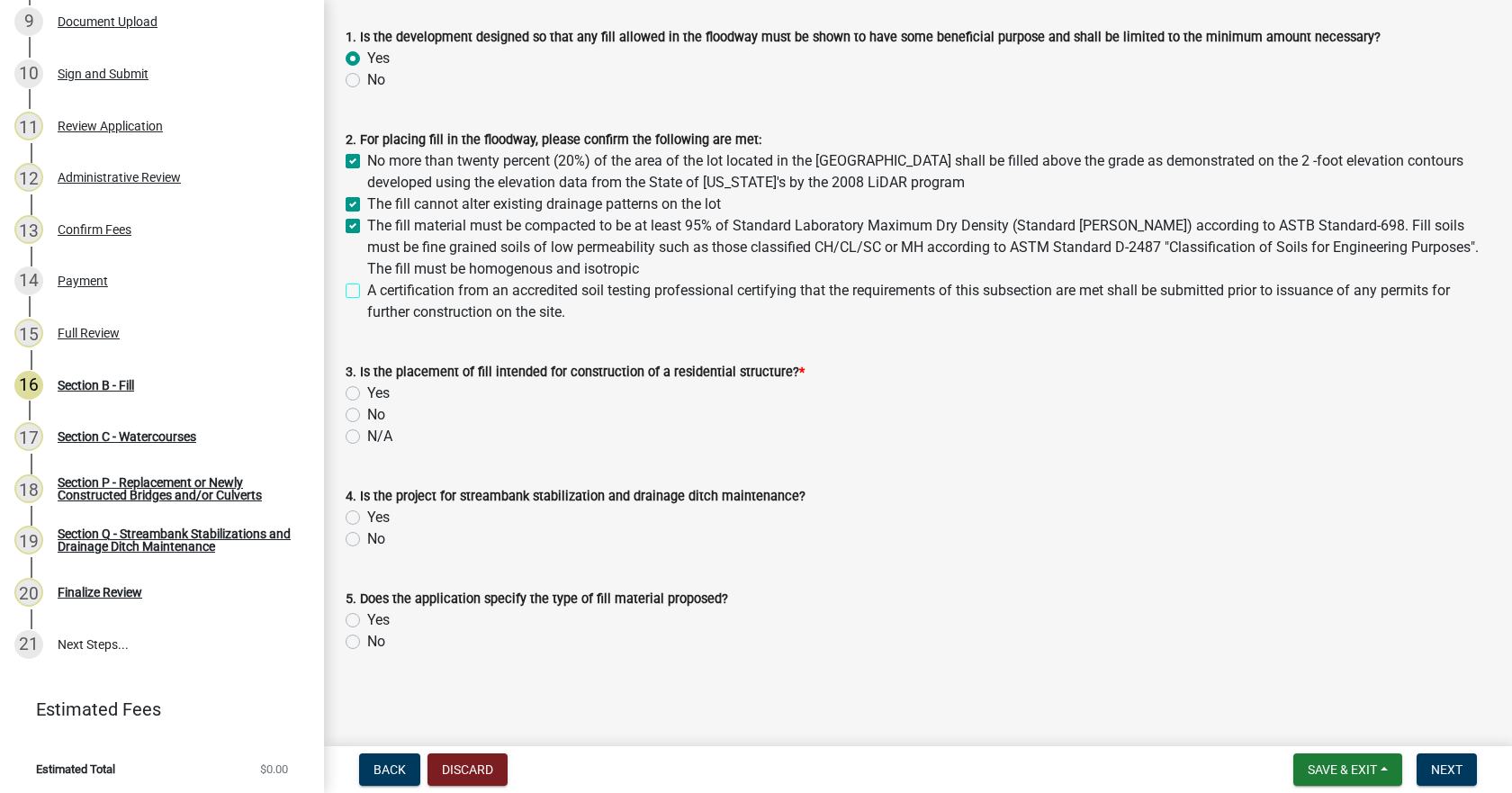
click at [367, 289] on input "A certification from an accredited soil testing professional certifying that th…" at bounding box center [373, 285] width 11 height 11
checkbox input "true"
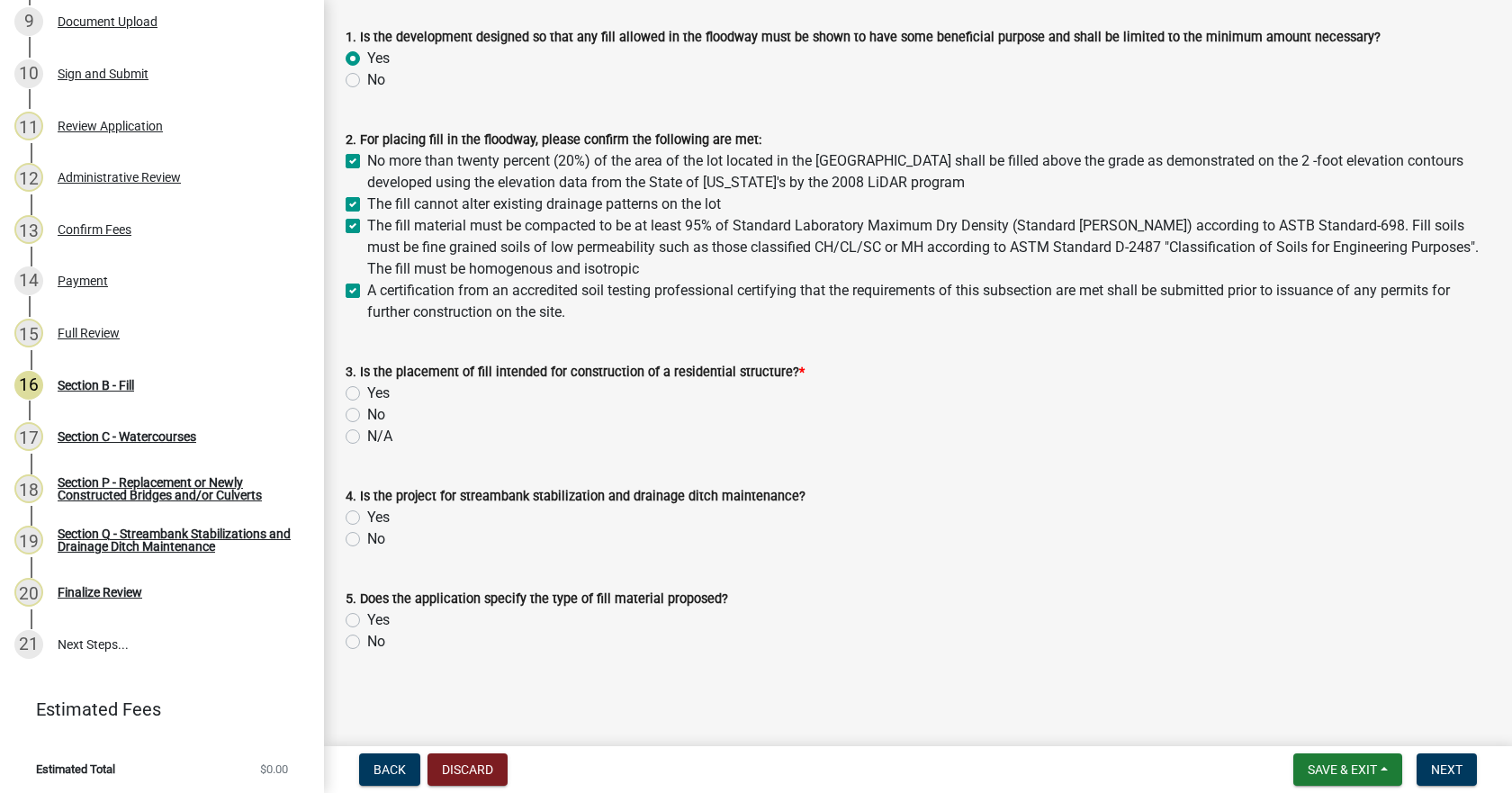
checkbox input "true"
click at [367, 417] on label "No" at bounding box center [376, 414] width 18 height 22
click at [367, 415] on input "No" at bounding box center [373, 410] width 11 height 11
radio input "true"
click at [367, 515] on label "Yes" at bounding box center [379, 517] width 23 height 22
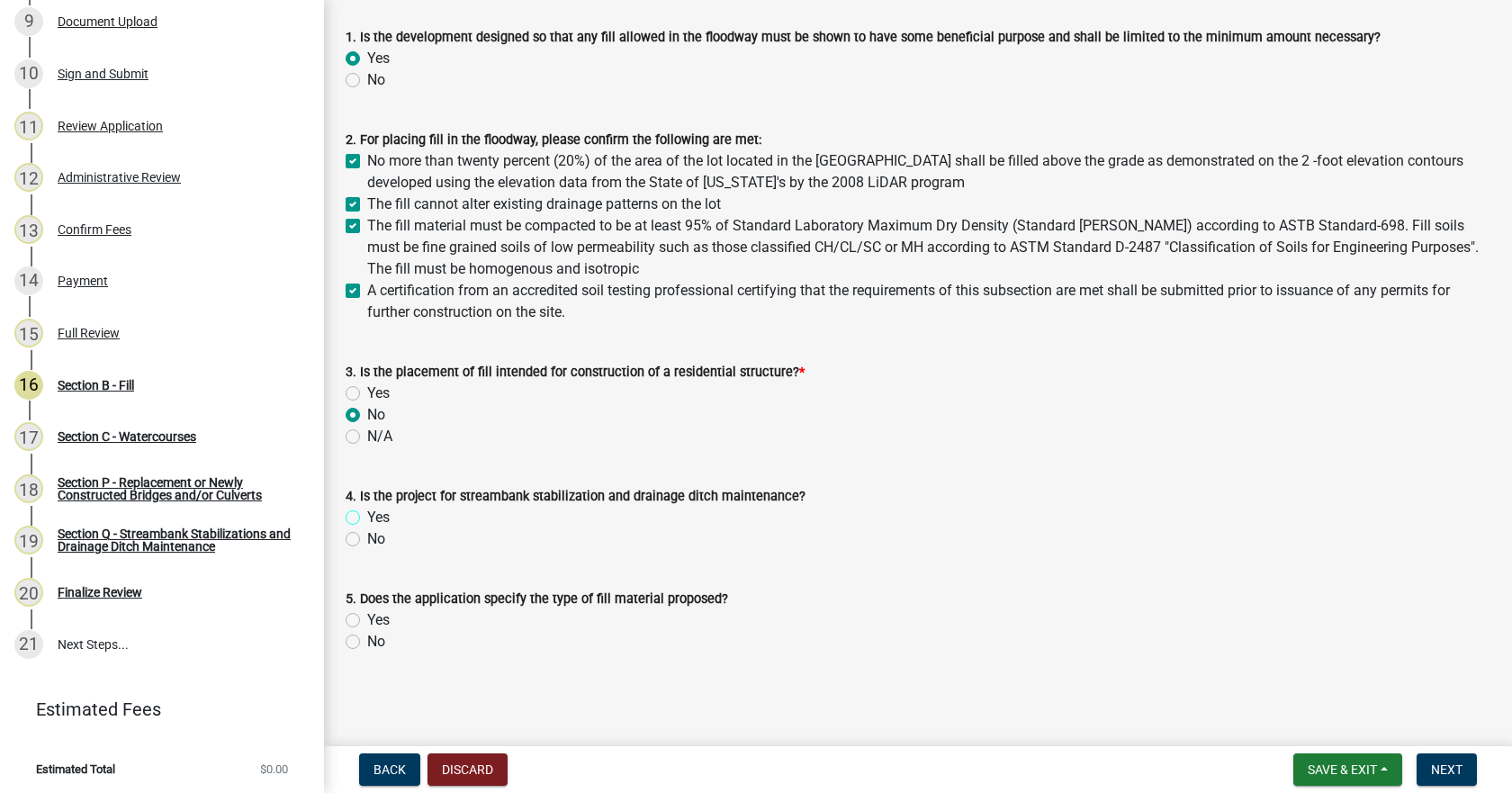
click at [367, 515] on input "Yes" at bounding box center [373, 512] width 11 height 11
radio input "true"
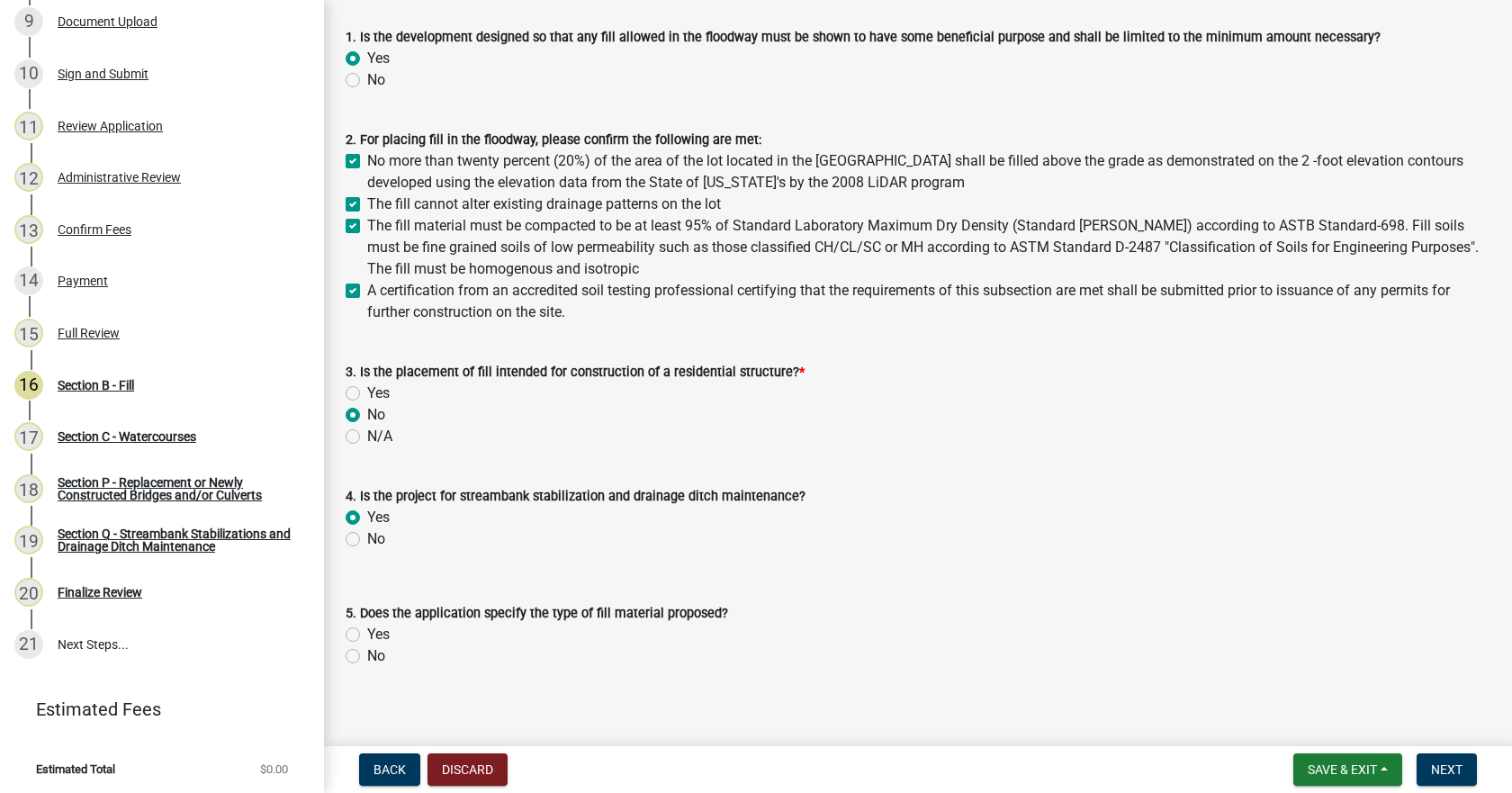
click at [367, 637] on label "Yes" at bounding box center [379, 634] width 23 height 22
click at [367, 636] on input "Yes" at bounding box center [373, 629] width 11 height 11
radio input "true"
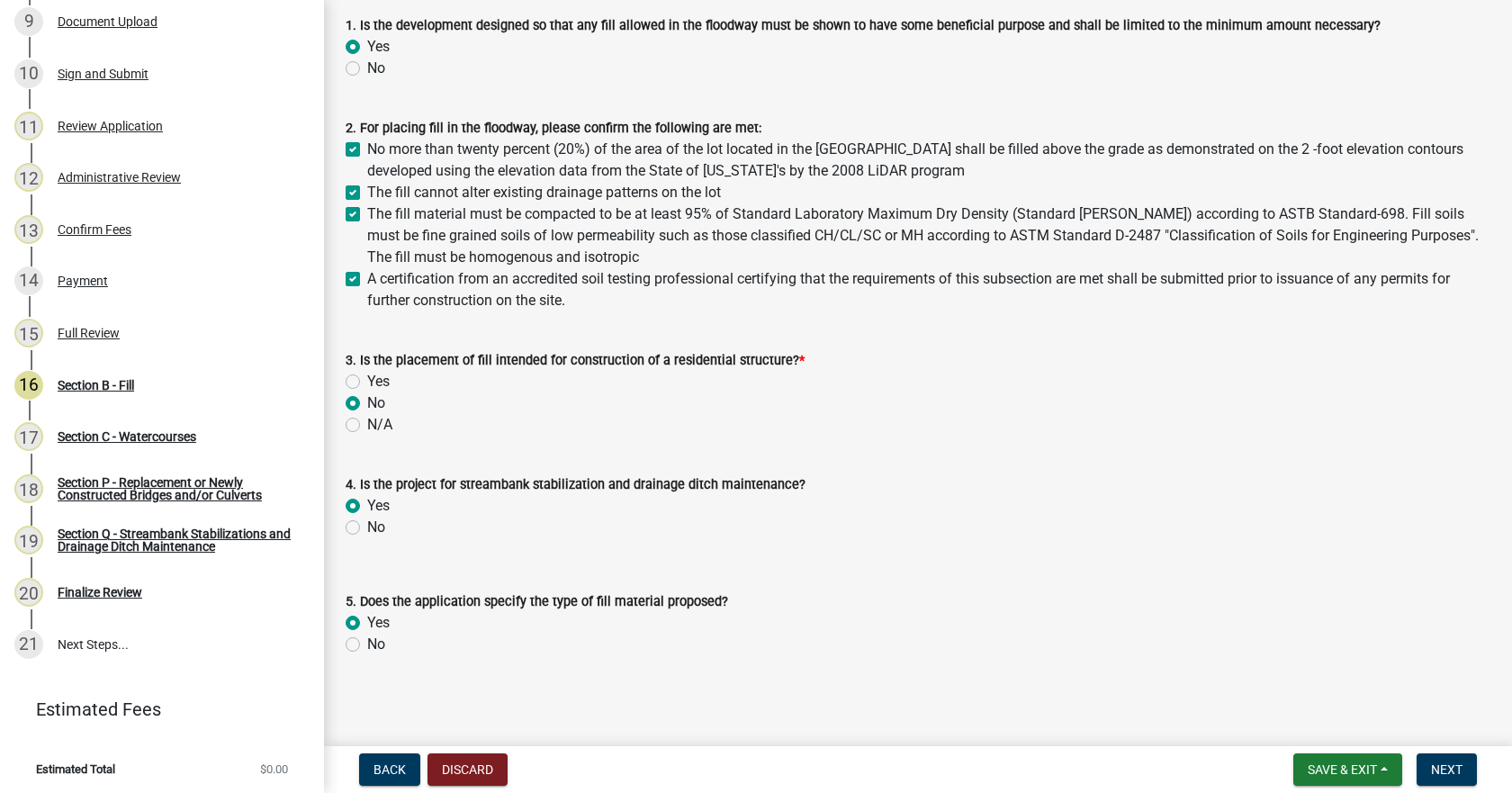
scroll to position [111, 0]
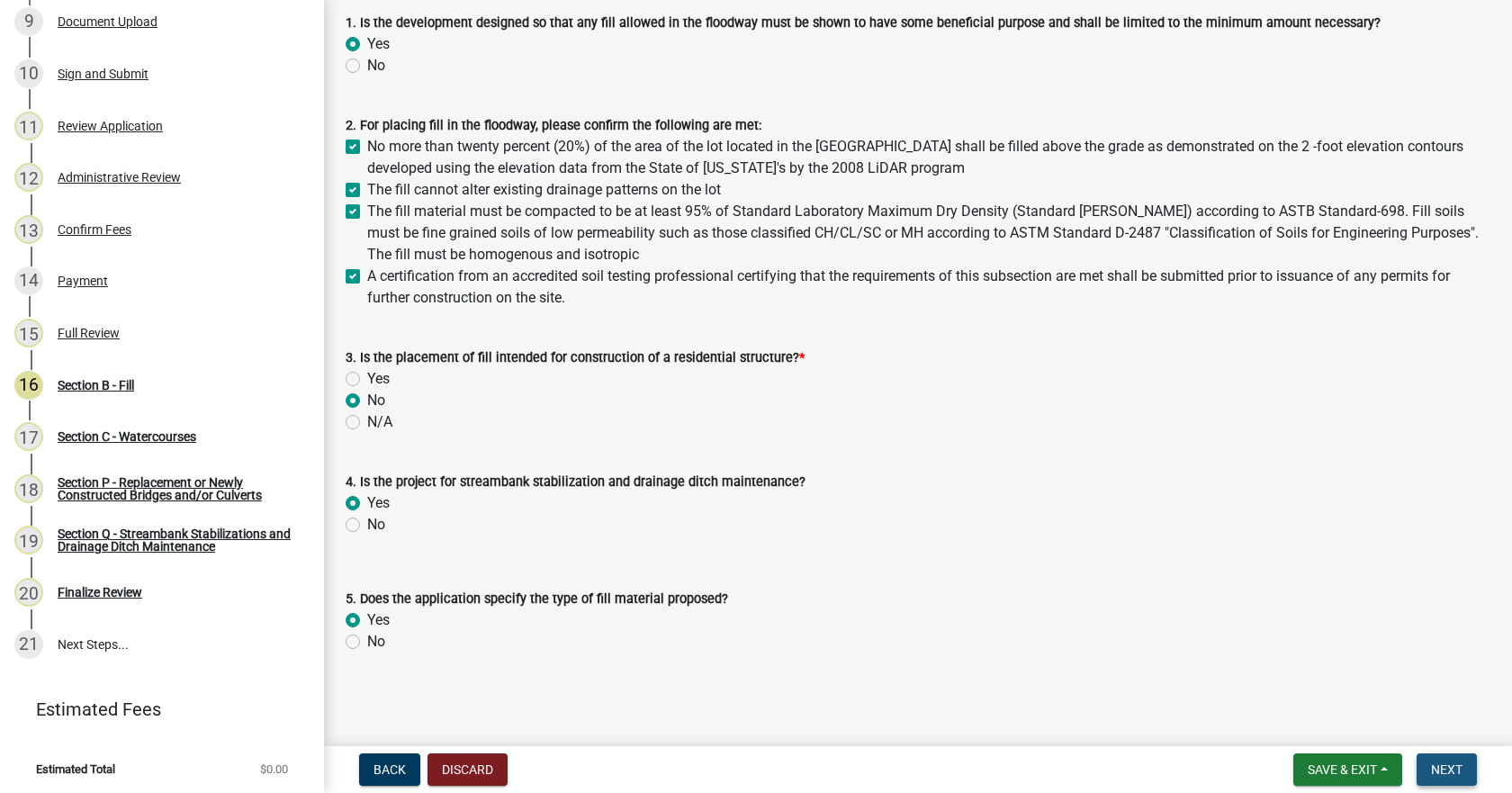
click at [1449, 768] on span "Next" at bounding box center [1446, 769] width 31 height 14
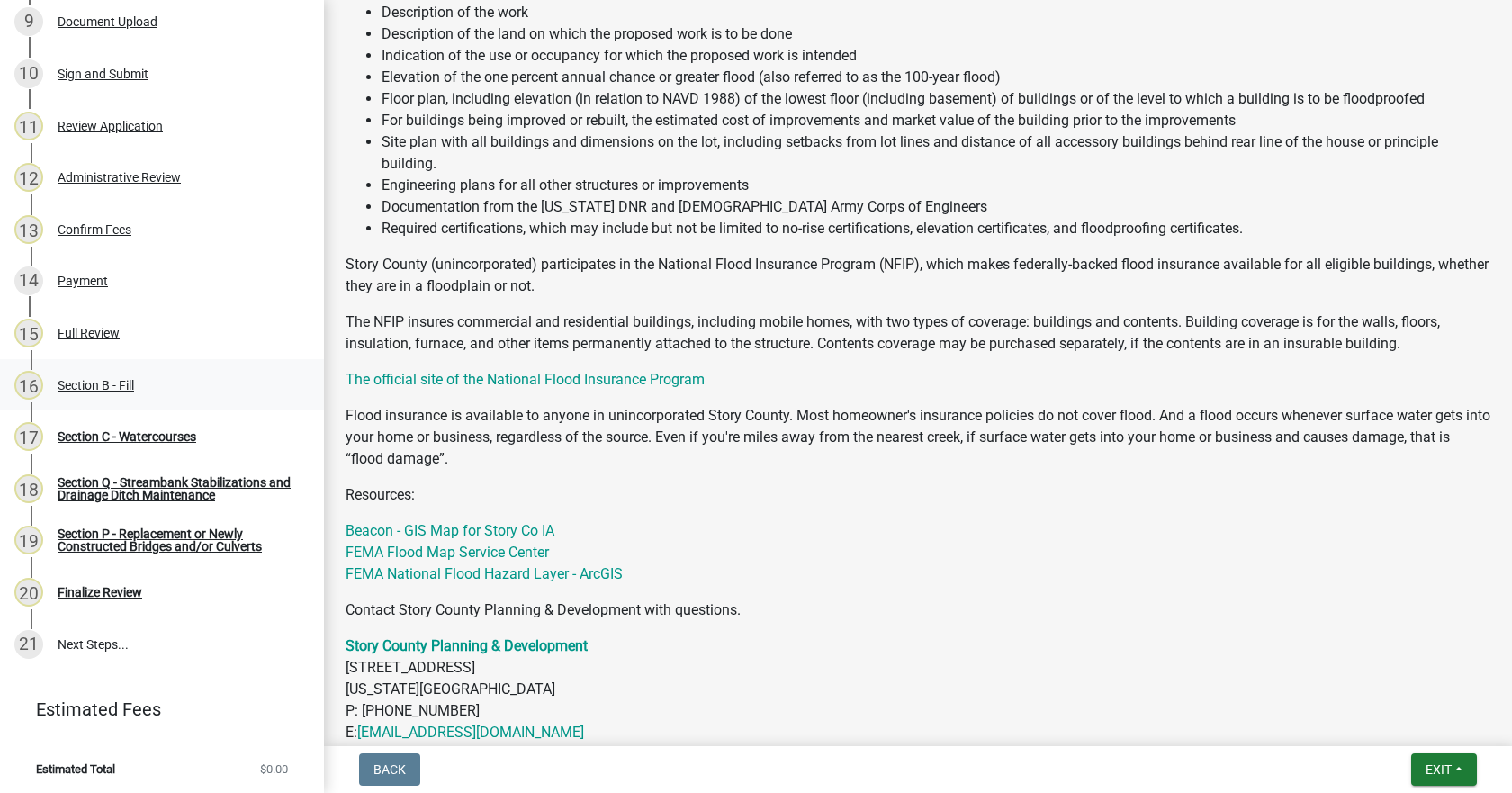
scroll to position [478, 0]
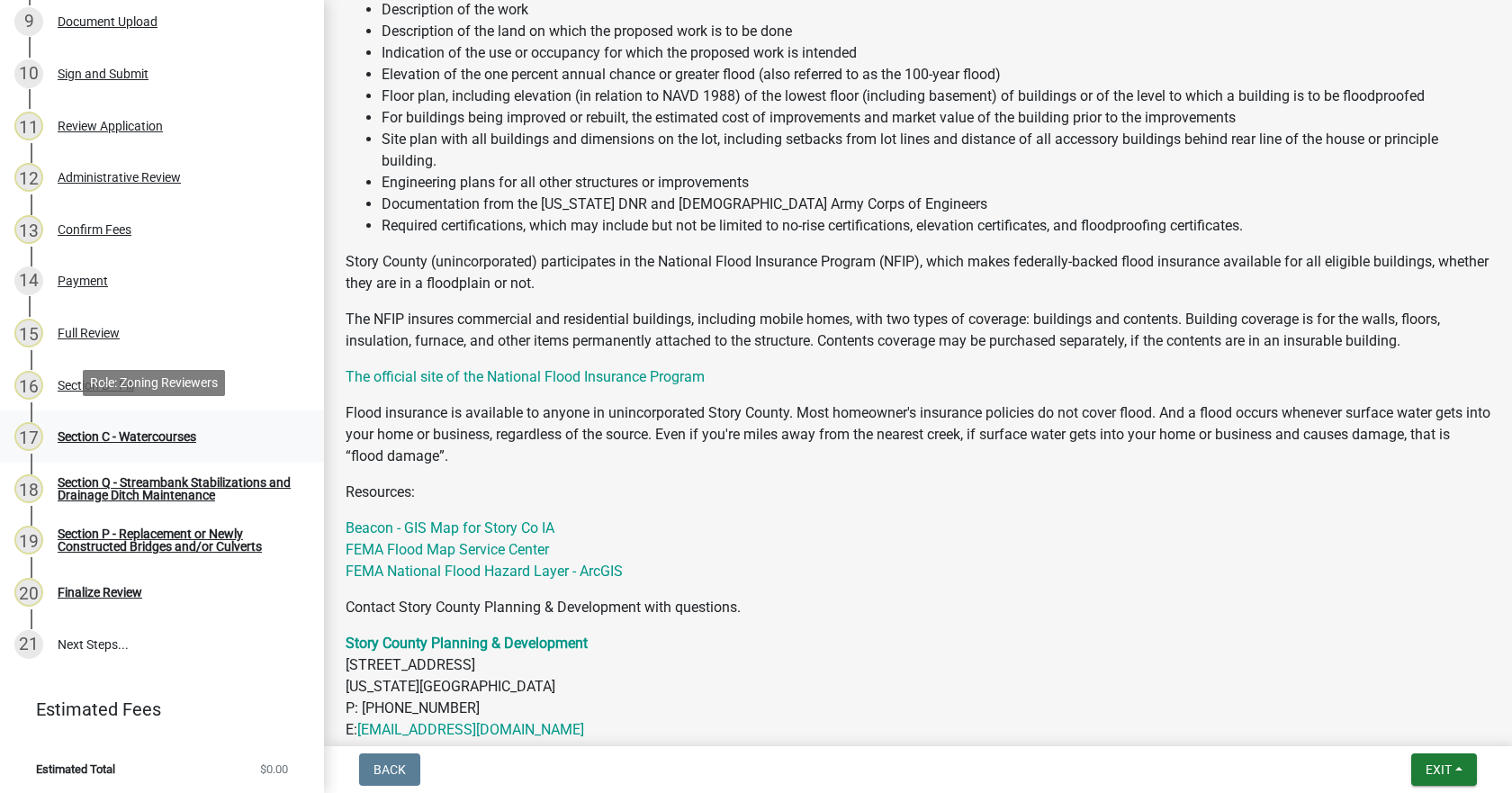
click at [138, 430] on div "Section C - Watercourses" at bounding box center [126, 436] width 138 height 12
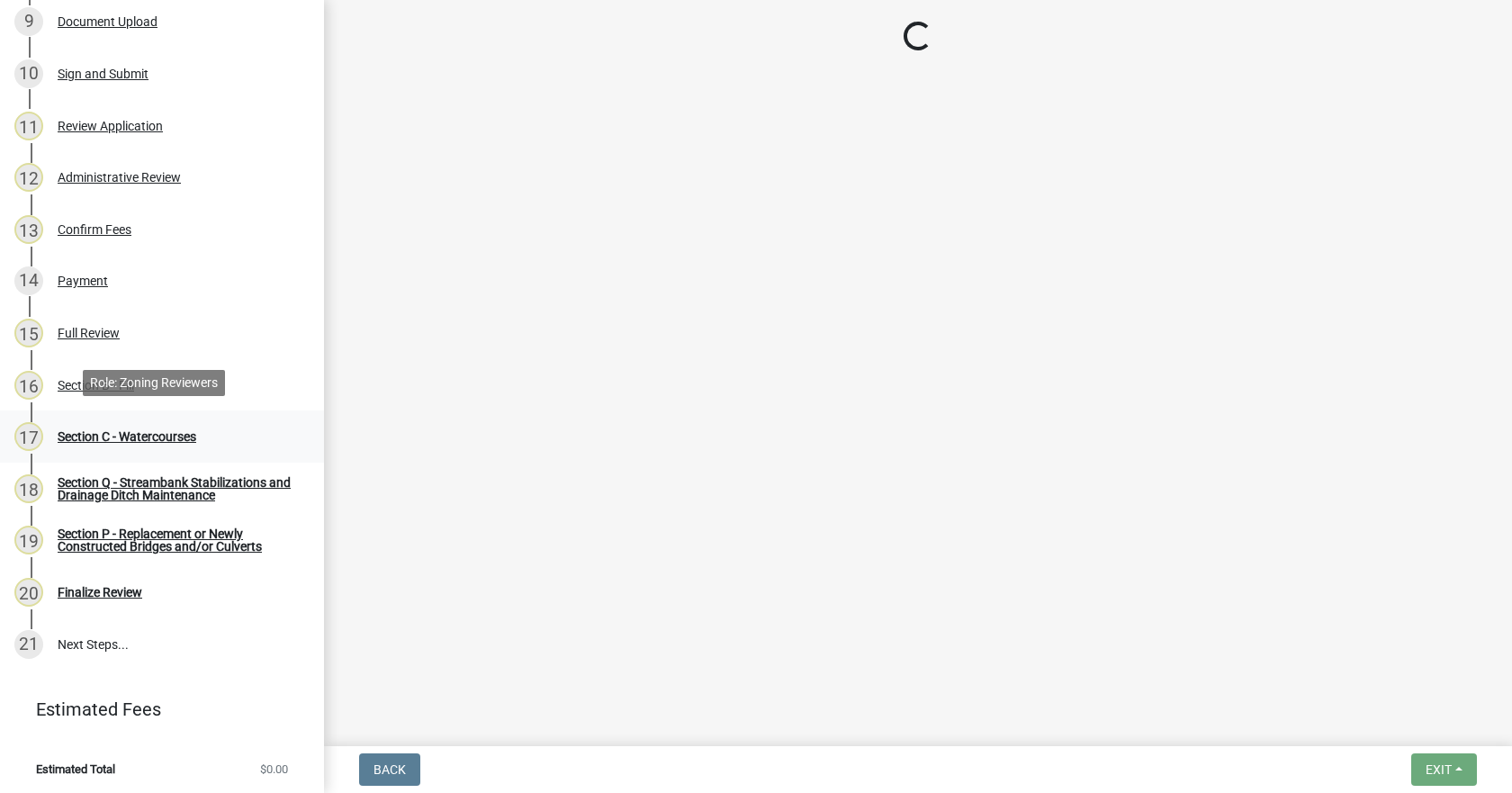
scroll to position [0, 0]
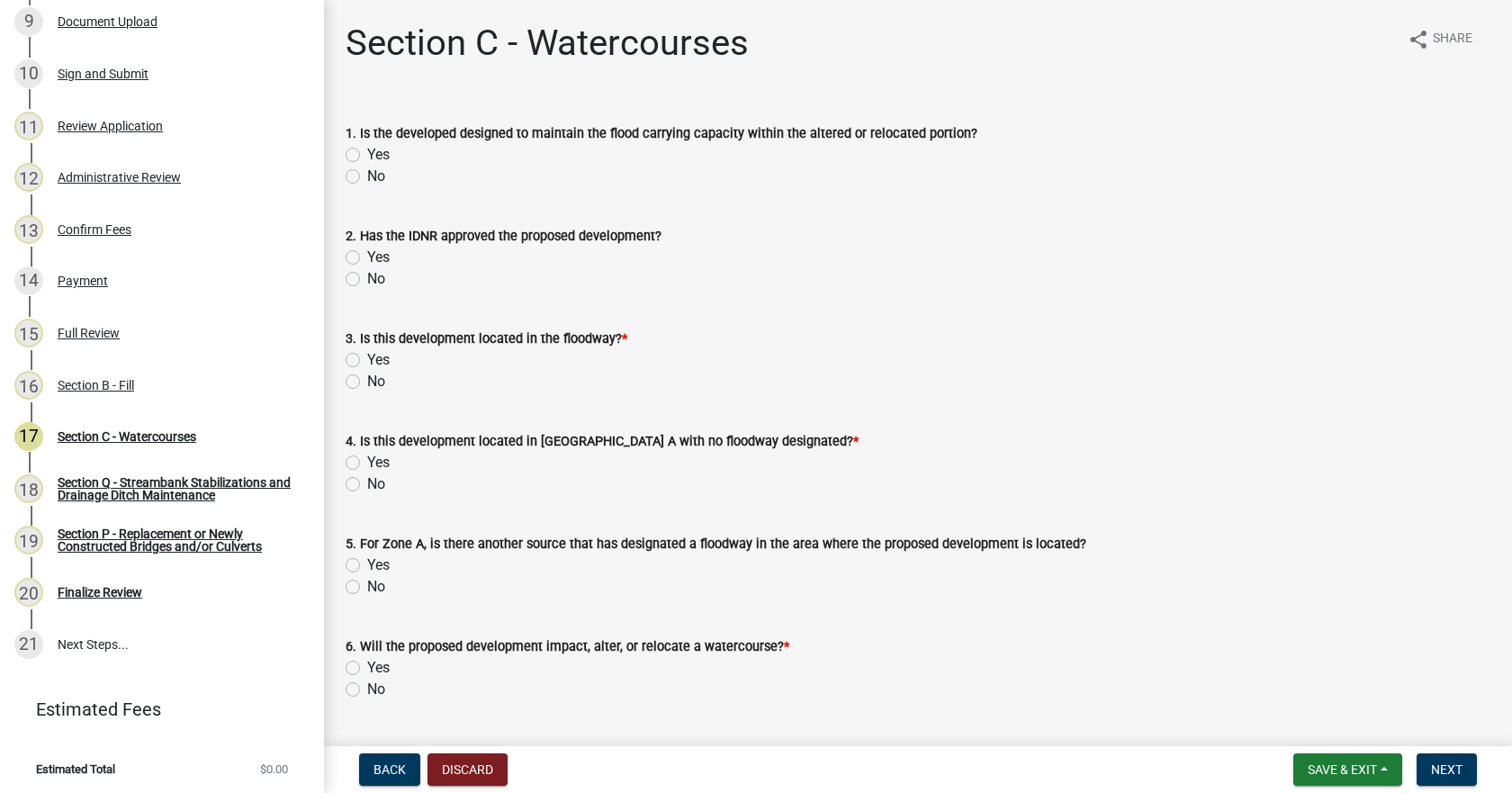
click at [389, 156] on label "Yes" at bounding box center [379, 154] width 23 height 22
click at [379, 155] on input "Yes" at bounding box center [373, 150] width 11 height 11
radio input "true"
click at [392, 252] on div "Yes" at bounding box center [918, 257] width 1145 height 22
click at [384, 257] on label "Yes" at bounding box center [379, 257] width 23 height 22
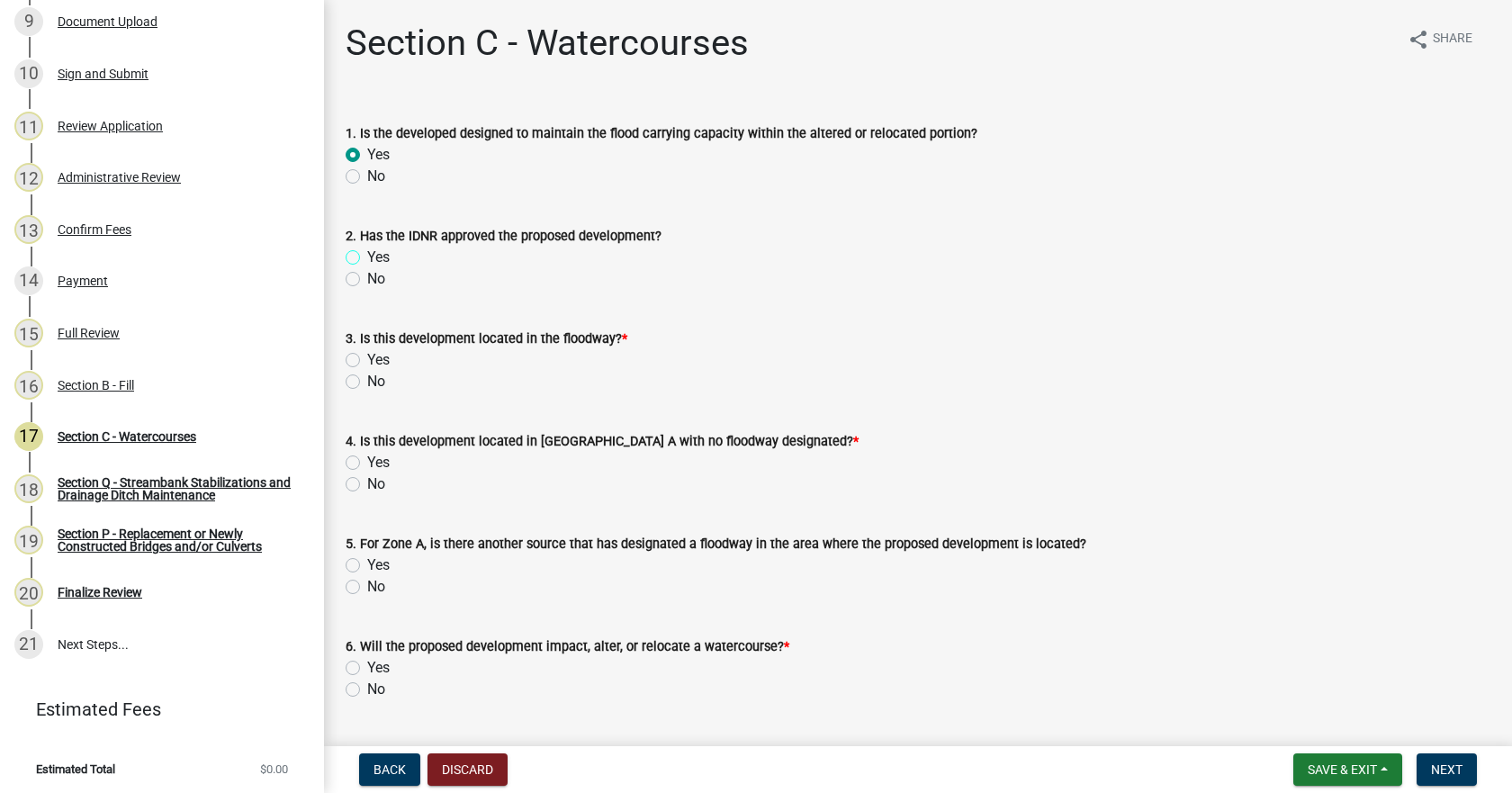
click at [379, 257] on input "Yes" at bounding box center [373, 252] width 11 height 11
radio input "true"
click at [380, 364] on label "Yes" at bounding box center [379, 360] width 23 height 22
click at [379, 361] on input "Yes" at bounding box center [373, 355] width 11 height 11
radio input "true"
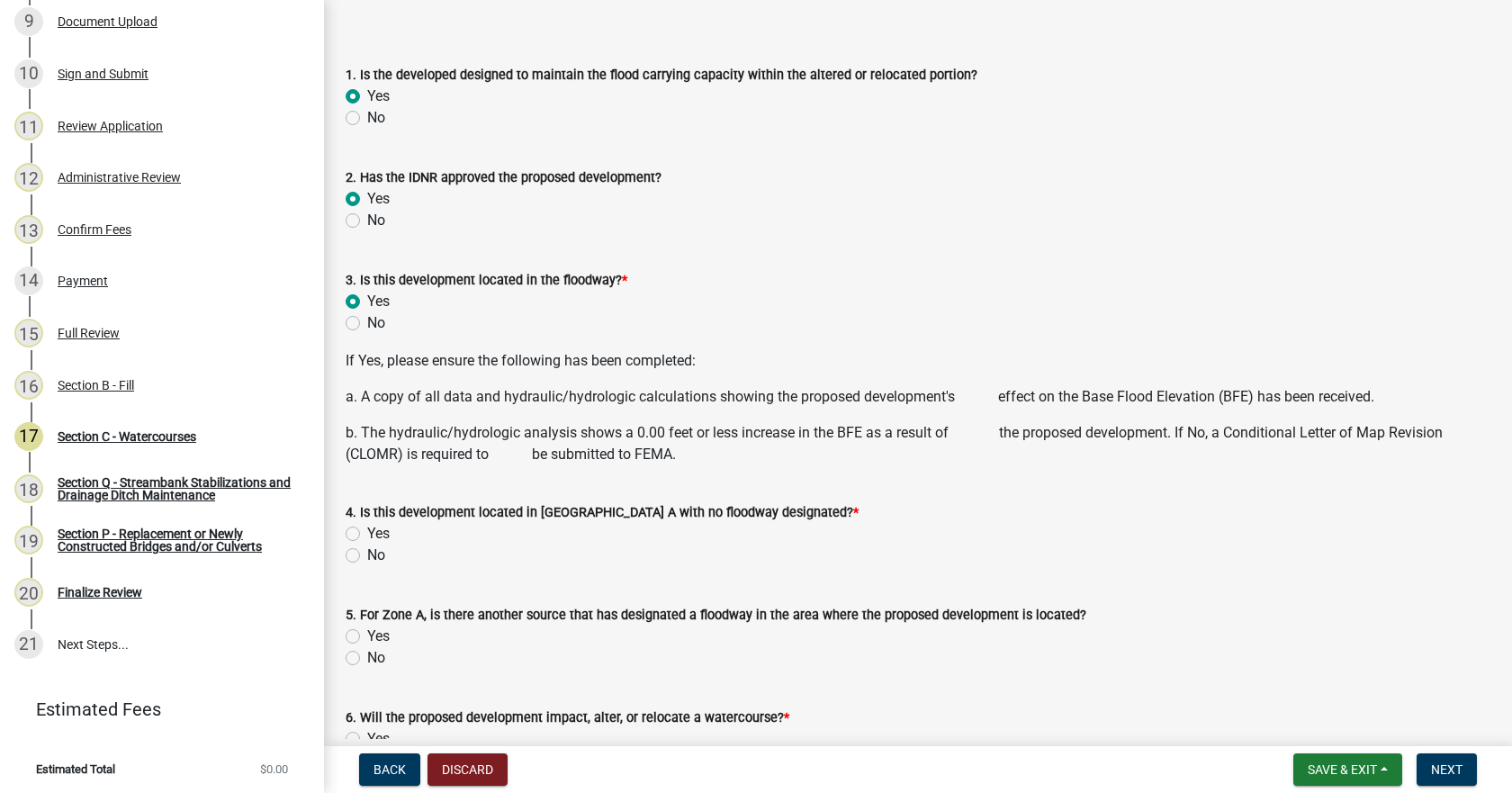
scroll to position [177, 0]
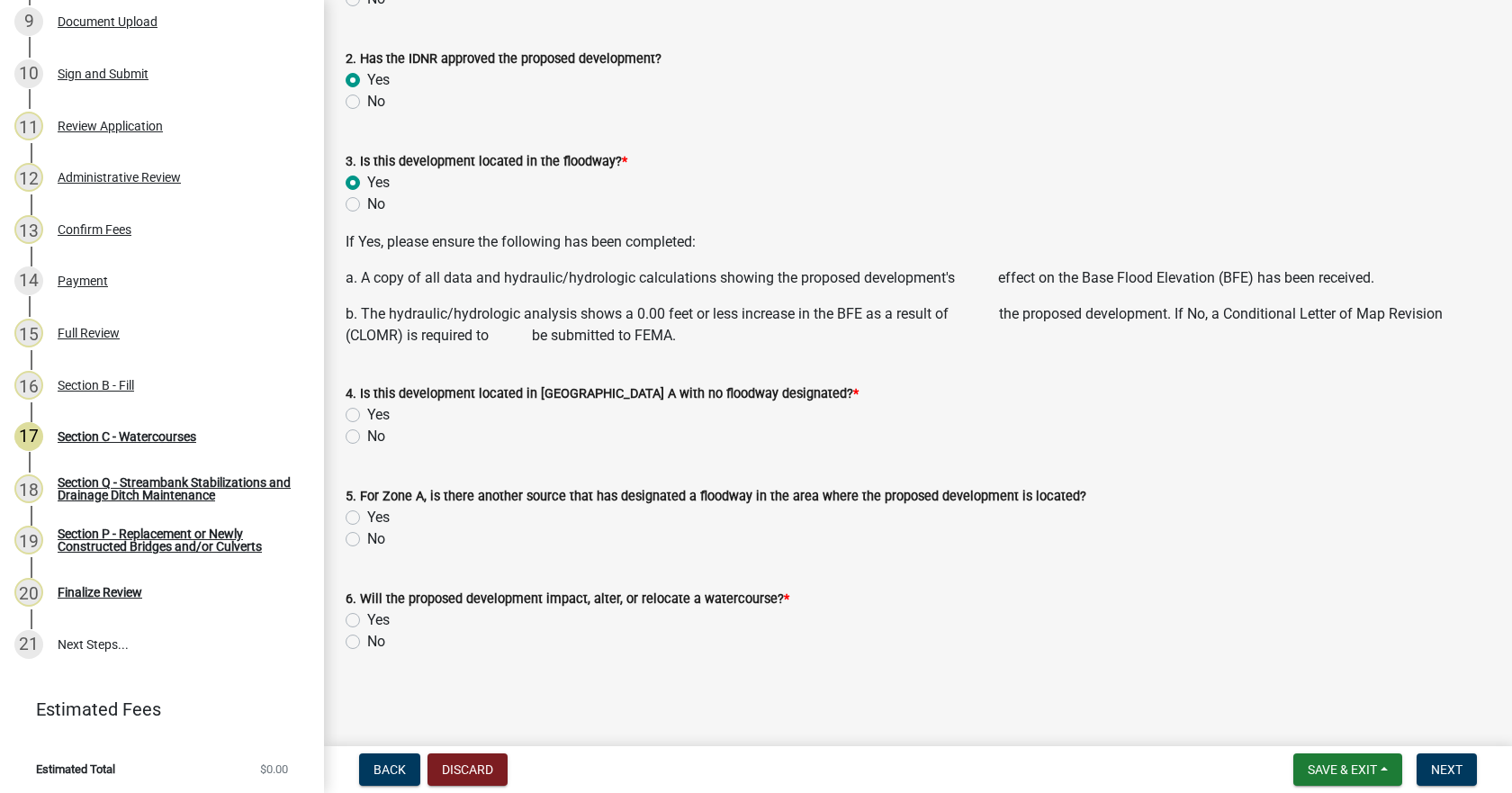
click at [376, 434] on label "No" at bounding box center [376, 436] width 18 height 22
click at [376, 434] on input "No" at bounding box center [373, 431] width 11 height 11
radio input "true"
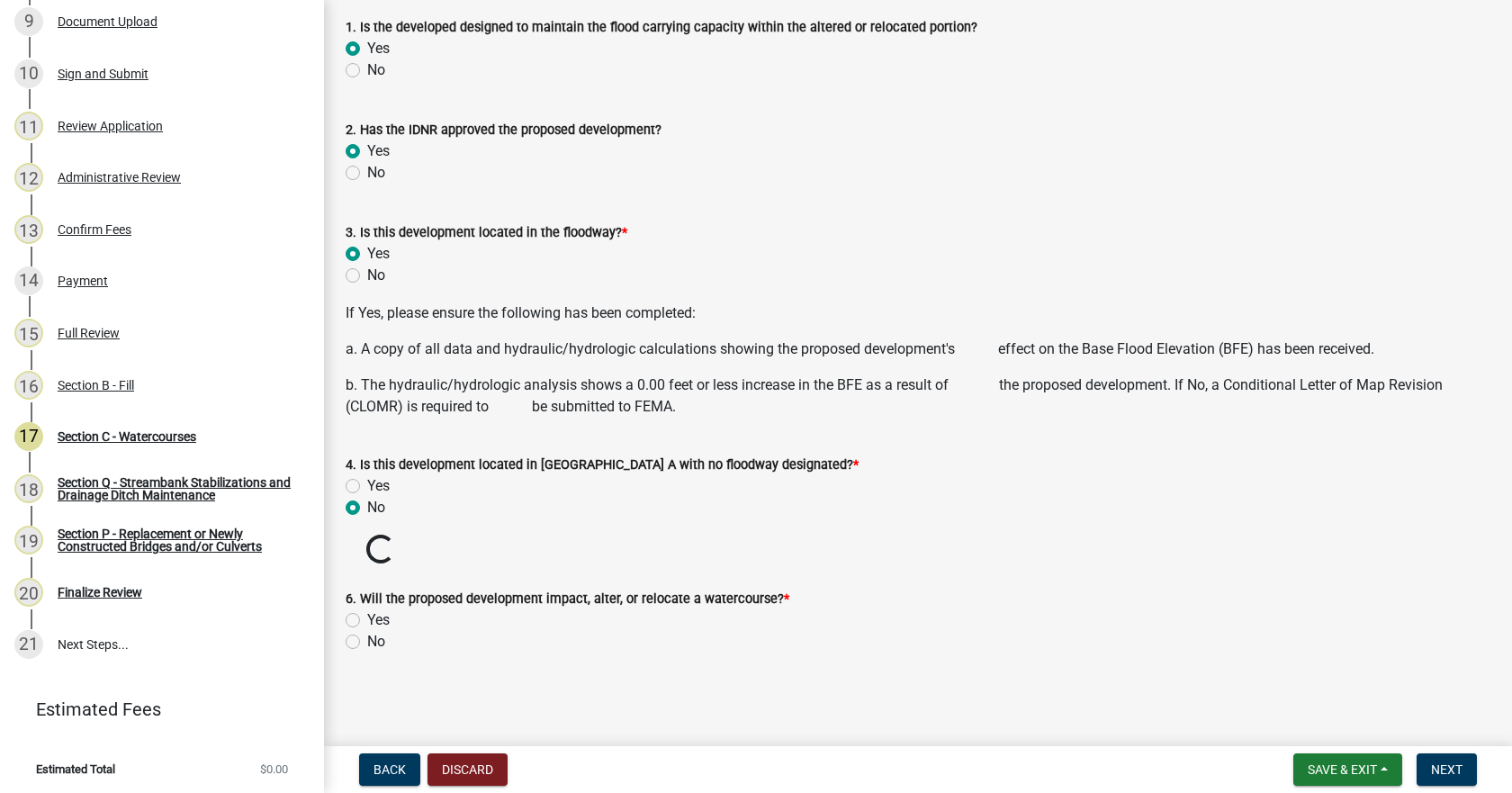
scroll to position [74, 0]
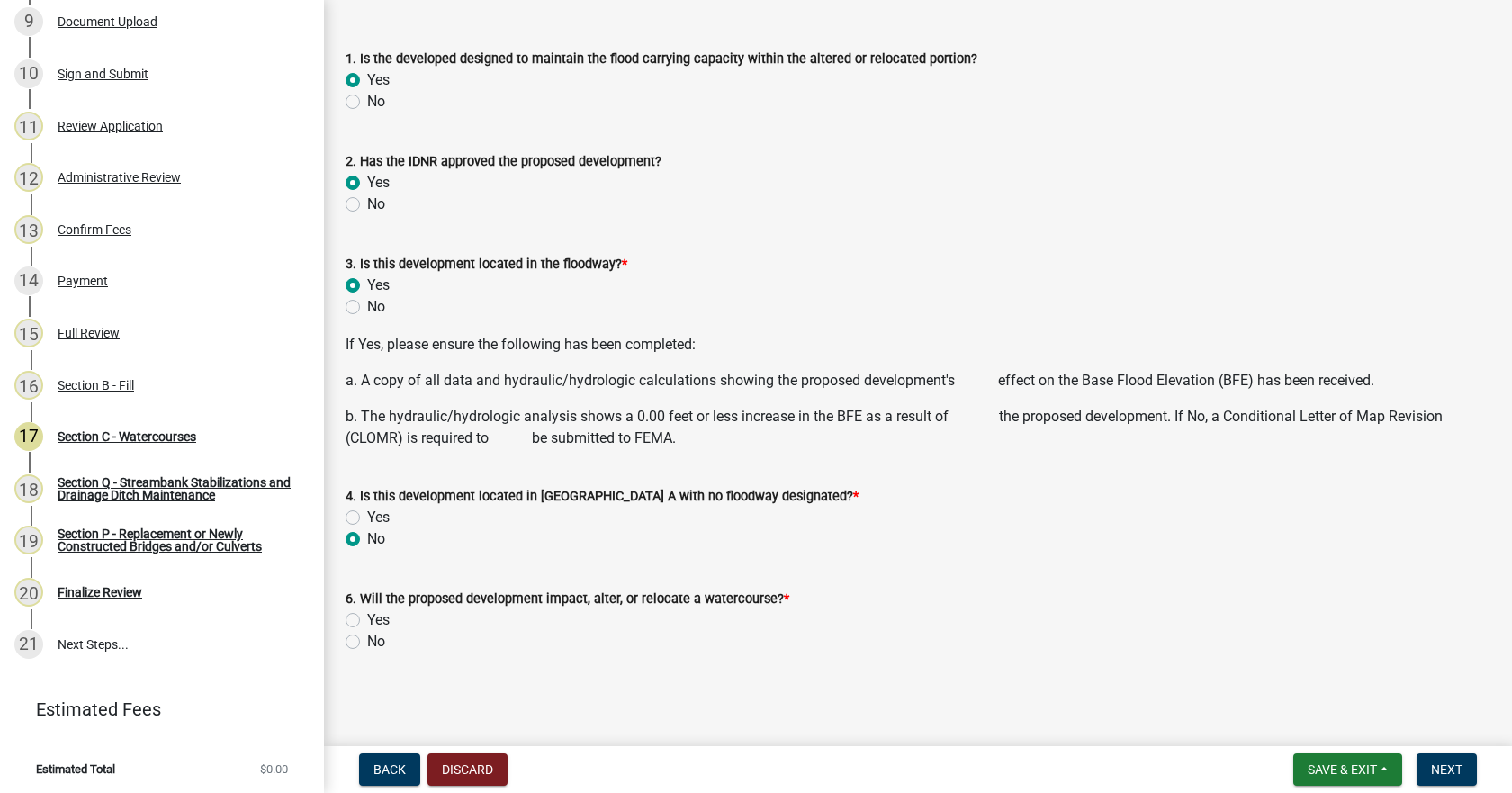
click at [378, 615] on label "Yes" at bounding box center [379, 620] width 23 height 22
click at [378, 615] on input "Yes" at bounding box center [373, 615] width 11 height 11
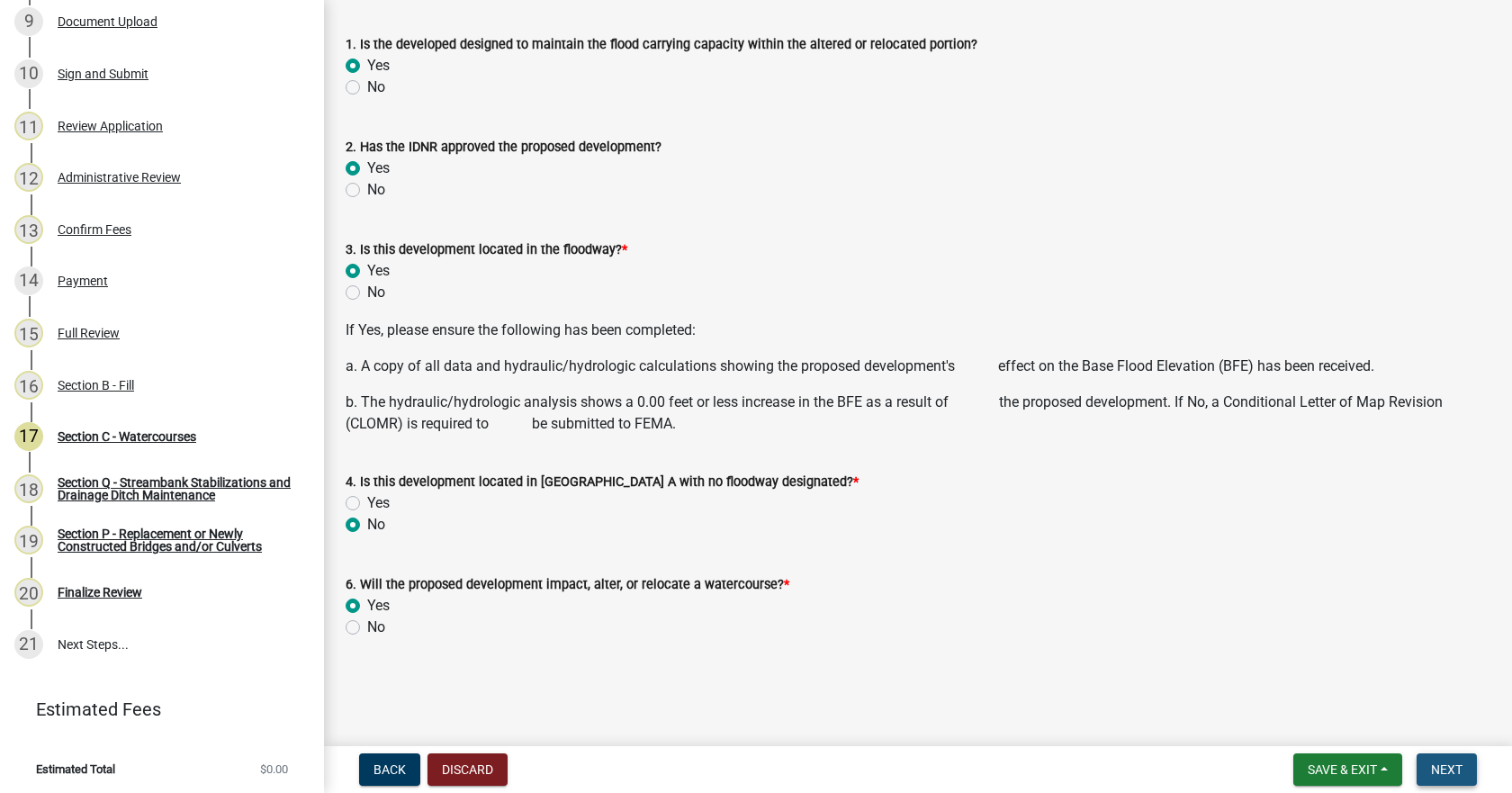
click at [1450, 769] on span "Next" at bounding box center [1446, 769] width 31 height 14
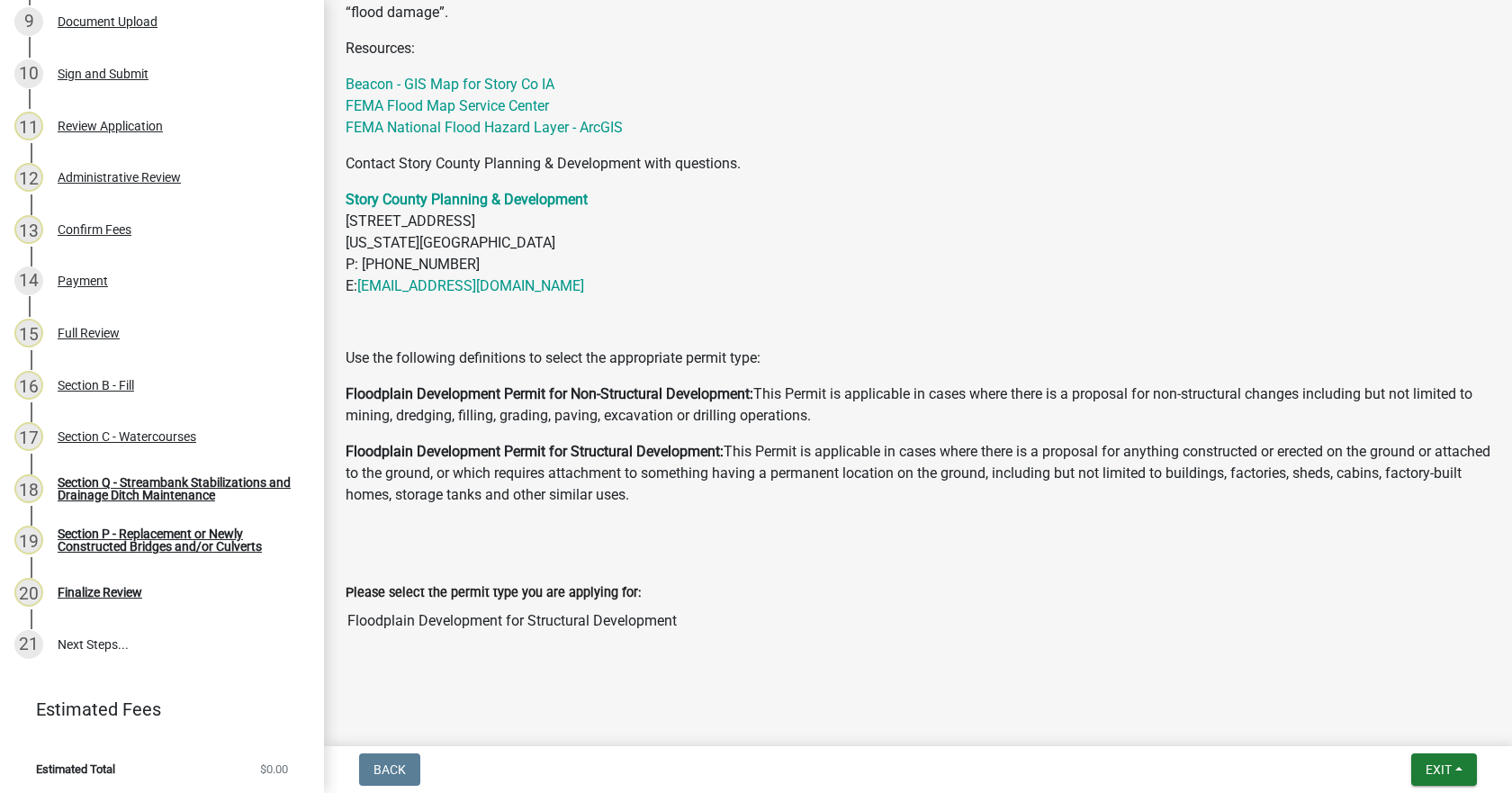
scroll to position [929, 0]
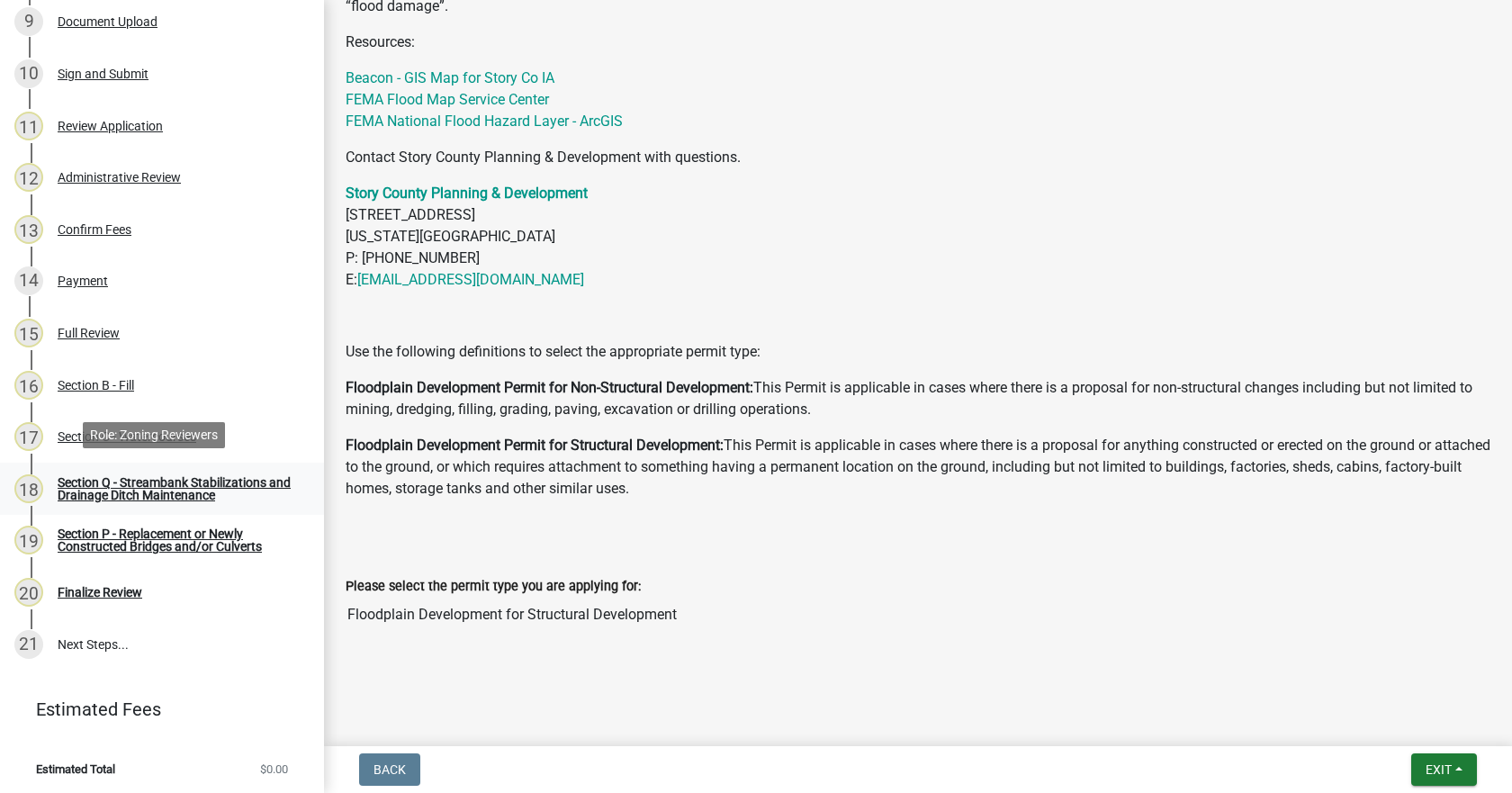
click at [190, 486] on div "Section Q - Streambank Stabilizations and Drainage Ditch Maintenance" at bounding box center [176, 488] width 237 height 25
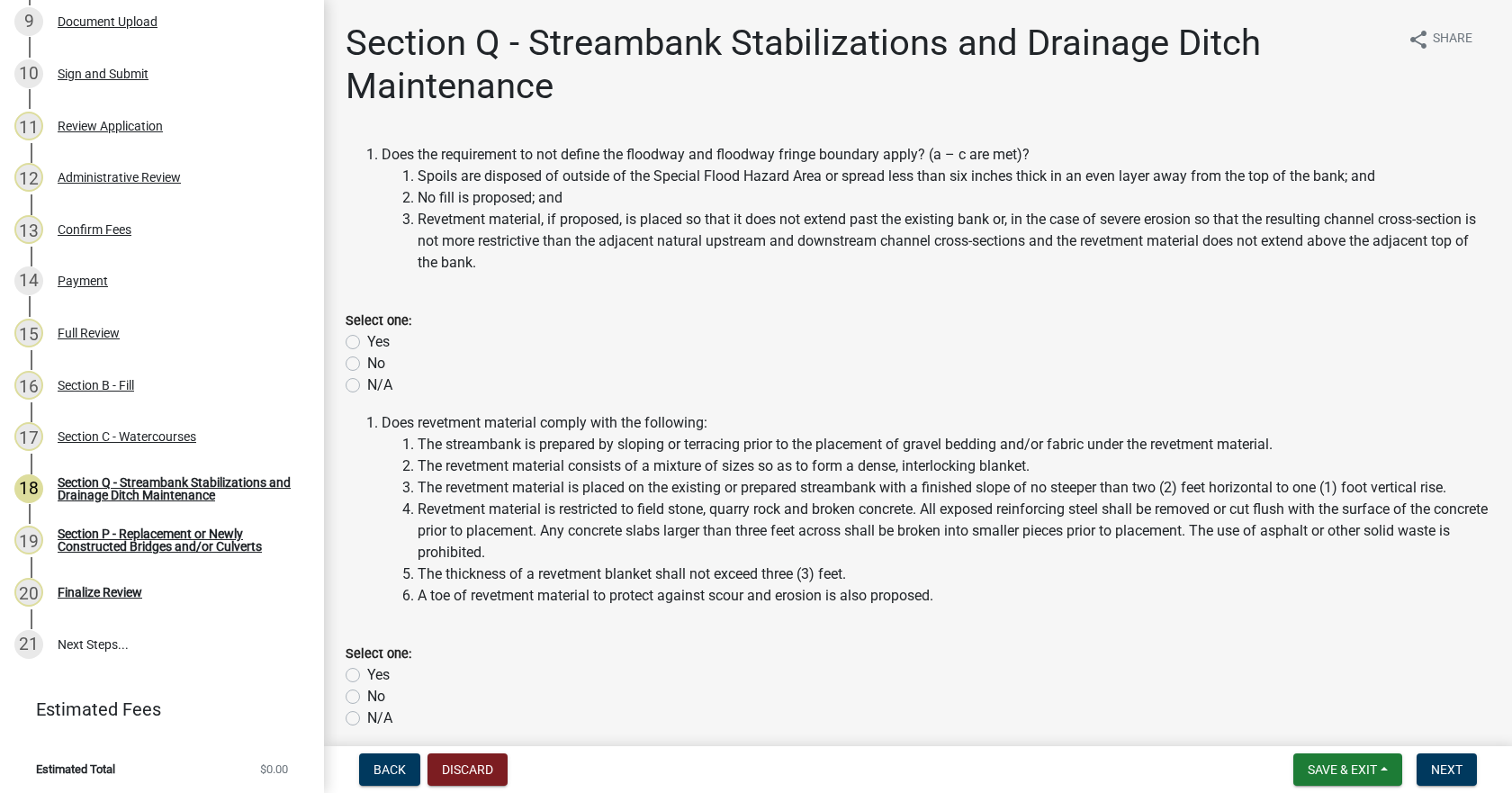
click at [367, 344] on label "Yes" at bounding box center [379, 342] width 23 height 22
click at [367, 343] on input "Yes" at bounding box center [373, 337] width 11 height 11
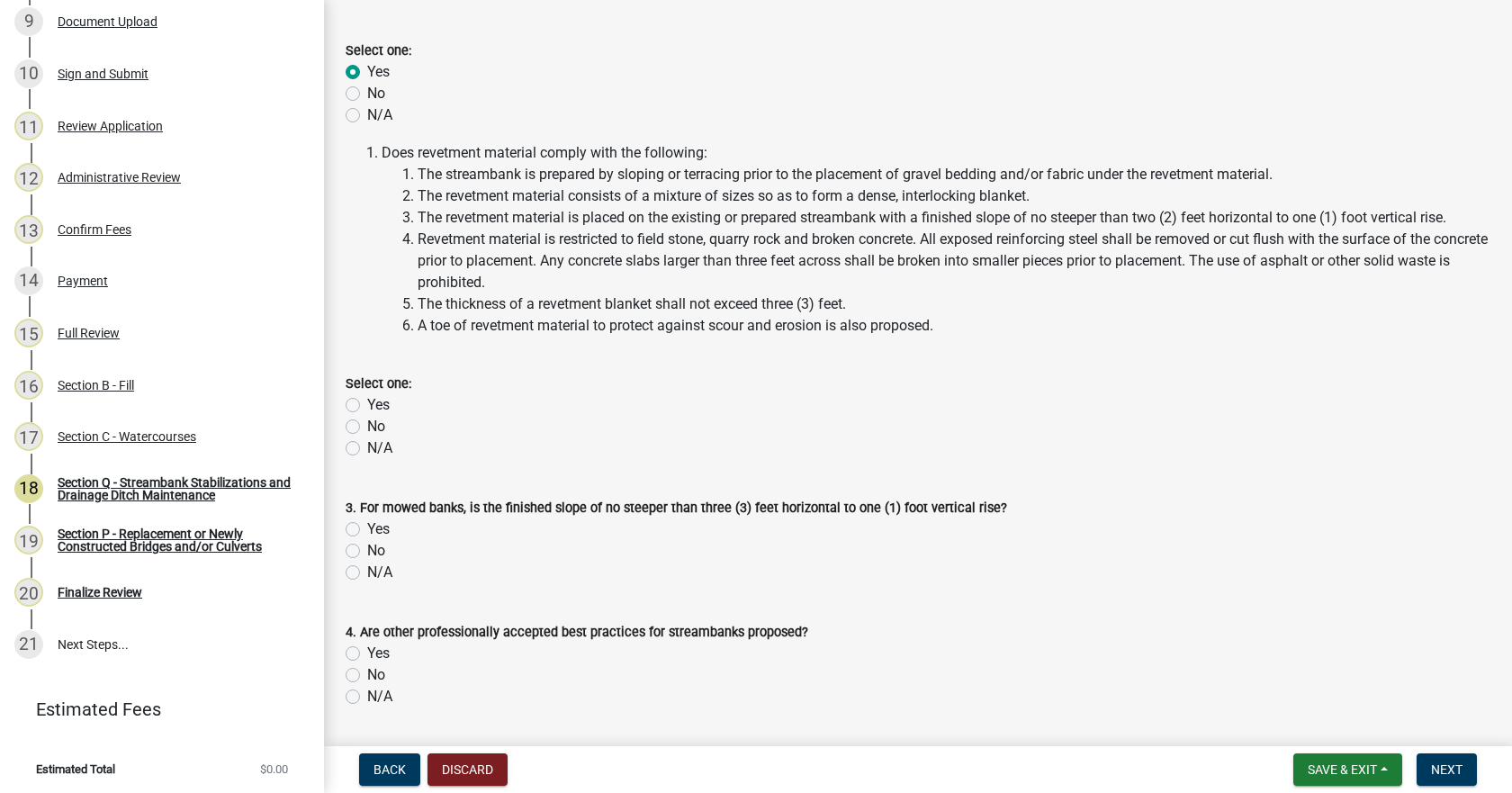
scroll to position [325, 0]
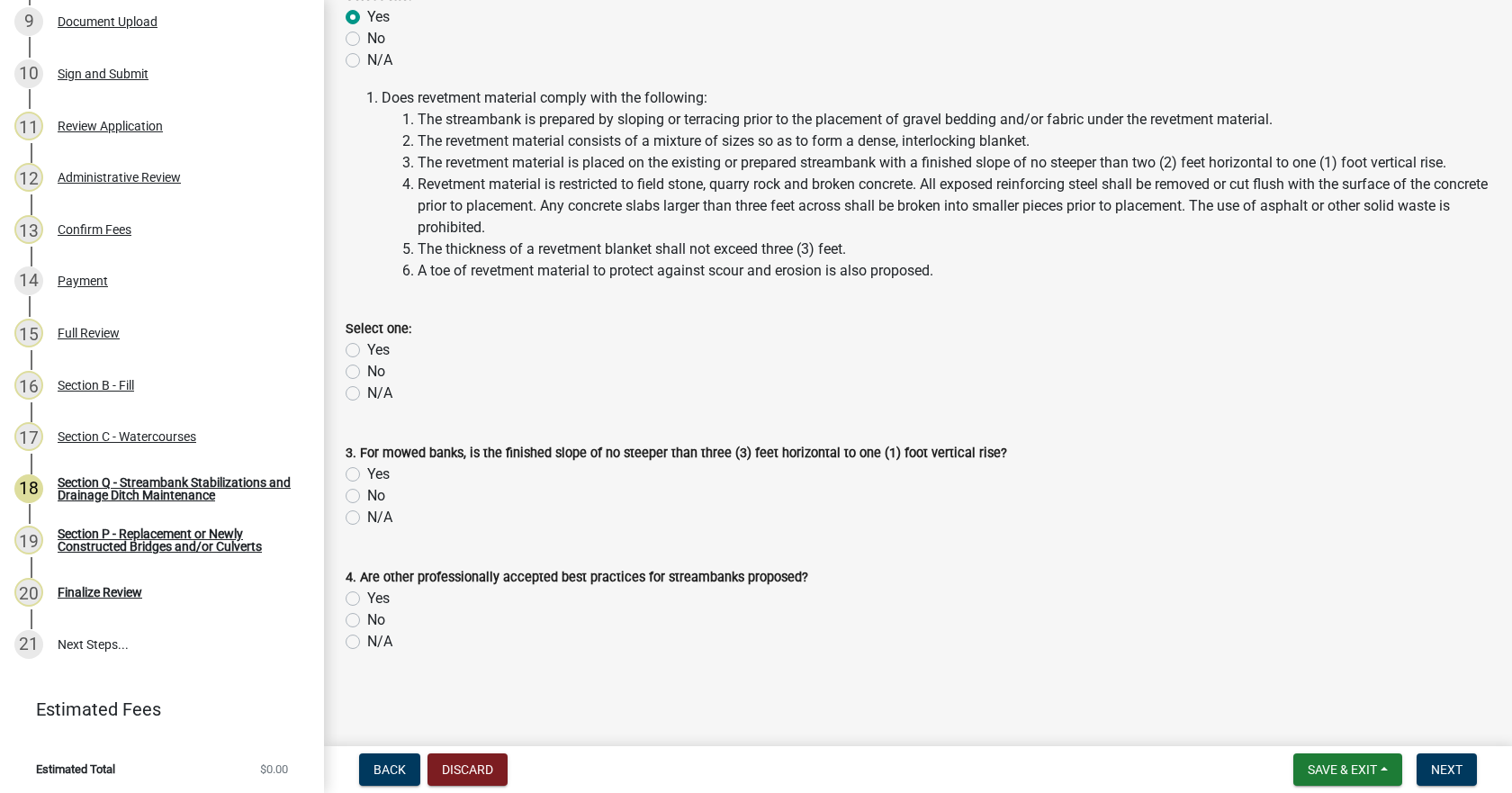
click at [367, 349] on label "Yes" at bounding box center [379, 349] width 23 height 22
click at [367, 349] on input "Yes" at bounding box center [373, 345] width 11 height 11
click at [367, 472] on label "Yes" at bounding box center [379, 474] width 23 height 22
click at [367, 472] on input "Yes" at bounding box center [373, 469] width 11 height 11
click at [367, 620] on label "No" at bounding box center [376, 620] width 18 height 22
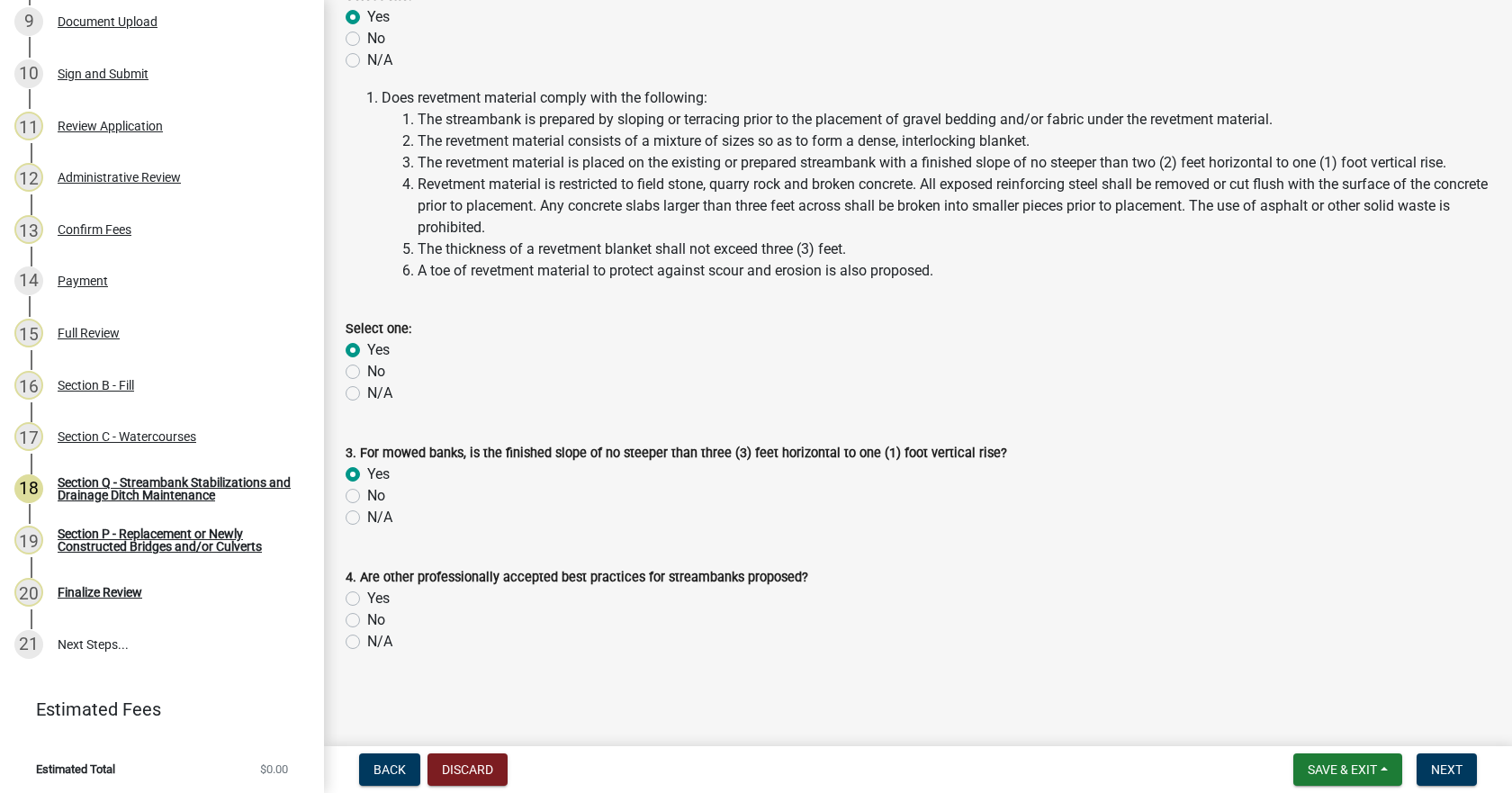
click at [367, 620] on input "No" at bounding box center [373, 615] width 11 height 11
click at [1456, 766] on span "Next" at bounding box center [1446, 769] width 31 height 14
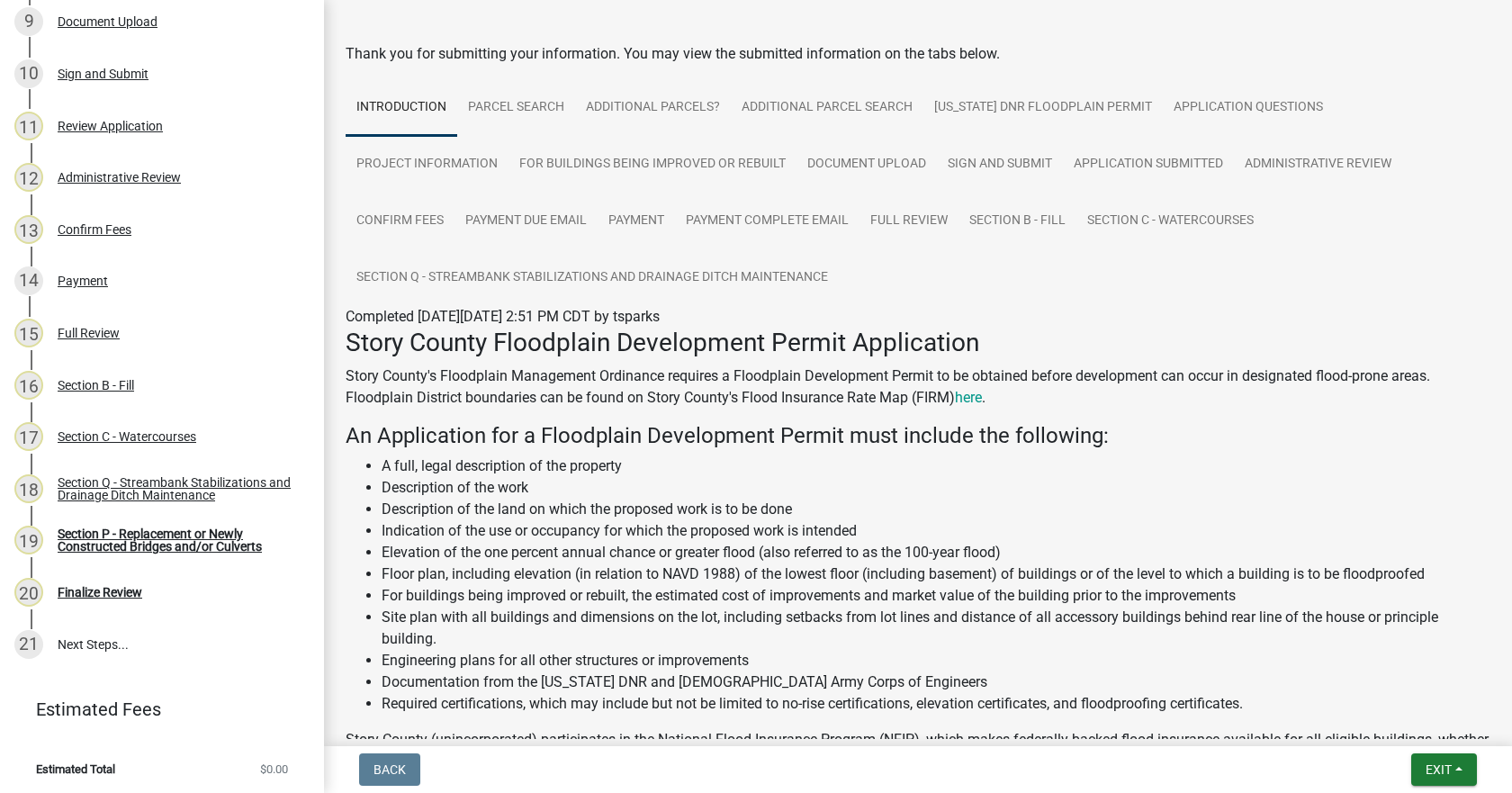
scroll to position [90, 0]
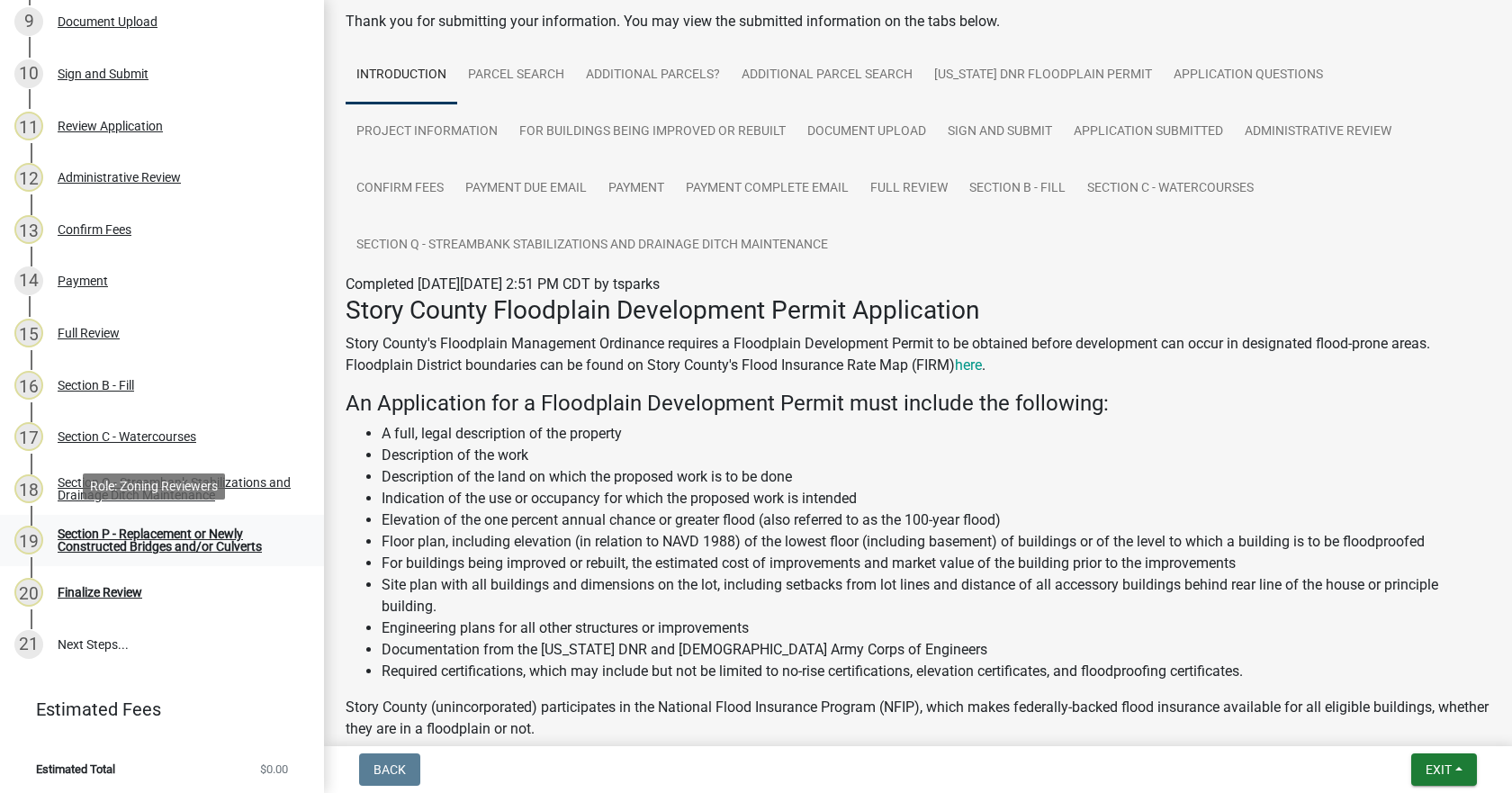
click at [206, 538] on div "Section P - Replacement or Newly Constructed Bridges and/or Culverts" at bounding box center [176, 540] width 237 height 25
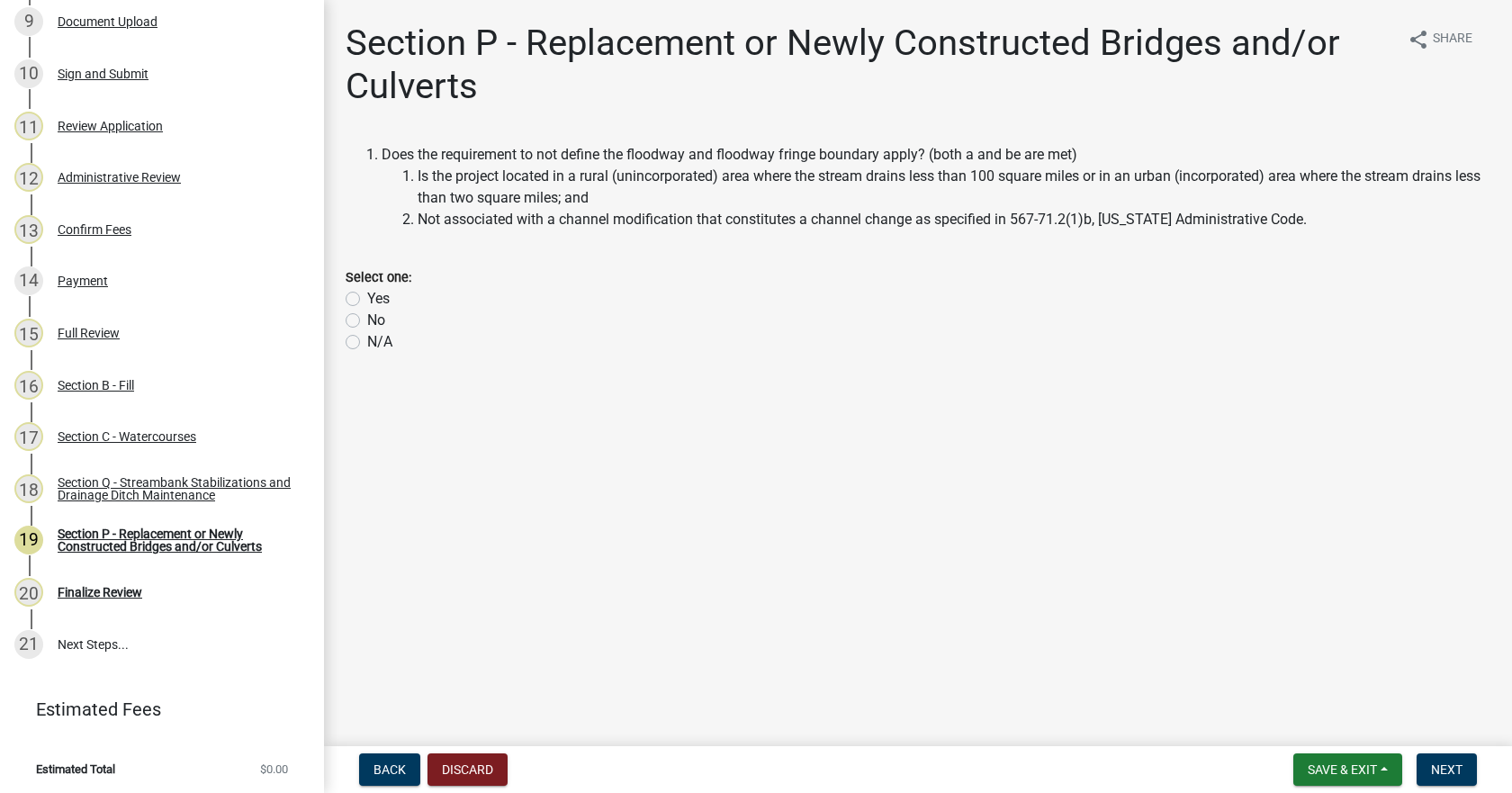
click at [367, 299] on label "Yes" at bounding box center [379, 299] width 23 height 22
click at [367, 299] on input "Yes" at bounding box center [373, 294] width 11 height 11
click at [1456, 769] on span "Next" at bounding box center [1446, 769] width 31 height 14
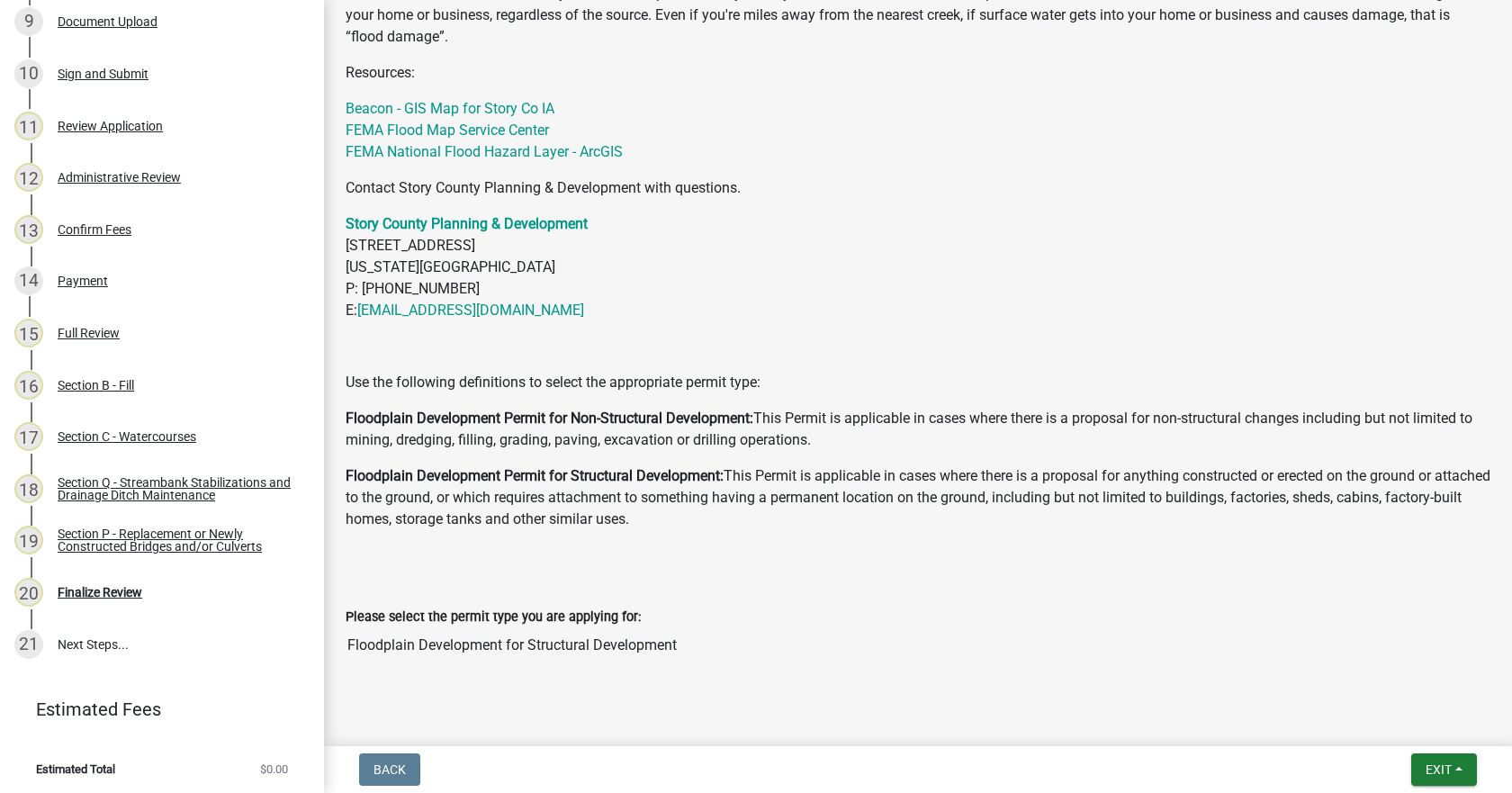
scroll to position [985, 0]
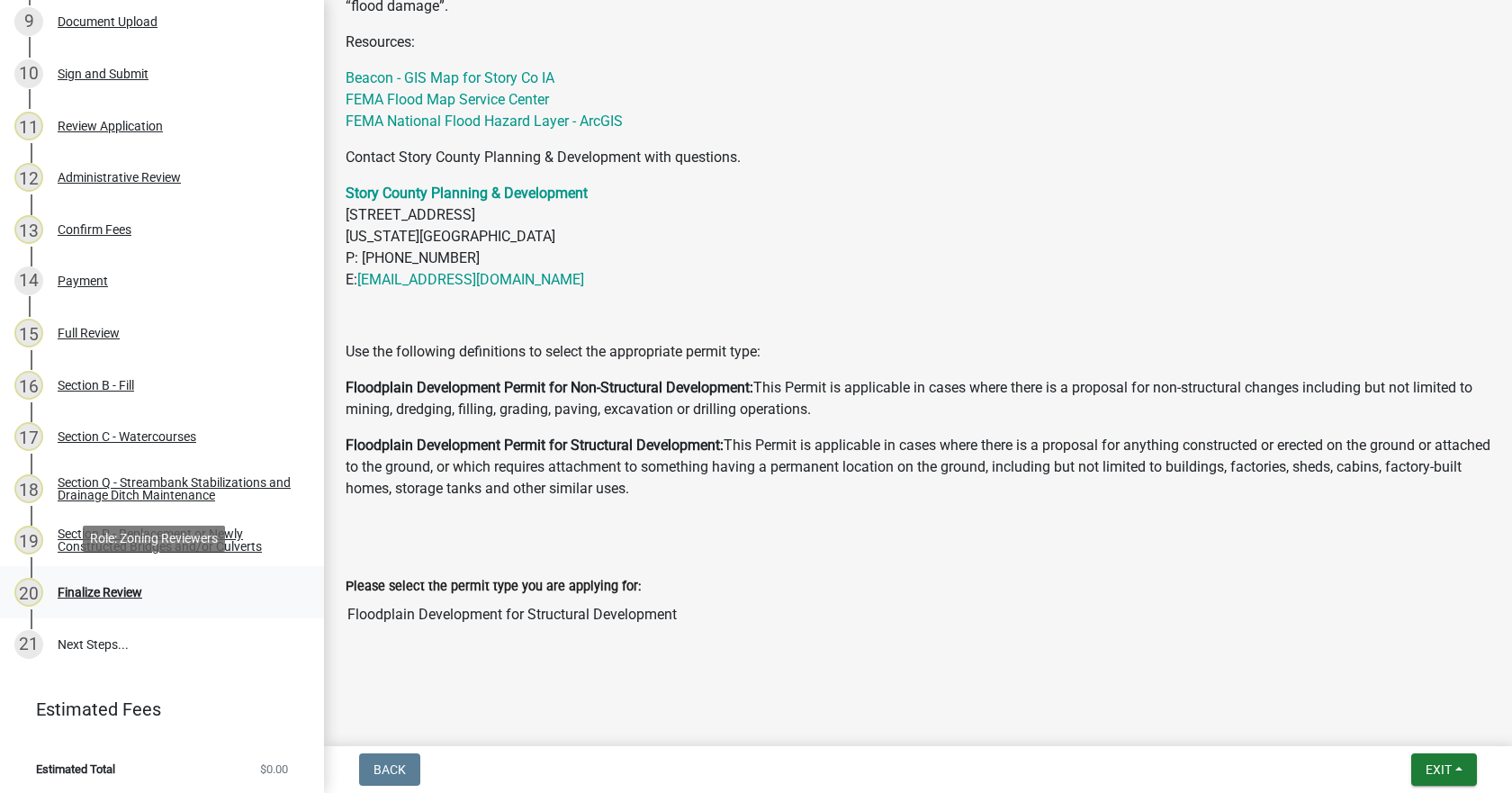
click at [111, 589] on div "Finalize Review" at bounding box center [100, 591] width 85 height 12
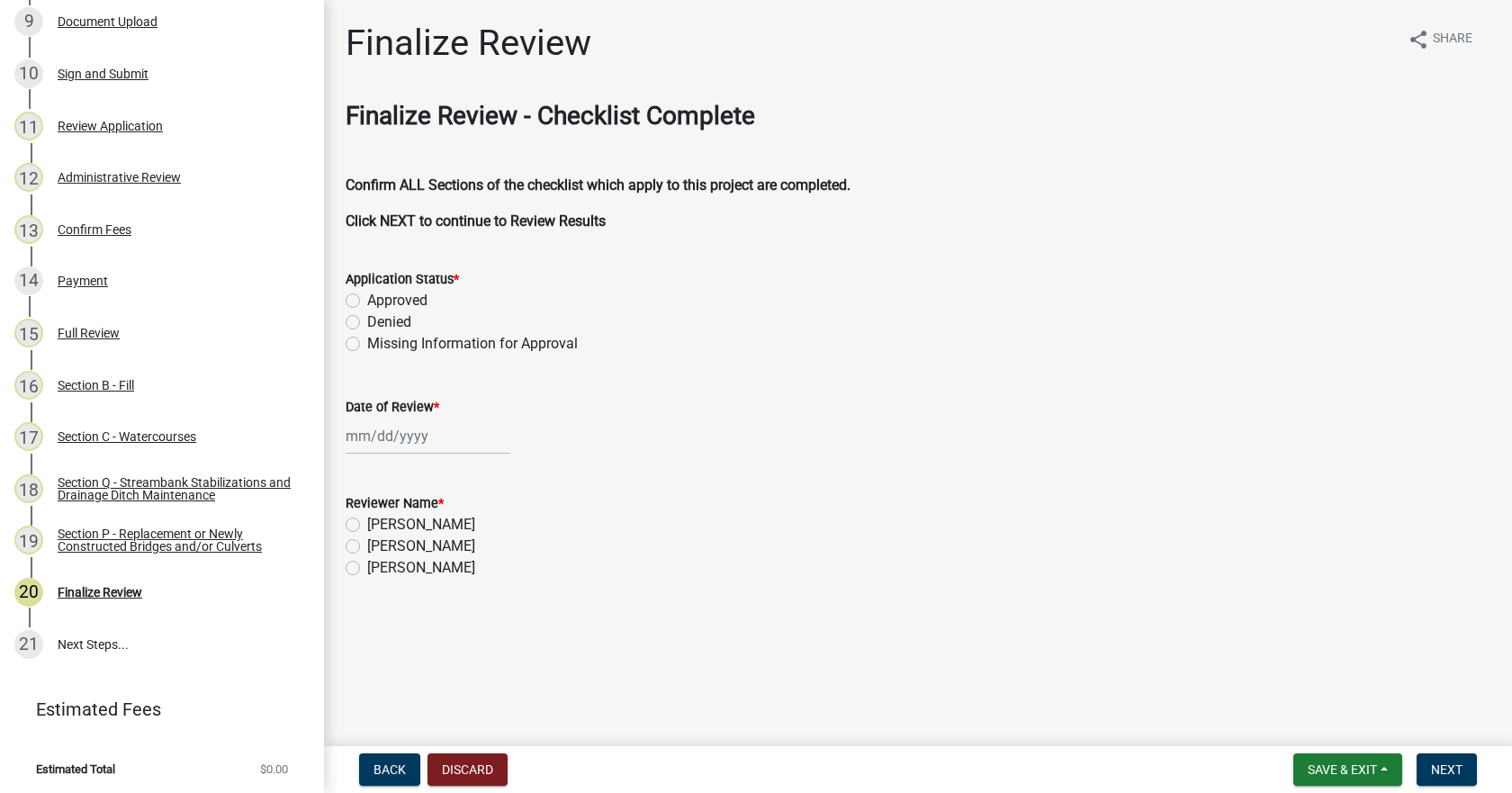
click at [423, 445] on div at bounding box center [428, 435] width 165 height 37
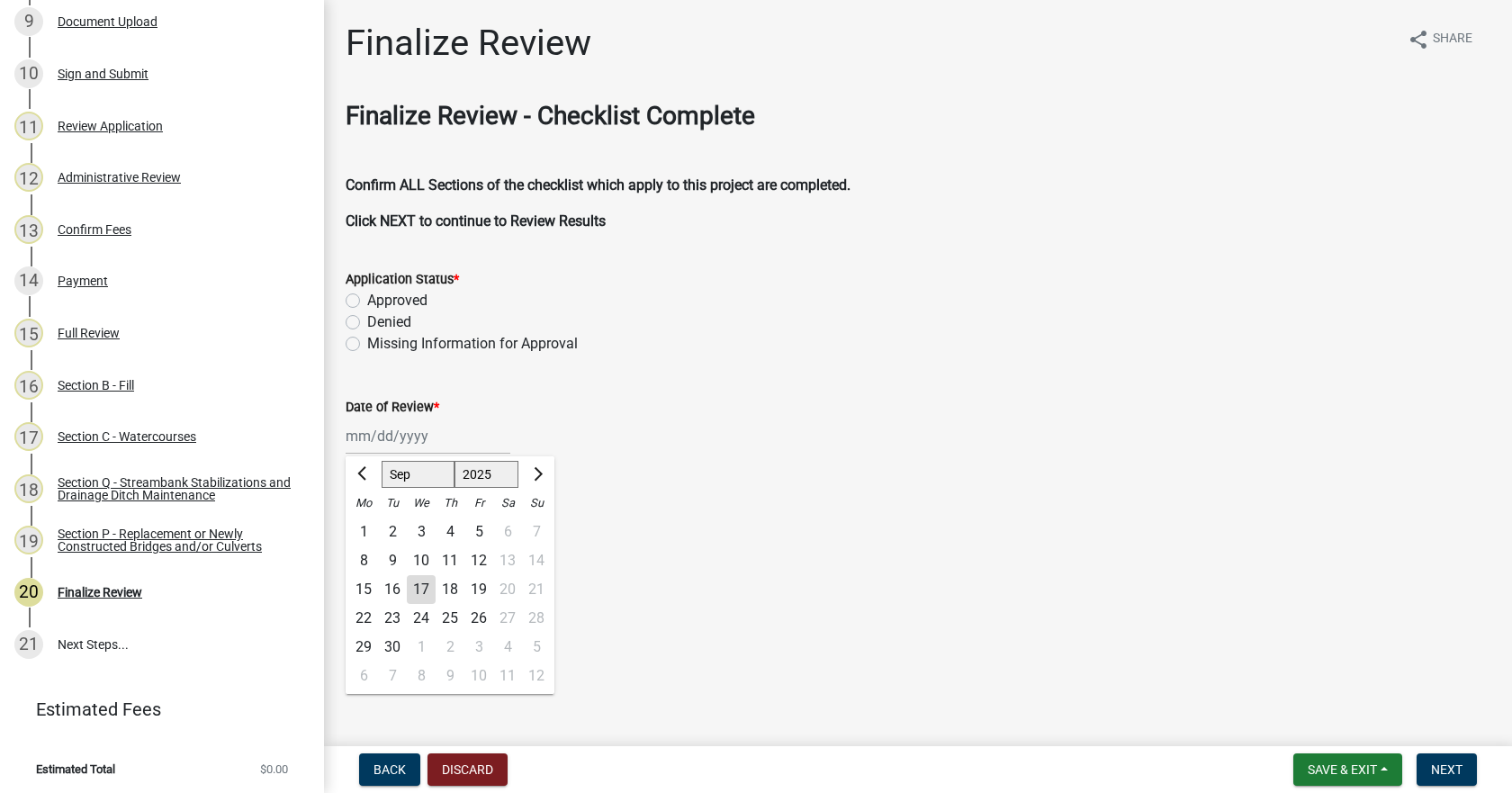
click at [702, 426] on div "Jan Feb Mar Apr May Jun Jul Aug Sep Oct Nov Dec 1525 1526 1527 1528 1529 1530 1…" at bounding box center [918, 435] width 1145 height 37
click at [436, 440] on div "Jan Feb Mar Apr May Jun Jul Aug Sep Oct Nov Dec 1525 1526 1527 1528 1529 1530 1…" at bounding box center [428, 435] width 165 height 37
click at [706, 460] on wm-data-entity-input "Date of Review * Jan Feb Mar Apr May Jun Jul Aug Sep Oct Nov Dec 1525 1526 1527…" at bounding box center [918, 421] width 1145 height 100
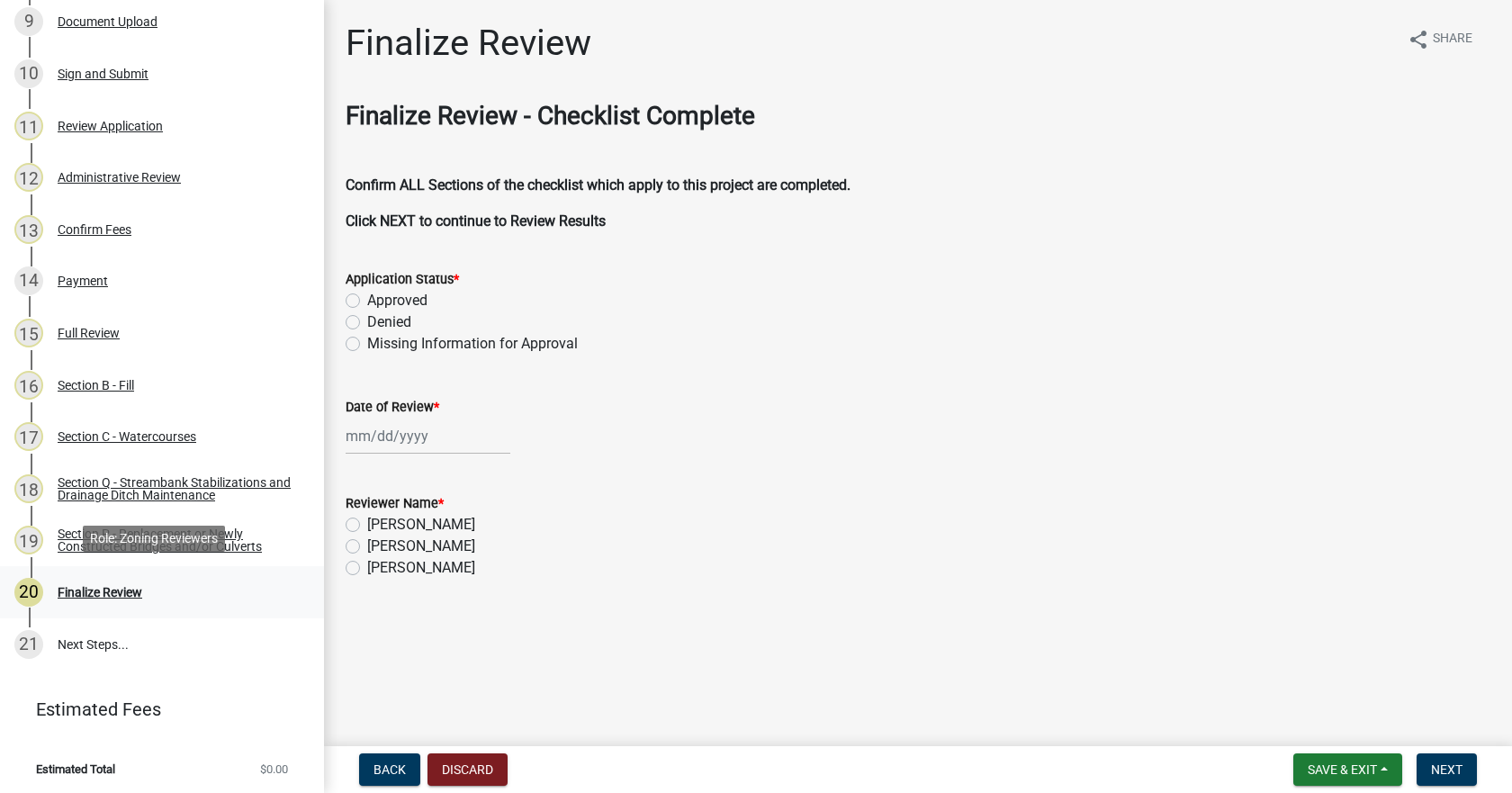
click at [131, 589] on div "Finalize Review" at bounding box center [100, 591] width 85 height 12
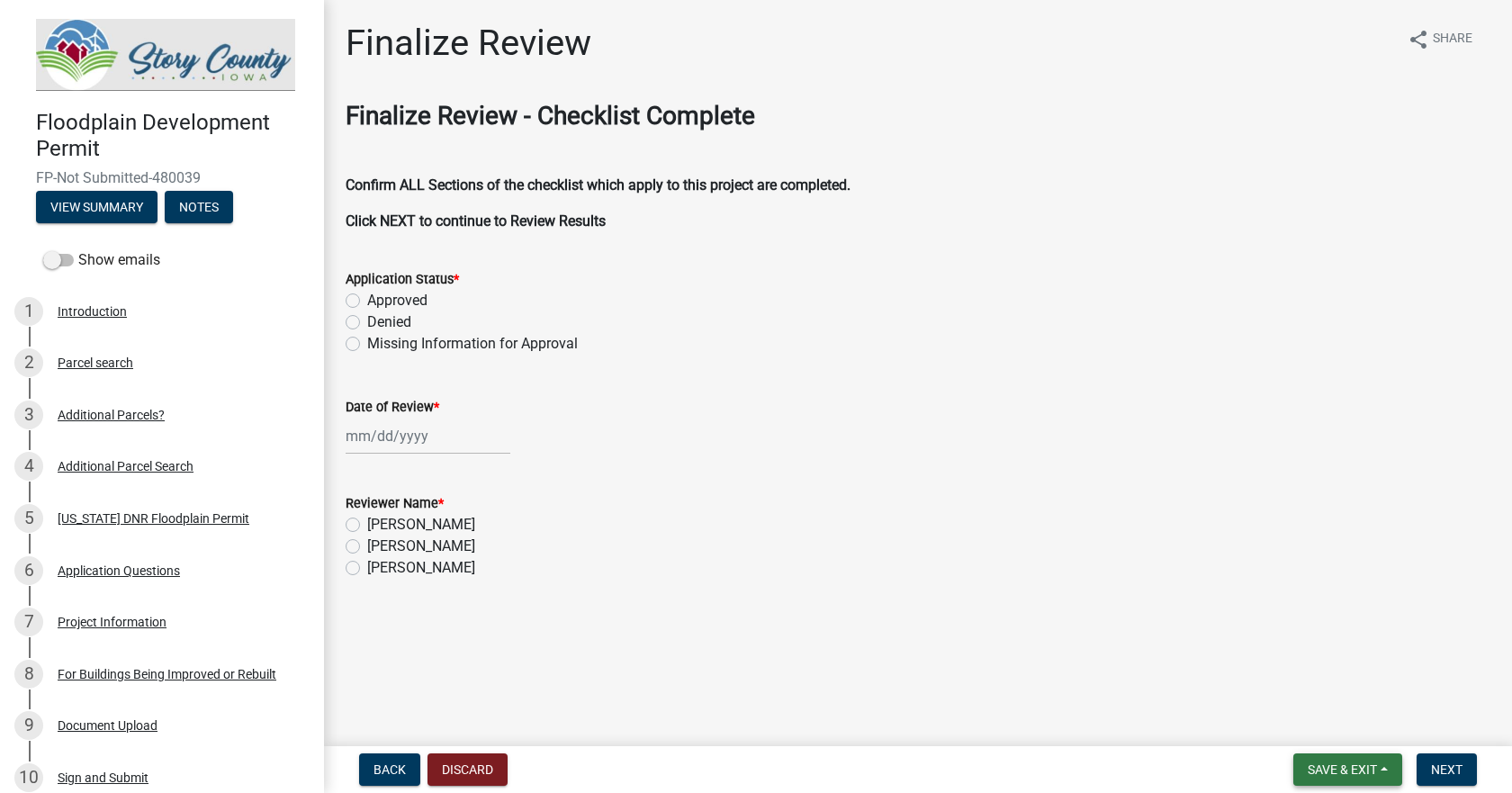
click at [1362, 768] on span "Save & Exit" at bounding box center [1342, 769] width 70 height 14
click at [1332, 725] on button "Save & Exit" at bounding box center [1330, 722] width 144 height 43
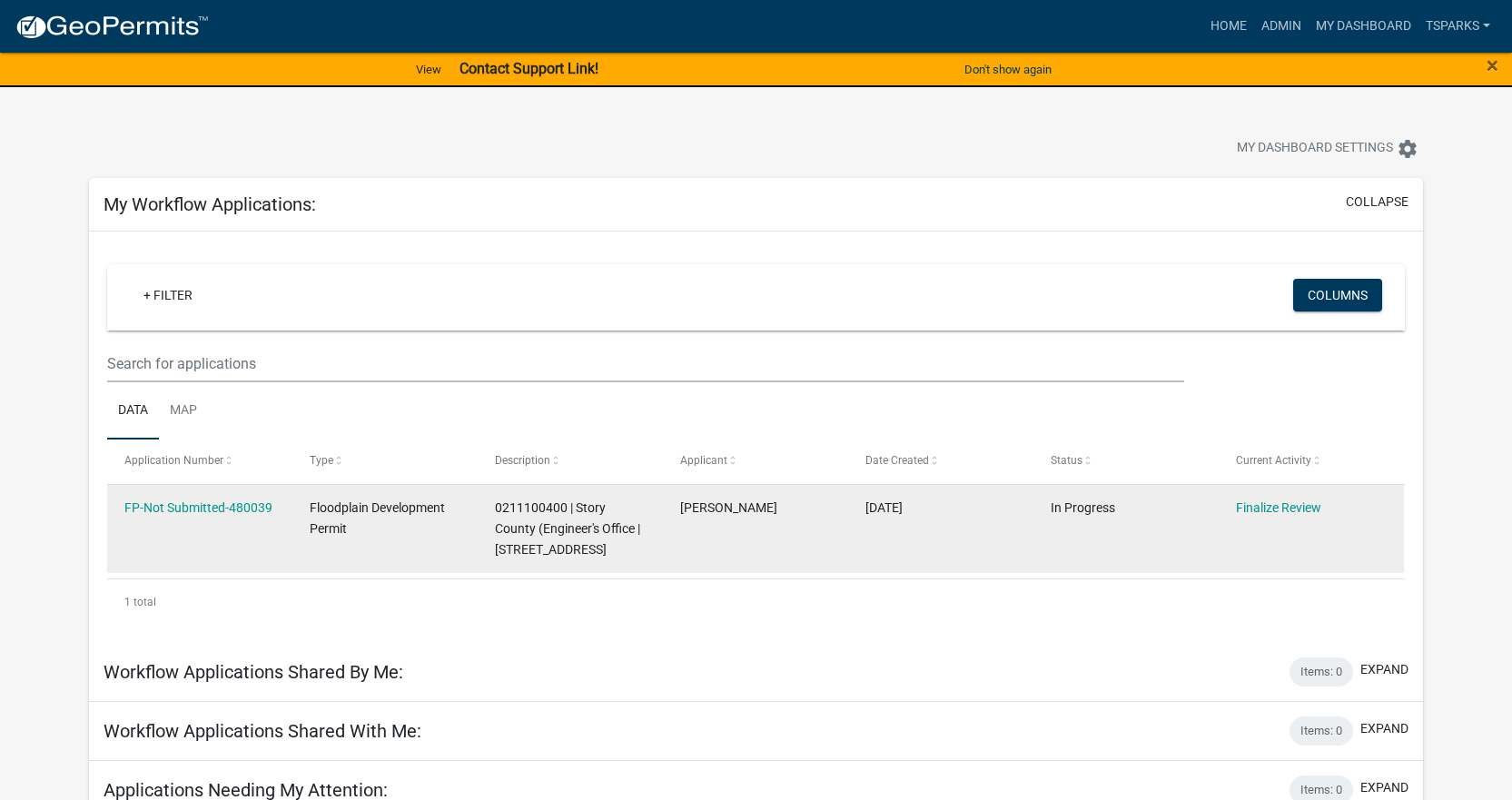
drag, startPoint x: 281, startPoint y: 504, endPoint x: 123, endPoint y: 506, distance: 158.0
click at [123, 506] on datatable-body-cell "FP-Not Submitted-480039" at bounding box center [200, 528] width 185 height 88
copy link "FP-Not Submitted-480039"
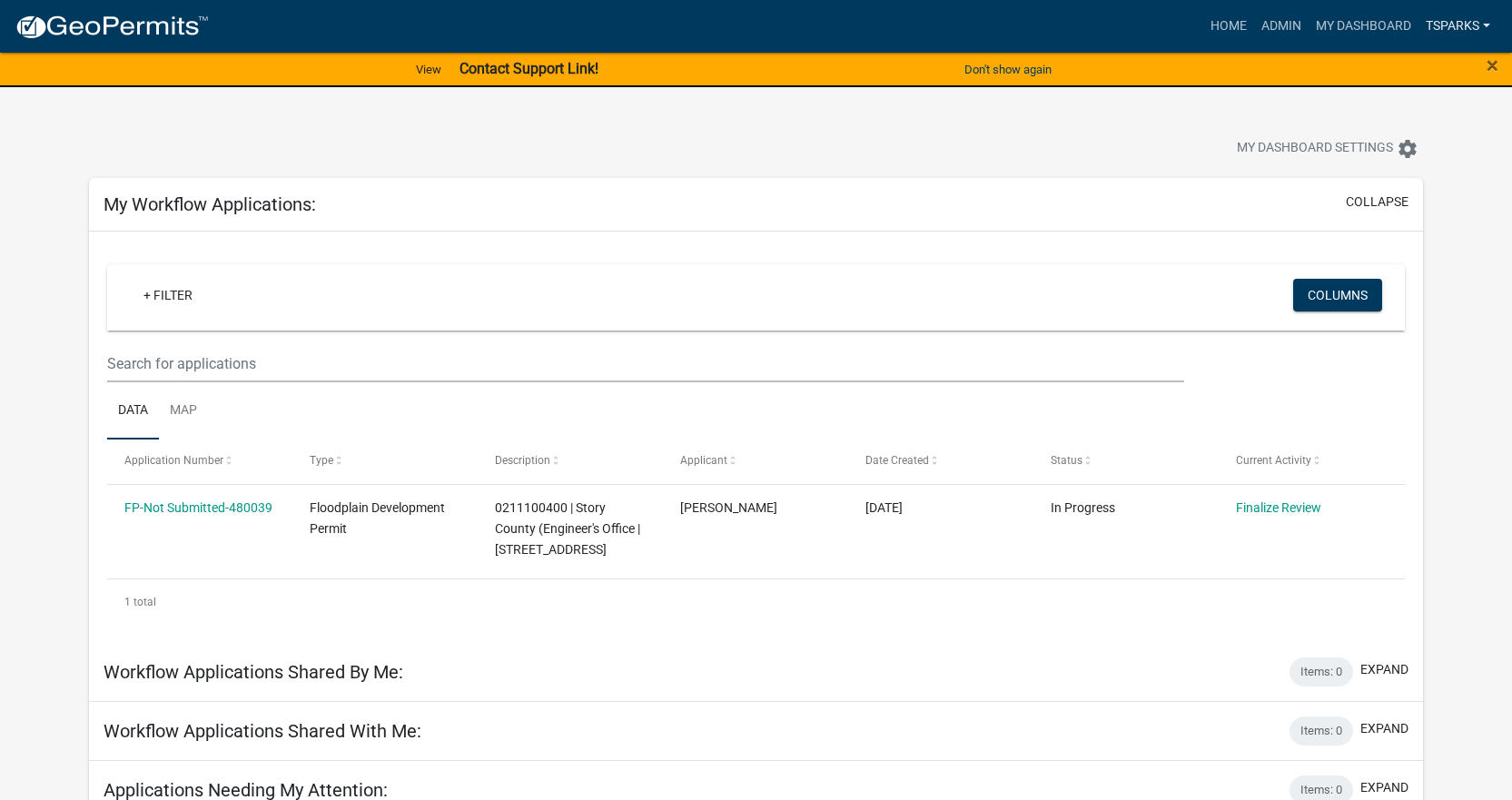
click at [1453, 18] on link "tsparks" at bounding box center [1457, 27] width 79 height 34
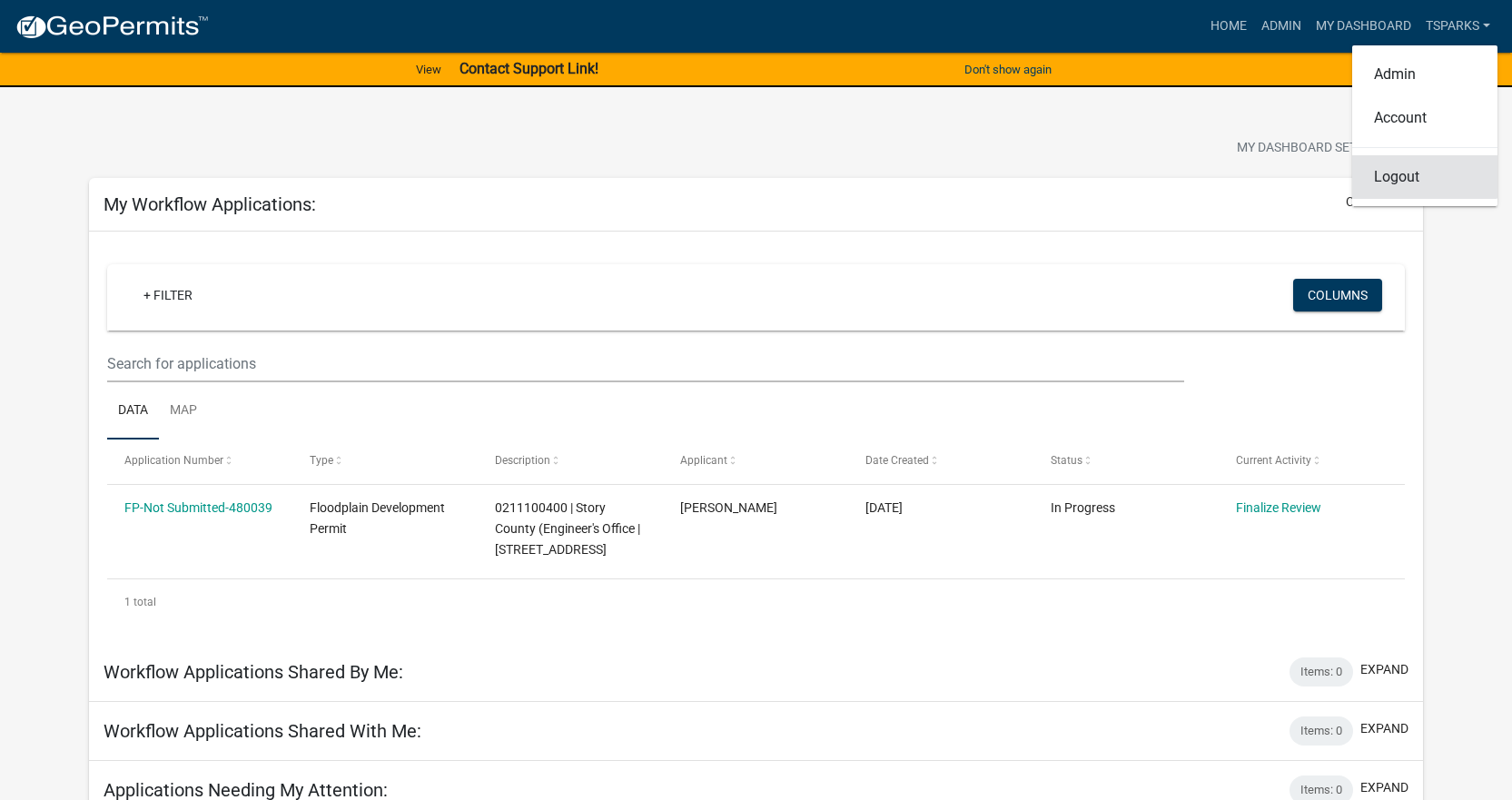
click at [1414, 186] on link "Logout" at bounding box center [1425, 177] width 145 height 44
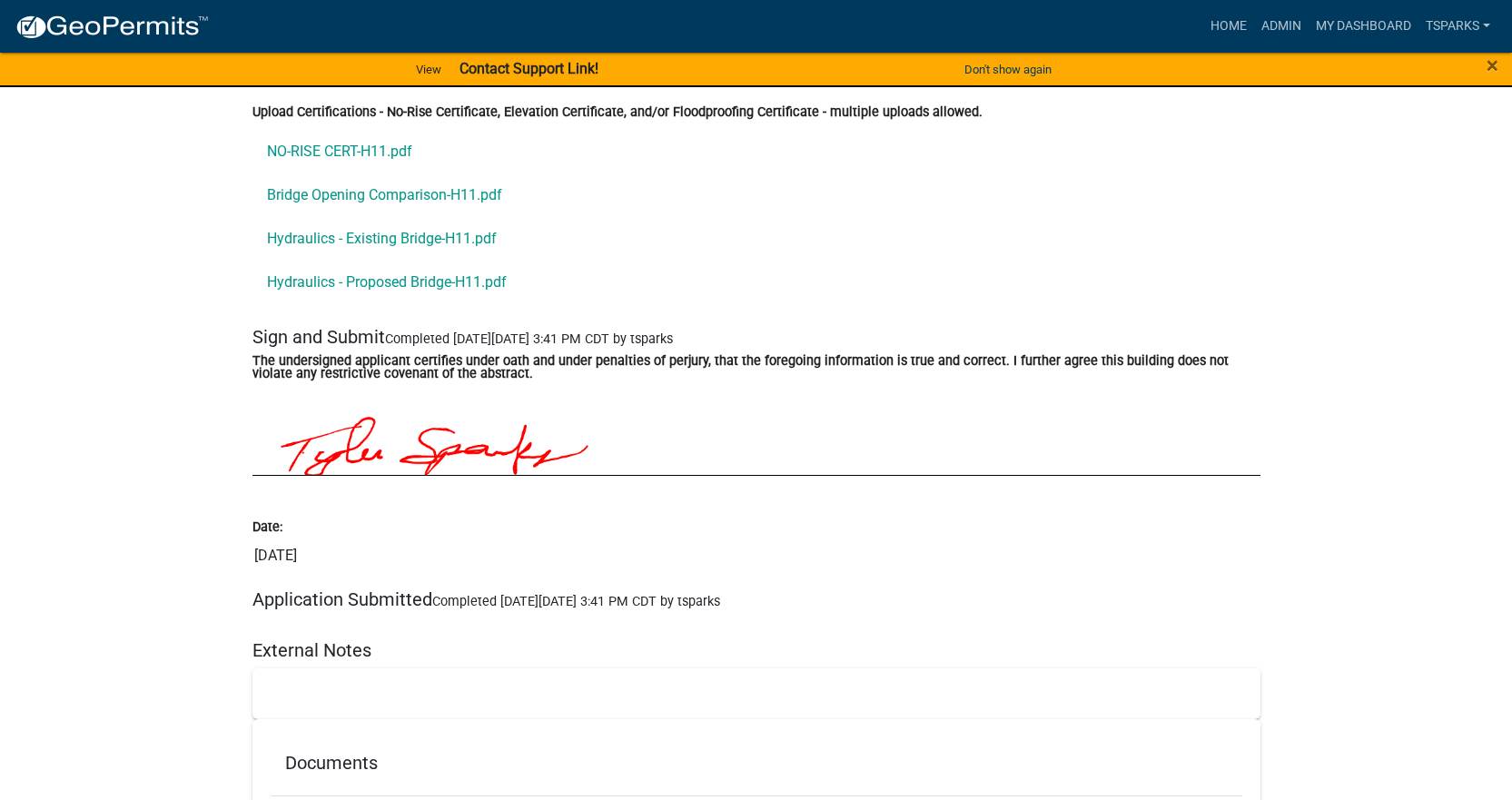
scroll to position [10241, 0]
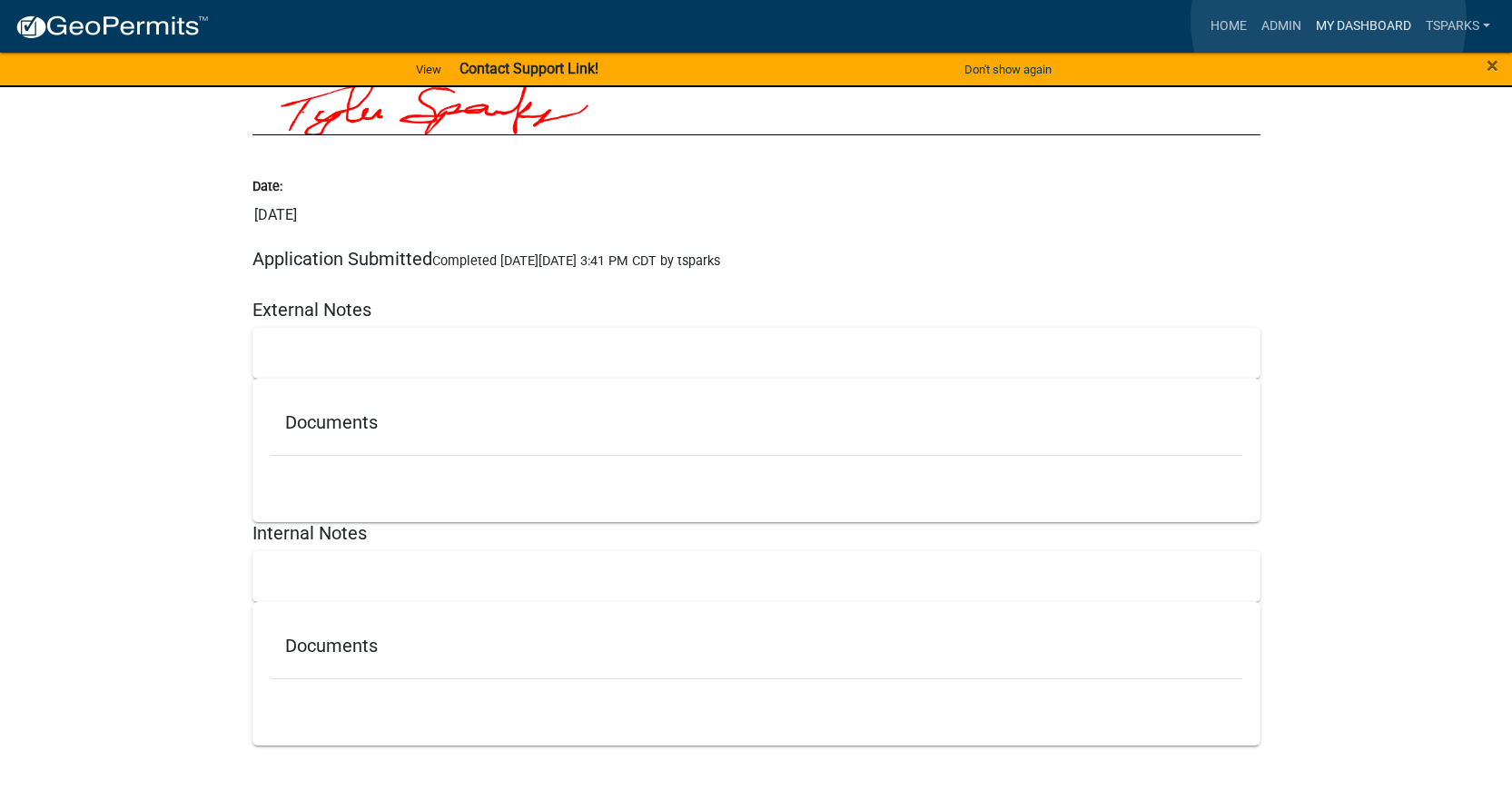
click at [1329, 20] on link "My Dashboard" at bounding box center [1364, 27] width 110 height 34
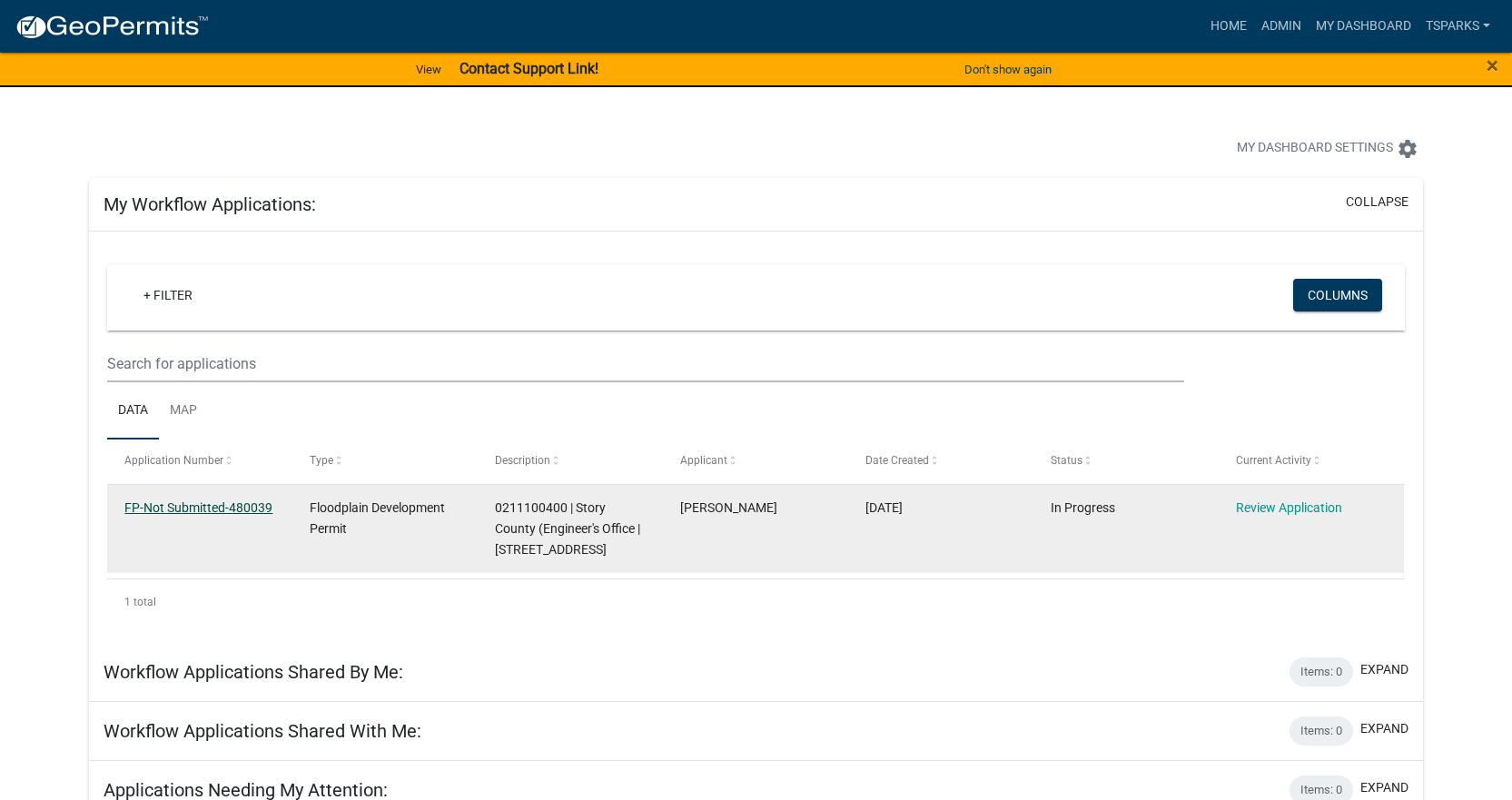
click at [199, 506] on link "FP-Not Submitted-480039" at bounding box center [199, 506] width 148 height 14
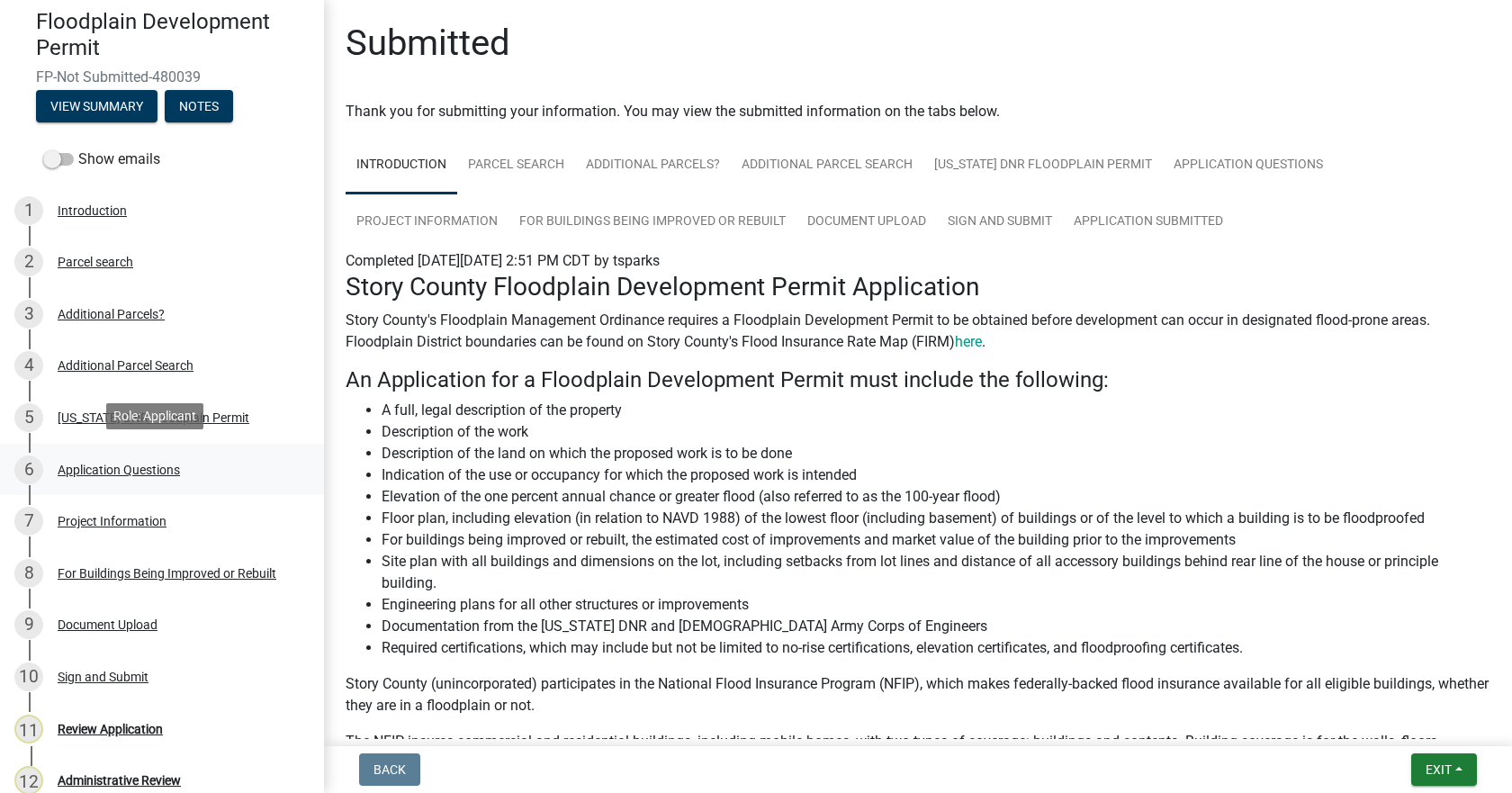
scroll to position [289, 0]
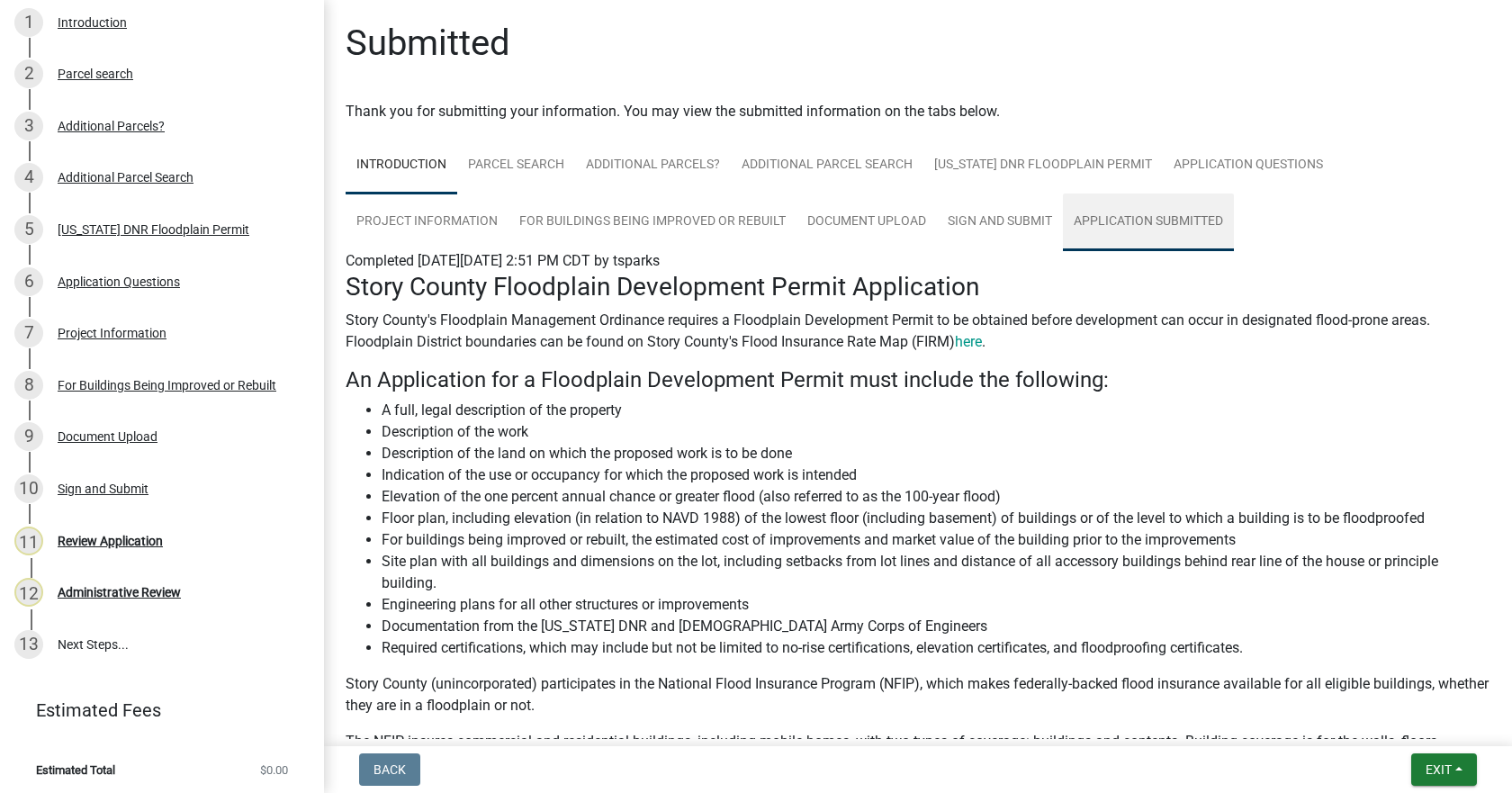
click at [1063, 222] on link "Application Submitted" at bounding box center [1148, 221] width 171 height 57
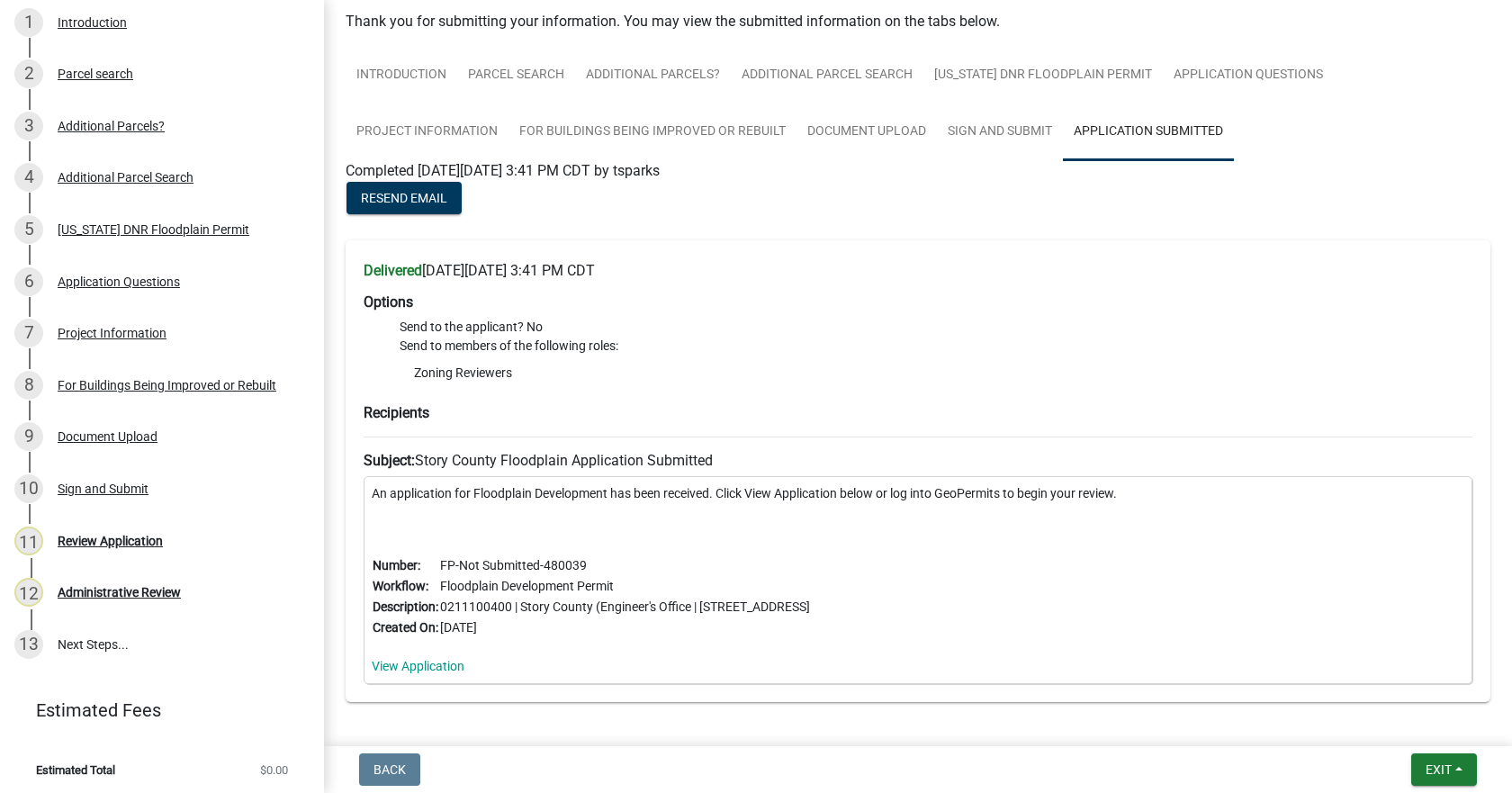
scroll to position [0, 0]
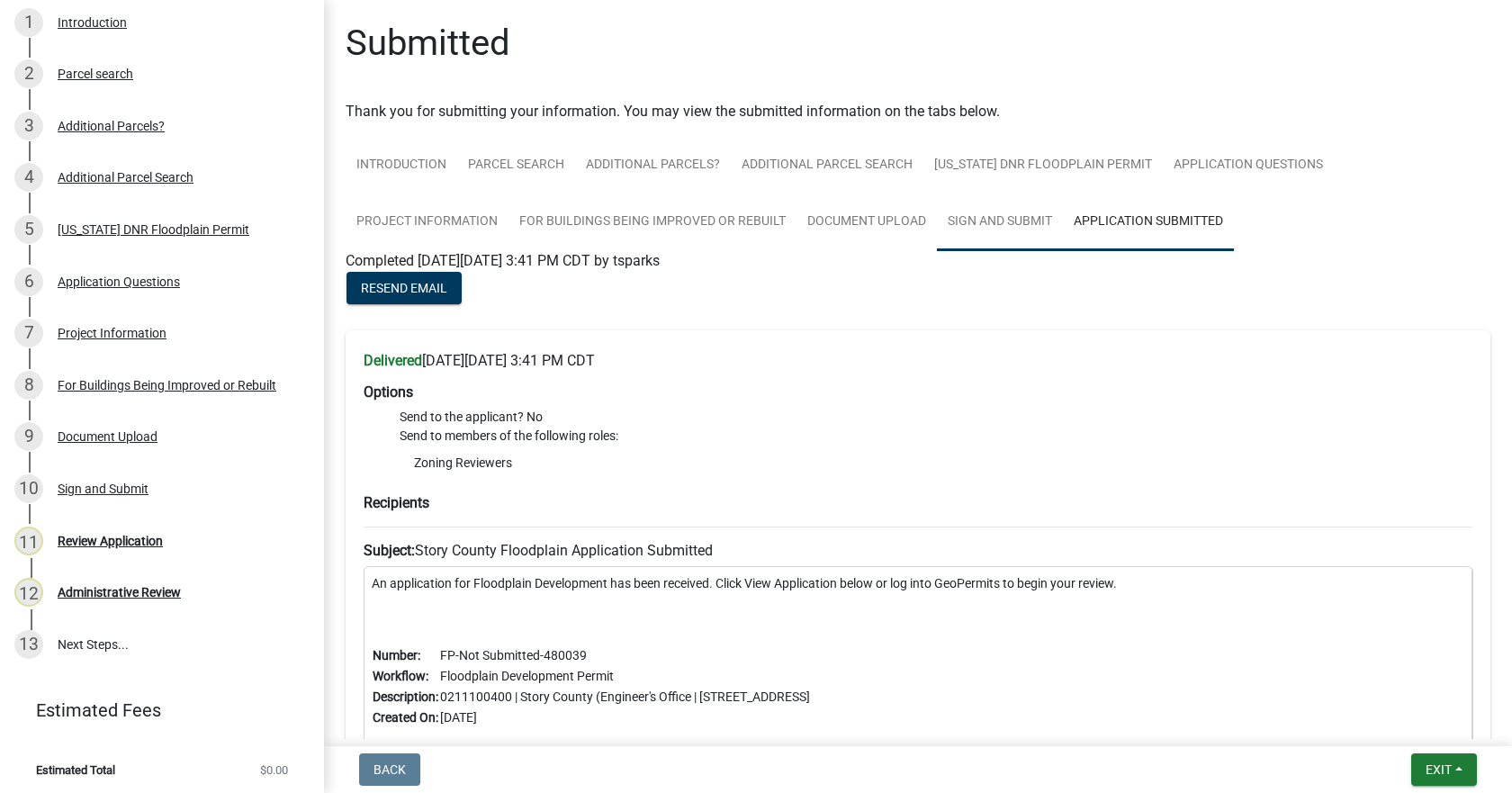
click at [937, 222] on link "Sign and Submit" at bounding box center [1000, 221] width 126 height 57
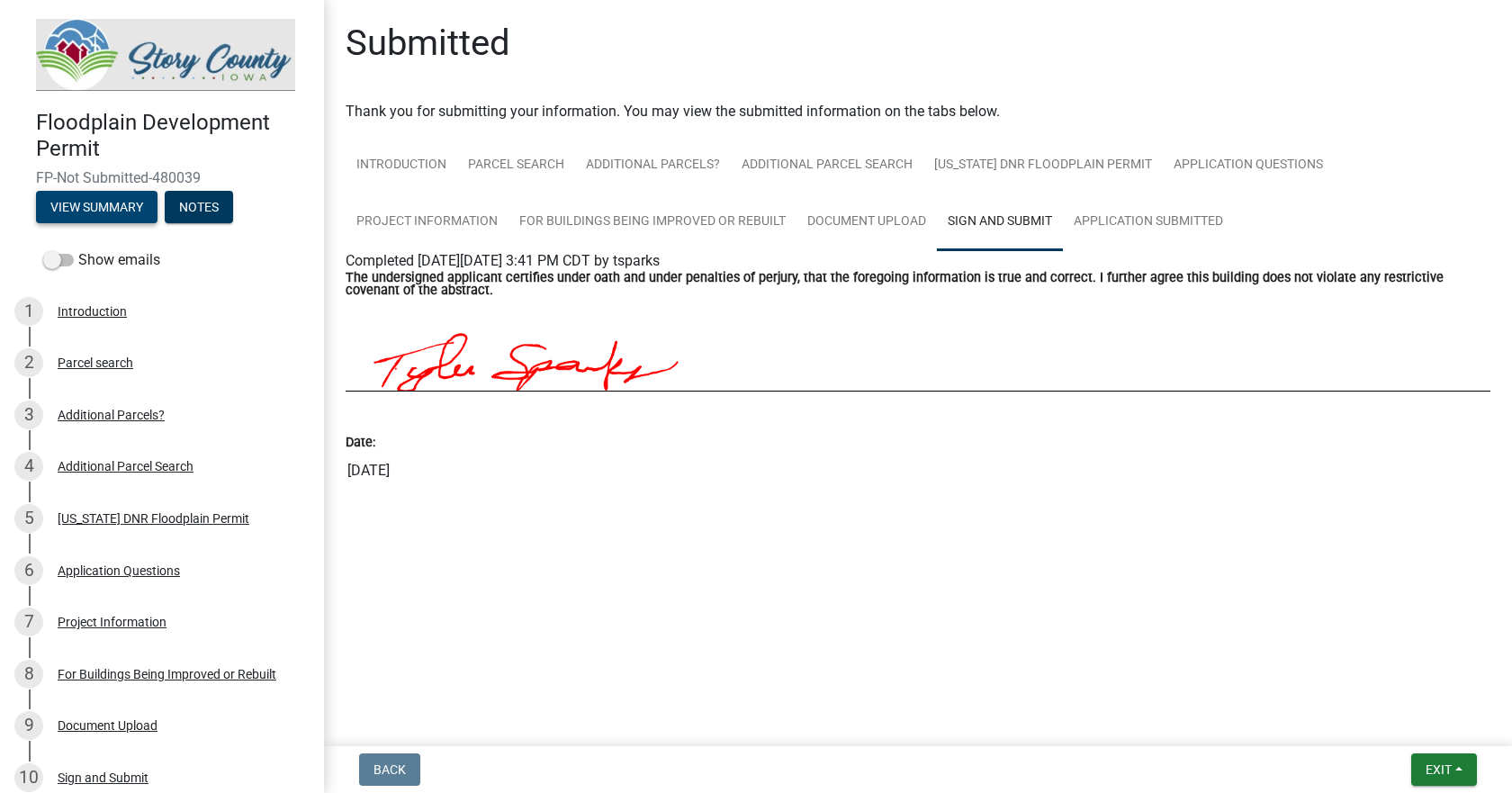
click at [89, 198] on button "View Summary" at bounding box center [96, 207] width 122 height 32
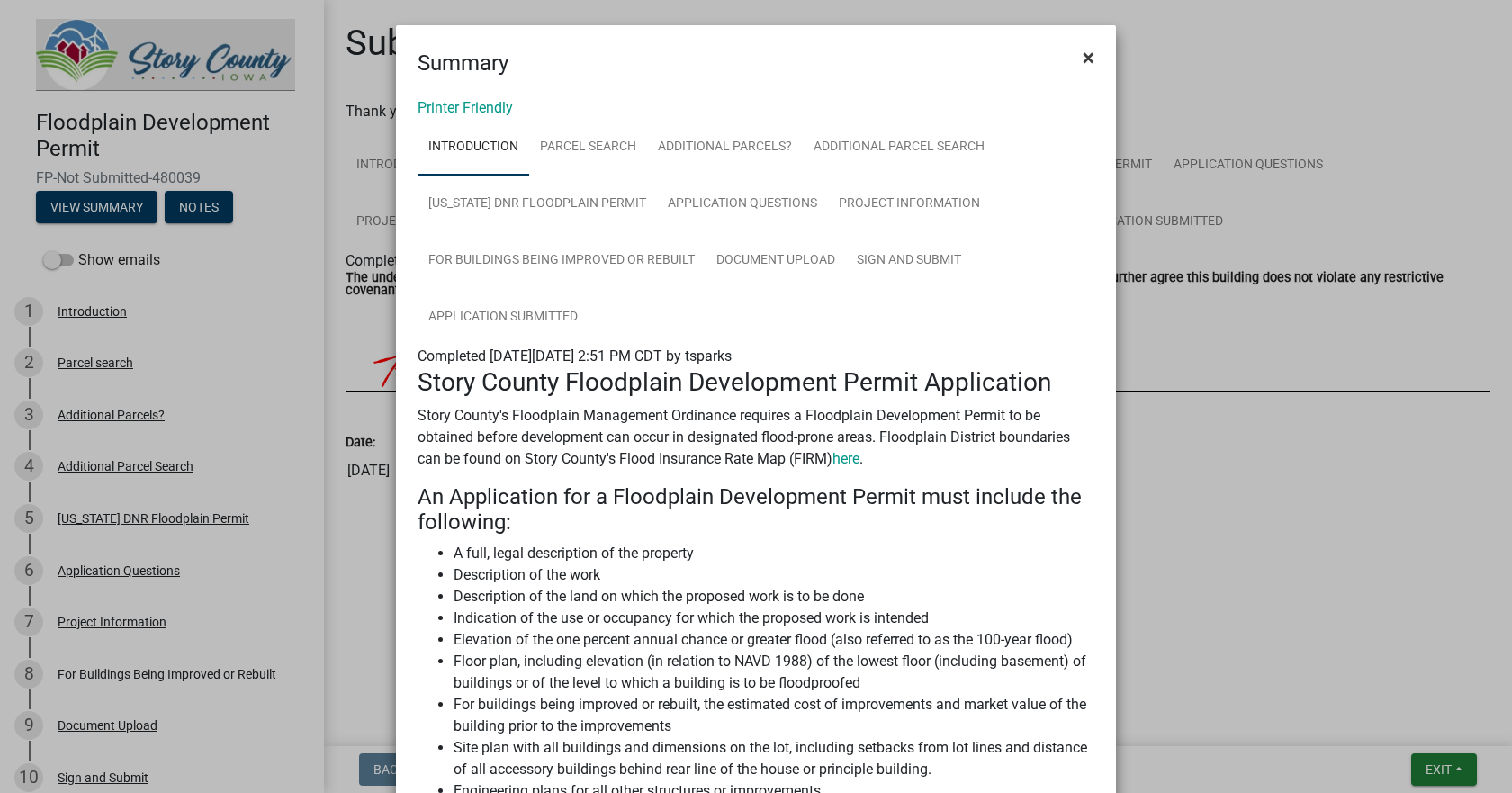
click at [1083, 56] on span "×" at bounding box center [1088, 57] width 11 height 25
